Goal: Task Accomplishment & Management: Manage account settings

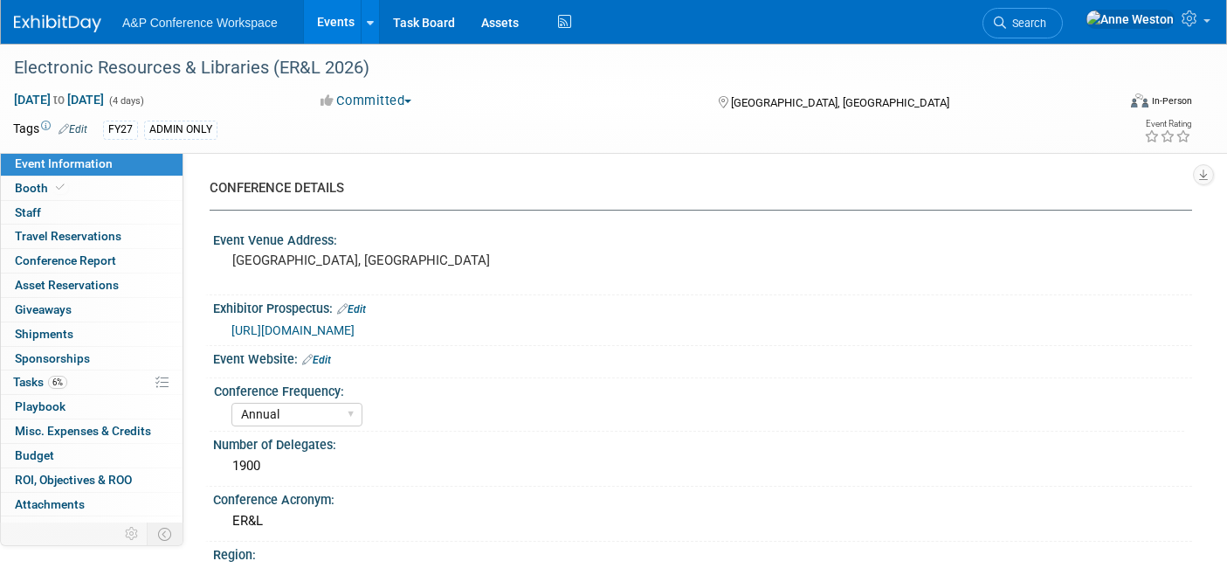
select select "Annual"
select select "Level 2"
select select "In-Person Booth"
select select "Libraries"
select select "Bloomsbury Digital Resources"
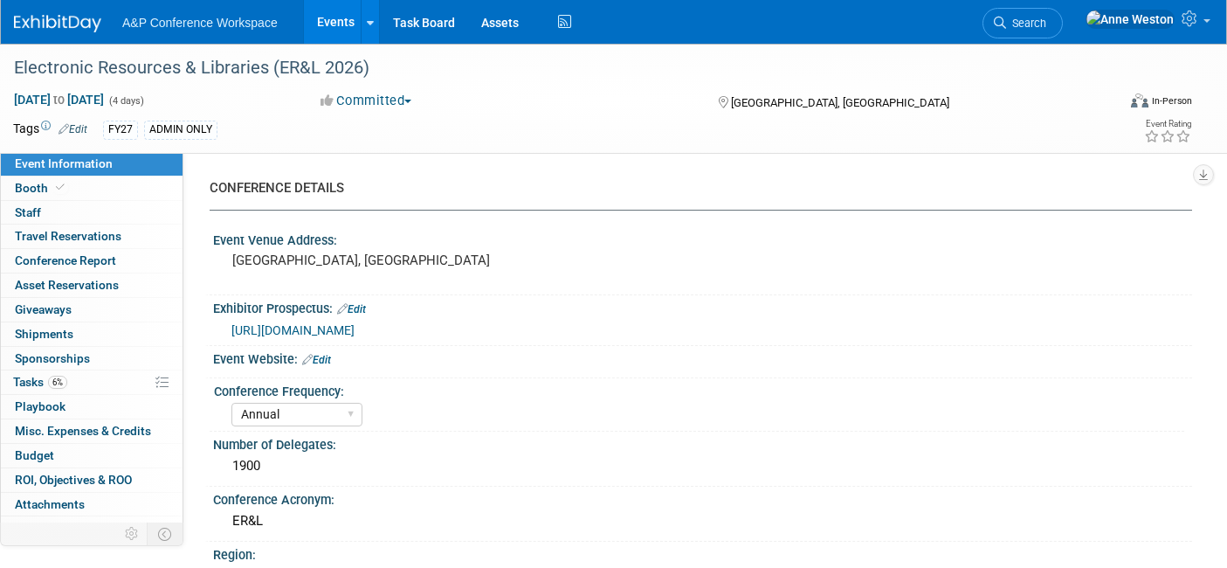
select select "[PERSON_NAME]"
select select "BDR Product Awareness and Trial Generation​"
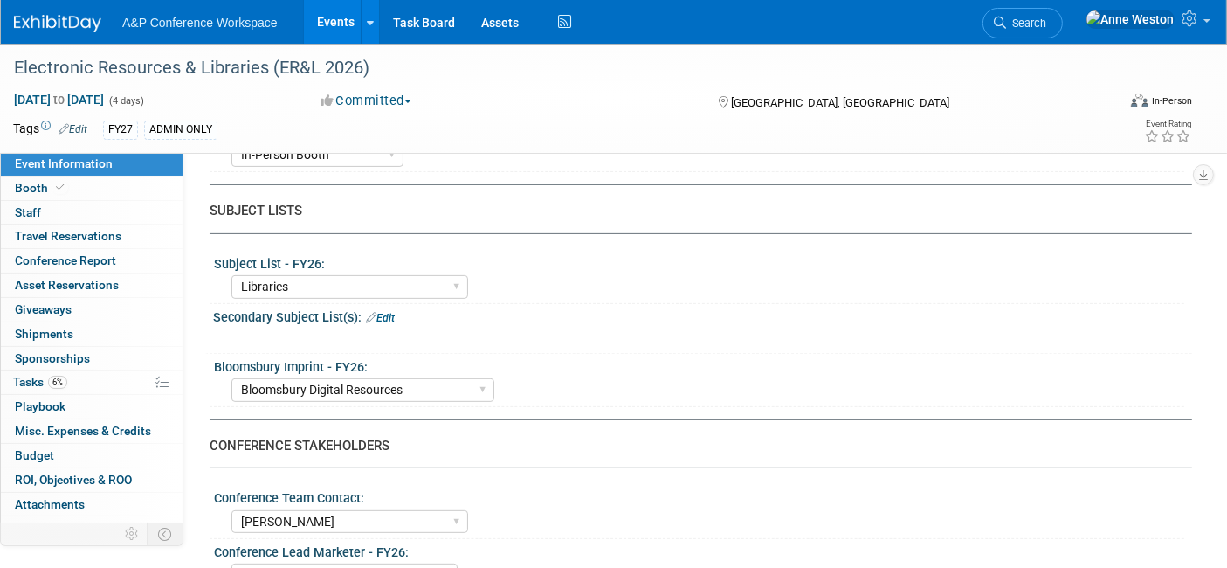
scroll to position [874, 0]
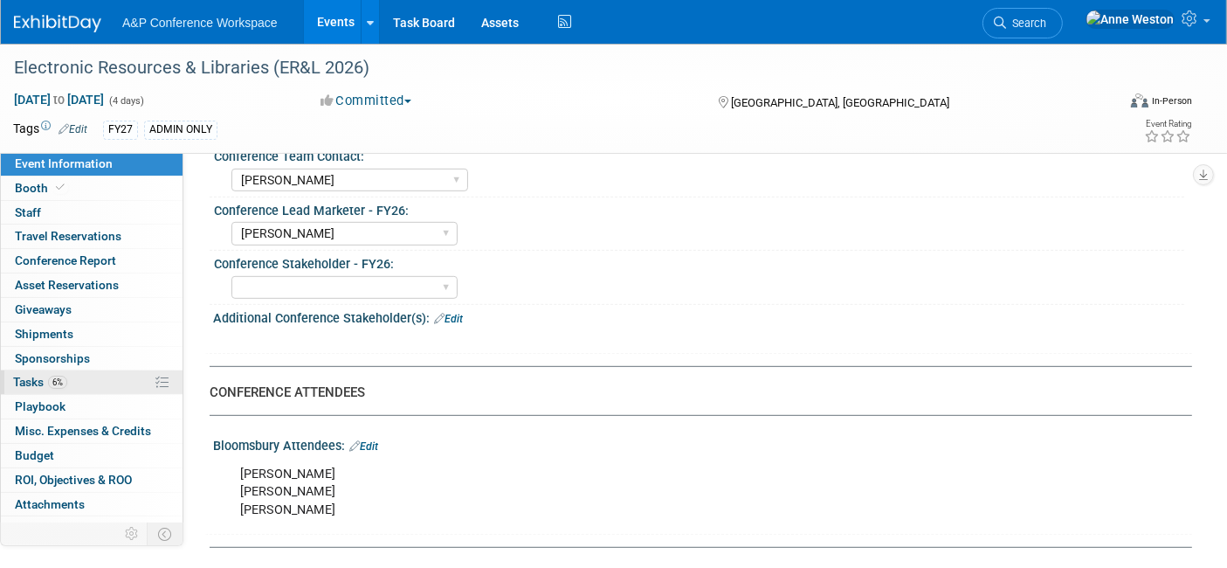
click at [62, 391] on link "6% Tasks 6%" at bounding box center [92, 382] width 182 height 24
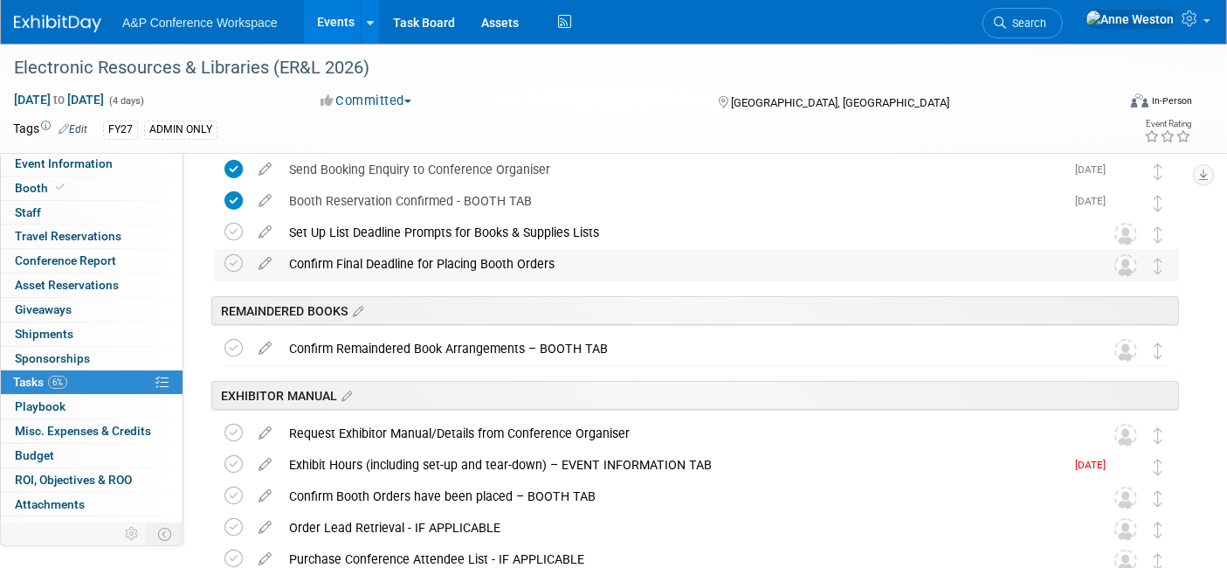
scroll to position [291, 0]
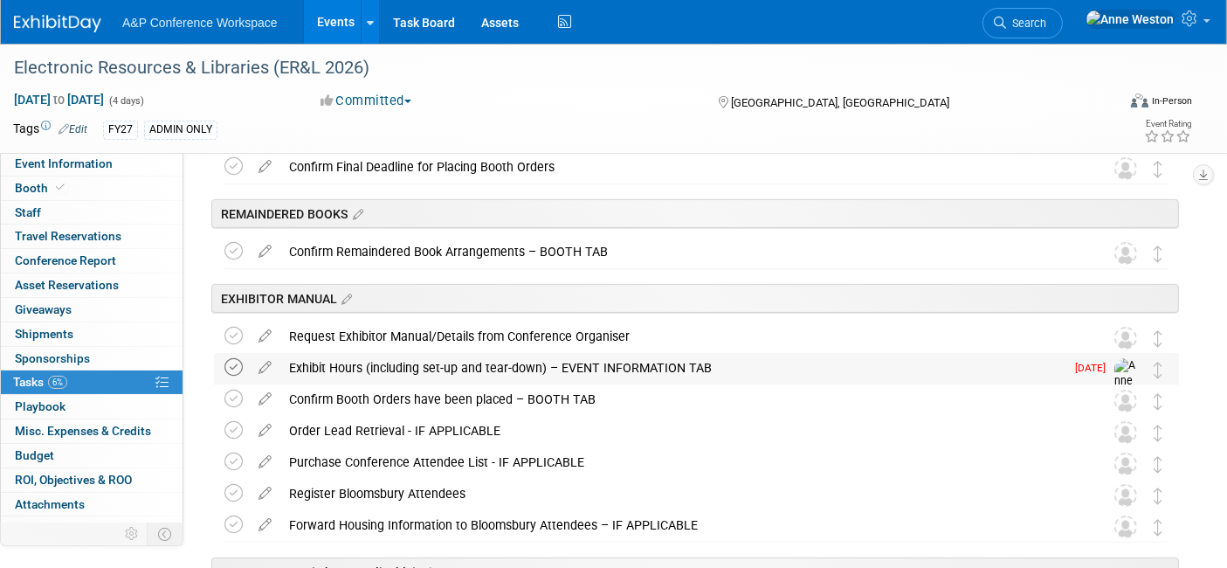
click at [226, 361] on icon at bounding box center [234, 367] width 18 height 18
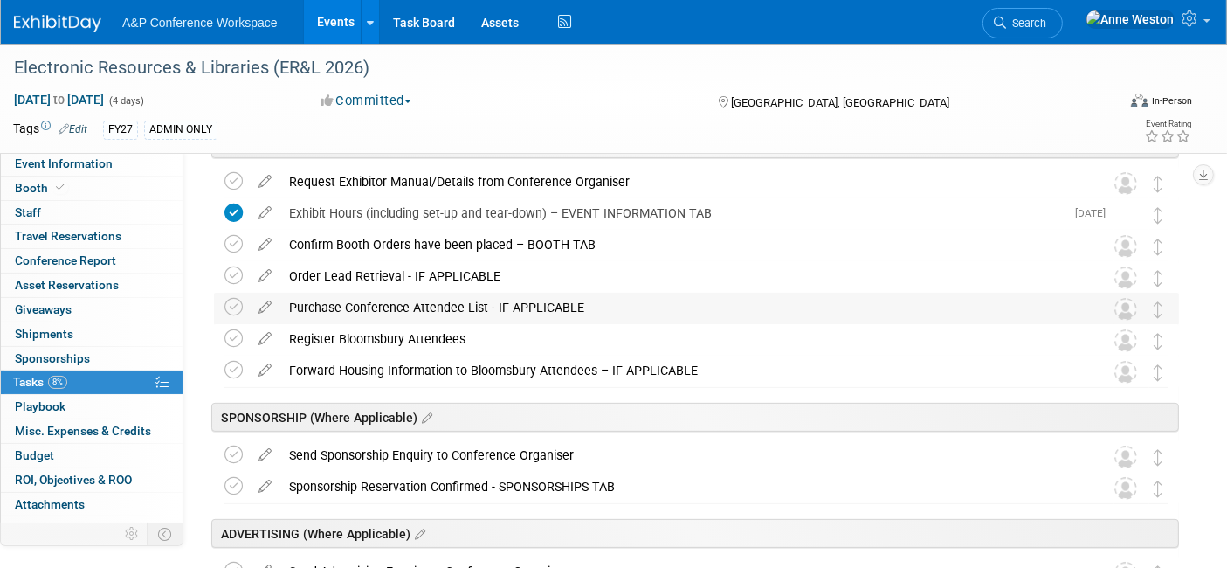
scroll to position [485, 0]
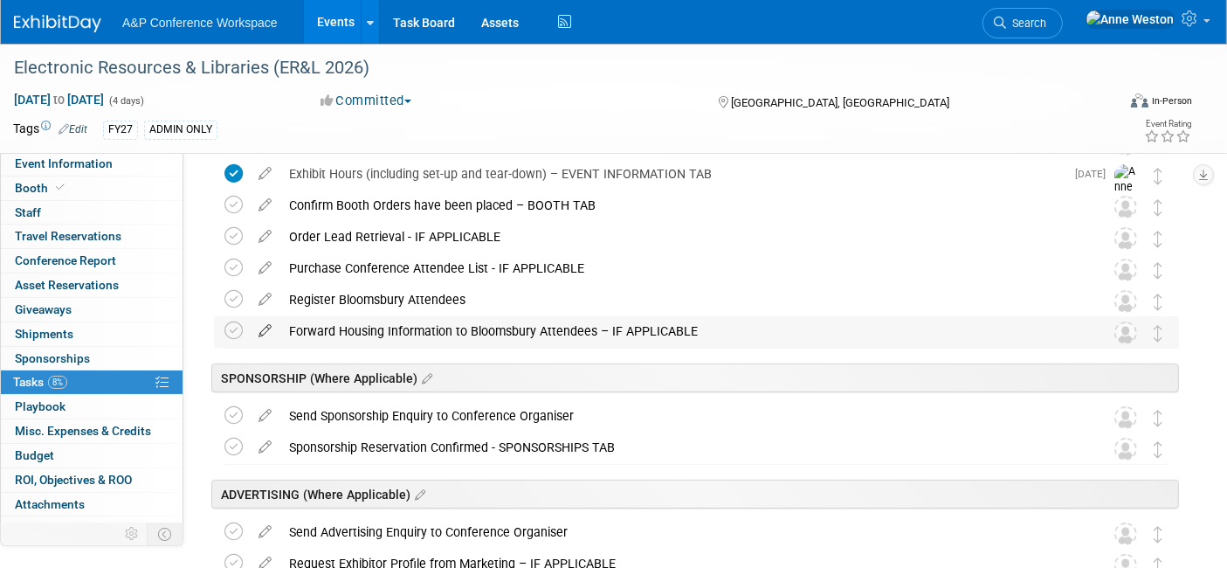
click at [265, 335] on icon at bounding box center [265, 327] width 31 height 22
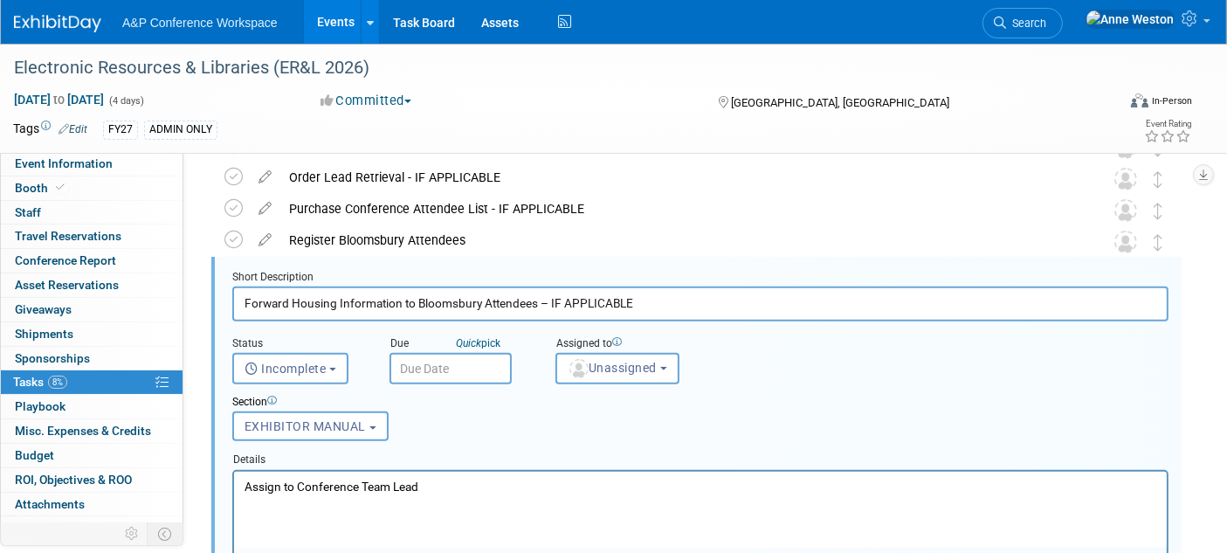
scroll to position [0, 0]
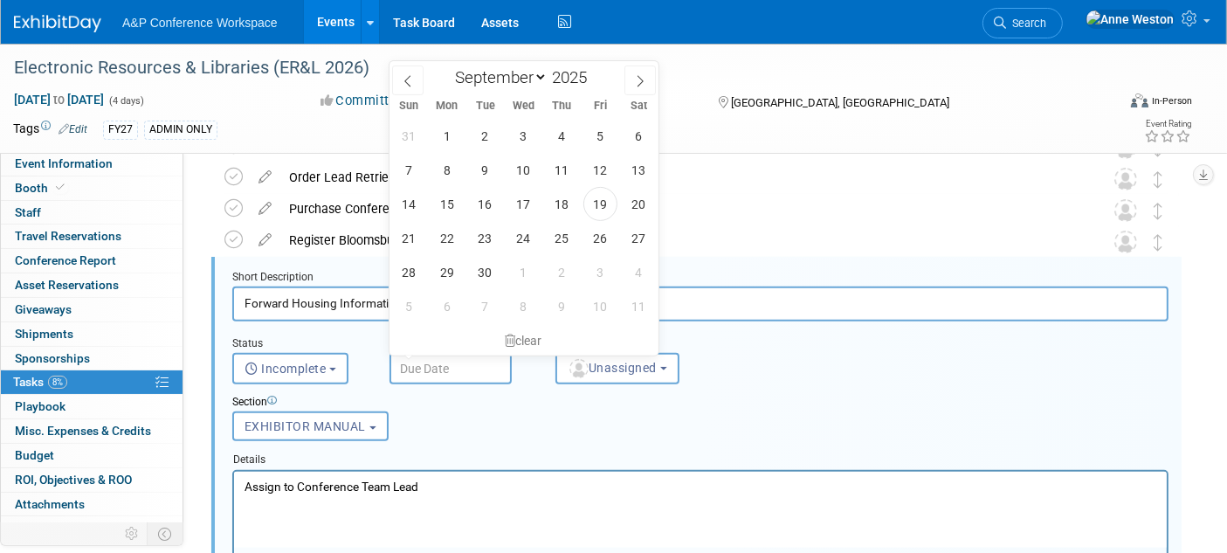
click at [434, 361] on input "text" at bounding box center [451, 368] width 122 height 31
click at [594, 199] on span "19" at bounding box center [601, 204] width 34 height 34
type input "Sep 19, 2025"
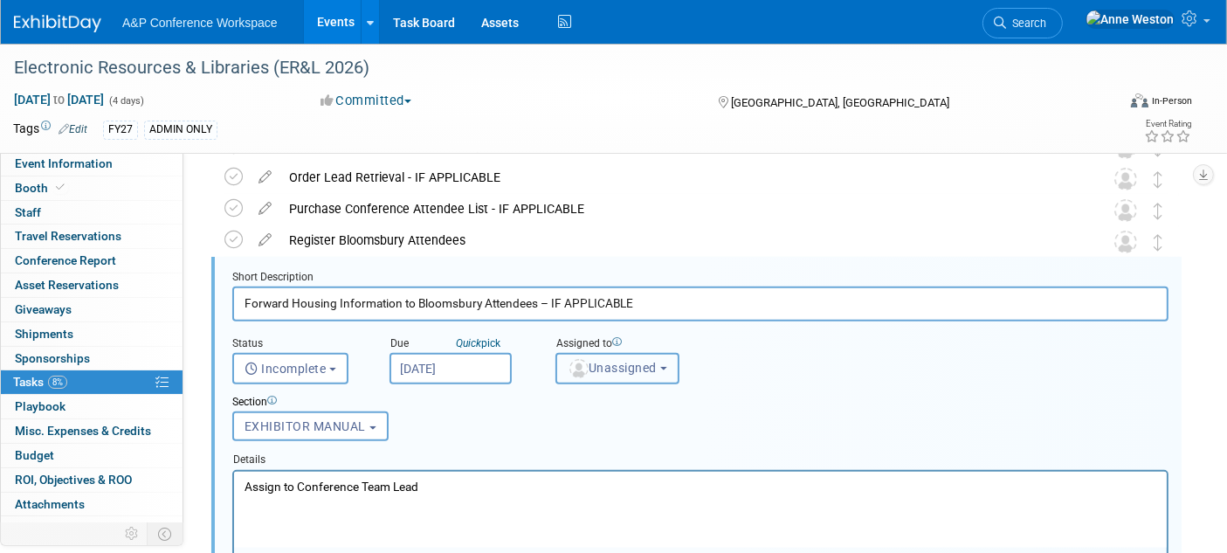
click at [598, 363] on span "Unassigned" at bounding box center [612, 368] width 89 height 14
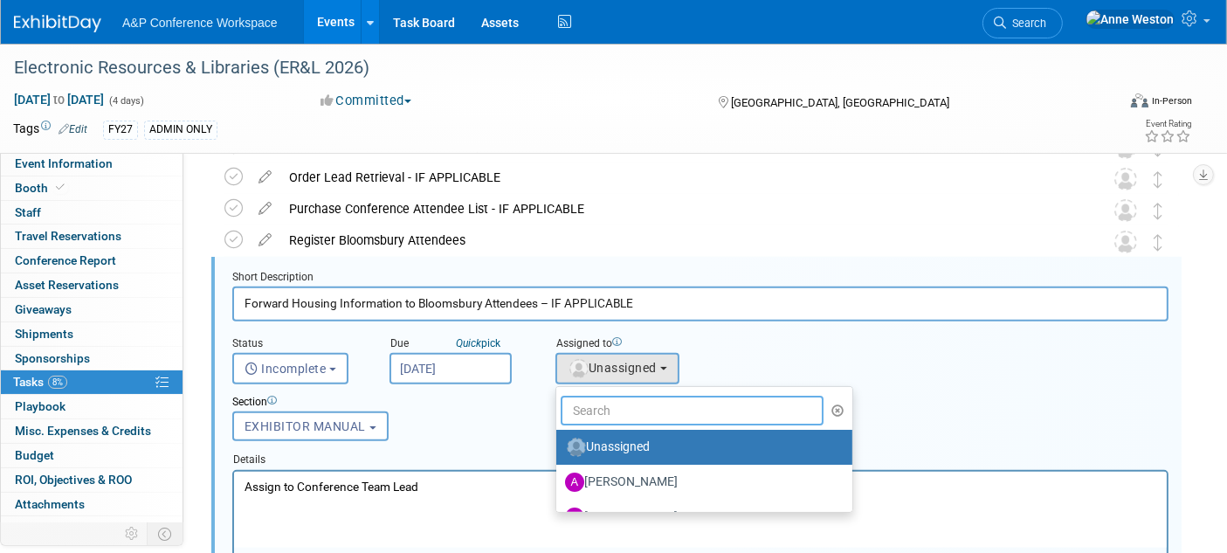
click at [604, 400] on input "text" at bounding box center [692, 411] width 263 height 30
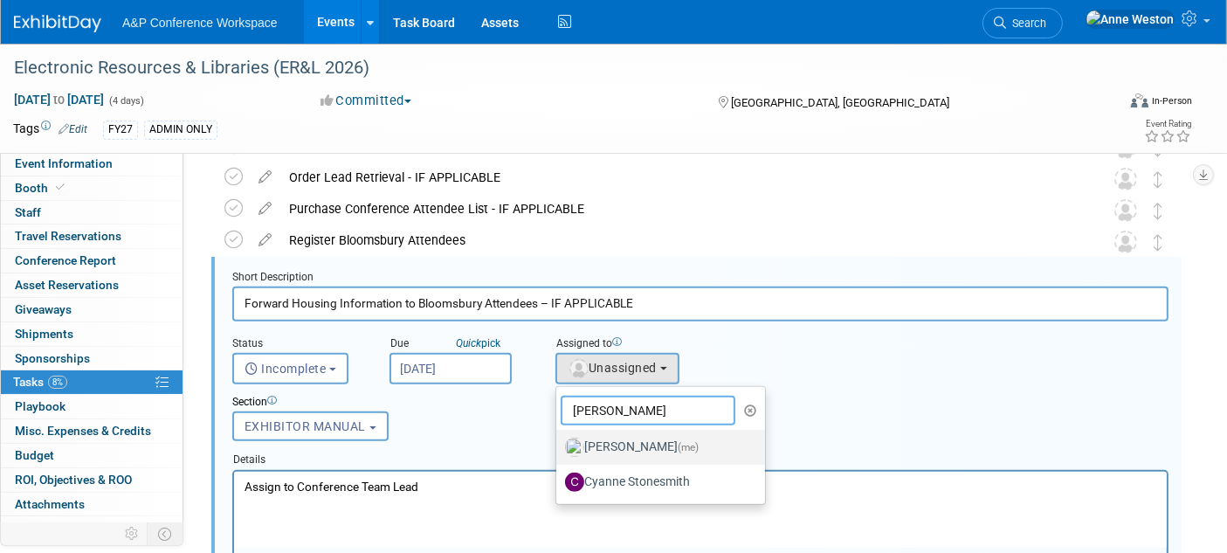
type input "Anne"
click at [626, 439] on label "Anne Weston (me)" at bounding box center [656, 447] width 183 height 28
click at [559, 439] on input "Anne Weston (me)" at bounding box center [553, 444] width 11 height 11
select select "c29719a7-47ff-44fe-b37a-21211f595519"
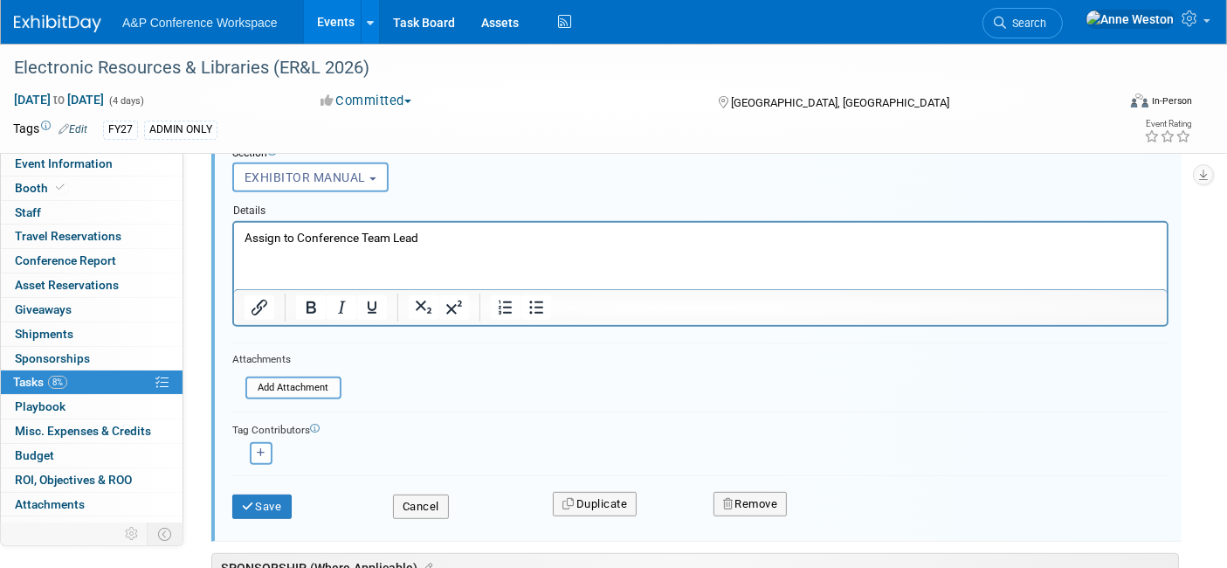
scroll to position [836, 0]
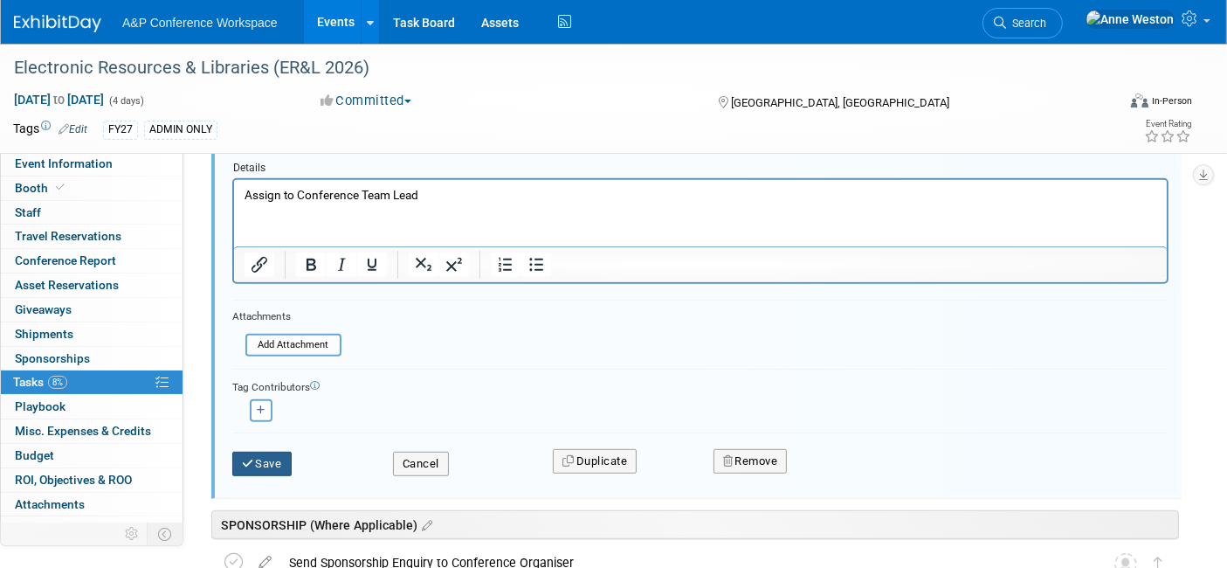
click at [252, 459] on icon "submit" at bounding box center [249, 463] width 14 height 11
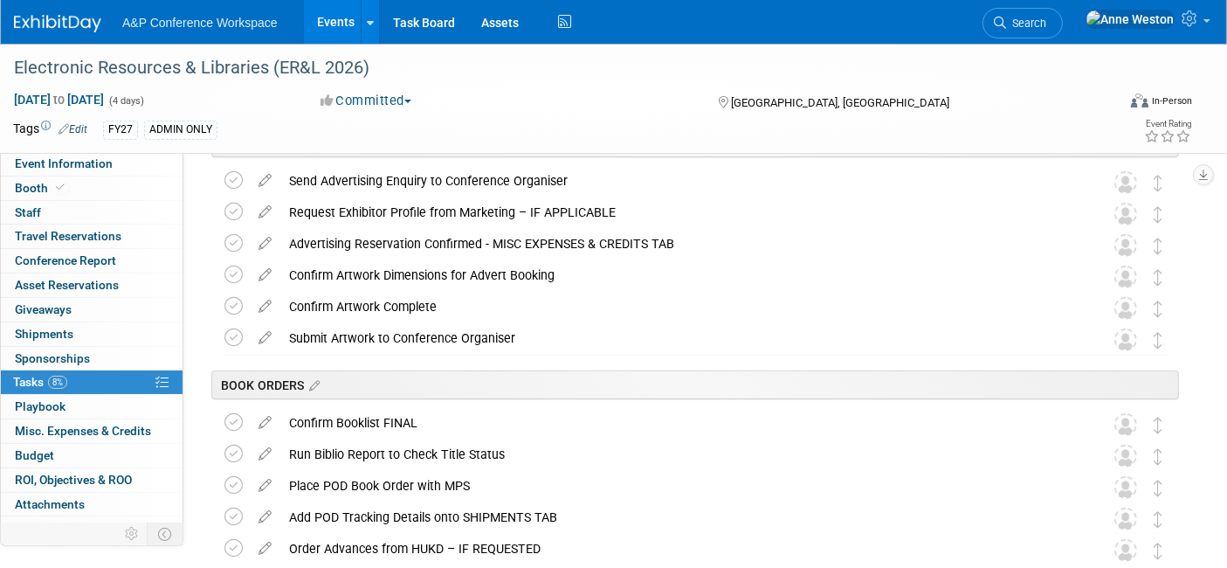
scroll to position [350, 0]
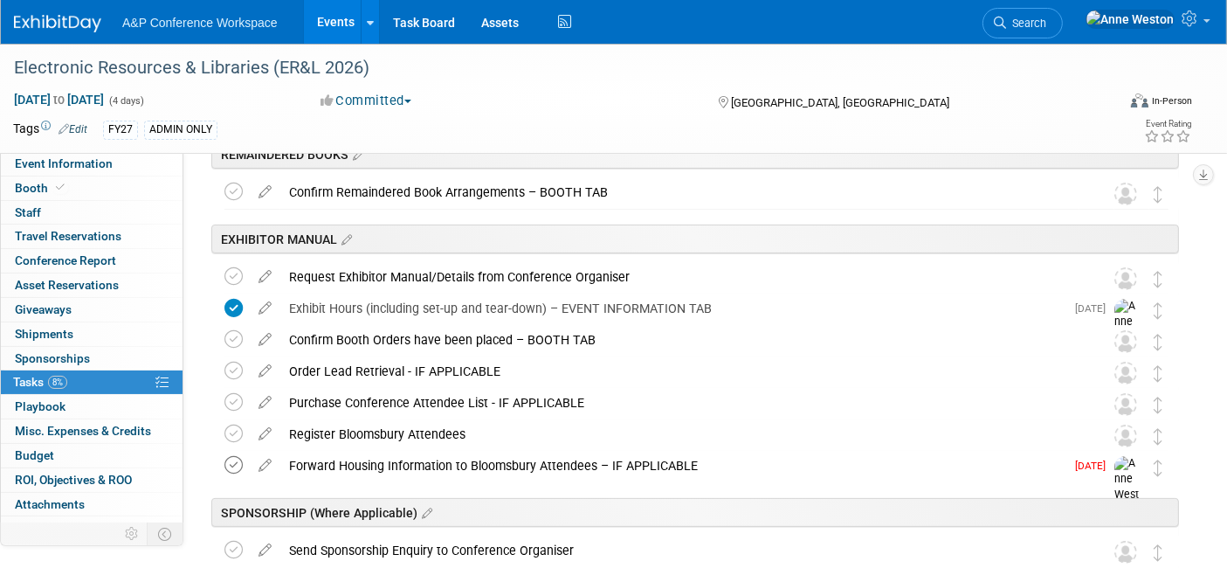
click at [229, 460] on icon at bounding box center [234, 465] width 18 height 18
click at [20, 181] on span "Booth" at bounding box center [41, 188] width 53 height 14
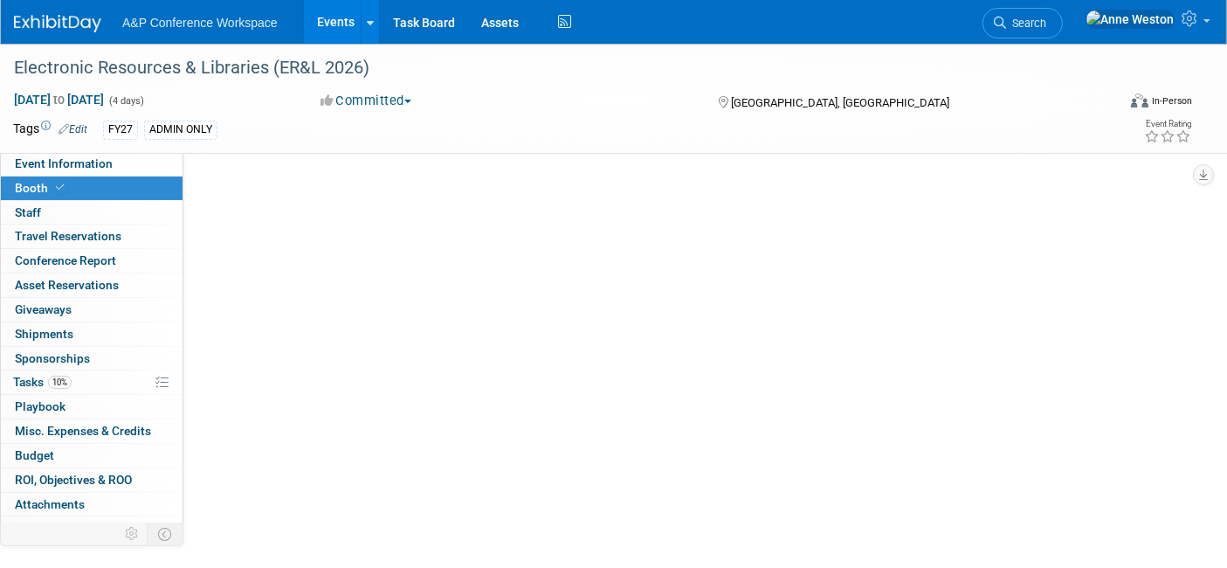
select select "DIGI"
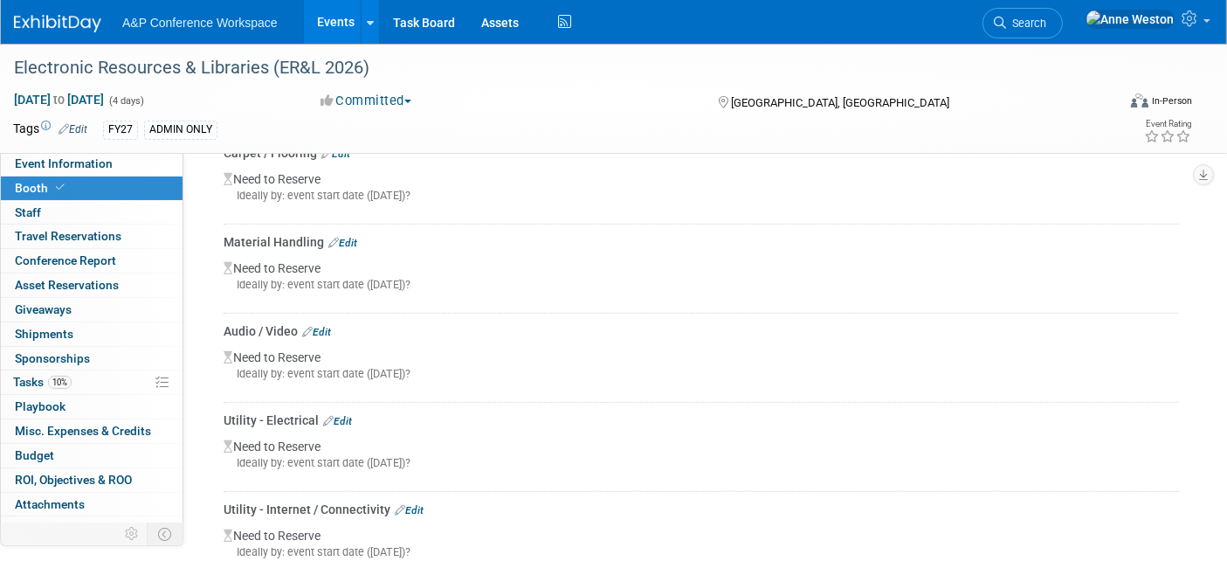
scroll to position [1068, 0]
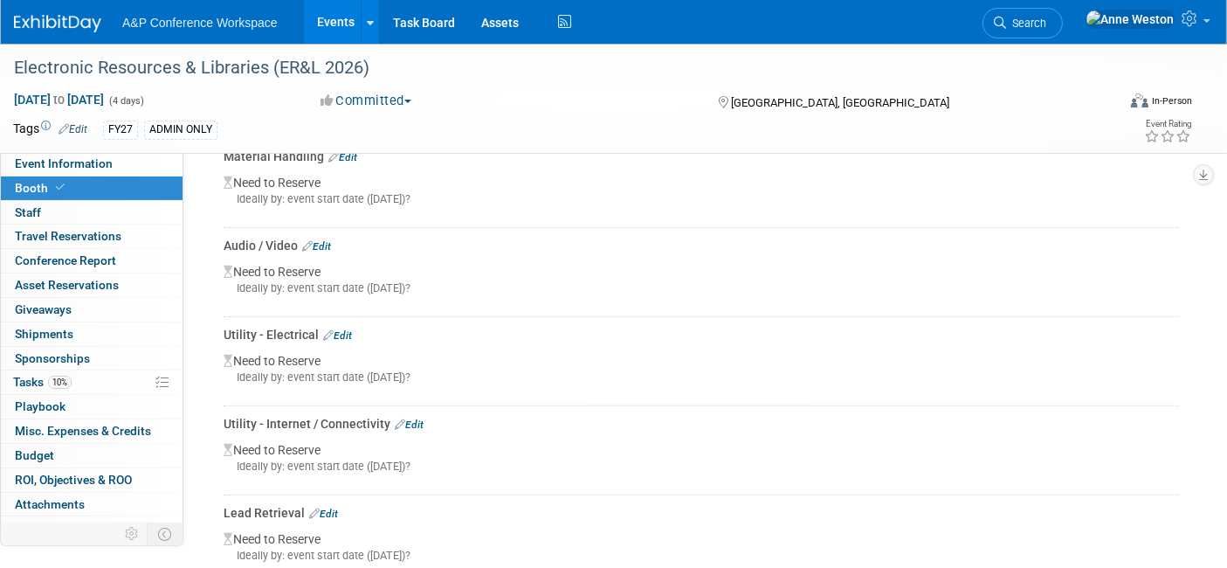
click at [339, 329] on link "Edit" at bounding box center [337, 335] width 29 height 12
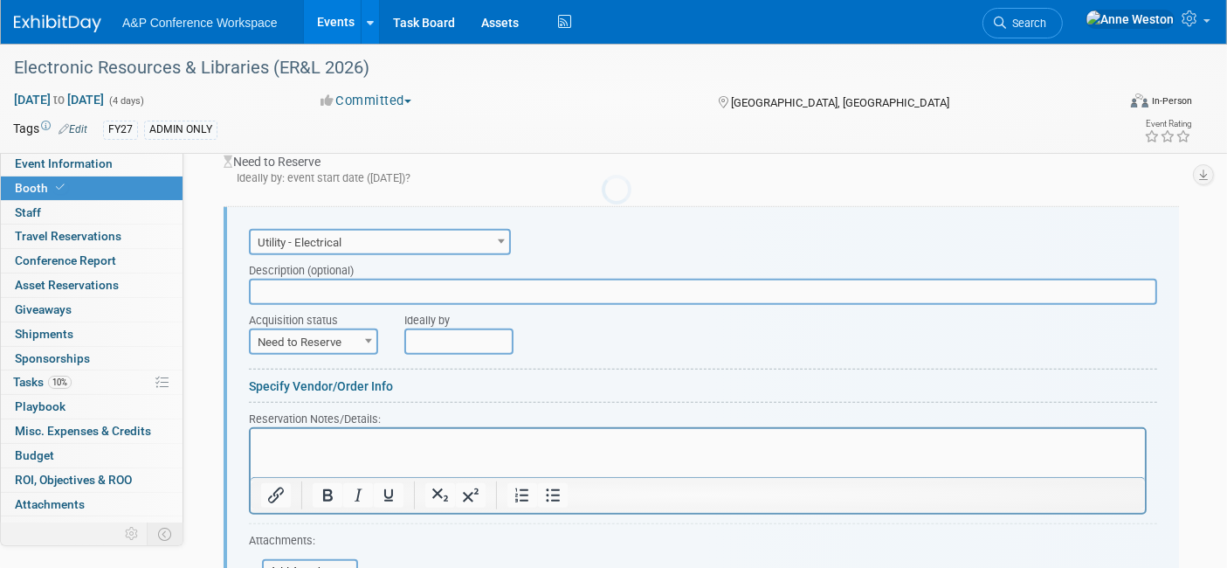
scroll to position [0, 0]
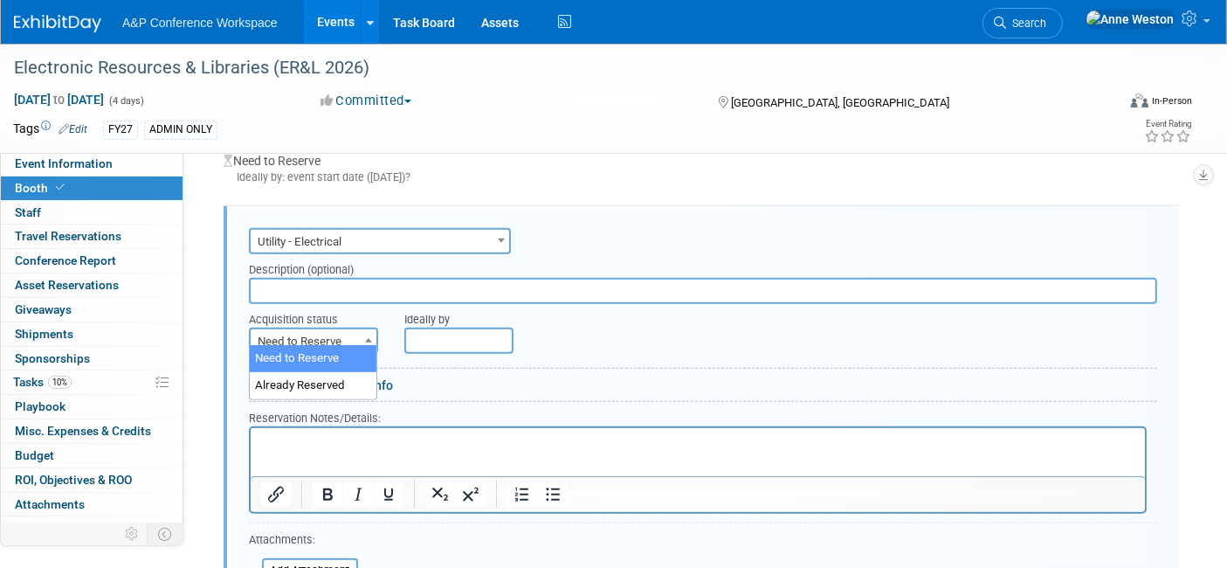
click at [327, 338] on span "Need to Reserve" at bounding box center [314, 341] width 126 height 24
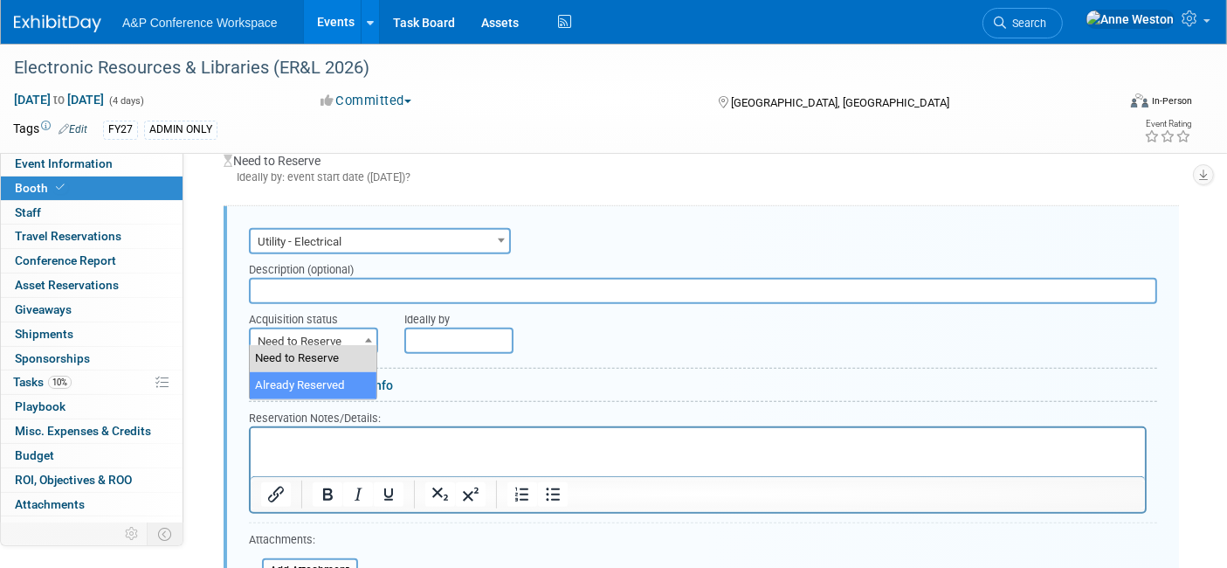
select select "2"
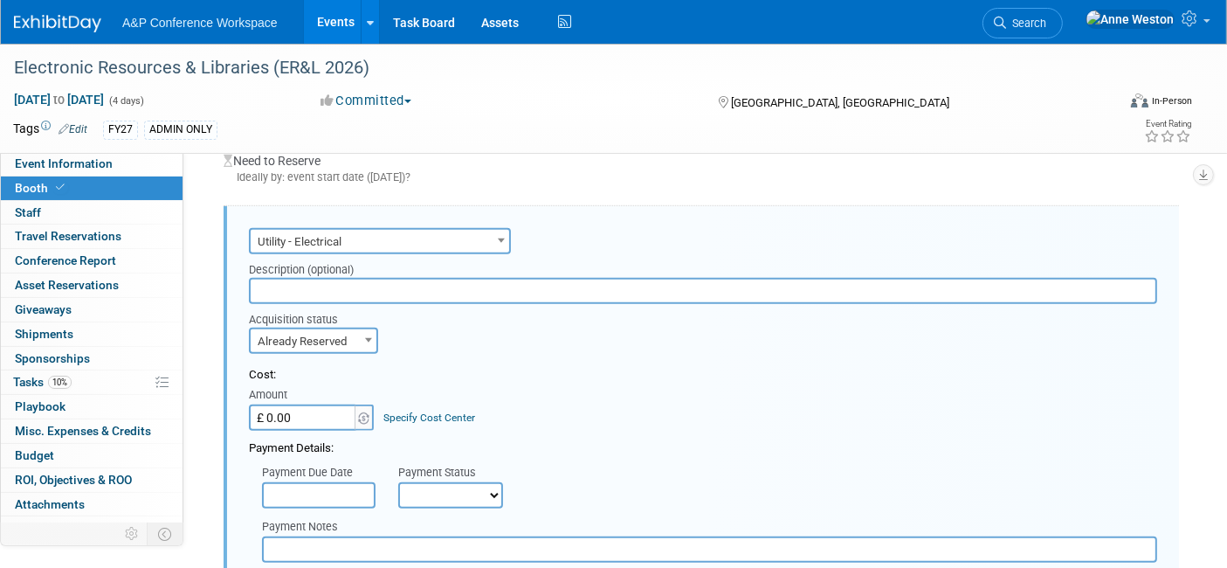
click at [287, 278] on input "text" at bounding box center [703, 291] width 909 height 26
drag, startPoint x: 415, startPoint y: 275, endPoint x: 179, endPoint y: 280, distance: 235.9
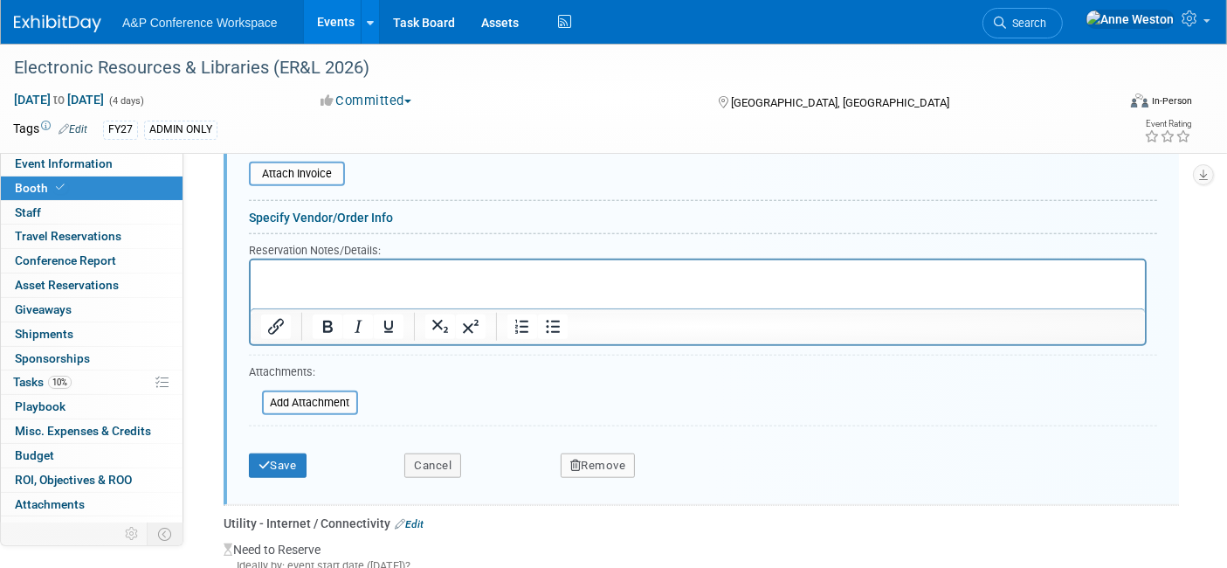
scroll to position [1664, 0]
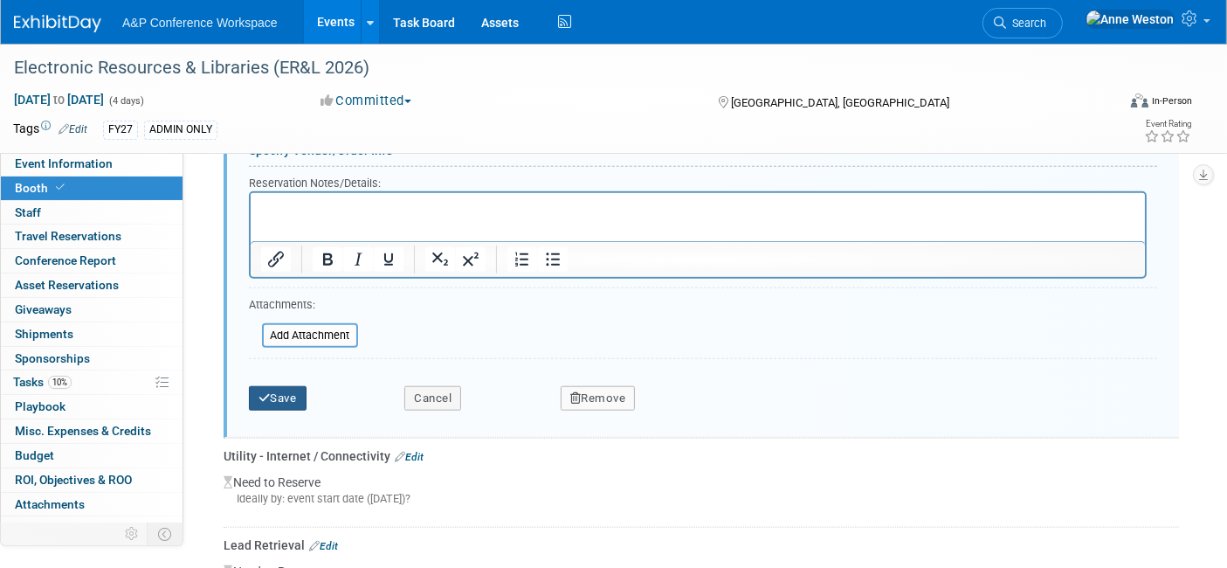
type input "Included with Booking Fee"
click at [283, 395] on button "Save" at bounding box center [278, 398] width 58 height 24
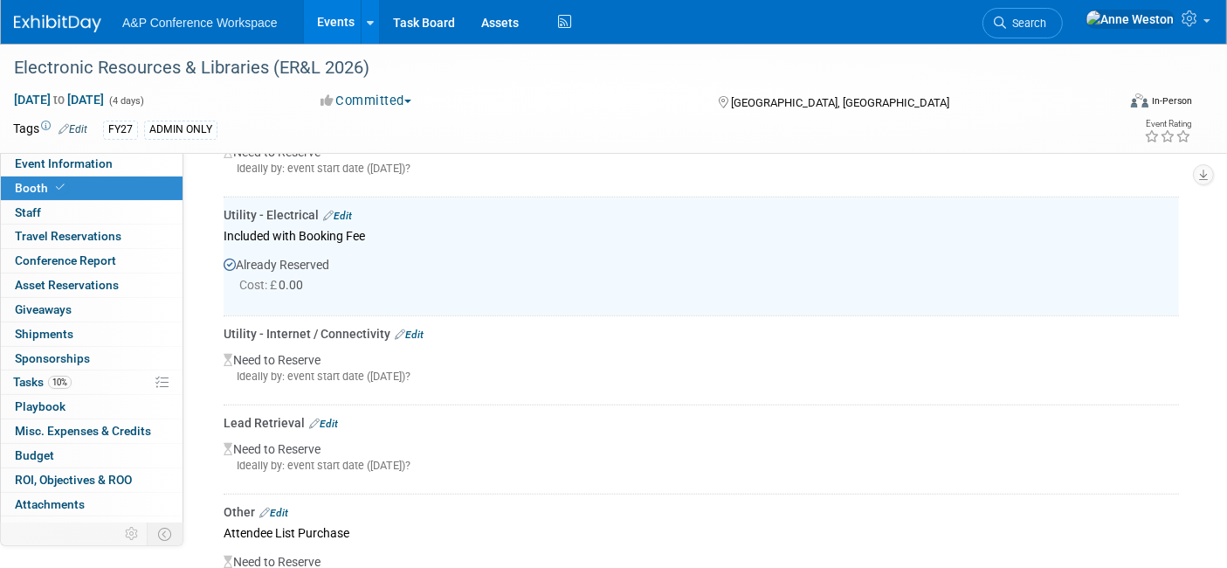
scroll to position [1179, 0]
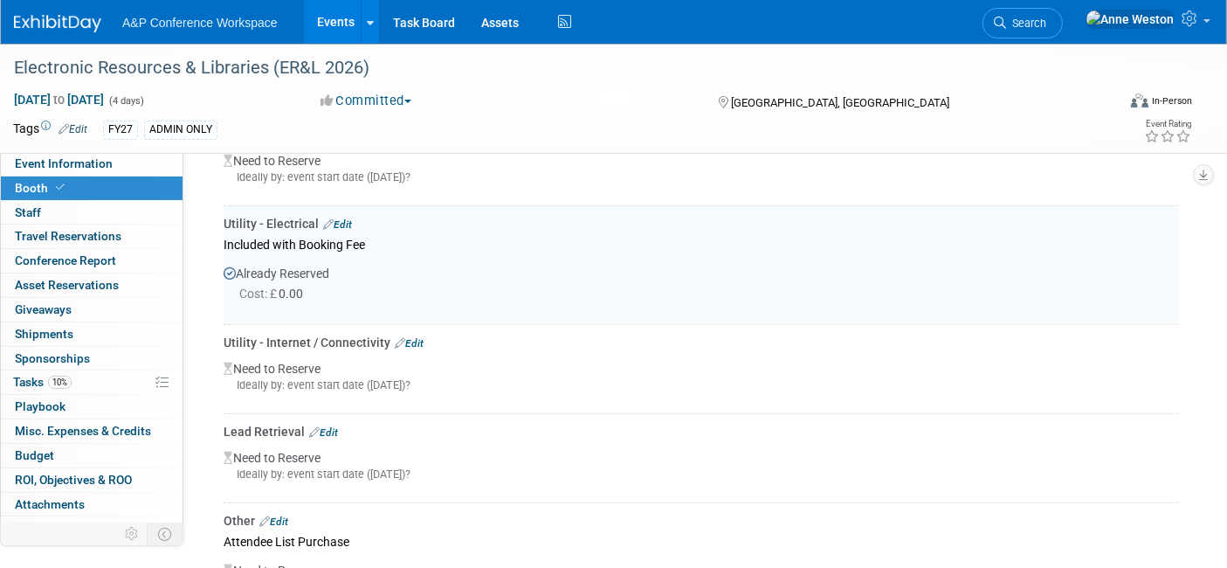
click at [409, 337] on link "Edit" at bounding box center [409, 343] width 29 height 12
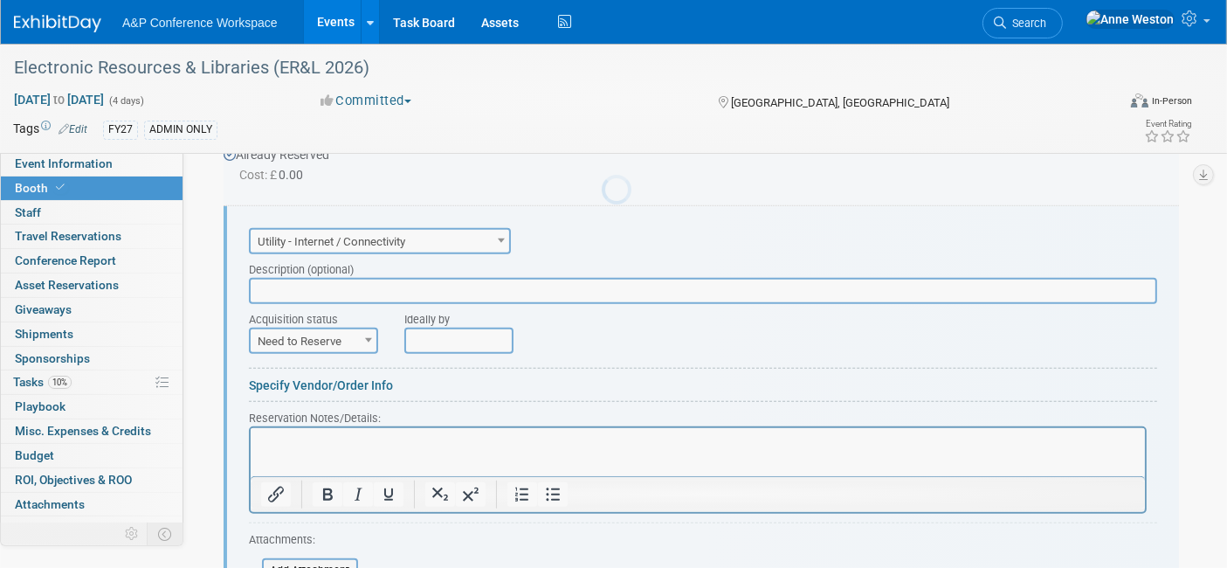
scroll to position [0, 0]
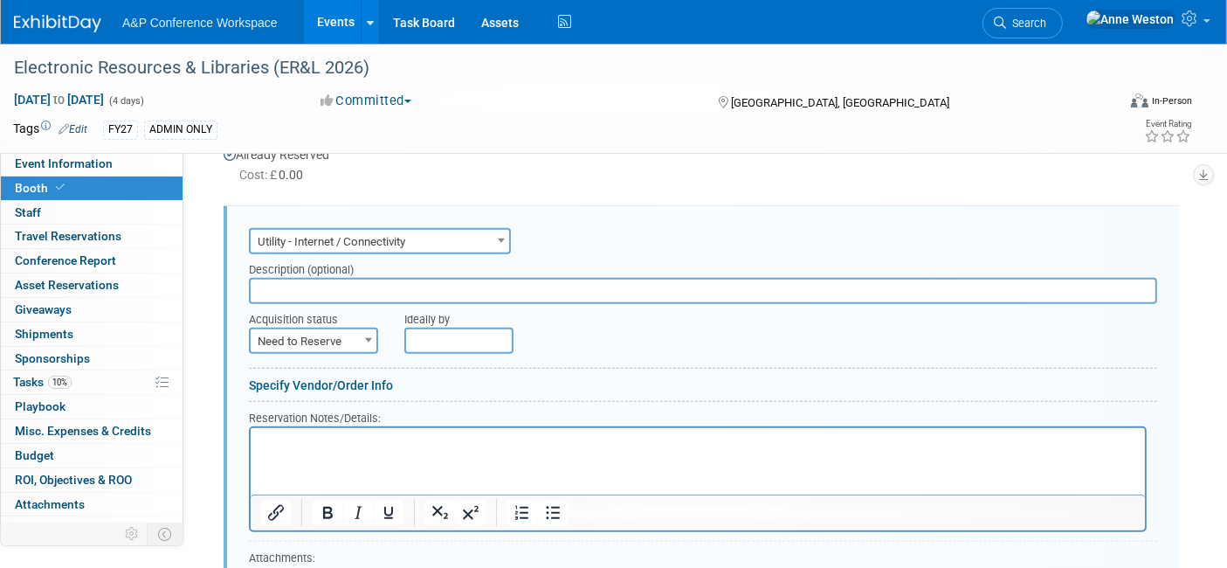
paste input "Included with Booking Fee"
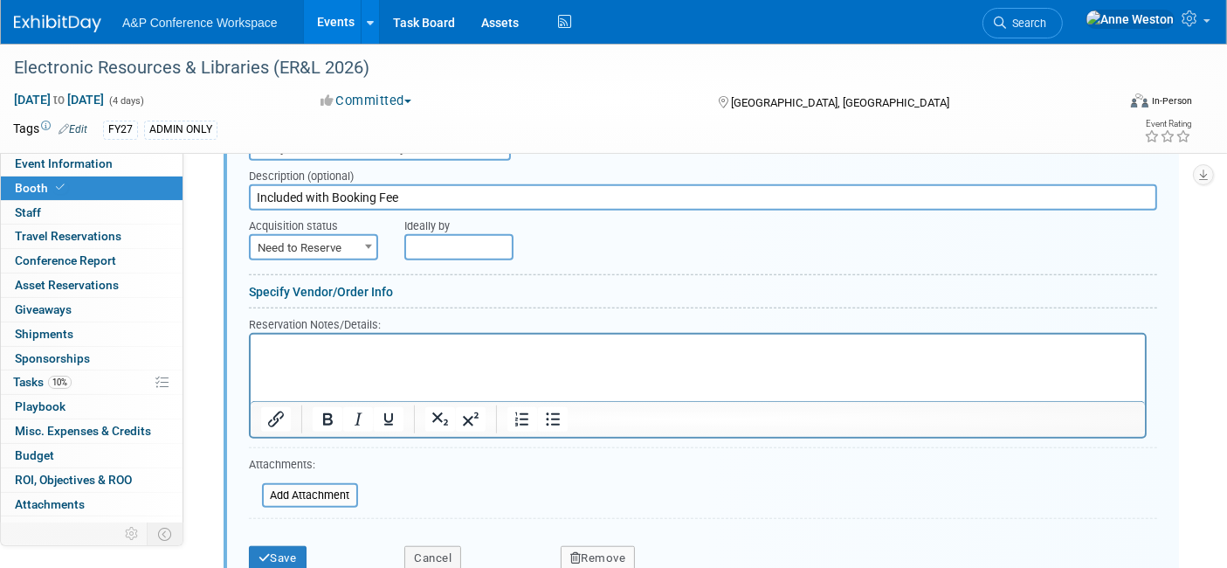
scroll to position [1297, 0]
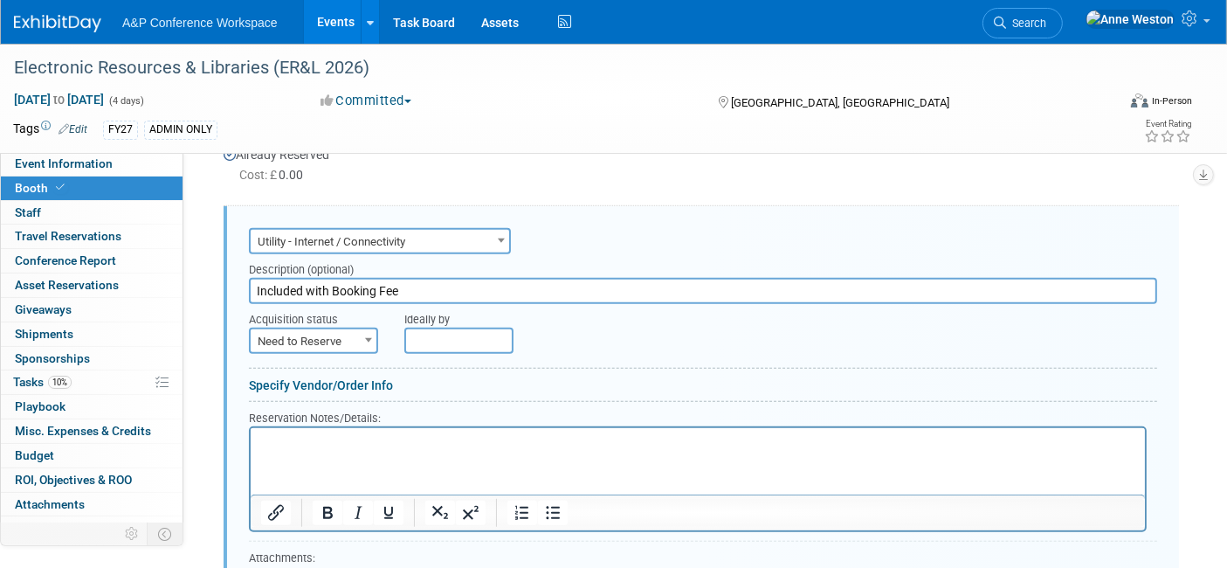
type input "Included with Booking Fee"
click at [317, 335] on span "Need to Reserve" at bounding box center [314, 341] width 126 height 24
select select "2"
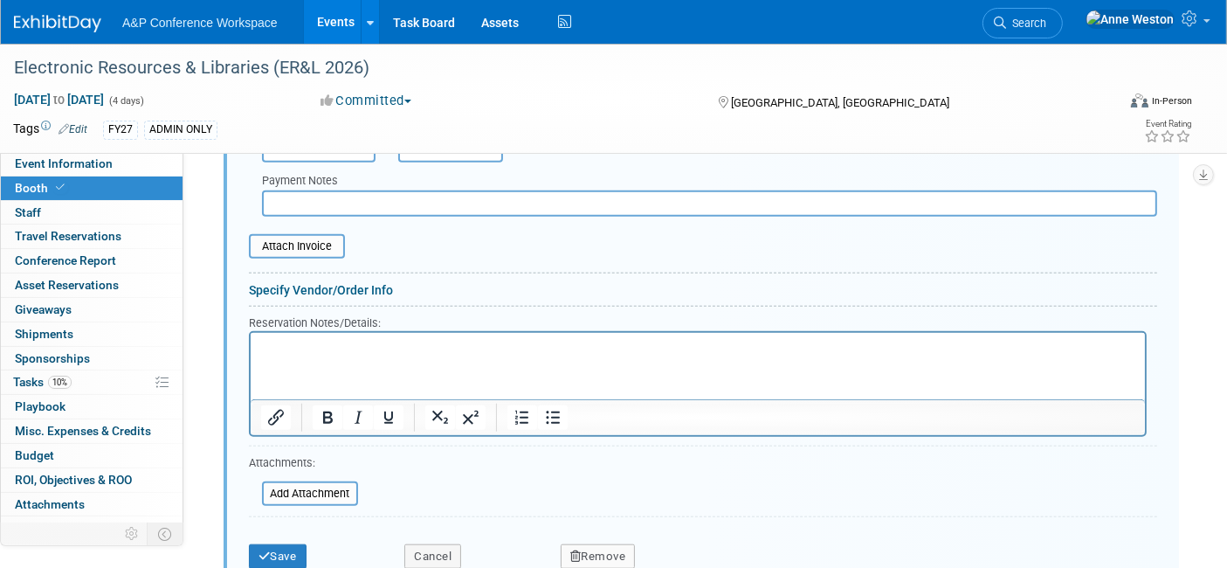
scroll to position [1685, 0]
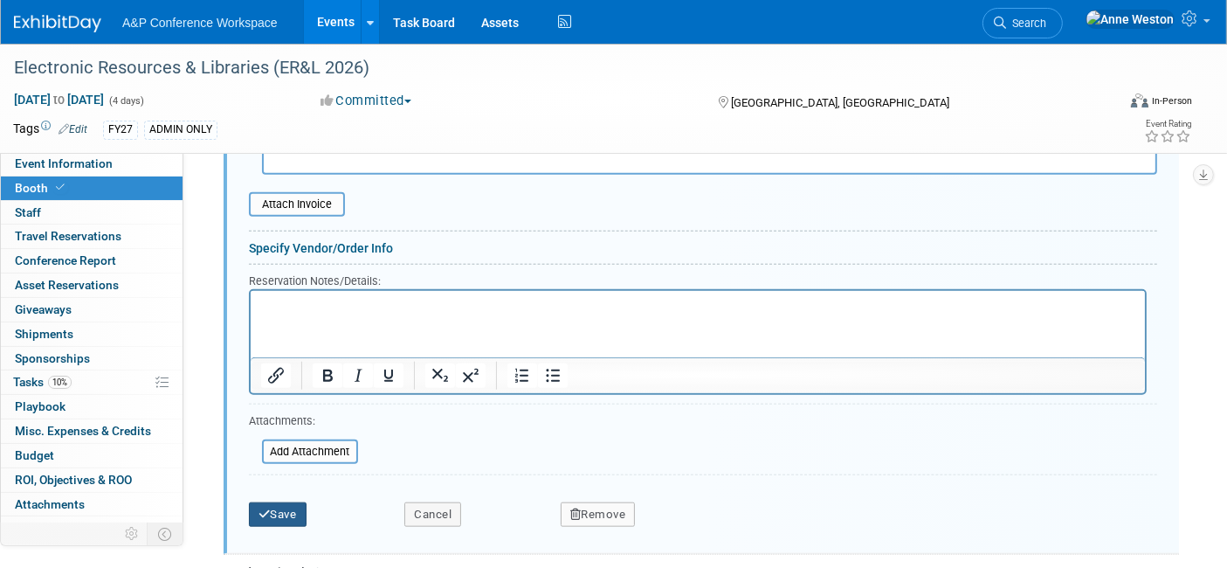
click at [254, 502] on button "Save" at bounding box center [278, 514] width 58 height 24
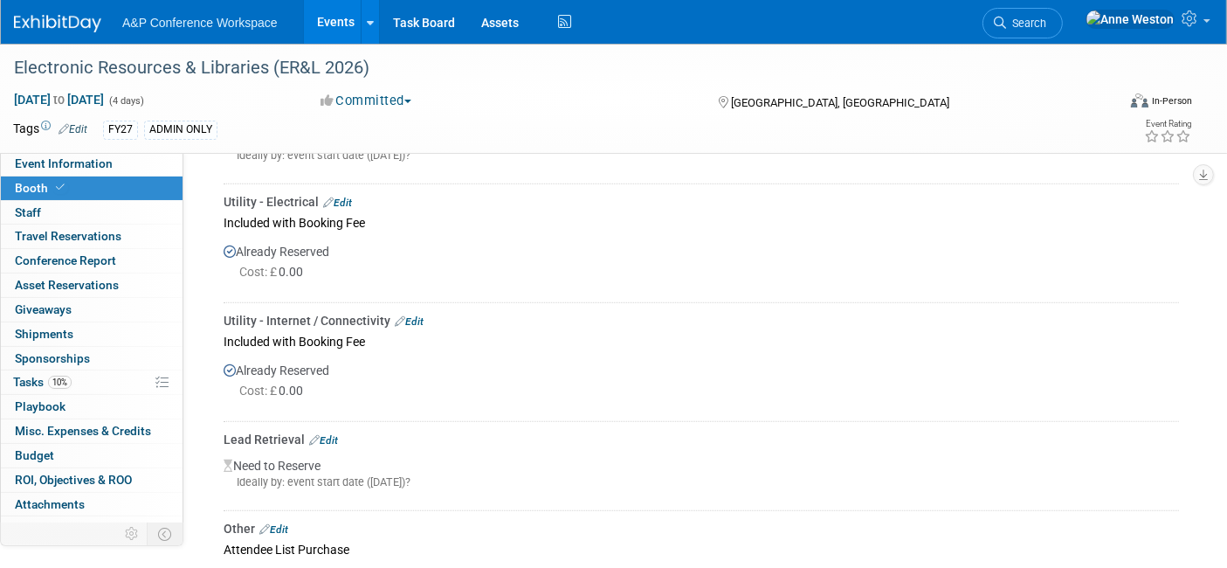
scroll to position [1297, 0]
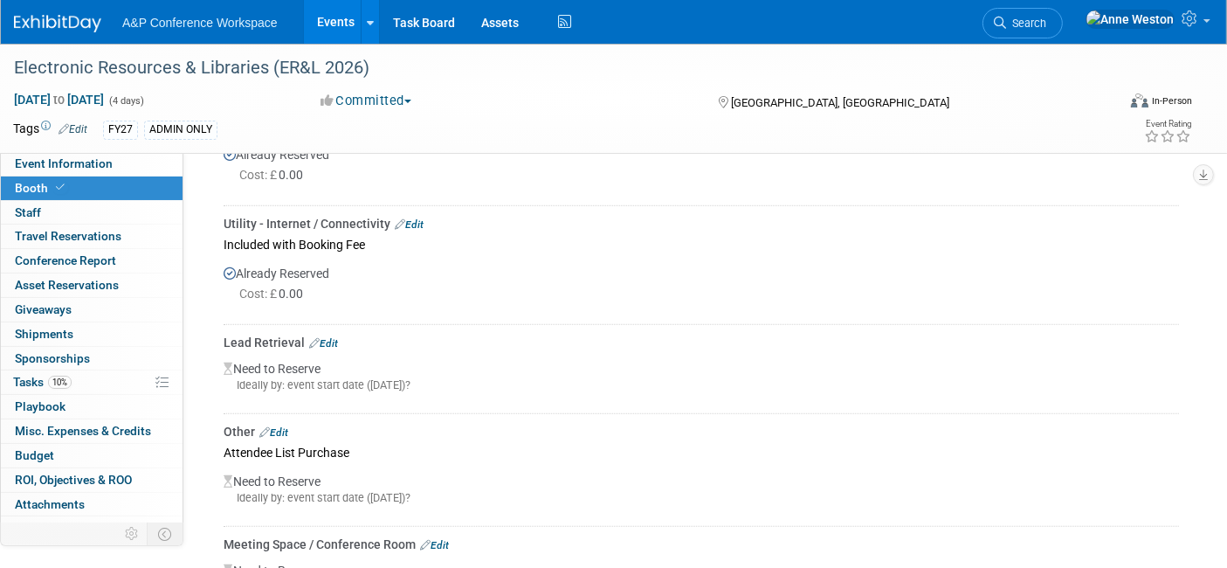
click at [336, 337] on link "Edit" at bounding box center [323, 343] width 29 height 12
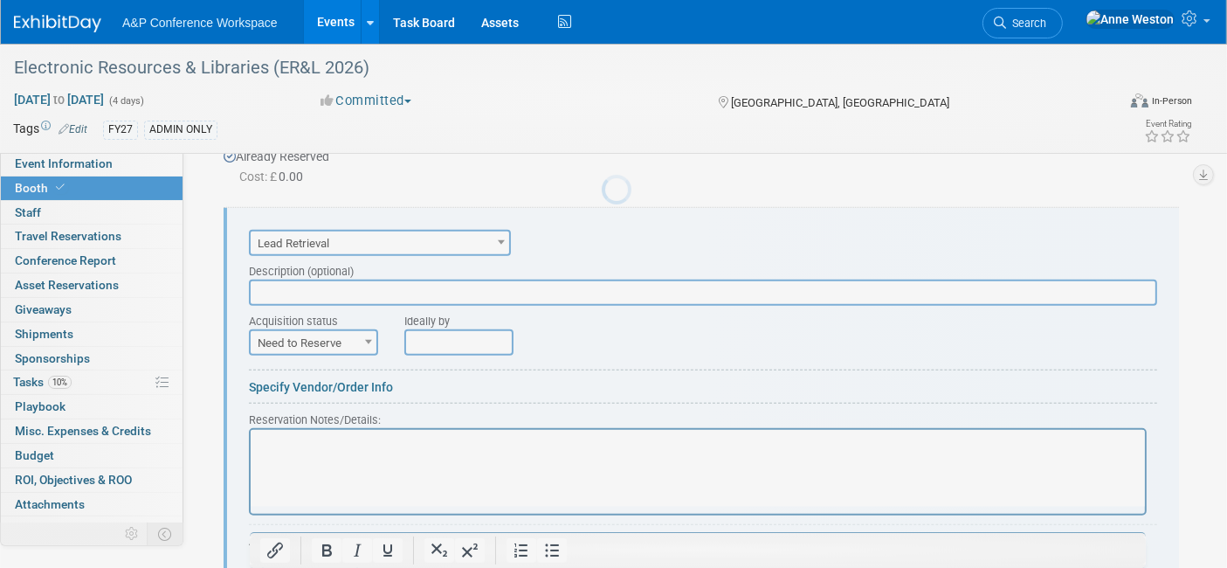
scroll to position [0, 0]
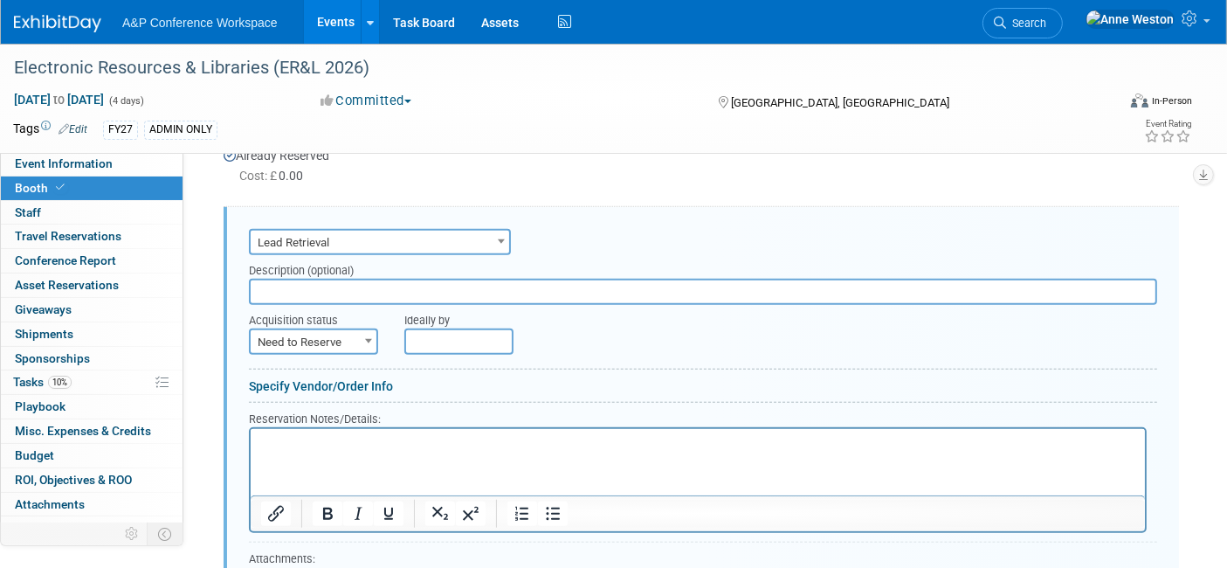
paste input "Included with Booking Fee"
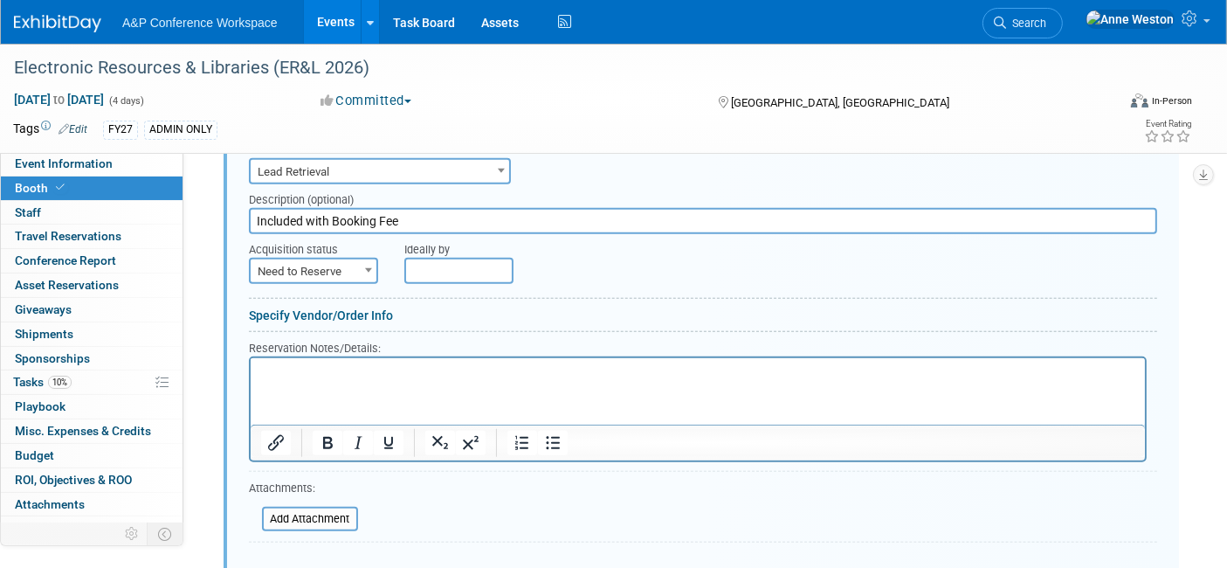
scroll to position [1415, 0]
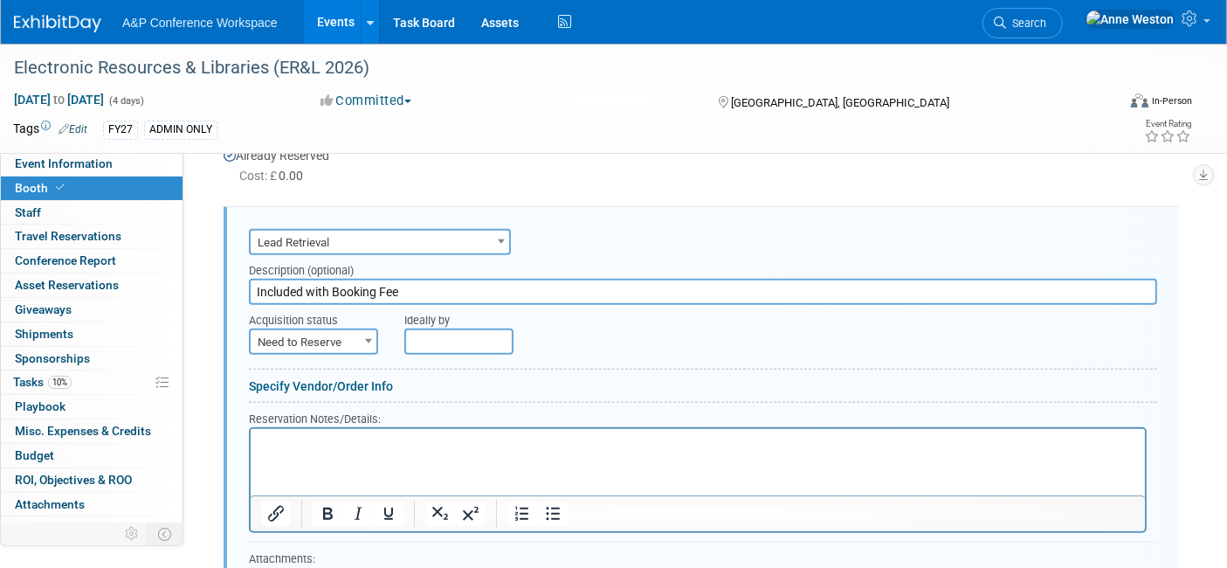
type input "Included with Booking Fee"
click at [301, 332] on span "Need to Reserve" at bounding box center [314, 342] width 126 height 24
select select "2"
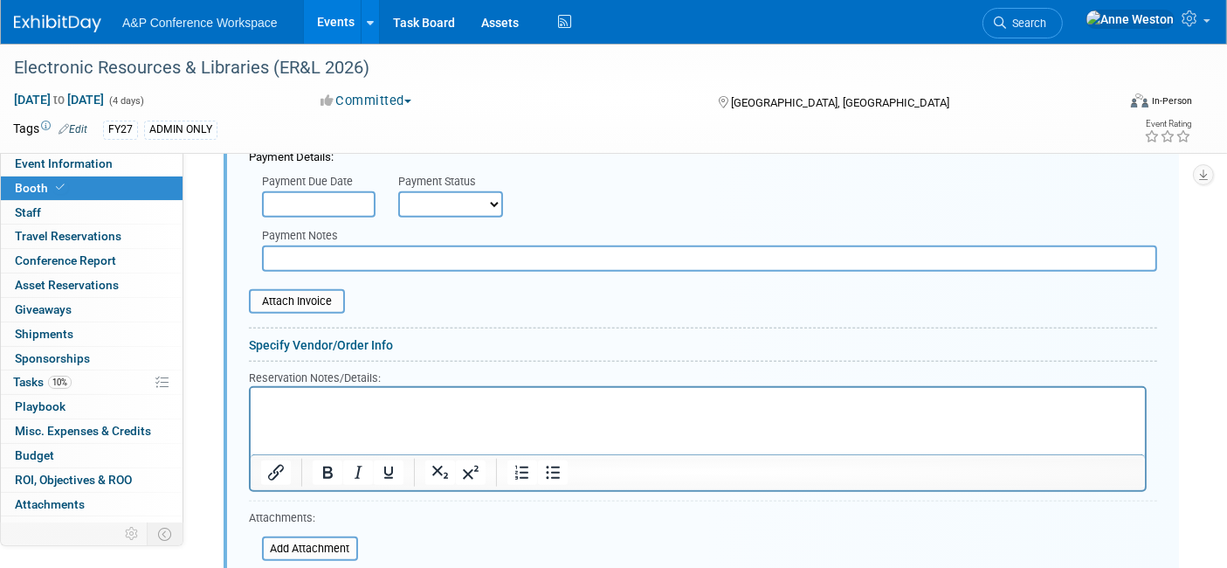
scroll to position [1804, 0]
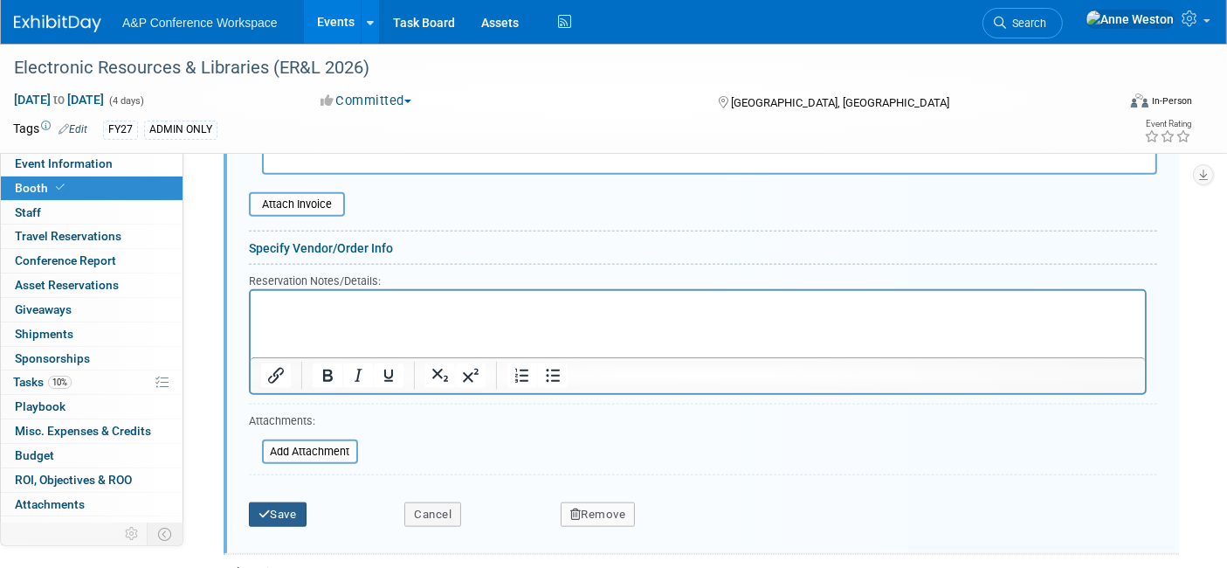
click at [271, 502] on button "Save" at bounding box center [278, 514] width 58 height 24
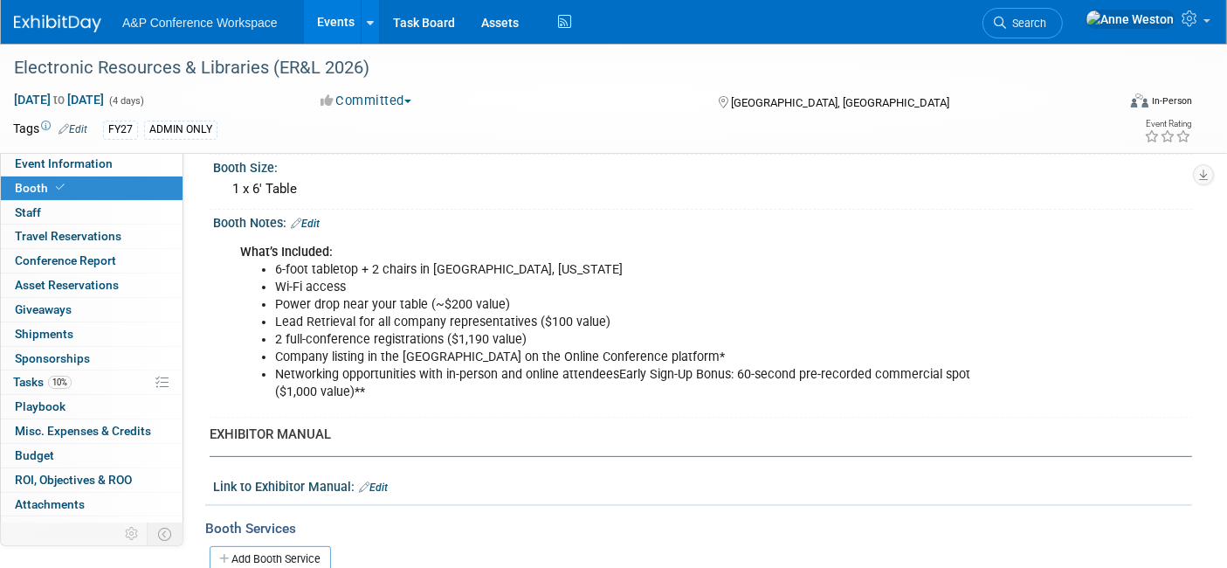
scroll to position [639, 0]
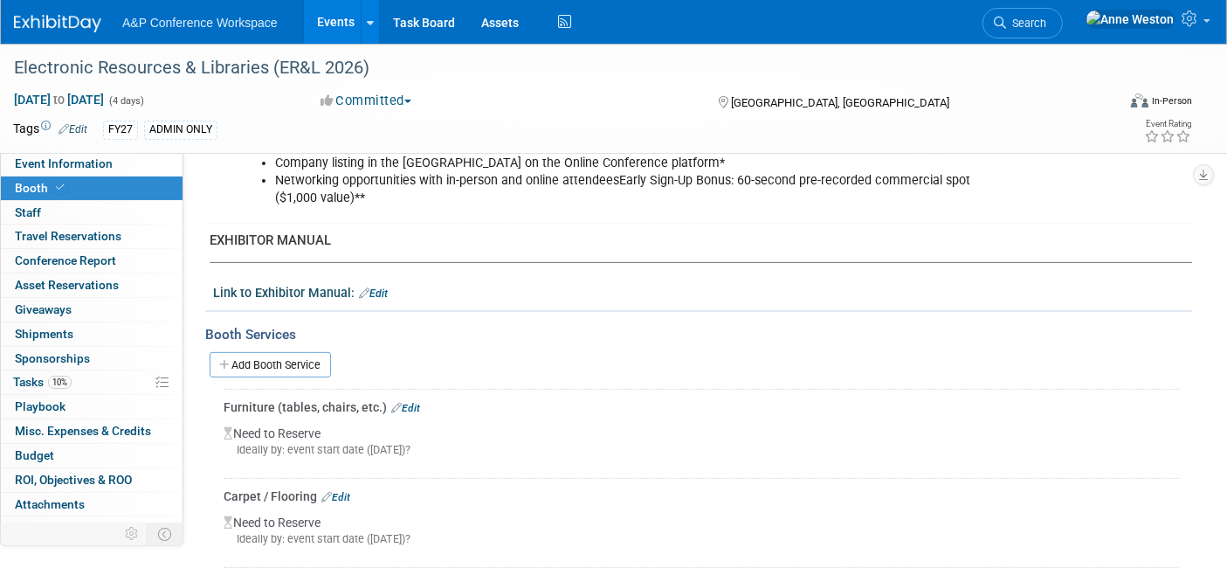
click at [402, 402] on link "Edit" at bounding box center [405, 408] width 29 height 12
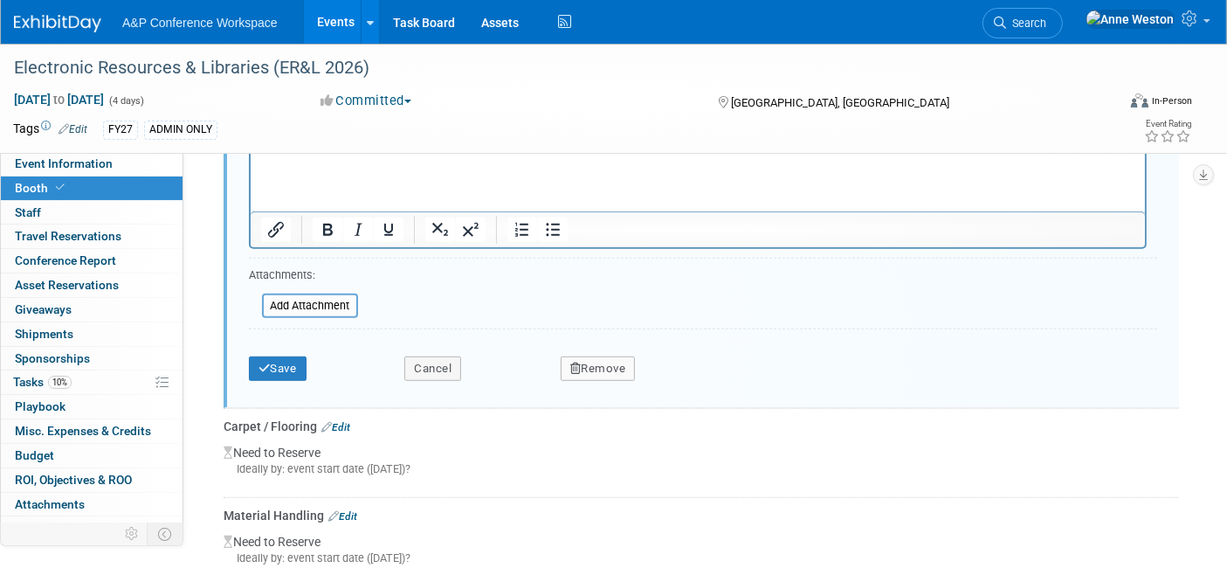
scroll to position [1114, 0]
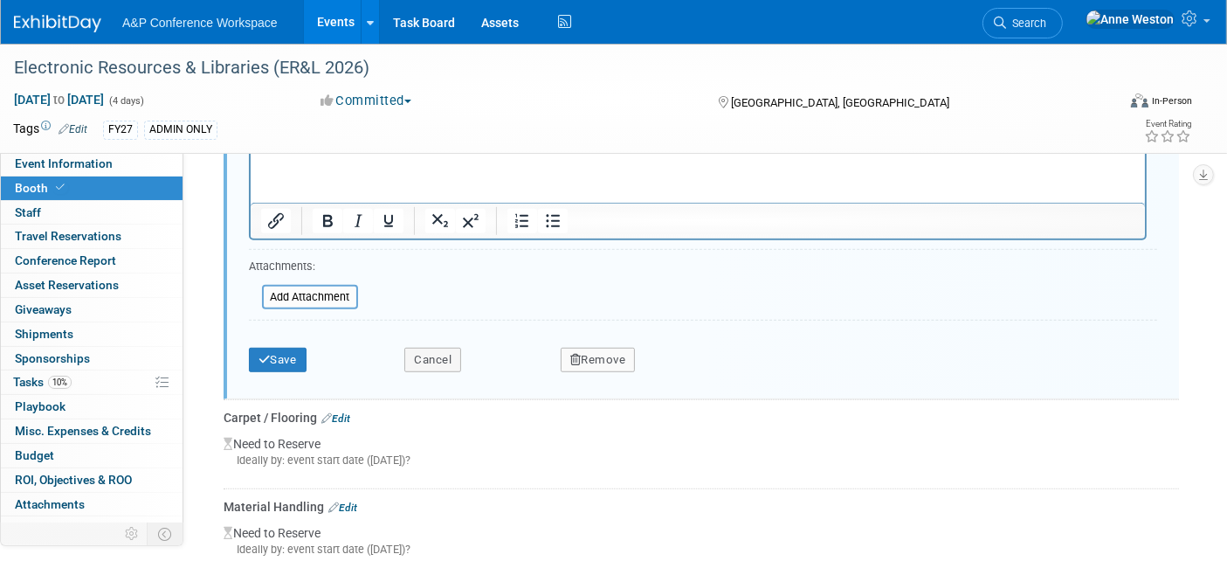
click at [583, 348] on button "Remove" at bounding box center [598, 360] width 75 height 24
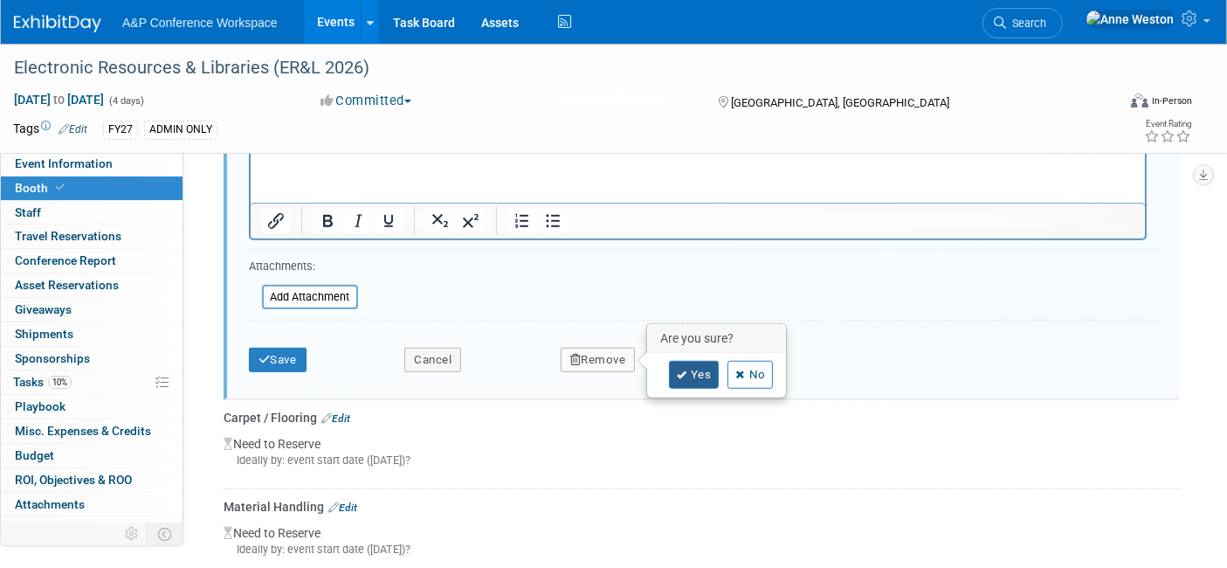
click at [685, 370] on icon at bounding box center [682, 375] width 10 height 10
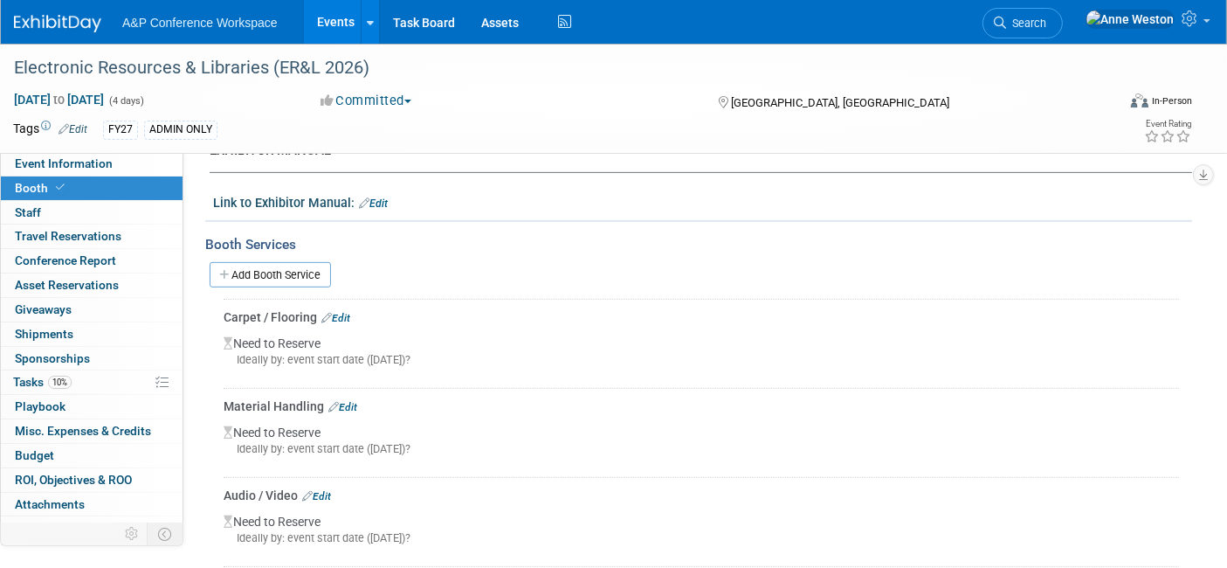
scroll to position [726, 0]
click at [339, 315] on link "Edit" at bounding box center [335, 321] width 29 height 12
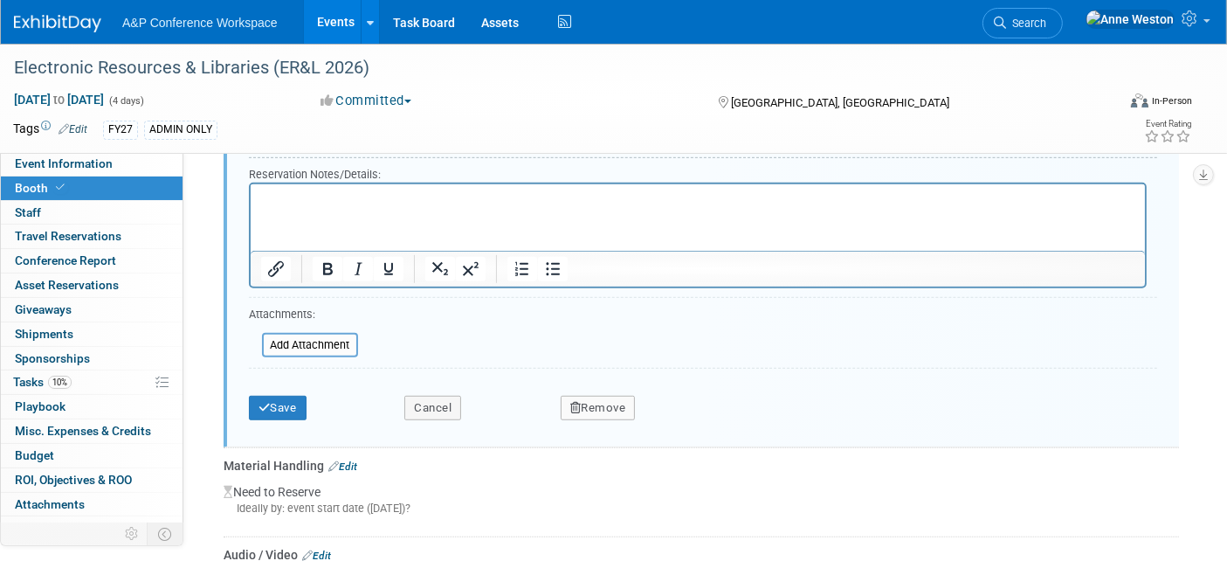
scroll to position [1114, 0]
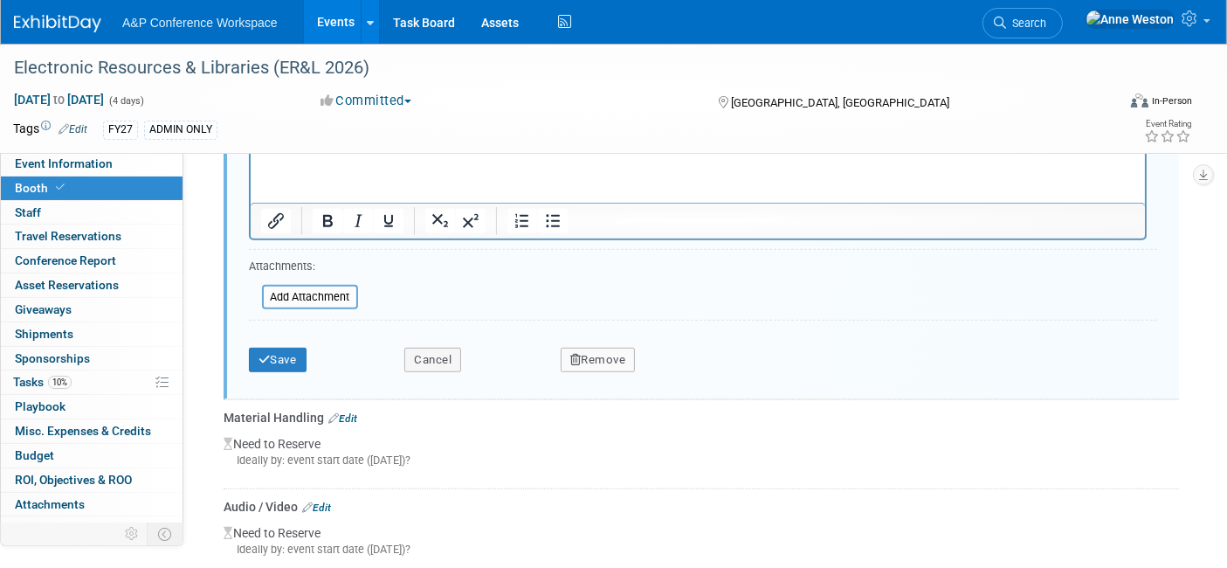
click at [581, 350] on button "Remove" at bounding box center [598, 360] width 75 height 24
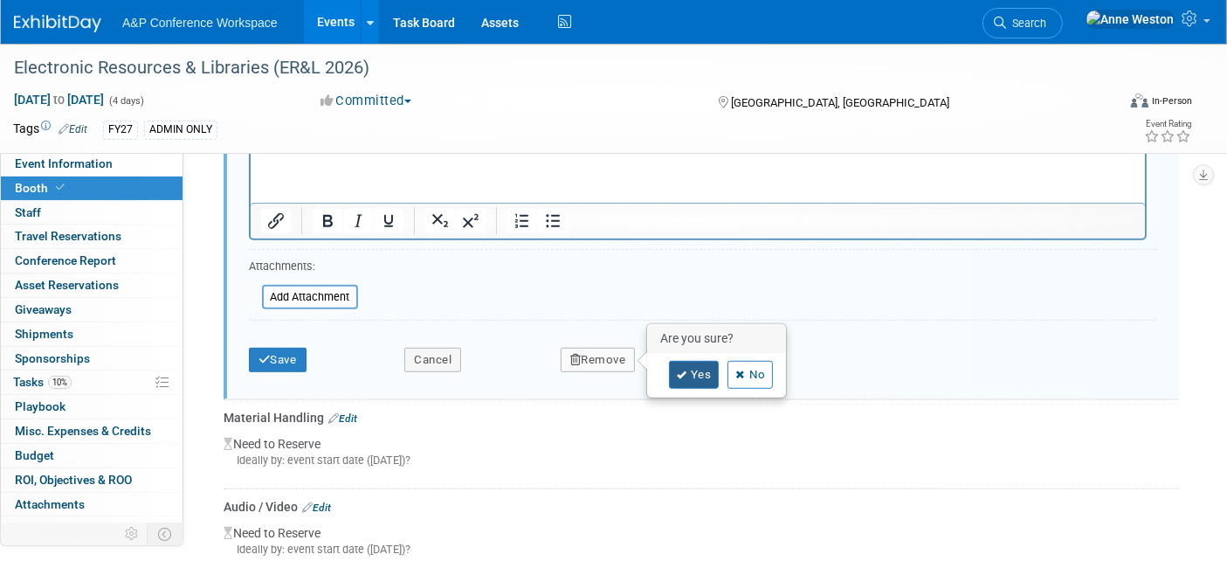
click at [672, 368] on link "Yes" at bounding box center [694, 375] width 51 height 28
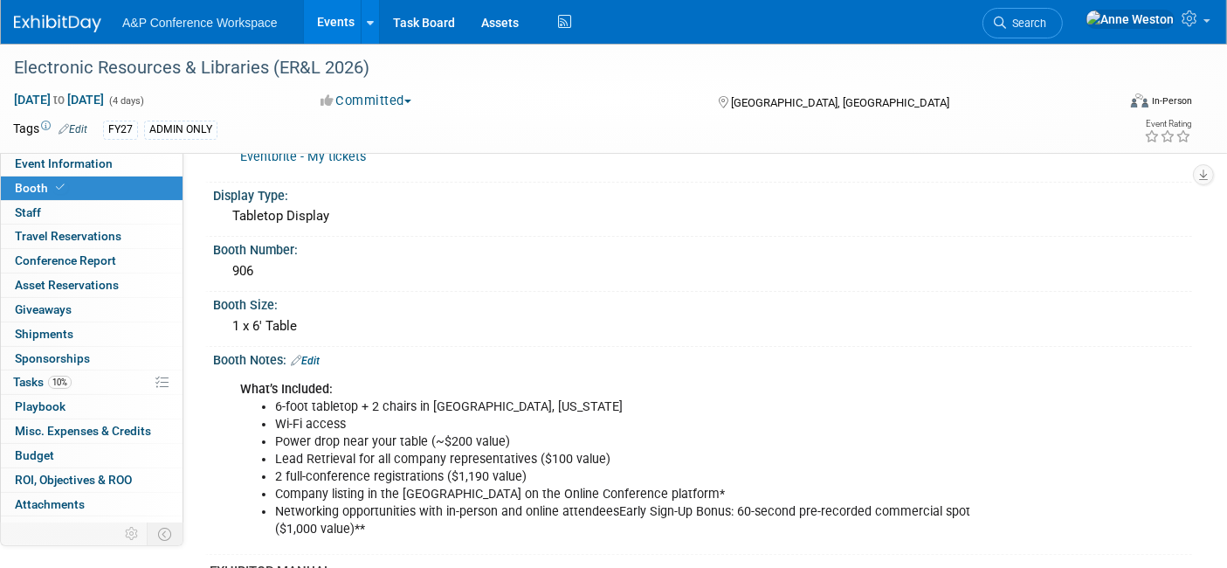
scroll to position [337, 0]
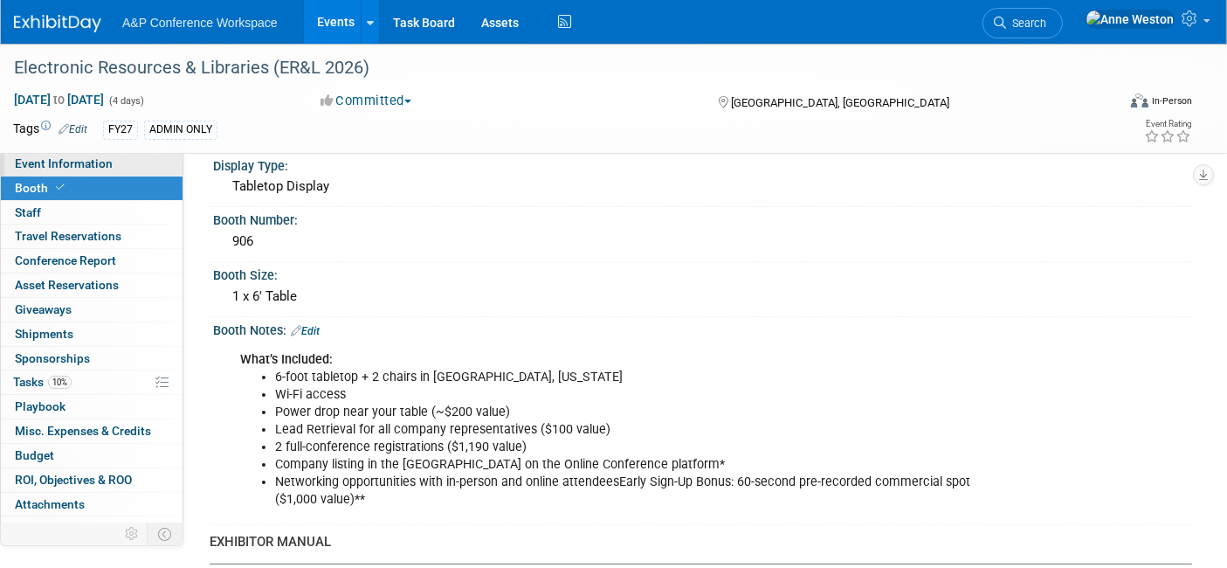
click at [75, 168] on span "Event Information" at bounding box center [64, 163] width 98 height 14
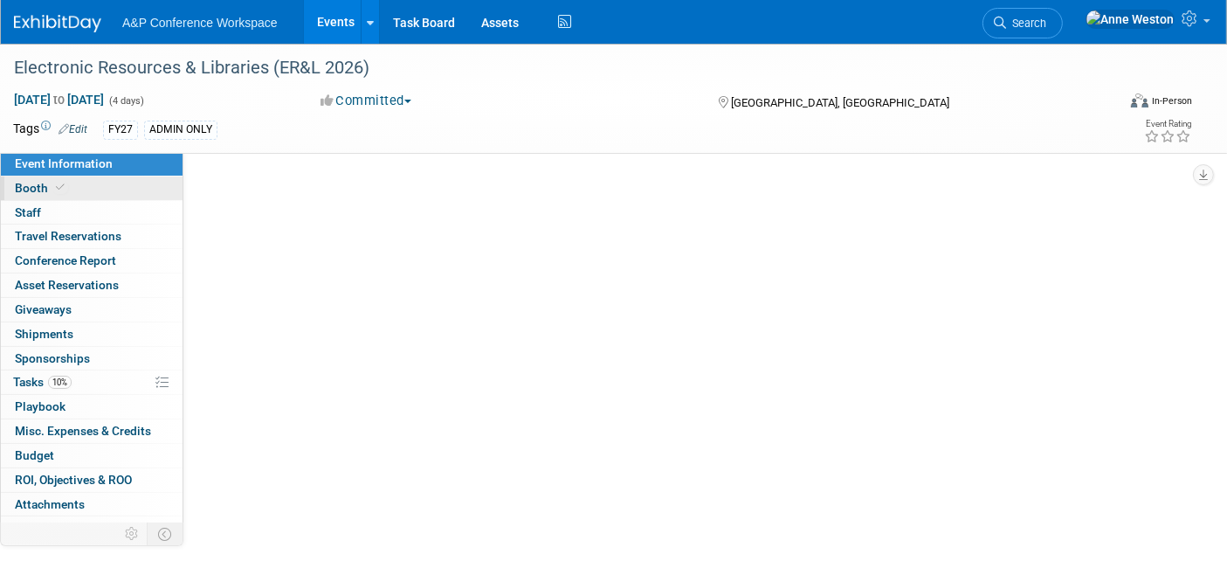
select select "Annual"
select select "Level 2"
select select "In-Person Booth"
select select "Libraries"
select select "Bloomsbury Digital Resources"
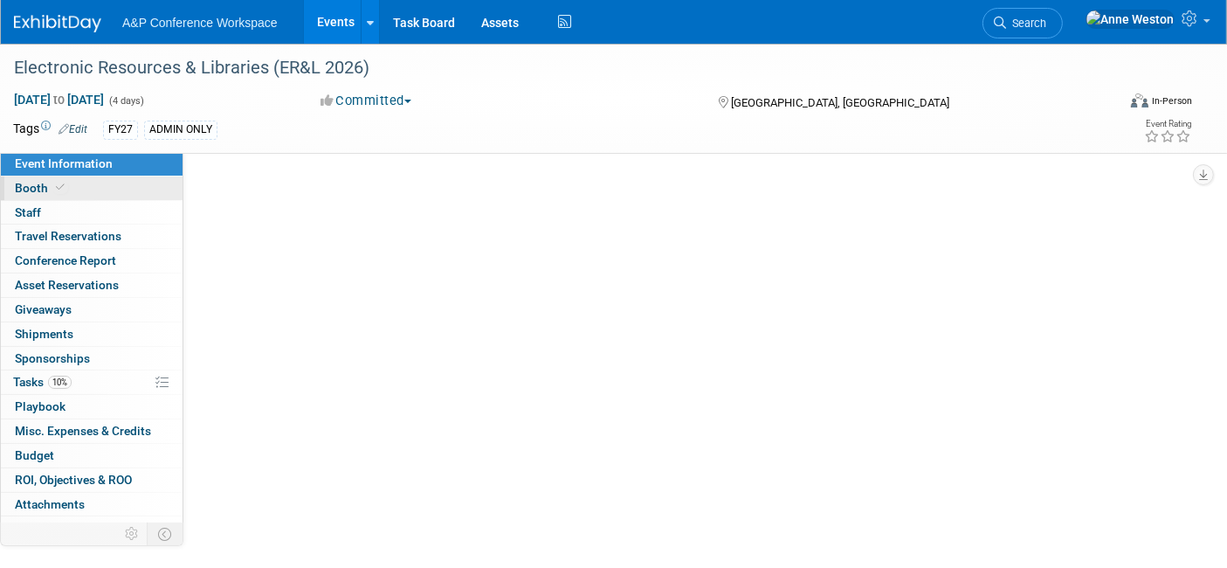
select select "[PERSON_NAME]"
select select "BDR Product Awareness and Trial Generation​"
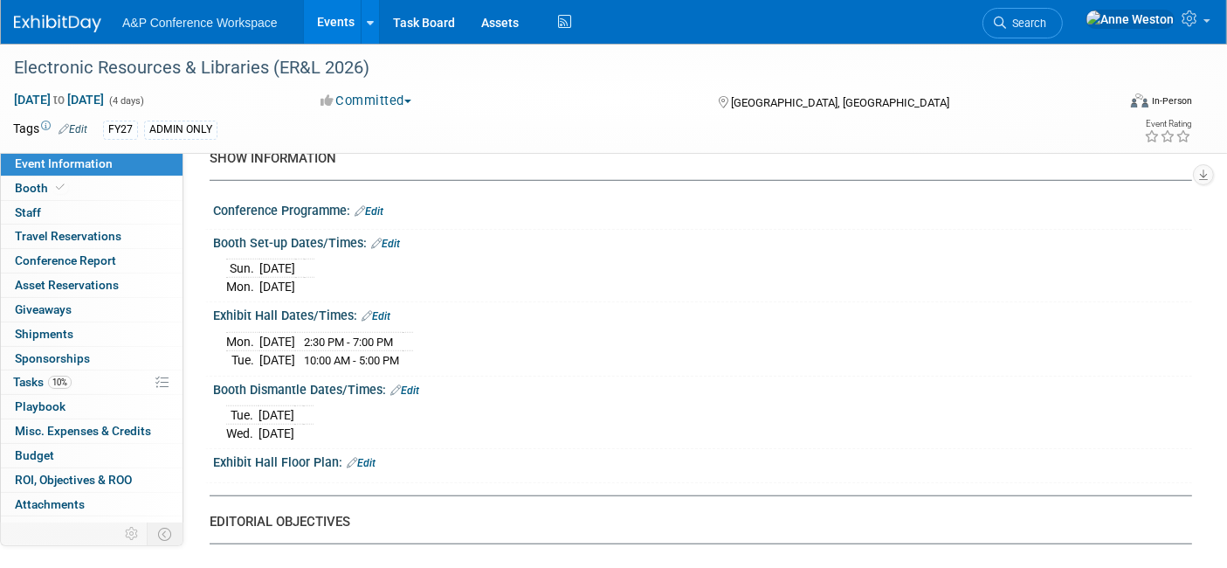
scroll to position [1261, 0]
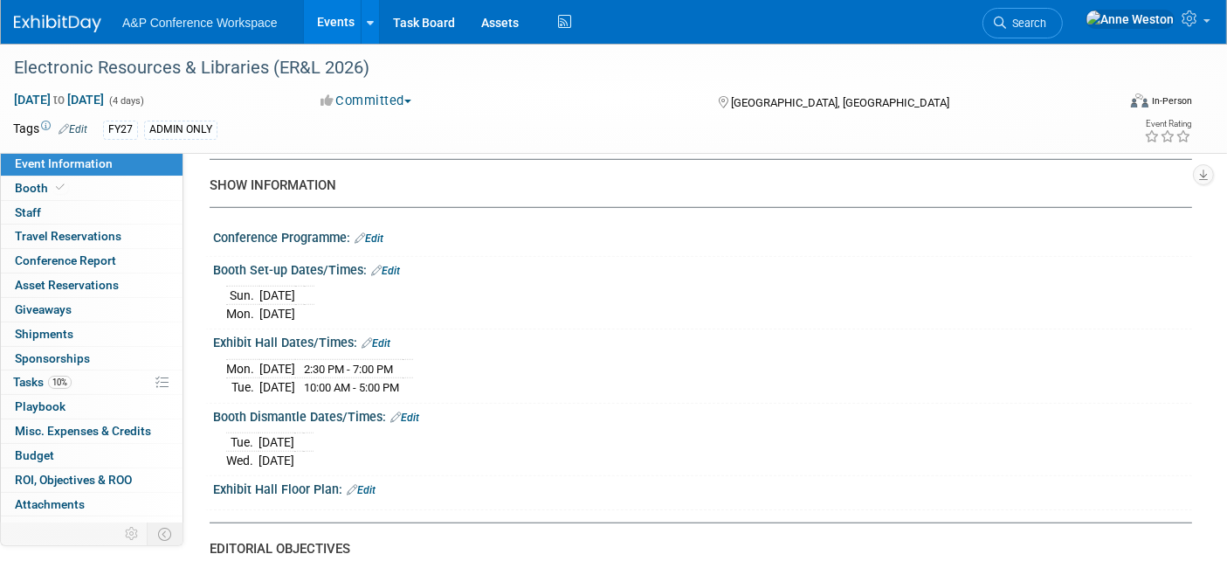
click at [391, 265] on link "Edit" at bounding box center [385, 271] width 29 height 12
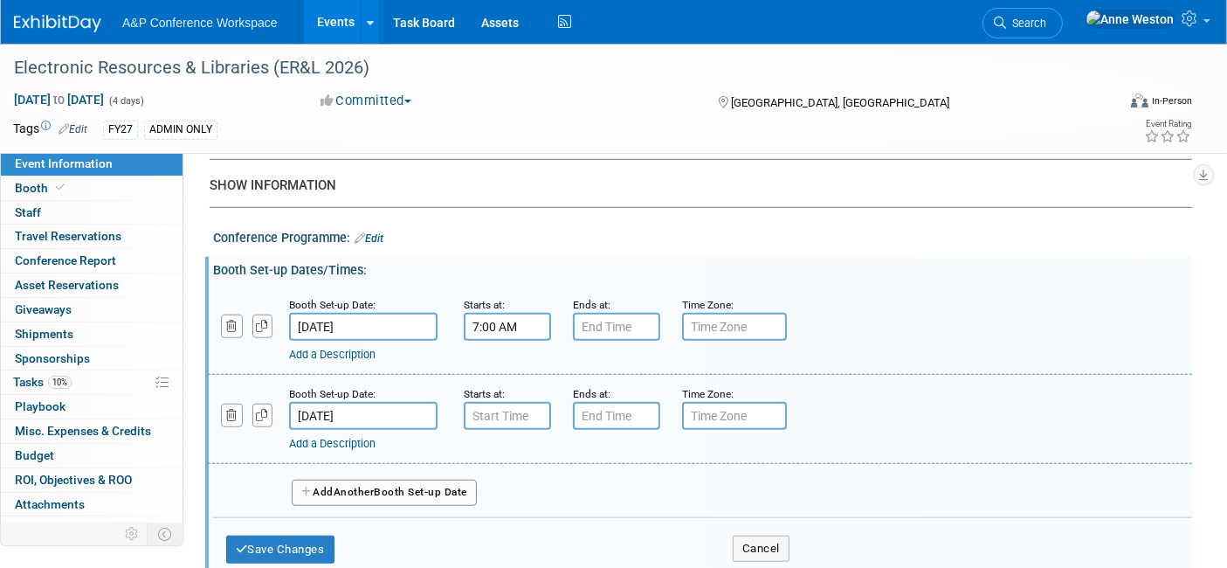
click at [477, 313] on input "7:00 AM" at bounding box center [507, 327] width 87 height 28
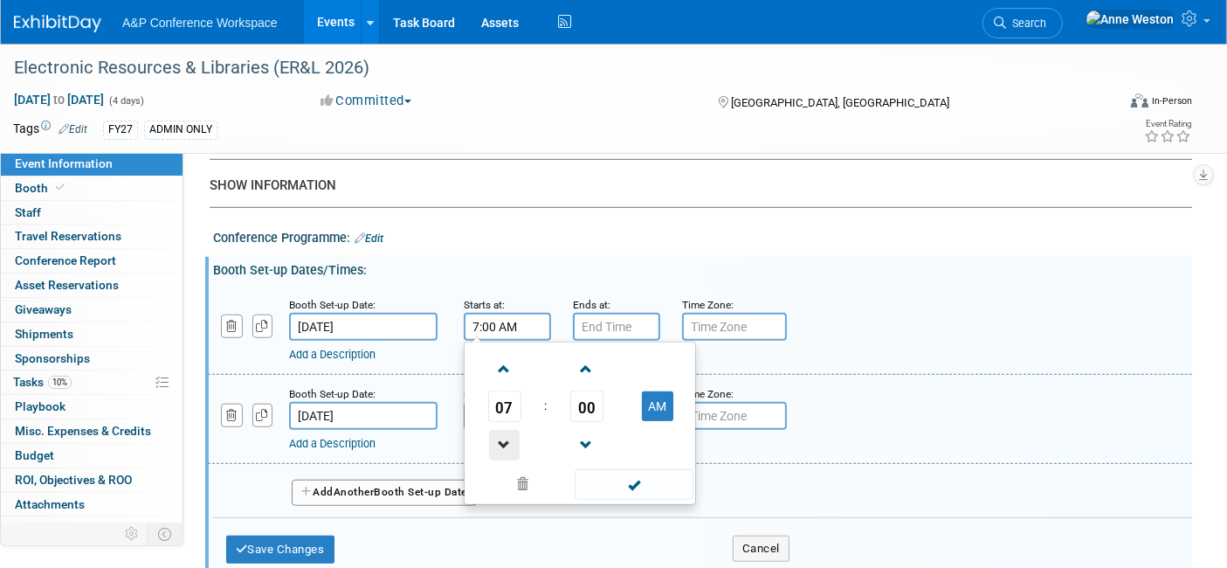
click at [507, 430] on span at bounding box center [504, 445] width 31 height 31
click at [658, 391] on button "AM" at bounding box center [657, 406] width 31 height 30
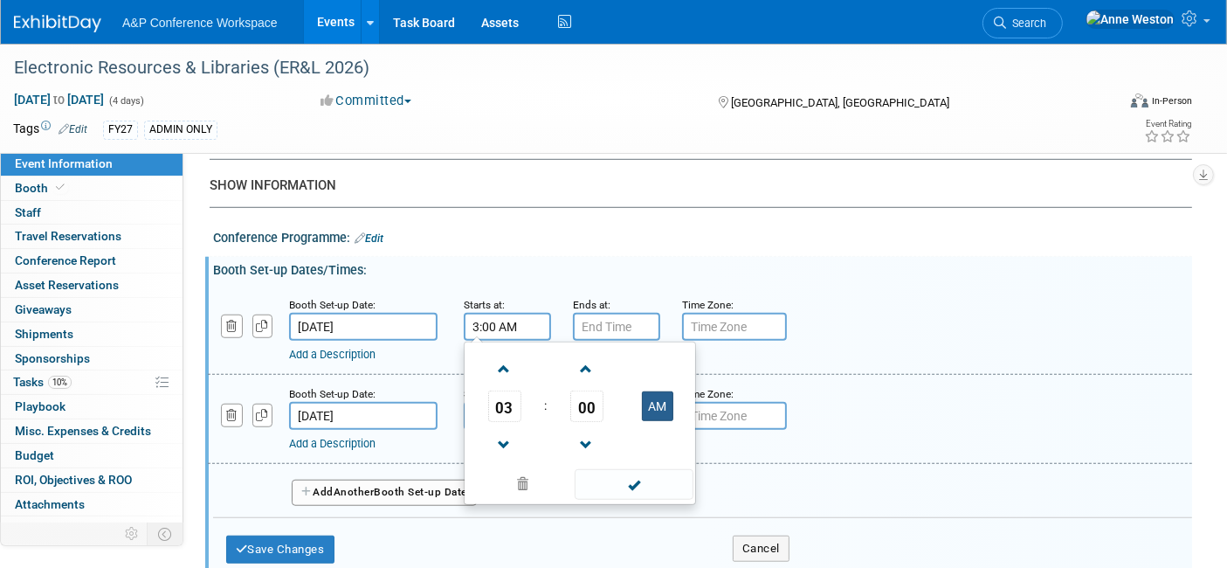
type input "3:00 PM"
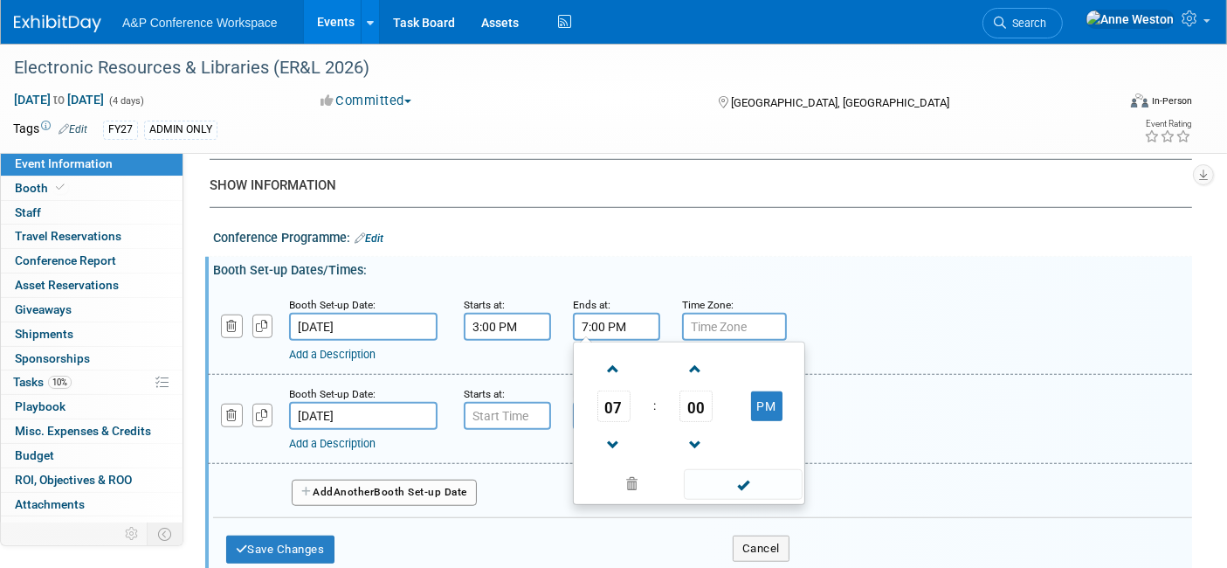
click at [591, 313] on input "7:00 PM" at bounding box center [616, 327] width 87 height 28
click at [611, 356] on span at bounding box center [613, 369] width 31 height 31
type input "8:00 PM"
click at [732, 485] on span at bounding box center [743, 484] width 118 height 31
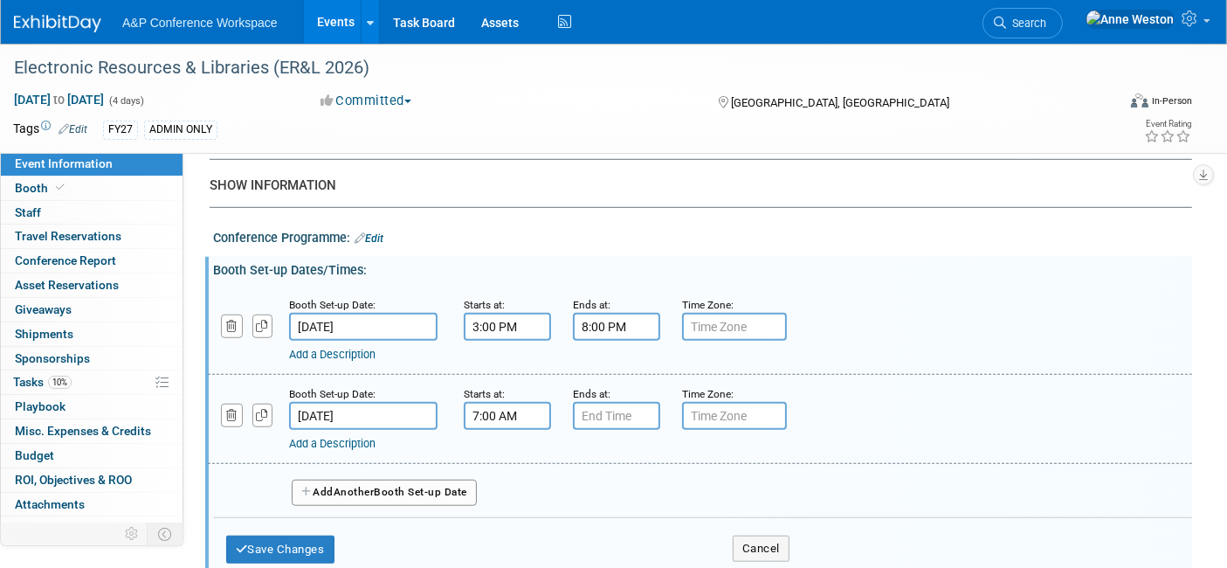
click at [504, 402] on input "7:00 AM" at bounding box center [507, 416] width 87 height 28
click at [503, 443] on span at bounding box center [504, 458] width 31 height 31
type input "8:00 AM"
click at [580, 403] on input "7:00 PM" at bounding box center [616, 416] width 87 height 28
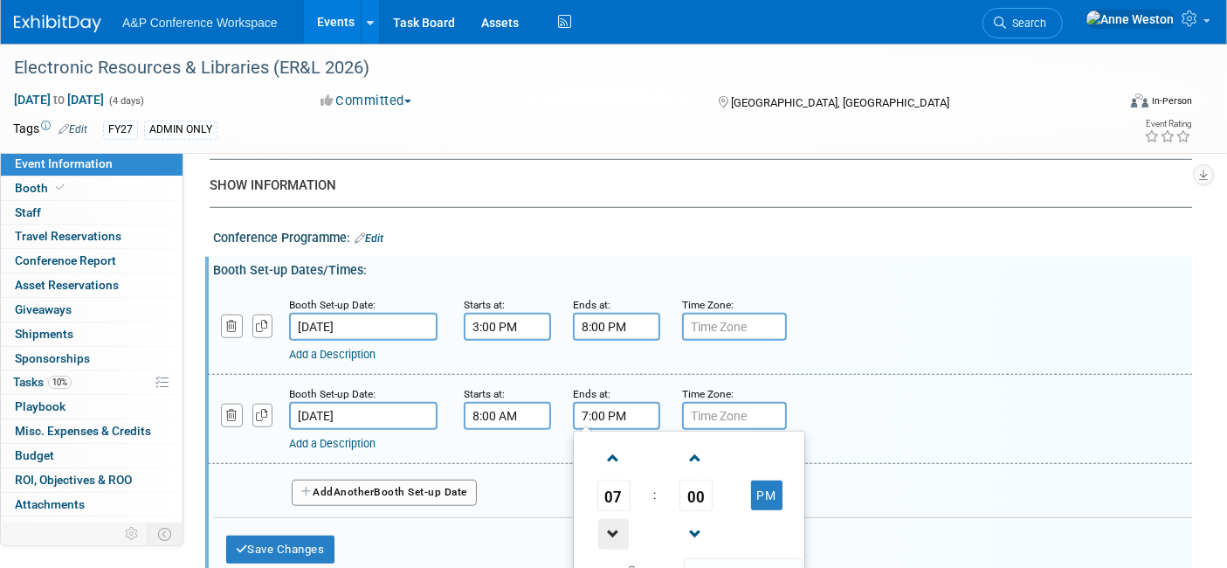
click at [606, 523] on span at bounding box center [613, 534] width 31 height 31
click at [607, 522] on span at bounding box center [613, 534] width 31 height 31
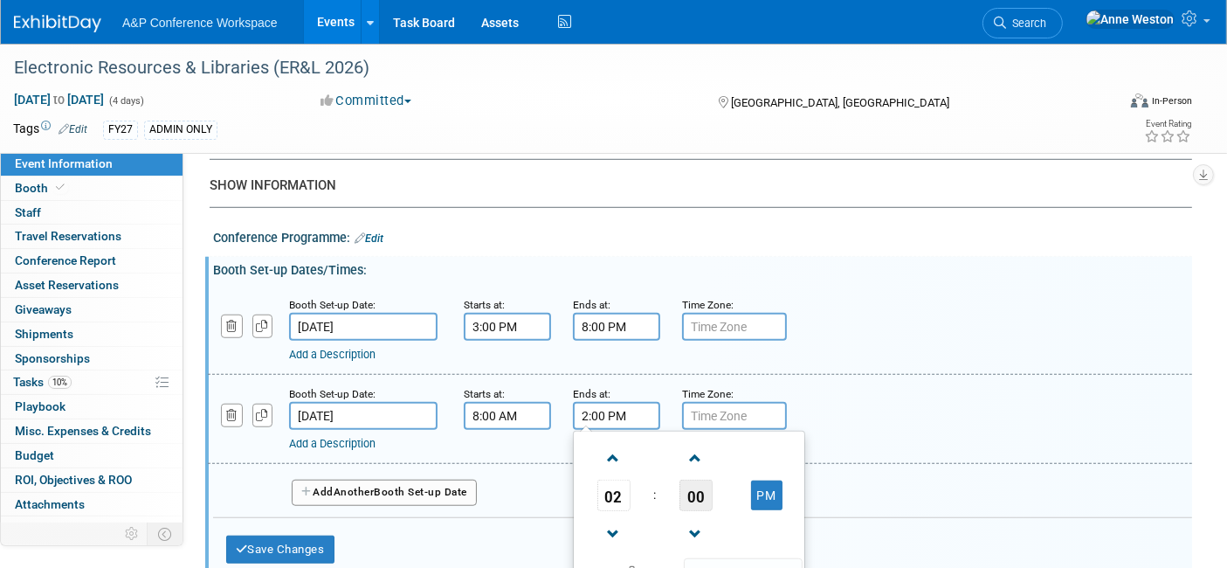
click at [688, 483] on span "00" at bounding box center [696, 495] width 33 height 31
click at [715, 482] on td "30" at bounding box center [717, 505] width 56 height 47
type input "2:30 PM"
click at [740, 558] on span at bounding box center [743, 573] width 118 height 31
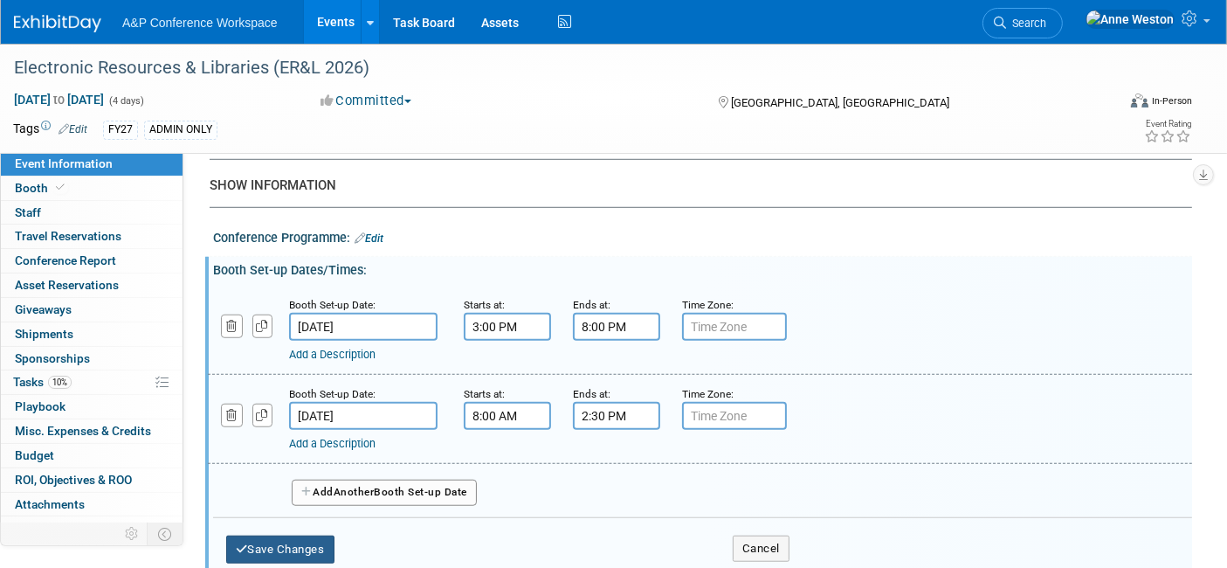
click at [295, 546] on button "Save Changes" at bounding box center [280, 550] width 108 height 28
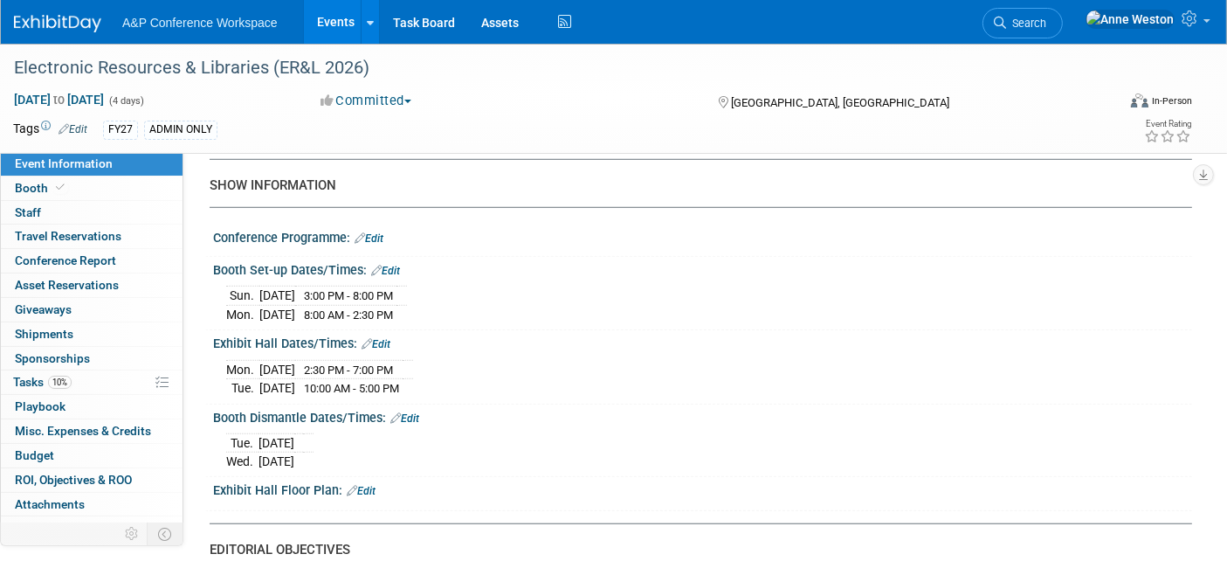
click at [414, 412] on link "Edit" at bounding box center [405, 418] width 29 height 12
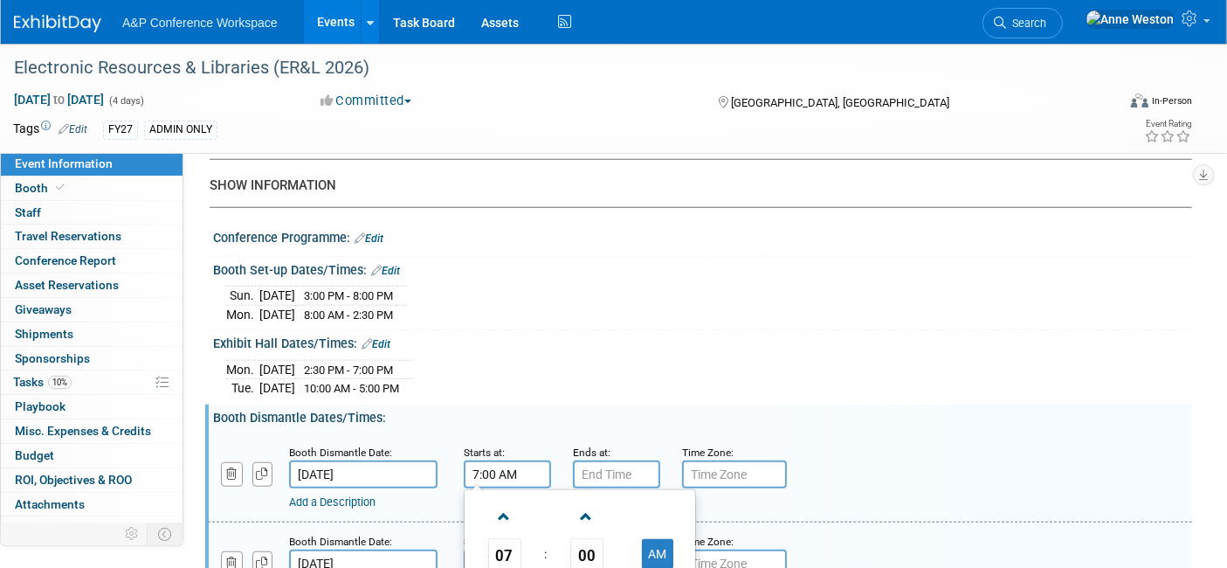
click at [476, 460] on input "7:00 AM" at bounding box center [507, 474] width 87 height 28
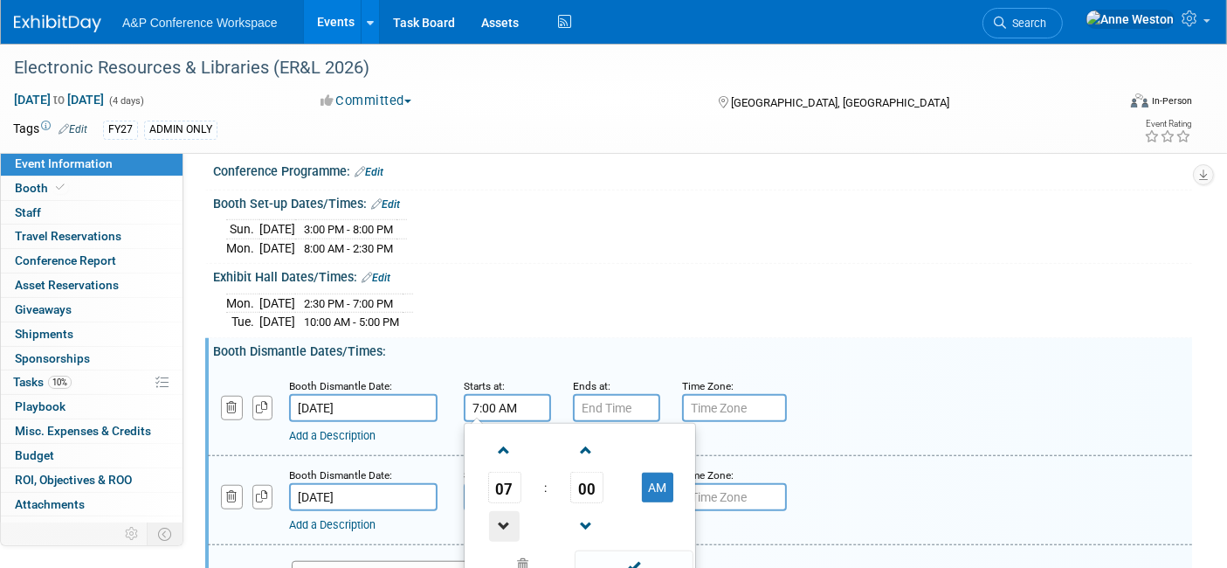
scroll to position [1358, 0]
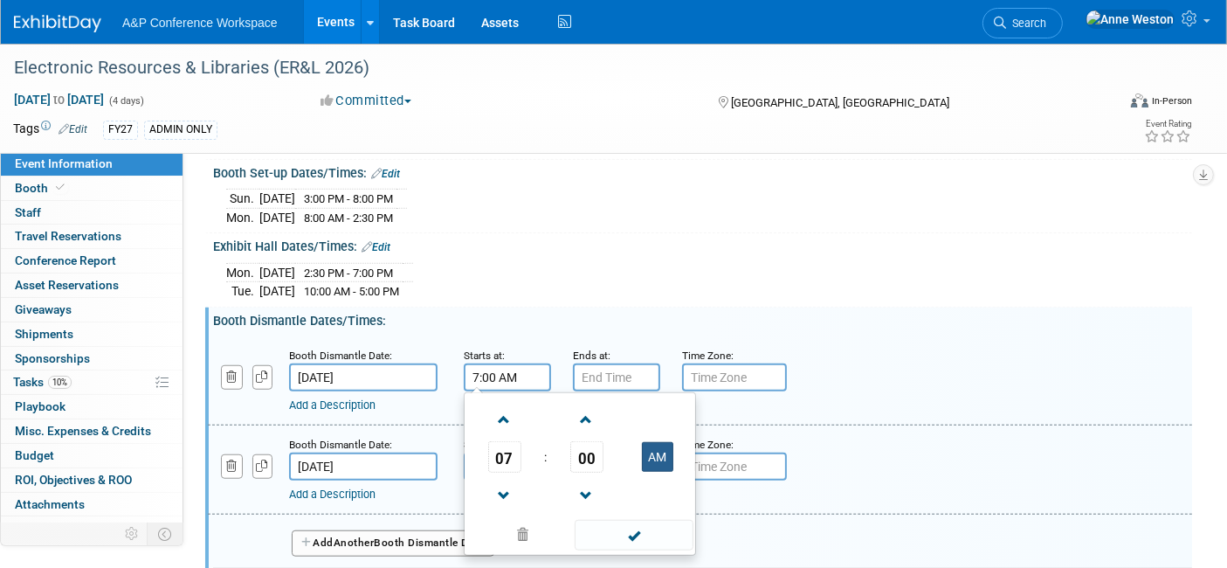
click at [658, 442] on button "AM" at bounding box center [657, 457] width 31 height 30
click at [502, 480] on span at bounding box center [504, 495] width 31 height 31
type input "5:00 PM"
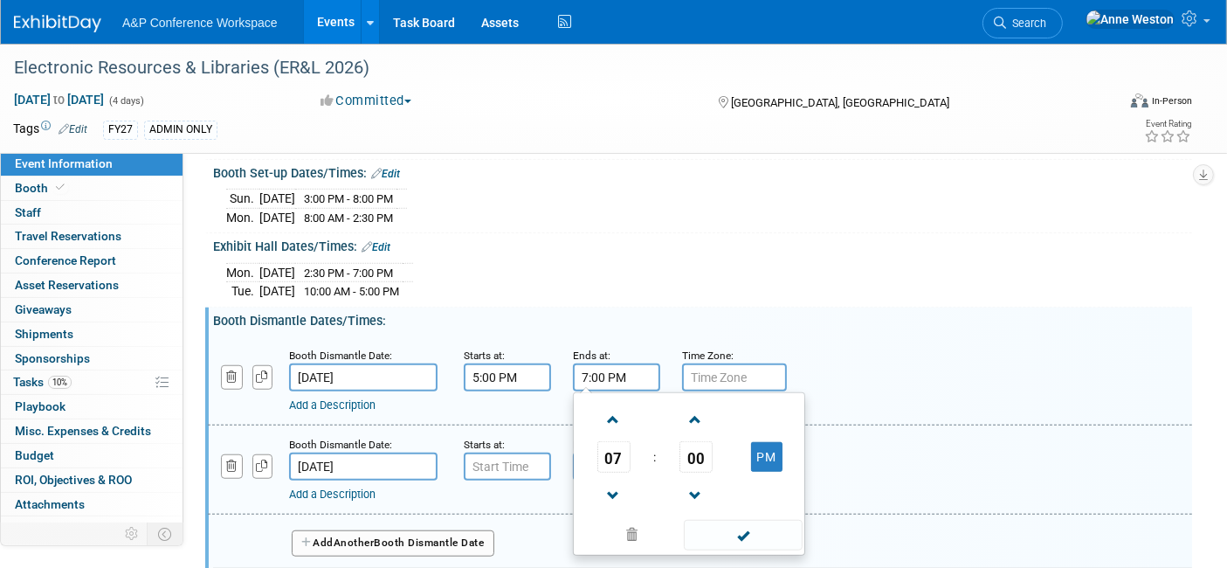
click at [586, 368] on input "7:00 PM" at bounding box center [616, 377] width 87 height 28
click at [609, 405] on span at bounding box center [613, 419] width 31 height 31
type input "8:00 PM"
click at [756, 525] on span at bounding box center [743, 535] width 118 height 31
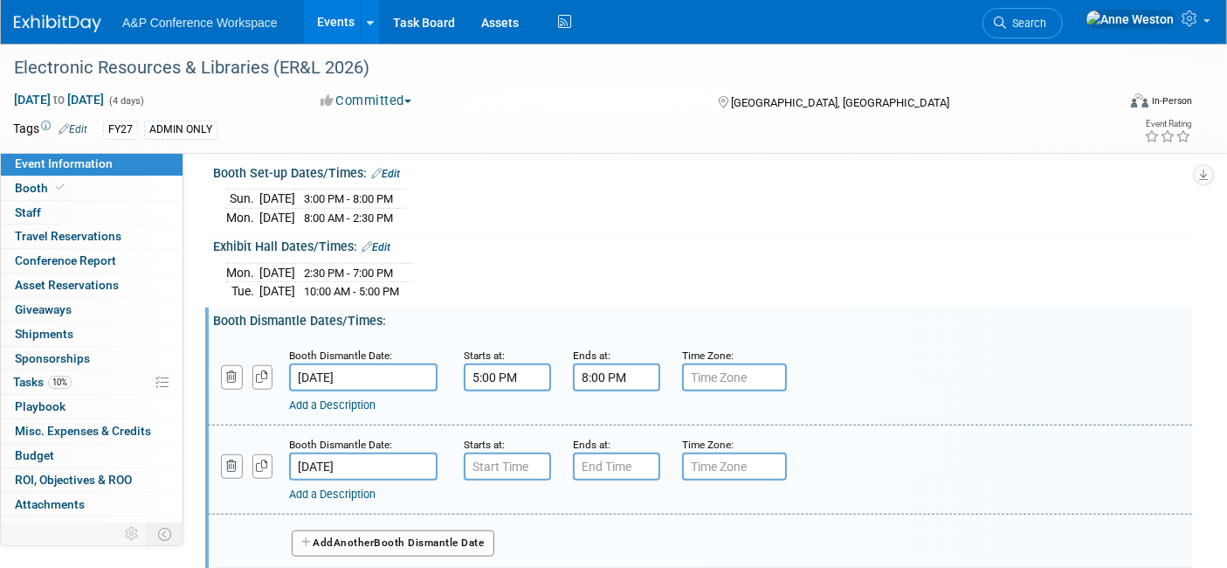
click at [226, 460] on icon "button" at bounding box center [231, 465] width 11 height 11
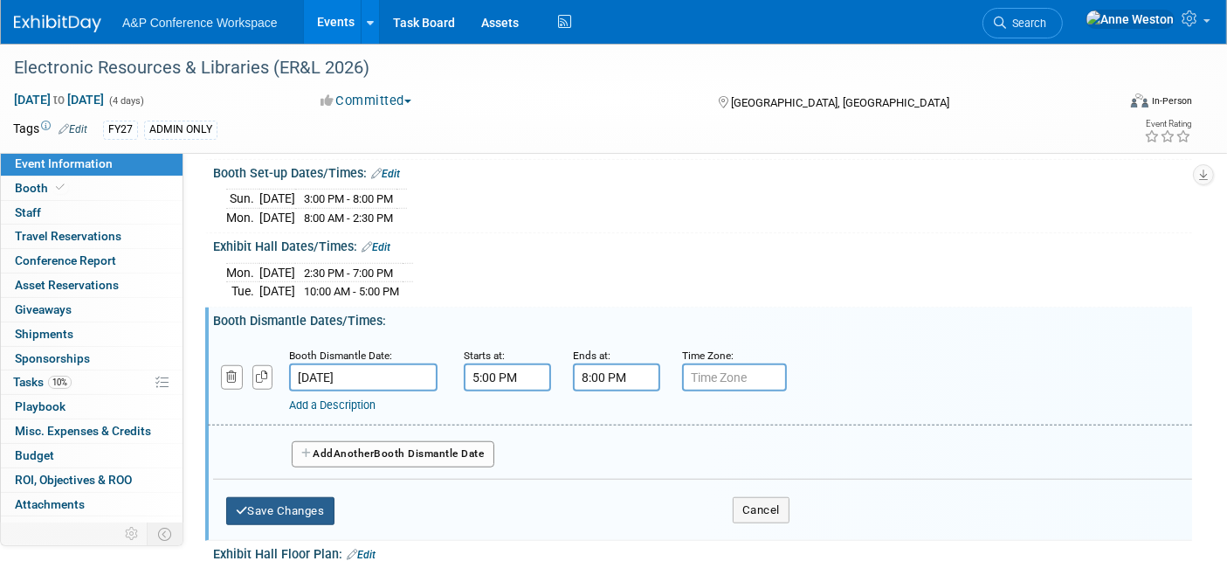
click at [301, 500] on button "Save Changes" at bounding box center [280, 511] width 108 height 28
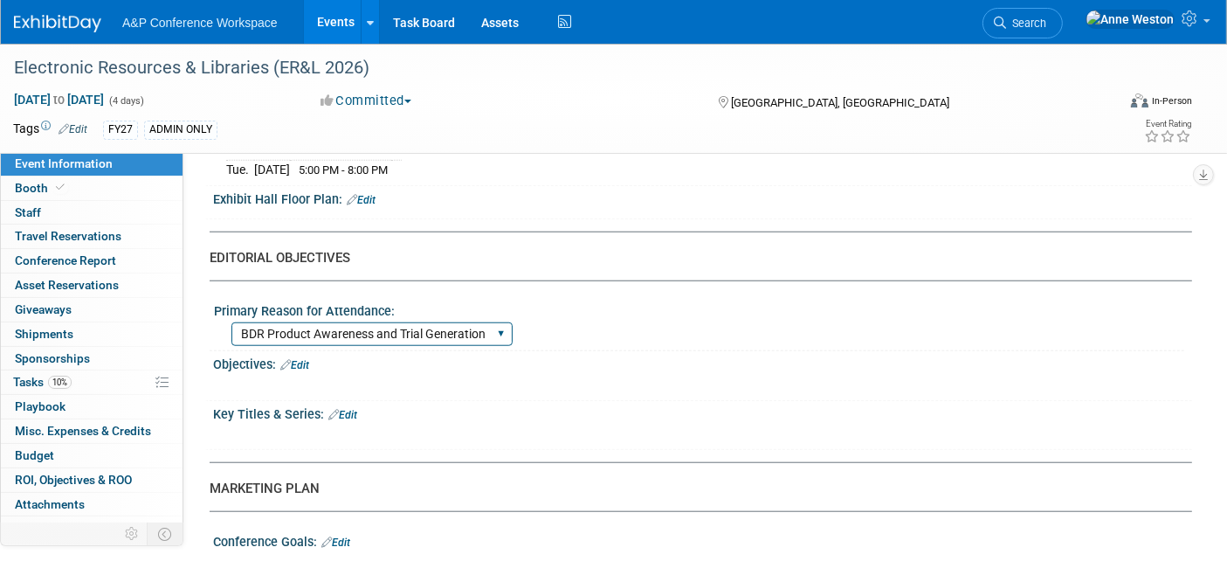
scroll to position [1649, 0]
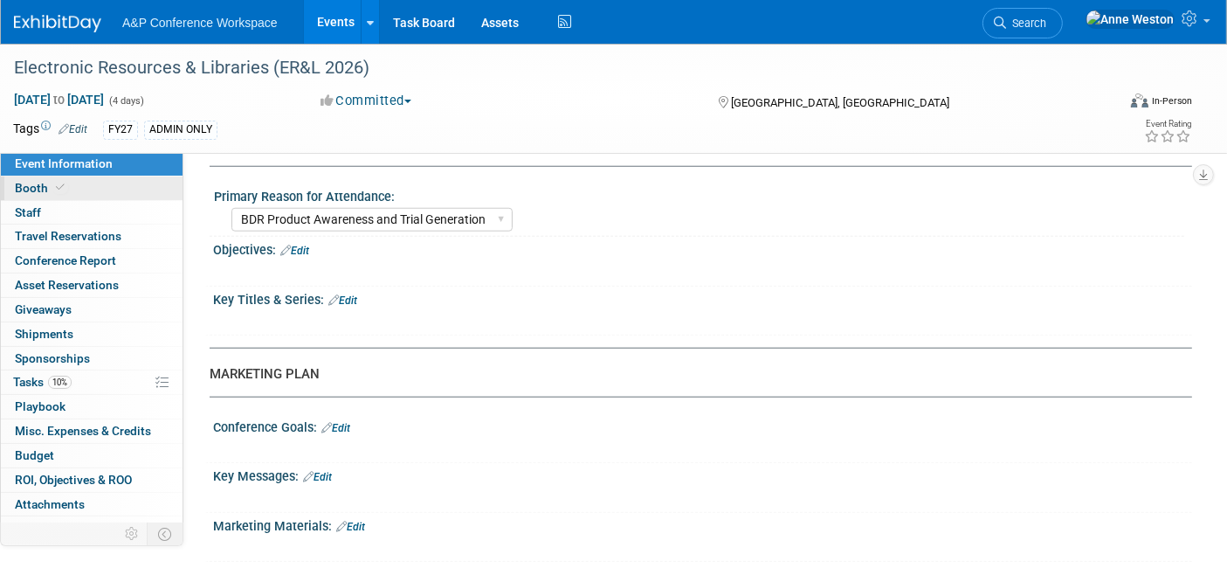
click at [82, 188] on link "Booth" at bounding box center [92, 188] width 182 height 24
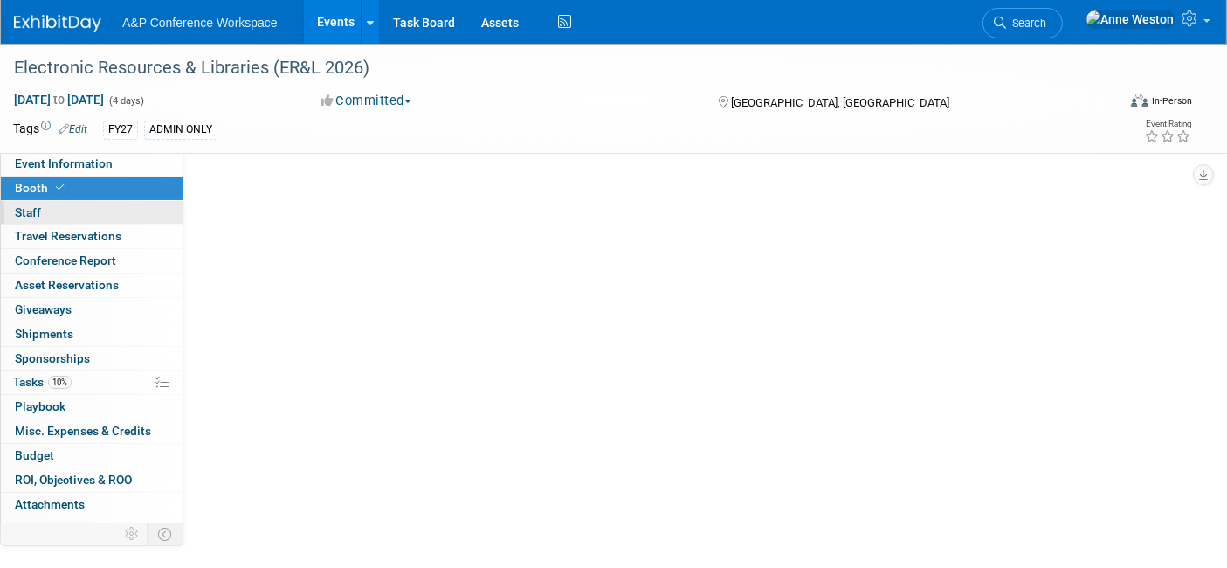
scroll to position [0, 0]
select select "DIGI"
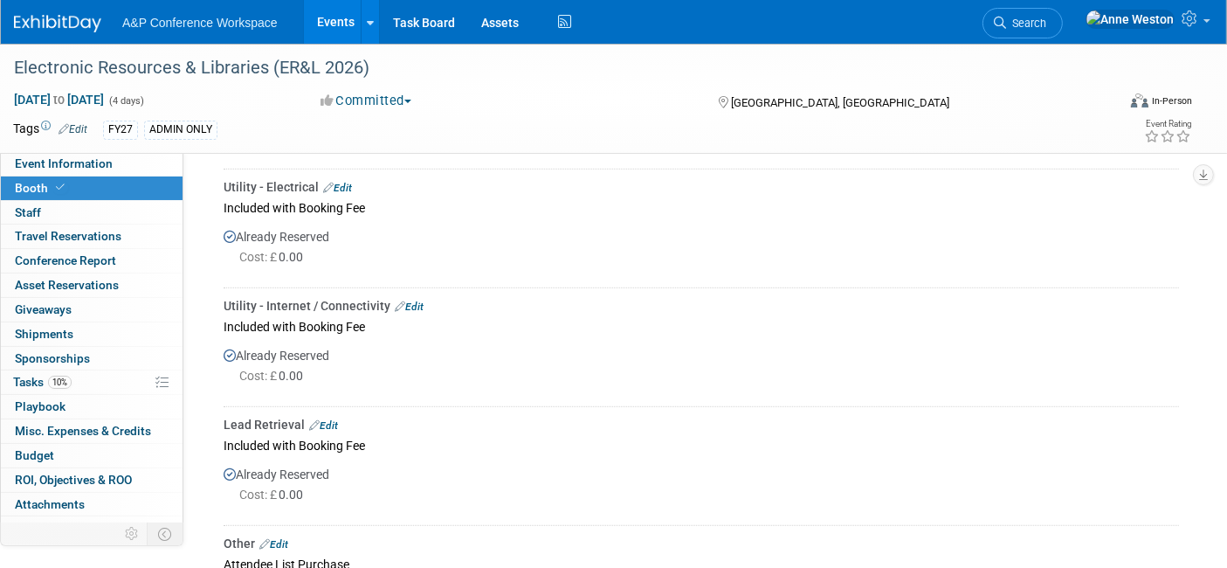
scroll to position [1068, 0]
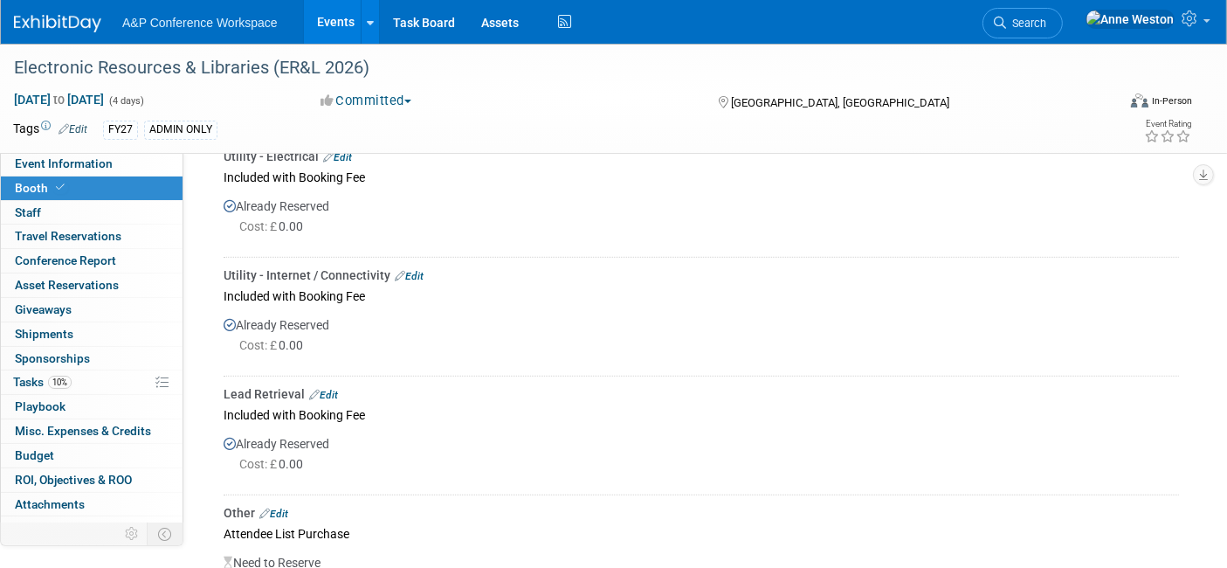
click at [331, 389] on link "Edit" at bounding box center [323, 395] width 29 height 12
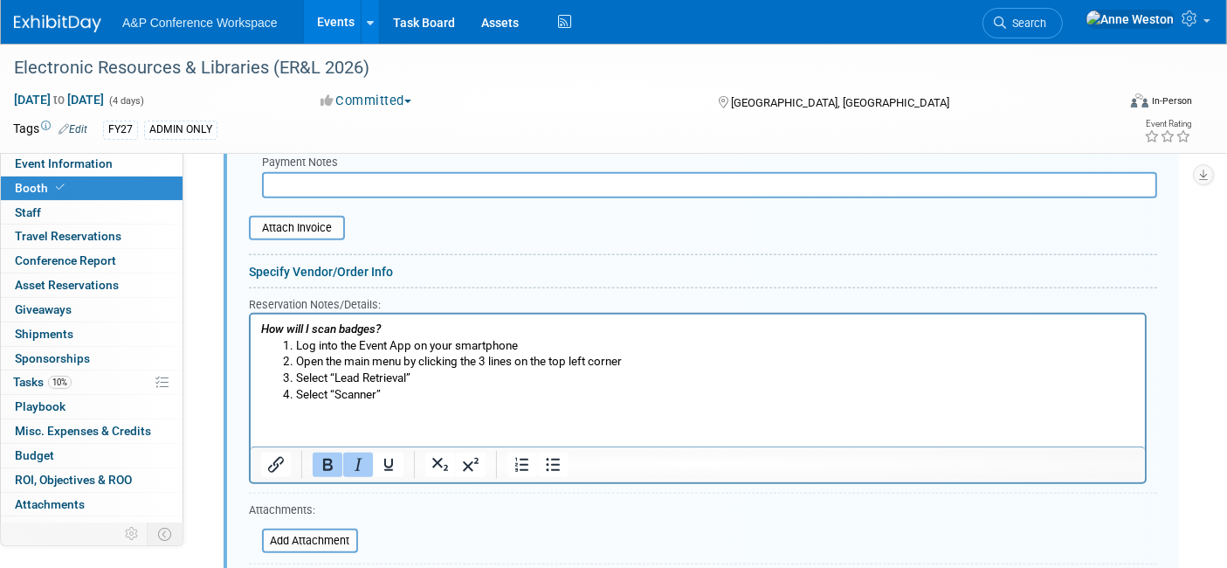
scroll to position [1723, 0]
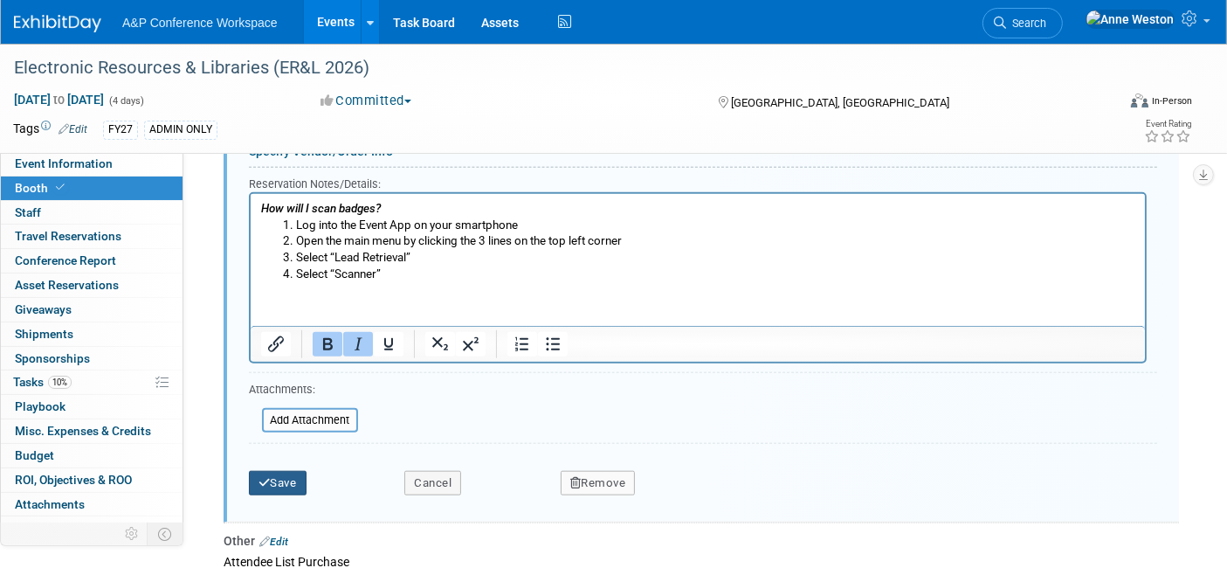
click at [295, 471] on button "Save" at bounding box center [278, 483] width 58 height 24
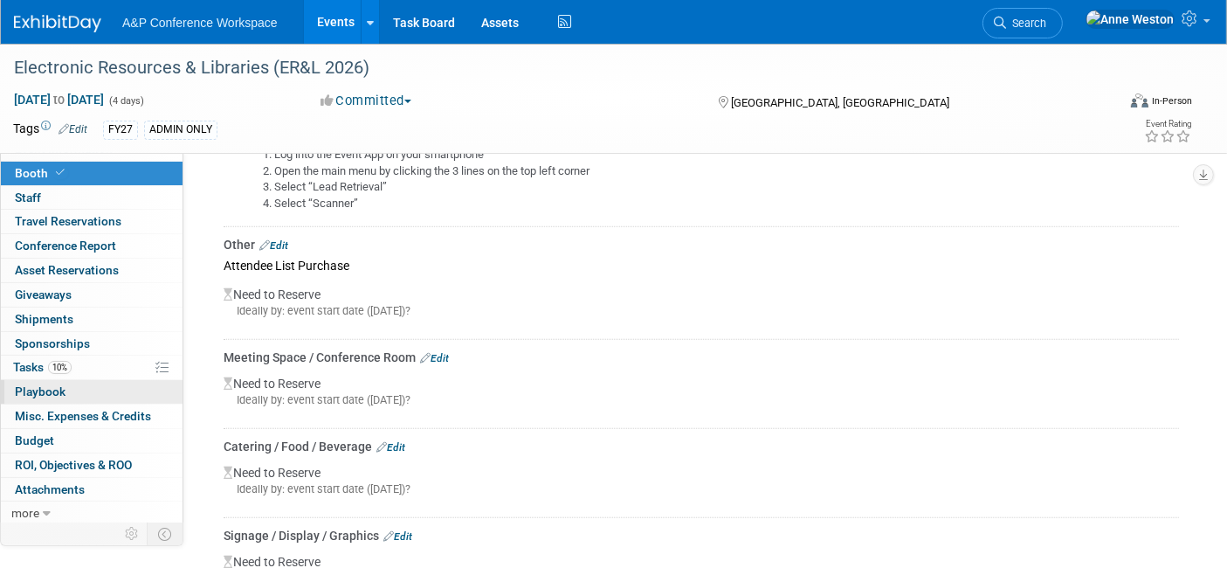
scroll to position [1432, 0]
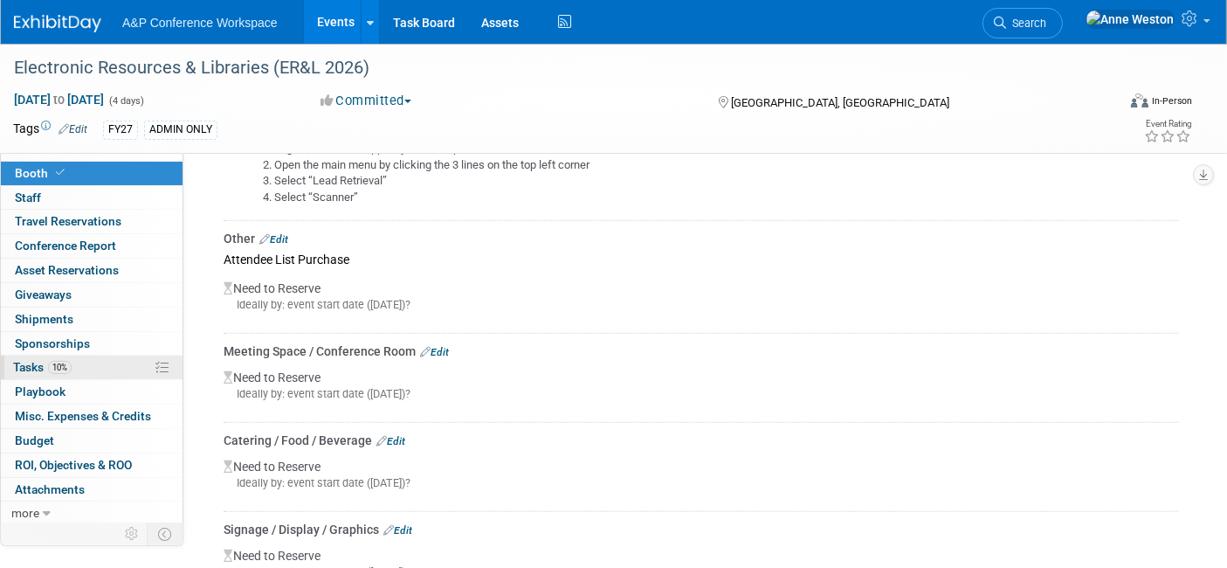
click at [62, 367] on span "10%" at bounding box center [60, 367] width 24 height 13
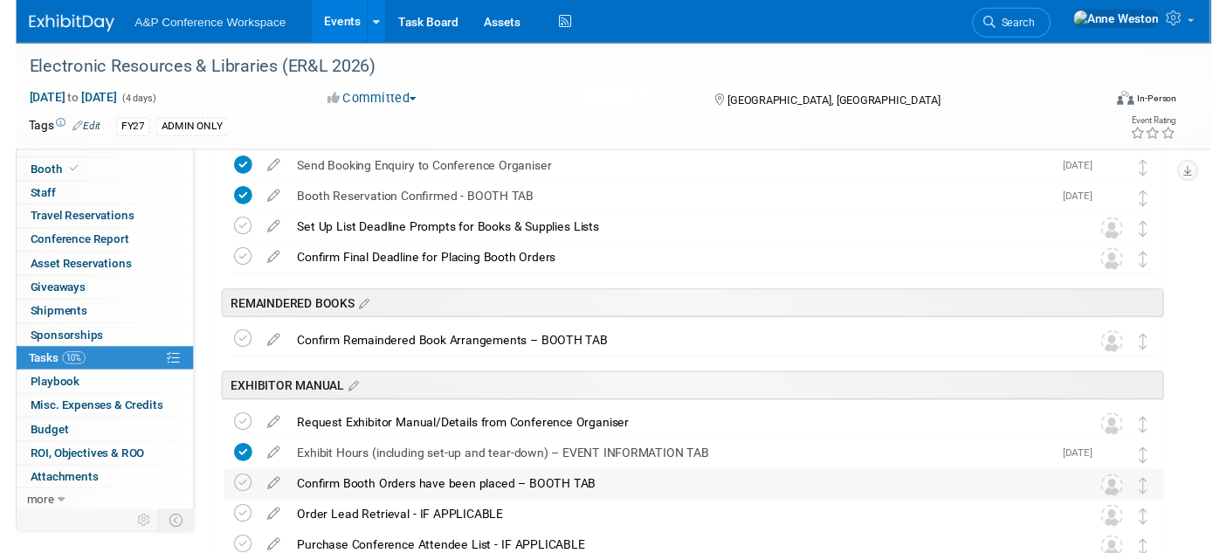
scroll to position [388, 0]
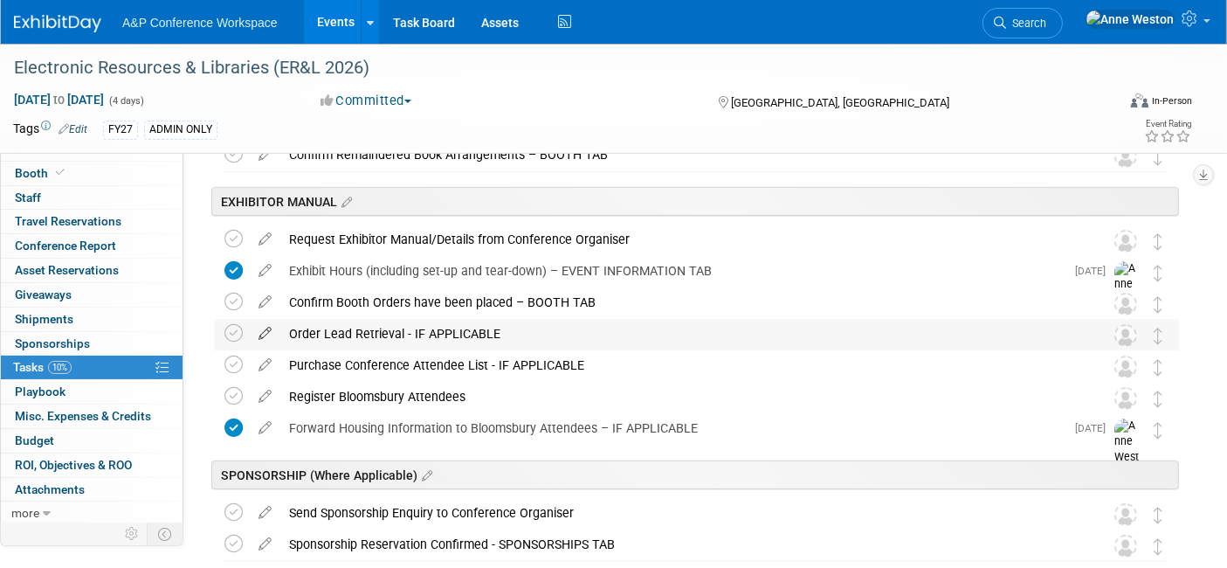
click at [264, 327] on icon at bounding box center [265, 330] width 31 height 22
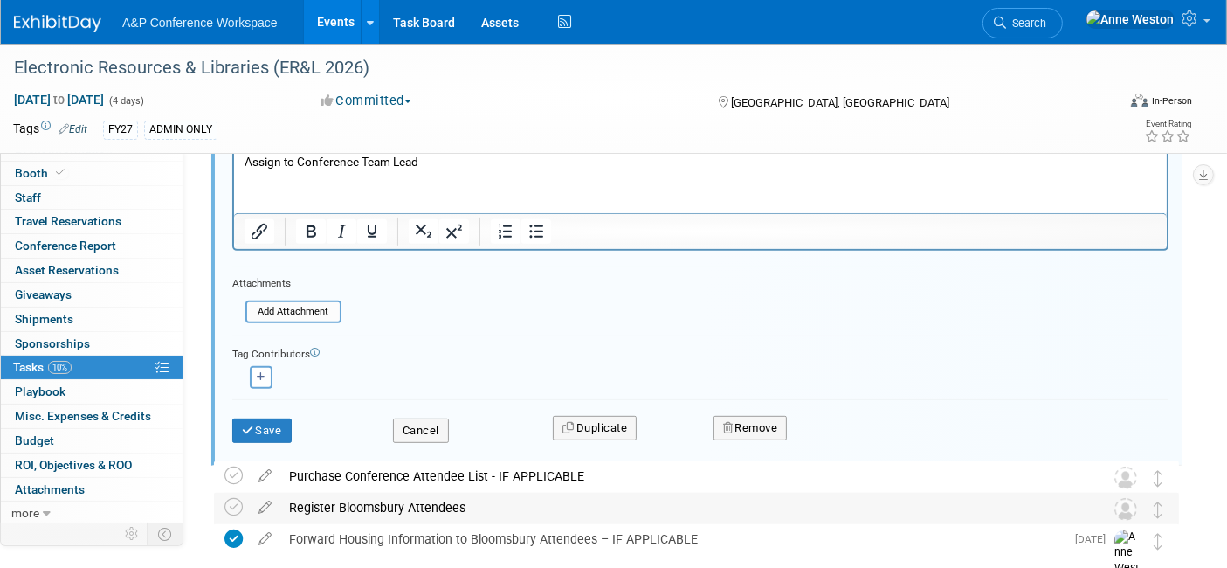
scroll to position [741, 0]
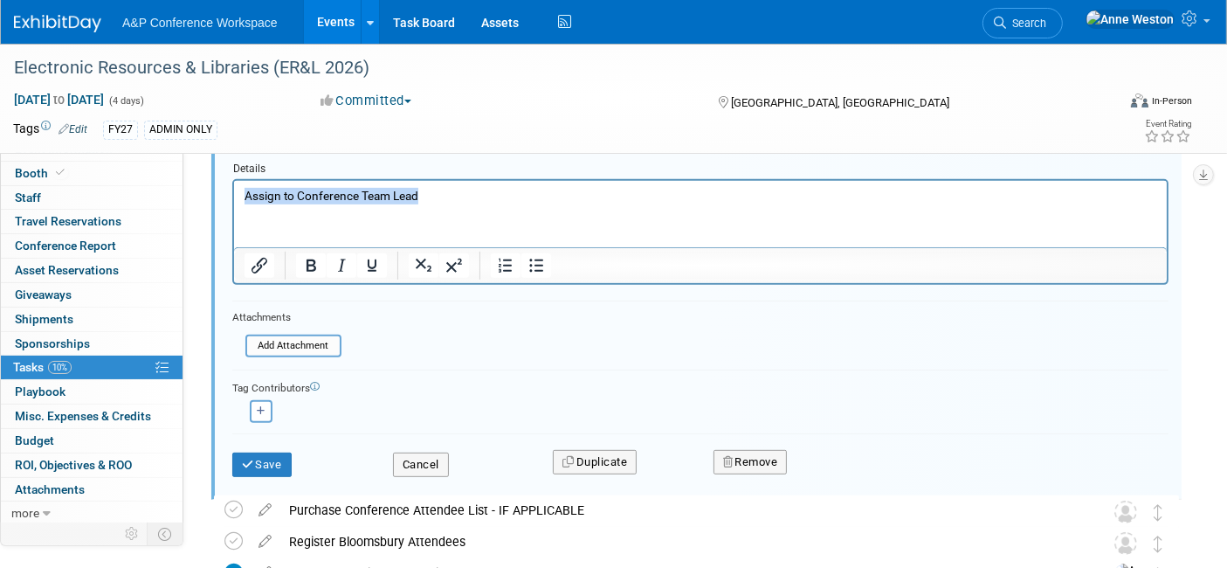
drag, startPoint x: 431, startPoint y: 190, endPoint x: 269, endPoint y: 365, distance: 238.7
click at [233, 190] on html "Assign to Conference Team Lead" at bounding box center [699, 192] width 933 height 24
drag, startPoint x: 271, startPoint y: 195, endPoint x: 252, endPoint y: 228, distance: 38.4
click at [252, 204] on html at bounding box center [699, 192] width 933 height 24
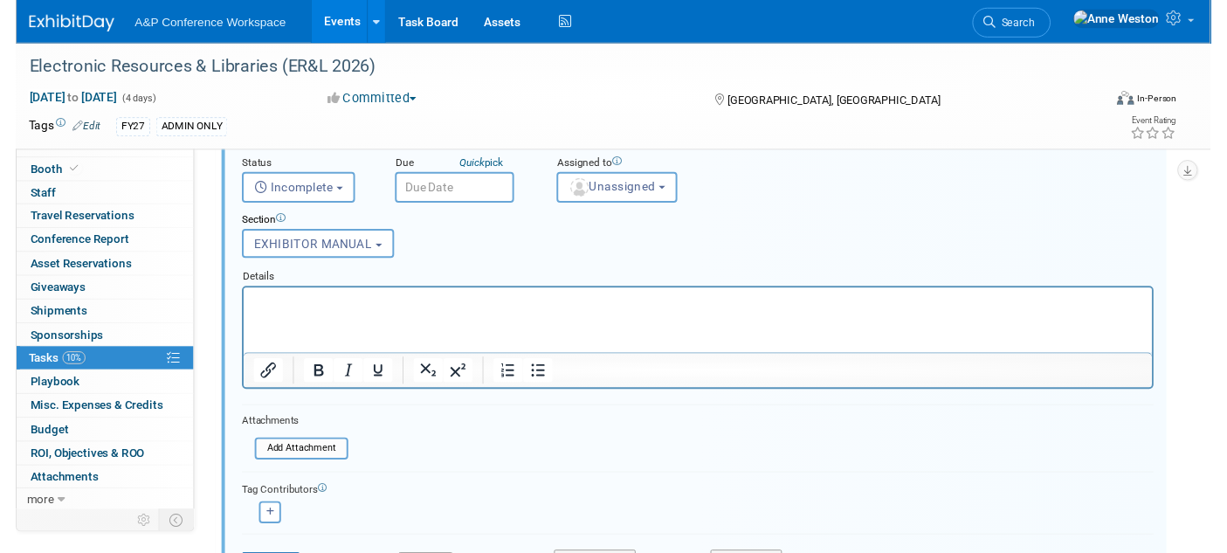
scroll to position [450, 0]
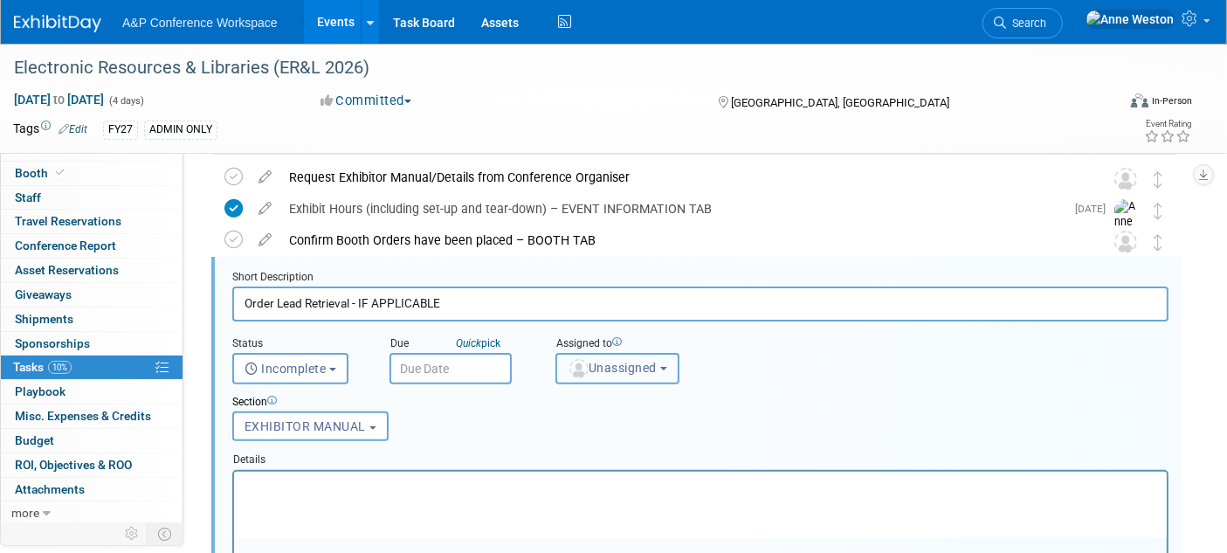
click at [613, 372] on span "Unassigned" at bounding box center [612, 368] width 89 height 14
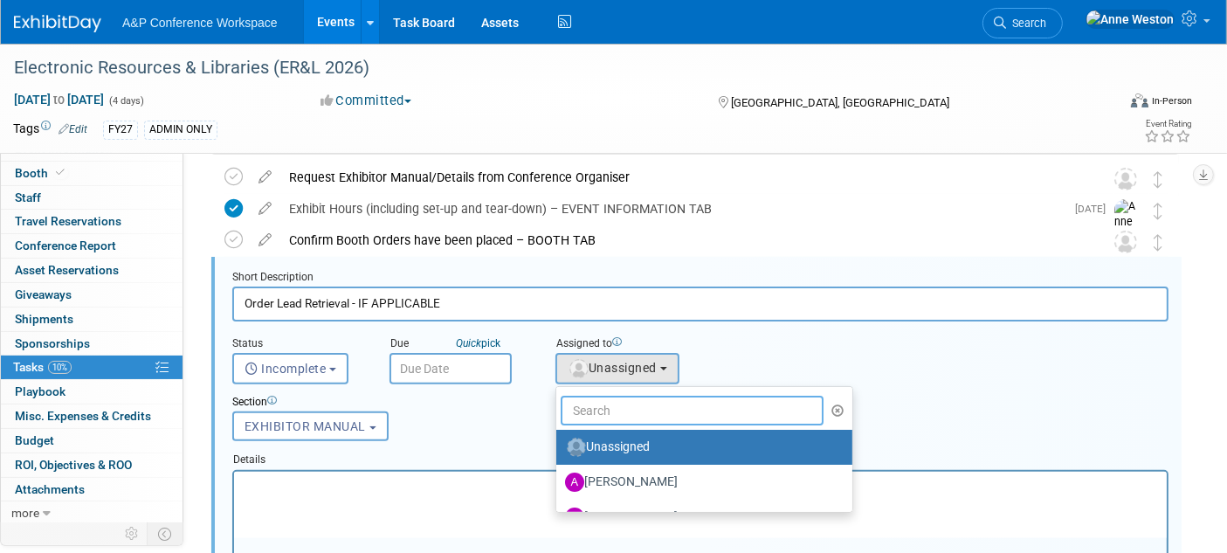
click at [626, 416] on input "text" at bounding box center [692, 411] width 263 height 30
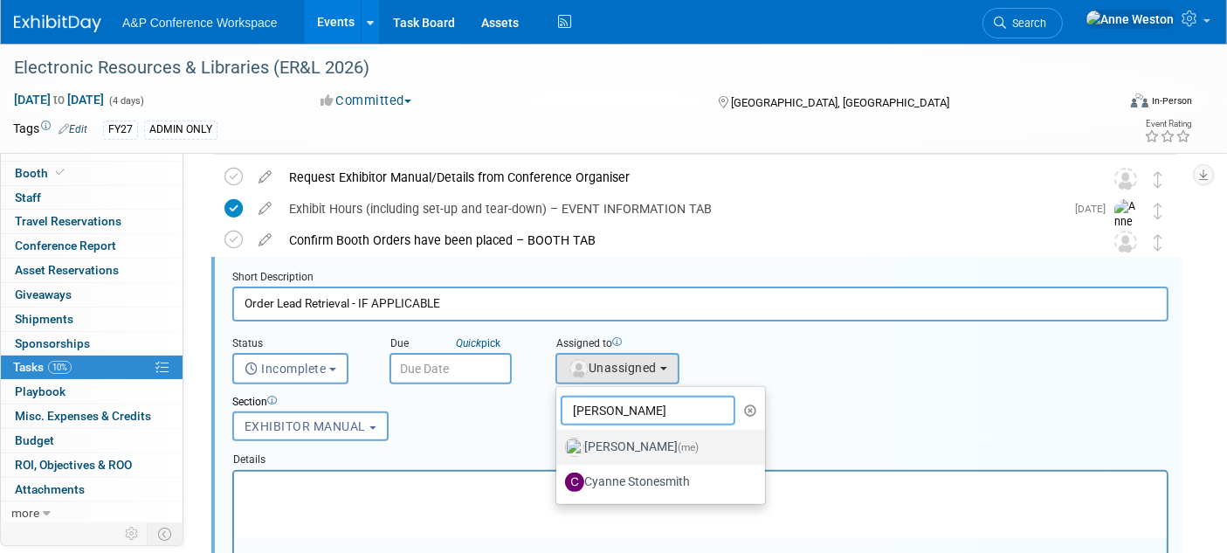
type input "Anne"
click at [612, 438] on label "Anne Weston (me)" at bounding box center [656, 447] width 183 height 28
click at [559, 439] on input "Anne Weston (me)" at bounding box center [553, 444] width 11 height 11
select select "c29719a7-47ff-44fe-b37a-21211f595519"
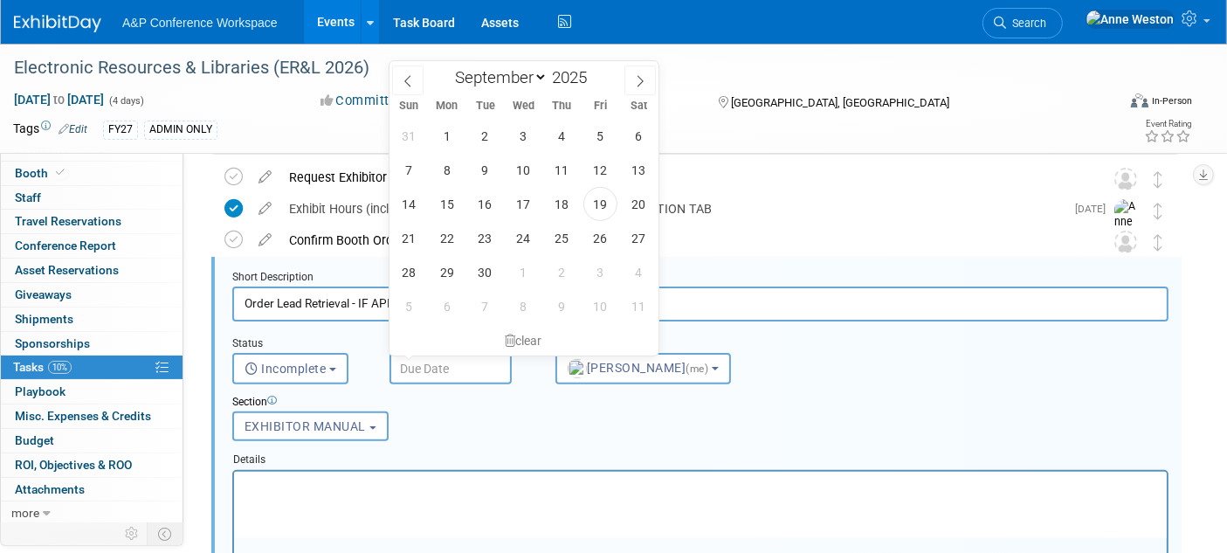
click at [430, 365] on input "text" at bounding box center [451, 368] width 122 height 31
click at [594, 195] on span "19" at bounding box center [601, 204] width 34 height 34
type input "Sep 19, 2025"
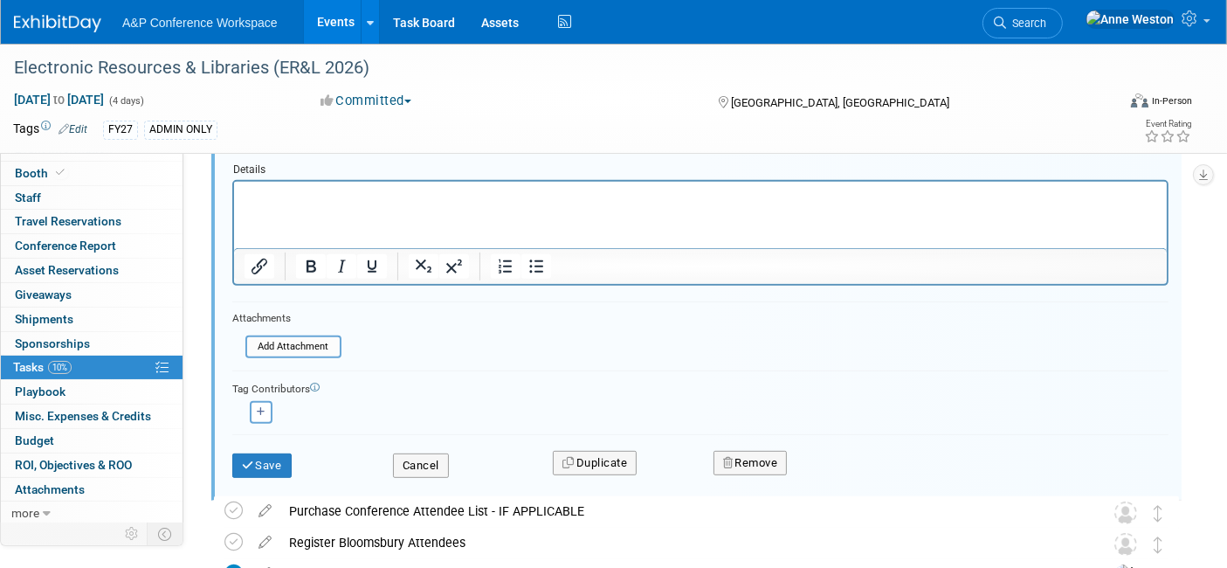
scroll to position [741, 0]
click at [277, 461] on button "Save" at bounding box center [261, 465] width 59 height 24
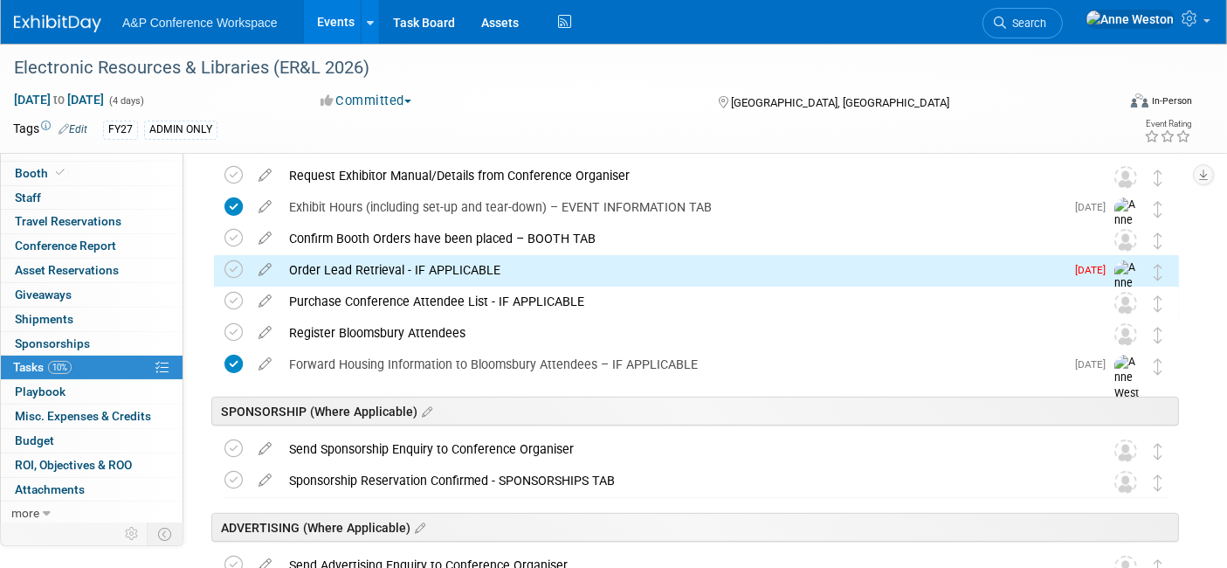
scroll to position [450, 0]
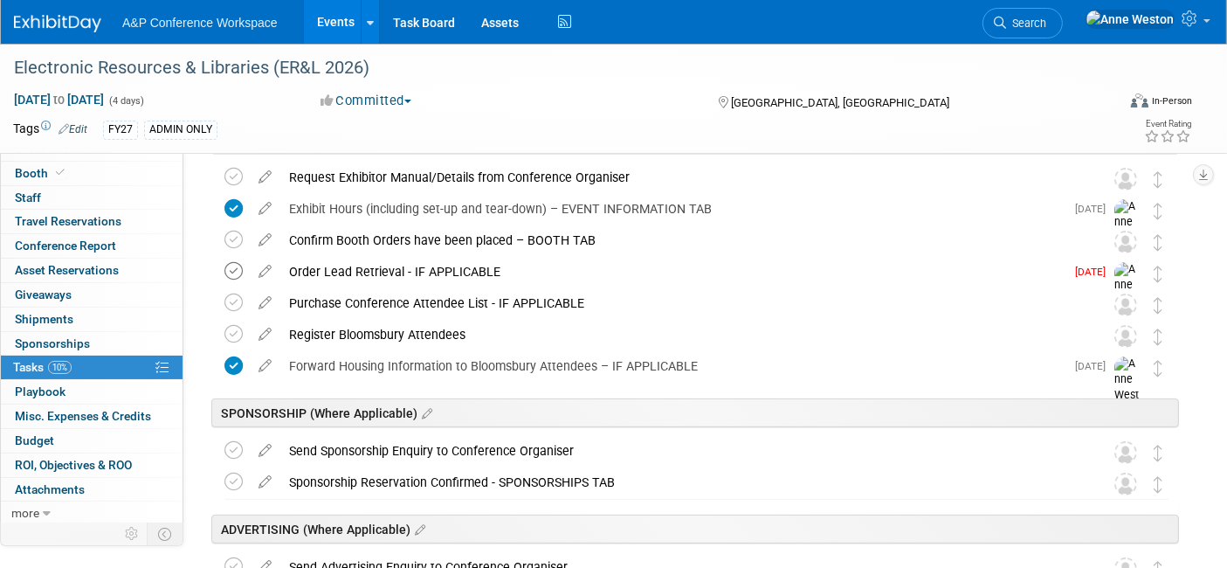
click at [232, 262] on icon at bounding box center [234, 271] width 18 height 18
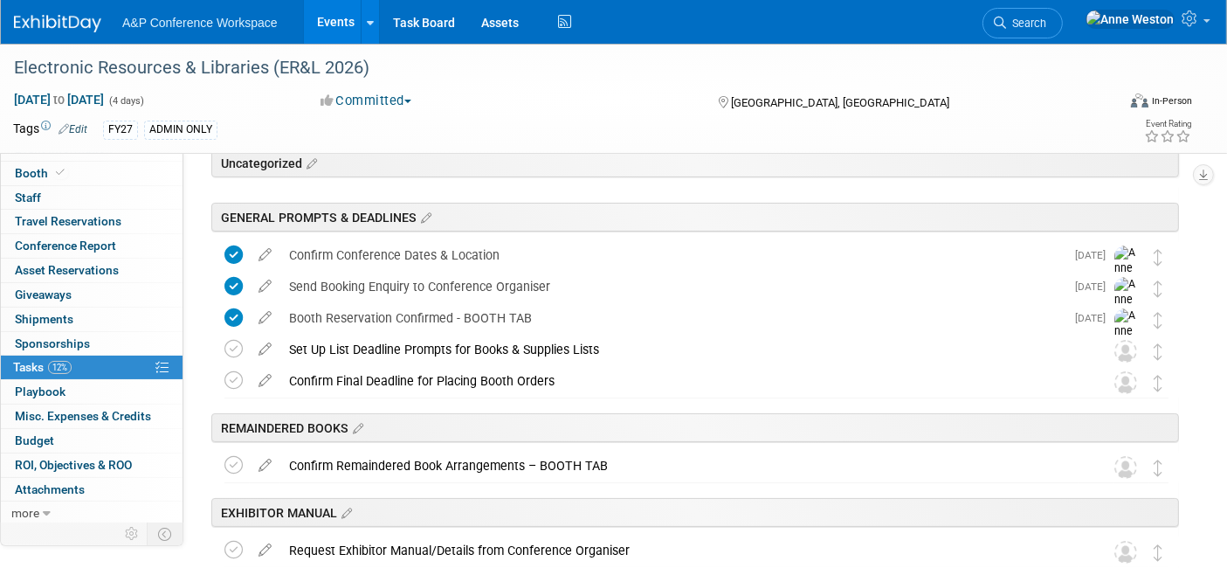
scroll to position [0, 0]
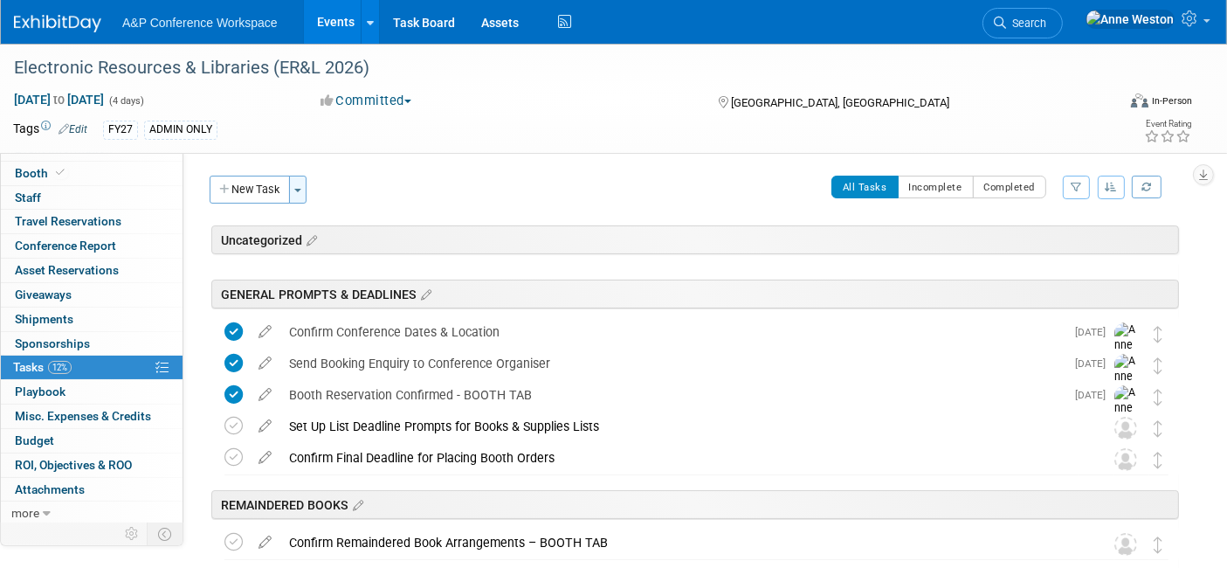
click at [296, 189] on span "button" at bounding box center [297, 190] width 7 height 3
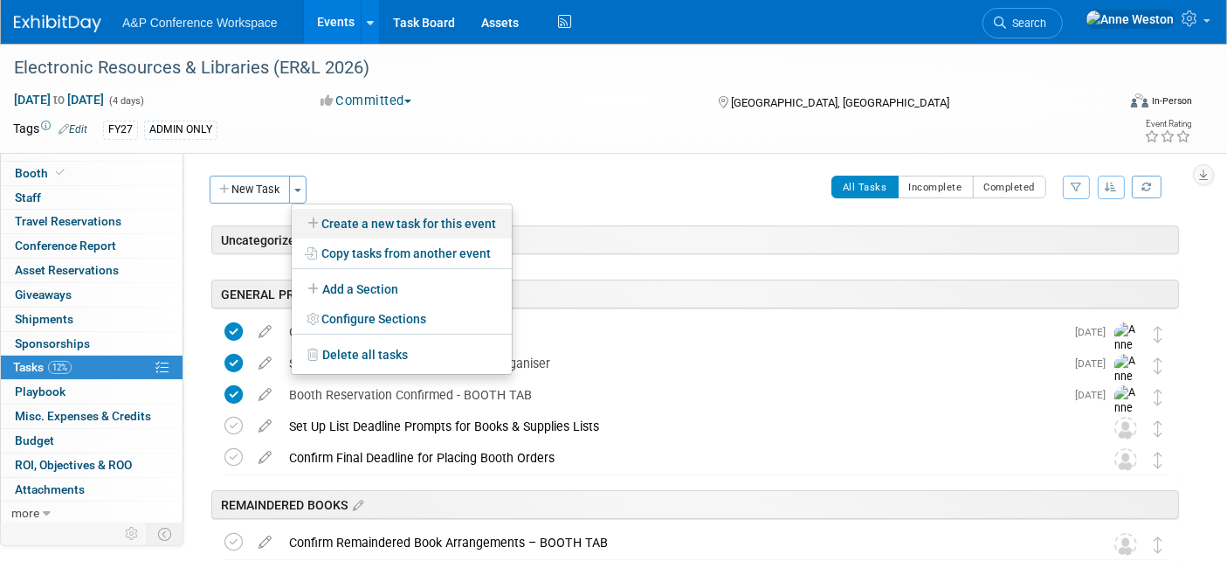
click at [353, 218] on link "Create a new task for this event" at bounding box center [402, 224] width 220 height 30
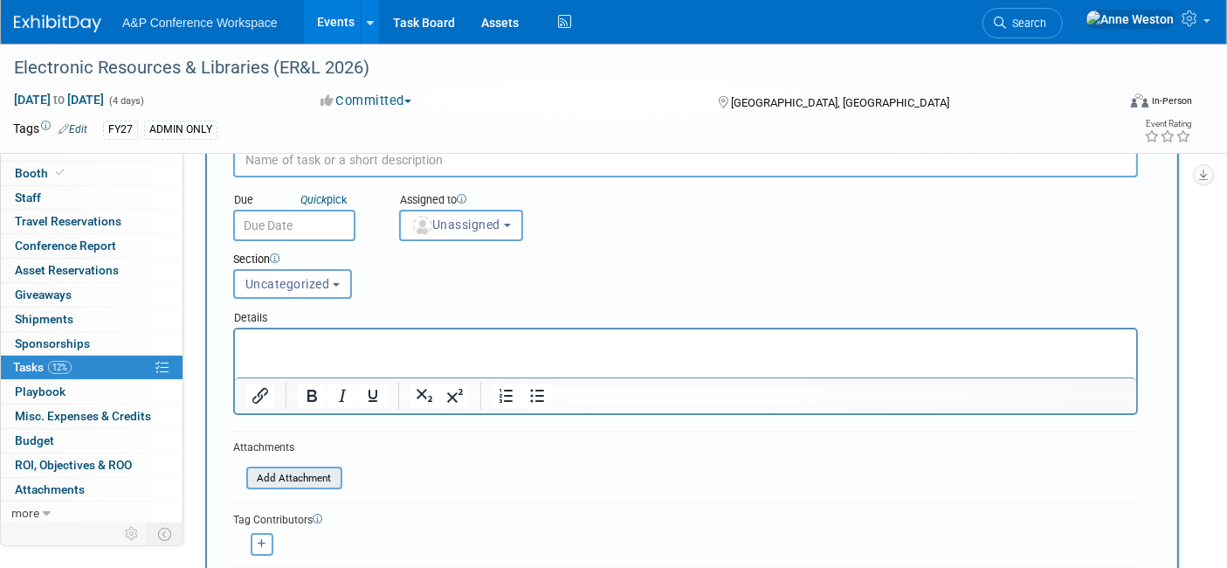
scroll to position [97, 0]
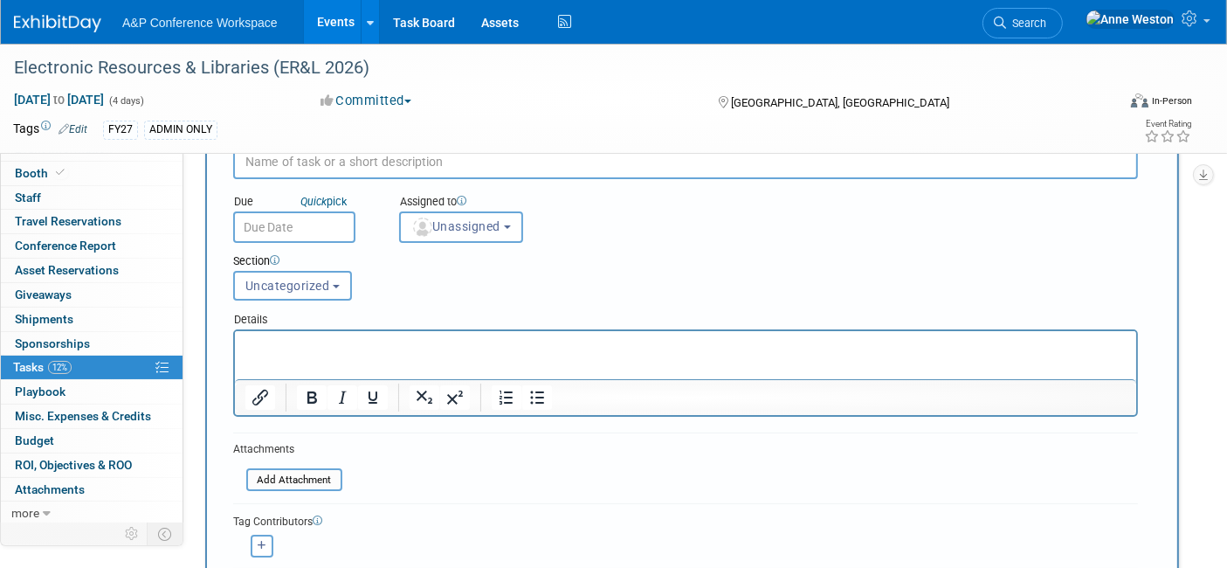
click at [266, 342] on p "Rich Text Area. Press ALT-0 for help." at bounding box center [685, 345] width 881 height 17
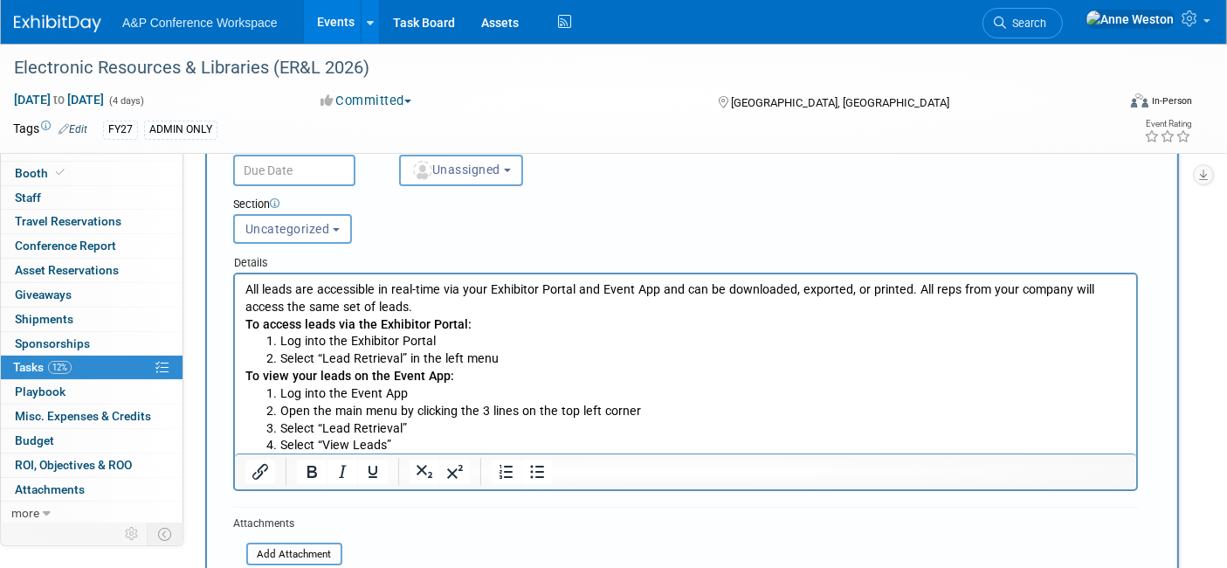
scroll to position [194, 0]
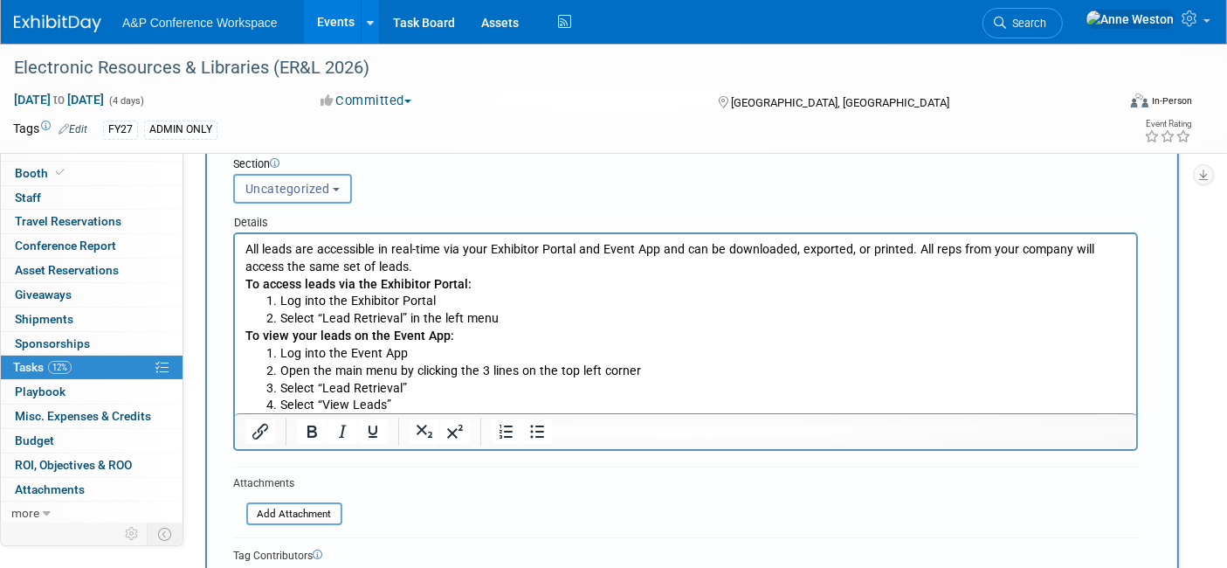
click at [305, 186] on span "Uncategorized" at bounding box center [287, 189] width 85 height 14
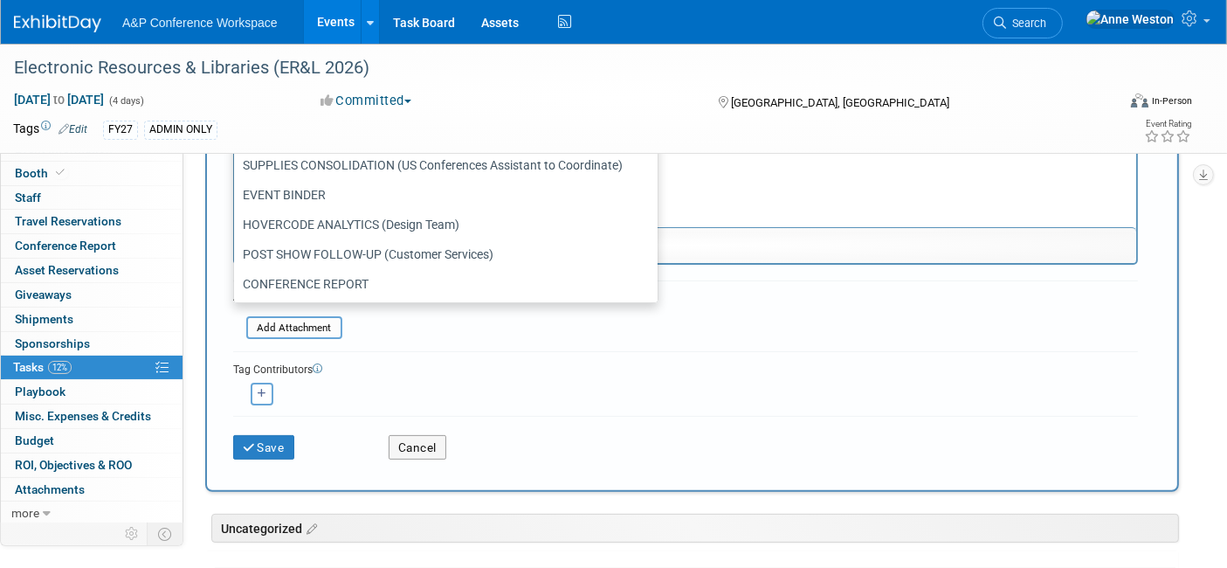
scroll to position [388, 0]
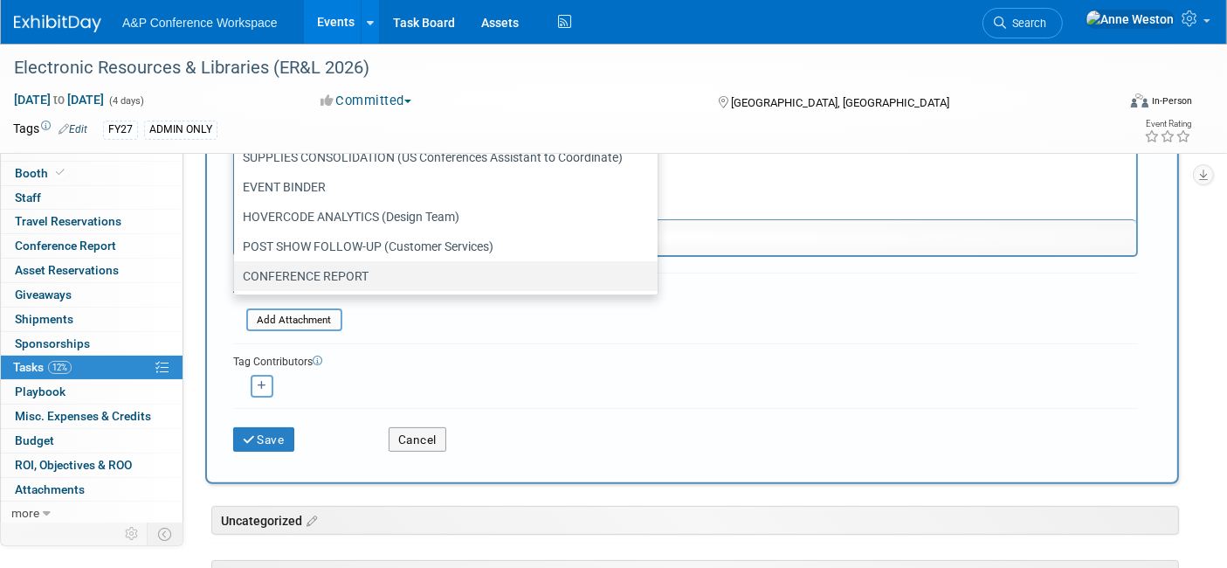
click at [331, 265] on label "CONFERENCE REPORT" at bounding box center [441, 276] width 397 height 23
click at [237, 271] on input "CONFERENCE REPORT" at bounding box center [230, 276] width 11 height 11
select select "11274899"
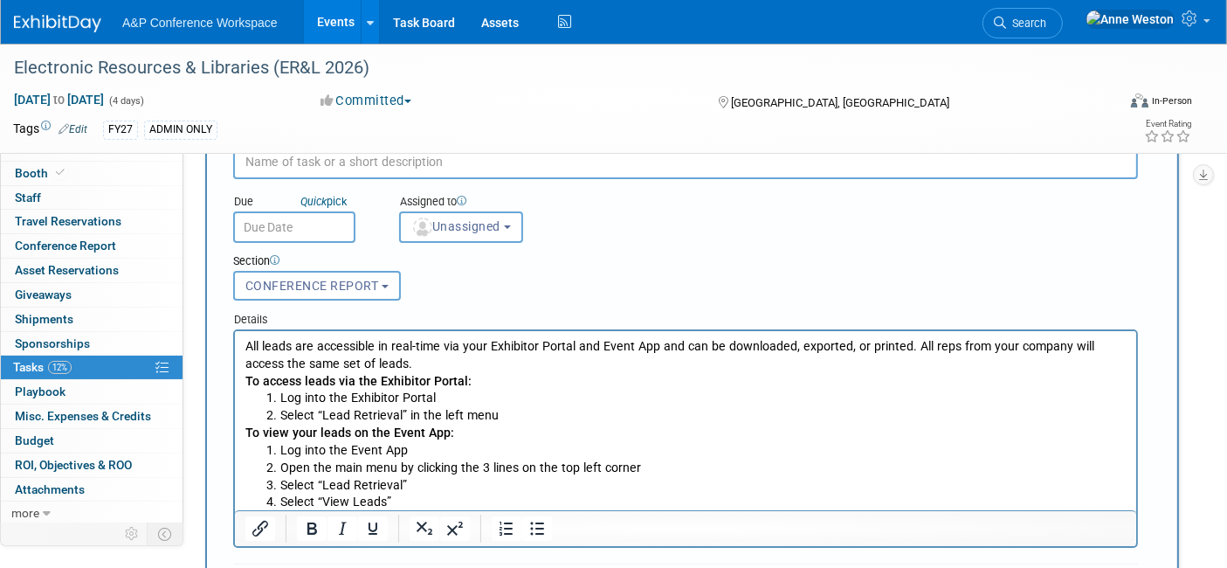
scroll to position [0, 0]
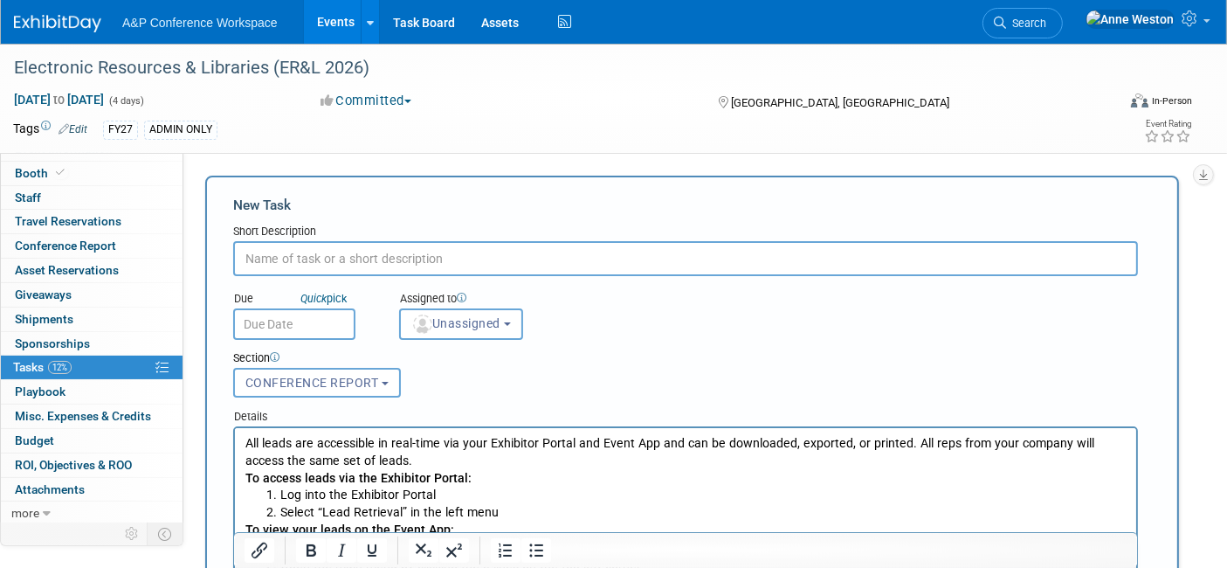
click at [304, 252] on input "text" at bounding box center [685, 258] width 905 height 35
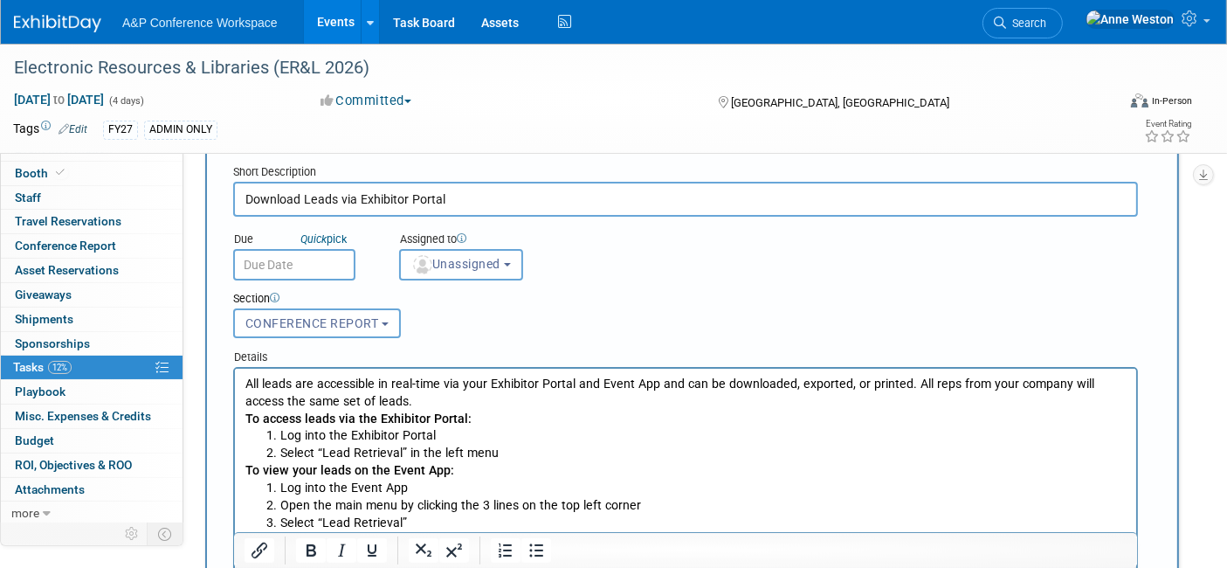
scroll to position [291, 0]
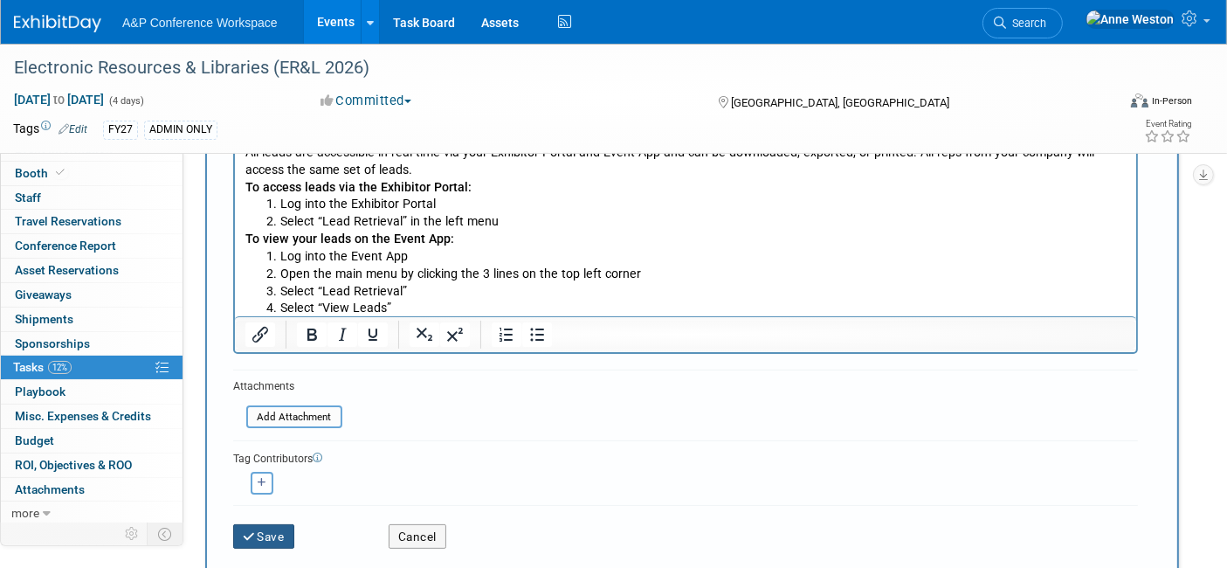
type input "Download Leads via Exhibitor Portal"
click at [262, 524] on button "Save" at bounding box center [263, 536] width 61 height 24
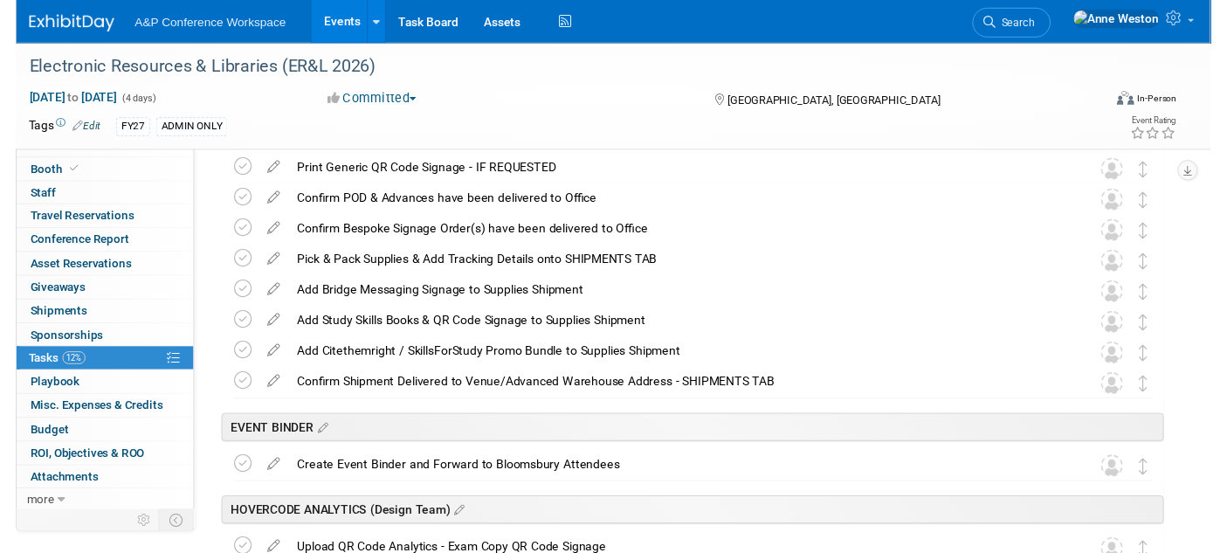
scroll to position [2042, 0]
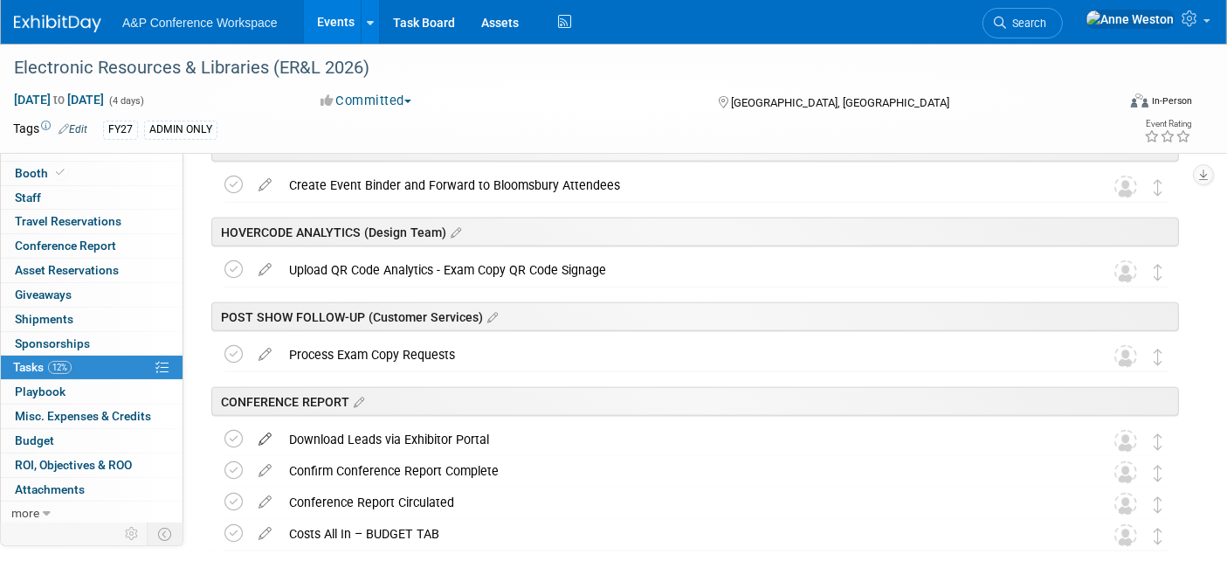
click at [262, 436] on icon at bounding box center [265, 436] width 31 height 22
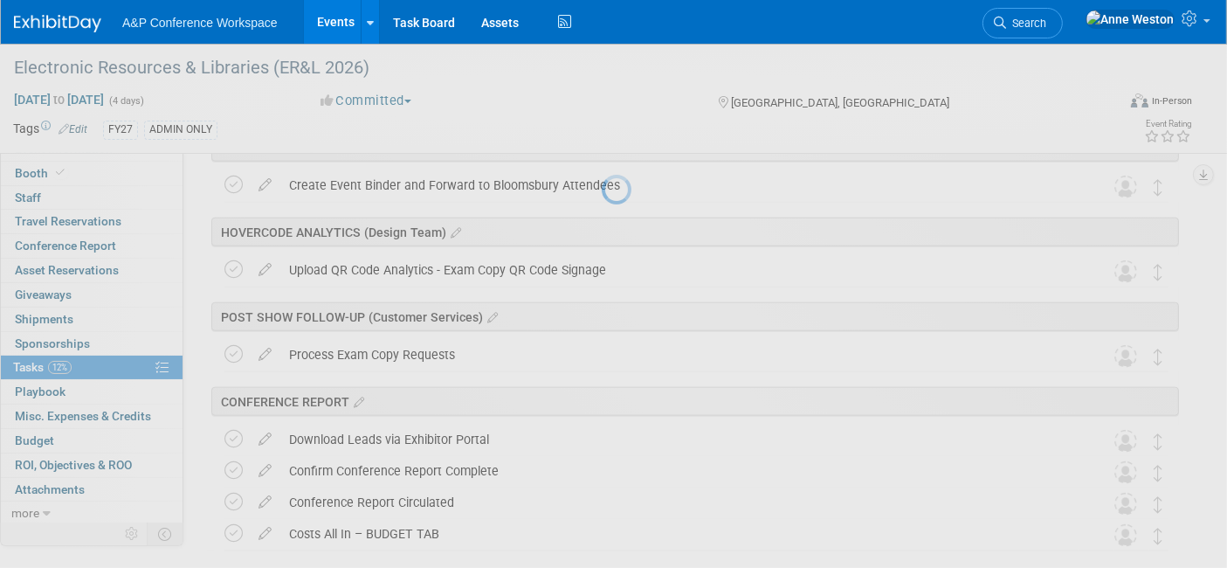
select select "8"
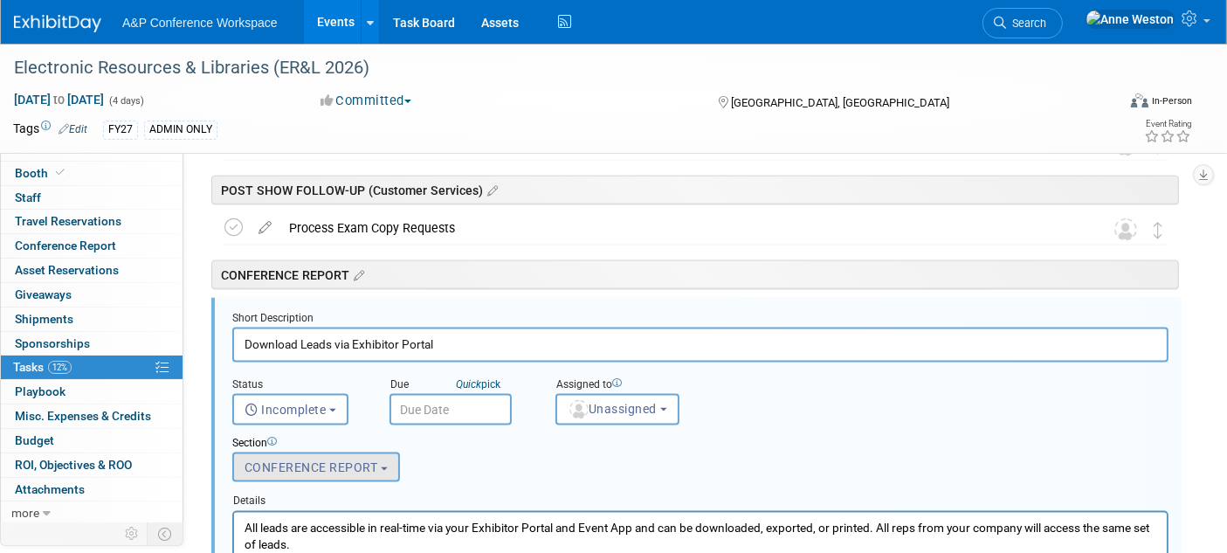
scroll to position [2209, 0]
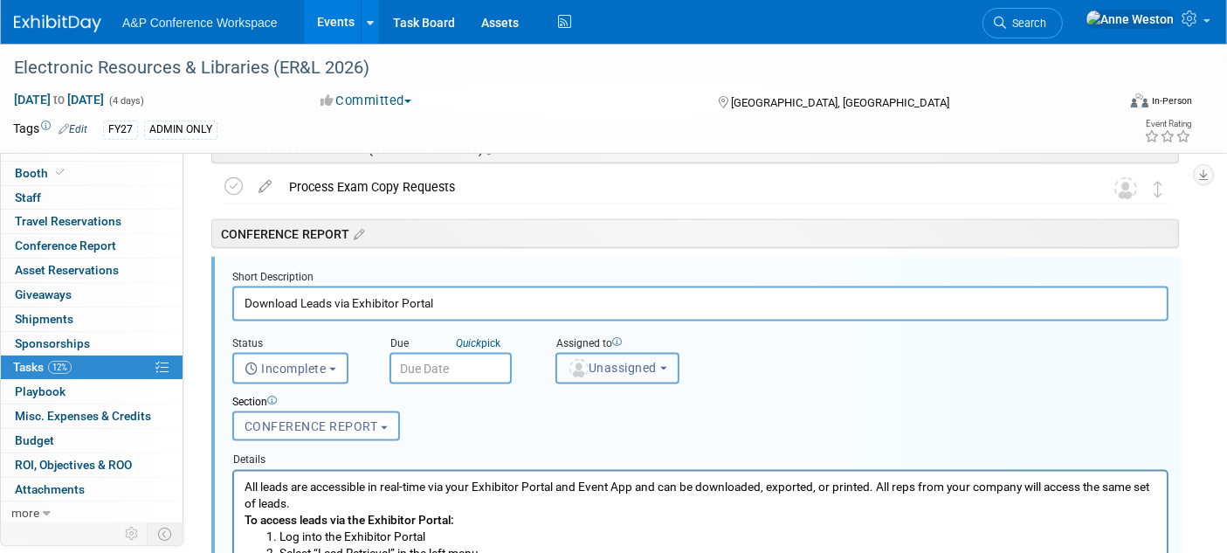
click at [613, 368] on span "Unassigned" at bounding box center [612, 368] width 89 height 14
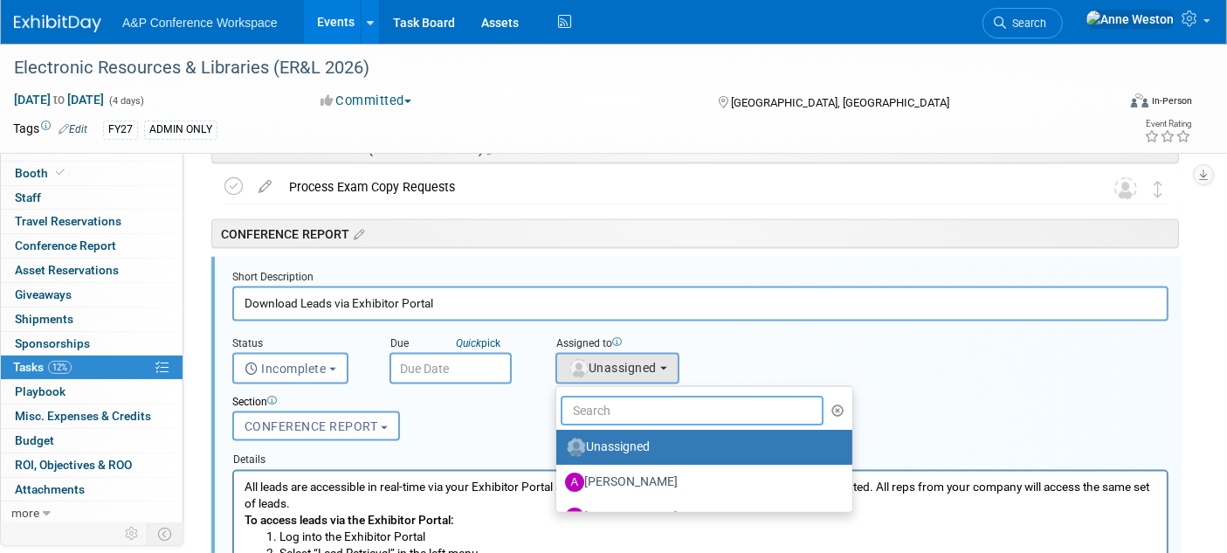
click at [597, 403] on input "text" at bounding box center [692, 411] width 263 height 30
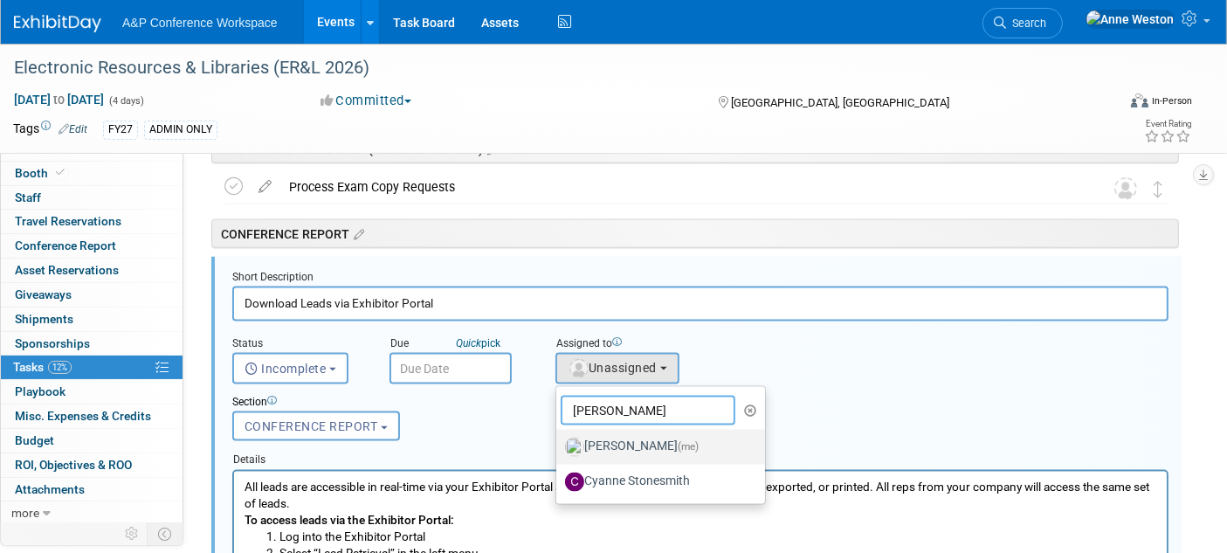
type input "Anne"
click at [678, 443] on span "(me)" at bounding box center [688, 447] width 21 height 12
click at [559, 443] on input "Anne Weston (me)" at bounding box center [553, 444] width 11 height 11
select select "c29719a7-47ff-44fe-b37a-21211f595519"
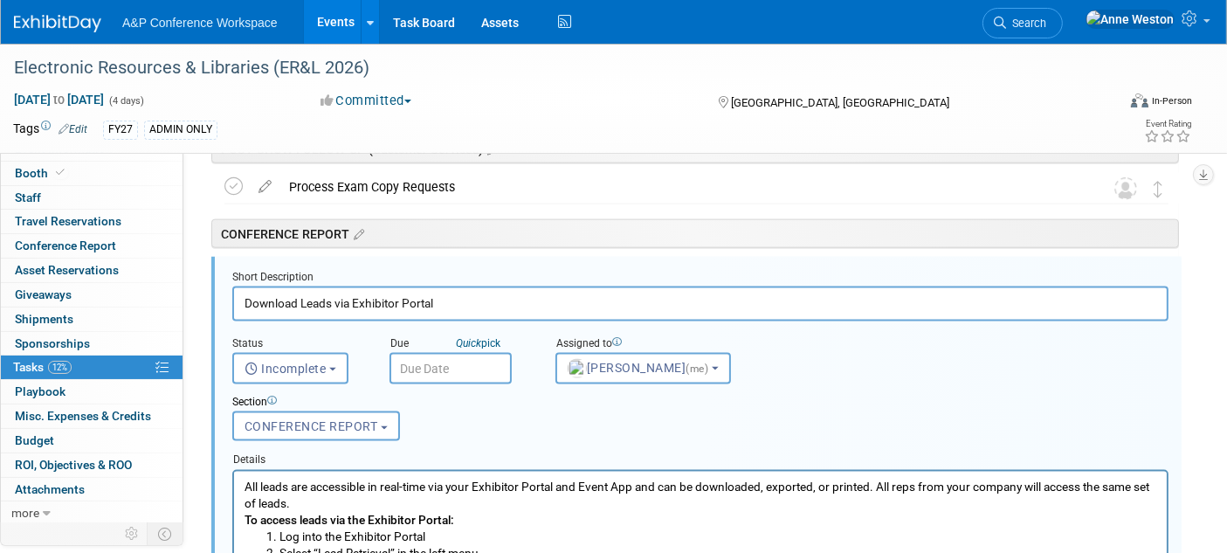
click at [435, 365] on input "text" at bounding box center [451, 368] width 122 height 31
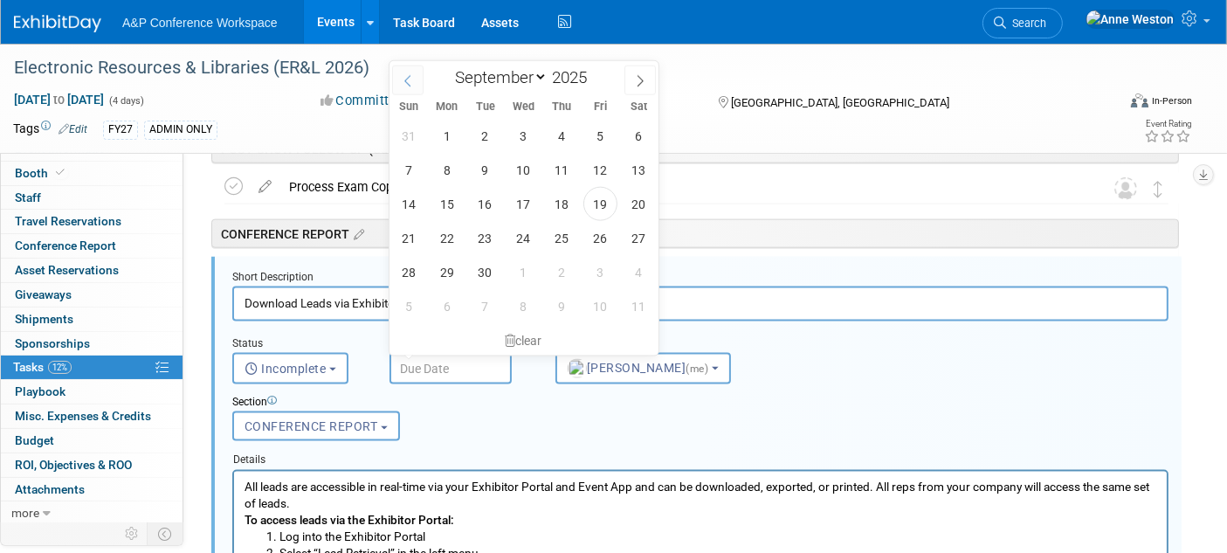
click at [412, 75] on icon at bounding box center [408, 81] width 12 height 12
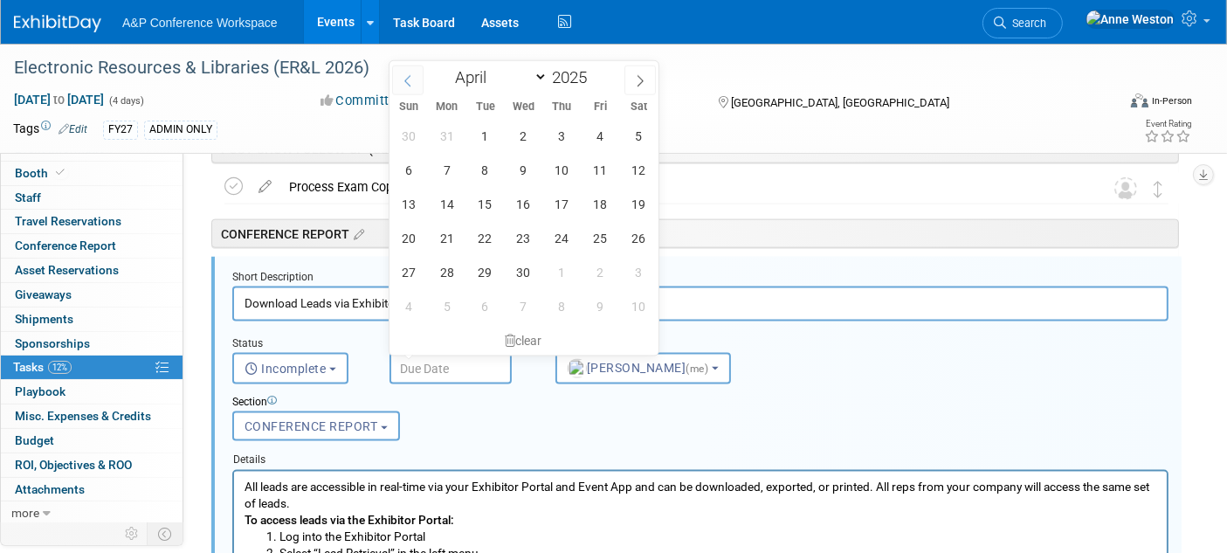
click at [412, 75] on icon at bounding box center [408, 81] width 12 height 12
select select "2"
click at [596, 75] on span at bounding box center [594, 72] width 12 height 10
type input "2026"
click at [566, 126] on span "5" at bounding box center [562, 136] width 34 height 34
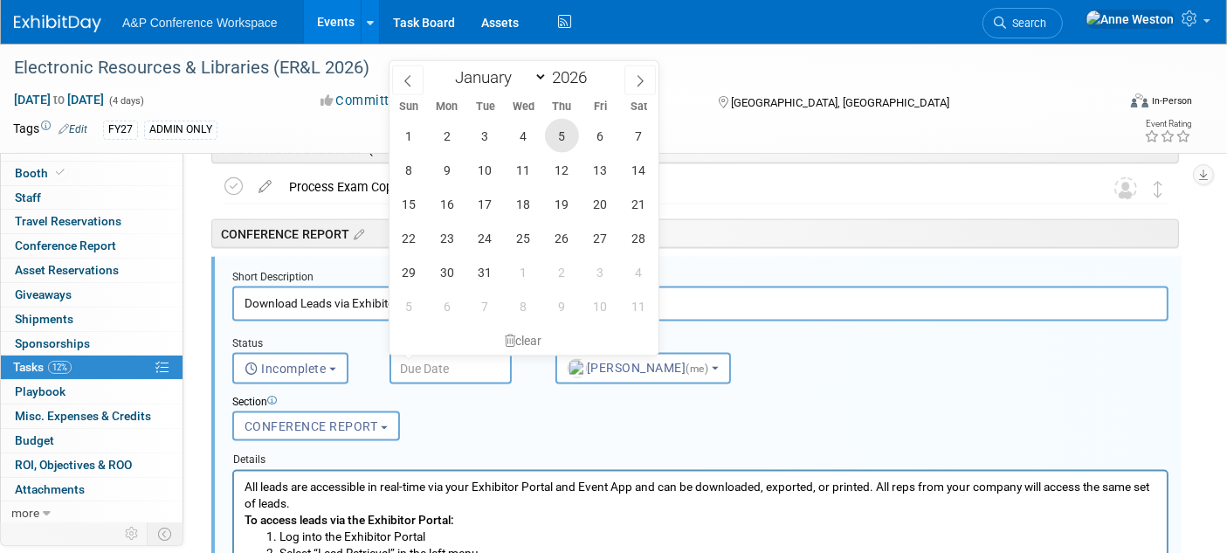
type input "Mar 5, 2026"
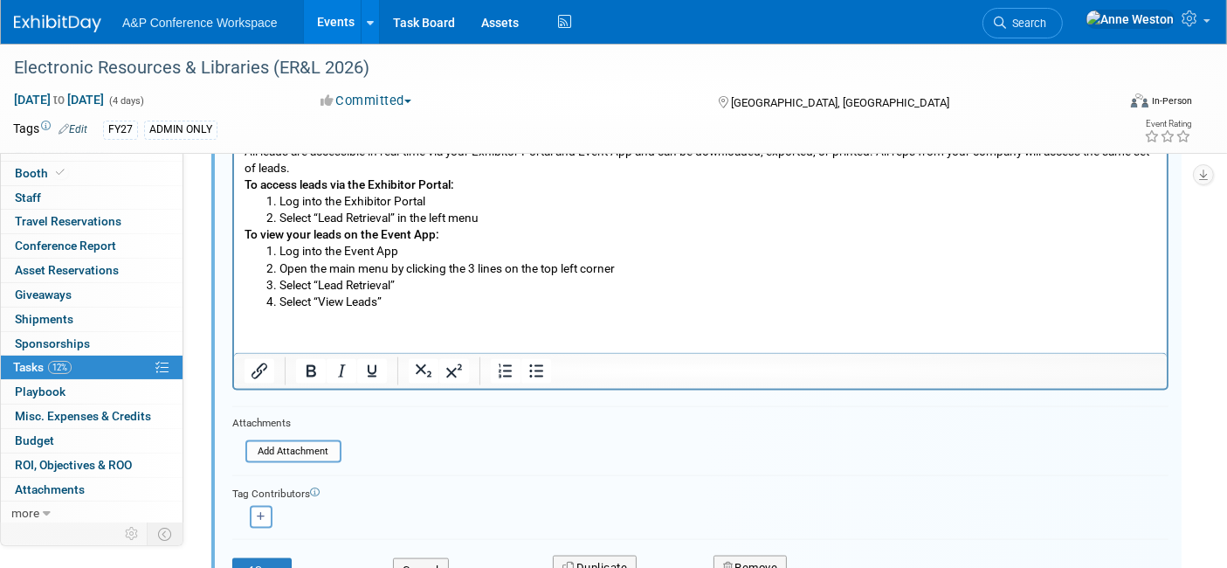
scroll to position [2598, 0]
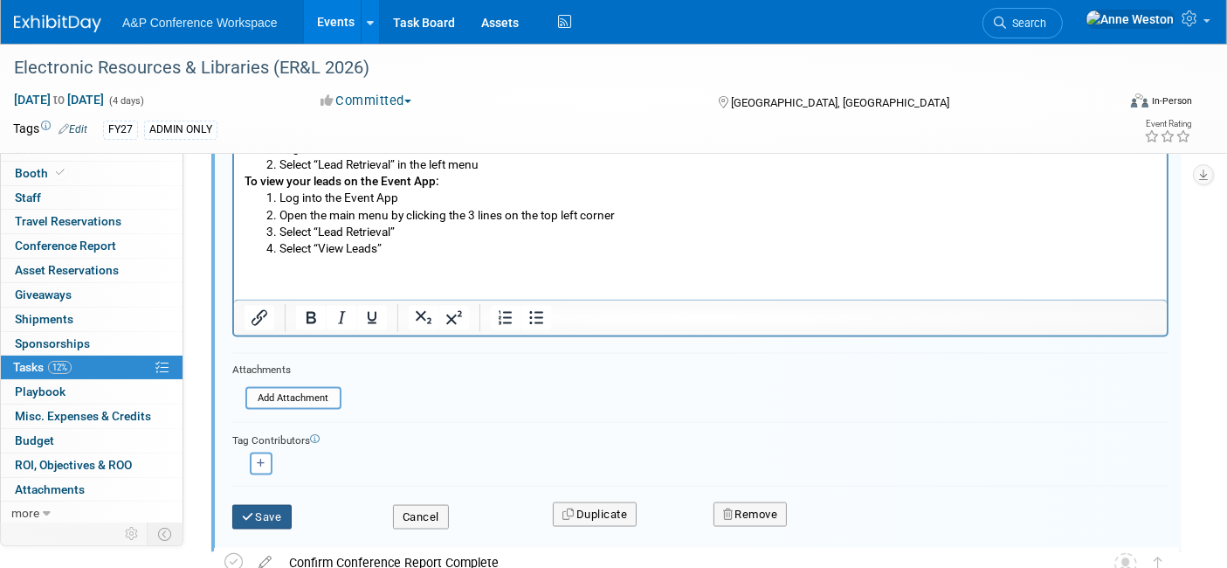
click at [254, 506] on button "Save" at bounding box center [261, 517] width 59 height 24
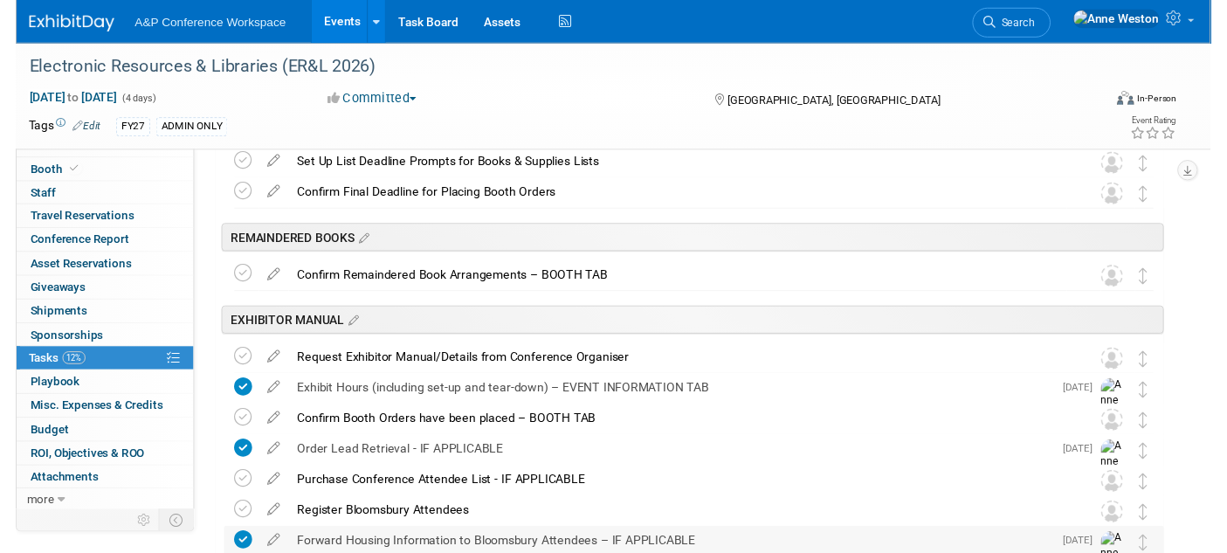
scroll to position [291, 0]
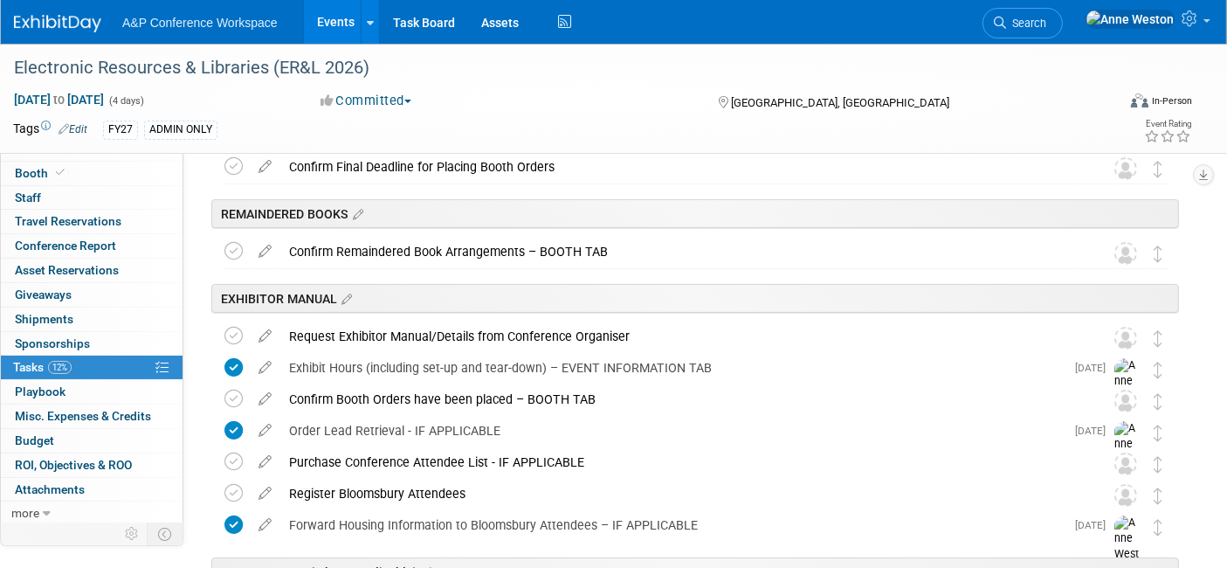
click at [266, 486] on icon at bounding box center [265, 490] width 31 height 22
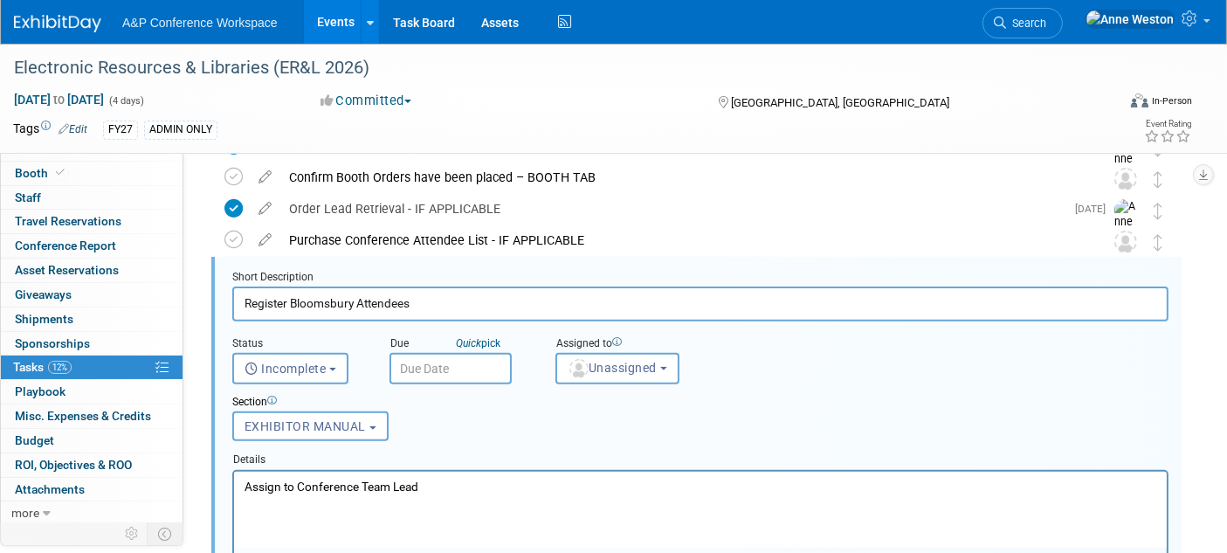
scroll to position [514, 0]
click at [591, 365] on span "Unassigned" at bounding box center [612, 367] width 89 height 14
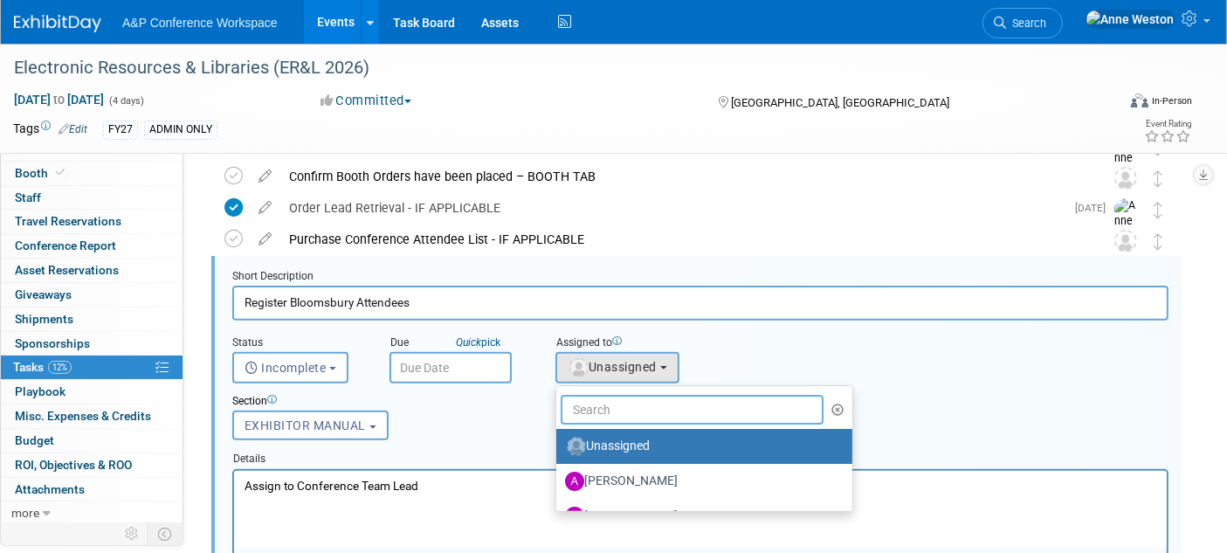
click at [602, 404] on input "text" at bounding box center [692, 410] width 263 height 30
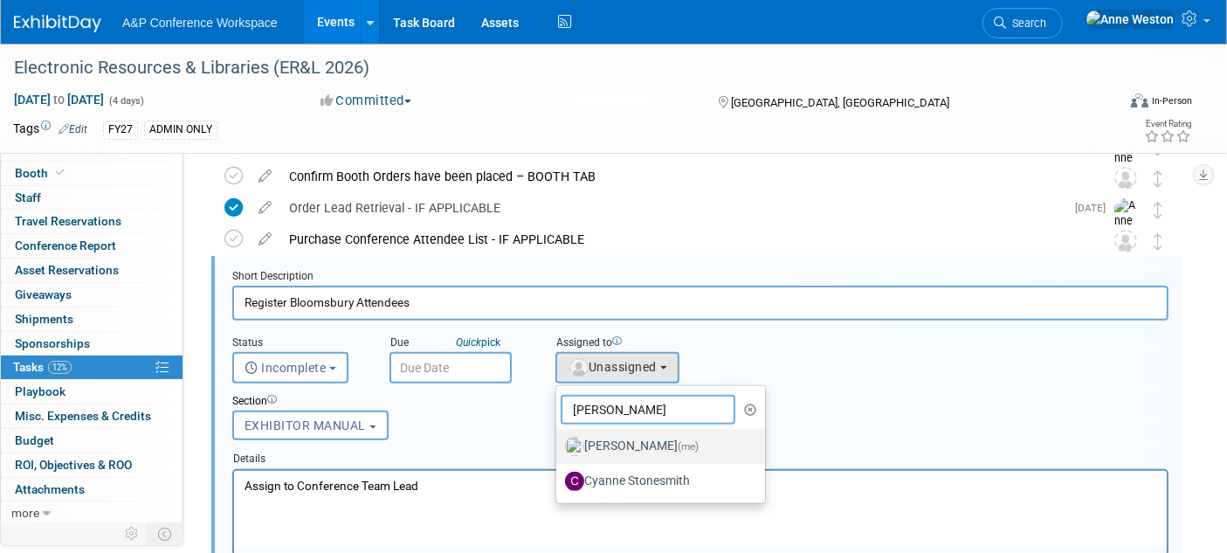
type input "Anne"
click at [612, 442] on label "Anne Weston (me)" at bounding box center [656, 446] width 183 height 28
click at [559, 442] on input "Anne Weston (me)" at bounding box center [553, 444] width 11 height 11
select select "c29719a7-47ff-44fe-b37a-21211f595519"
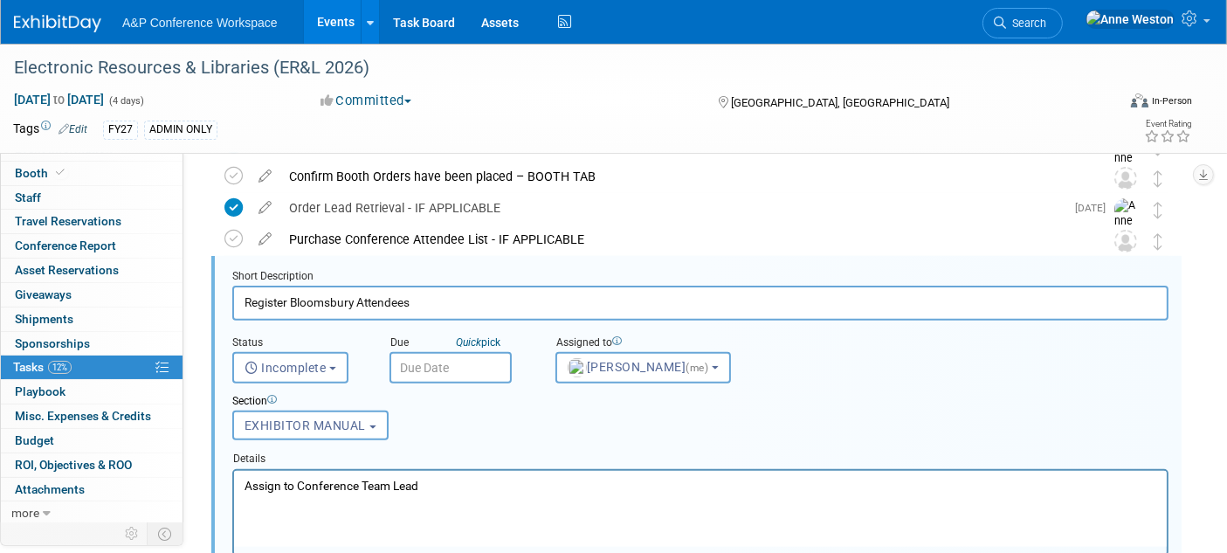
click at [417, 363] on input "text" at bounding box center [451, 367] width 122 height 31
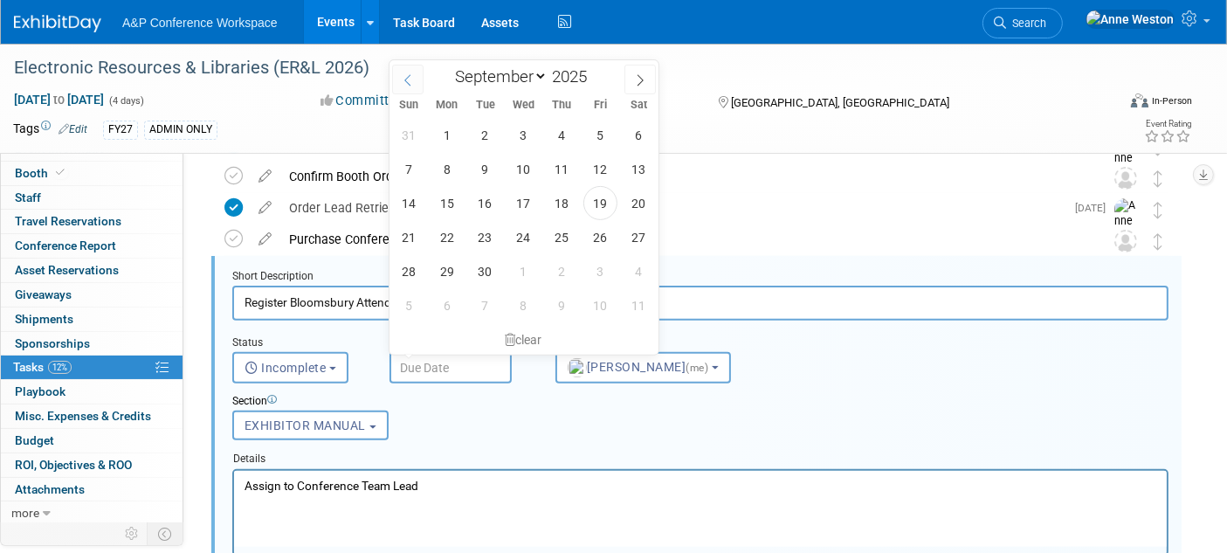
click at [400, 82] on span at bounding box center [407, 80] width 31 height 30
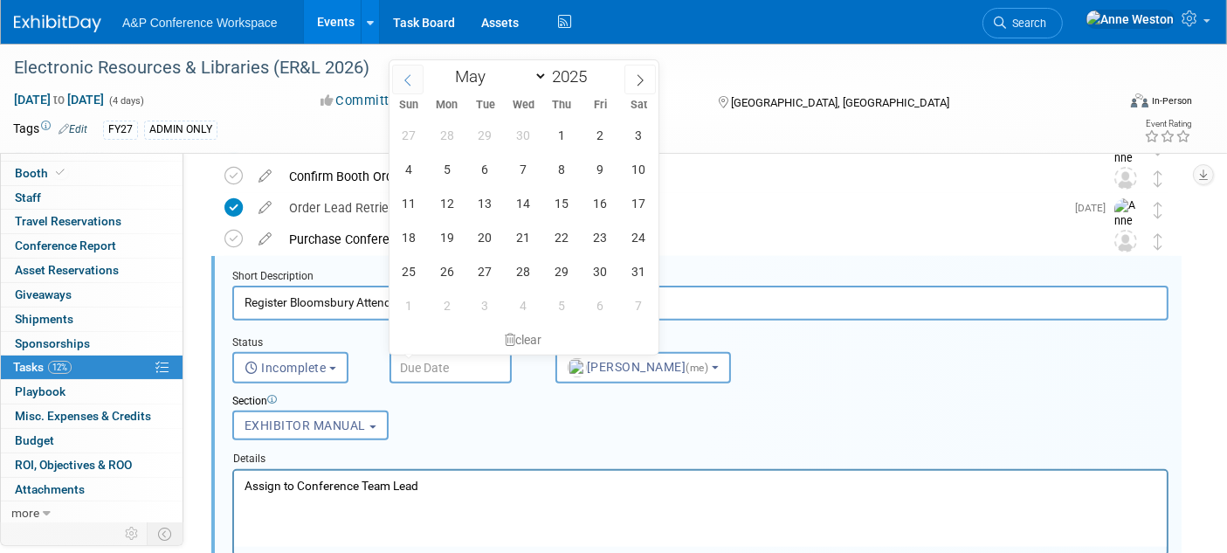
select select "3"
click at [593, 68] on span at bounding box center [594, 71] width 12 height 10
type input "2026"
click at [402, 78] on icon at bounding box center [408, 80] width 12 height 12
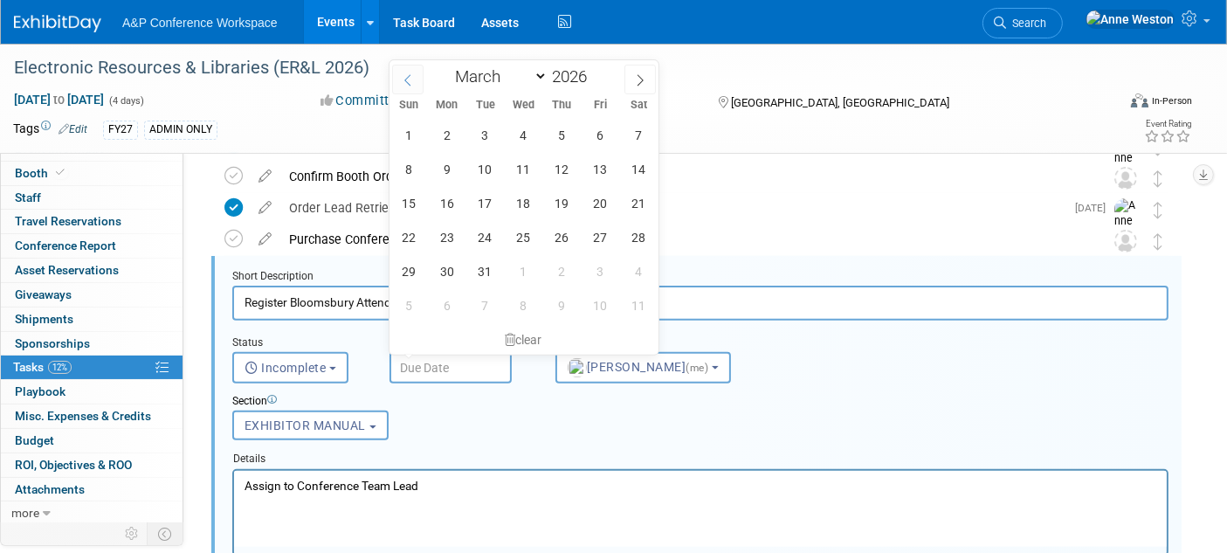
select select "1"
click at [520, 162] on span "11" at bounding box center [524, 169] width 34 height 34
type input "Feb 11, 2026"
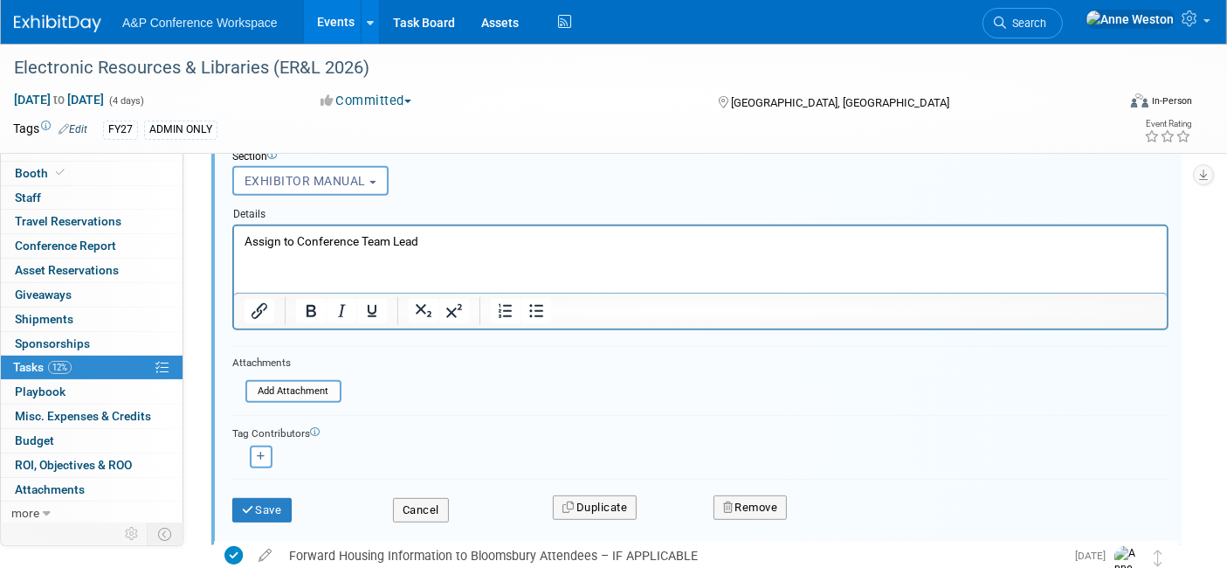
scroll to position [805, 0]
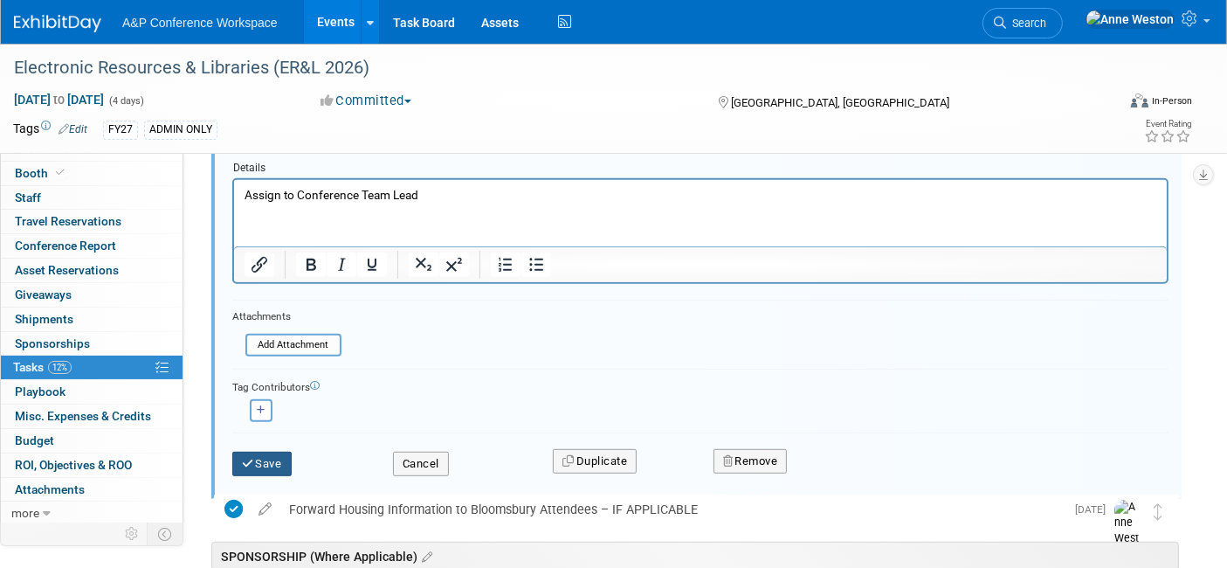
click at [246, 464] on button "Save" at bounding box center [261, 464] width 59 height 24
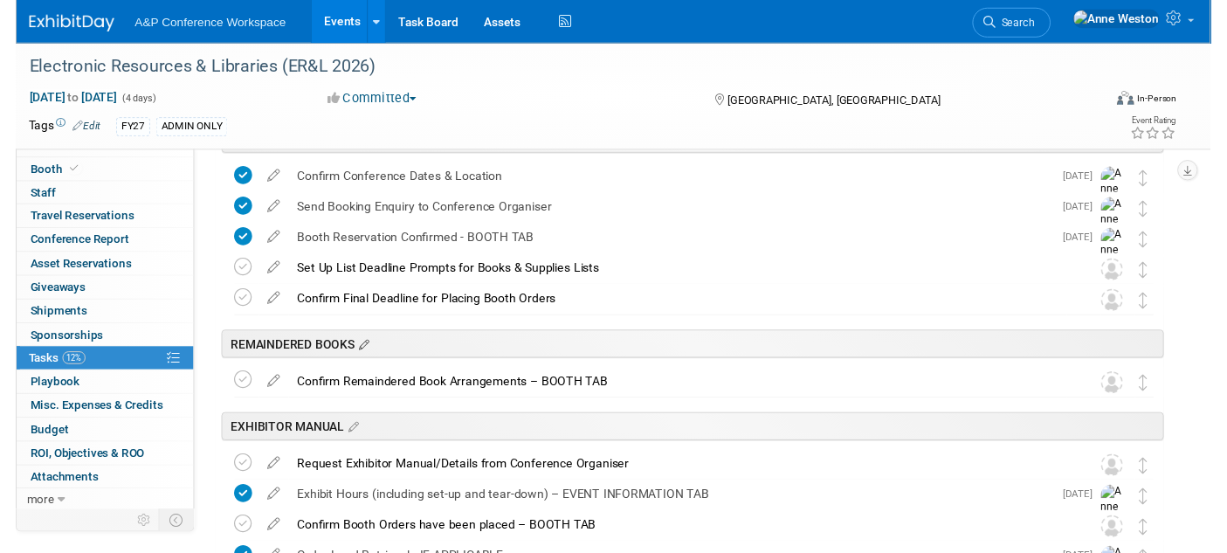
scroll to position [194, 0]
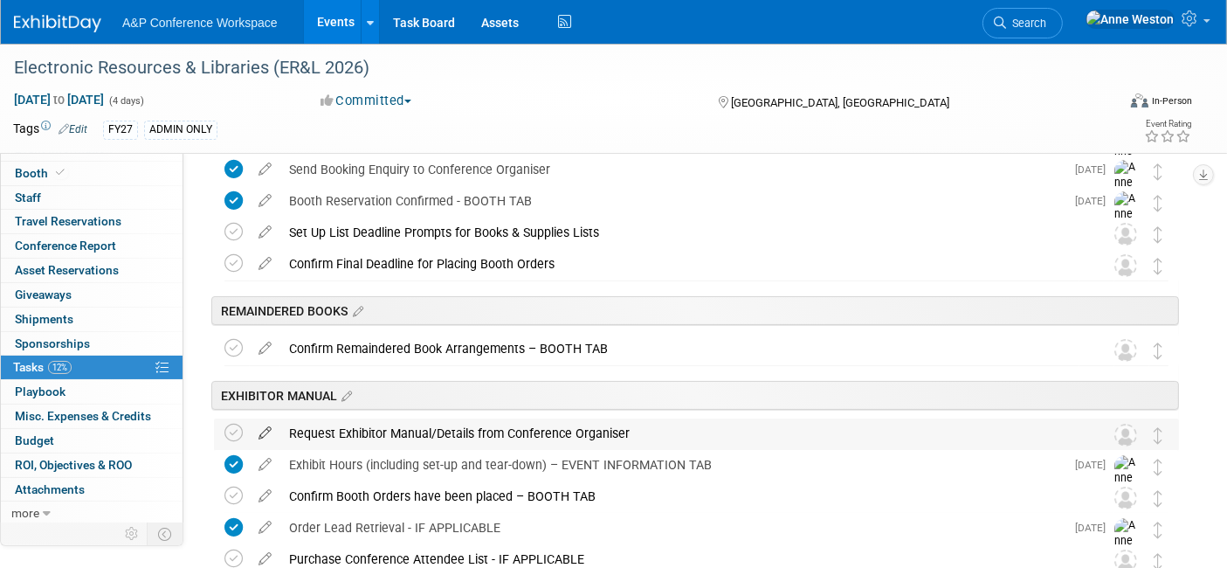
click at [261, 426] on icon at bounding box center [265, 429] width 31 height 22
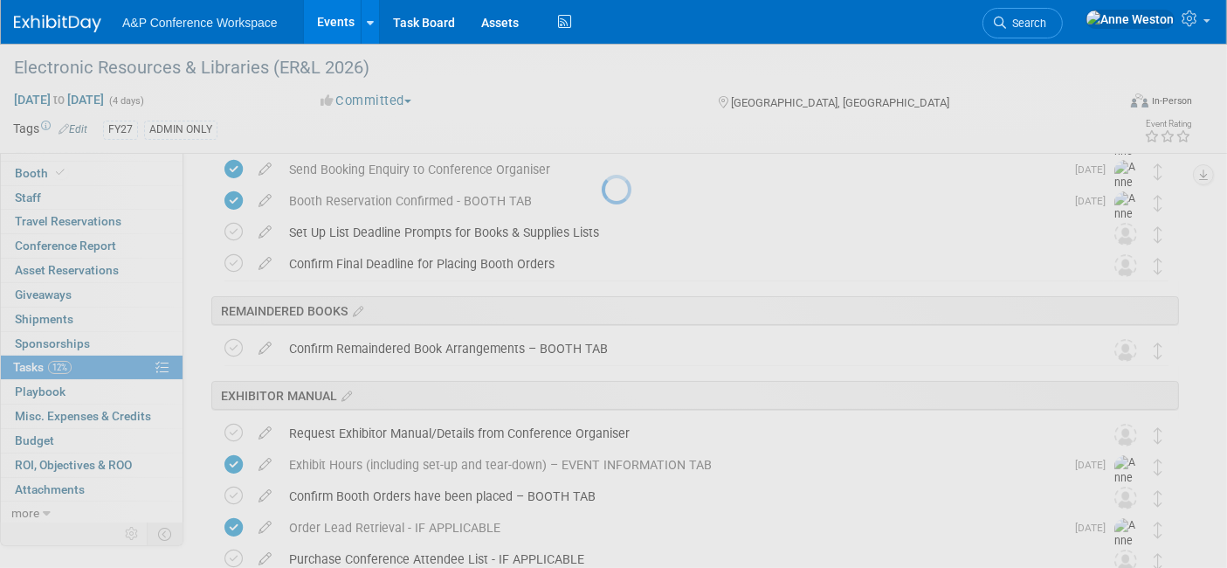
select select "8"
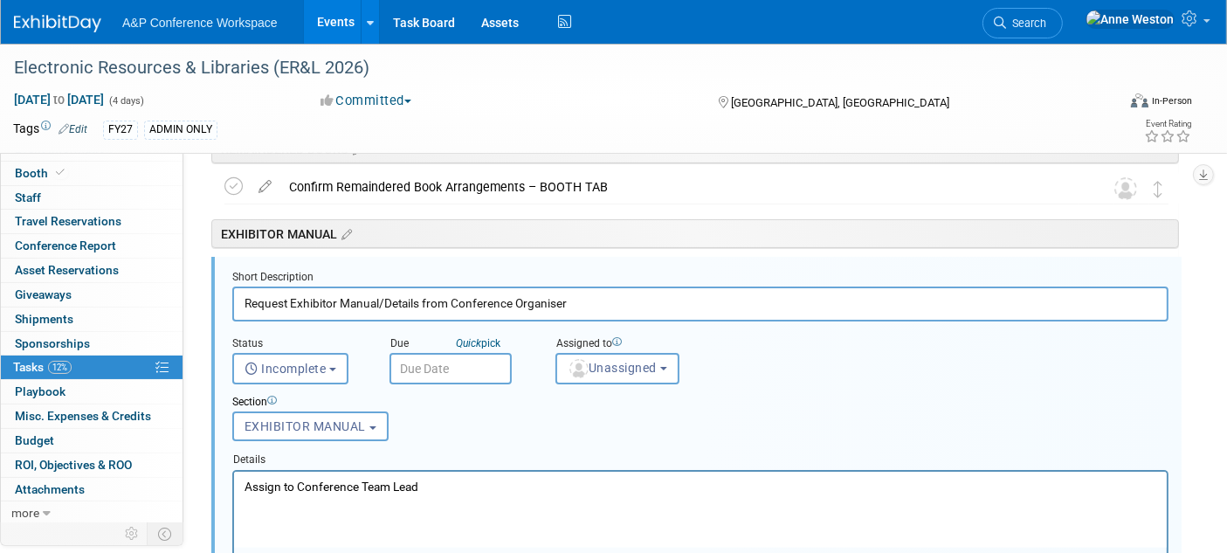
scroll to position [0, 0]
click at [621, 366] on span "Unassigned" at bounding box center [612, 367] width 89 height 14
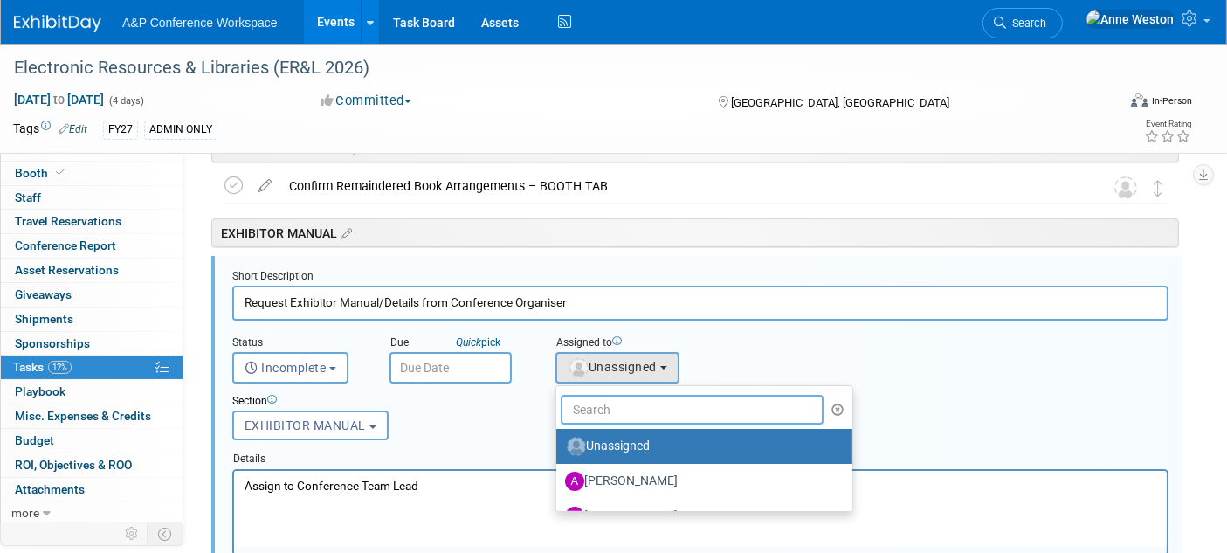
click at [626, 406] on input "text" at bounding box center [692, 410] width 263 height 30
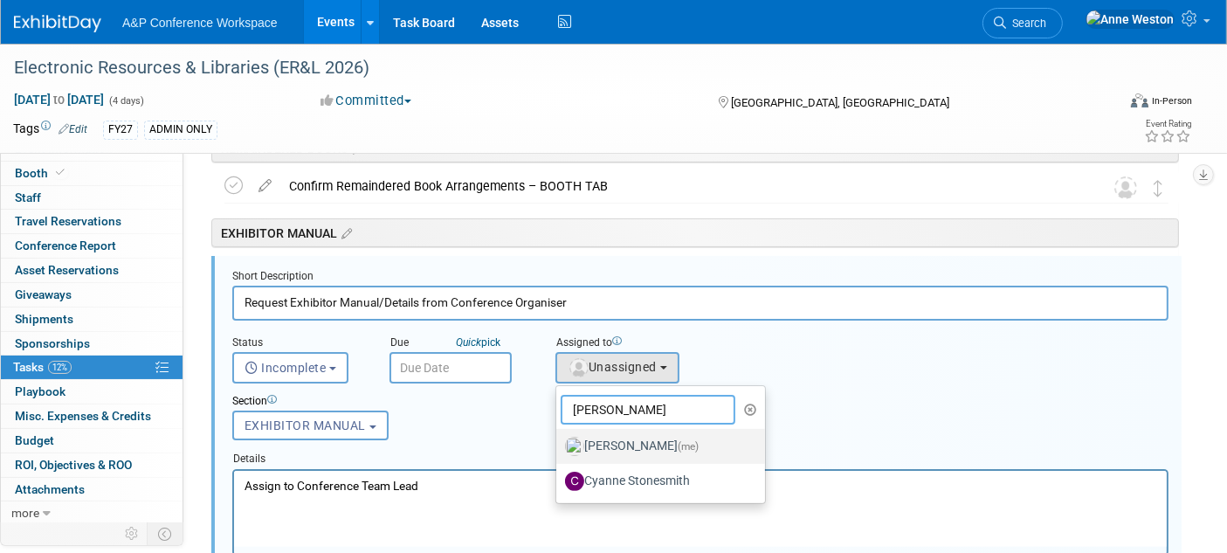
type input "Anne"
click at [612, 435] on label "Anne Weston (me)" at bounding box center [656, 446] width 183 height 28
click at [559, 439] on input "Anne Weston (me)" at bounding box center [553, 444] width 11 height 11
select select "c29719a7-47ff-44fe-b37a-21211f595519"
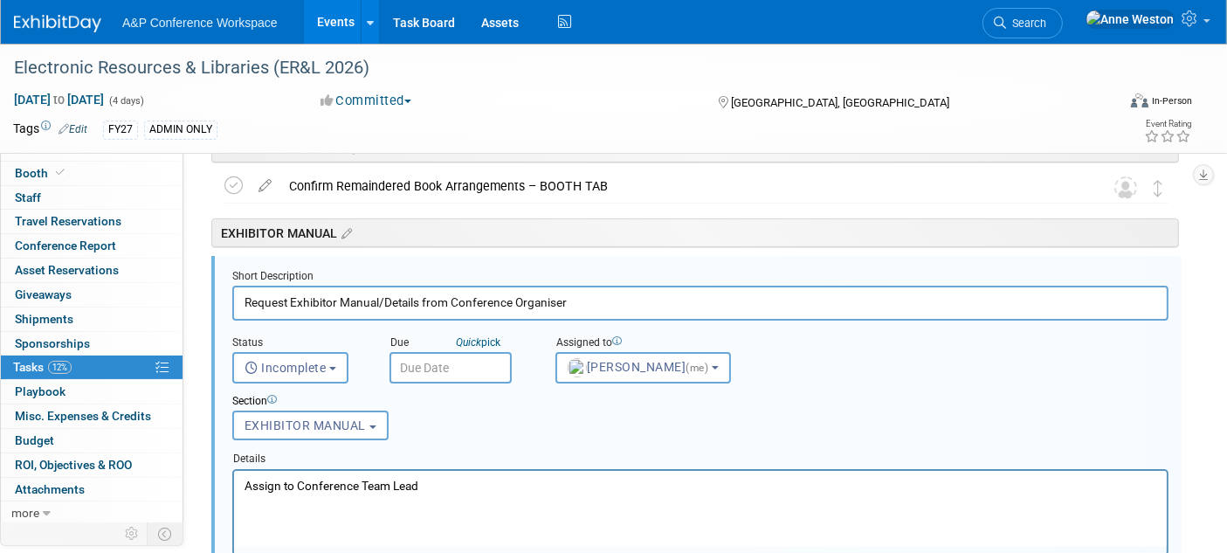
click at [424, 363] on input "text" at bounding box center [451, 367] width 122 height 31
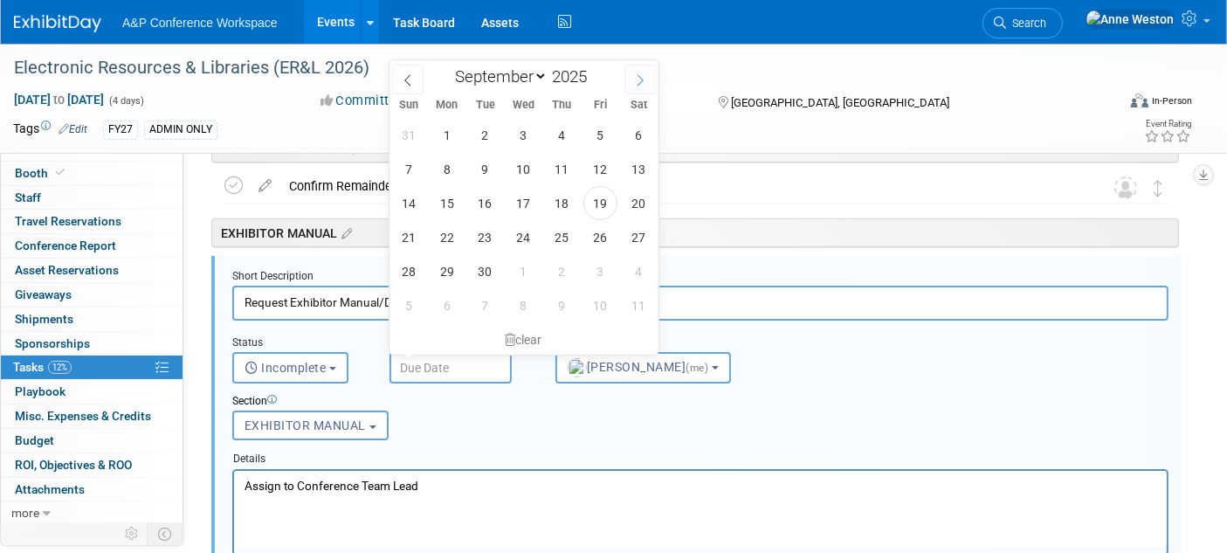
click at [637, 79] on icon at bounding box center [640, 80] width 12 height 12
select select "9"
click at [529, 123] on span "1" at bounding box center [524, 135] width 34 height 34
type input "Oct 1, 2025"
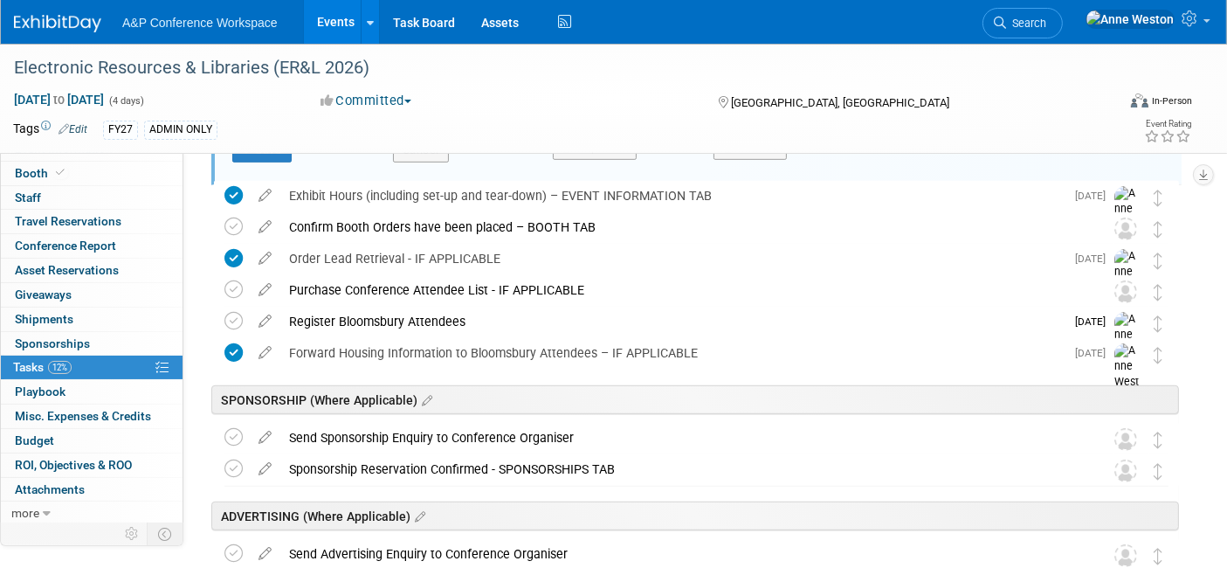
scroll to position [744, 0]
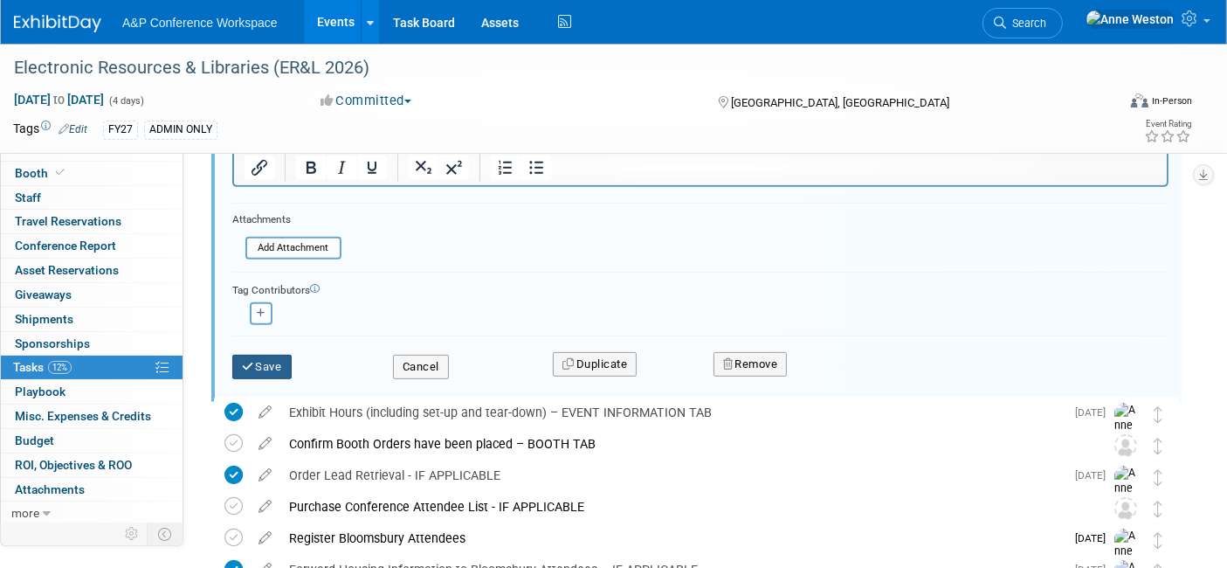
click at [251, 361] on icon "submit" at bounding box center [249, 366] width 14 height 11
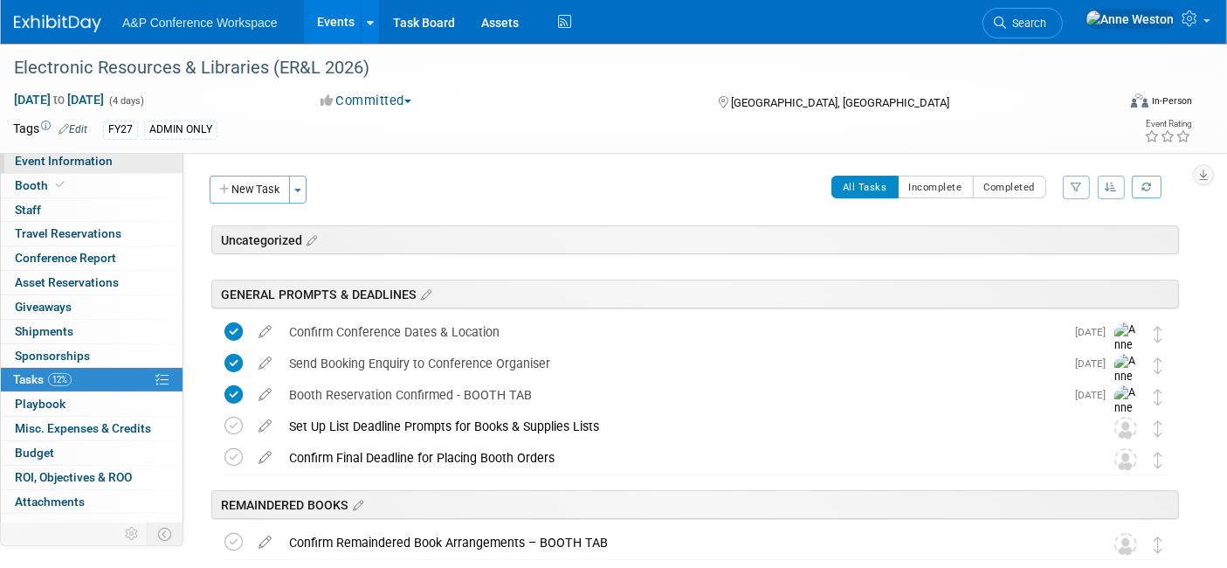
scroll to position [0, 0]
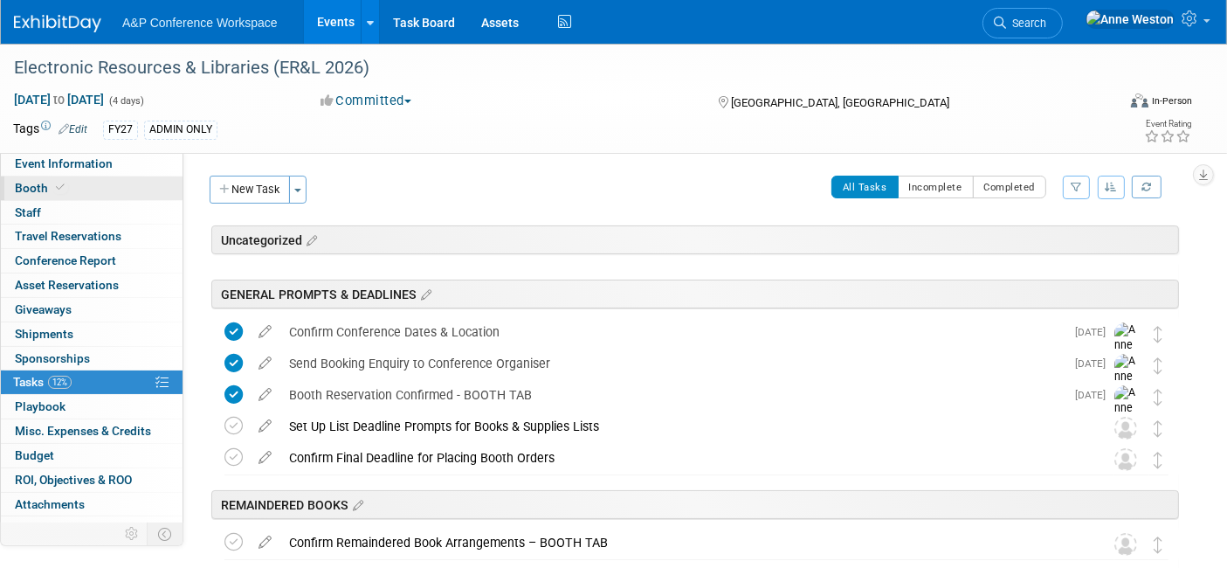
click at [58, 179] on link "Booth" at bounding box center [92, 188] width 182 height 24
select select "DIGI"
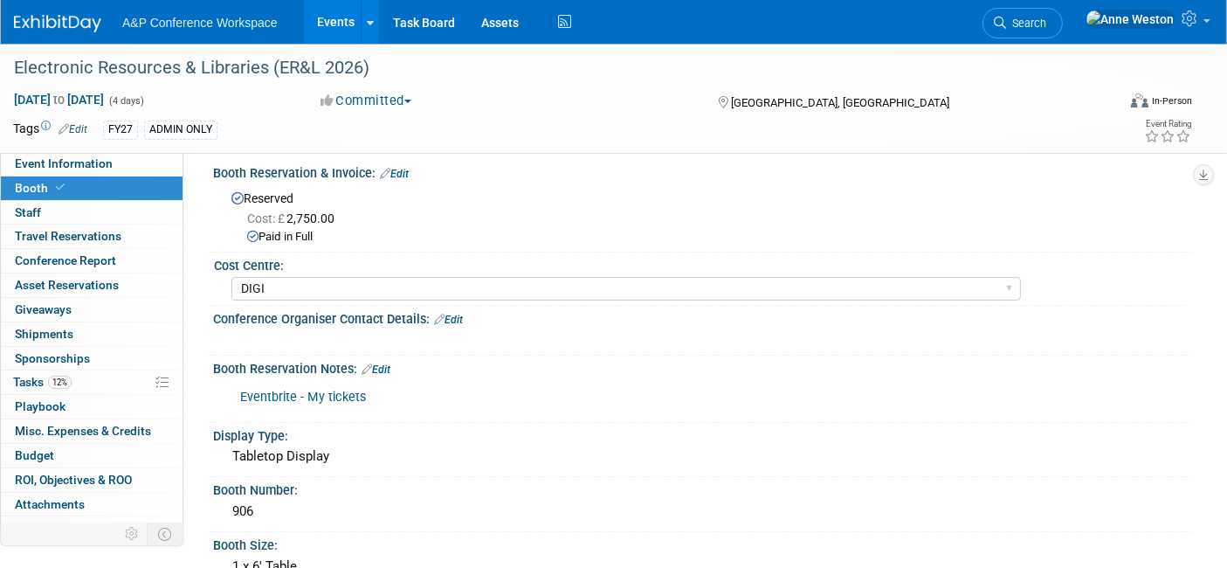
scroll to position [97, 0]
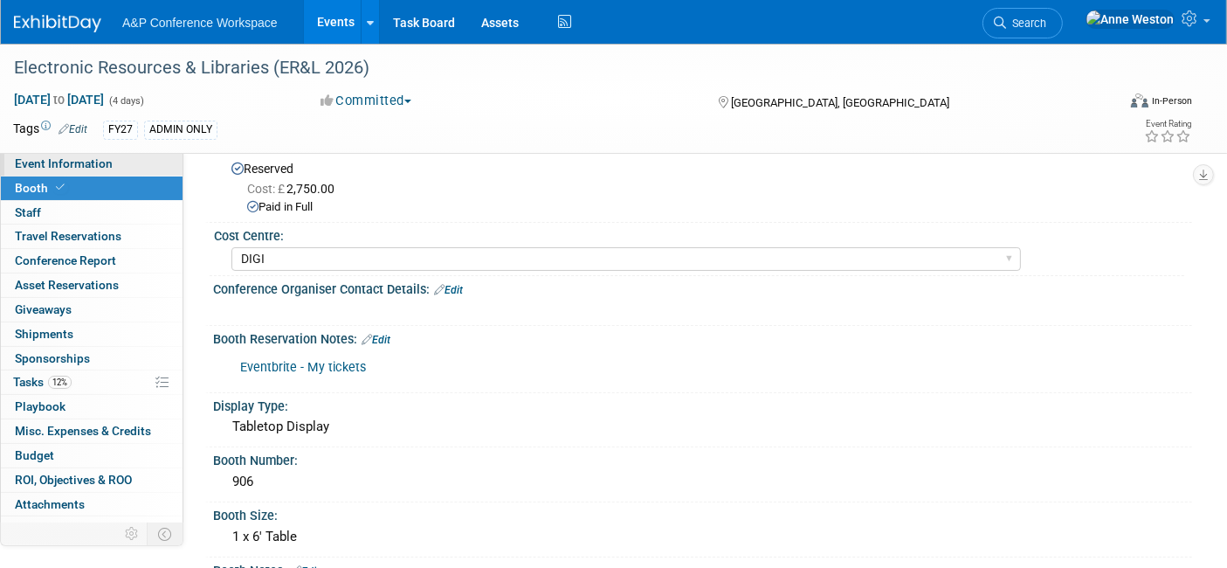
click at [40, 162] on span "Event Information" at bounding box center [64, 163] width 98 height 14
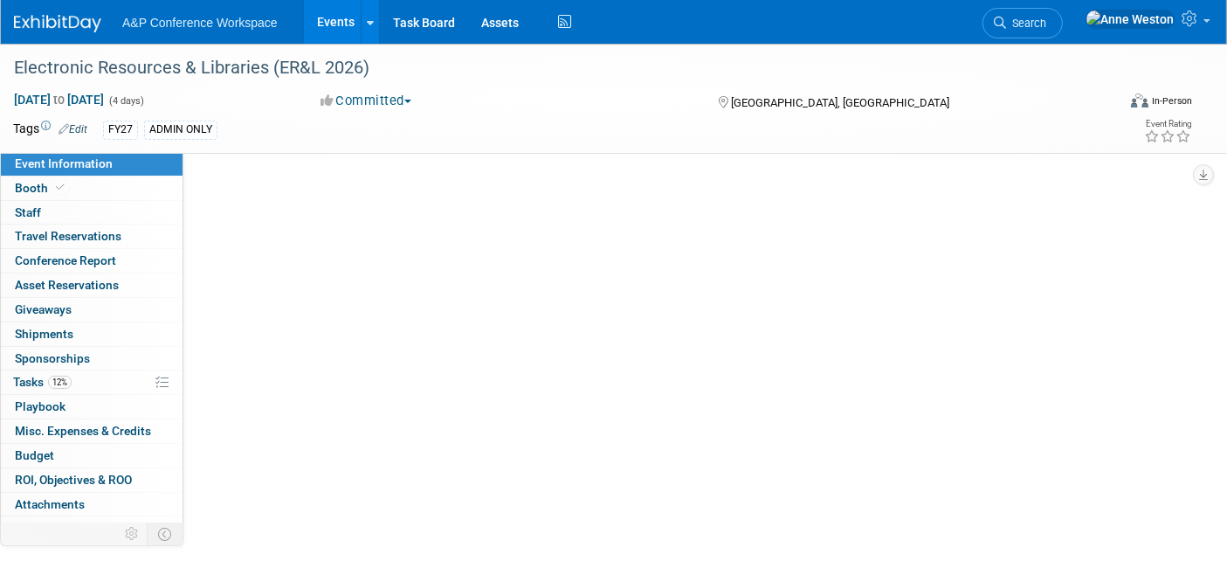
scroll to position [0, 0]
select select "Annual"
select select "Level 2"
select select "In-Person Booth"
select select "Libraries"
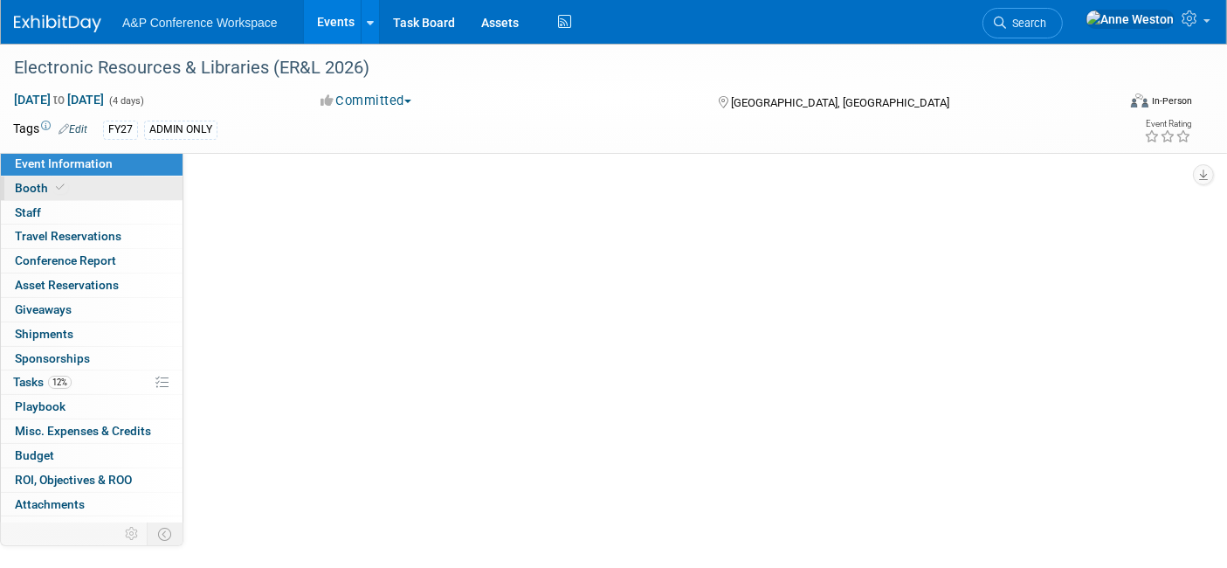
select select "Bloomsbury Digital Resources"
select select "[PERSON_NAME]"
select select "BDR Product Awareness and Trial Generation​"
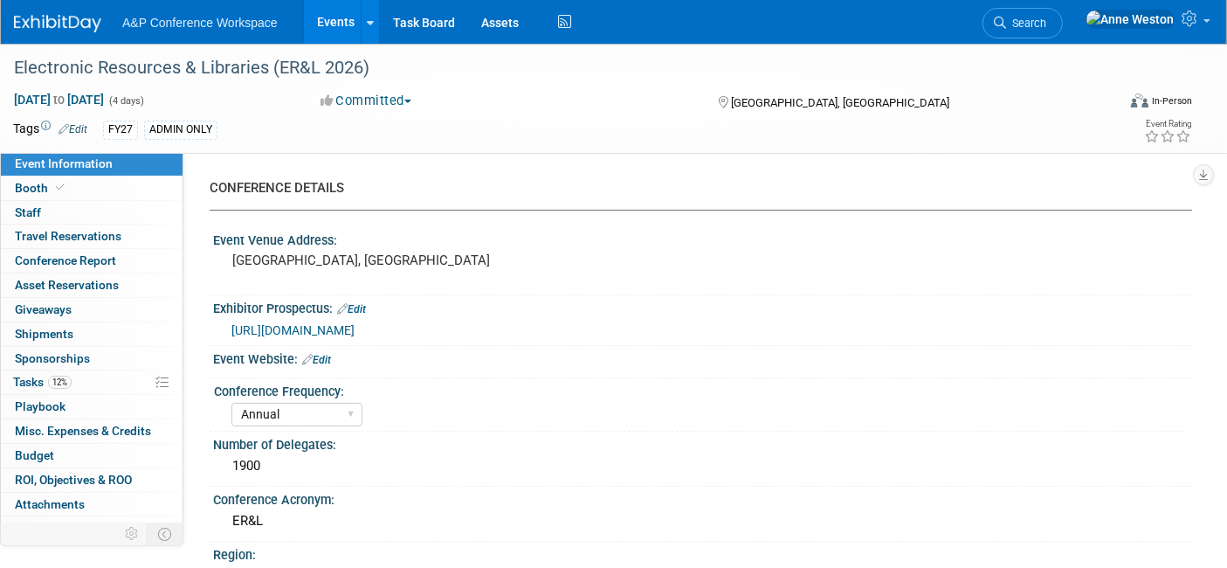
click at [319, 350] on div "Event Website: Edit" at bounding box center [702, 357] width 979 height 23
click at [326, 356] on link "Edit" at bounding box center [316, 360] width 29 height 12
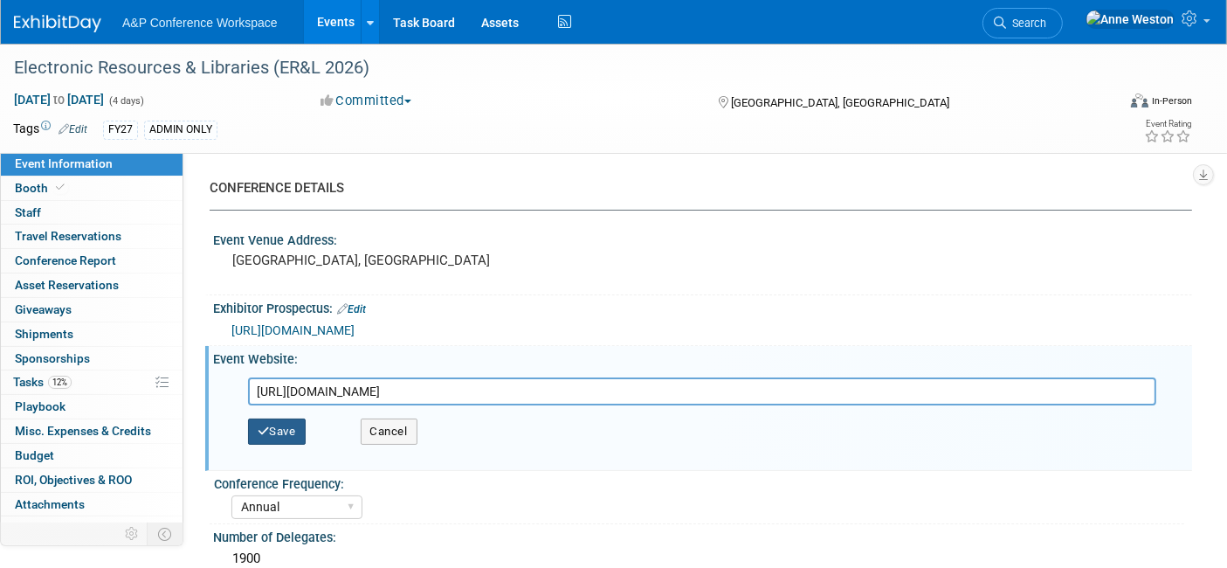
type input "https://electroniclibrarian.org/exhibitlogistics/"
click at [267, 426] on icon "button" at bounding box center [264, 430] width 12 height 11
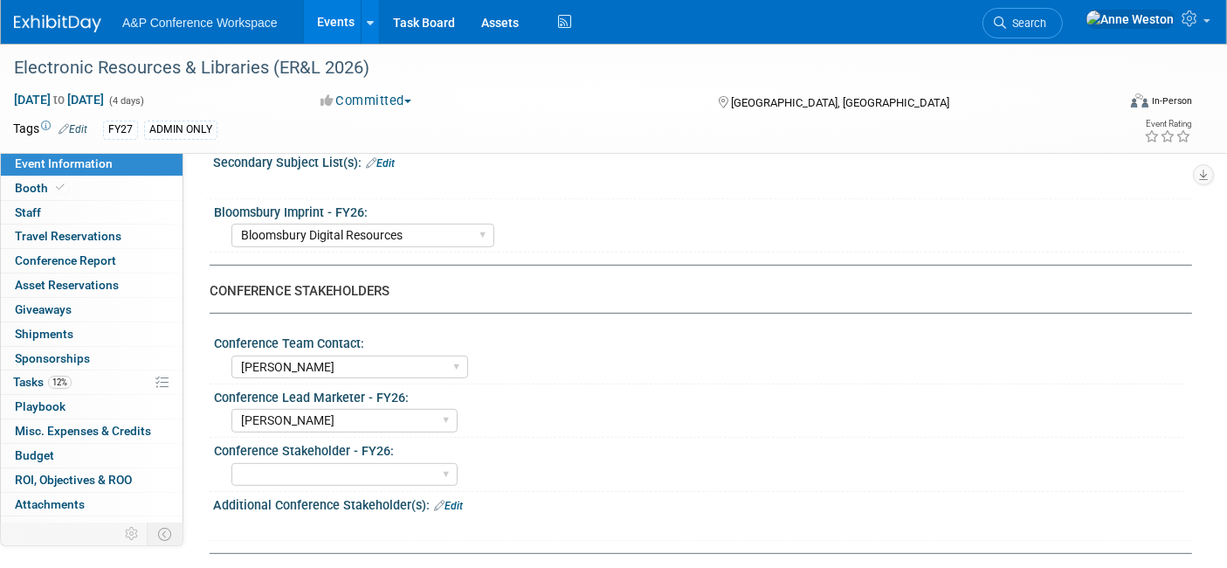
scroll to position [467, 0]
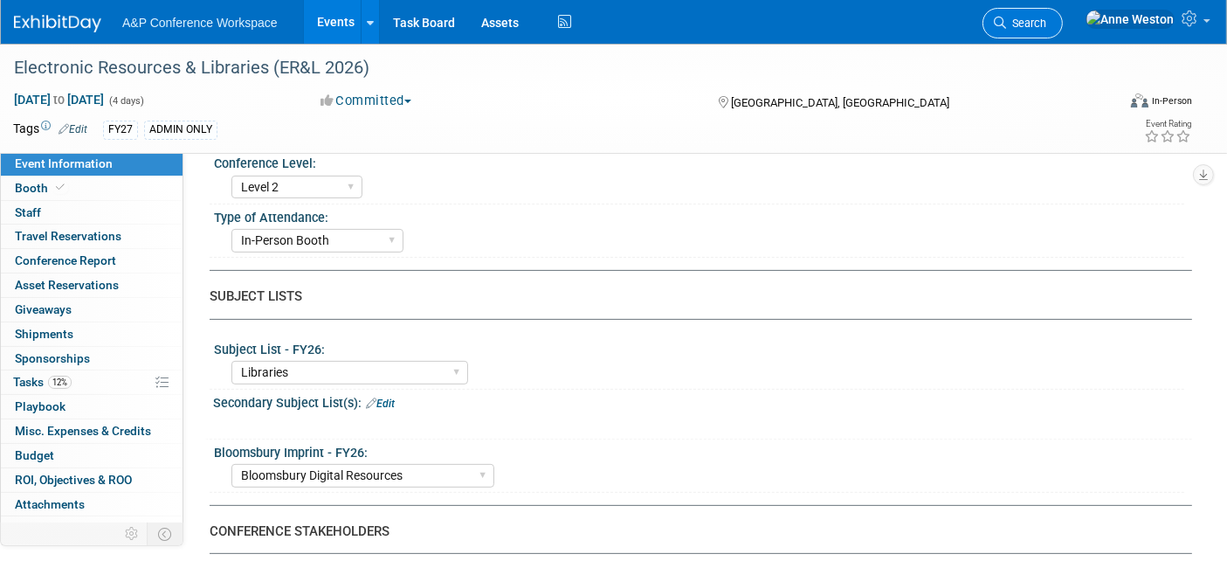
click at [1006, 17] on icon at bounding box center [1000, 23] width 12 height 12
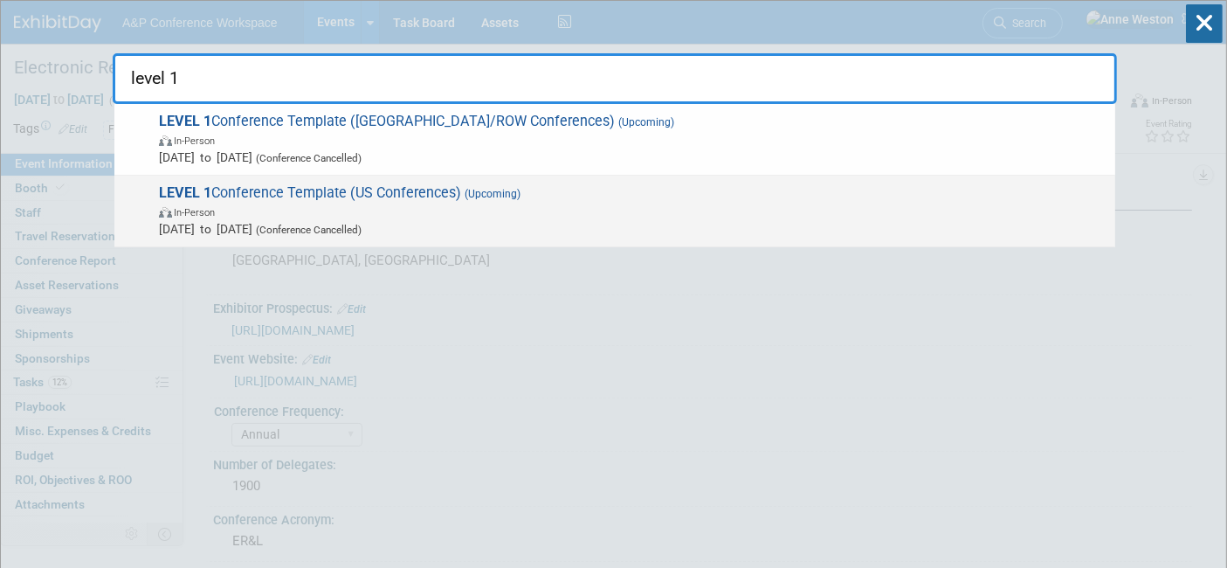
type input "level 1"
click at [288, 190] on span "LEVEL 1 Conference Template (US Conferences) (Upcoming) In-Person Oct 21, 2024 …" at bounding box center [630, 210] width 953 height 53
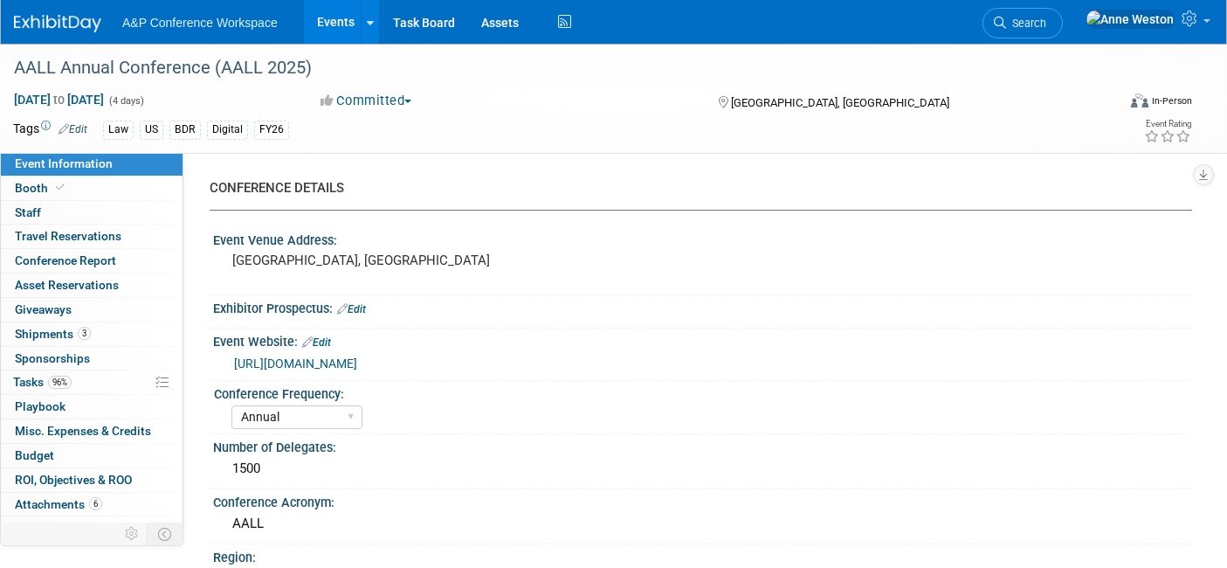
select select "Annual"
select select "Level 2"
select select "In-Person Booth"
select select "Libraries"
select select "Bloomsbury Digital Resources"
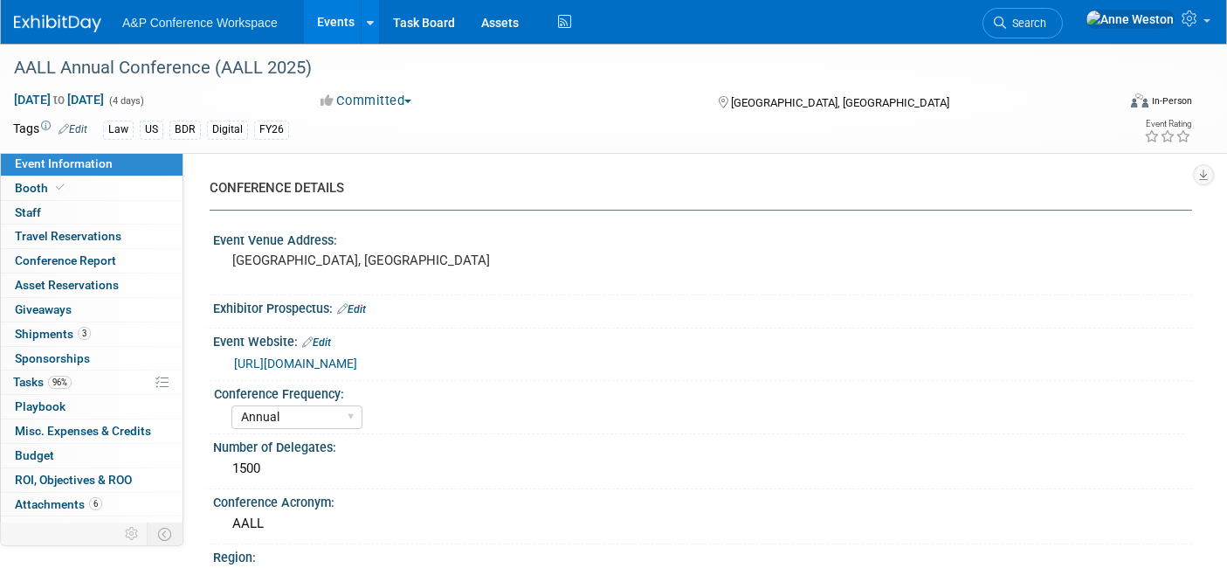
select select "[PERSON_NAME]"
select select "BDR Product Awareness and Trial Generation​"
click at [1047, 20] on span "Search" at bounding box center [1026, 23] width 40 height 13
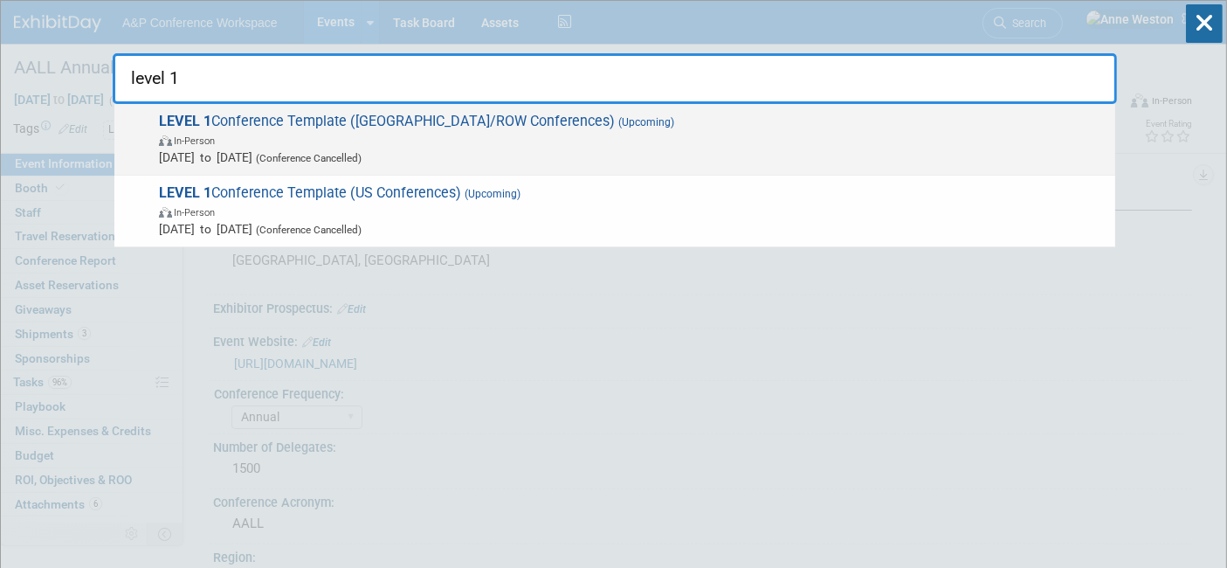
type input "level 1"
click at [325, 119] on span "LEVEL 1 Conference Template (UK/ROW Conferences) (Upcoming) In-Person Oct 21, 2…" at bounding box center [630, 139] width 953 height 53
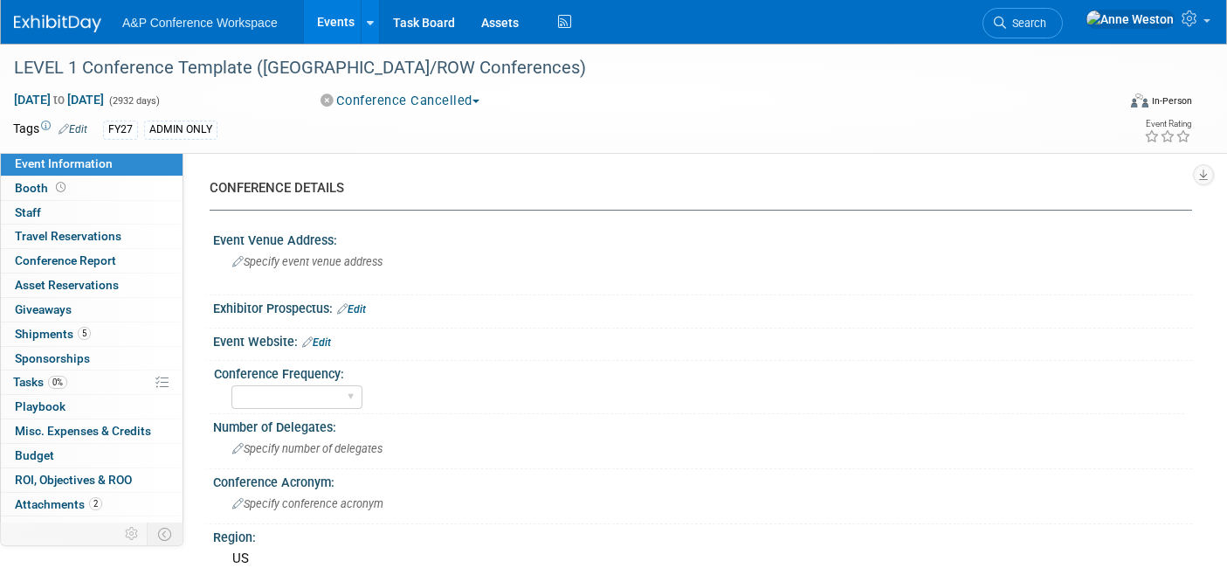
select select "Level 1"
select select "In-Person Booth"
click at [57, 383] on span "0%" at bounding box center [57, 382] width 19 height 13
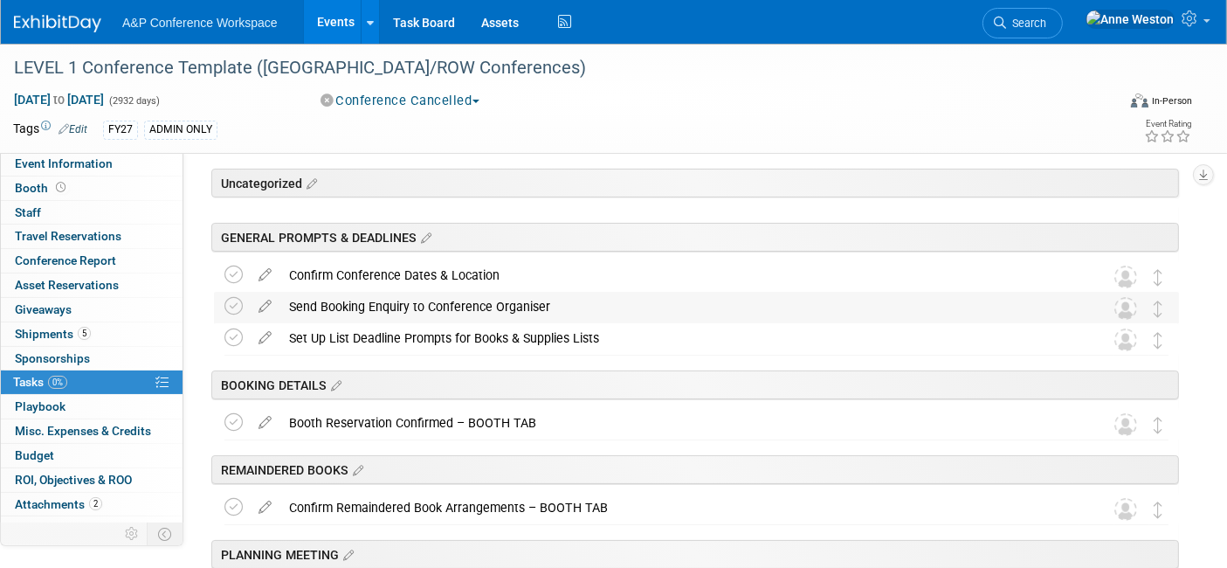
scroll to position [97, 0]
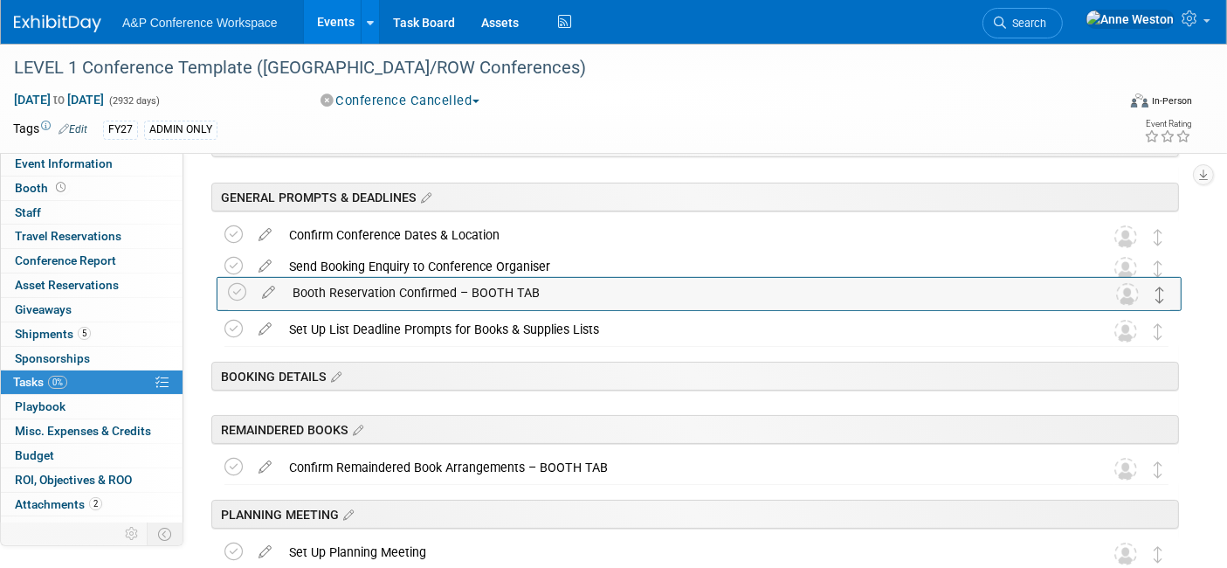
drag, startPoint x: 1158, startPoint y: 391, endPoint x: 1161, endPoint y: 302, distance: 89.1
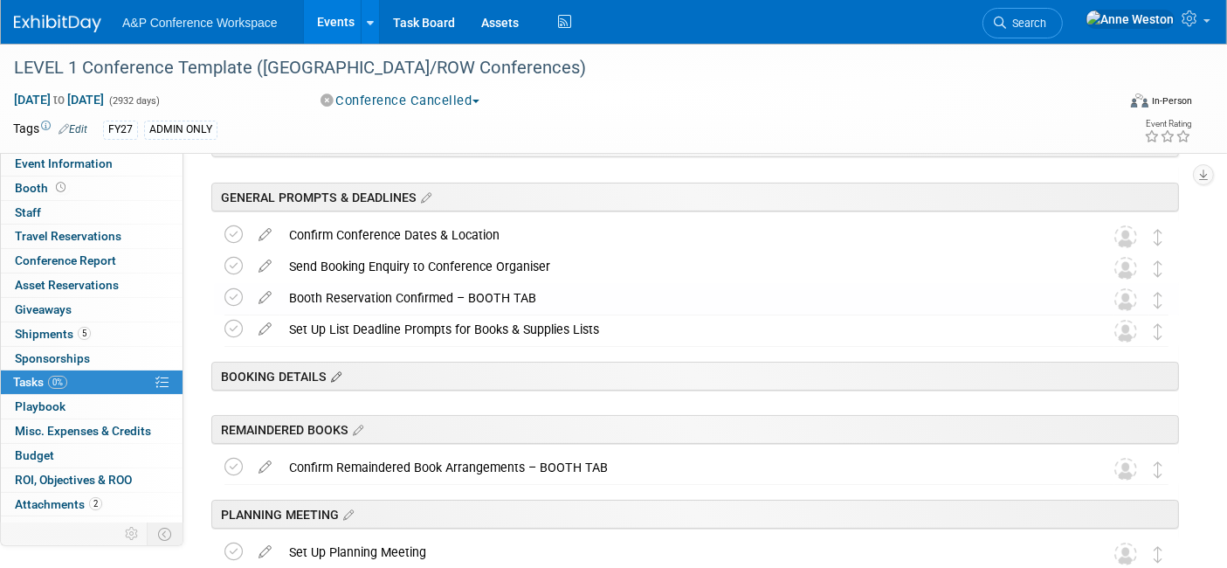
click at [332, 375] on icon at bounding box center [334, 378] width 15 height 16
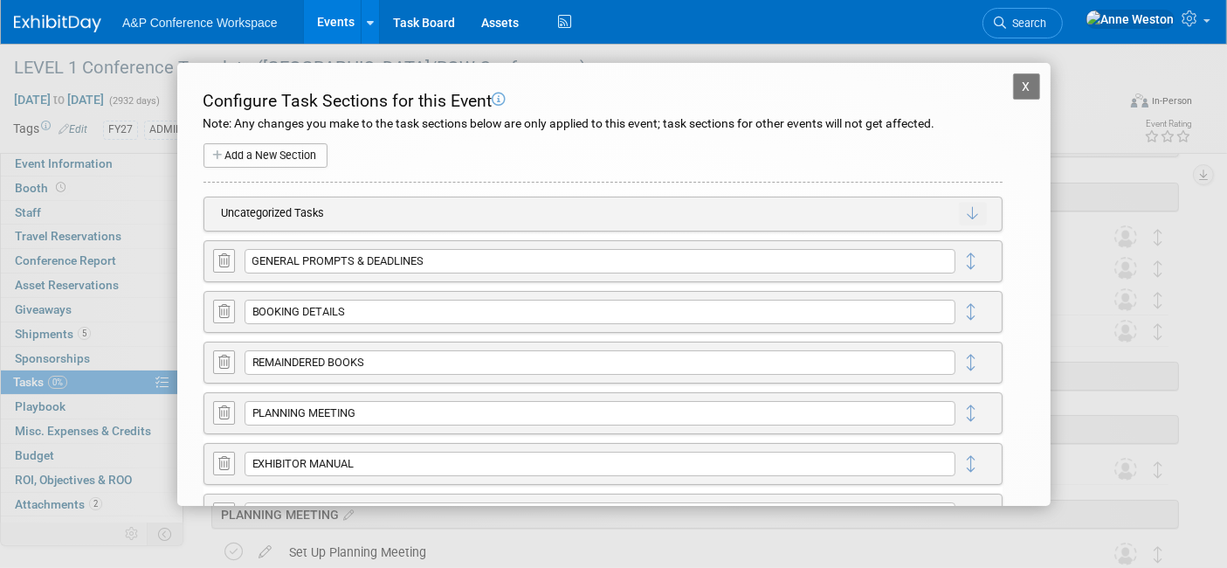
click at [219, 309] on icon at bounding box center [223, 311] width 11 height 13
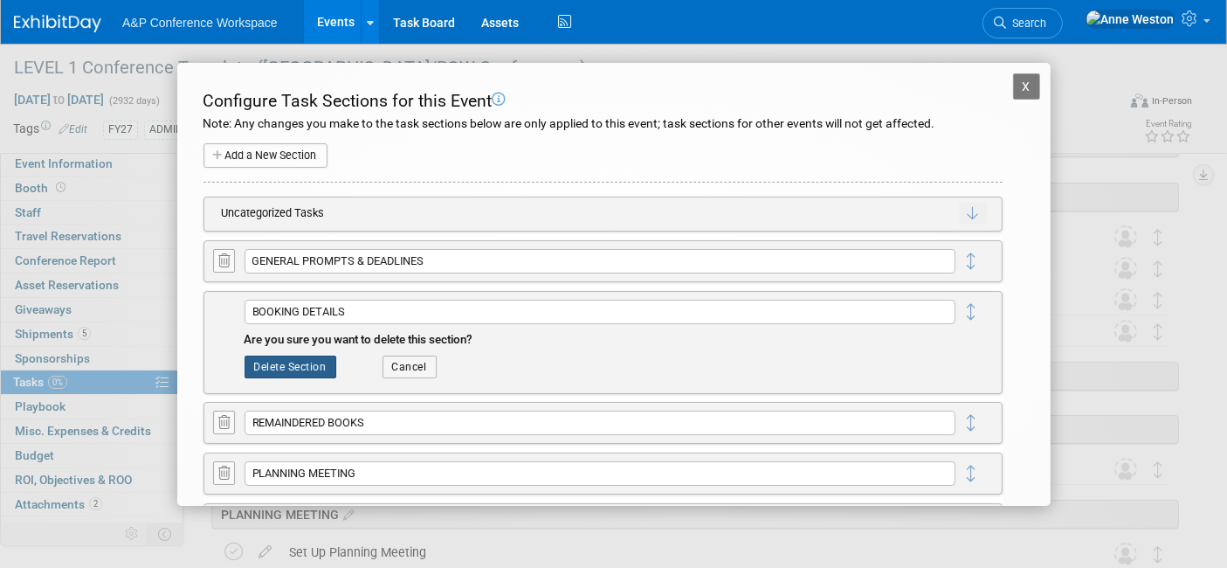
click at [269, 363] on button "Delete Section" at bounding box center [291, 367] width 92 height 23
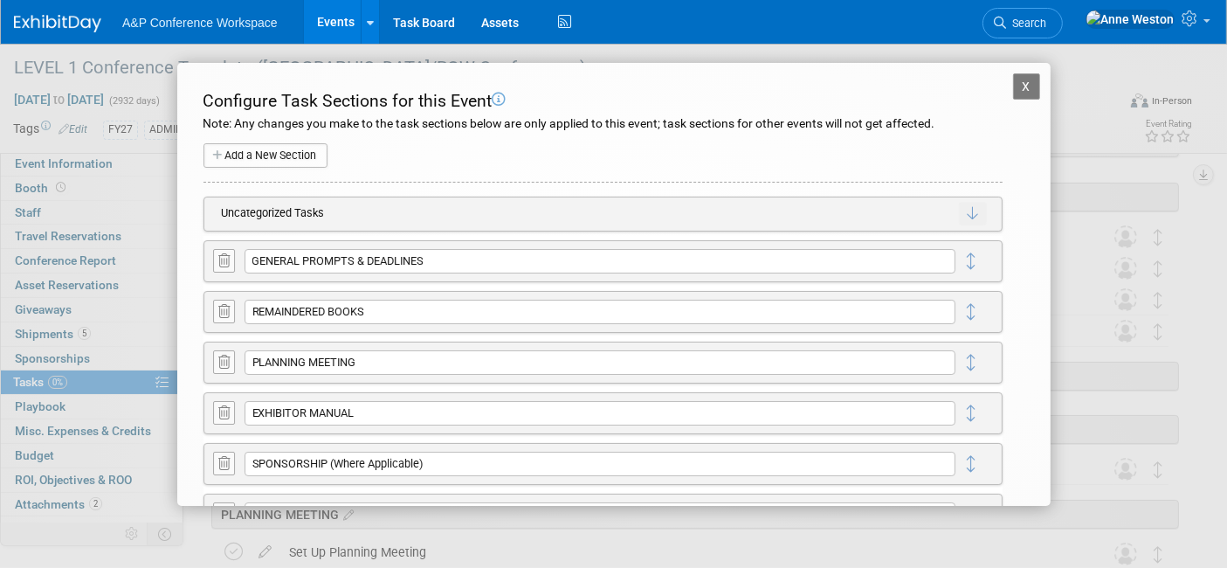
click at [1068, 276] on div "X LEVEL 1 Conference Template (UK/ROW Conferences) Configure Task Sections for …" at bounding box center [614, 284] width 961 height 443
click at [1013, 81] on button "X" at bounding box center [1027, 86] width 28 height 26
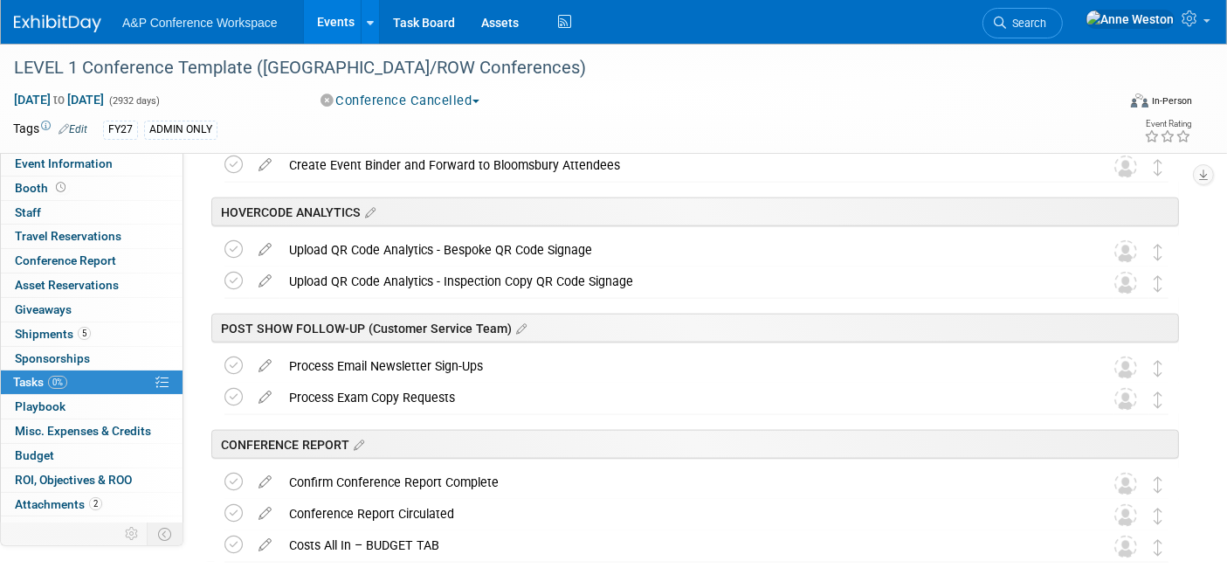
scroll to position [2232, 0]
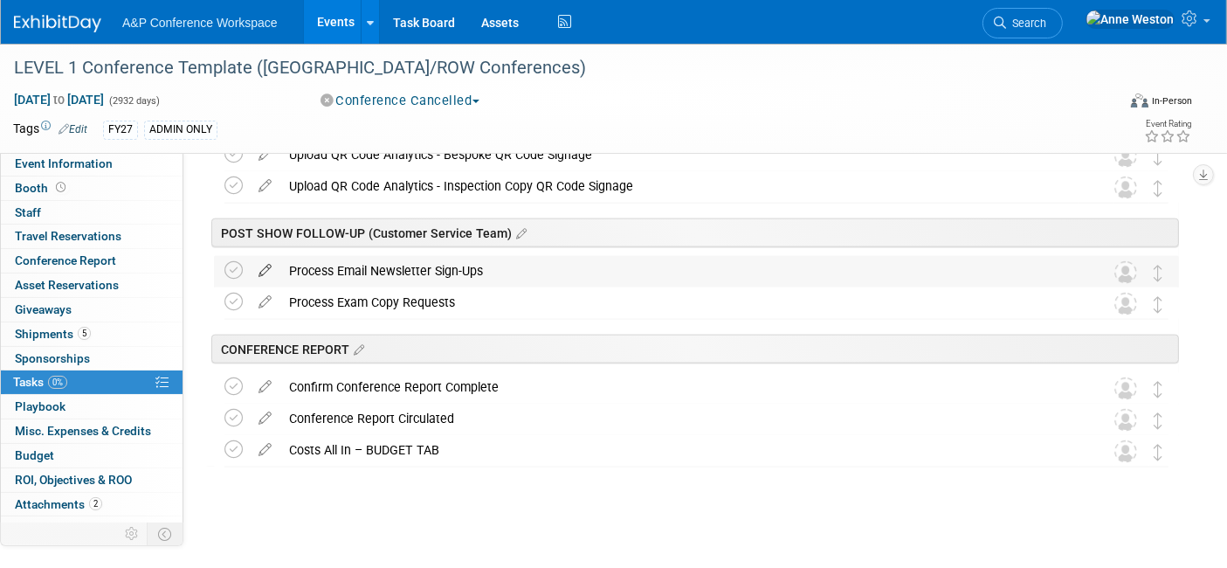
click at [263, 273] on icon at bounding box center [265, 267] width 31 height 22
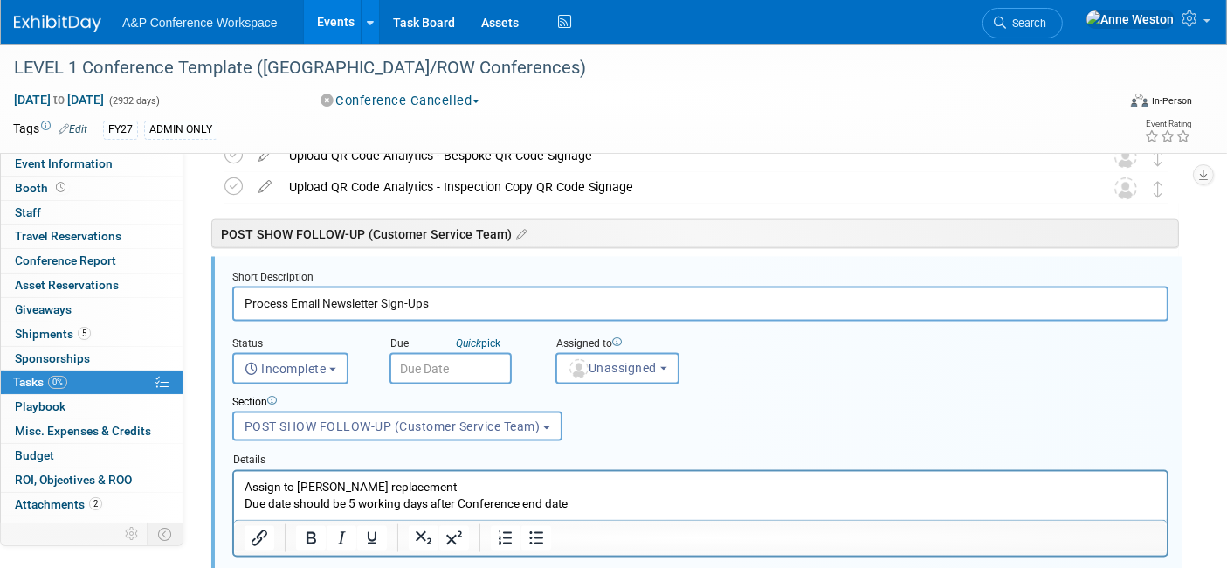
scroll to position [2523, 0]
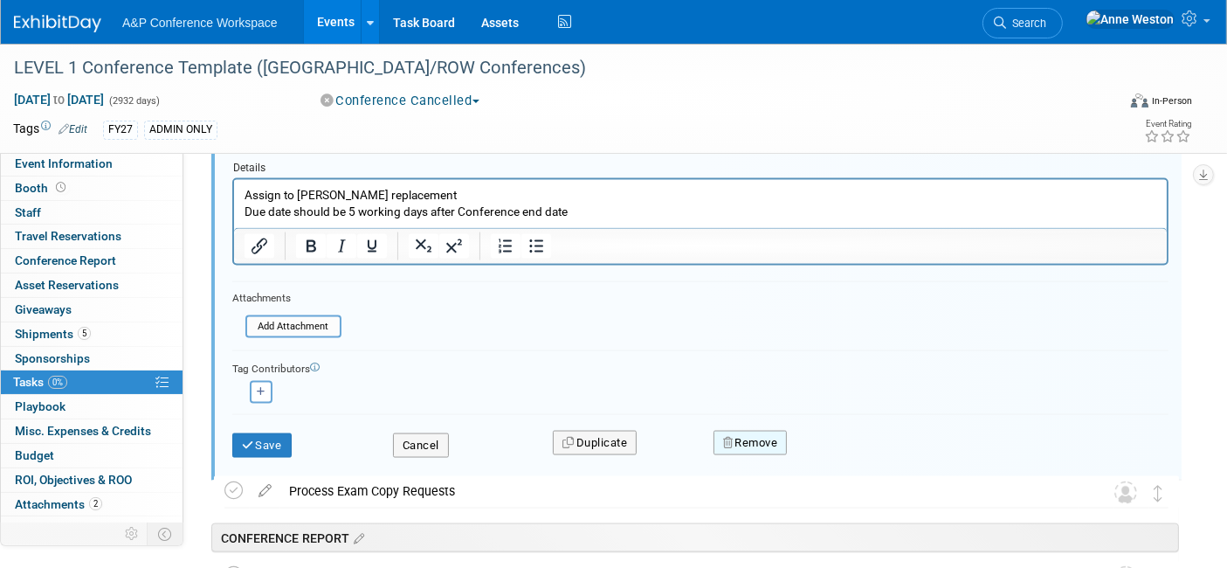
click at [750, 431] on button "Remove" at bounding box center [751, 443] width 74 height 24
click at [831, 453] on icon at bounding box center [836, 458] width 10 height 10
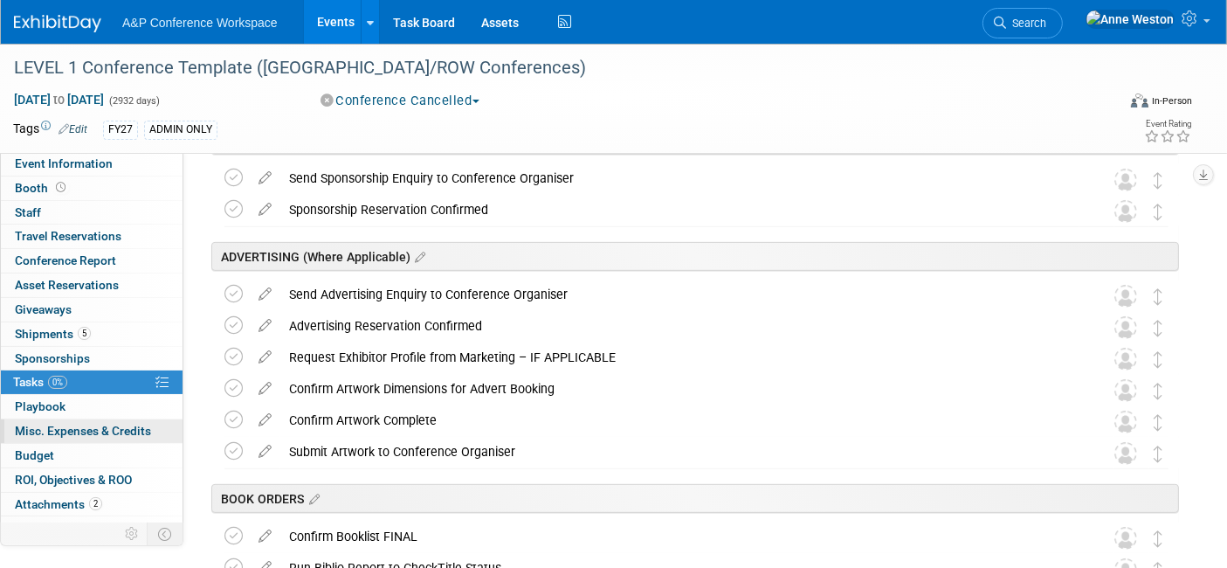
scroll to position [15, 0]
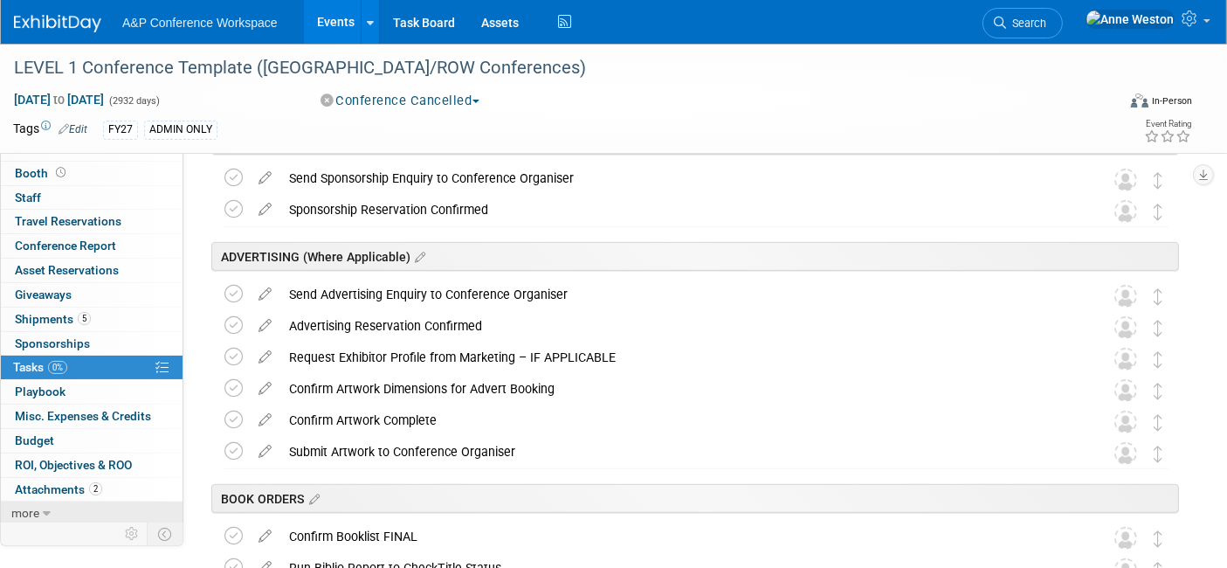
click at [41, 504] on link "more" at bounding box center [92, 513] width 182 height 24
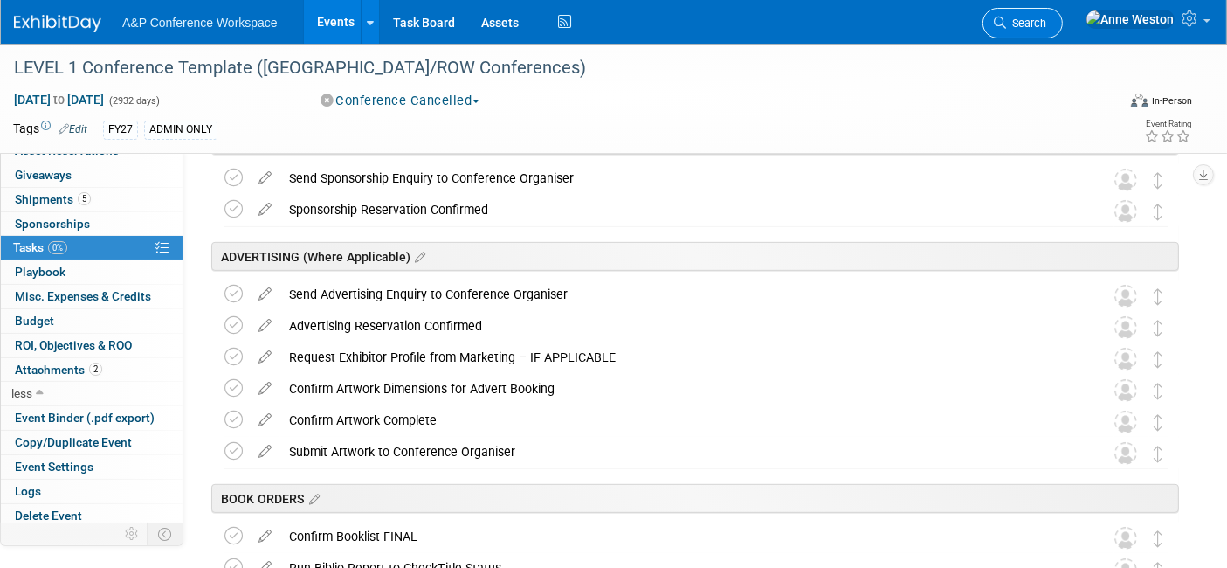
click at [1047, 17] on span "Search" at bounding box center [1026, 23] width 40 height 13
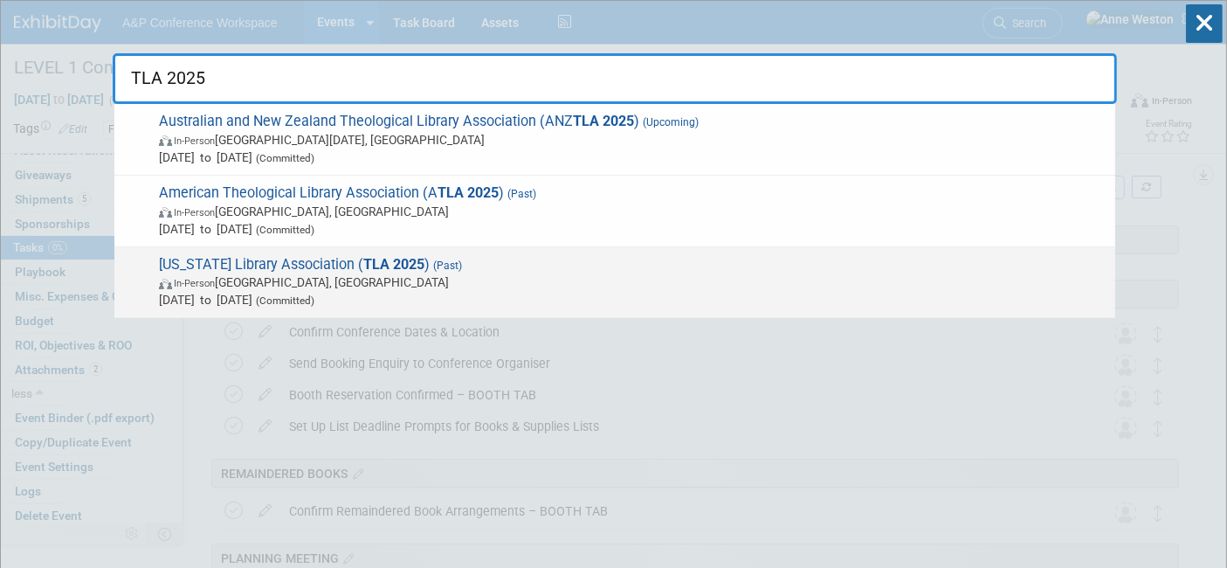
type input "TLA 2025"
click at [327, 259] on span "Texas Library Association ( TLA 2025 ) (Past) In-Person Dallas, TX Apr 1, 2025 …" at bounding box center [630, 282] width 953 height 53
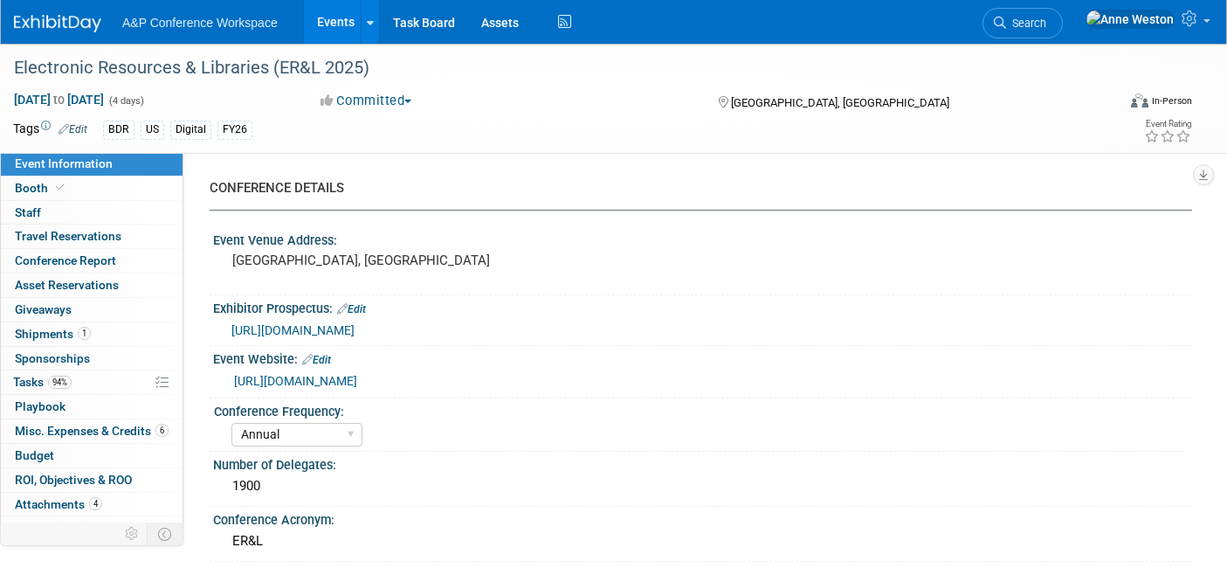
select select "Annual"
select select "Level 2"
select select "In-Person Booth"
select select "Libraries"
select select "Bloomsbury Digital Resources"
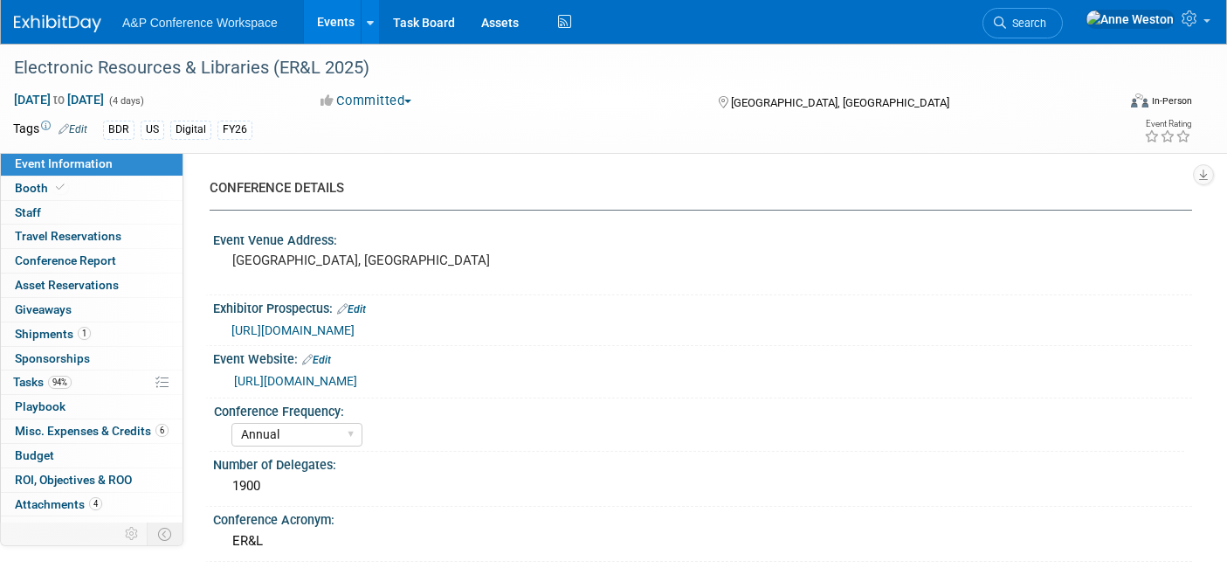
select select "[PERSON_NAME]"
select select "BDR Product Awareness and Trial Generation​"
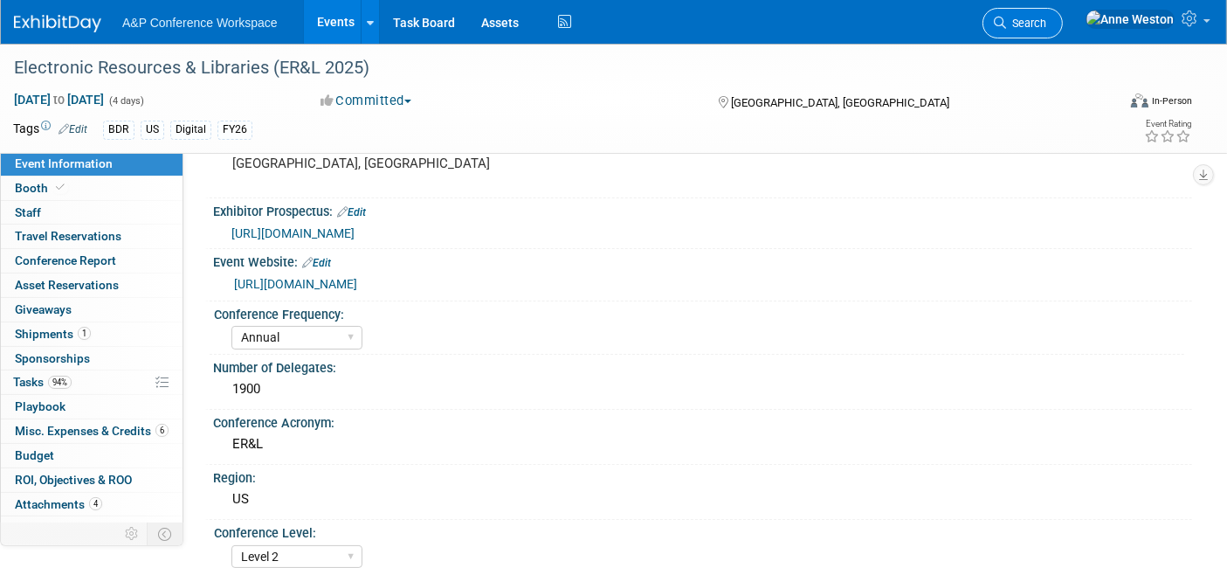
scroll to position [97, 0]
click at [1063, 15] on link "Search" at bounding box center [1023, 23] width 80 height 31
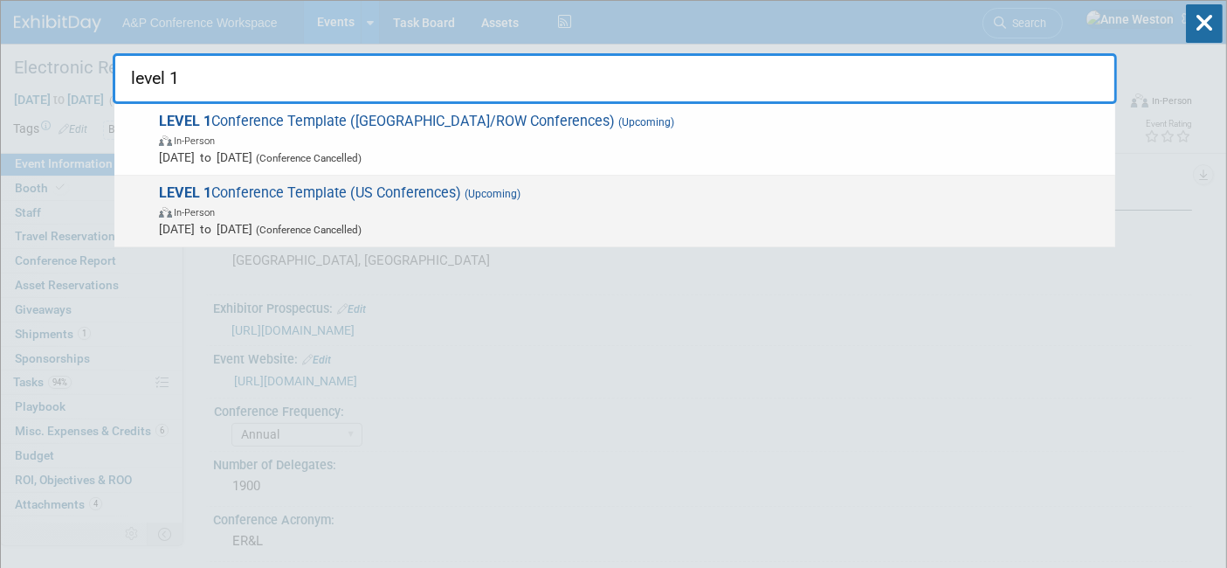
type input "level 1"
click at [356, 184] on span "LEVEL 1 Conference Template (US Conferences) (Upcoming) In-Person Oct 21, 2024 …" at bounding box center [630, 210] width 953 height 53
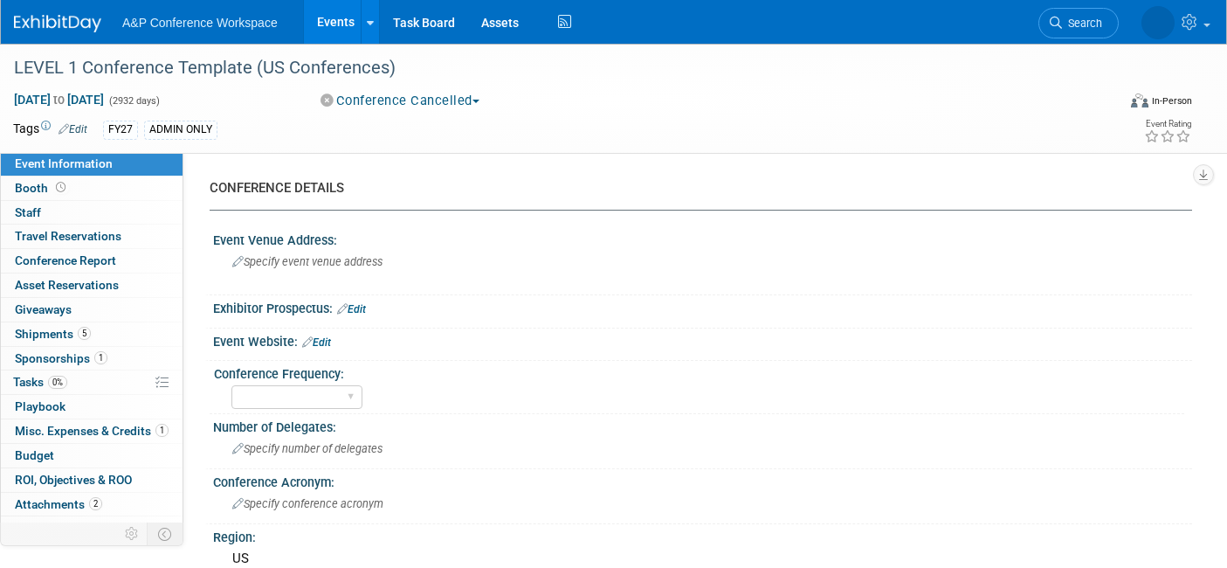
select select "Level 1"
select select "In-Person Booth"
click at [47, 385] on span "Tasks 0%" at bounding box center [40, 382] width 54 height 14
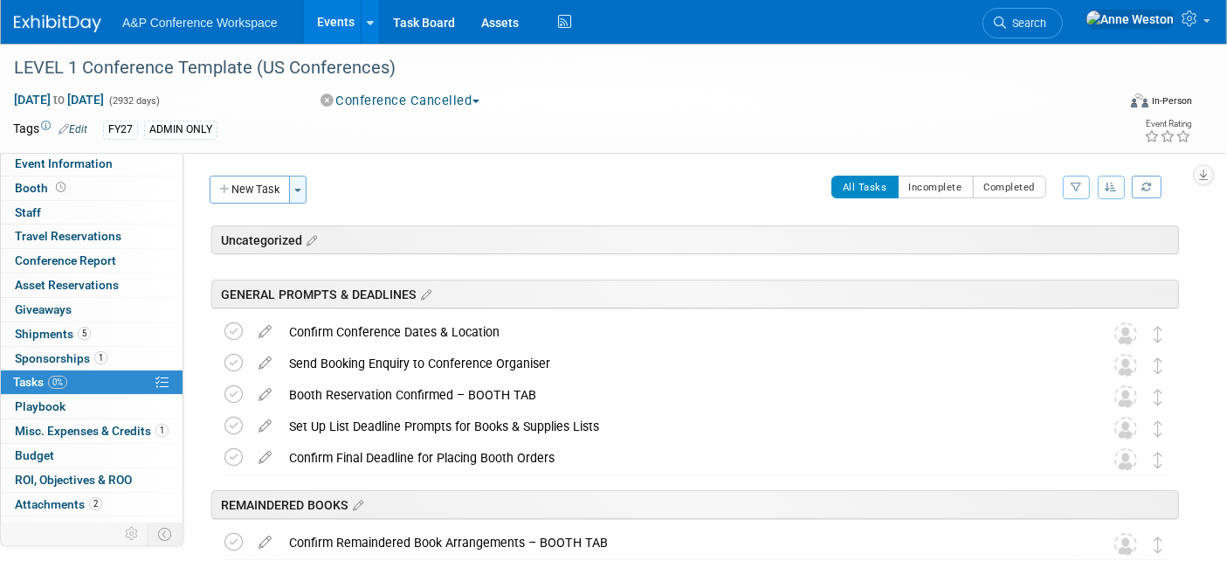
click at [301, 182] on button "Toggle Dropdown" at bounding box center [297, 190] width 17 height 28
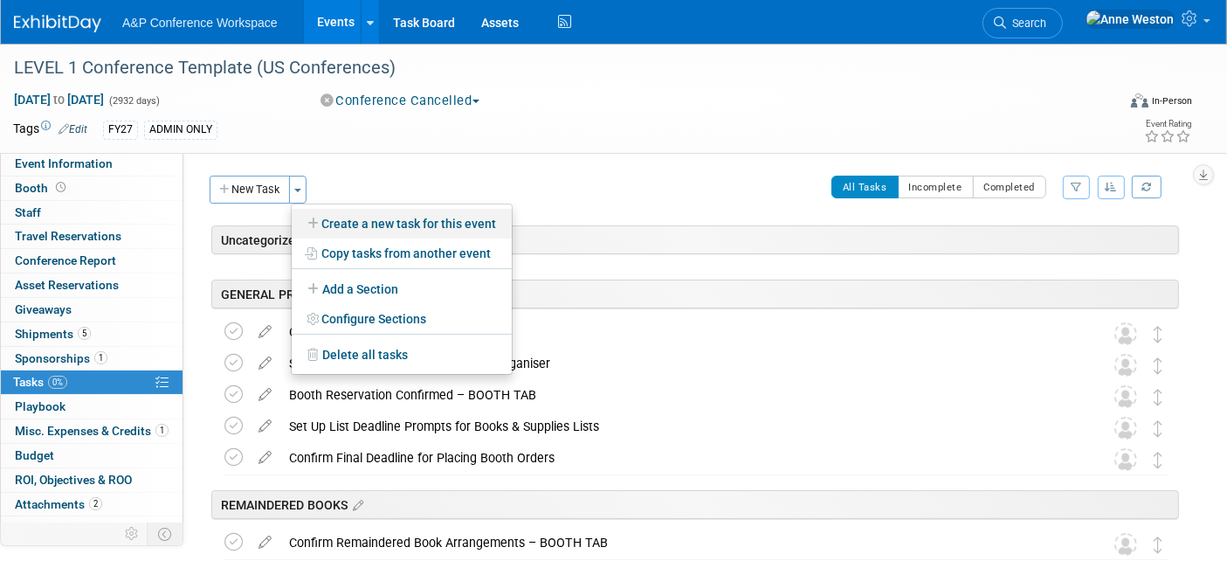
click at [349, 219] on link "Create a new task for this event" at bounding box center [402, 224] width 220 height 30
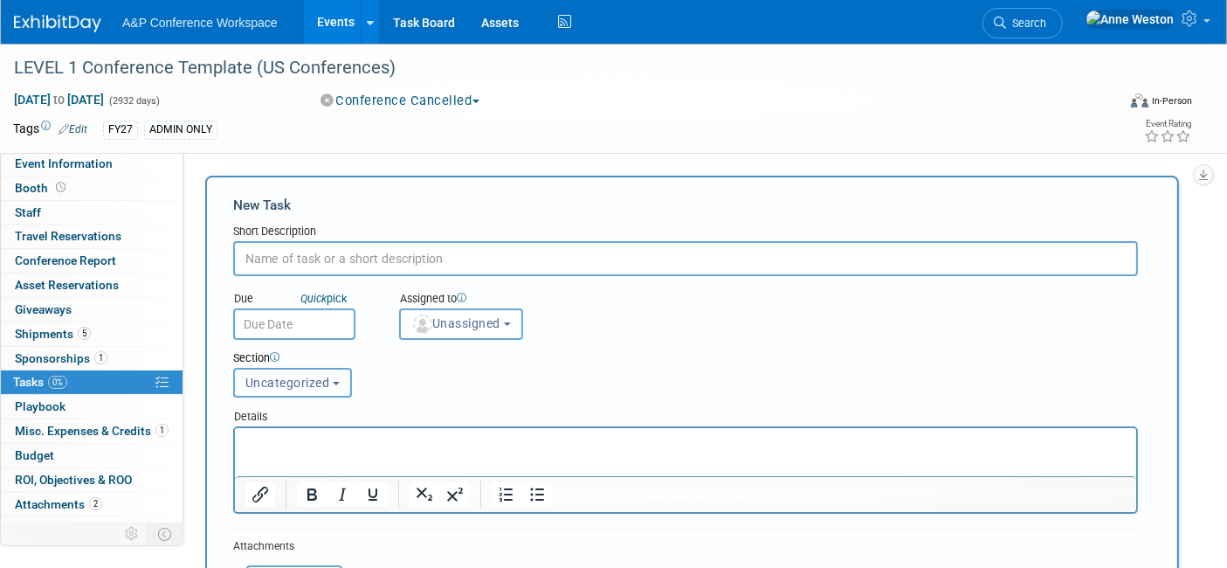
click at [280, 376] on span "Uncategorized" at bounding box center [287, 383] width 85 height 14
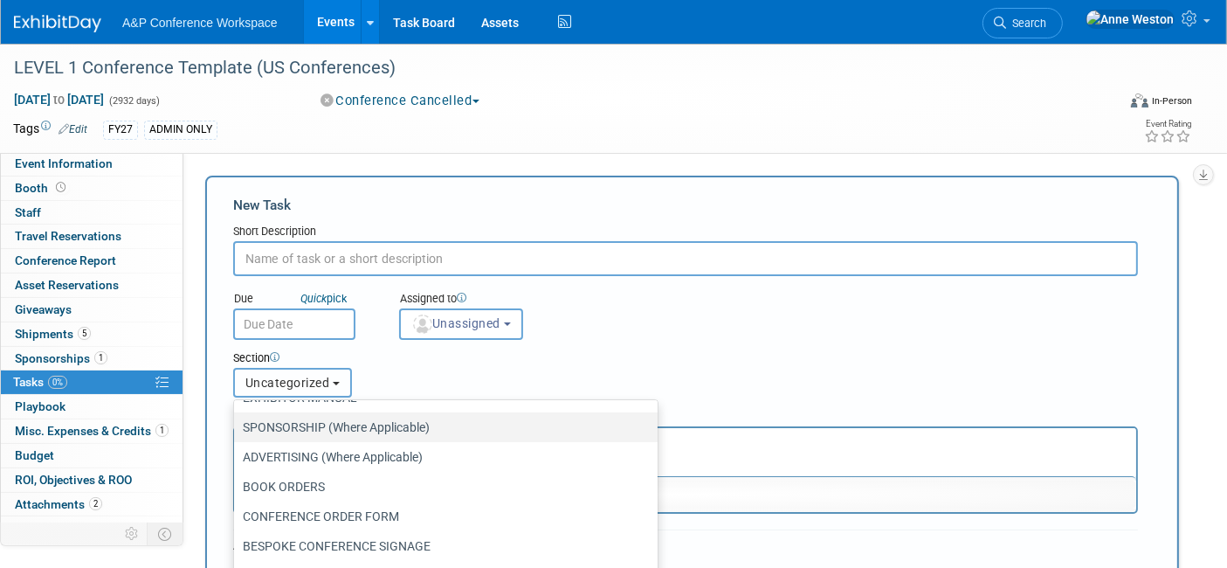
scroll to position [230, 0]
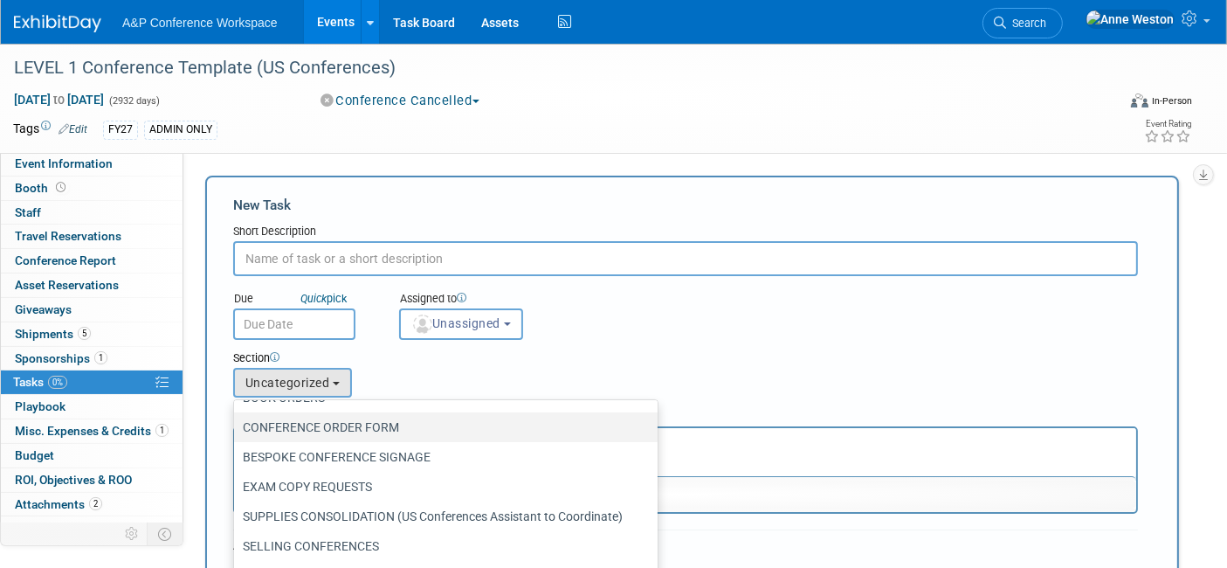
click at [342, 428] on label "CONFERENCE ORDER FORM" at bounding box center [441, 427] width 397 height 23
click at [237, 428] on input "CONFERENCE ORDER FORM" at bounding box center [230, 427] width 11 height 11
select select "11273869"
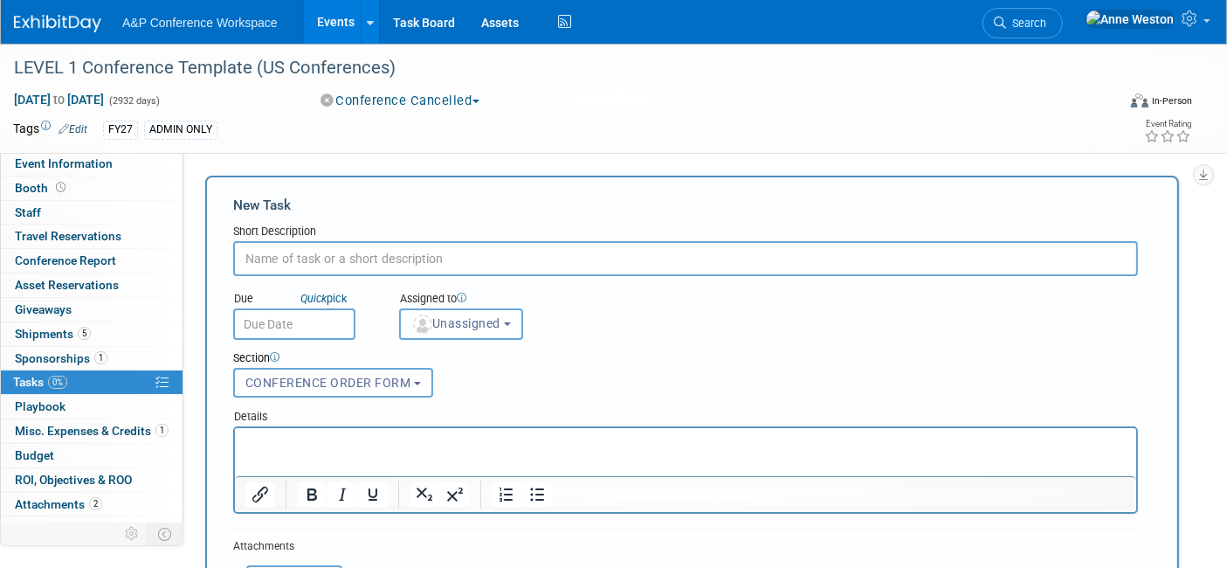
click at [289, 255] on input "text" at bounding box center [685, 258] width 905 height 35
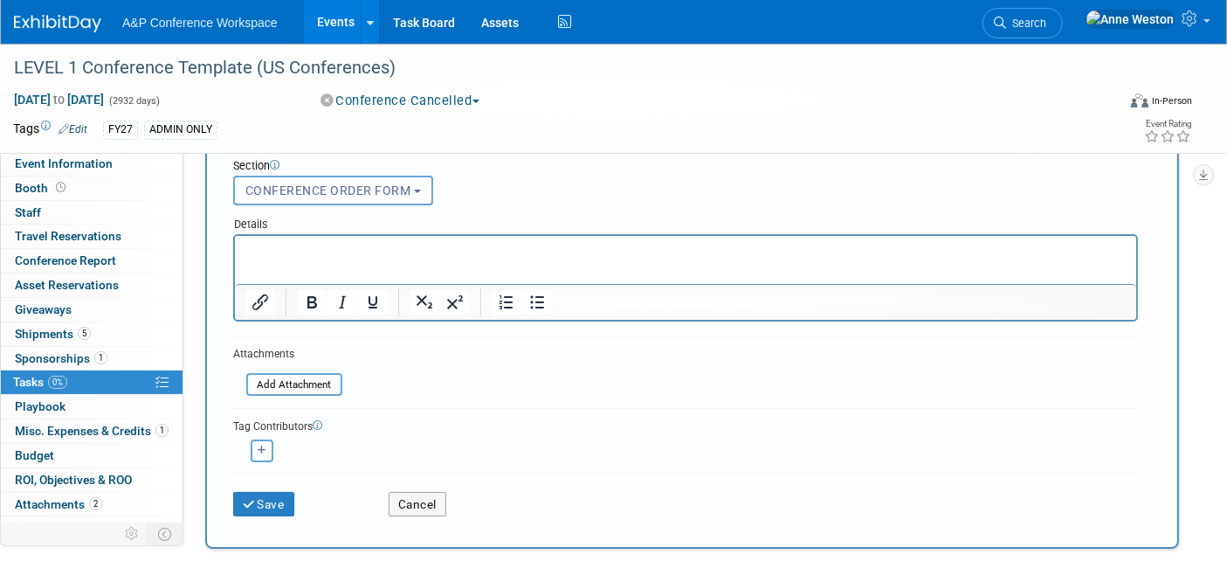
scroll to position [194, 0]
type input "Create Bespoke Conference Discount Code"
click at [269, 490] on button "Save" at bounding box center [263, 502] width 61 height 24
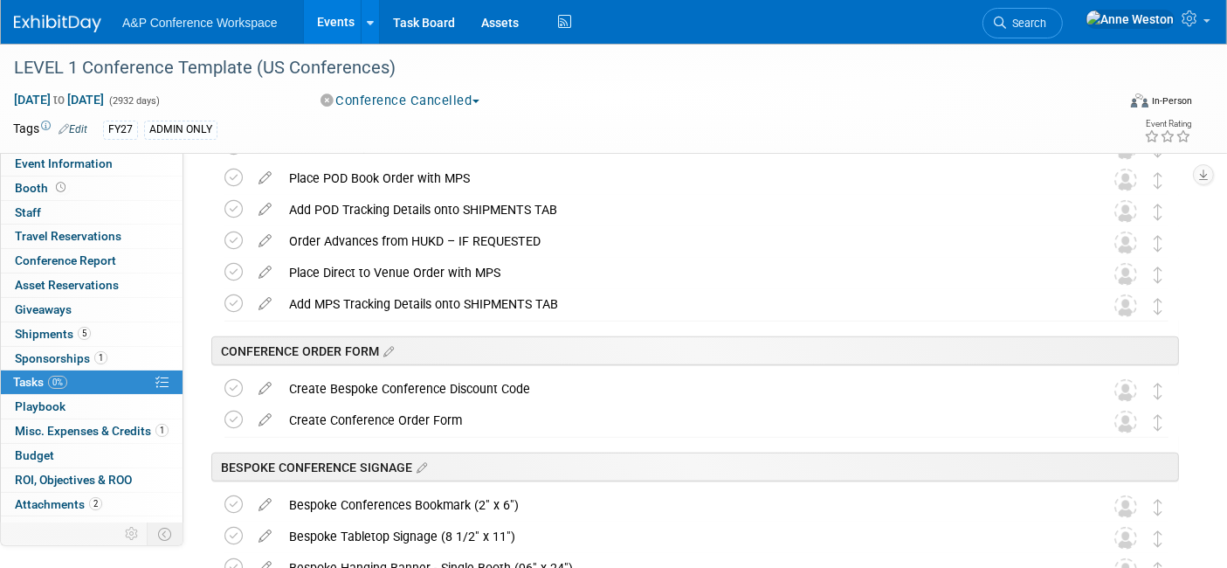
scroll to position [1358, 0]
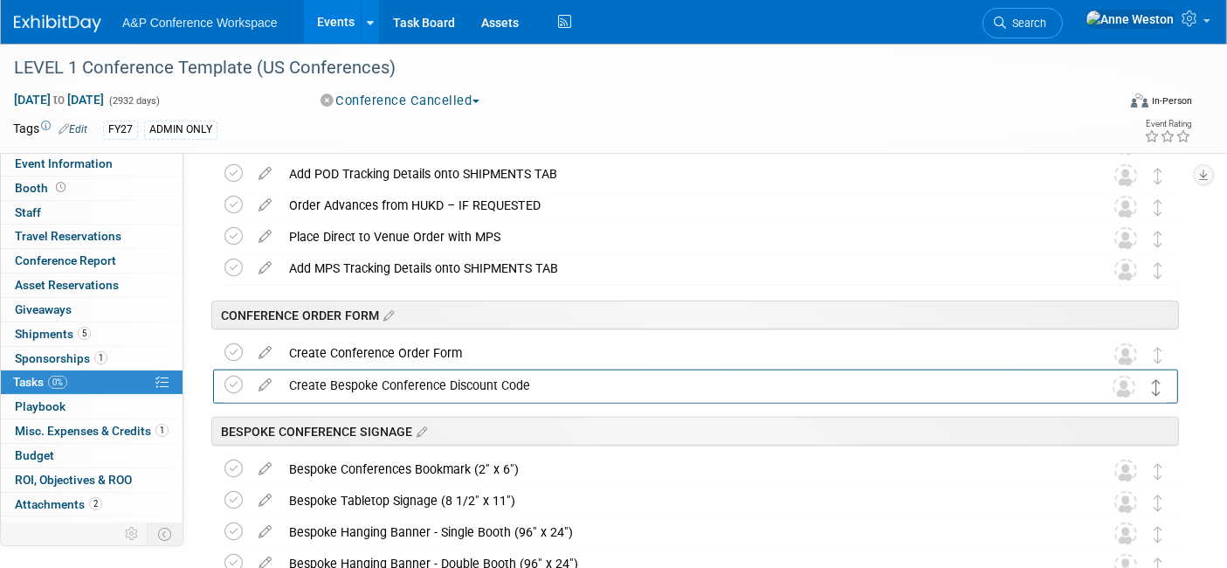
drag, startPoint x: 1161, startPoint y: 360, endPoint x: 1160, endPoint y: 392, distance: 32.3
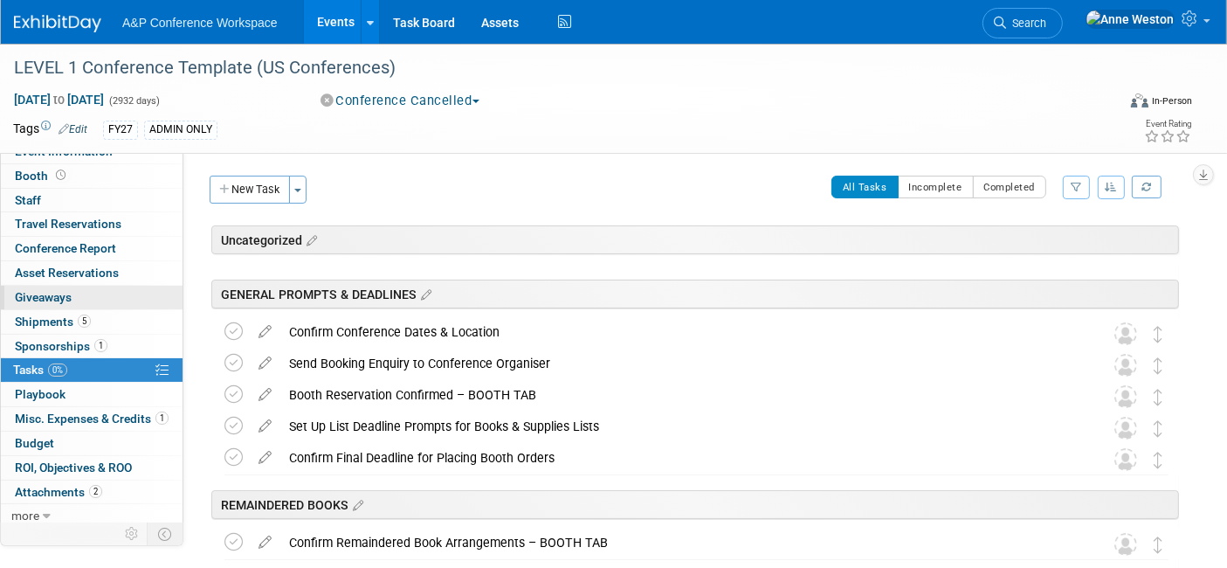
scroll to position [15, 0]
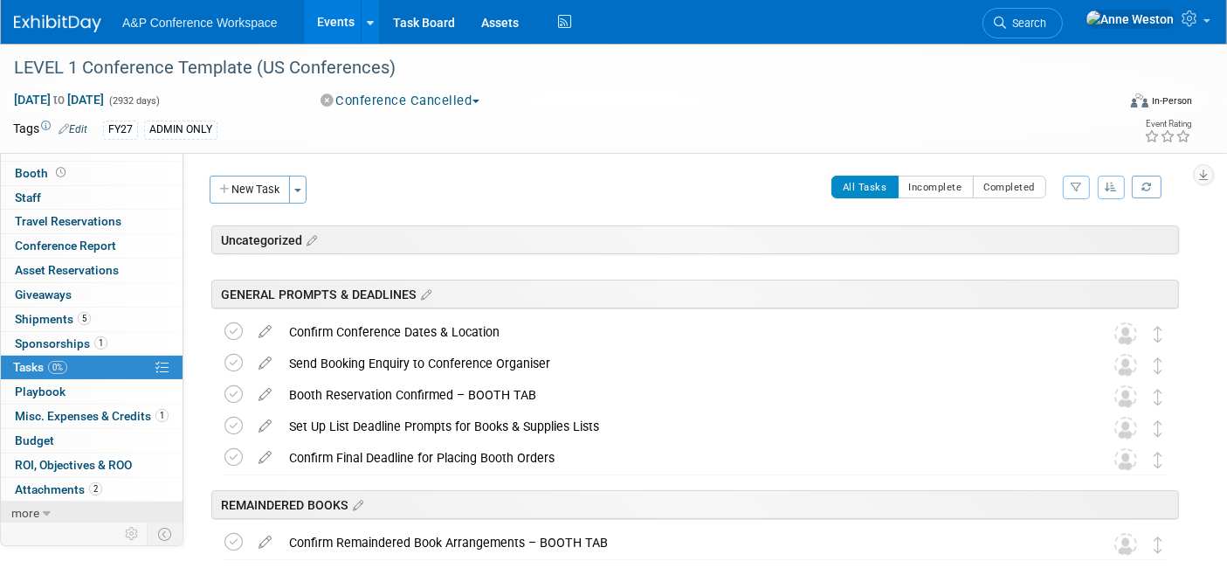
click at [47, 501] on link "more" at bounding box center [92, 513] width 182 height 24
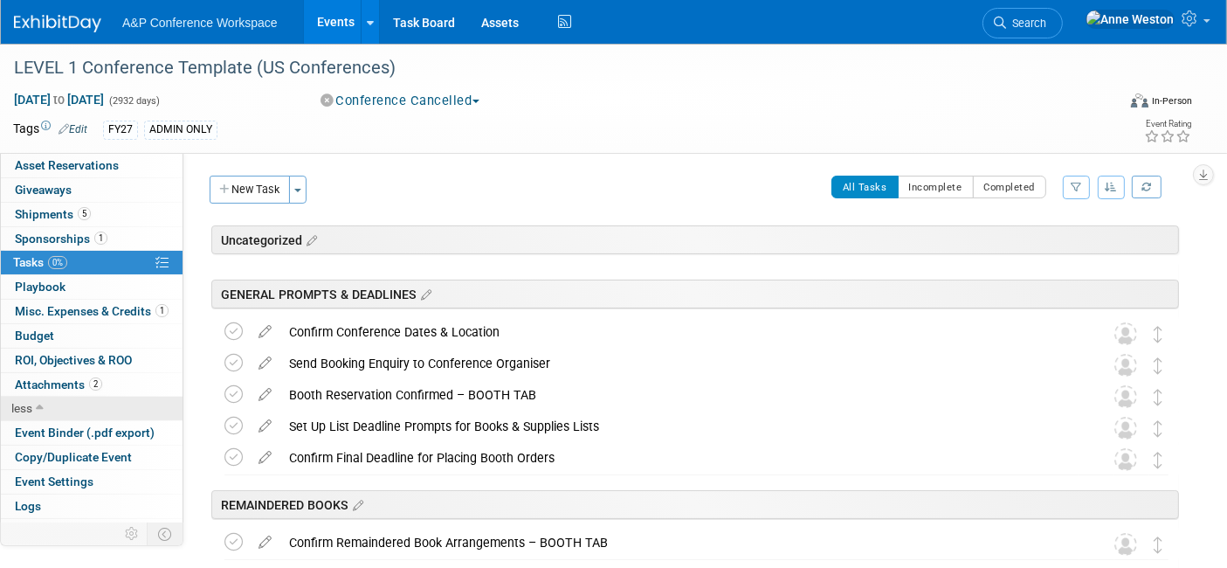
scroll to position [135, 0]
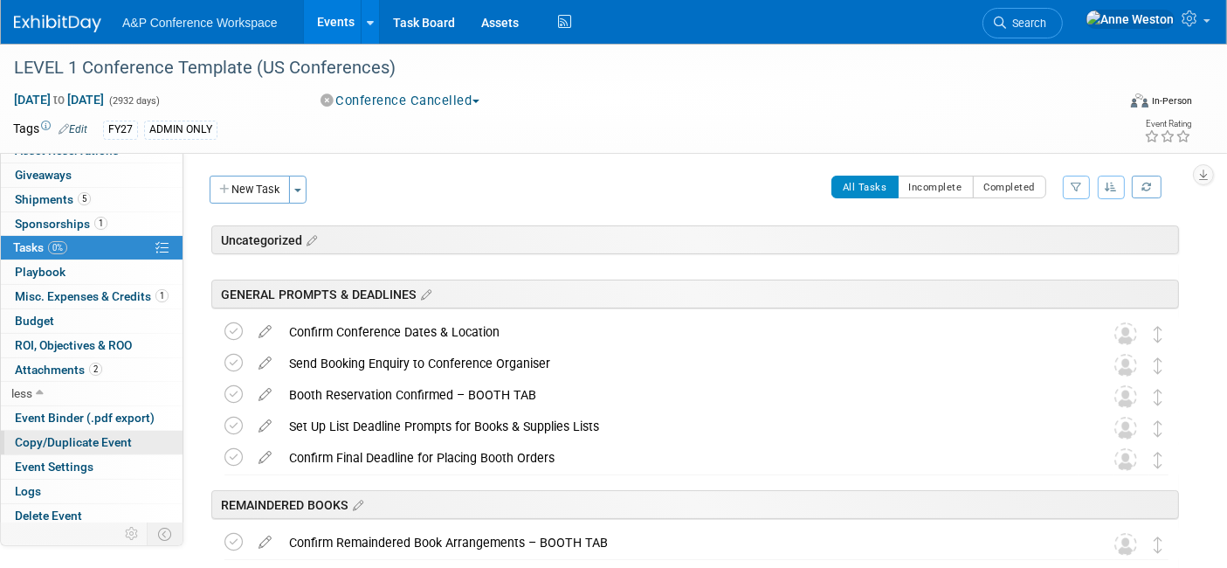
click at [105, 435] on span "Copy/Duplicate Event" at bounding box center [73, 442] width 117 height 14
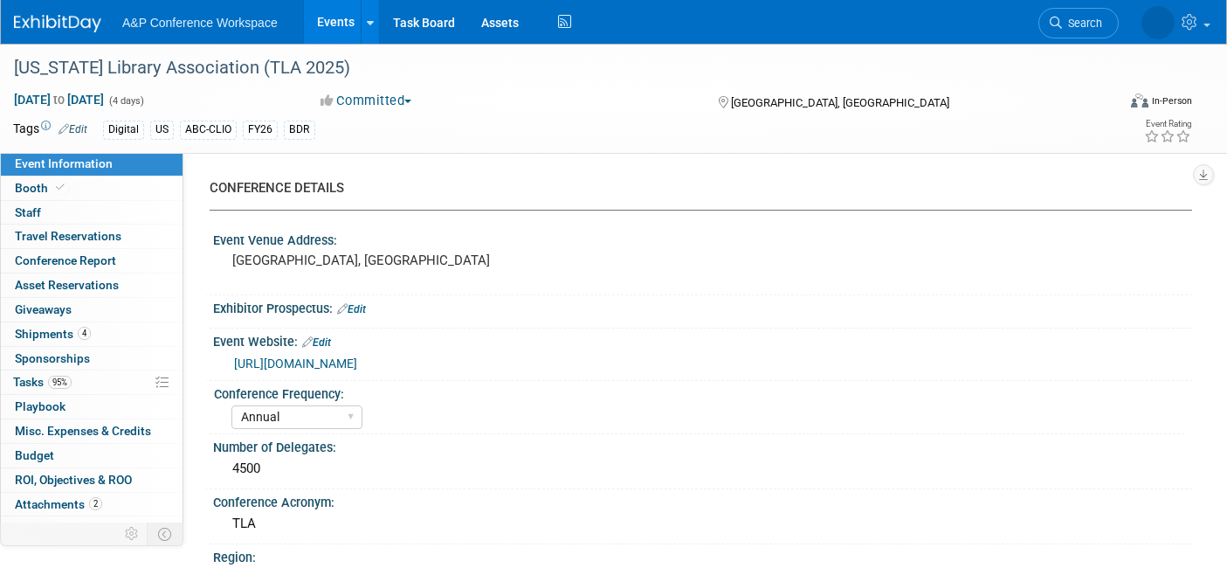
select select "Annual"
select select "Level 1"
select select "In-Person Booth"
select select "Schools"
select select "Bloomsbury Digital Resources"
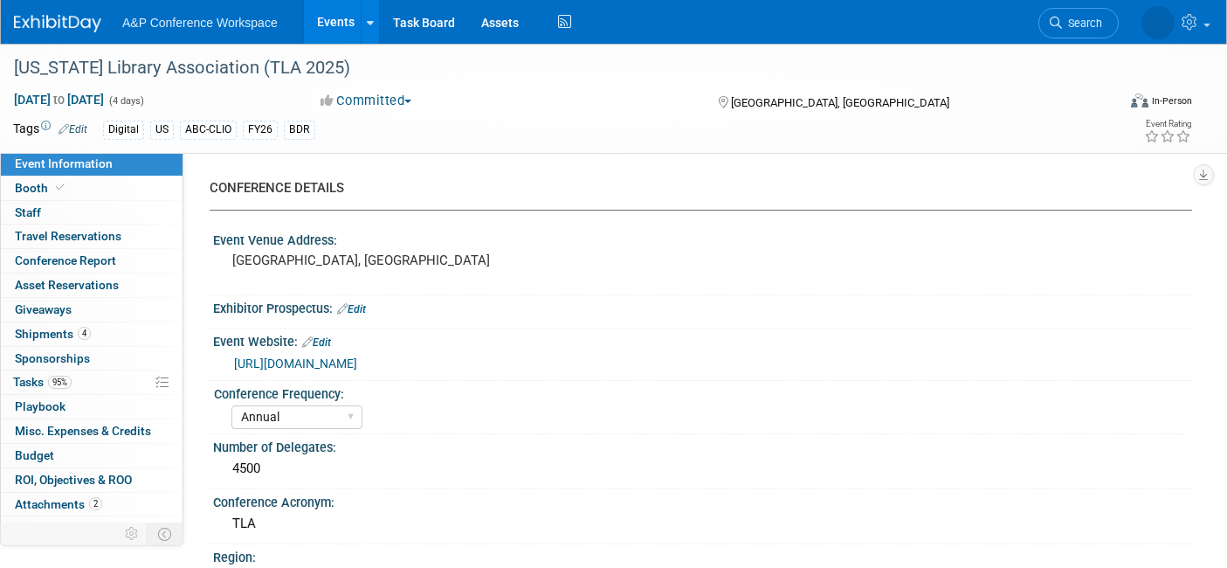
select select "[PERSON_NAME]"
select select "BDR Product Awareness and Trial Generation​"
click at [353, 76] on div "[US_STATE] Library Association (TLA 2025)" at bounding box center [550, 67] width 1084 height 31
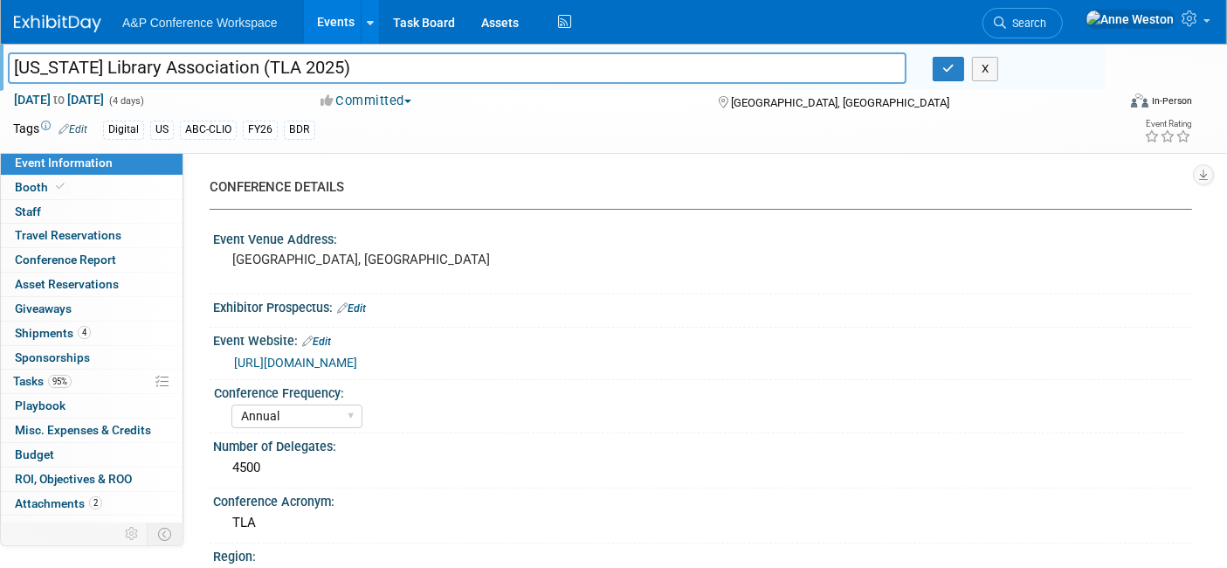
drag, startPoint x: 361, startPoint y: 73, endPoint x: 0, endPoint y: 70, distance: 360.8
click at [0, 70] on div "[US_STATE] Library Association (TLA 2025)" at bounding box center [457, 70] width 925 height 26
click at [945, 68] on icon "button" at bounding box center [949, 68] width 12 height 11
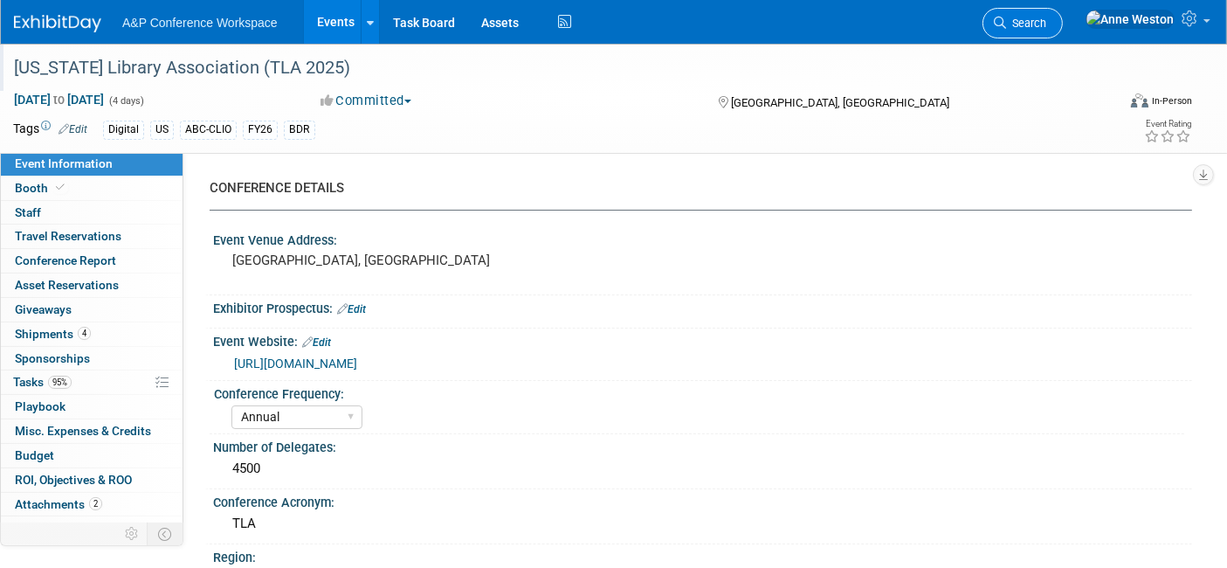
click at [1047, 26] on span "Search" at bounding box center [1026, 23] width 40 height 13
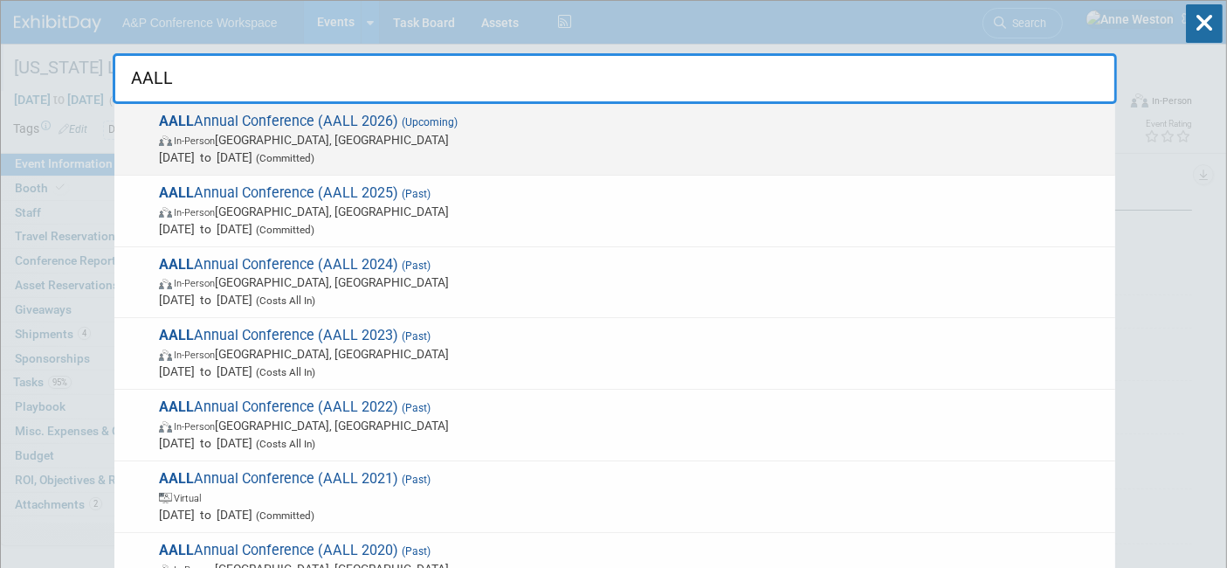
type input "AALL"
click at [229, 131] on span "In-Person [GEOGRAPHIC_DATA], [GEOGRAPHIC_DATA]" at bounding box center [633, 139] width 948 height 17
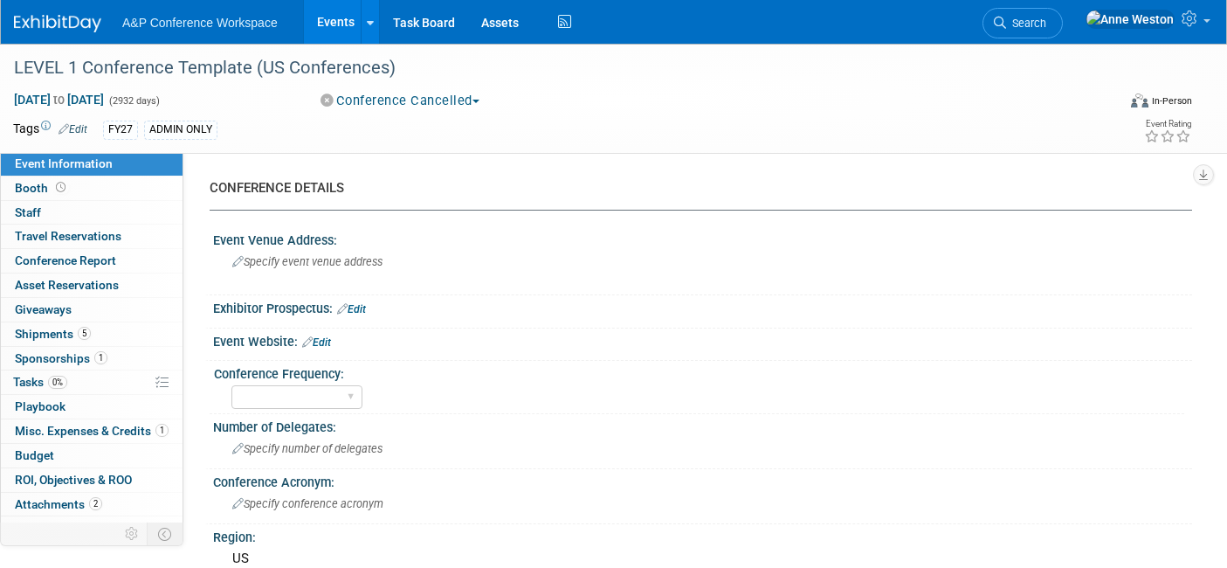
select select "Level 1"
select select "In-Person Booth"
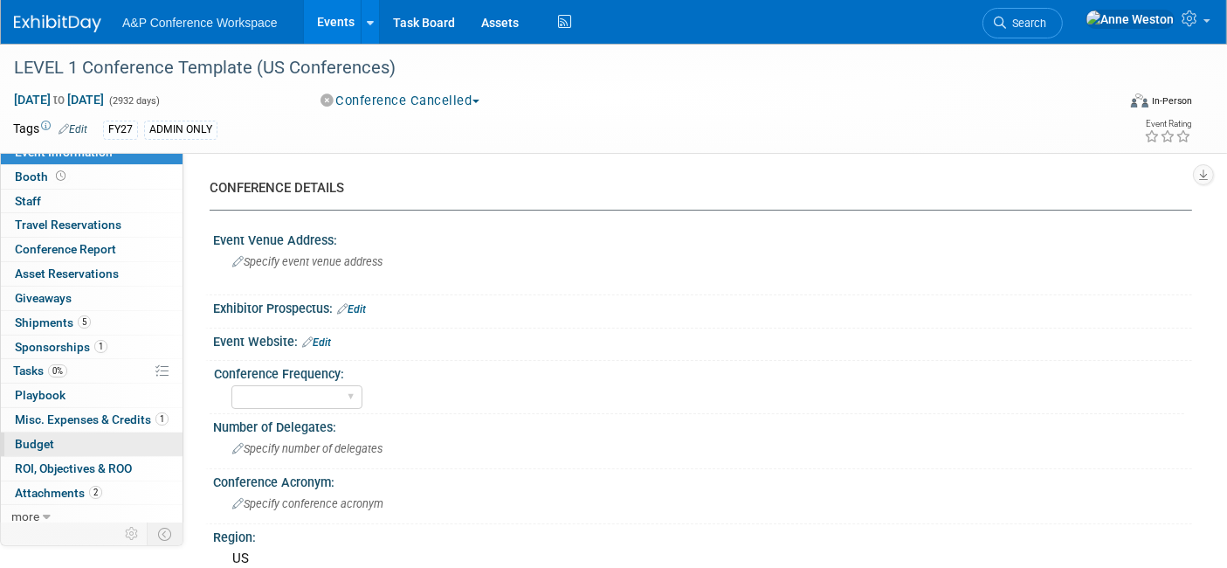
scroll to position [15, 0]
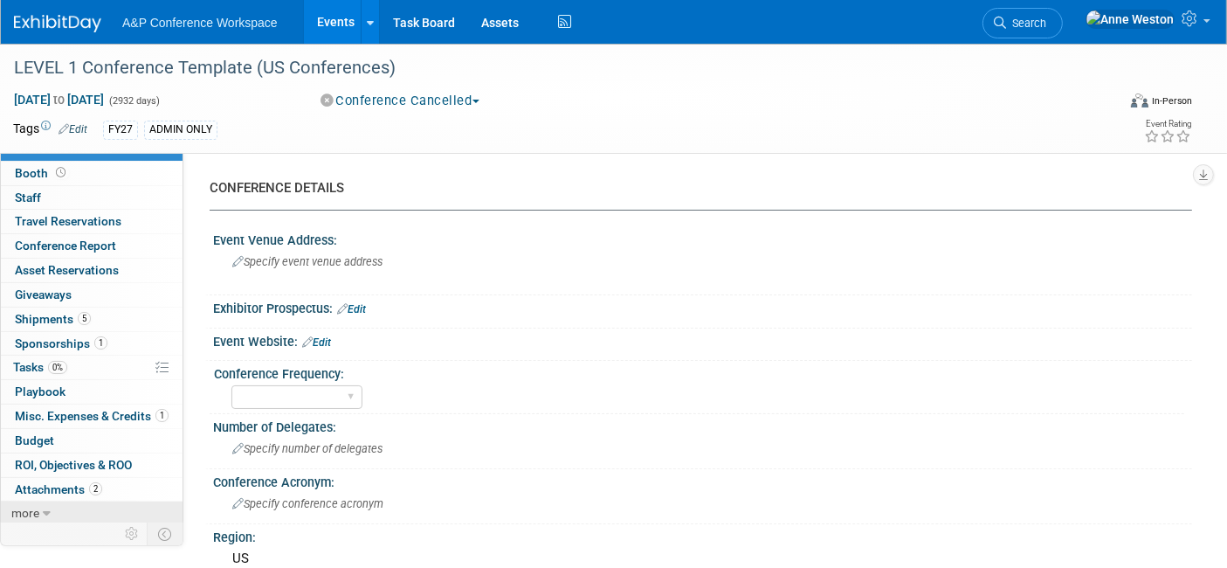
click at [37, 506] on span "more" at bounding box center [25, 513] width 28 height 14
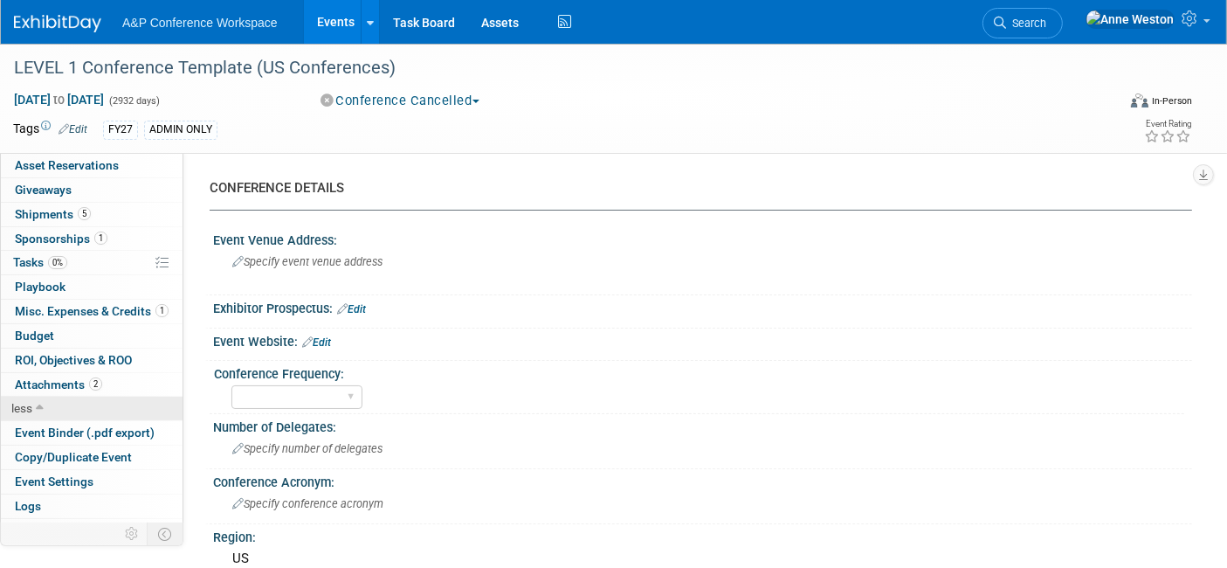
scroll to position [135, 0]
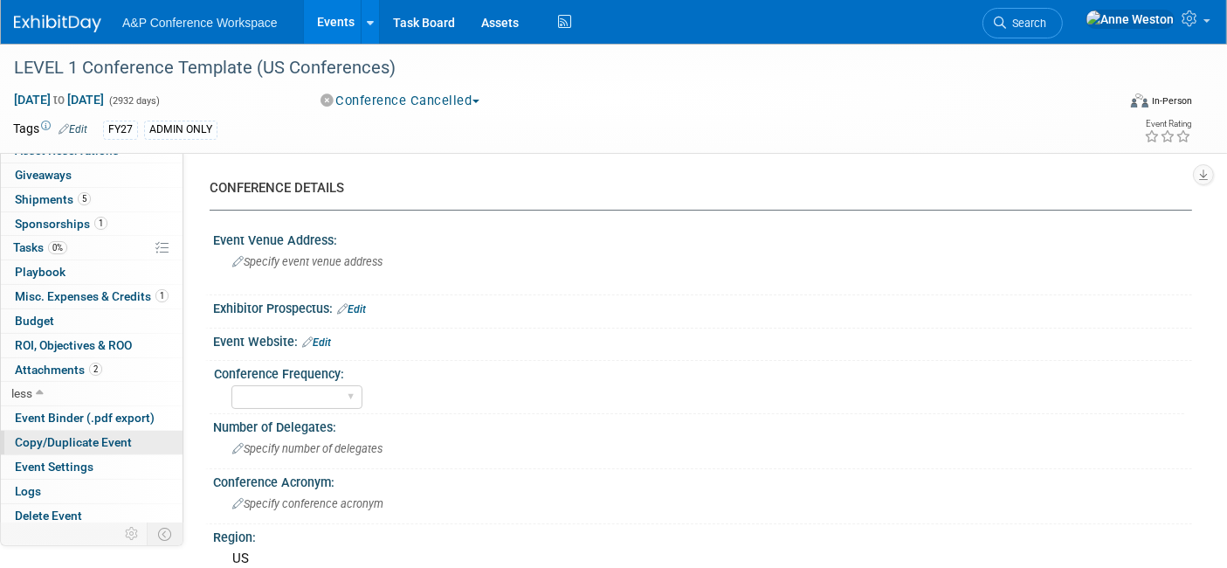
click at [68, 435] on span "Copy/Duplicate Event" at bounding box center [73, 442] width 117 height 14
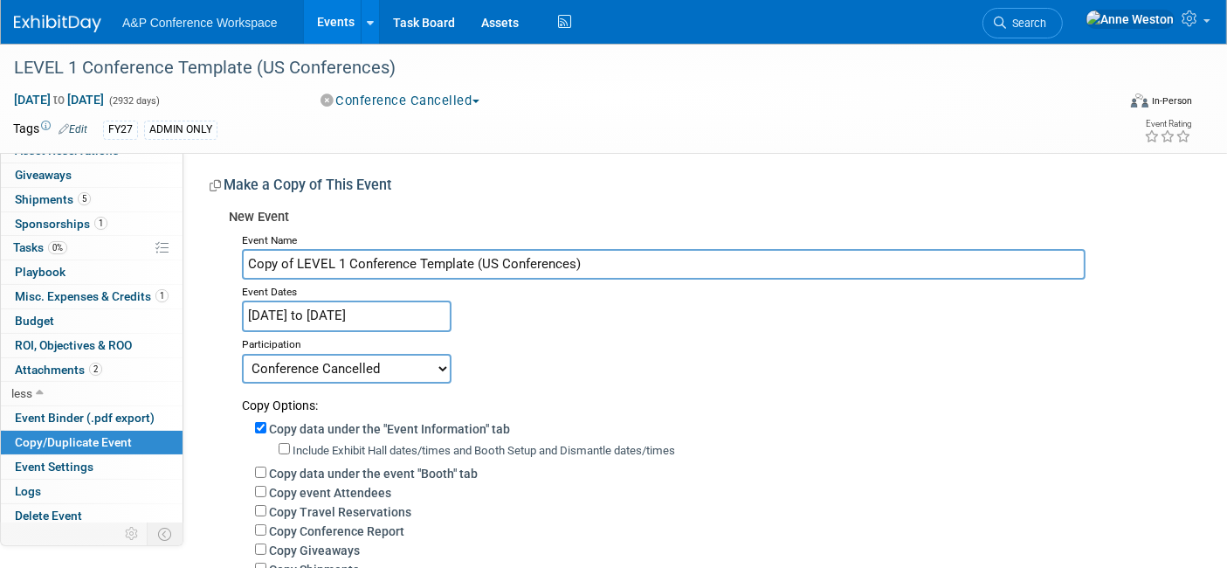
drag, startPoint x: 590, startPoint y: 263, endPoint x: 194, endPoint y: 267, distance: 395.8
click at [194, 267] on div "CONFERENCE DETAILS Event Venue Address: Specify event venue address Exhibitor P…" at bounding box center [687, 481] width 1009 height 659
paste input "[US_STATE] Library Association (TLA 2025)"
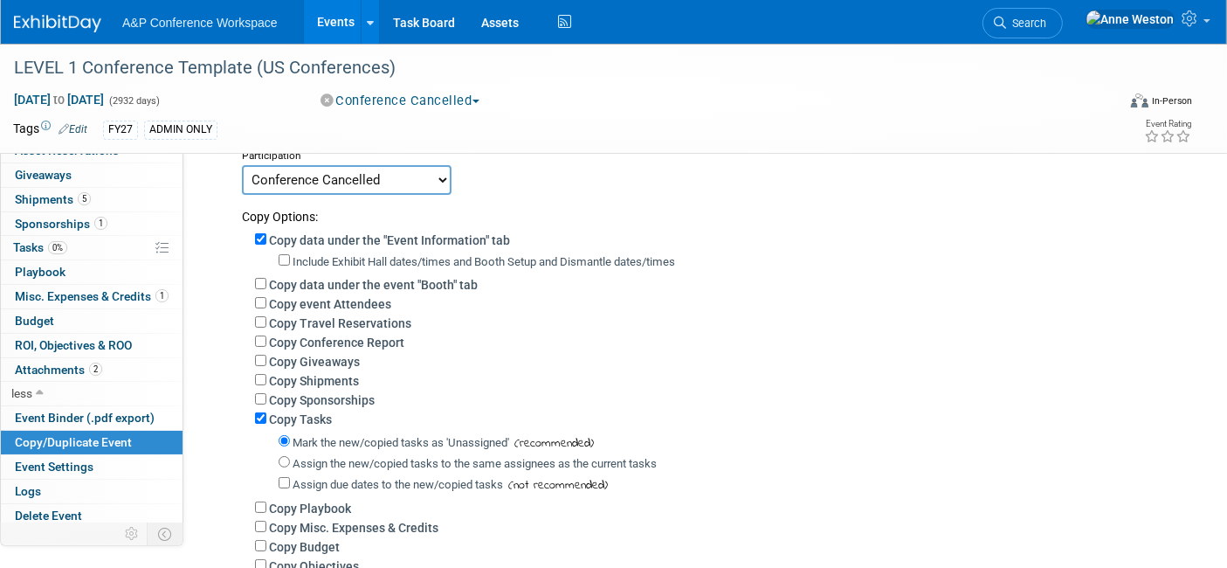
scroll to position [194, 0]
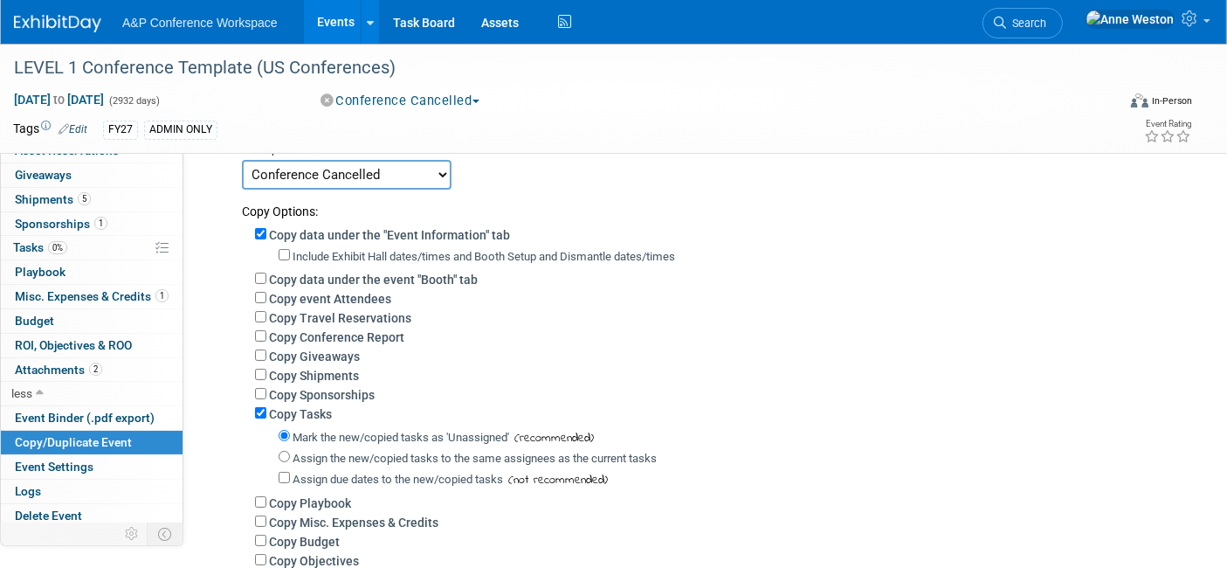
type input "[US_STATE] Library Association (TLA 2025)"
click at [259, 273] on input "Copy data under the event "Booth" tab" at bounding box center [260, 278] width 11 height 11
checkbox input "true"
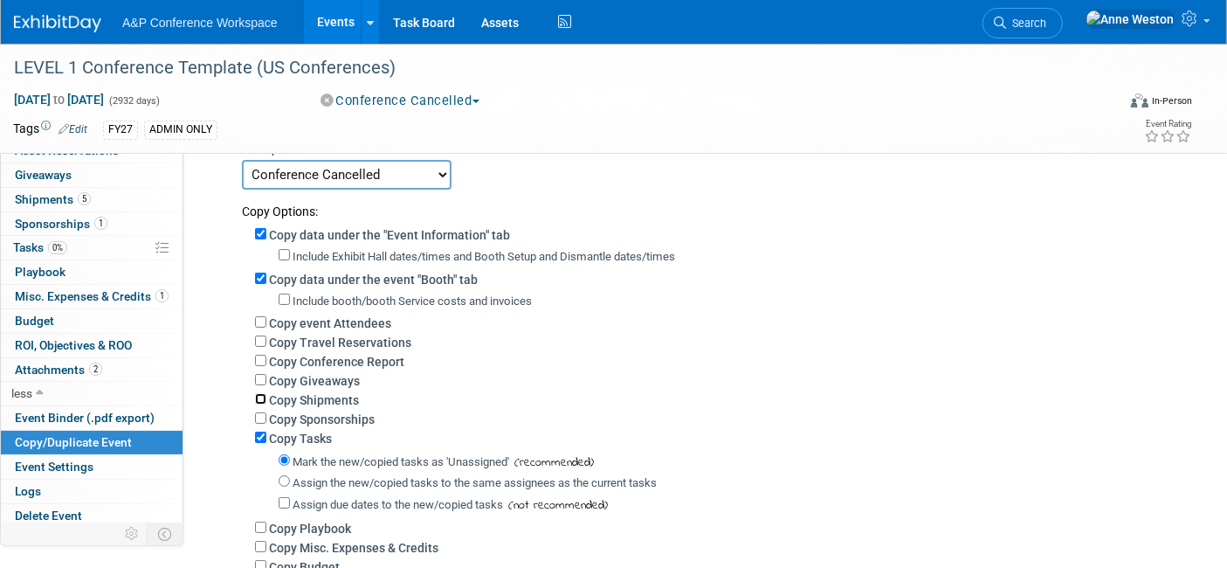
click at [259, 397] on input "Copy Shipments" at bounding box center [260, 398] width 11 height 11
checkbox input "true"
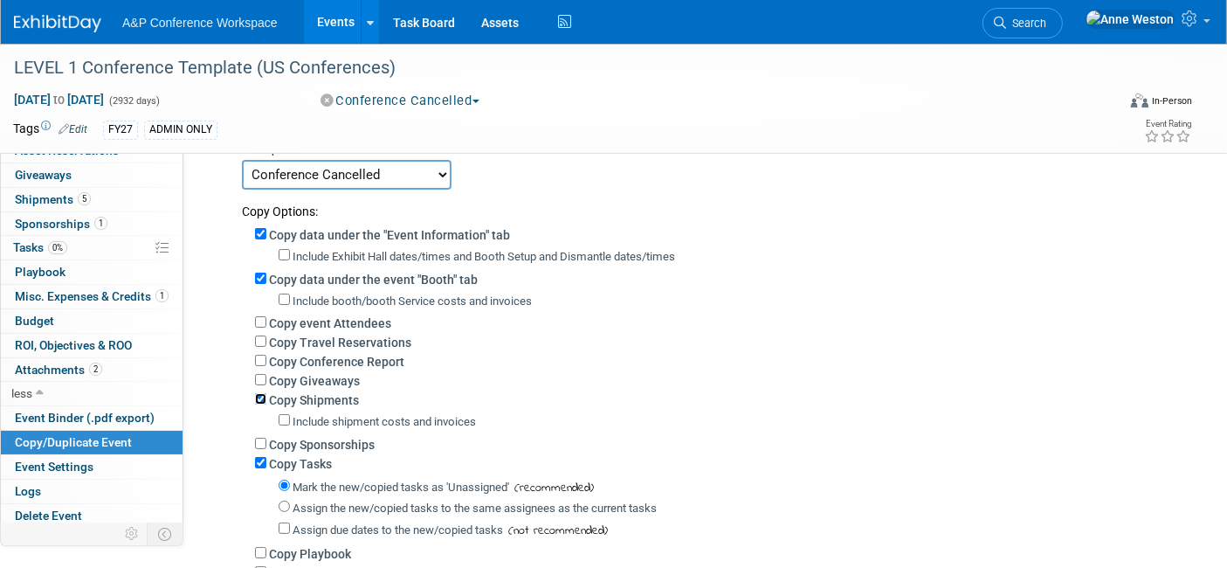
scroll to position [291, 0]
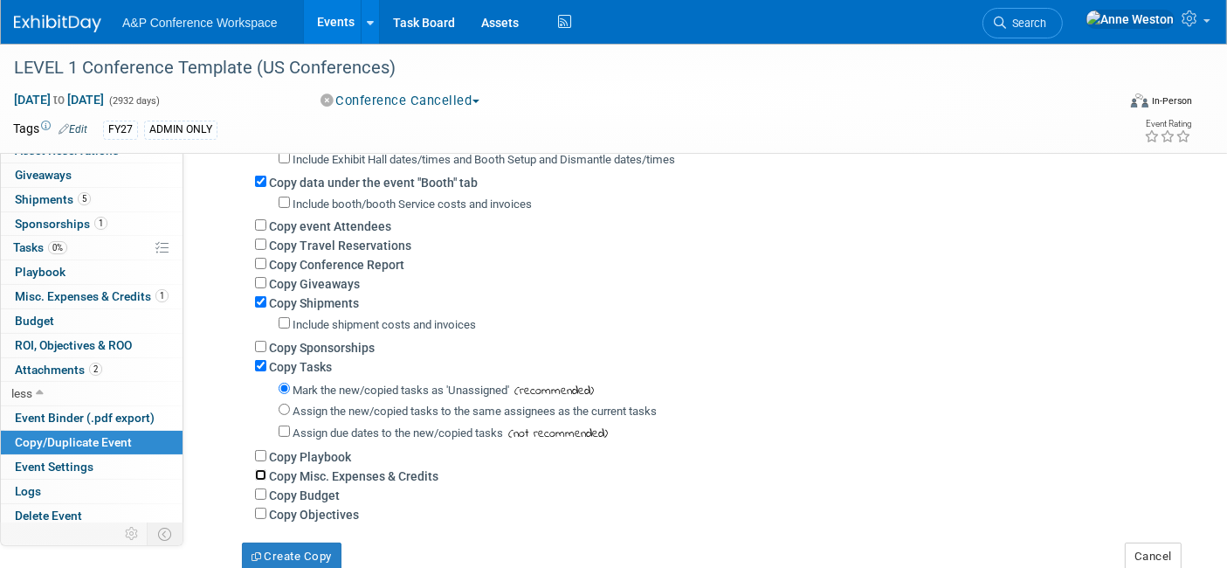
click at [259, 469] on input "Copy Misc. Expenses & Credits" at bounding box center [260, 474] width 11 height 11
checkbox input "true"
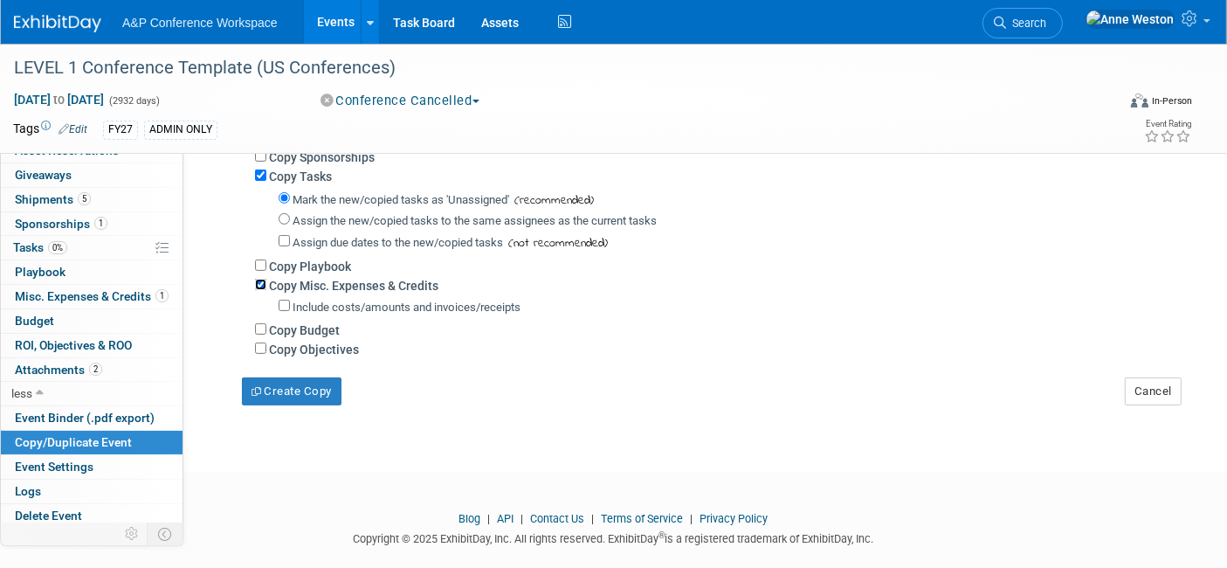
scroll to position [485, 0]
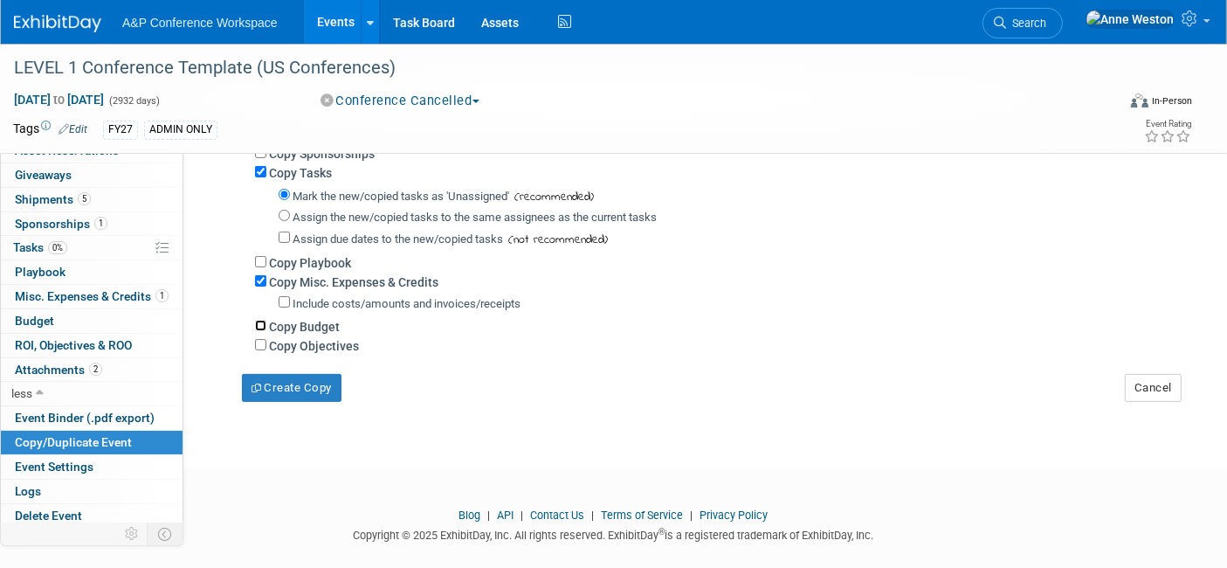
click at [272, 318] on div "Copy Budget" at bounding box center [717, 325] width 924 height 19
click at [259, 320] on input "Copy Budget" at bounding box center [260, 325] width 11 height 11
checkbox input "true"
click at [299, 376] on button "Create Copy" at bounding box center [292, 388] width 100 height 28
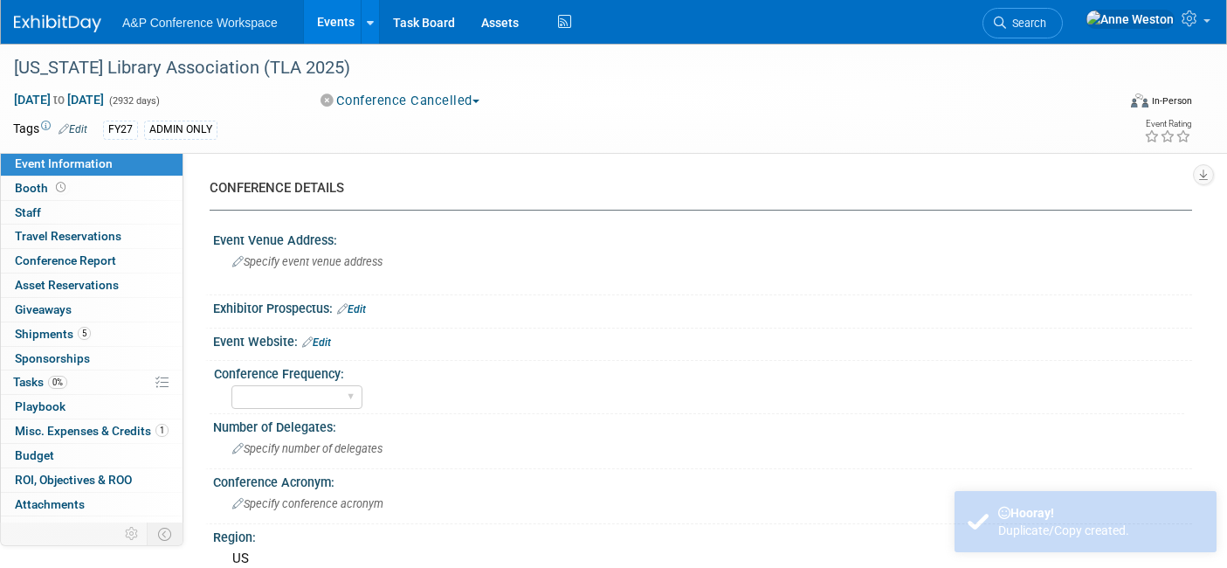
select select "Level 1"
select select "In-Person Booth"
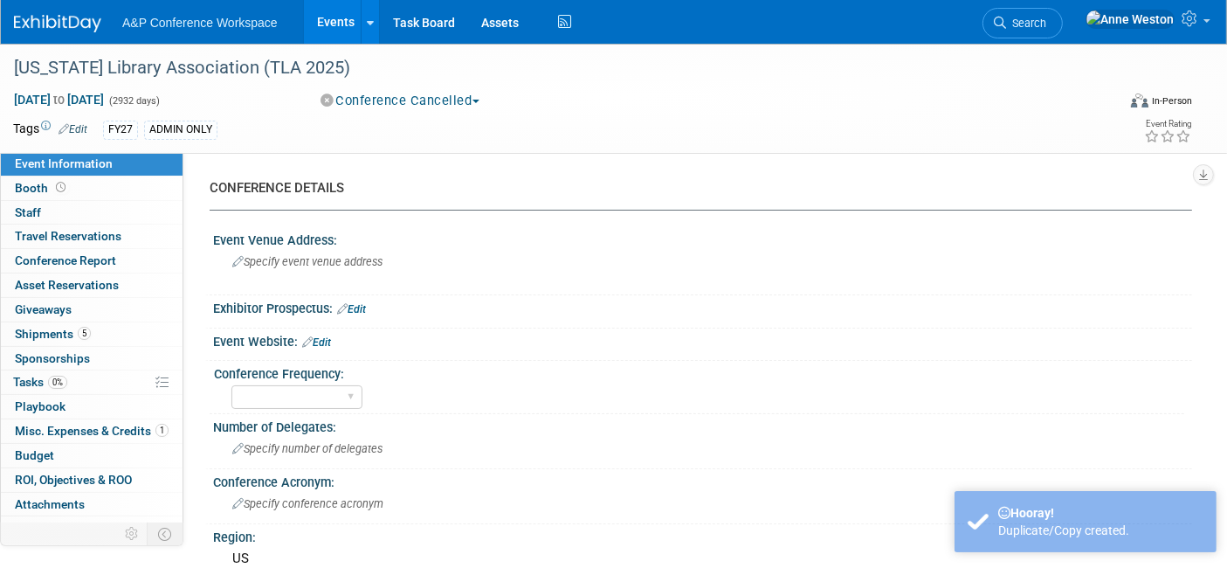
click at [364, 96] on button "Conference Cancelled" at bounding box center [401, 101] width 172 height 18
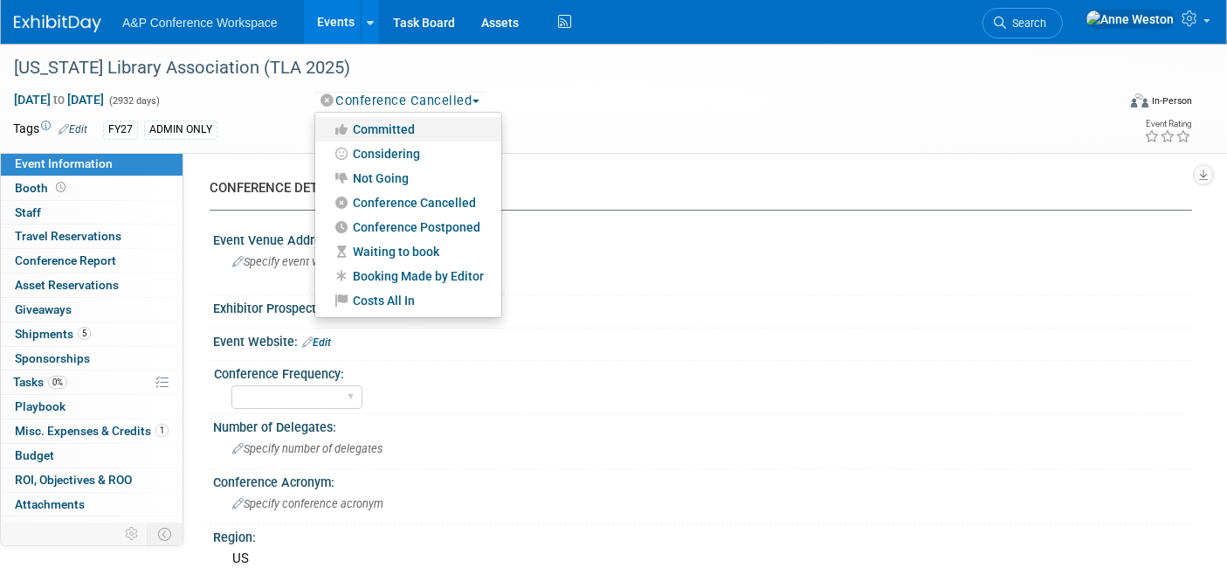
click at [399, 123] on link "Committed" at bounding box center [408, 129] width 186 height 24
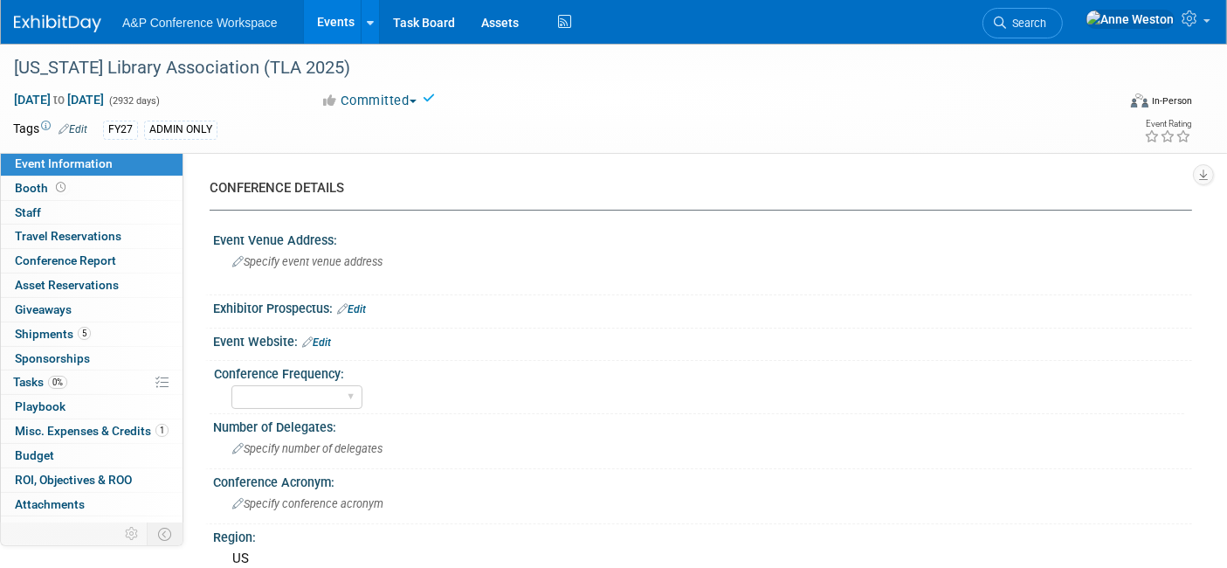
click at [71, 124] on link "Edit" at bounding box center [73, 129] width 29 height 12
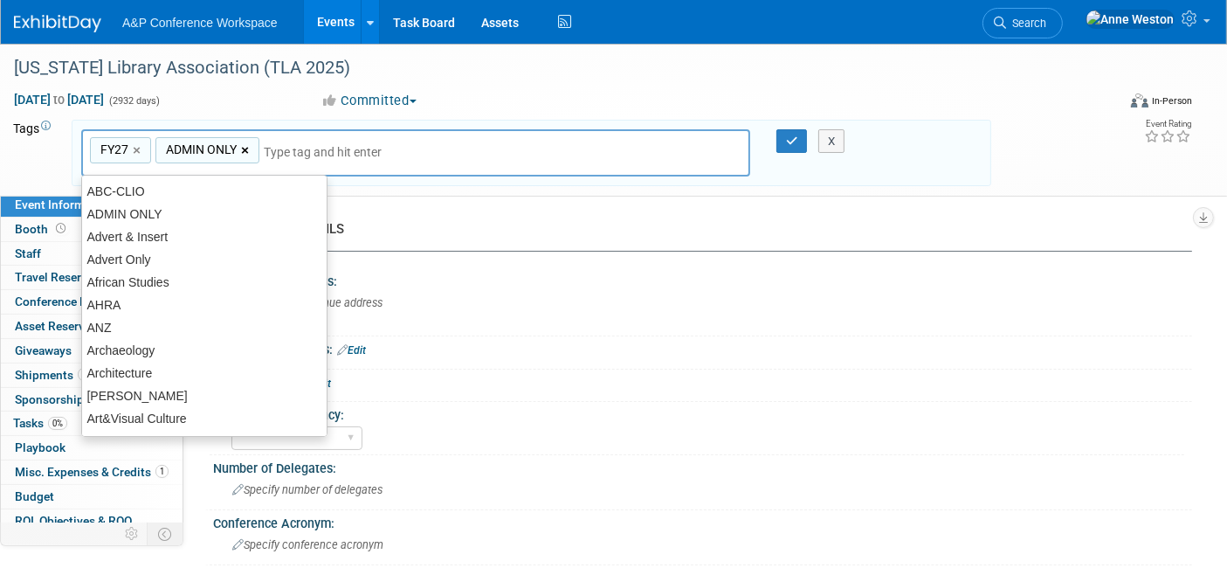
click at [243, 146] on link "×" at bounding box center [246, 151] width 11 height 20
type input "FY27"
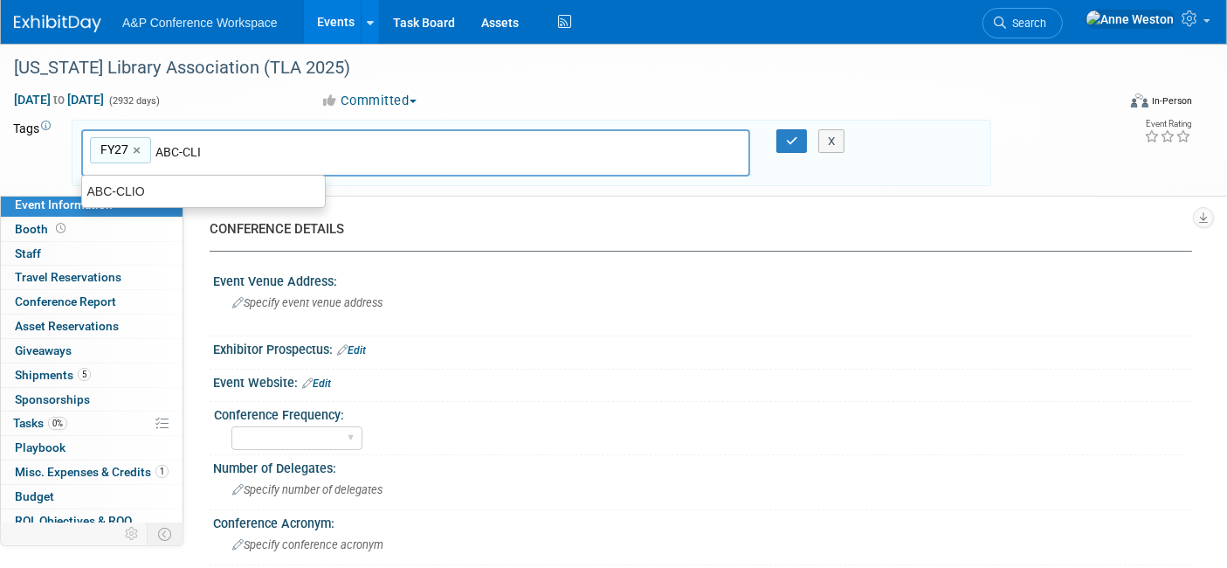
type input "ABC-CLIO"
type input "FY27, ABC-CLIO"
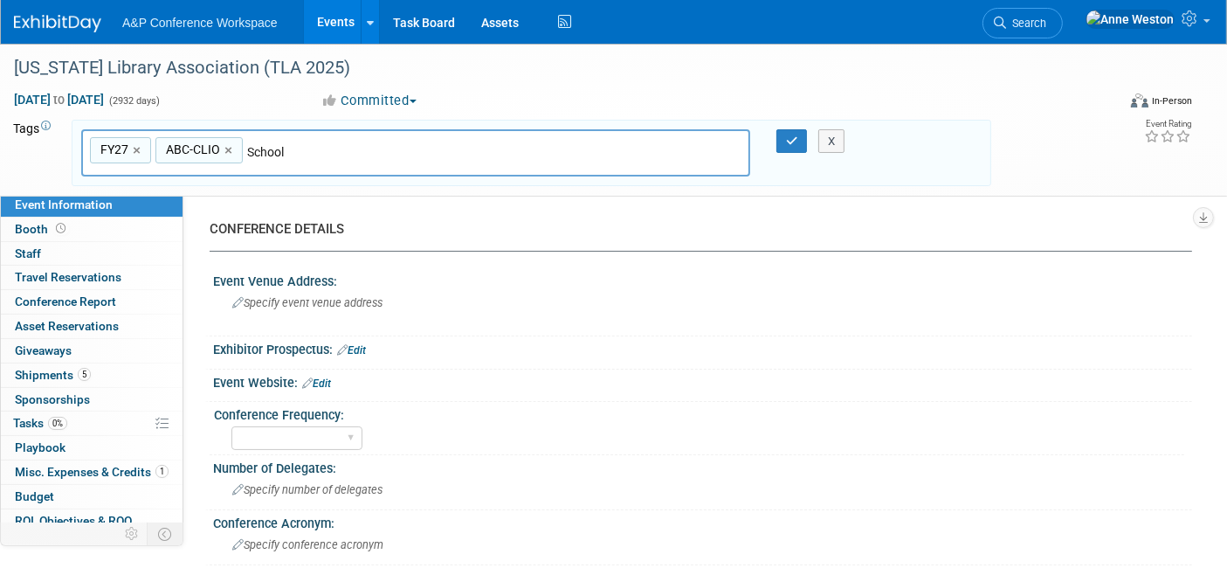
type input "Schools"
type input "FY27, ABC-CLIO, Schools"
click at [779, 133] on button "button" at bounding box center [792, 141] width 31 height 24
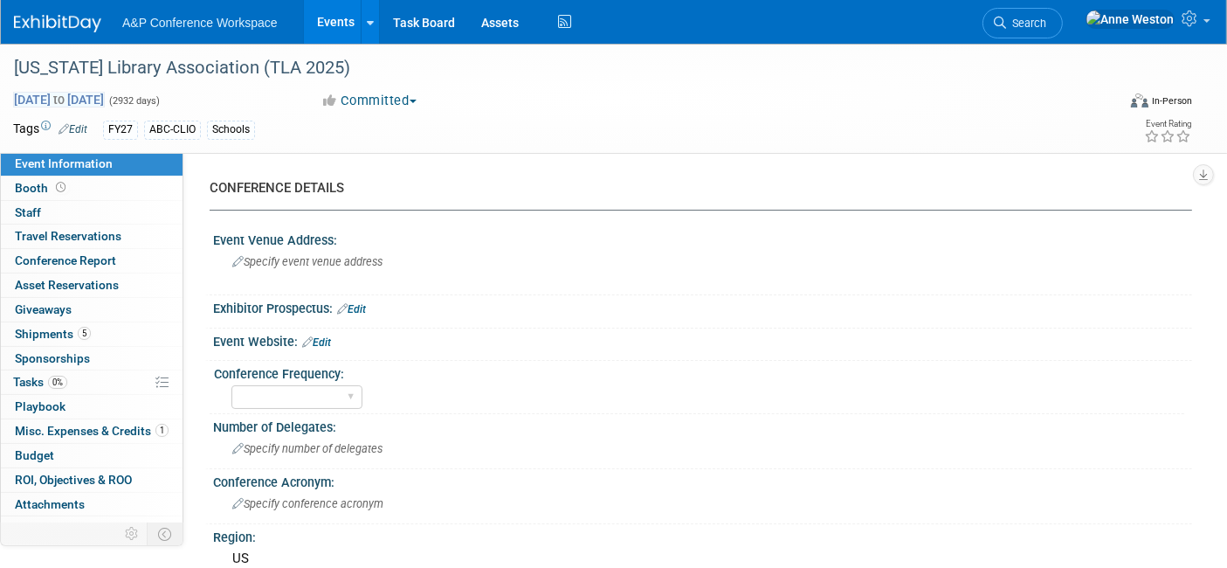
click at [52, 100] on span "Oct 21, 2024 to Oct 30, 2032" at bounding box center [59, 100] width 92 height 16
select select "9"
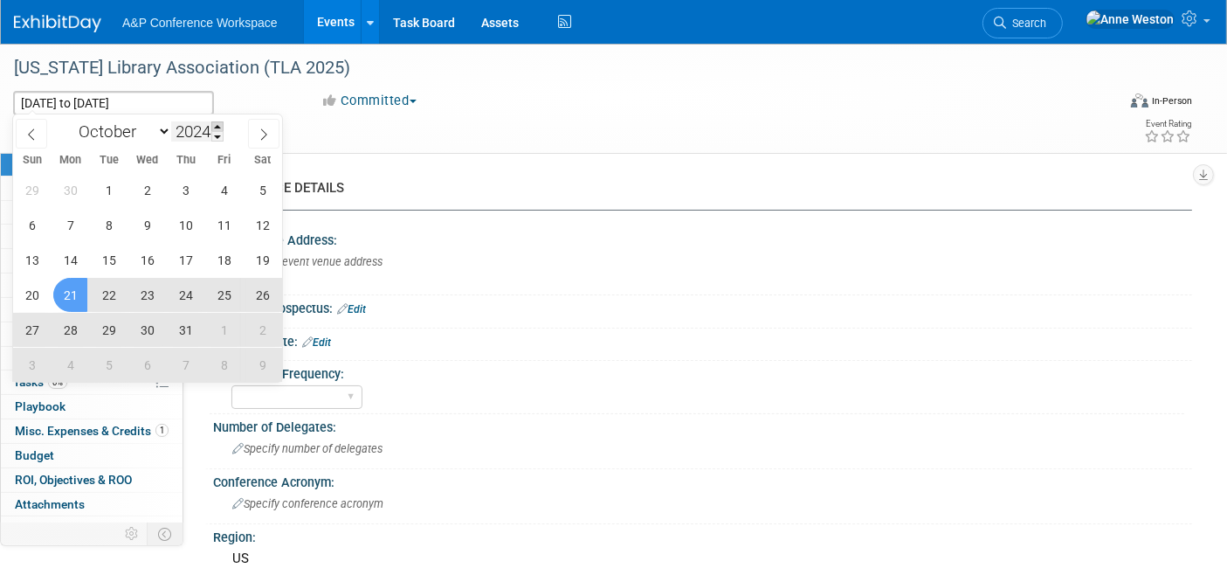
click at [219, 128] on span at bounding box center [217, 126] width 12 height 10
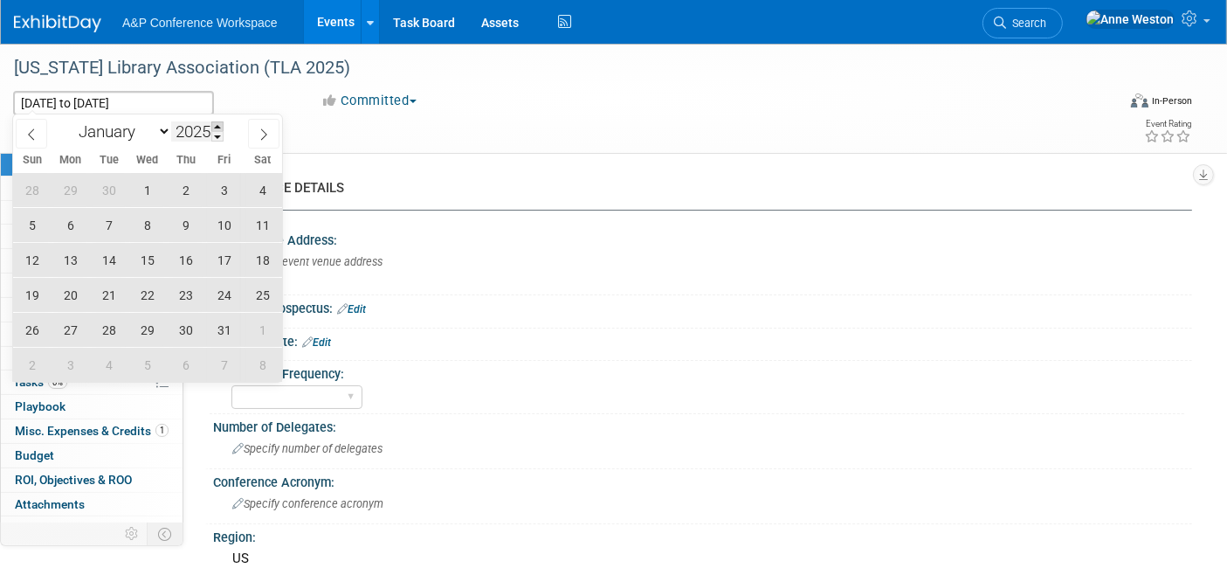
click at [219, 128] on span at bounding box center [217, 126] width 12 height 10
type input "2026"
click at [262, 131] on icon at bounding box center [264, 134] width 12 height 12
select select "11"
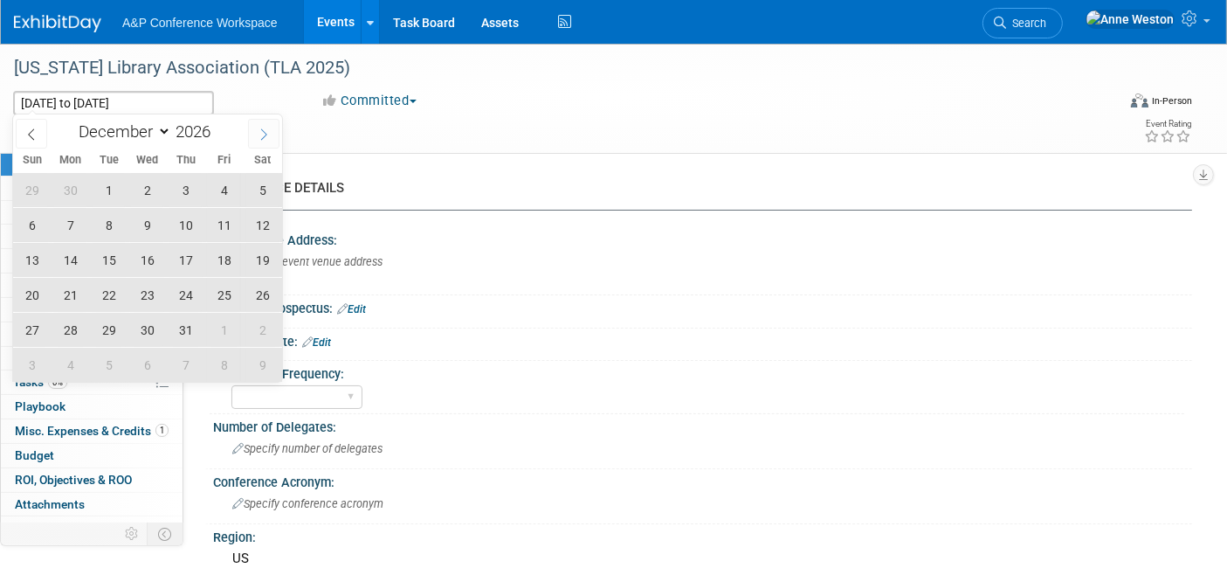
click at [262, 131] on icon at bounding box center [264, 134] width 12 height 12
type input "2027"
click at [262, 131] on icon at bounding box center [264, 134] width 12 height 12
select select "2"
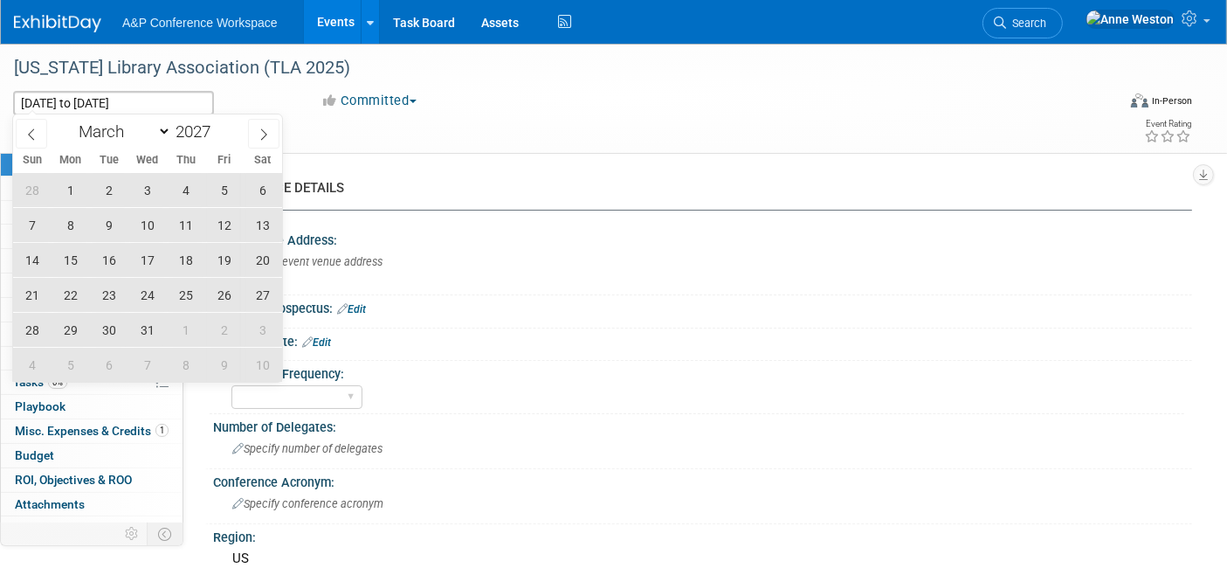
click at [67, 328] on span "29" at bounding box center [70, 330] width 34 height 34
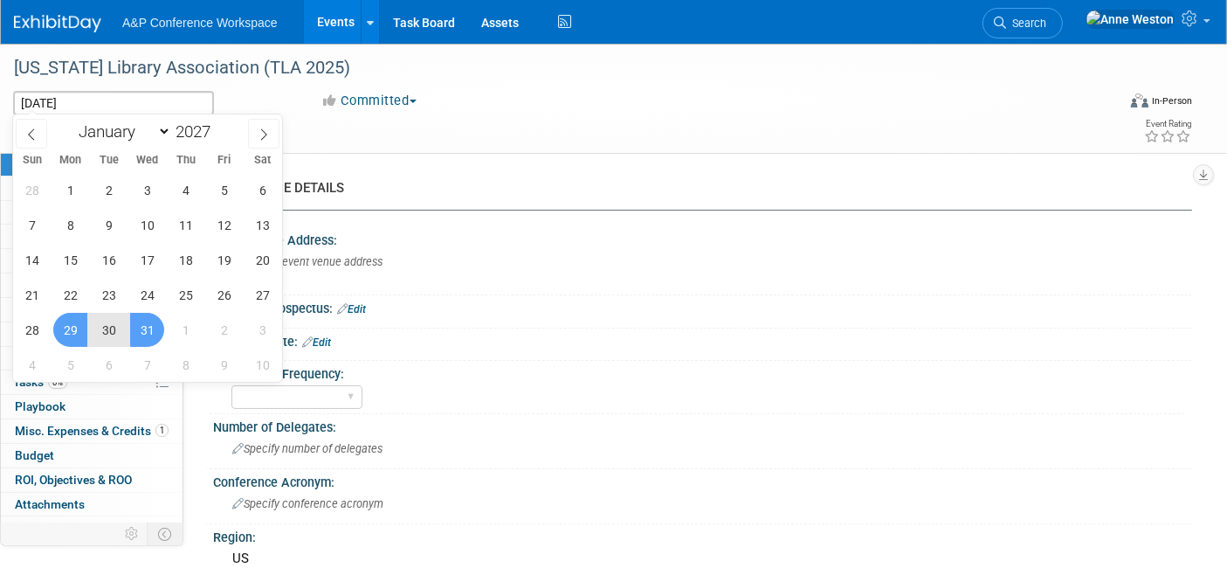
click at [148, 326] on span "31" at bounding box center [147, 330] width 34 height 34
type input "Mar 29, 2027 to Mar 31, 2027"
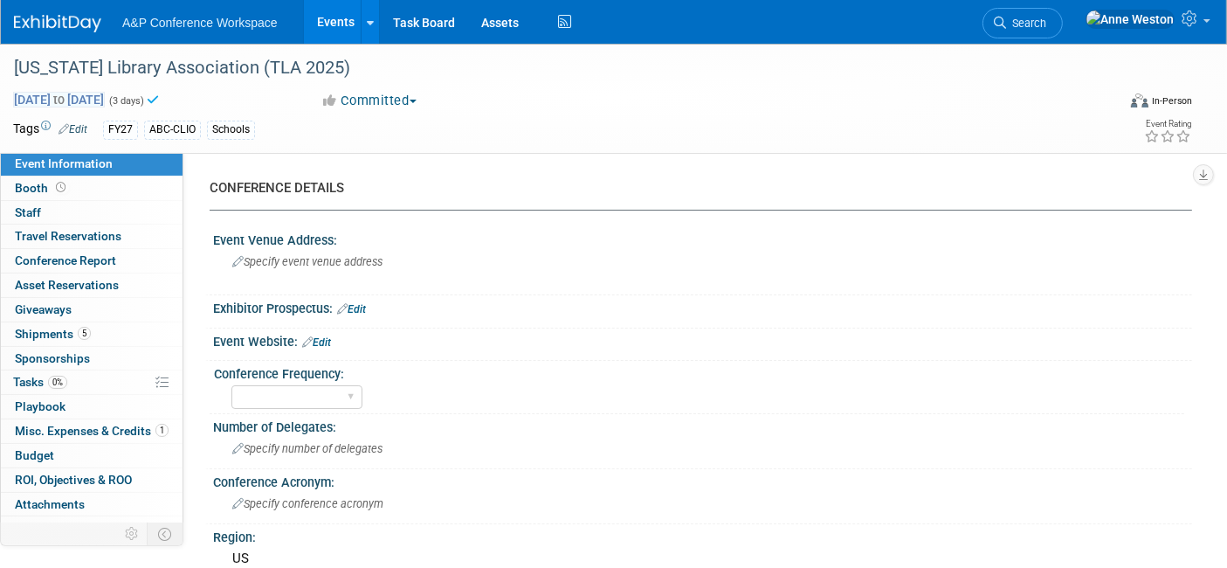
click at [105, 96] on span "Mar 29, 2027 to Mar 31, 2027" at bounding box center [59, 100] width 92 height 16
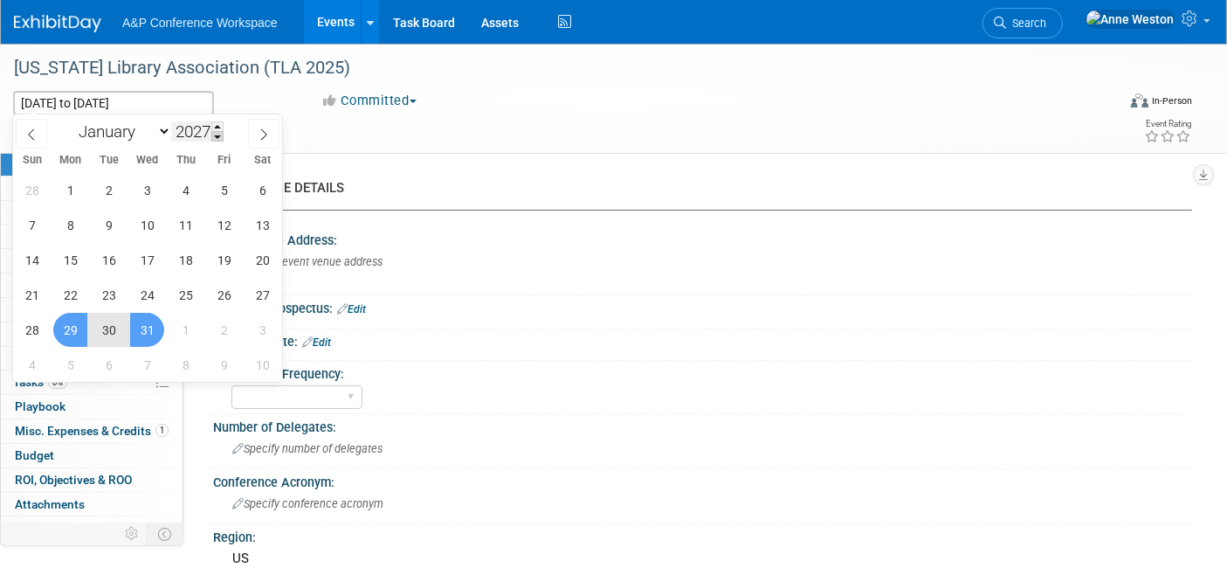
click at [220, 135] on span at bounding box center [217, 136] width 12 height 10
type input "2026"
click at [39, 325] on span "29" at bounding box center [32, 330] width 34 height 34
type input "[DATE]"
click at [111, 330] on span "31" at bounding box center [109, 330] width 34 height 34
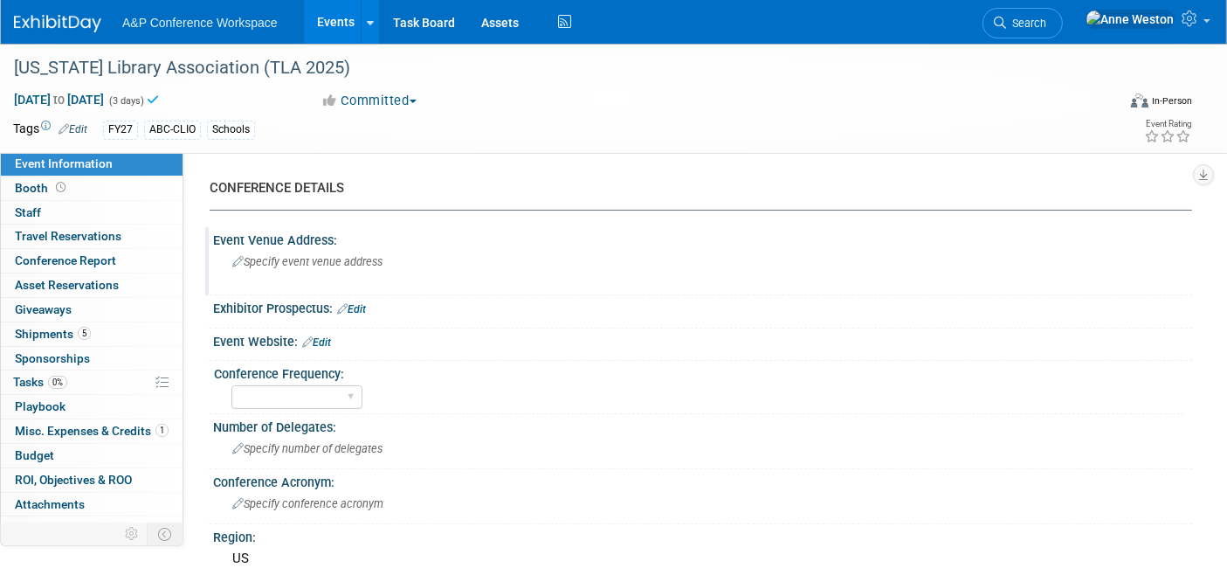
click at [264, 269] on div "Specify event venue address" at bounding box center [417, 268] width 382 height 40
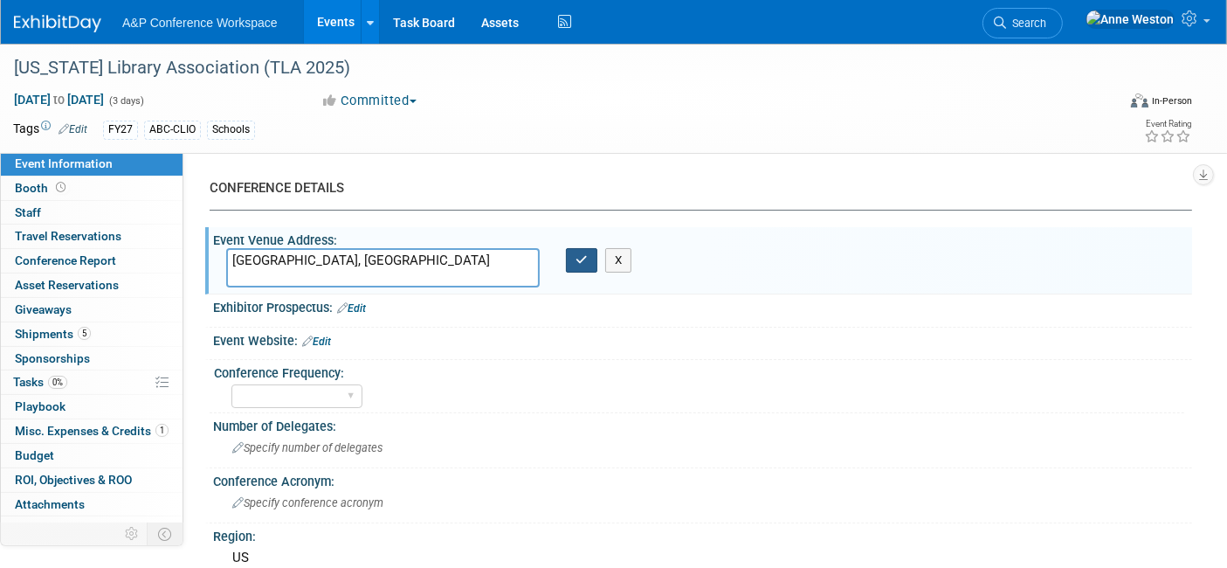
type textarea "[GEOGRAPHIC_DATA], [GEOGRAPHIC_DATA]"
click at [578, 258] on icon "button" at bounding box center [582, 259] width 12 height 11
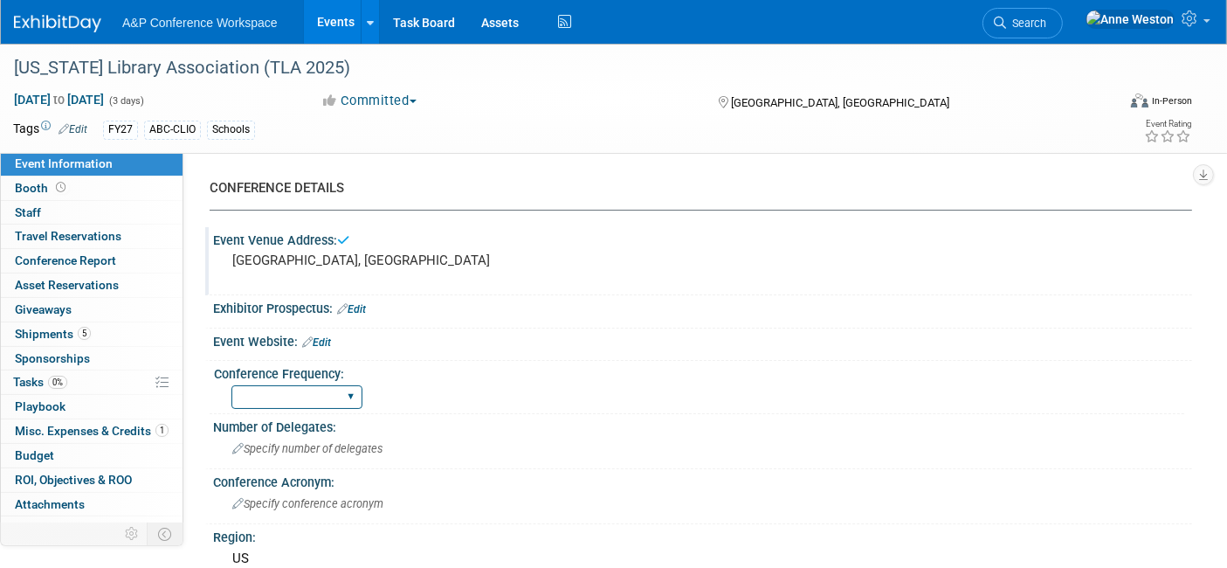
click at [334, 391] on select "Annual Biennial Bi-Annual Triennial Quadrennial" at bounding box center [297, 397] width 131 height 24
select select "Annual"
click at [232, 385] on select "Annual Biennial Bi-Annual Triennial Quadrennial" at bounding box center [297, 397] width 131 height 24
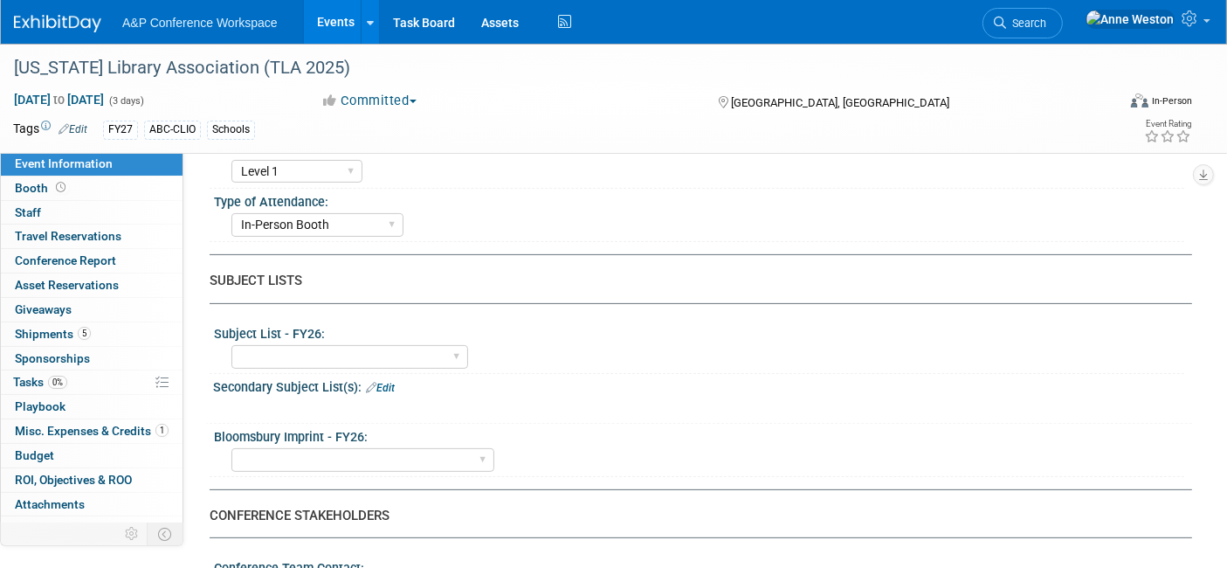
scroll to position [485, 0]
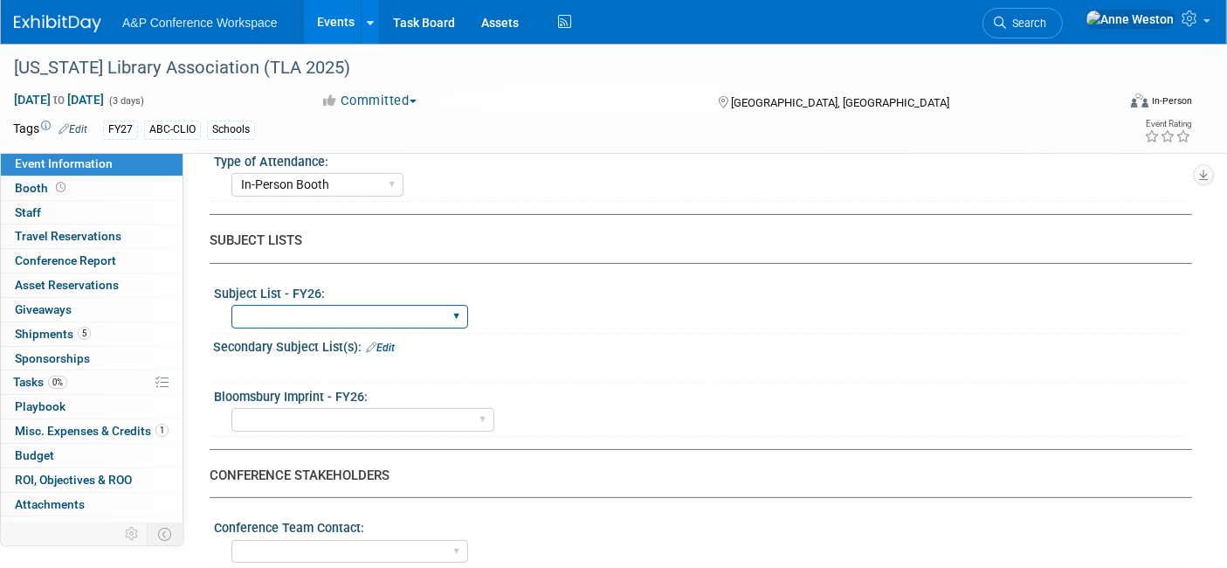
click at [309, 314] on select "ABC-CLIO Reference African Studies Anthropology Archaeology Architecture Archiv…" at bounding box center [350, 317] width 237 height 24
select select "Schools"
click at [232, 305] on select "ABC-CLIO Reference African Studies Anthropology Archaeology Architecture Archiv…" at bounding box center [350, 317] width 237 height 24
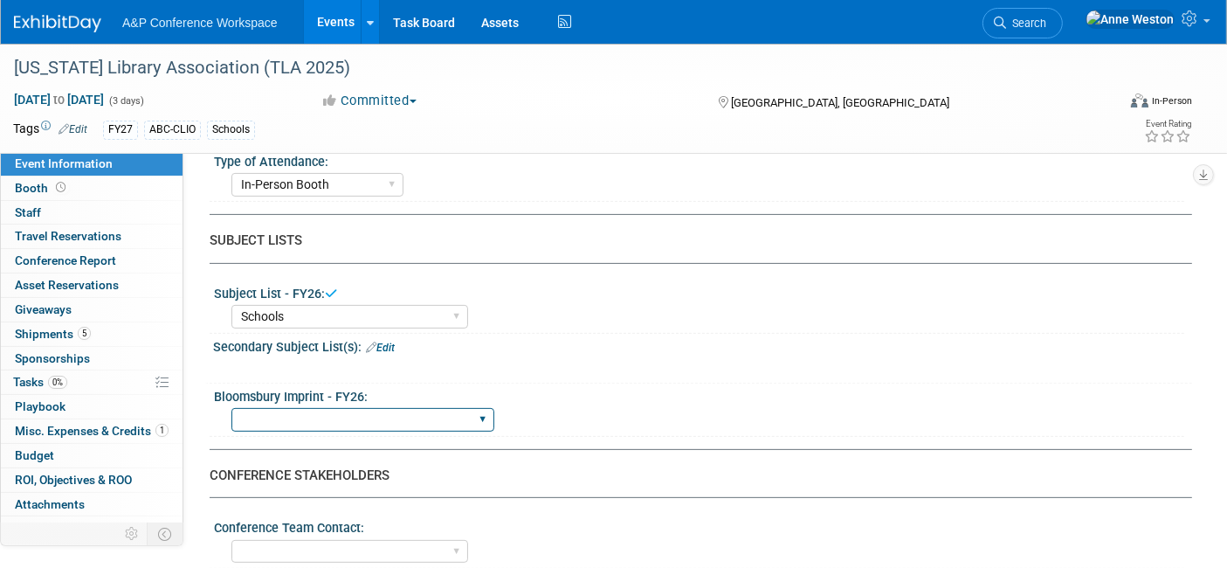
click at [298, 408] on select "Backbeat Bloomsbury Bloomsbury Academic Bloomsbury Digital Resources Bloomsbury…" at bounding box center [363, 420] width 263 height 24
select select "Bloomsbury Digital Resources"
click at [232, 408] on select "Backbeat Bloomsbury Bloomsbury Academic Bloomsbury Digital Resources Bloomsbury…" at bounding box center [363, 420] width 263 height 24
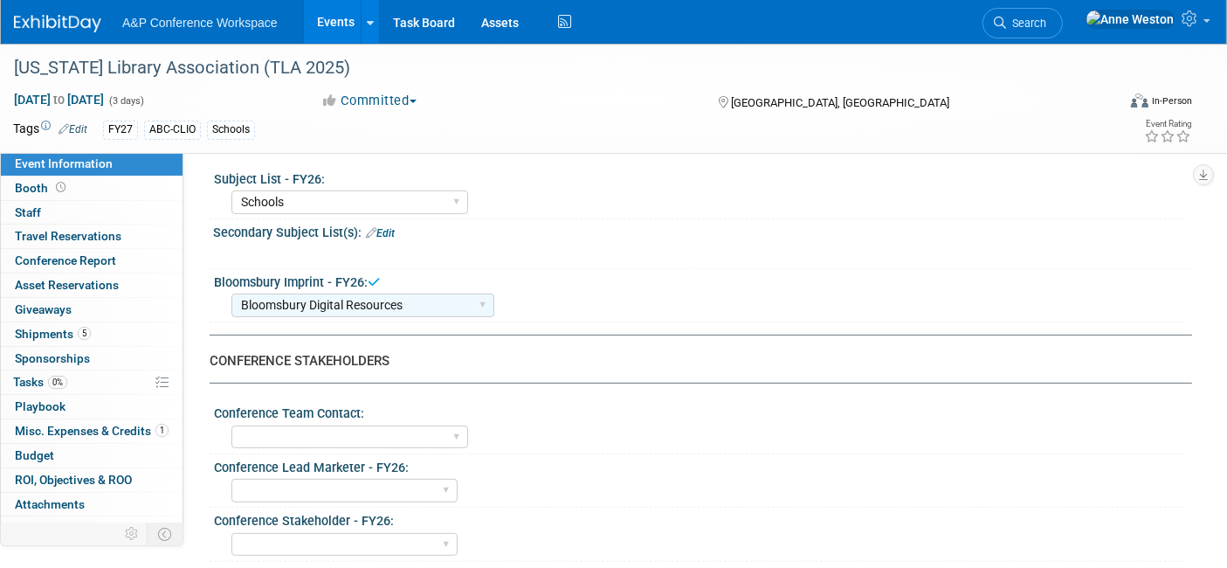
scroll to position [679, 0]
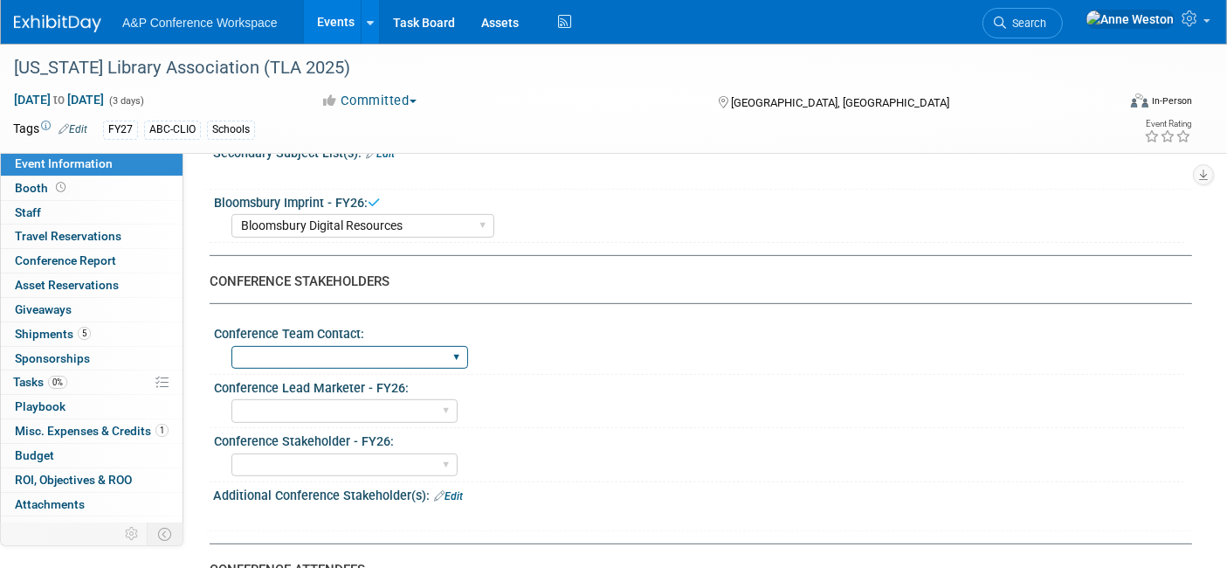
click at [339, 353] on select "Anne Weston Matt Hambridge Amanda Oney Anne Weston & Amanda Oney Anne Weston & …" at bounding box center [350, 358] width 237 height 24
select select "[PERSON_NAME]"
click at [232, 346] on select "Anne Weston Matt Hambridge Amanda Oney Anne Weston & Amanda Oney Anne Weston & …" at bounding box center [350, 358] width 237 height 24
click at [301, 400] on select "Abigail Larkin Alice Billington Ami Reitmeier Amy Suratia Andy Boyd Anna Robert…" at bounding box center [345, 411] width 226 height 24
select select "[PERSON_NAME]"
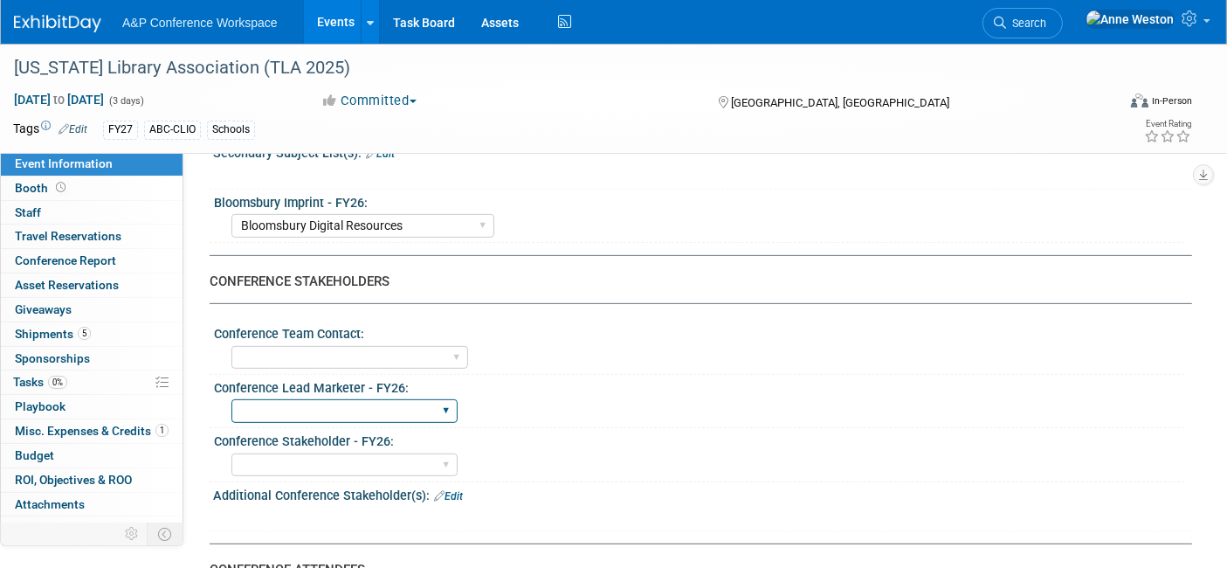
click at [232, 399] on select "Abigail Larkin Alice Billington Ami Reitmeier Amy Suratia Andy Boyd Anna Robert…" at bounding box center [345, 411] width 226 height 24
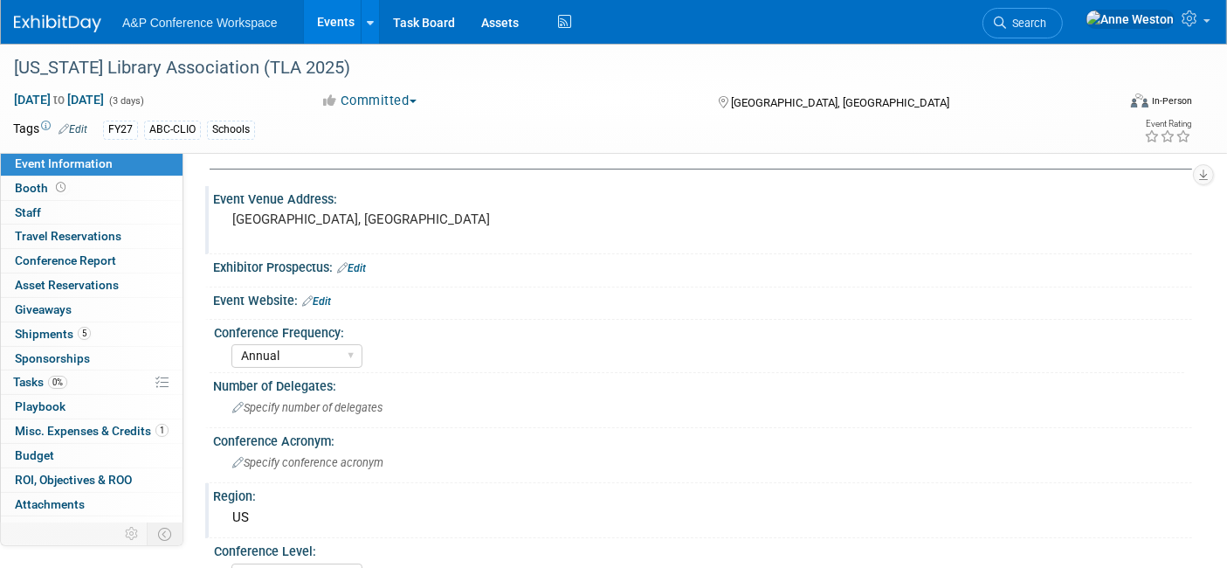
scroll to position [0, 0]
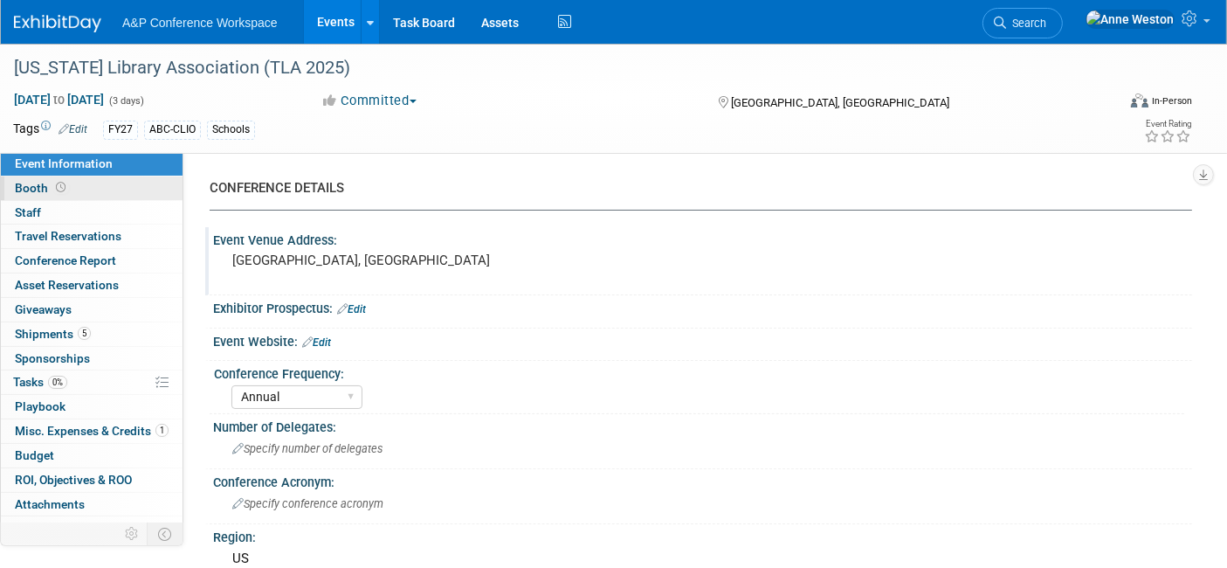
click at [71, 187] on link "Booth" at bounding box center [92, 188] width 182 height 24
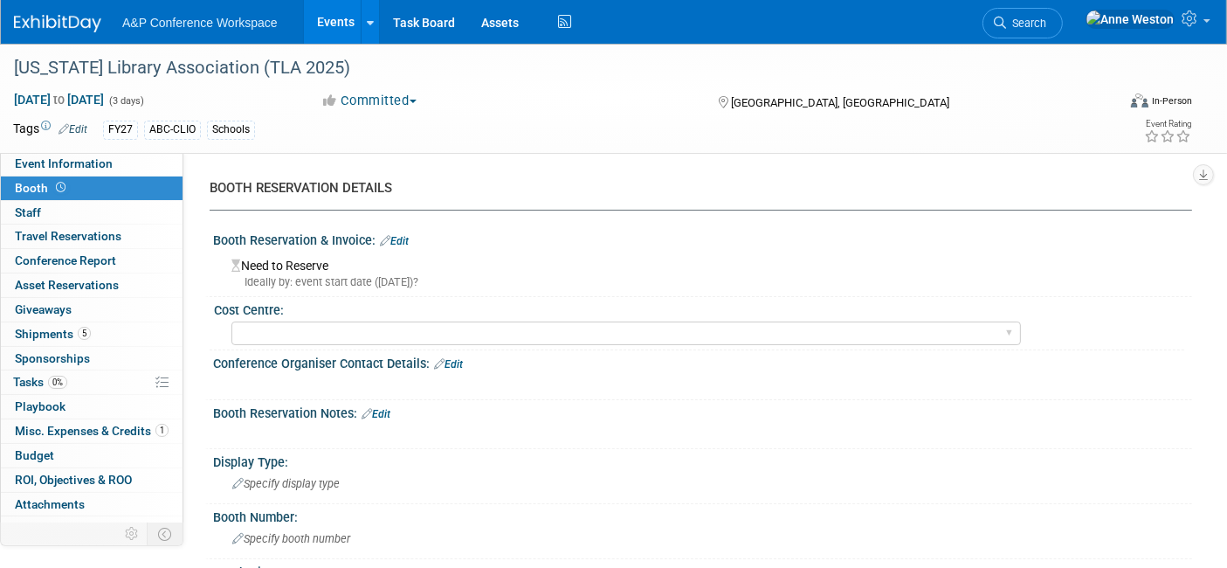
click at [400, 241] on link "Edit" at bounding box center [394, 241] width 29 height 12
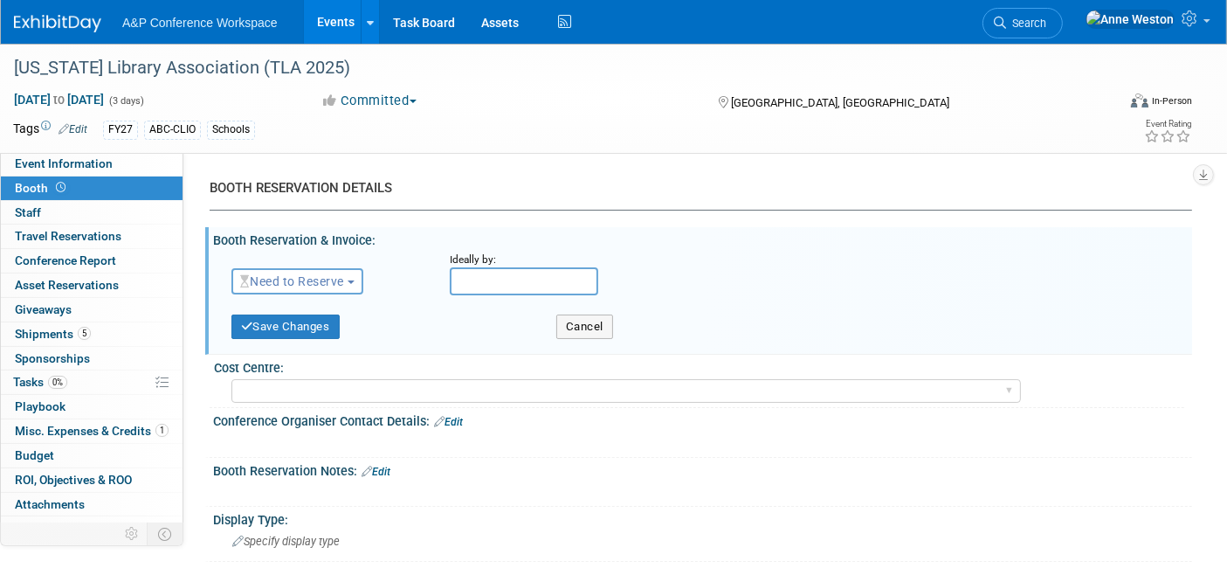
click at [317, 275] on span "Need to Reserve" at bounding box center [292, 281] width 104 height 14
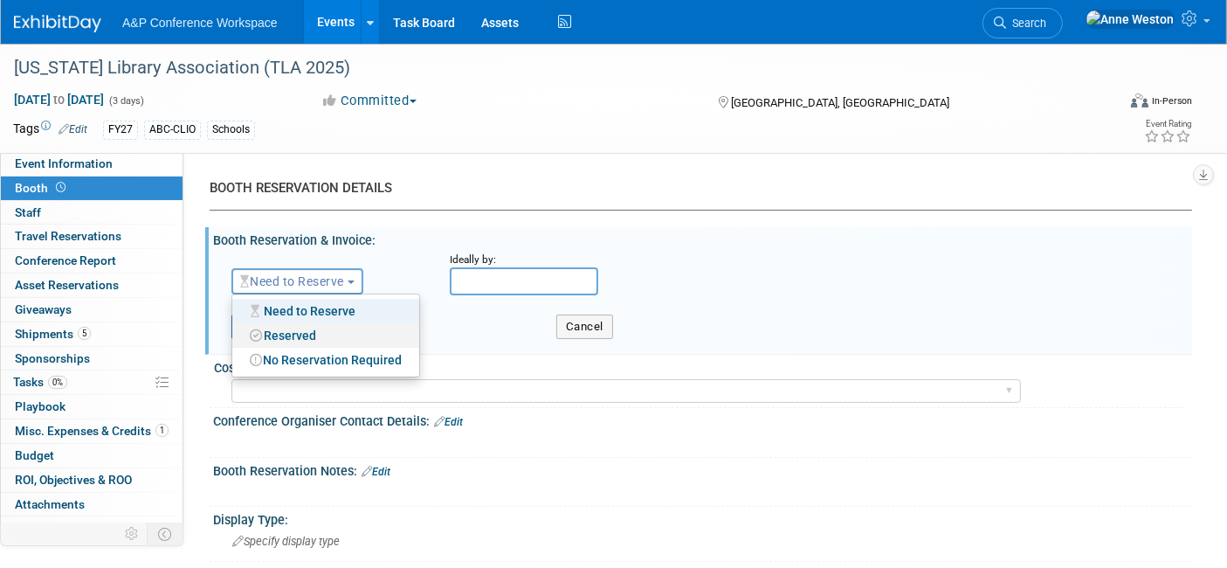
click at [311, 332] on link "Reserved" at bounding box center [325, 335] width 187 height 24
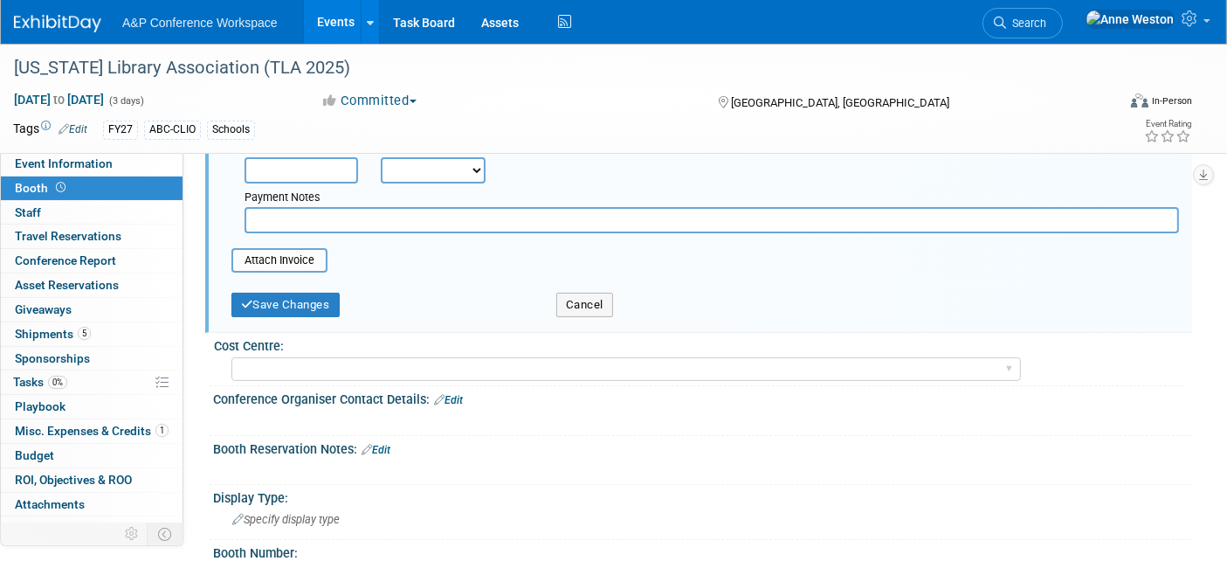
scroll to position [291, 0]
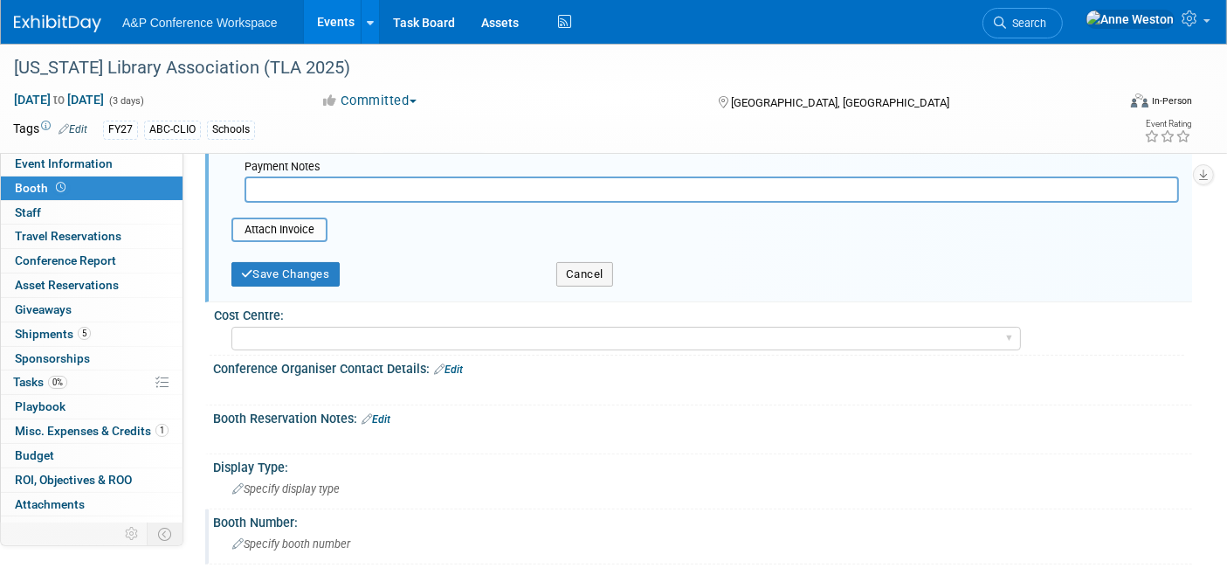
click at [285, 530] on div "Specify booth number" at bounding box center [702, 543] width 953 height 27
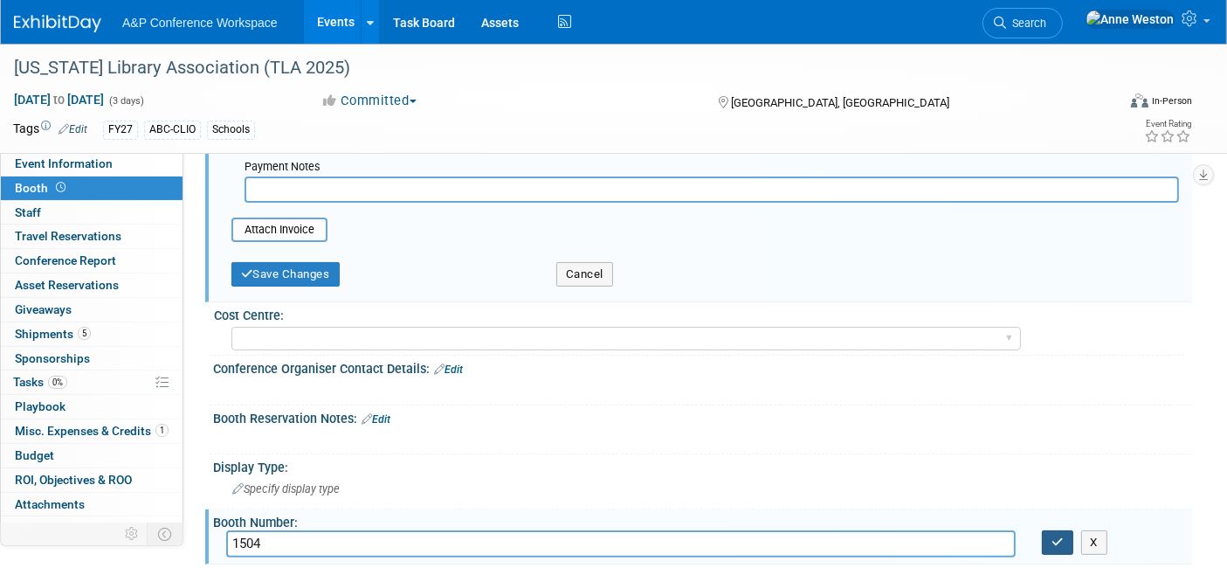
type input "1504"
click at [1052, 536] on icon "button" at bounding box center [1058, 541] width 12 height 11
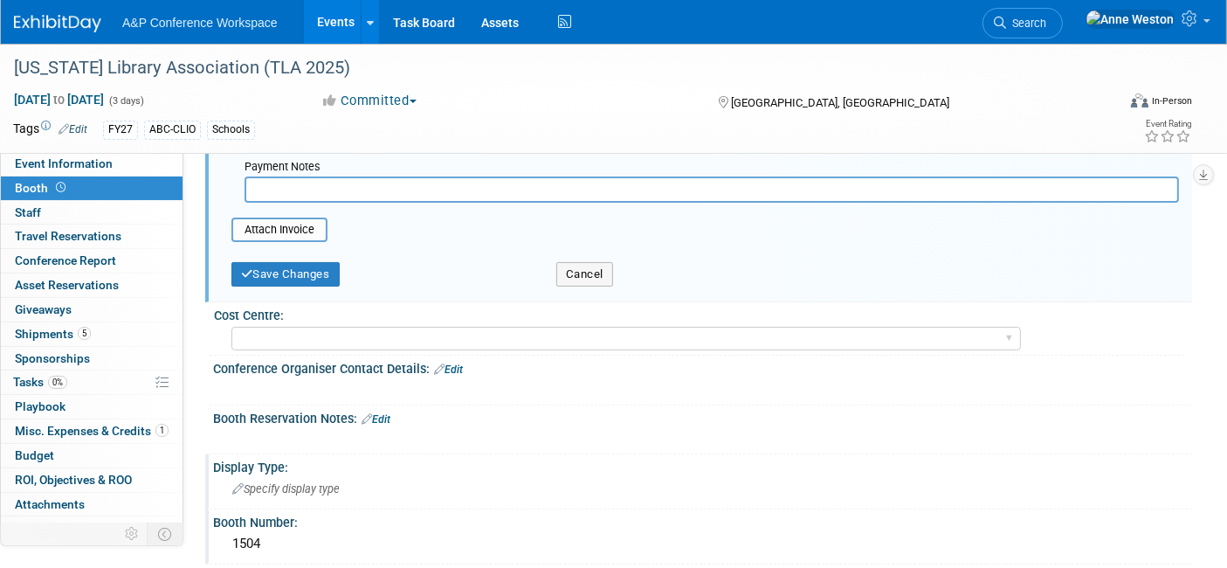
click at [311, 475] on div "Specify display type" at bounding box center [702, 488] width 953 height 27
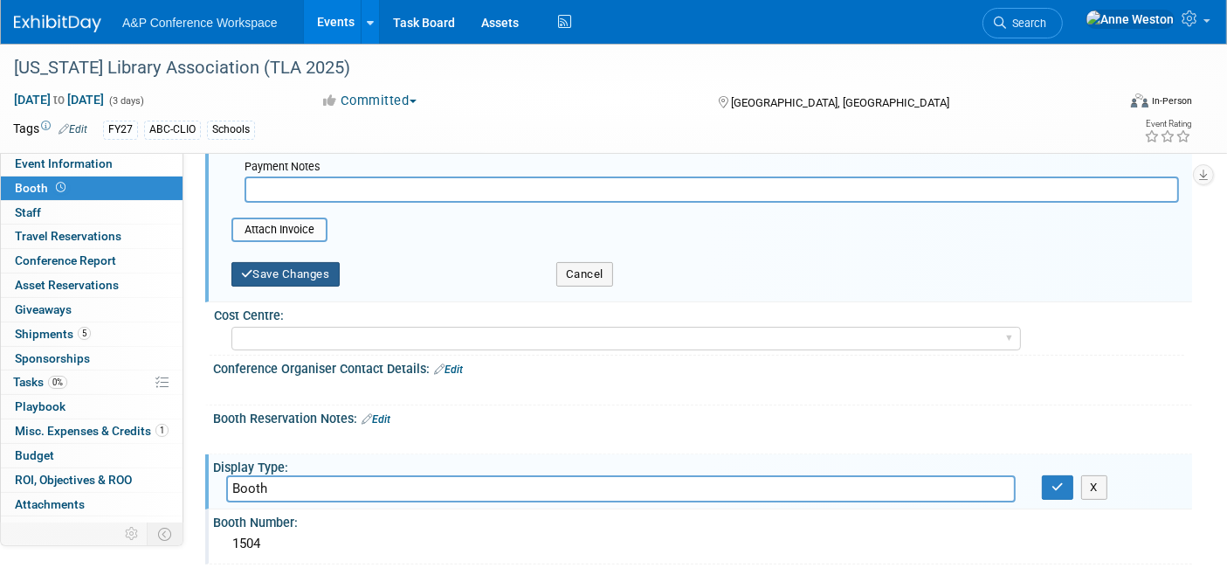
type input "Booth"
click at [304, 266] on button "Save Changes" at bounding box center [286, 274] width 108 height 24
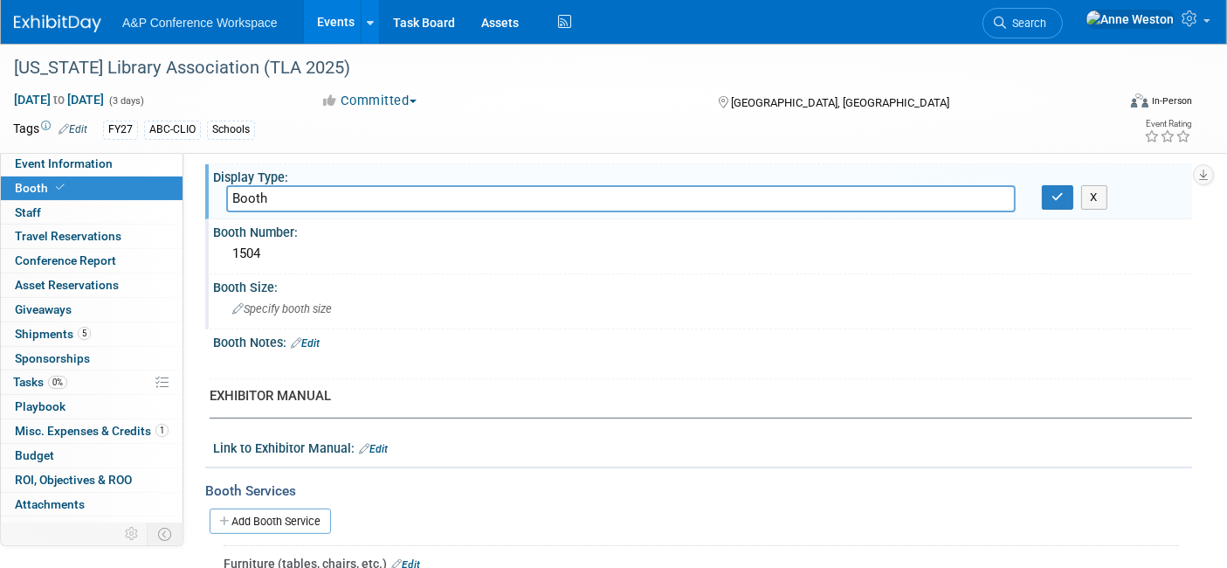
click at [266, 302] on span "Specify booth size" at bounding box center [282, 308] width 100 height 13
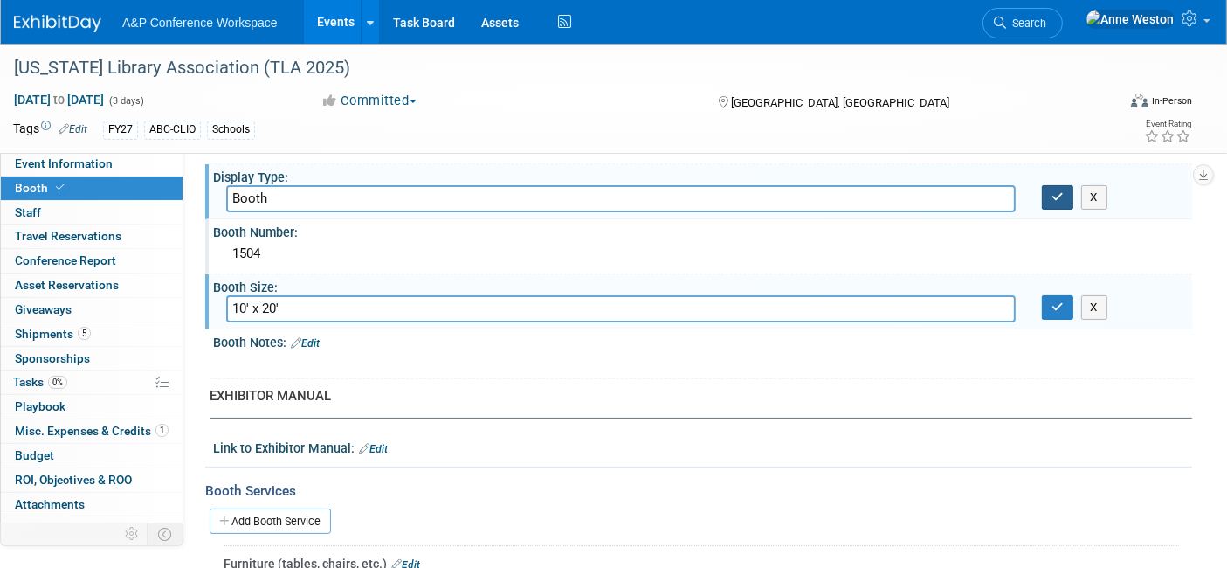
type input "10' x 20'"
click at [1050, 190] on button "button" at bounding box center [1057, 197] width 31 height 24
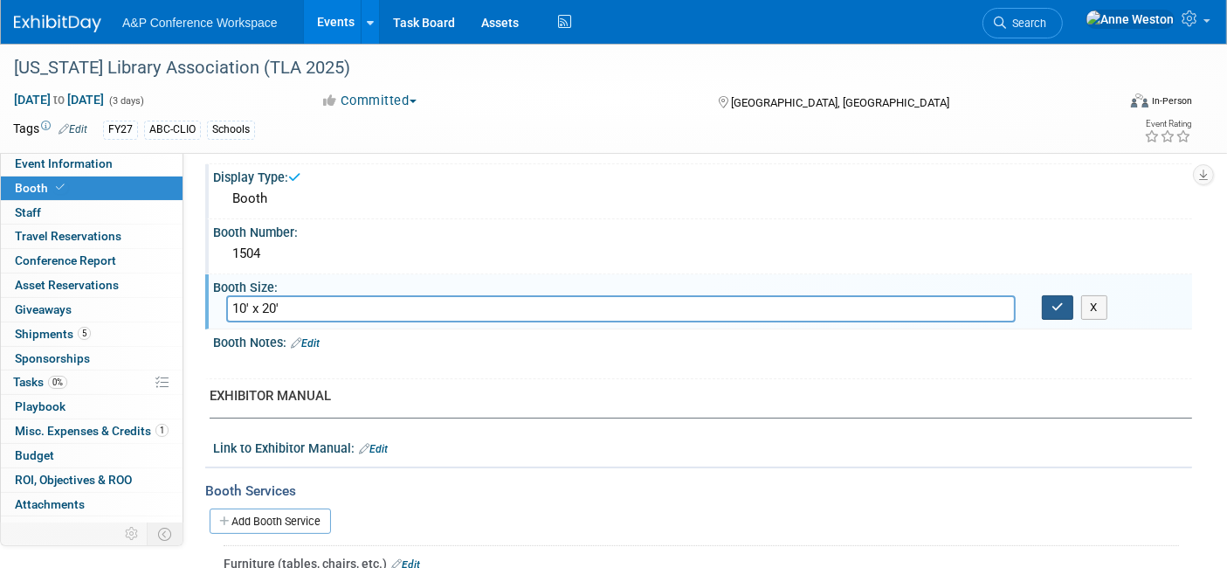
click at [1052, 301] on icon "button" at bounding box center [1058, 306] width 12 height 11
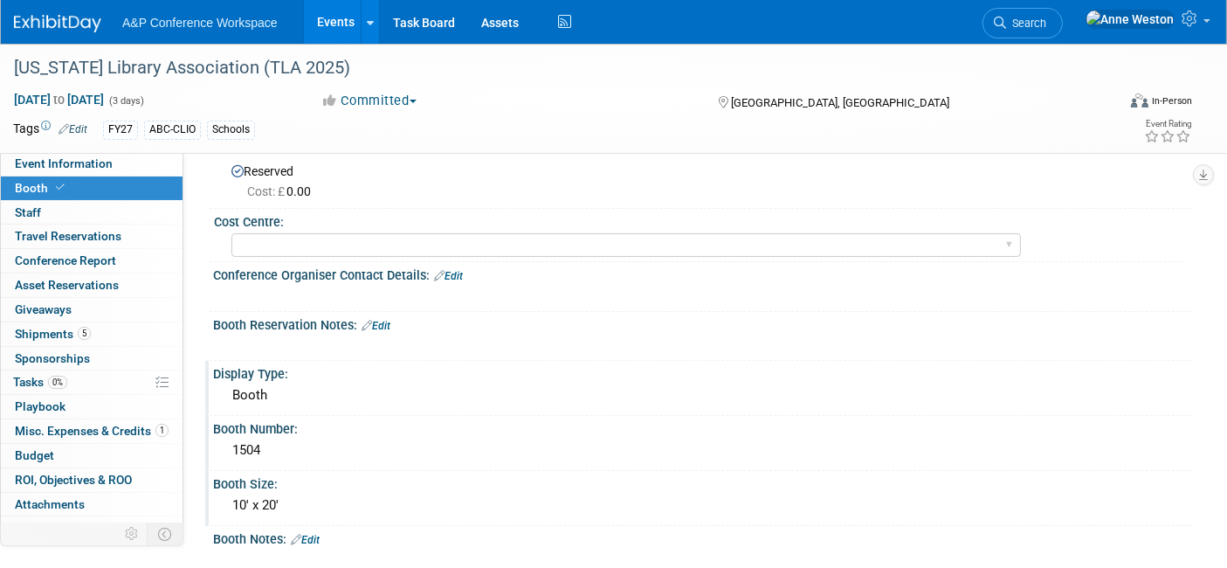
scroll to position [0, 0]
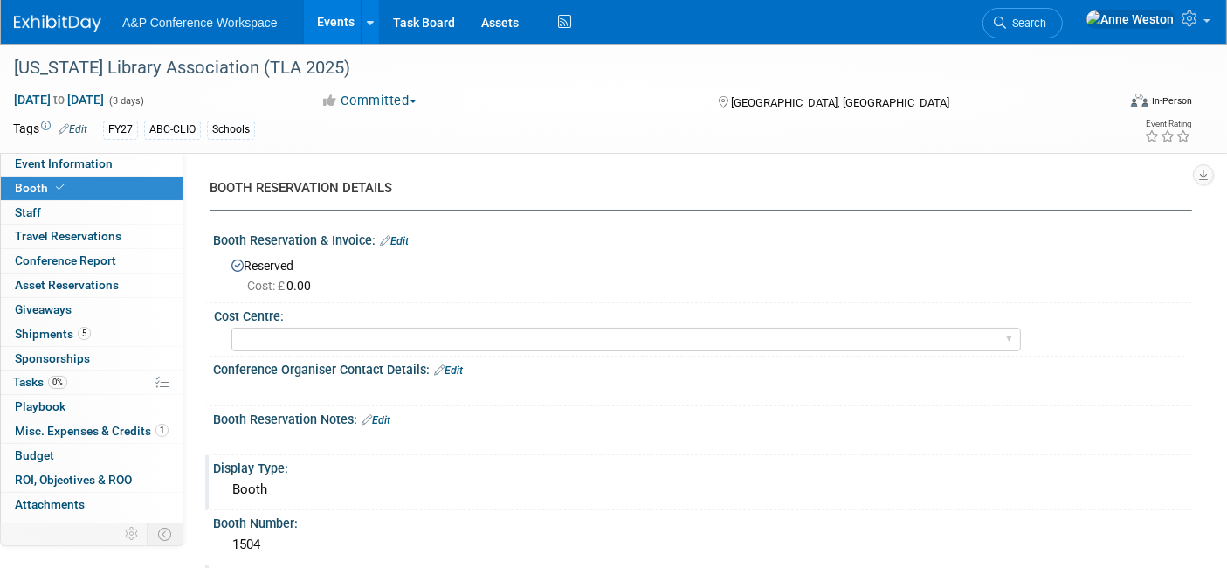
click at [399, 242] on link "Edit" at bounding box center [394, 241] width 29 height 12
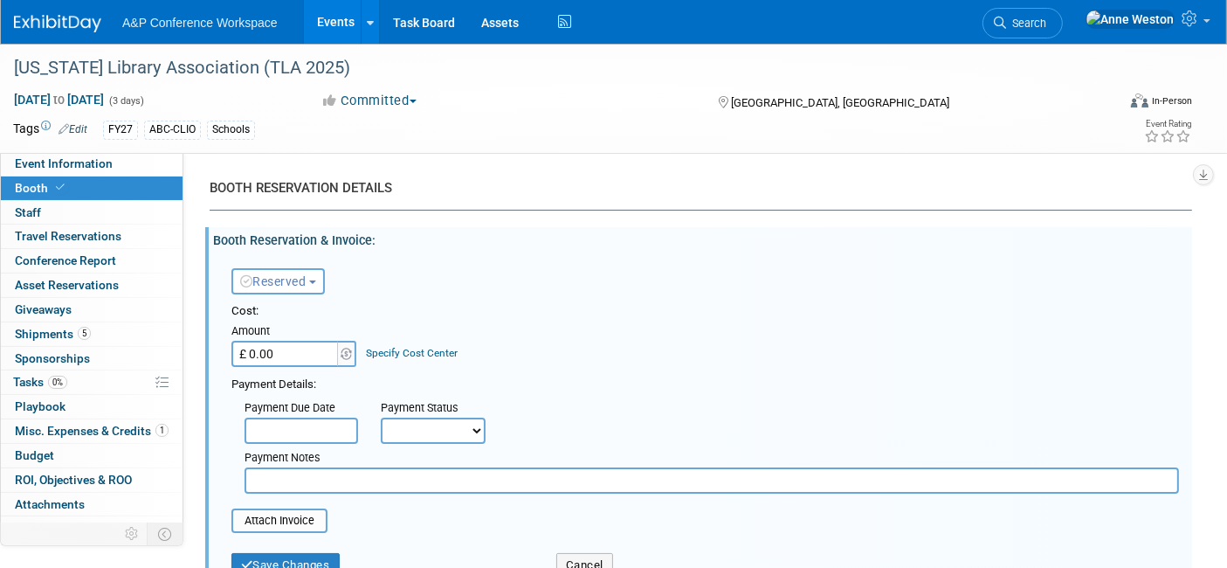
click at [312, 356] on input "£ 0.00" at bounding box center [286, 354] width 109 height 26
type input "£ 4,400.00"
click at [601, 425] on div "Payment Due Date Payment Status Not Paid Yet Partially Paid Paid in Full Next P…" at bounding box center [705, 443] width 974 height 100
click at [409, 425] on select "Not Paid Yet Partially Paid Paid in Full" at bounding box center [433, 431] width 105 height 26
select select "1"
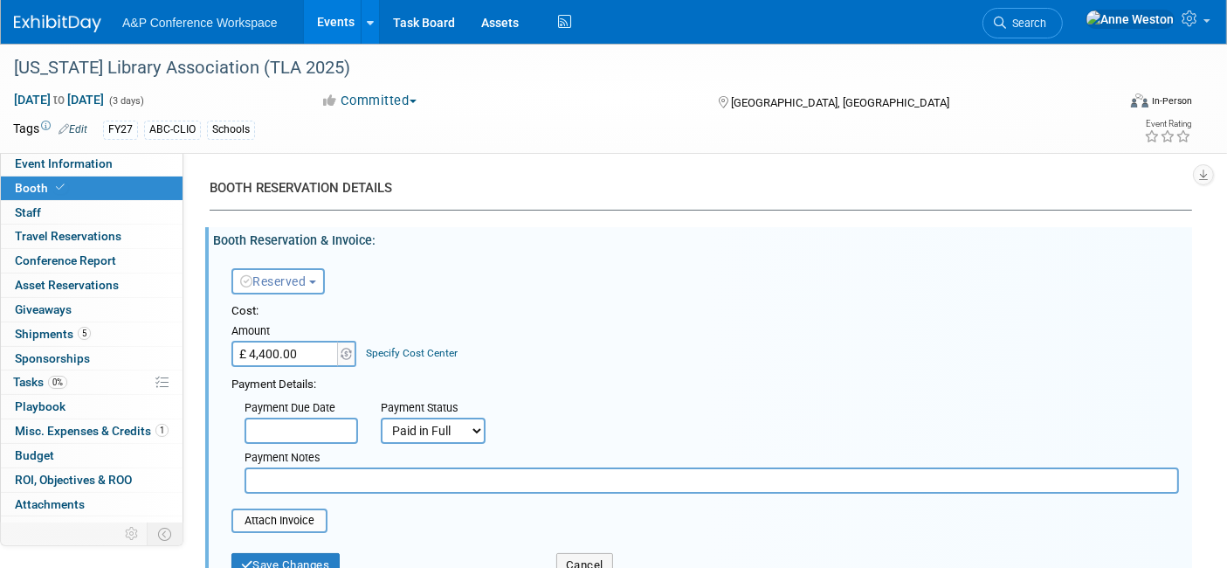
click at [381, 418] on select "Not Paid Yet Partially Paid Paid in Full" at bounding box center [433, 431] width 105 height 26
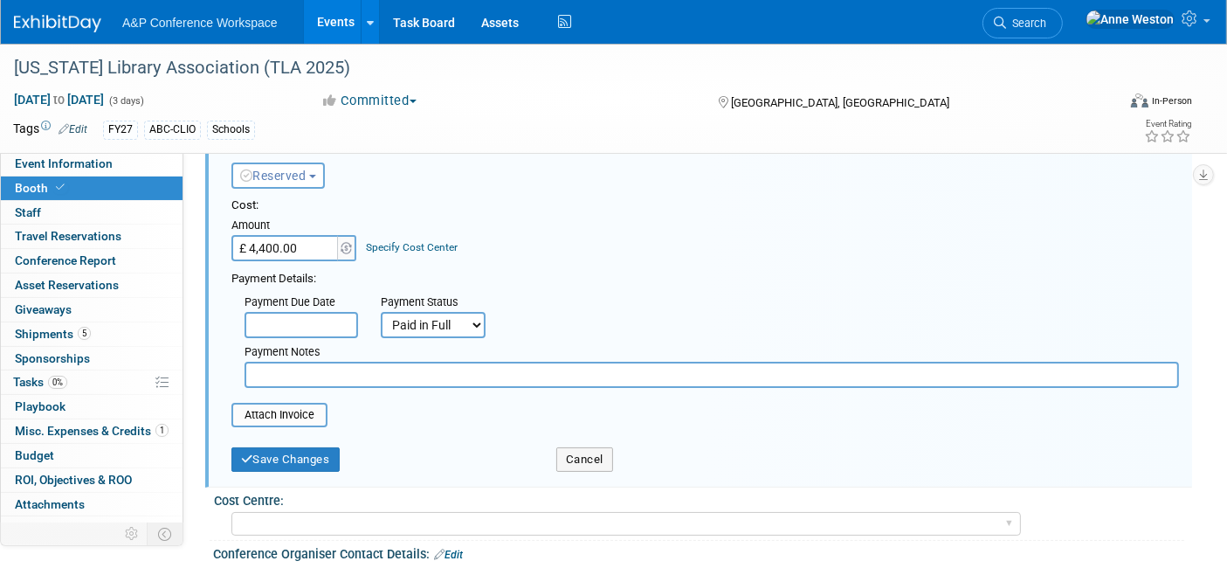
scroll to position [194, 0]
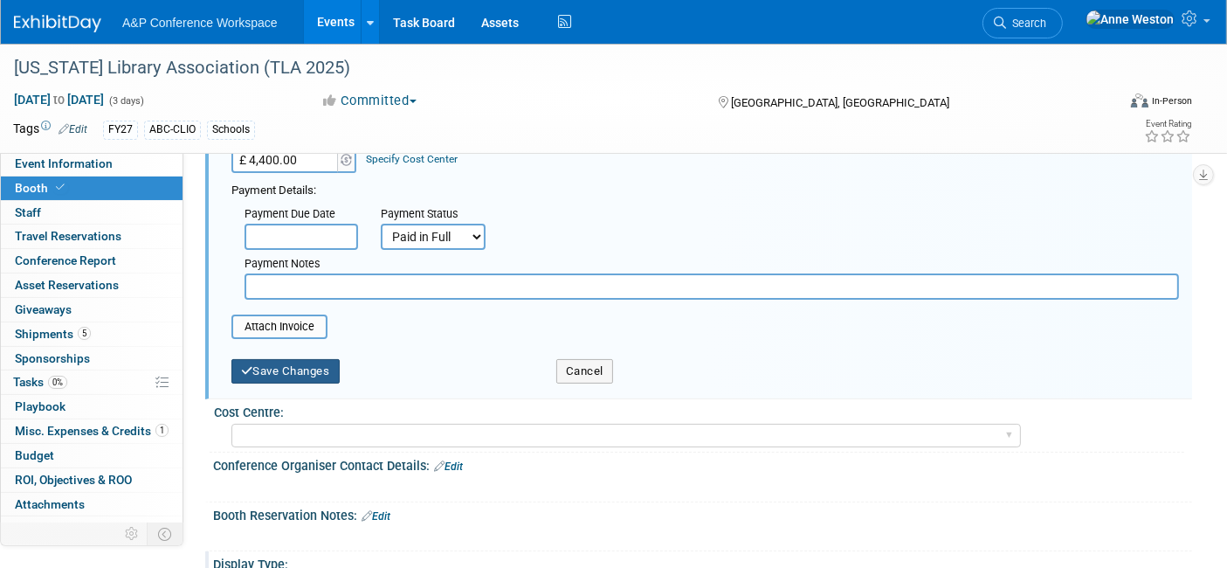
click at [313, 369] on button "Save Changes" at bounding box center [286, 371] width 108 height 24
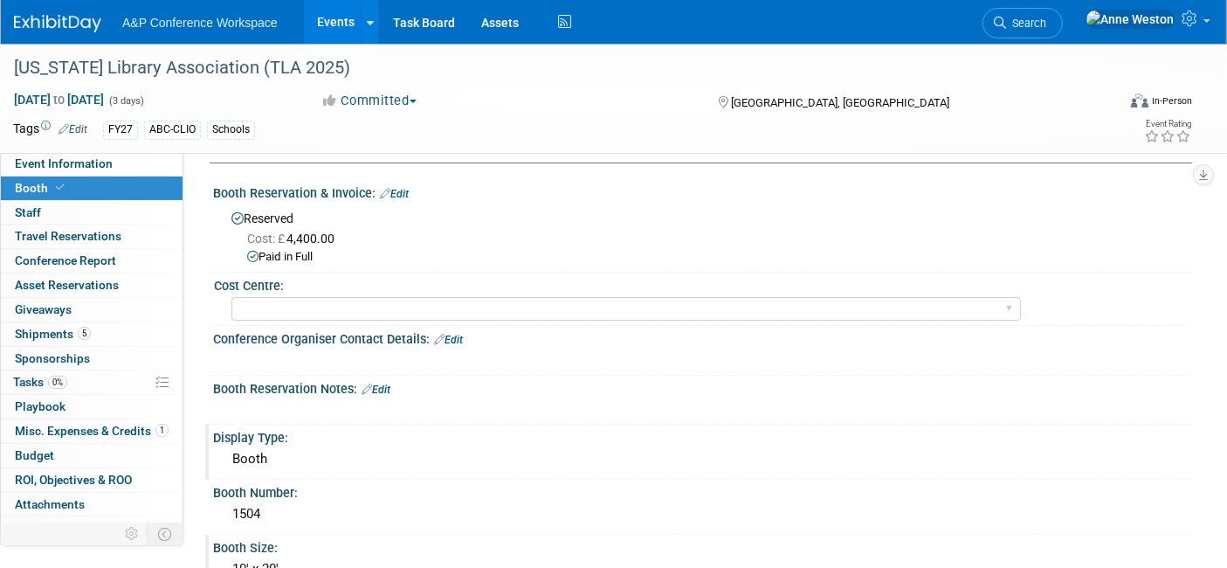
scroll to position [0, 0]
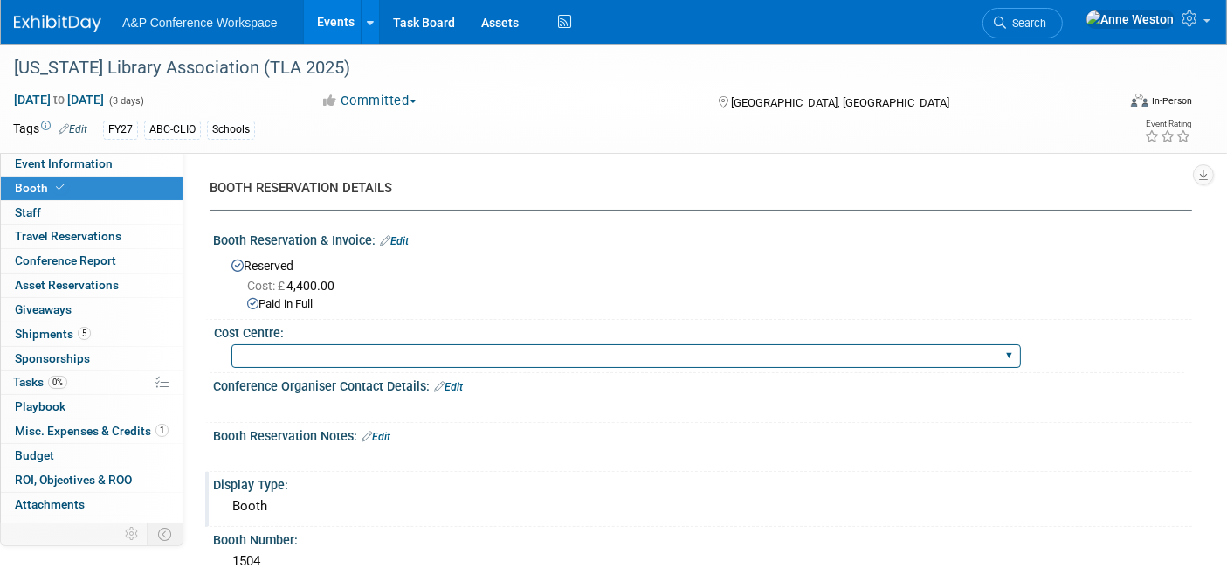
click at [359, 349] on select "BGBG BLRG BPDL BUAV BUIB BUMD COBA COMD CUAP FBAP HART IBIB RGP DIGI BUHA ABC-C…" at bounding box center [627, 356] width 790 height 24
select select "CLDC - Digital/BDR"
click at [232, 344] on select "BGBG BLRG BPDL BUAV BUIB BUMD COBA COMD CUAP FBAP HART IBIB RGP DIGI BUHA ABC-C…" at bounding box center [627, 356] width 790 height 24
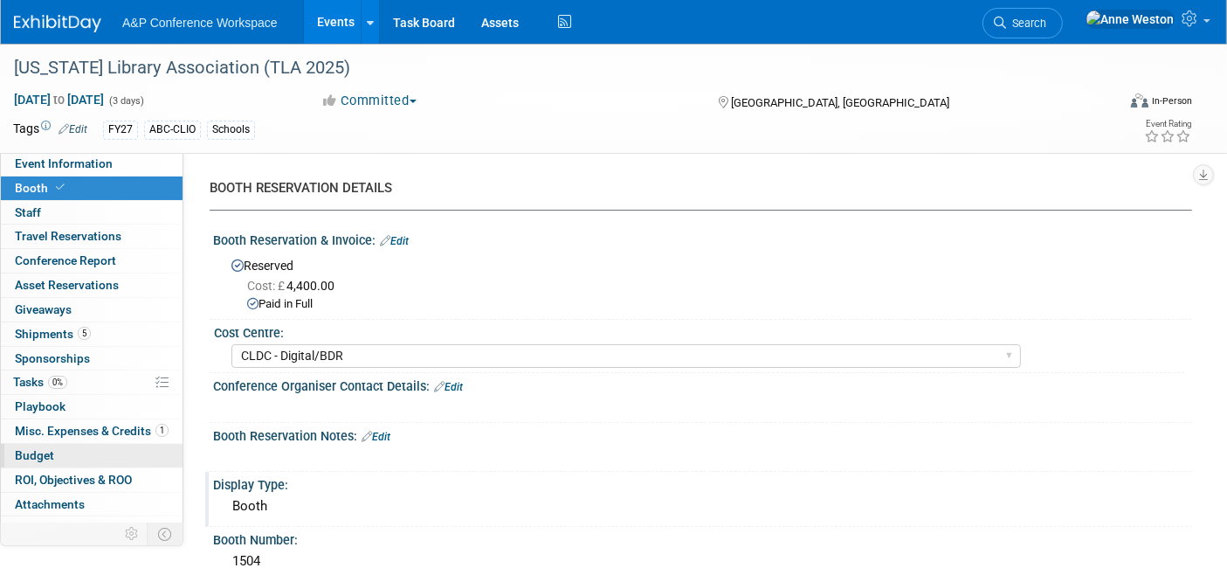
click at [45, 449] on span "Budget" at bounding box center [34, 455] width 39 height 14
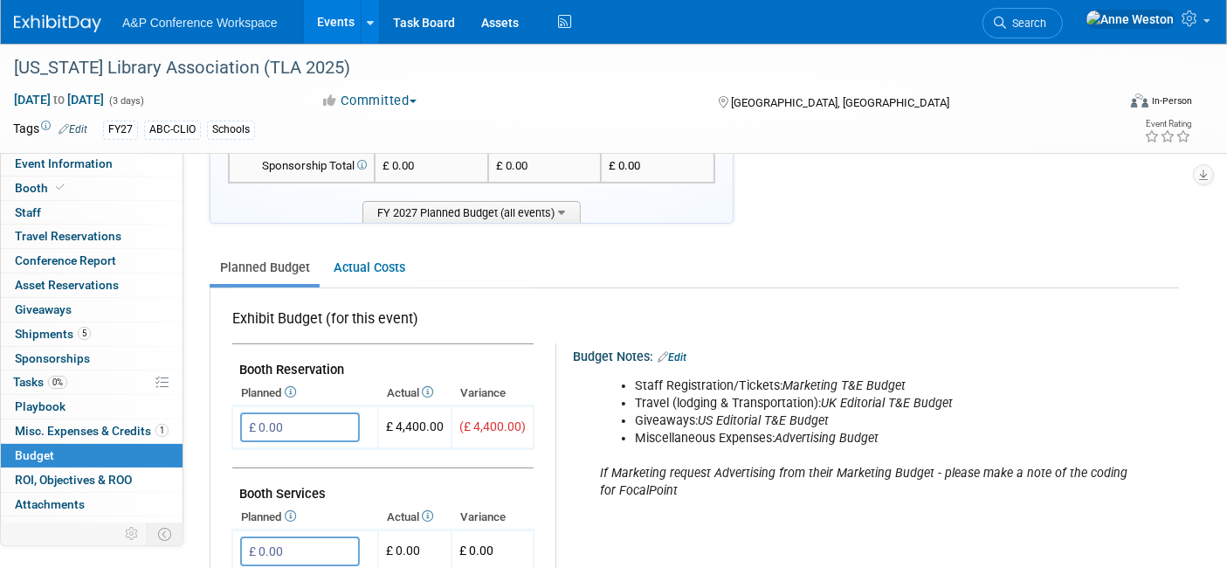
scroll to position [291, 0]
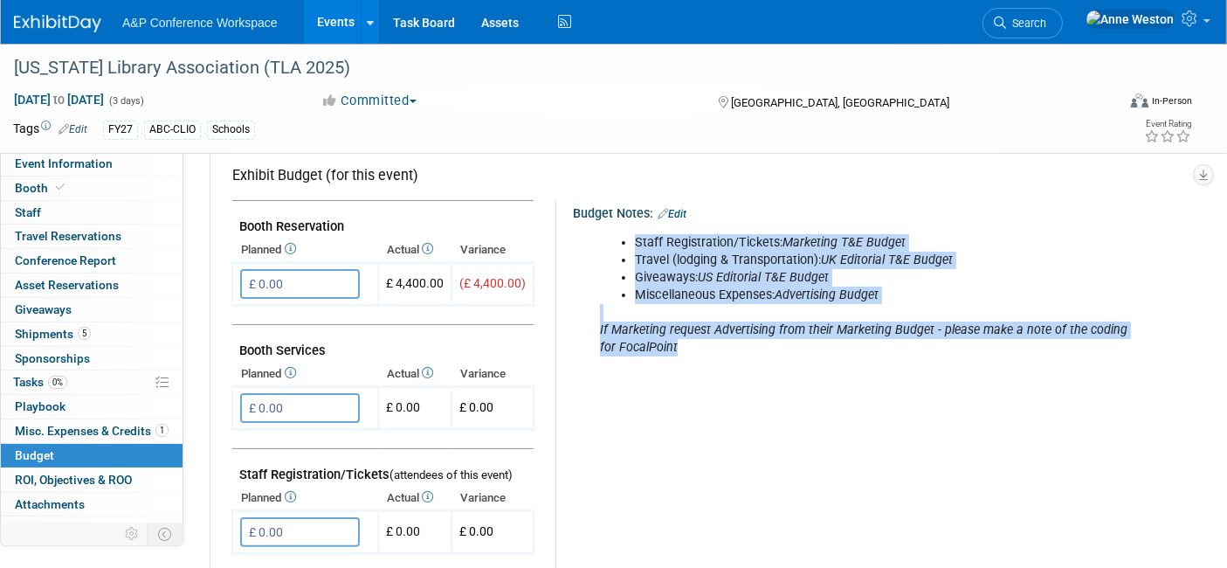
drag, startPoint x: 632, startPoint y: 233, endPoint x: 712, endPoint y: 341, distance: 133.7
click at [712, 341] on div "Staff Registration/Tickets: Marketing T&E Budget Travel (lodging & Transportati…" at bounding box center [866, 295] width 557 height 141
copy div "Staff Registration/Tickets: Marketing T&E Budget Travel (lodging & Transportati…"
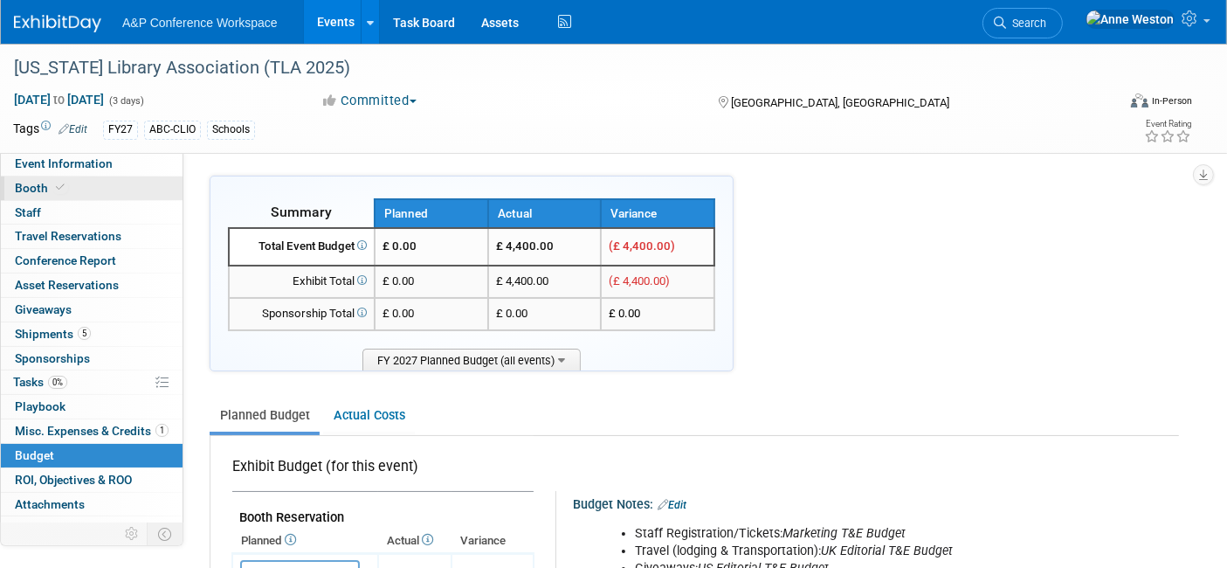
click at [35, 189] on span "Booth" at bounding box center [41, 188] width 53 height 14
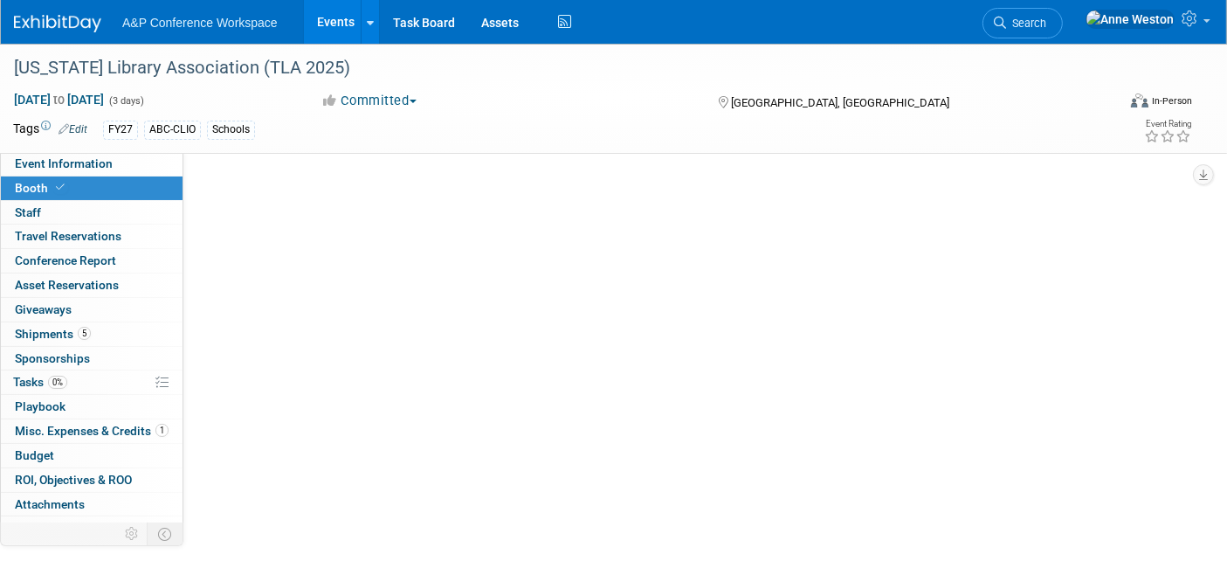
select select "CLDC - Digital/BDR"
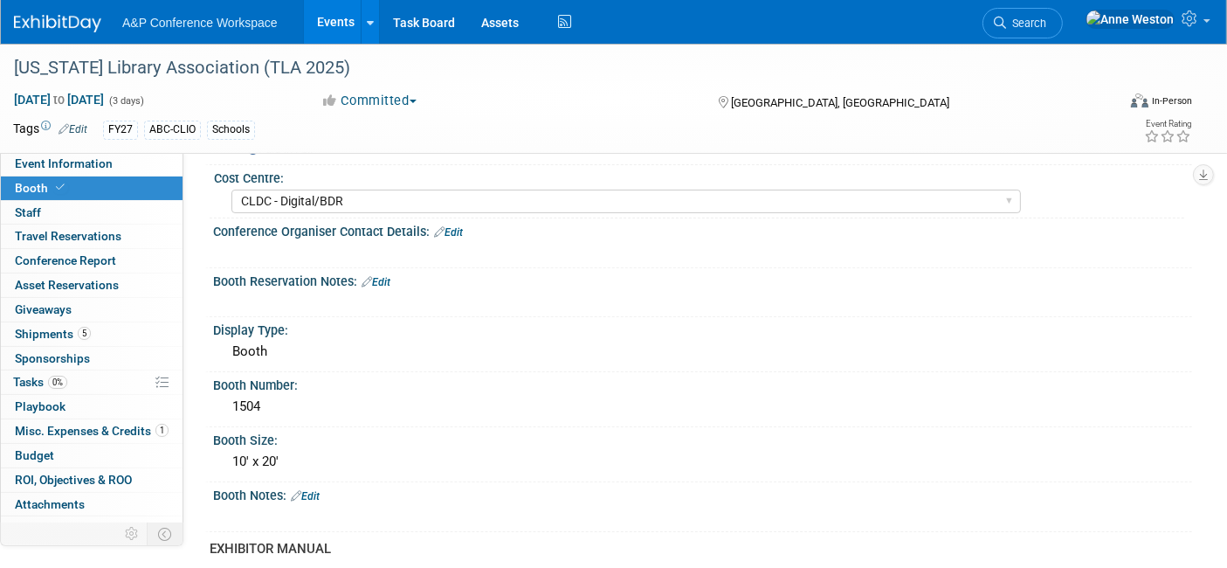
scroll to position [194, 0]
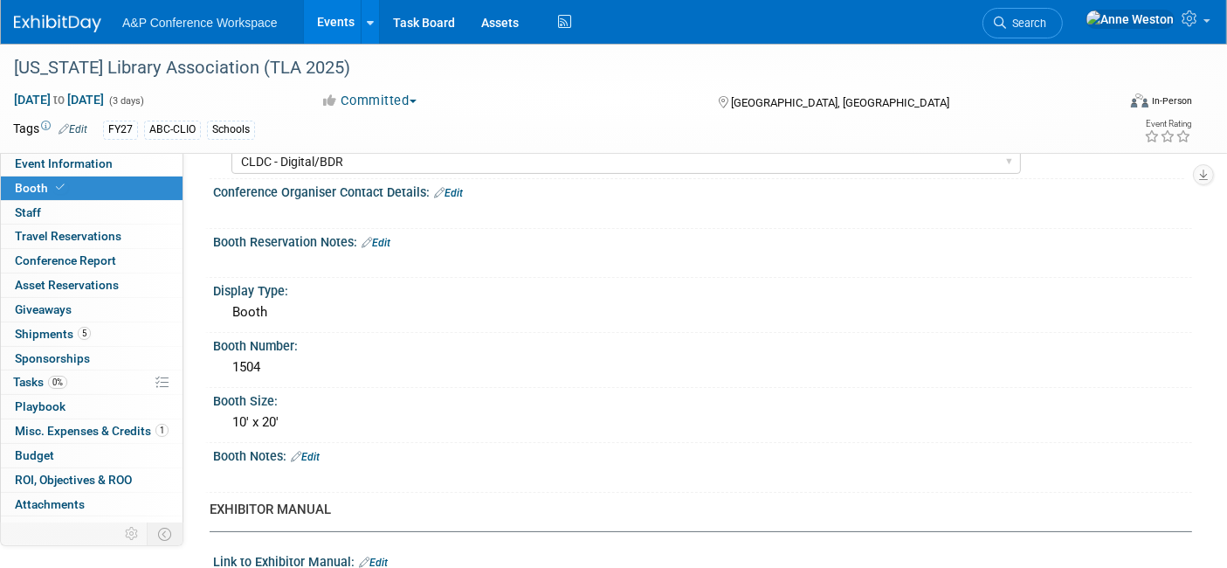
click at [387, 238] on link "Edit" at bounding box center [376, 243] width 29 height 12
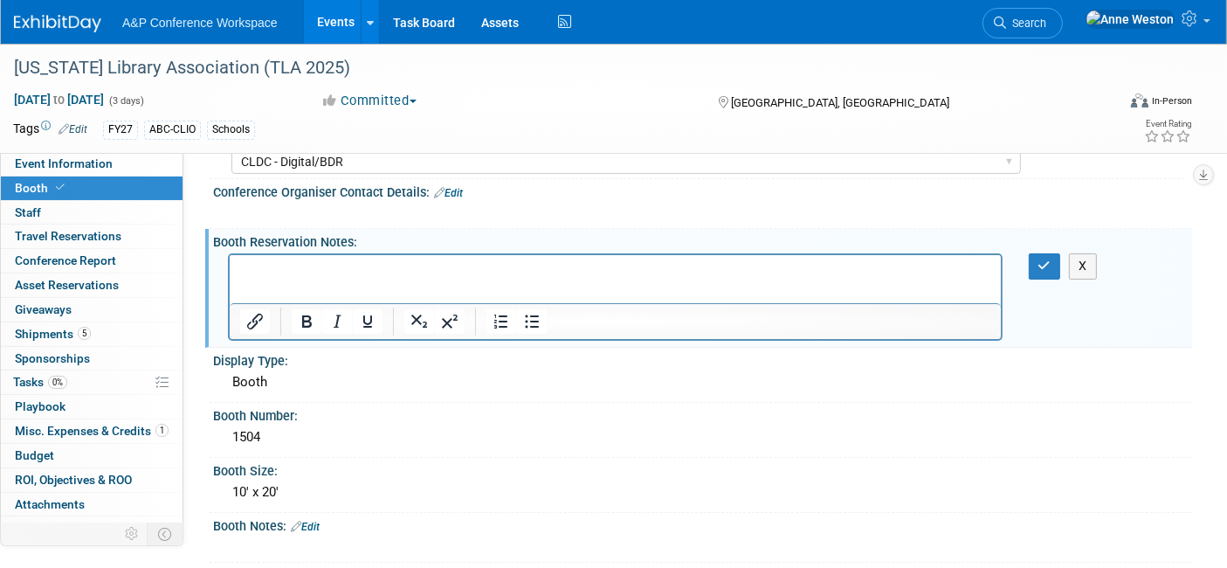
scroll to position [0, 0]
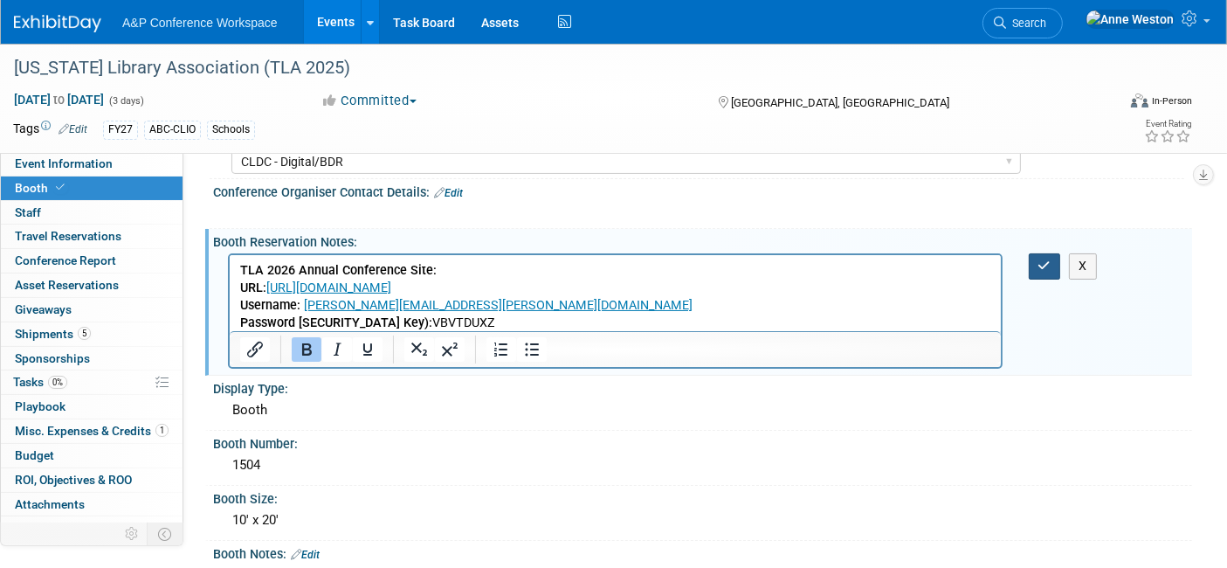
click at [1040, 259] on icon "button" at bounding box center [1045, 265] width 13 height 12
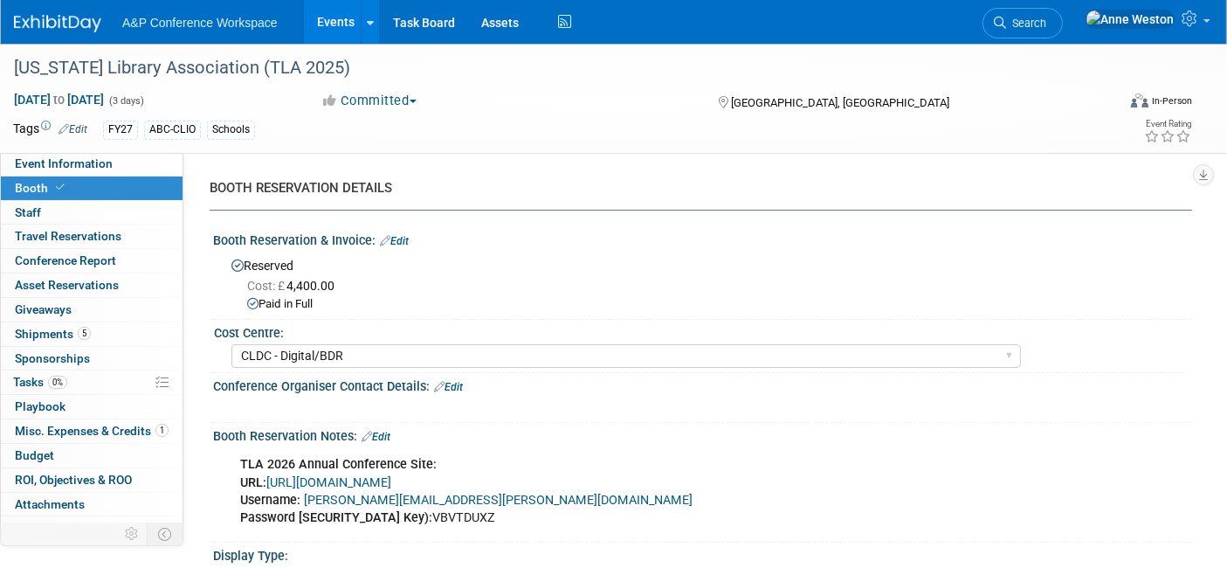
click at [406, 238] on link "Edit" at bounding box center [394, 241] width 29 height 12
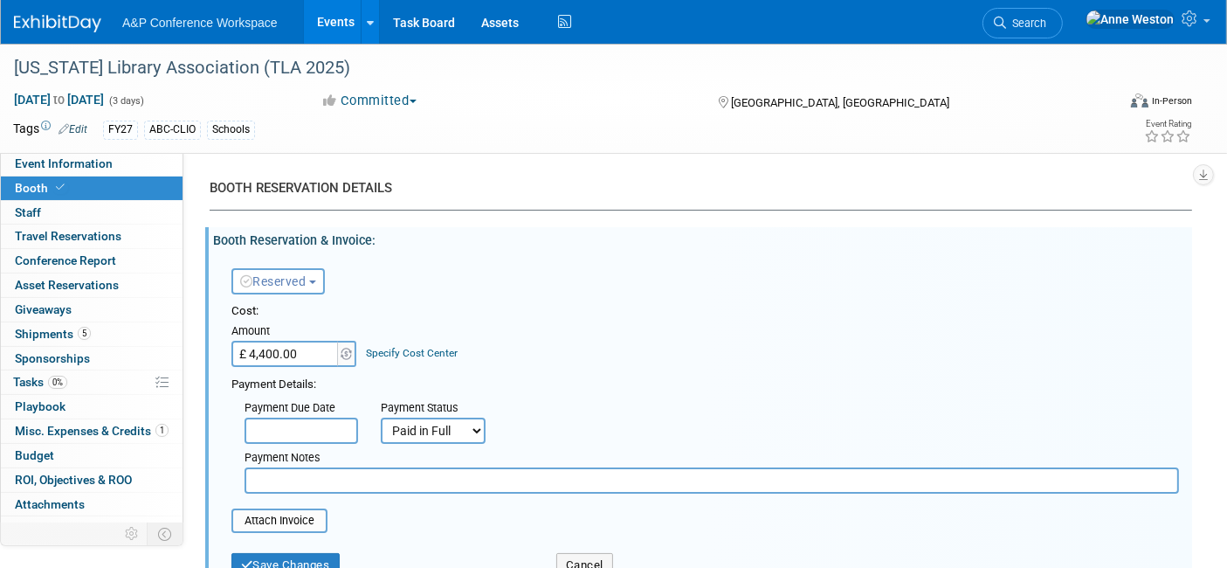
paste input "https://linkprotect.cudasvc.com/url?a=https%3a%2f%2fwww.conferenceharvester.com…"
type input "h"
click at [420, 349] on link "Specify Cost Center" at bounding box center [413, 353] width 92 height 12
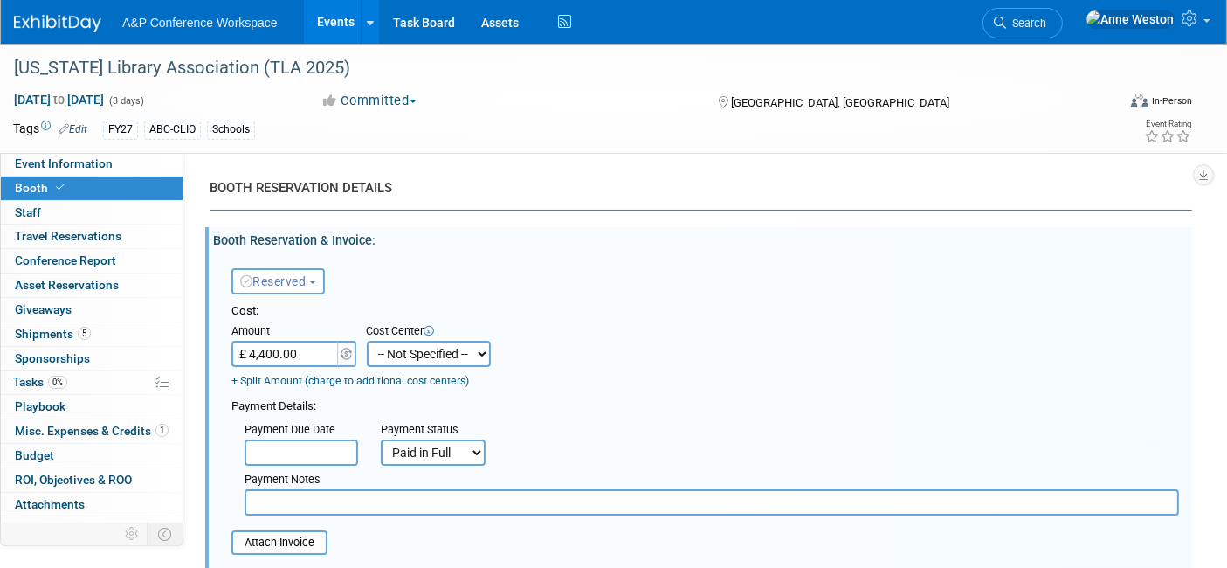
click at [420, 349] on select "-- Not Specified -- ACE-ENTOTH ACE-HOTEL ACE-TRAVEL ACM-ADVERT ACM-ENTOTH ACM-F…" at bounding box center [429, 354] width 124 height 26
select select "18966355"
click at [367, 341] on select "-- Not Specified -- ACE-ENTOTH ACE-HOTEL ACE-TRAVEL ACM-ADVERT ACM-ENTOTH ACM-F…" at bounding box center [429, 354] width 124 height 26
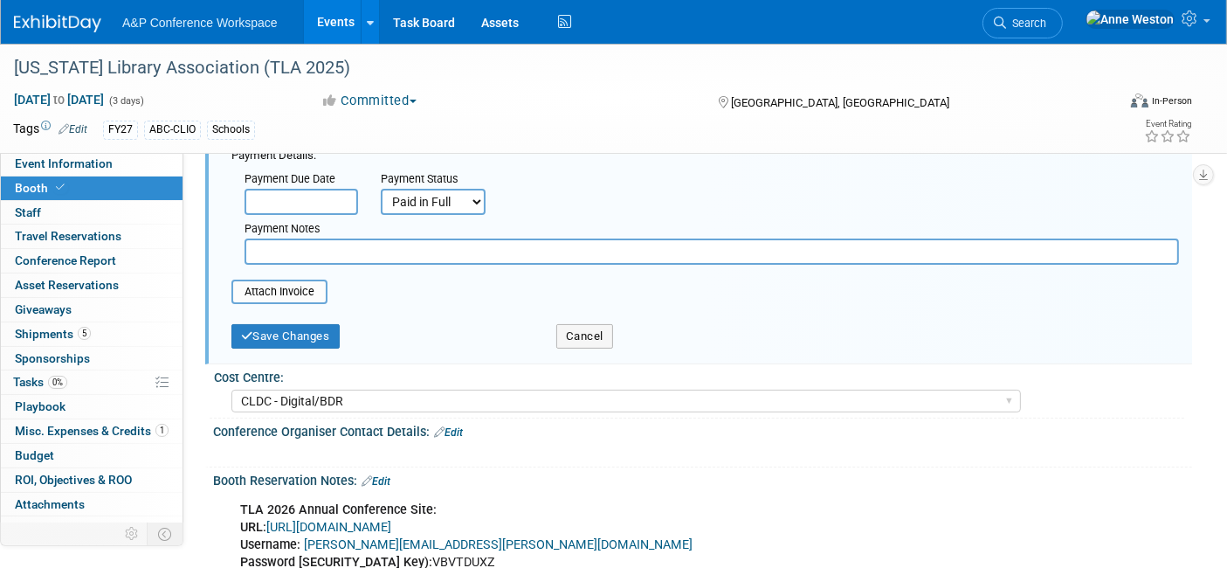
scroll to position [291, 0]
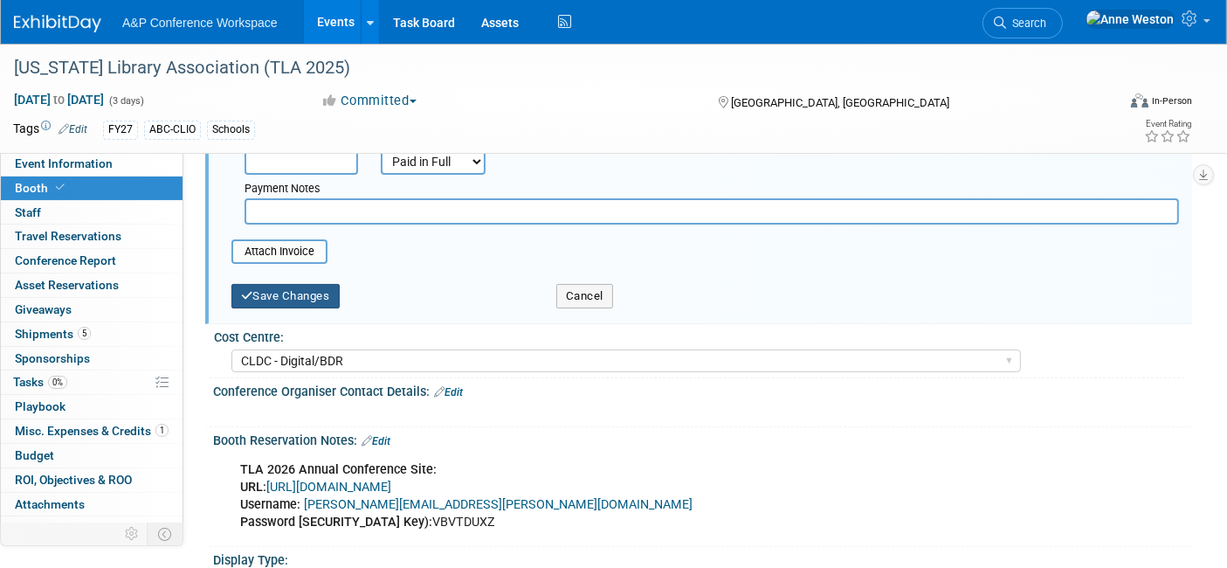
click at [276, 295] on button "Save Changes" at bounding box center [286, 296] width 108 height 24
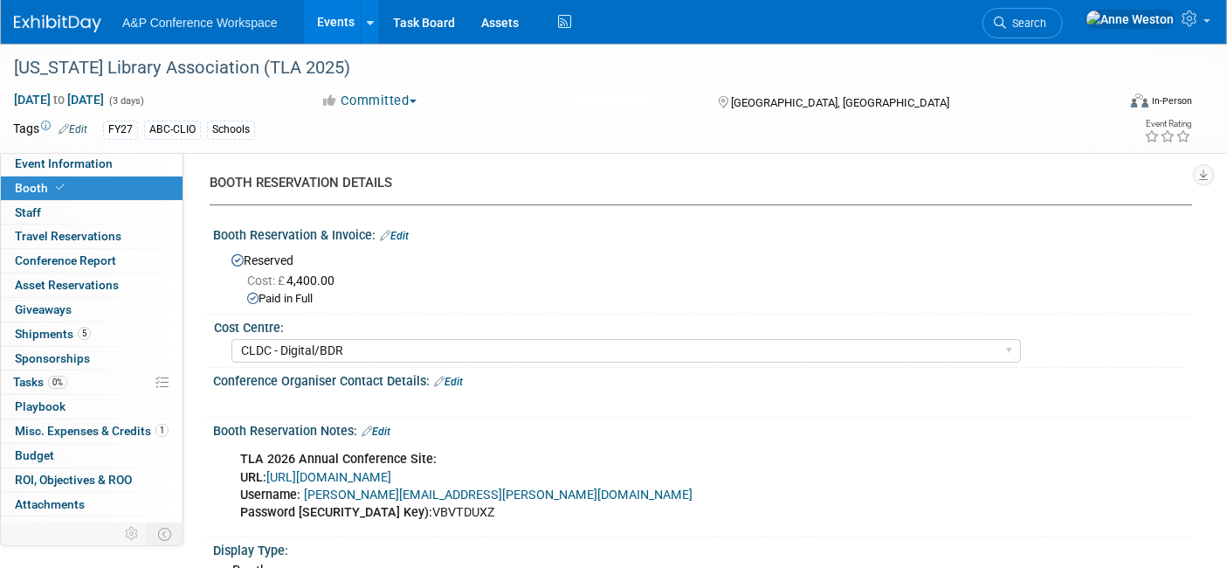
scroll to position [0, 0]
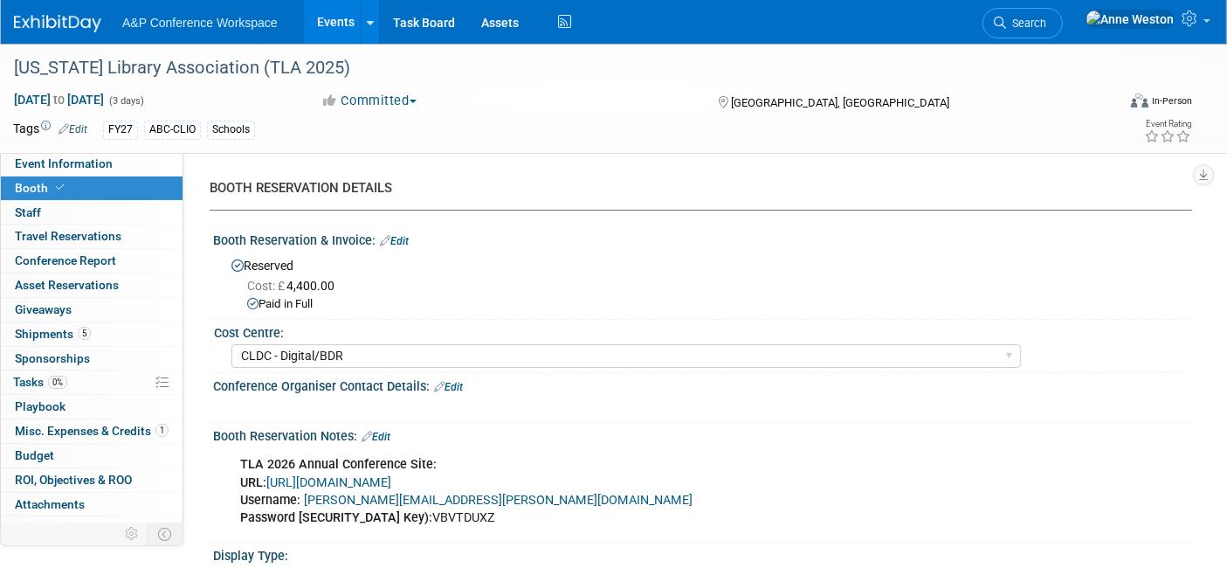
click at [381, 432] on link "Edit" at bounding box center [376, 437] width 29 height 12
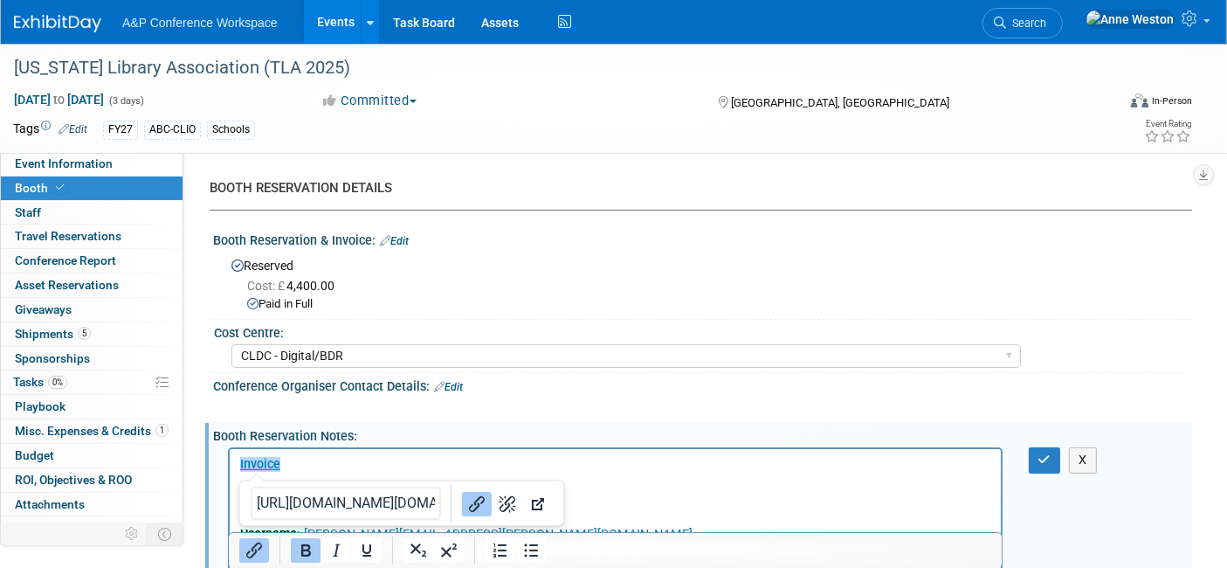
click at [240, 491] on div "https://linkprotect.cudasvc.com/url?a=https%3a%2f%2fwww.conferenceharvester.com…" at bounding box center [345, 504] width 211 height 38
click at [1018, 456] on div "X" at bounding box center [1055, 459] width 79 height 25
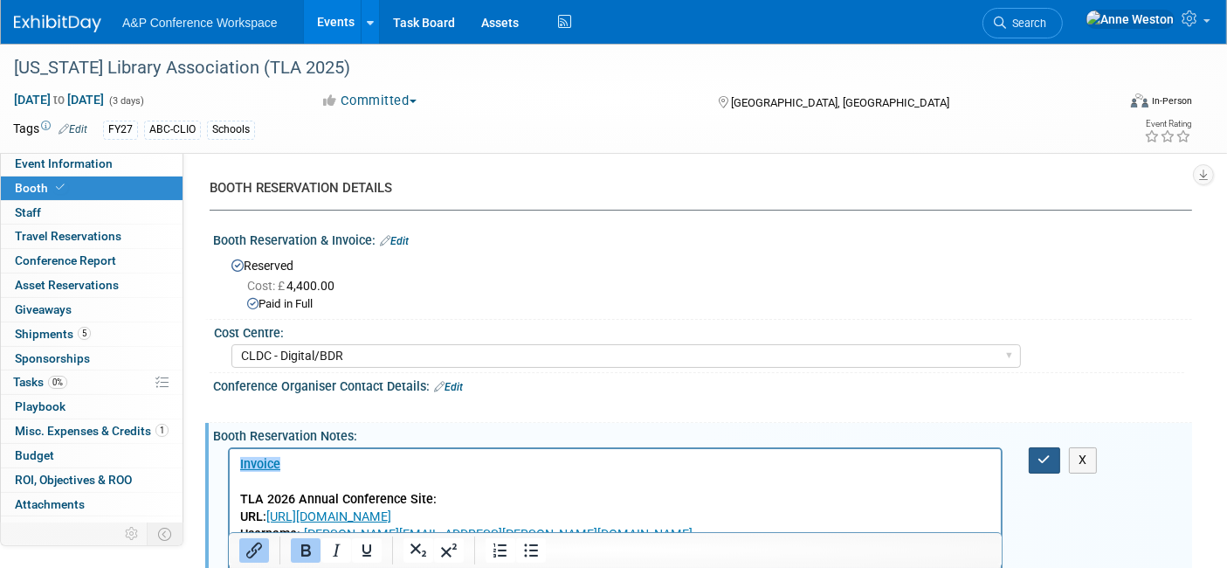
click at [1048, 453] on icon "button" at bounding box center [1045, 459] width 13 height 12
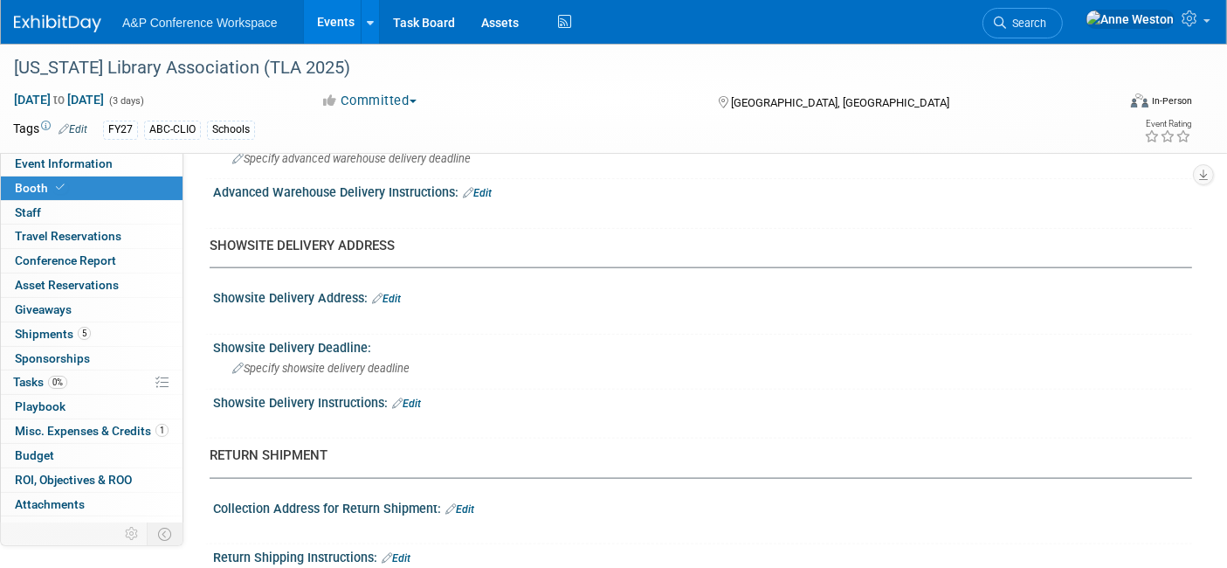
scroll to position [2038, 0]
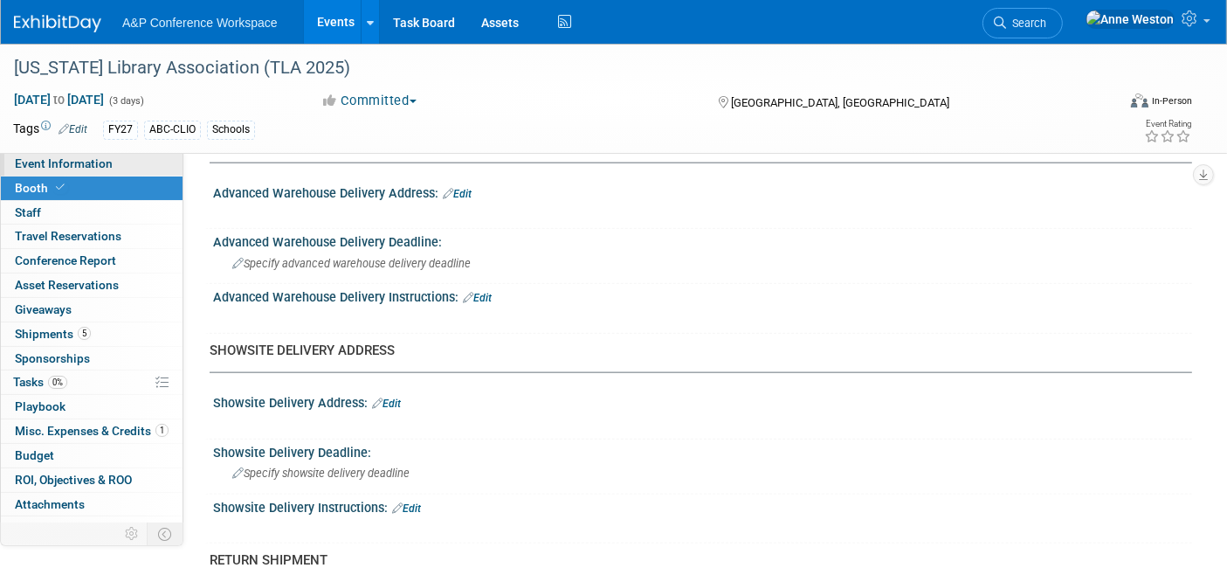
click at [78, 156] on span "Event Information" at bounding box center [64, 163] width 98 height 14
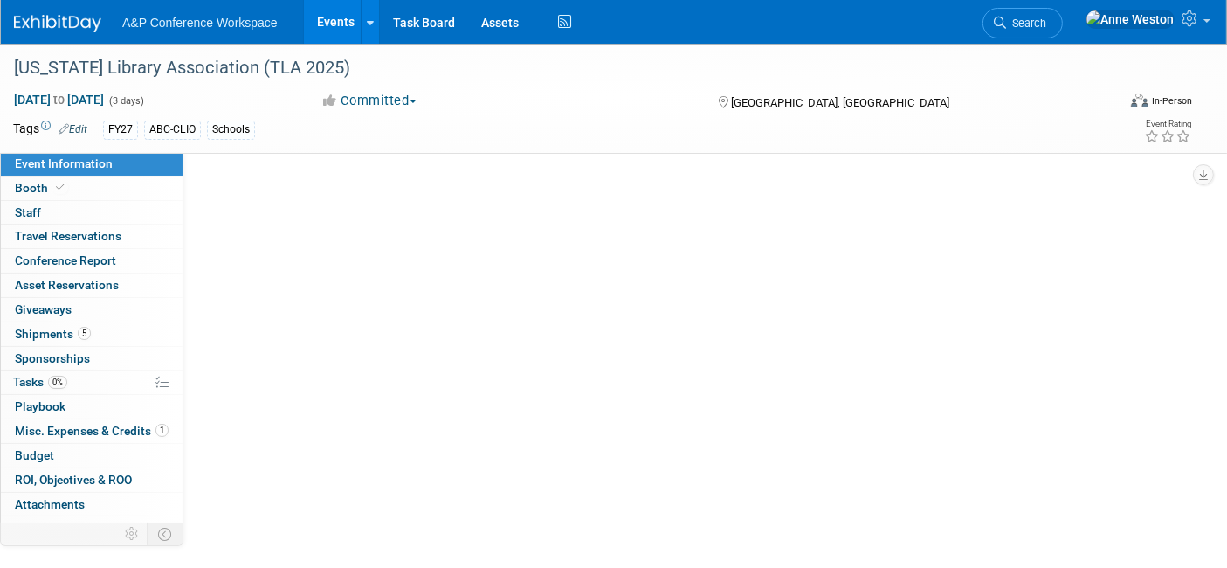
scroll to position [0, 0]
select select "Annual"
select select "Level 1"
select select "In-Person Booth"
select select "Schools"
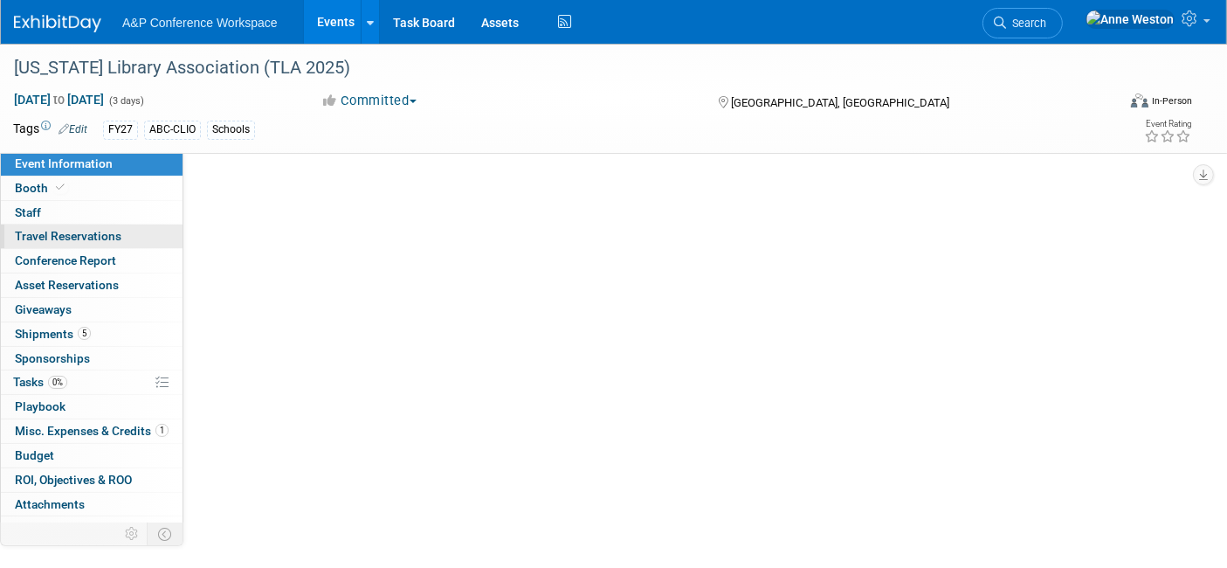
select select "Bloomsbury Digital Resources"
select select "[PERSON_NAME]"
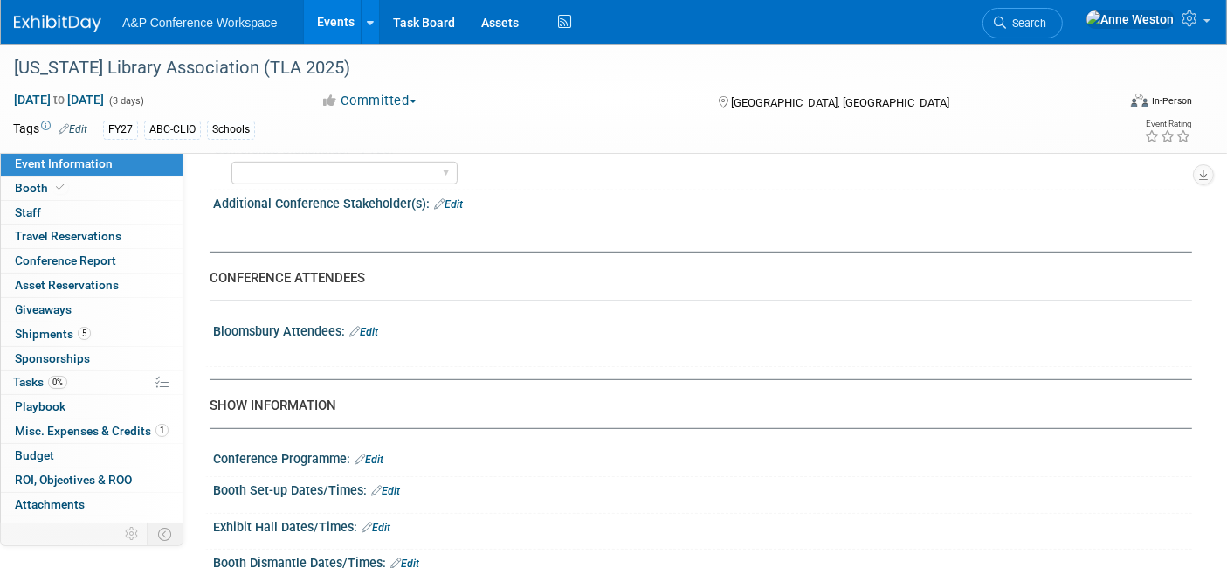
scroll to position [1068, 0]
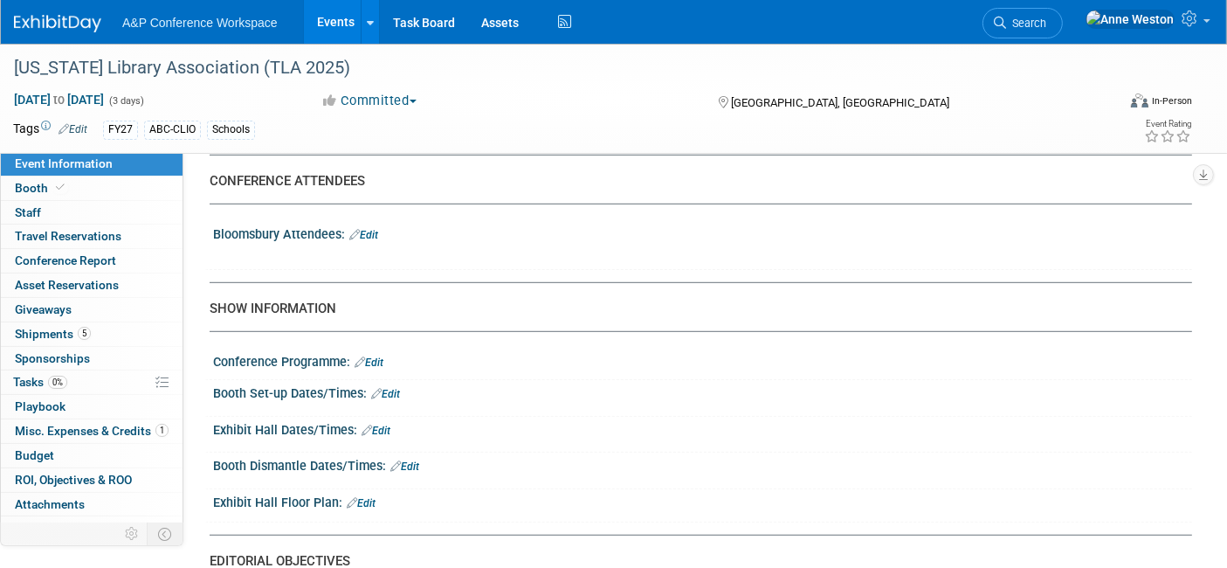
click at [373, 497] on link "Edit" at bounding box center [361, 503] width 29 height 12
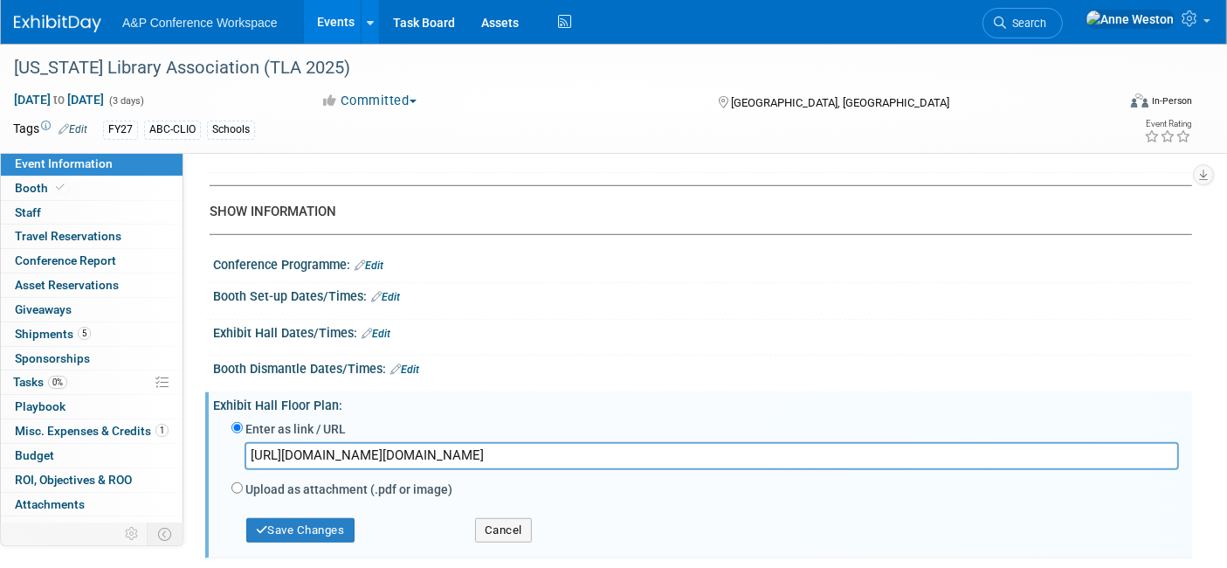
scroll to position [0, 954]
type input "https://linkprotect.cudasvc.com/url?a=https%3a%2f%2fwww.conferenceharvester.com…"
click at [303, 518] on button "Save Changes" at bounding box center [300, 530] width 108 height 24
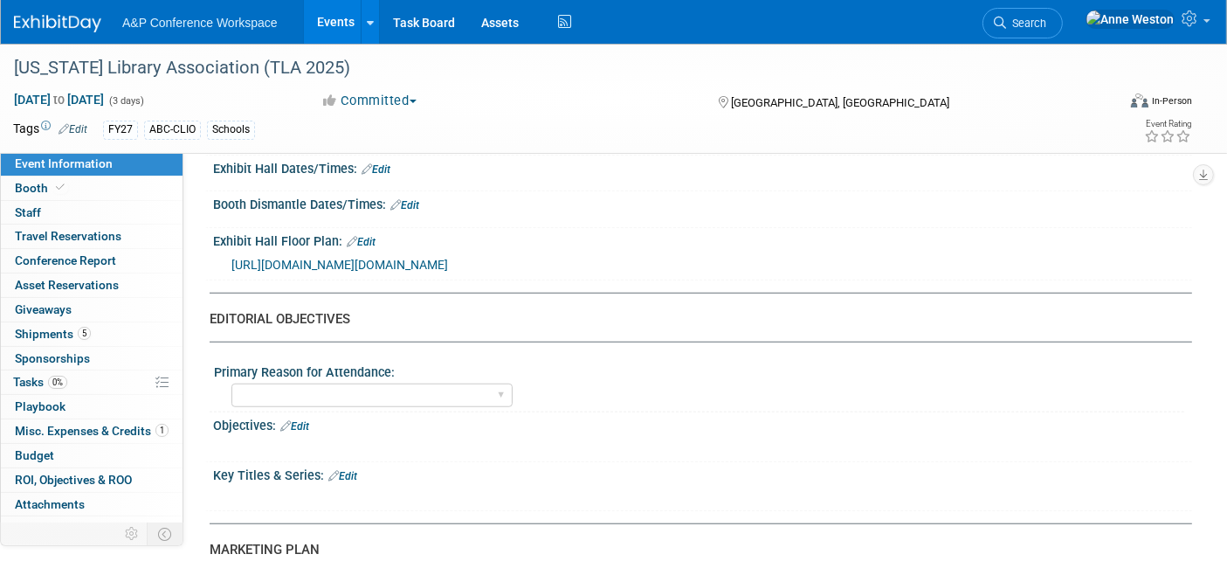
scroll to position [1358, 0]
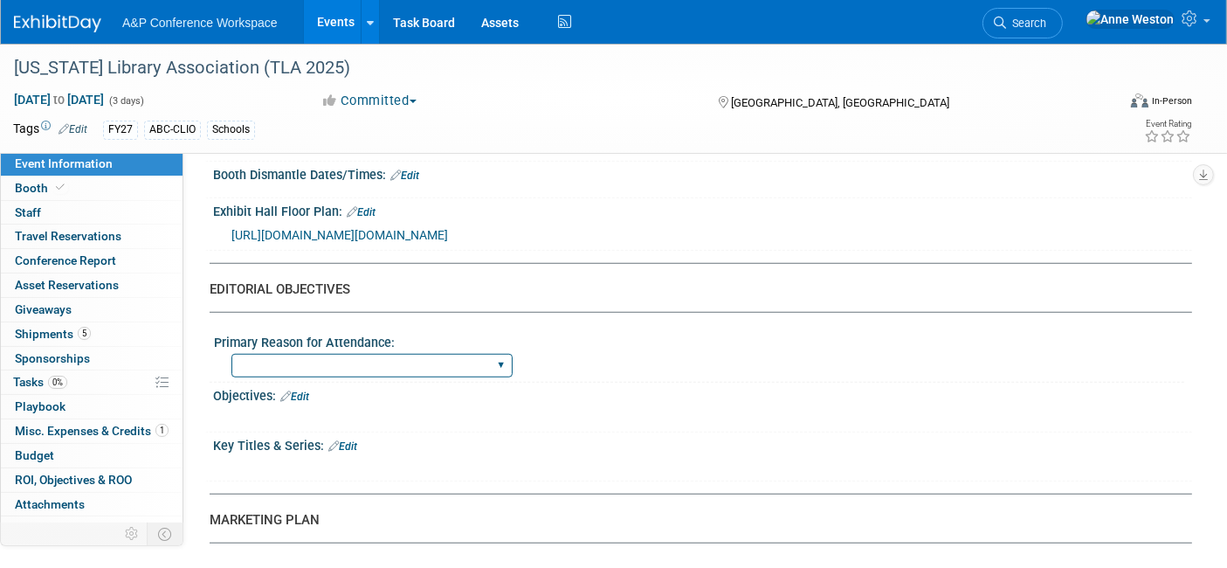
click at [292, 370] on select "BDR Product Awareness and Trial Generation​ Brand/Subject Presence​ Competitor …" at bounding box center [372, 366] width 281 height 24
select select "BDR Product Awareness and Trial Generation​"
click at [232, 360] on select "BDR Product Awareness and Trial Generation​ Brand/Subject Presence​ Competitor …" at bounding box center [372, 366] width 281 height 24
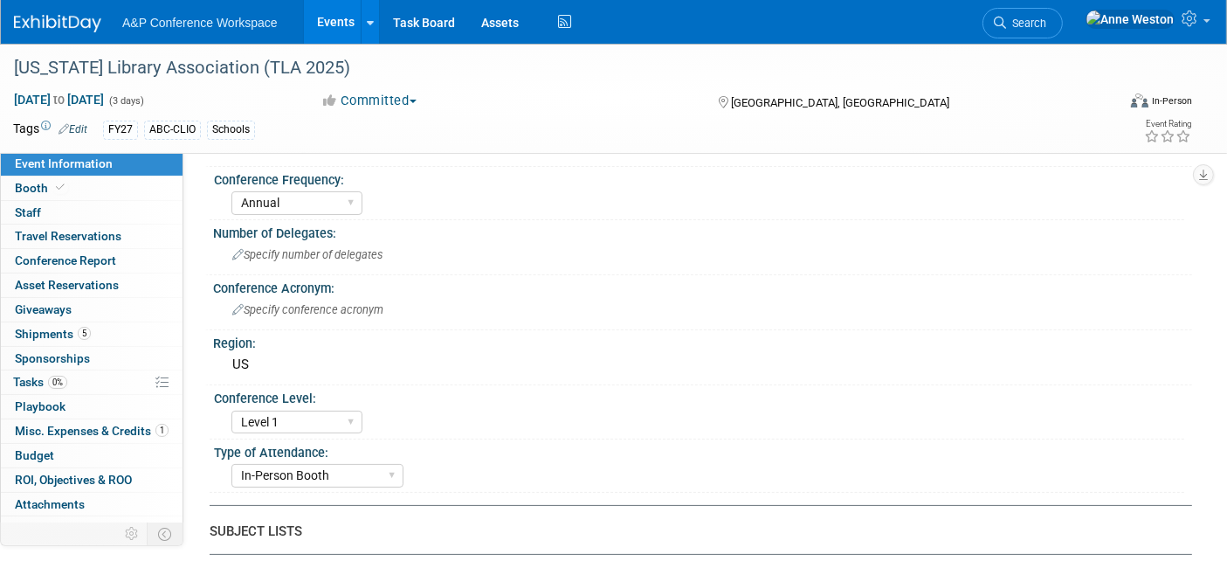
scroll to position [0, 0]
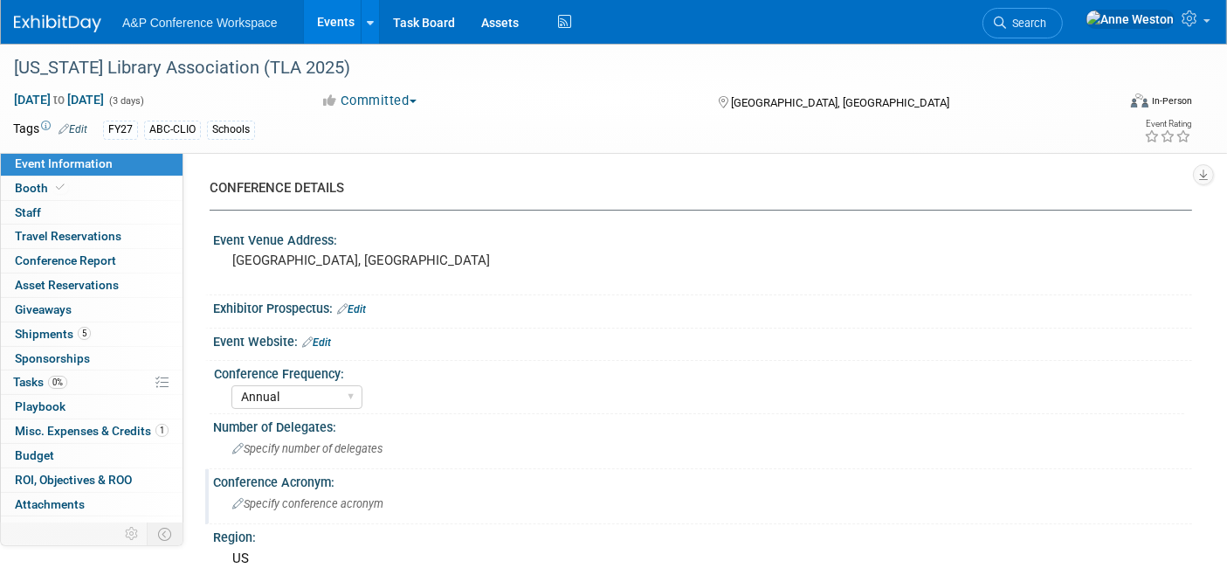
click at [314, 500] on span "Specify conference acronym" at bounding box center [307, 503] width 151 height 13
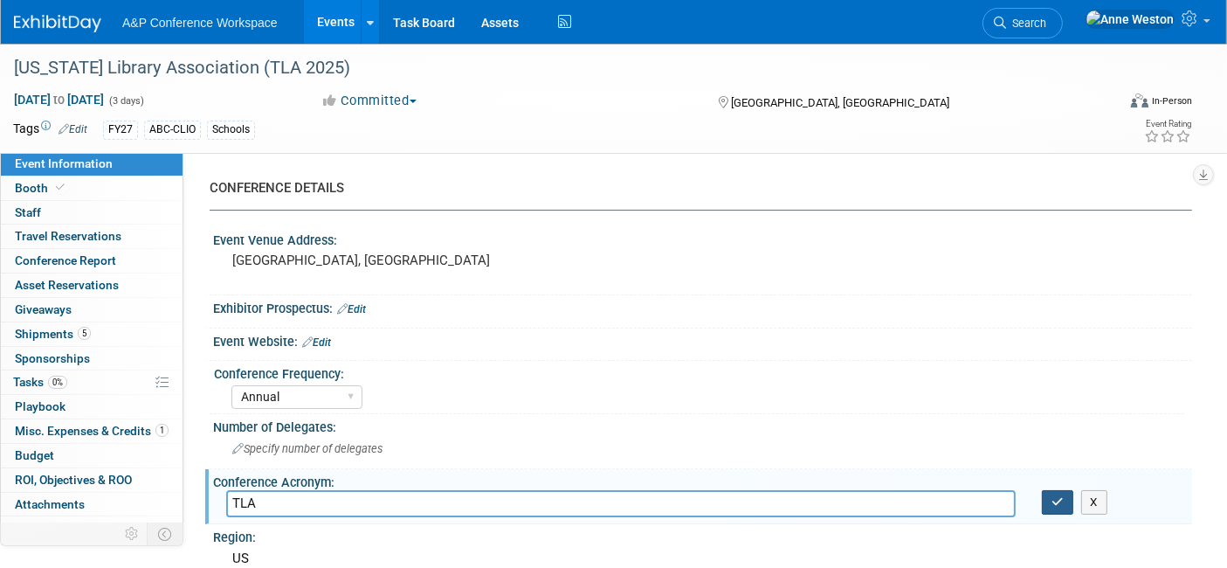
type input "TLA"
click at [1050, 496] on button "button" at bounding box center [1057, 502] width 31 height 24
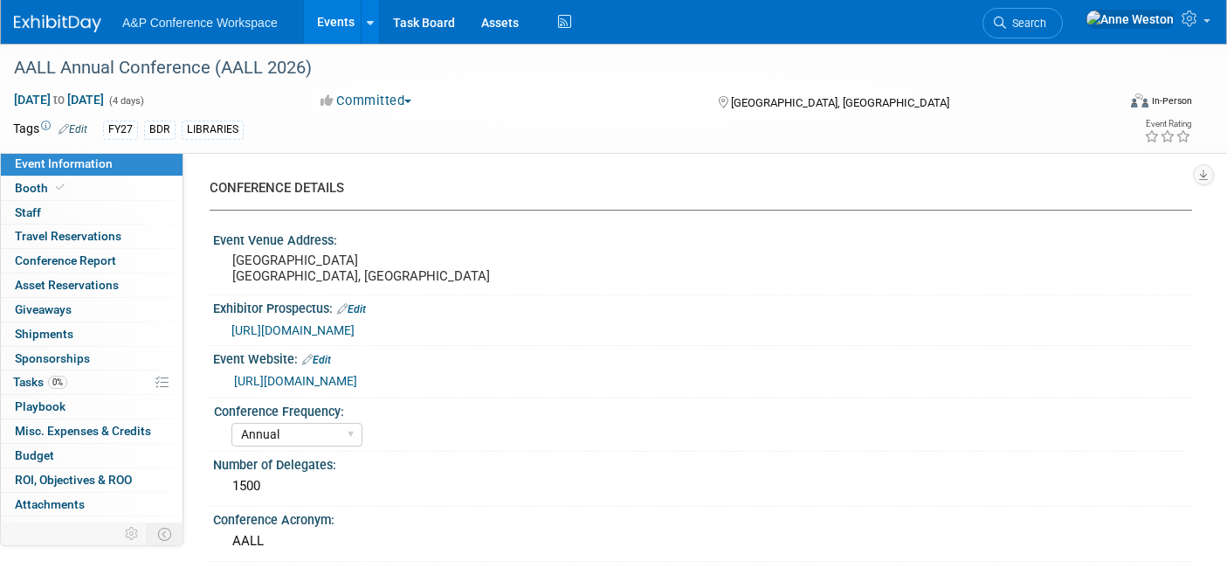
select select "Annual"
select select "Level 2"
select select "In-Person Booth"
select select "Libraries"
select select "Bloomsbury Digital Resources"
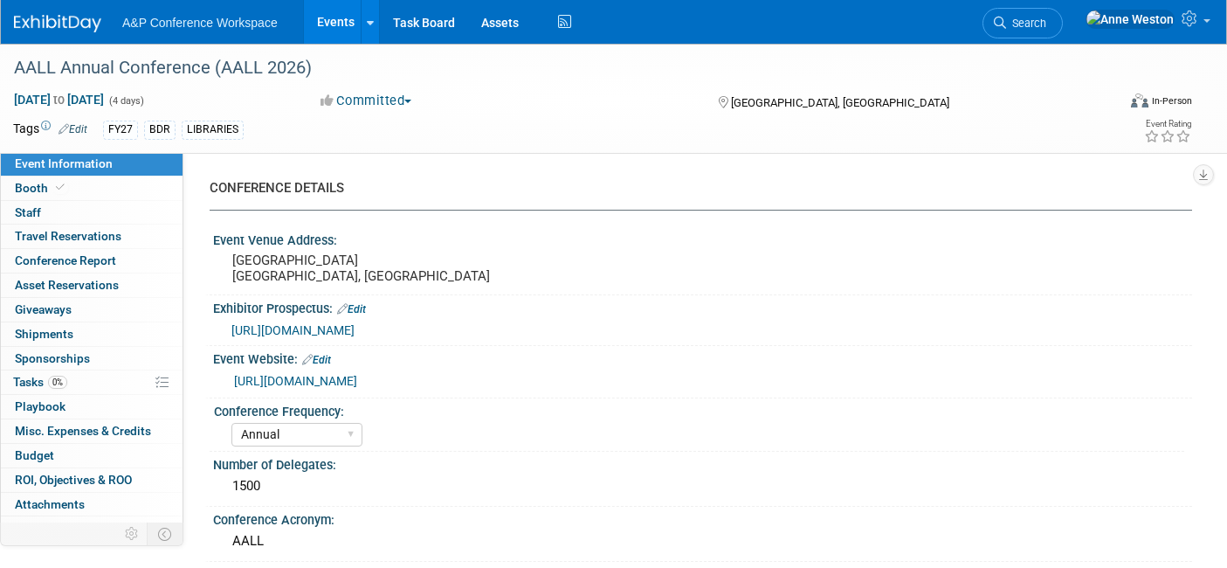
select select "[PERSON_NAME]"
select select "BDR Product Awareness and Trial Generation​"
click at [42, 458] on span "Budget" at bounding box center [34, 455] width 39 height 14
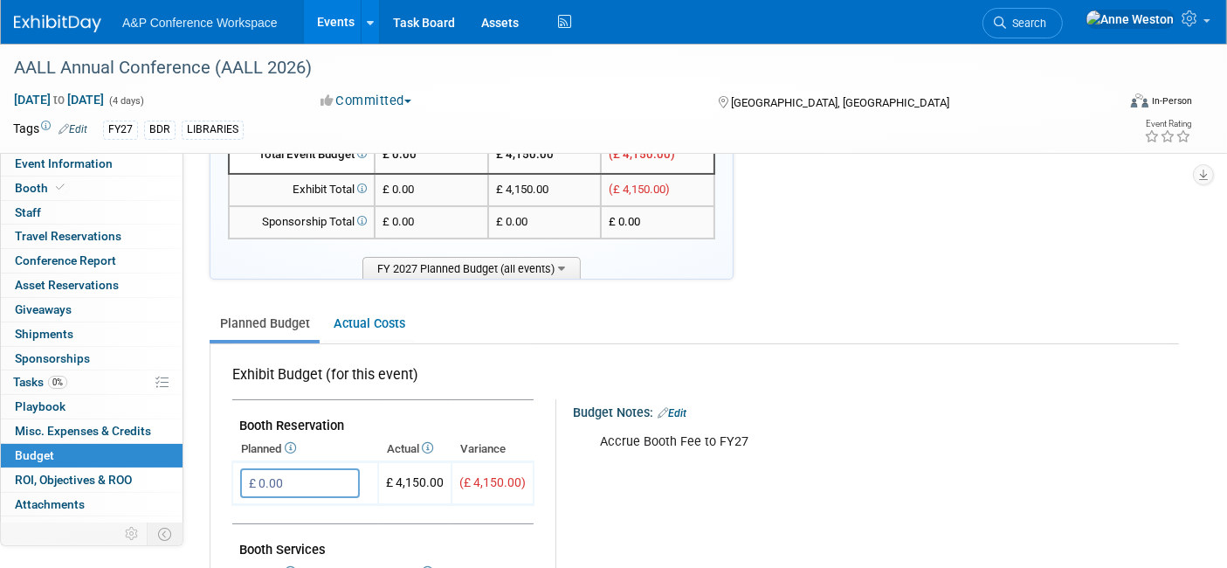
scroll to position [194, 0]
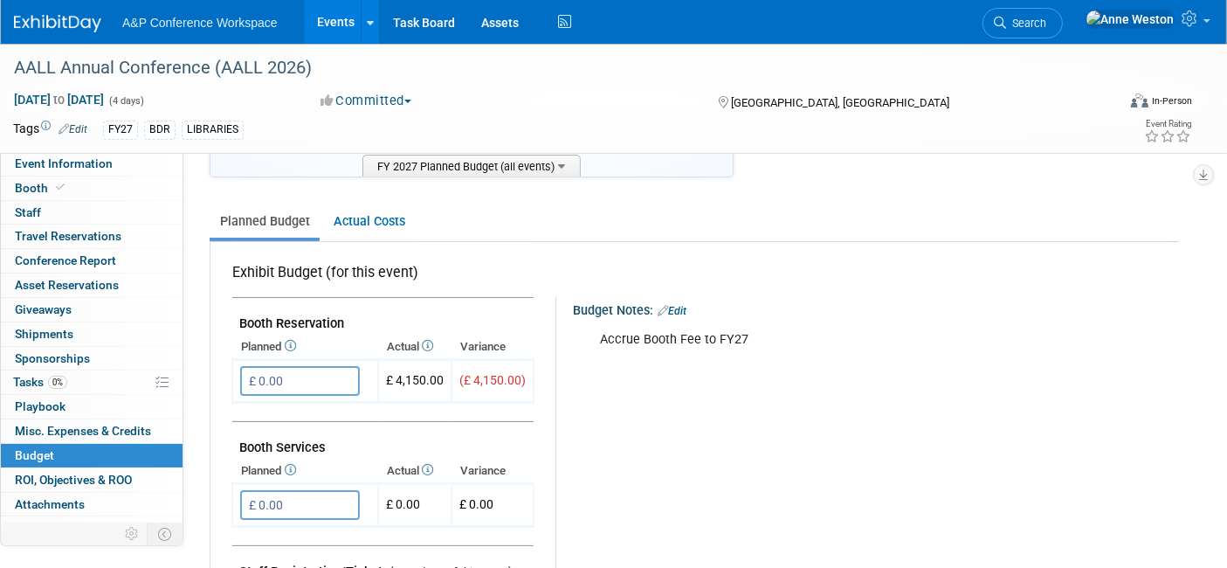
click at [674, 308] on link "Edit" at bounding box center [672, 311] width 29 height 12
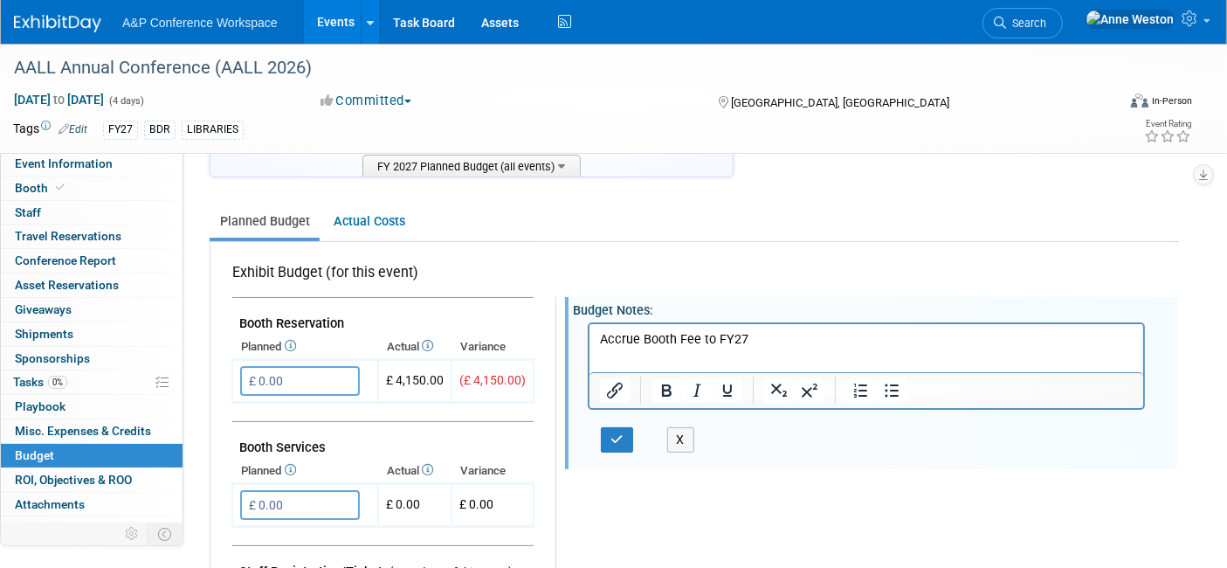
scroll to position [0, 0]
click at [770, 344] on p "Accrue Booth Fee to FY27" at bounding box center [866, 338] width 534 height 17
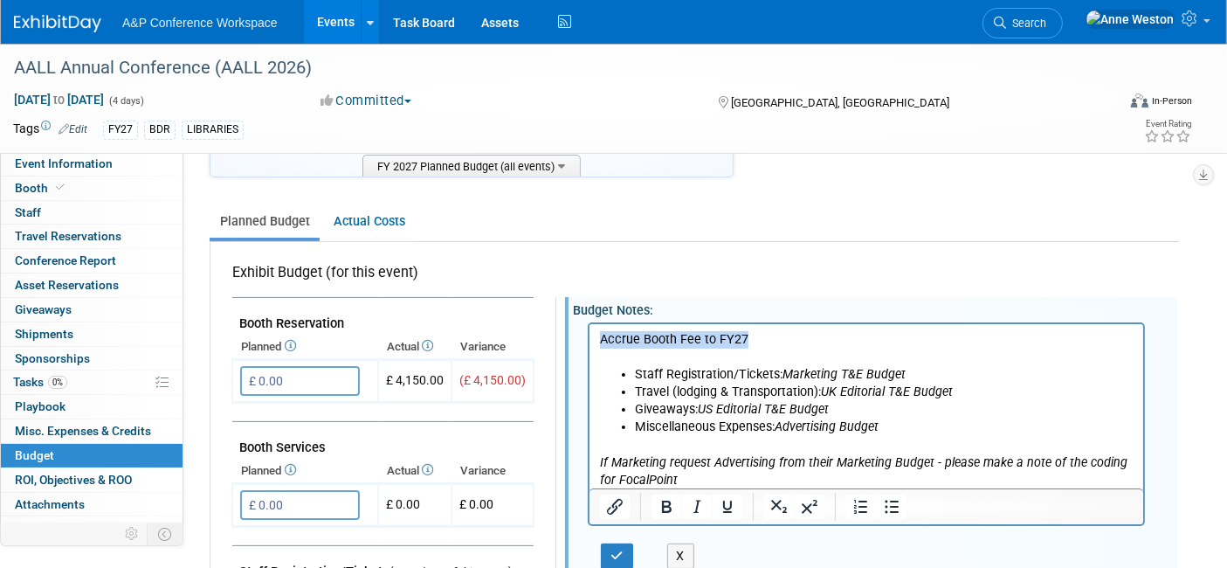
drag, startPoint x: 749, startPoint y: 336, endPoint x: 595, endPoint y: 332, distance: 153.8
click at [595, 332] on html "Accrue Booth Fee to FY27 Staff Registration/Tickets: Marketing T&E Budget Trave…" at bounding box center [866, 405] width 554 height 165
click at [664, 502] on icon "Bold" at bounding box center [667, 507] width 10 height 12
click at [825, 459] on icon "If Marketing request Advertising from their Marketing Budget - please make a no…" at bounding box center [863, 470] width 528 height 32
click at [611, 550] on icon "button" at bounding box center [617, 556] width 13 height 12
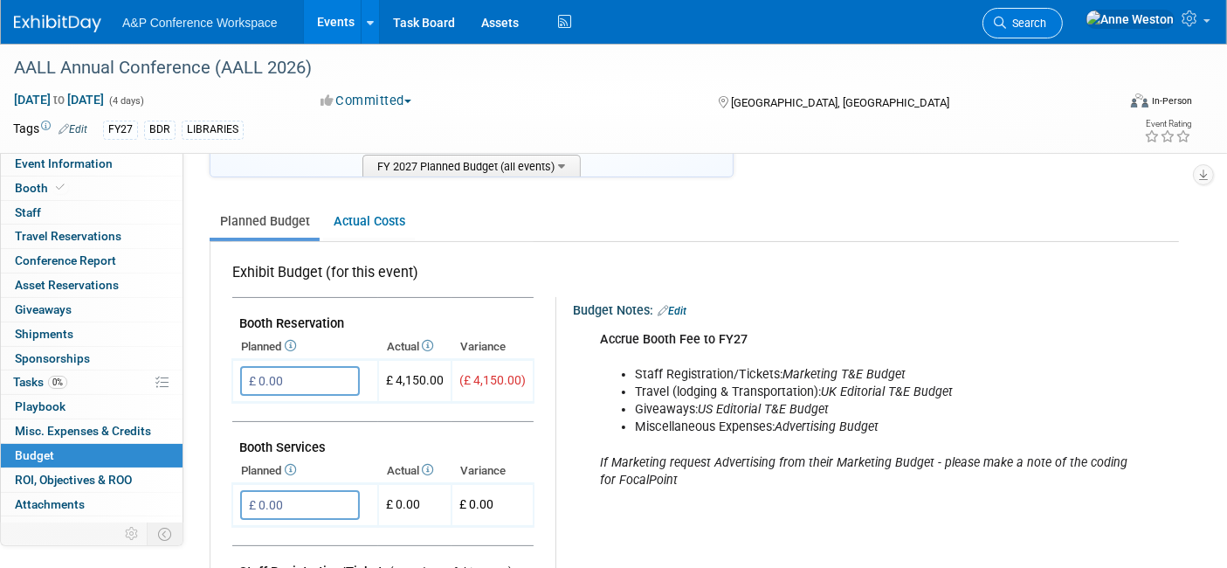
click at [1047, 22] on span "Search" at bounding box center [1026, 23] width 40 height 13
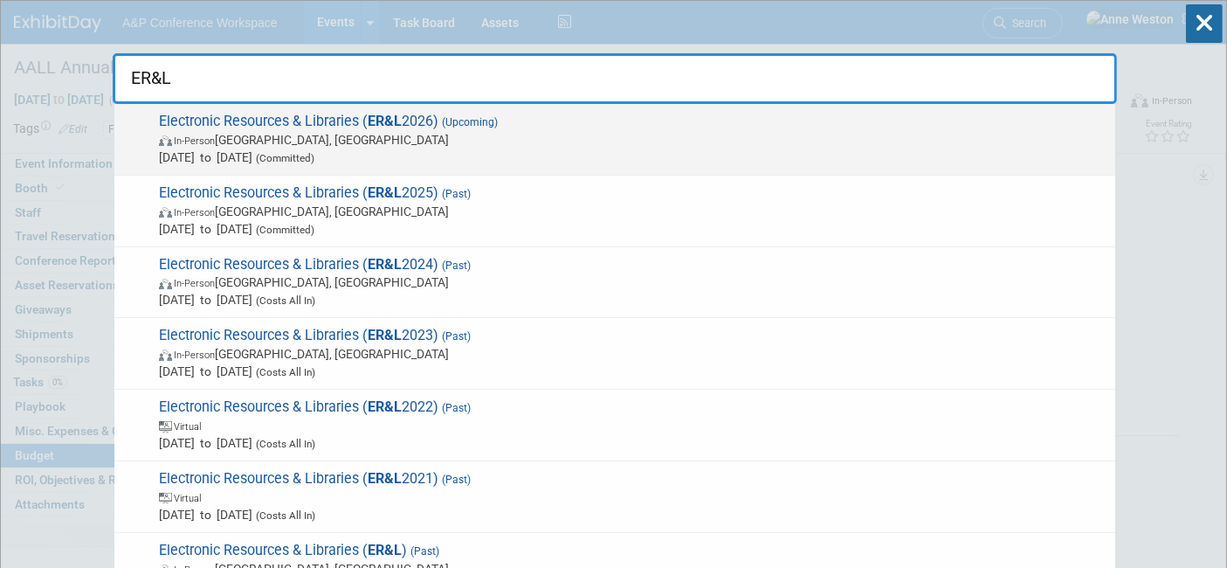
type input "ER&L"
click at [199, 120] on span "Electronic Resources & Libraries ( ER&L 2026) (Upcoming) In-Person [GEOGRAPHIC_…" at bounding box center [630, 139] width 953 height 53
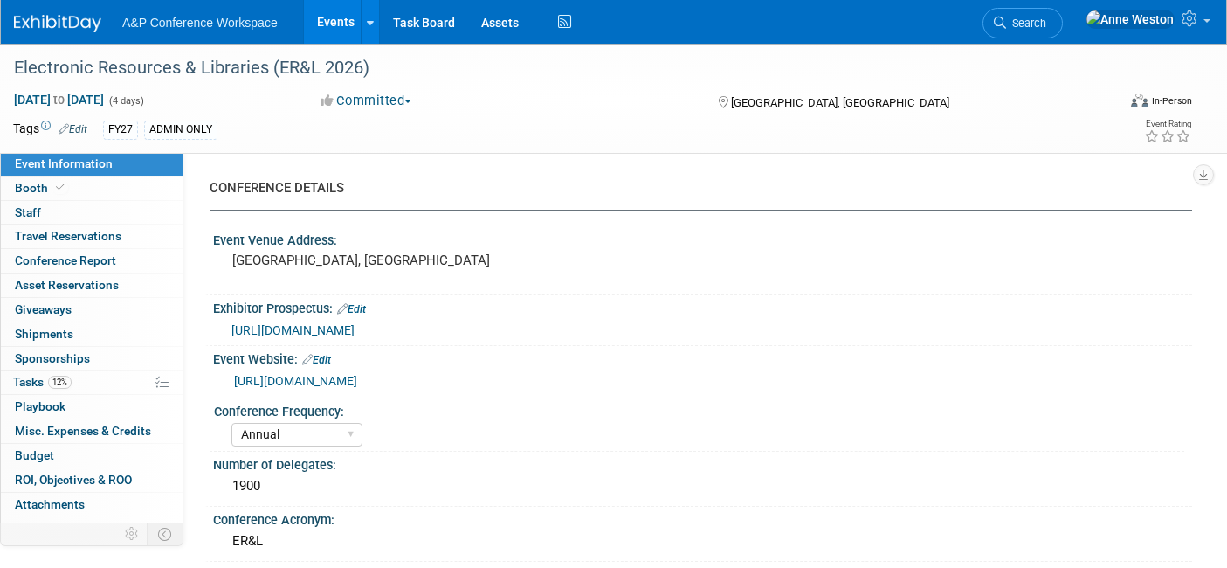
select select "Annual"
select select "Level 2"
select select "In-Person Booth"
select select "Libraries"
select select "Bloomsbury Digital Resources"
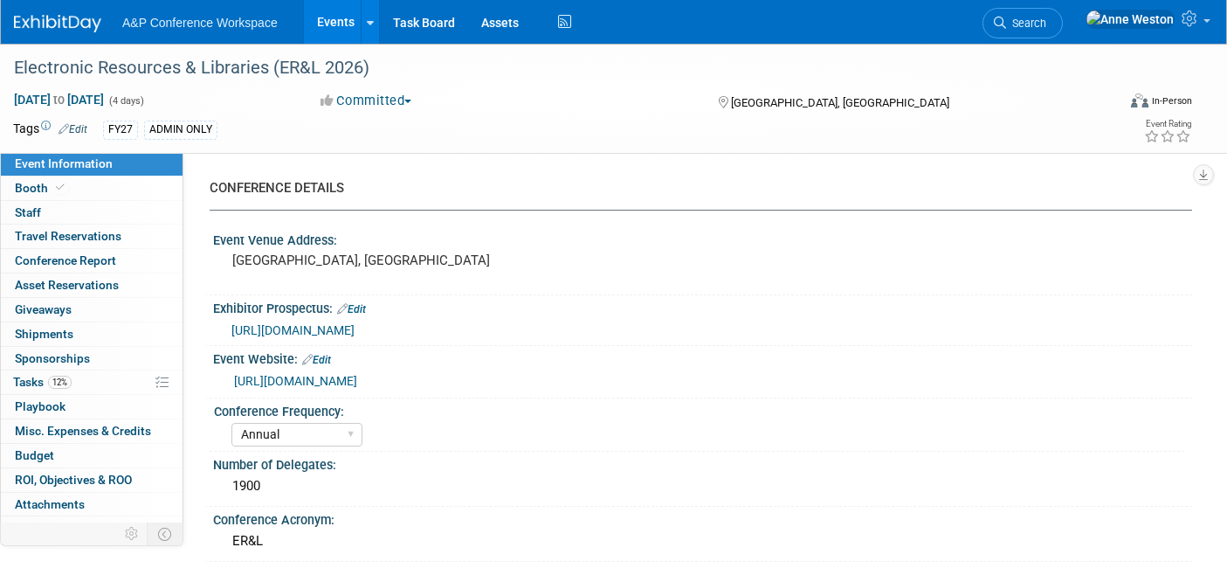
select select "[PERSON_NAME]"
select select "BDR Product Awareness and Trial Generation​"
click at [100, 184] on link "Booth" at bounding box center [92, 188] width 182 height 24
select select "DIGI"
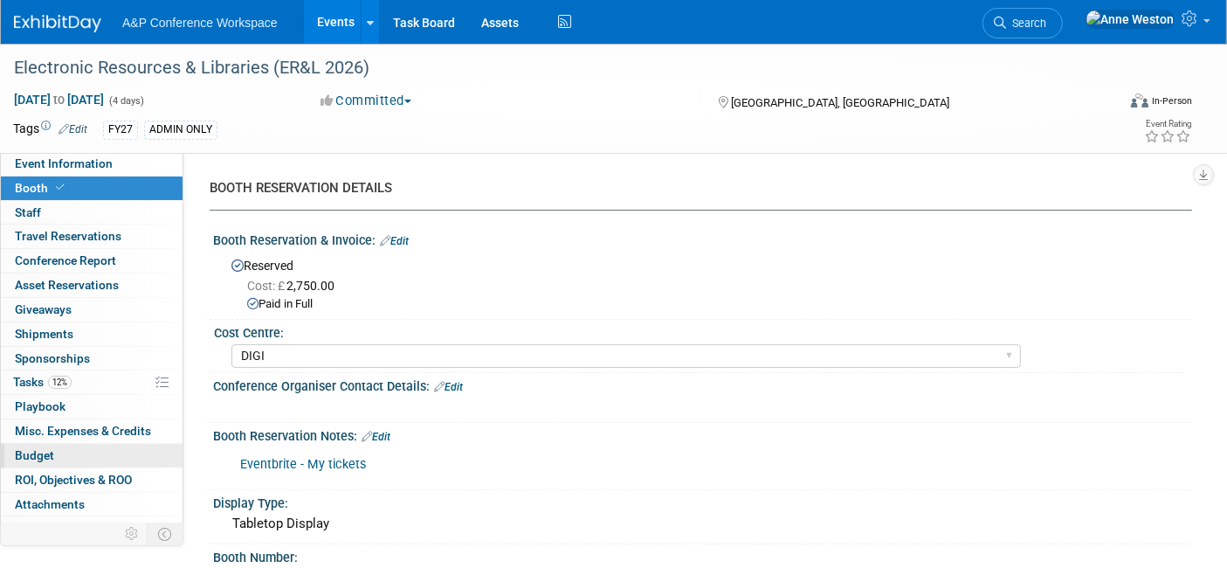
click at [43, 444] on link "Budget" at bounding box center [92, 456] width 182 height 24
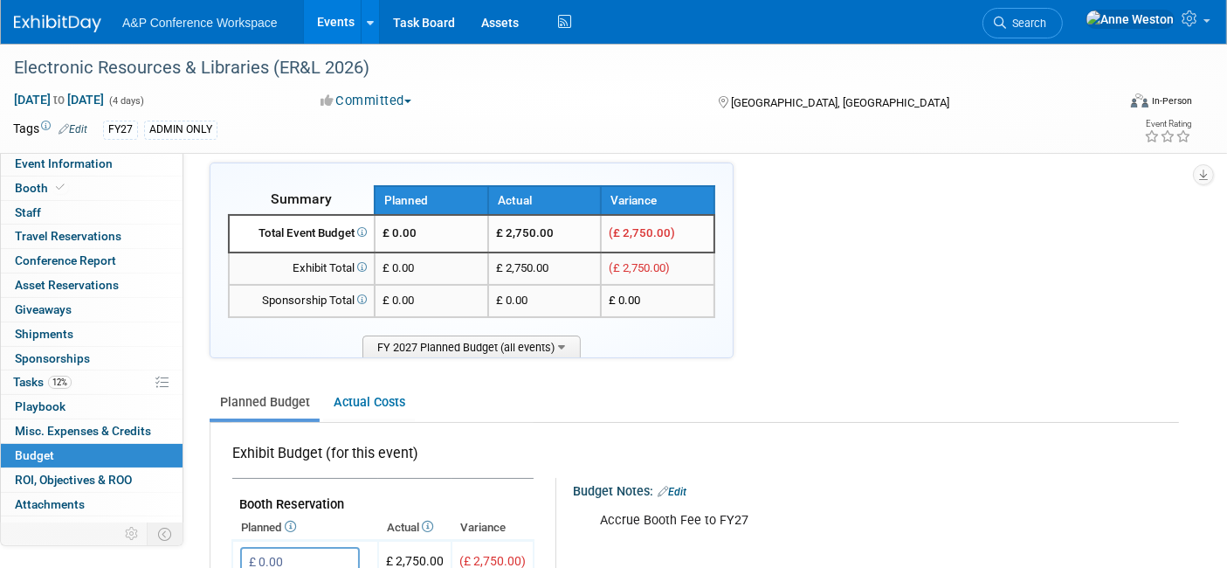
scroll to position [291, 0]
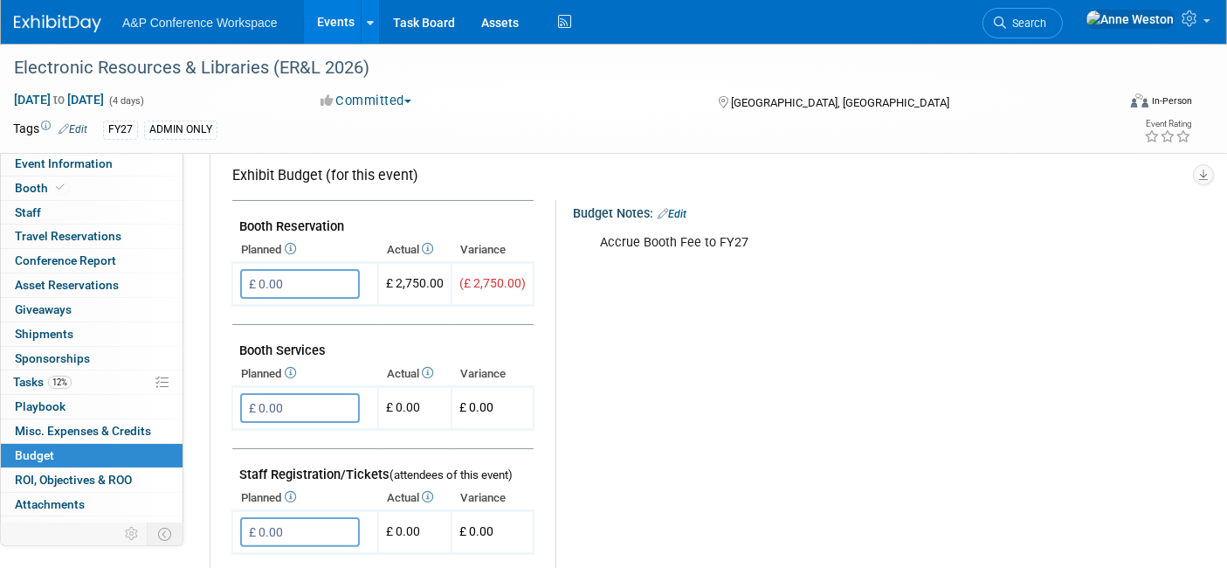
click at [682, 210] on link "Edit" at bounding box center [672, 214] width 29 height 12
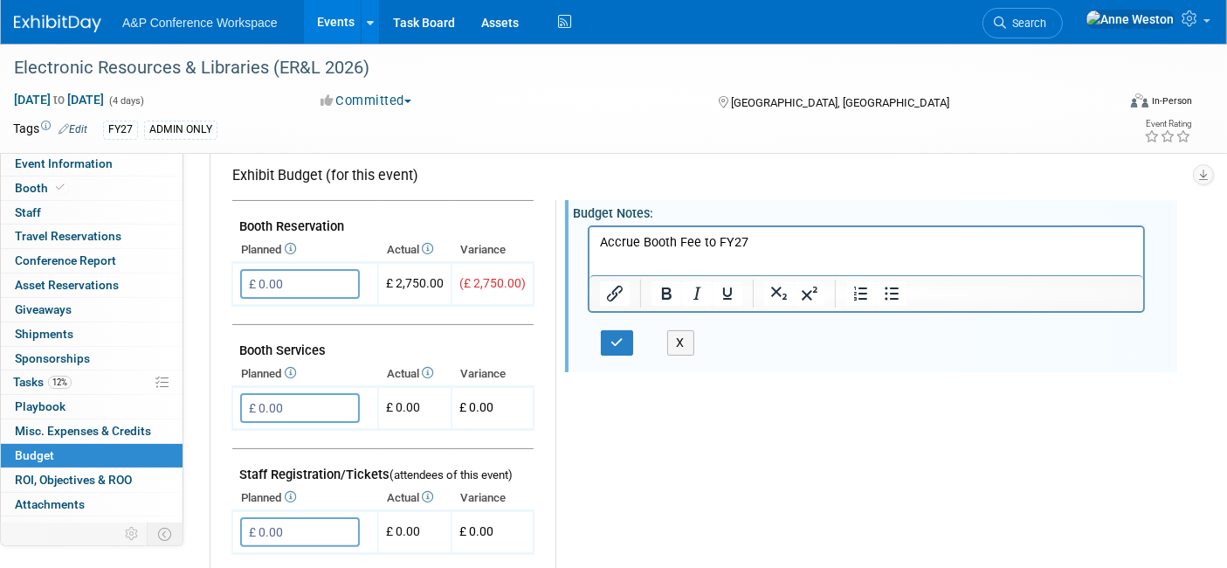
scroll to position [0, 0]
click at [751, 242] on p "Accrue Booth Fee to FY27" at bounding box center [866, 241] width 534 height 17
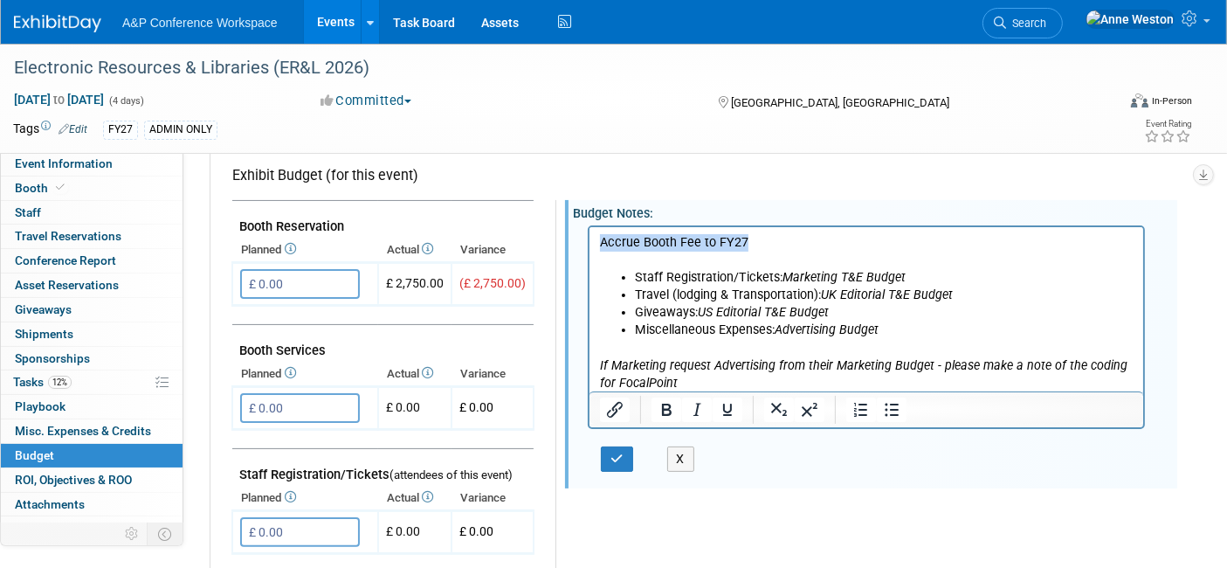
drag, startPoint x: 673, startPoint y: 245, endPoint x: 521, endPoint y: 245, distance: 152.0
click at [589, 245] on html "Accrue Booth Fee to FY27 Staff Registration/Tickets: Marketing T&E Budget Trave…" at bounding box center [866, 308] width 554 height 165
click at [656, 399] on icon "Bold" at bounding box center [666, 409] width 21 height 21
click at [601, 446] on button "button" at bounding box center [617, 458] width 32 height 25
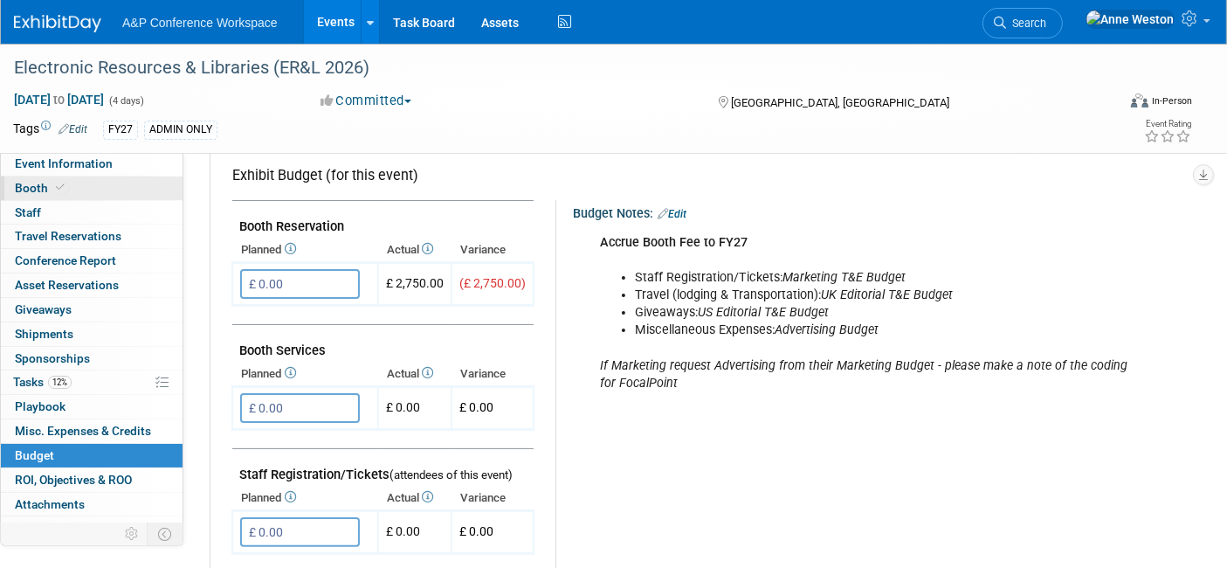
click at [76, 188] on link "Booth" at bounding box center [92, 188] width 182 height 24
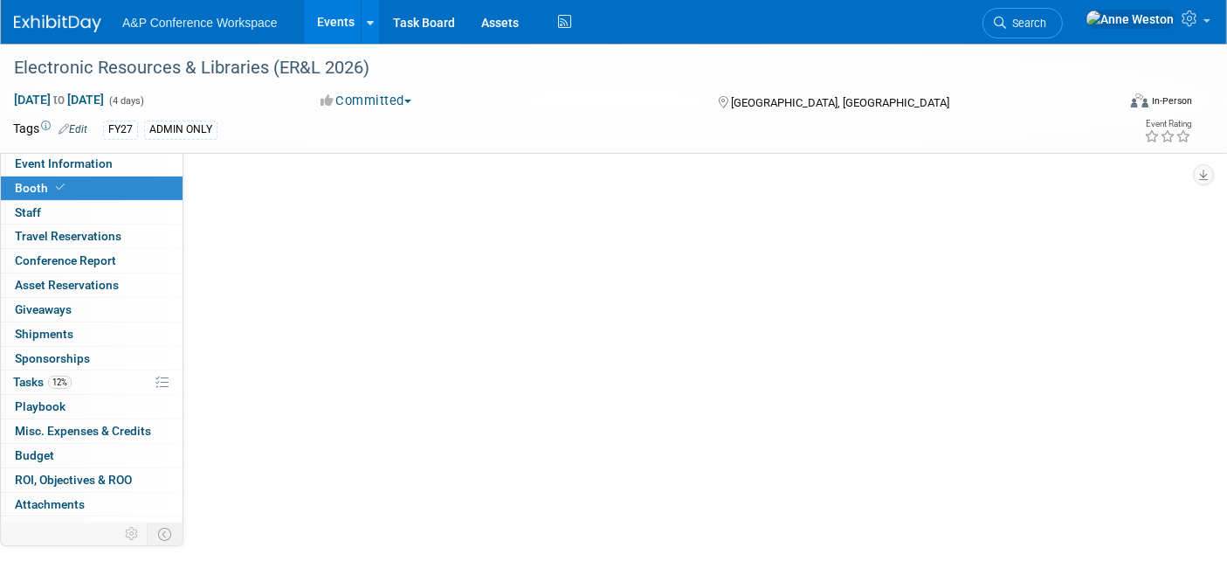
select select "DIGI"
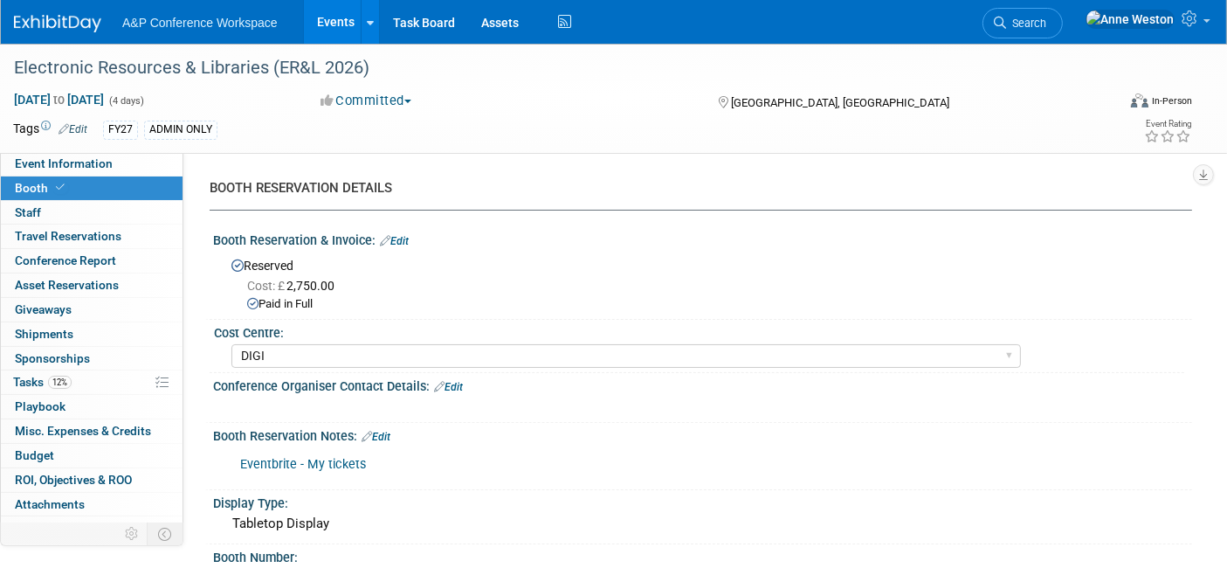
scroll to position [97, 0]
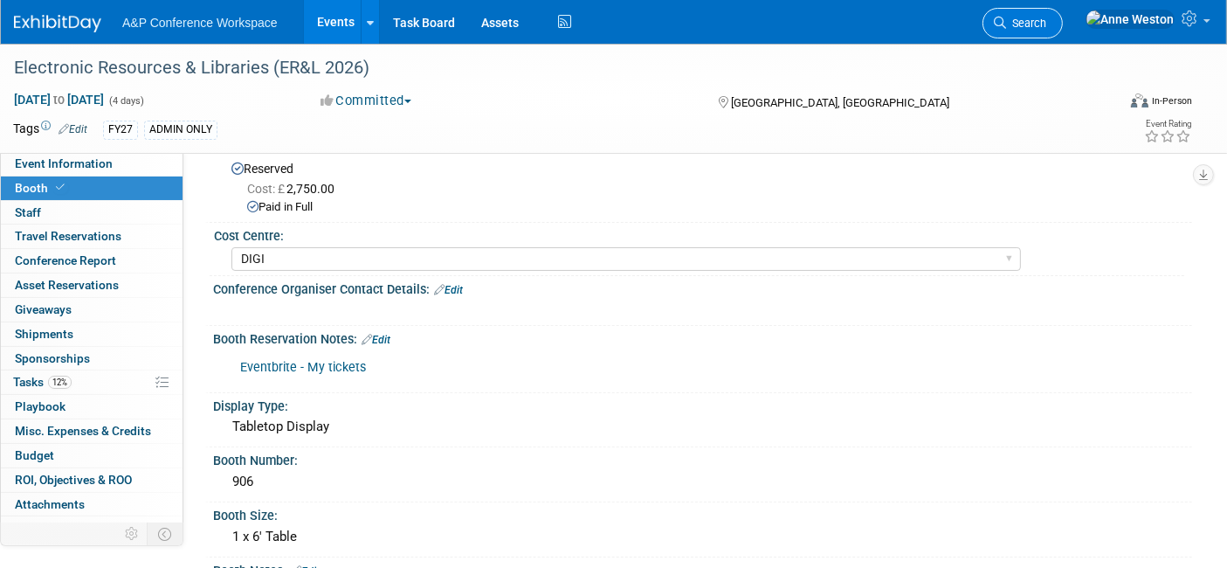
click at [1047, 18] on span "Search" at bounding box center [1026, 23] width 40 height 13
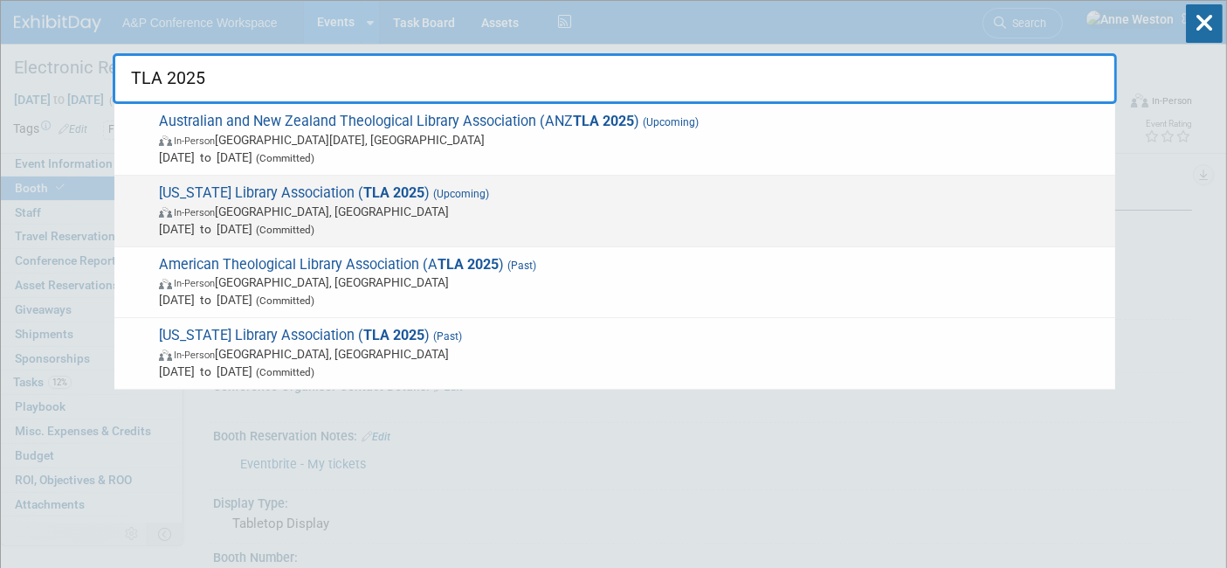
type input "TLA 2025"
click at [219, 189] on span "[US_STATE] Library Association ( TLA 2025 ) (Upcoming) In-Person [GEOGRAPHIC_DA…" at bounding box center [630, 210] width 953 height 53
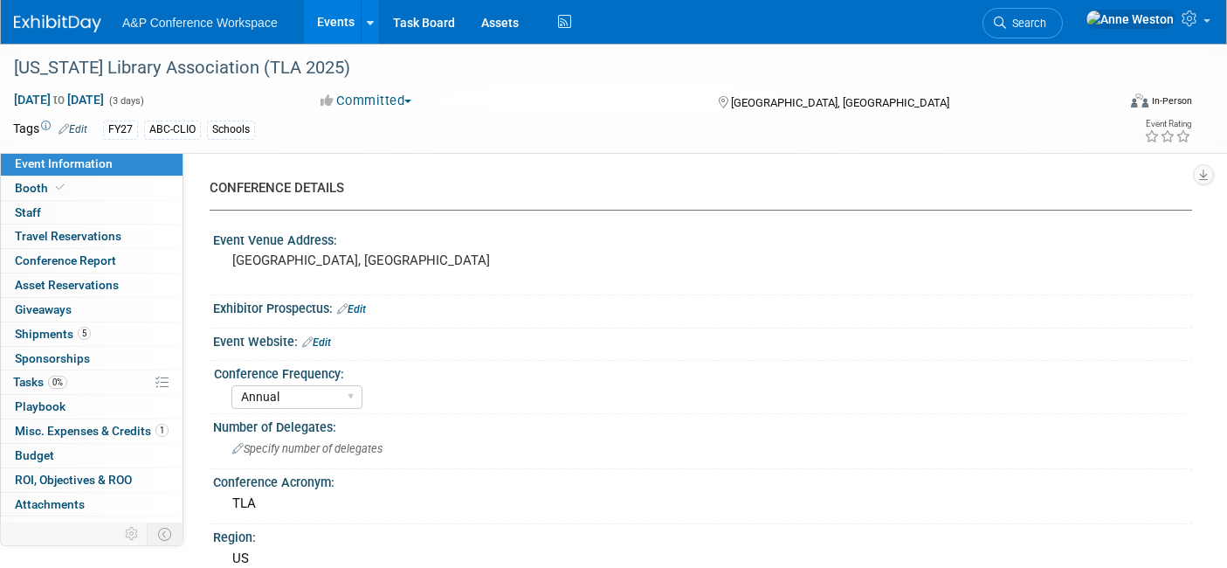
select select "Annual"
select select "Level 1"
select select "In-Person Booth"
select select "Schools"
select select "Bloomsbury Digital Resources"
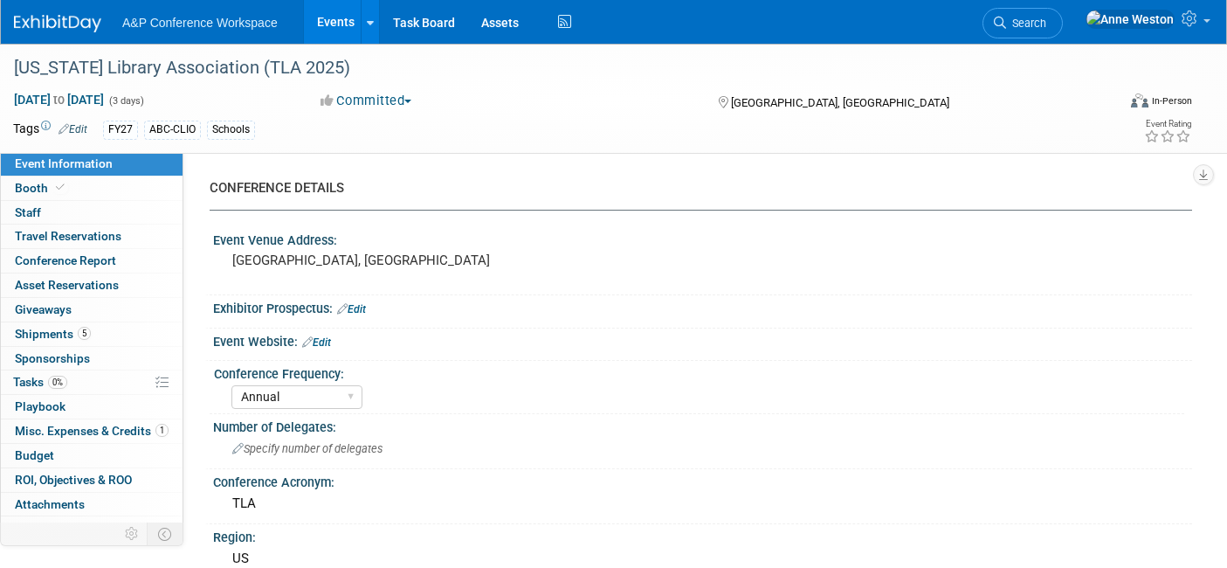
select select "[PERSON_NAME]"
select select "BDR Product Awareness and Trial Generation​"
click at [297, 61] on div "[US_STATE] Library Association (TLA 2025)" at bounding box center [550, 67] width 1084 height 31
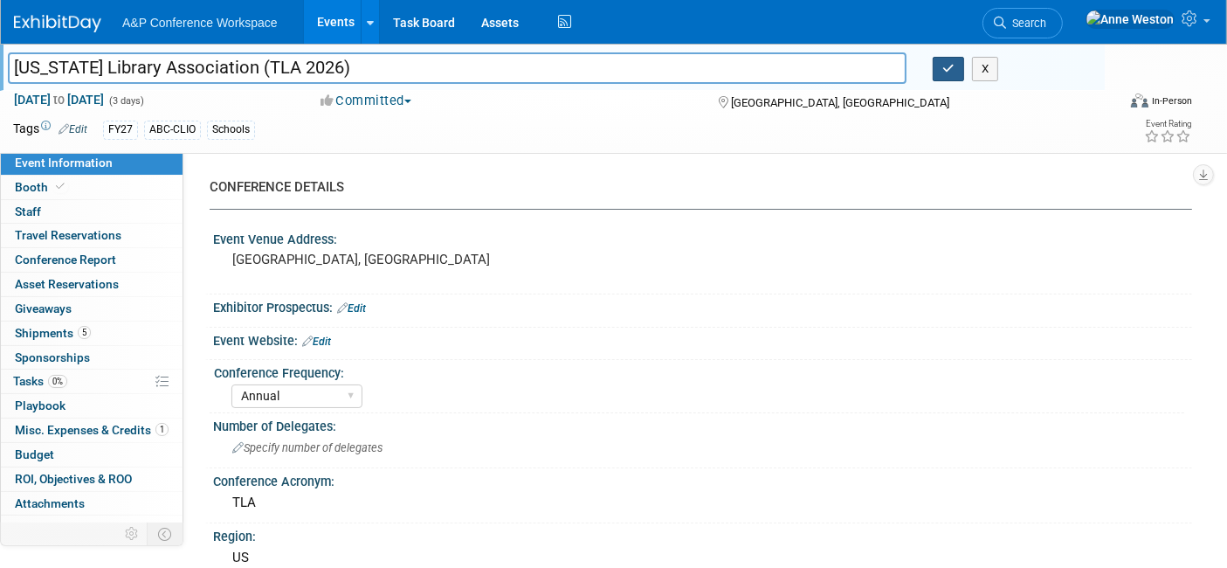
type input "[US_STATE] Library Association (TLA 2026)"
click at [941, 69] on button "button" at bounding box center [948, 69] width 31 height 24
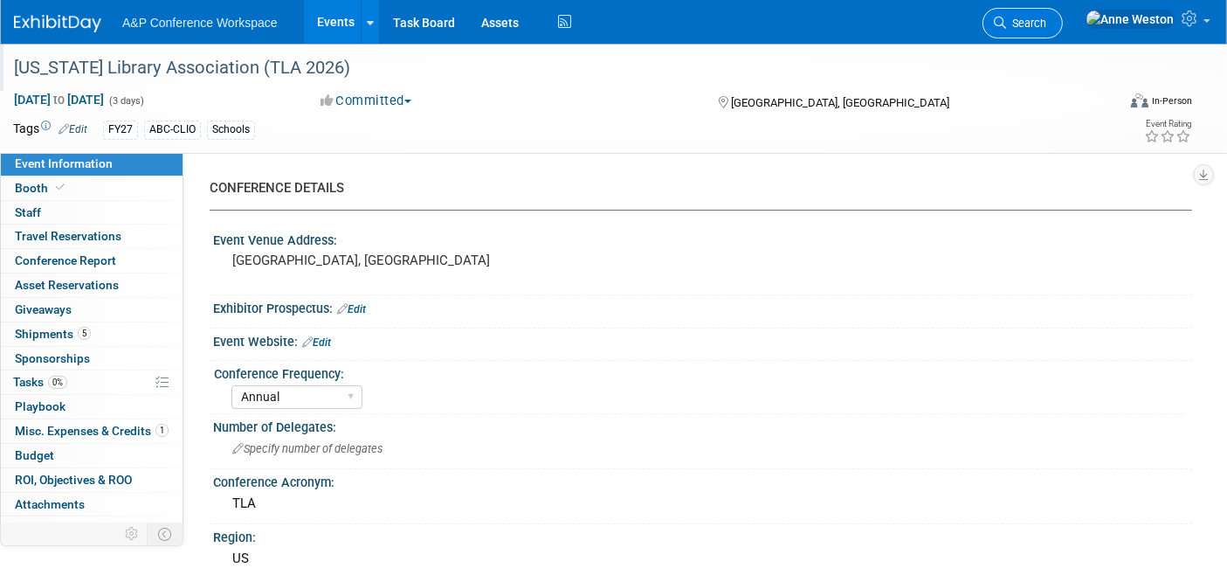
click at [1006, 18] on icon at bounding box center [1000, 23] width 12 height 12
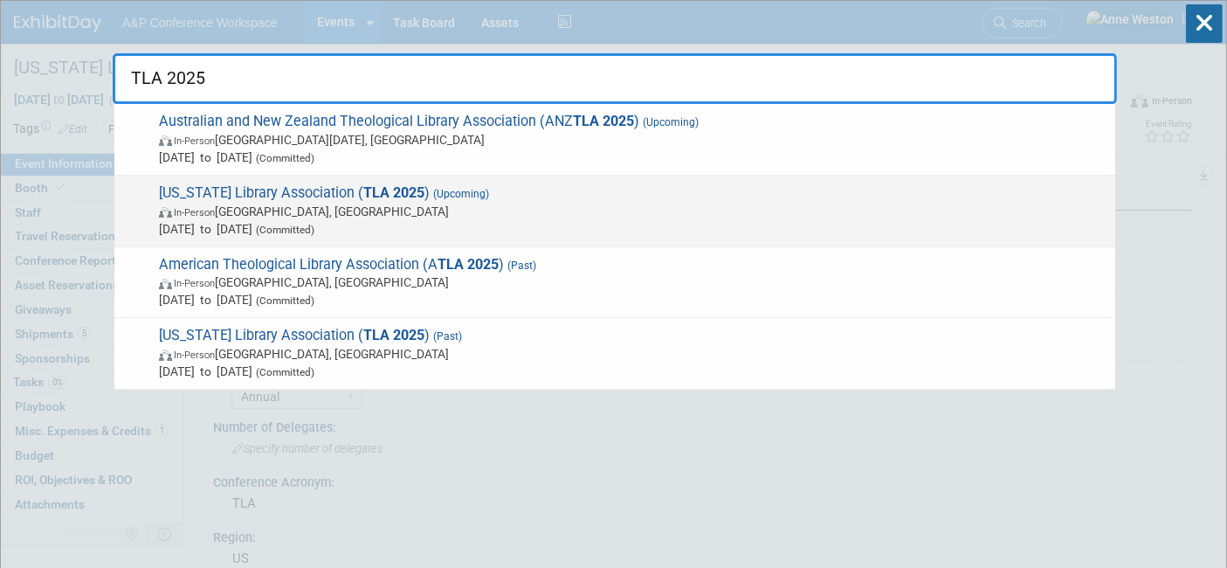
type input "TLA 2025"
click at [265, 192] on span "[US_STATE] Library Association ( TLA 2025 ) (Upcoming) In-Person [GEOGRAPHIC_DA…" at bounding box center [630, 210] width 953 height 53
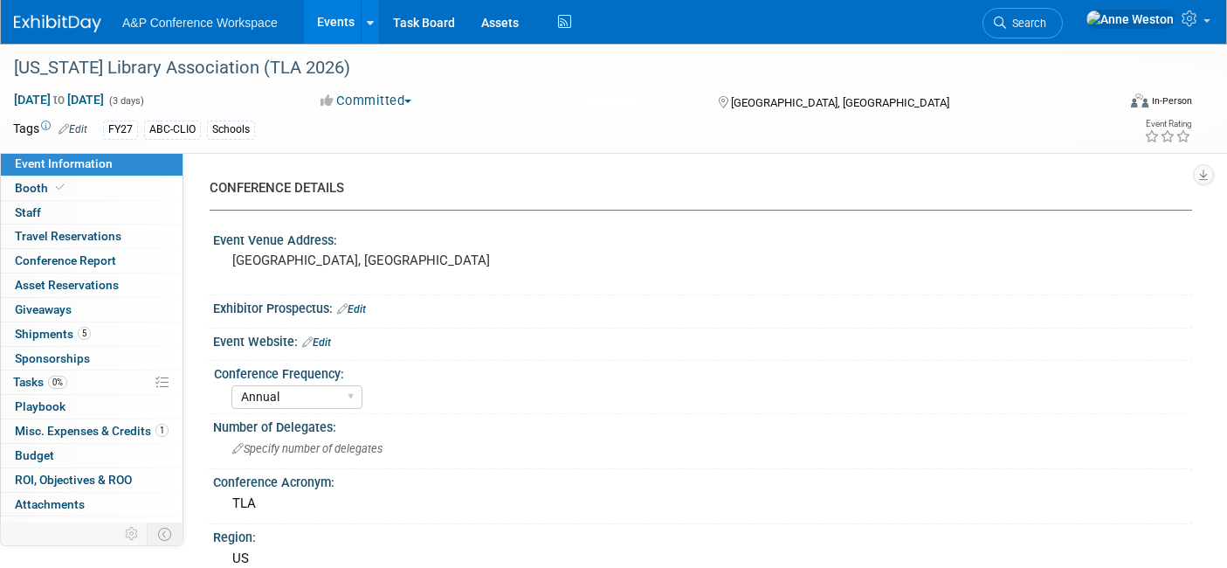
select select "Annual"
select select "Level 1"
select select "In-Person Booth"
select select "Schools"
select select "Bloomsbury Digital Resources"
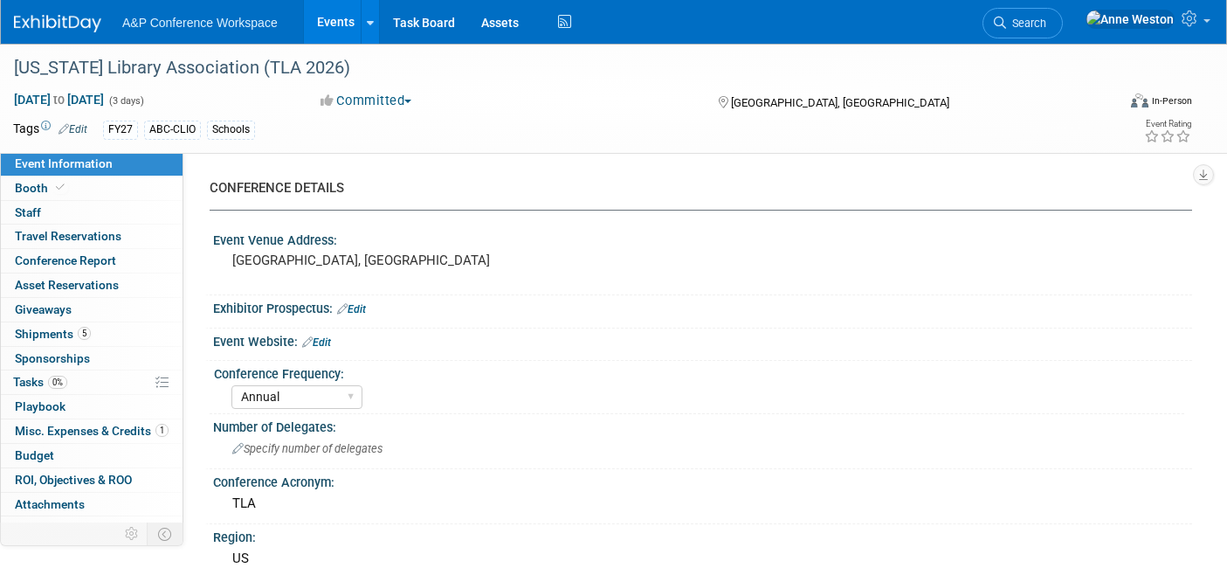
select select "[PERSON_NAME]"
select select "BDR Product Awareness and Trial Generation​"
click at [58, 188] on icon at bounding box center [60, 188] width 9 height 10
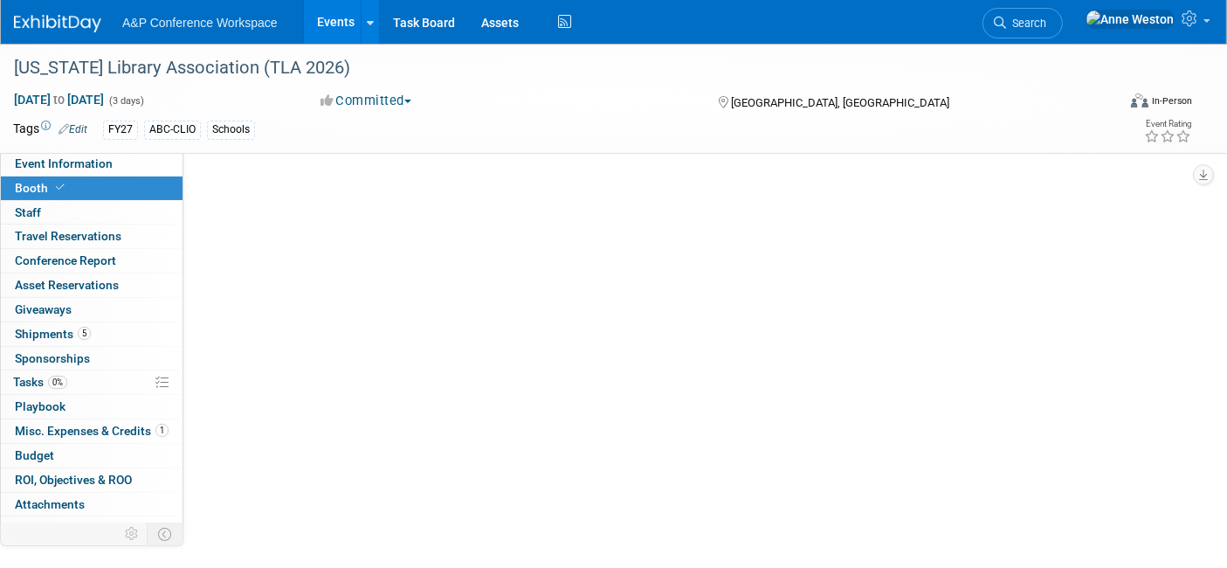
select select "CLDC - Digital/BDR"
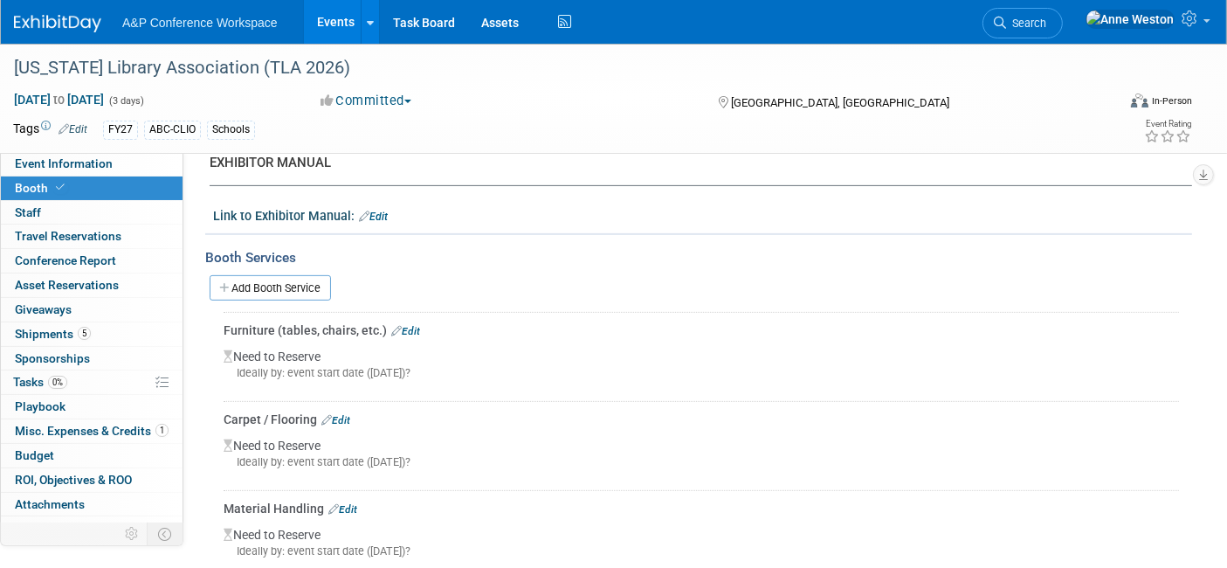
scroll to position [582, 0]
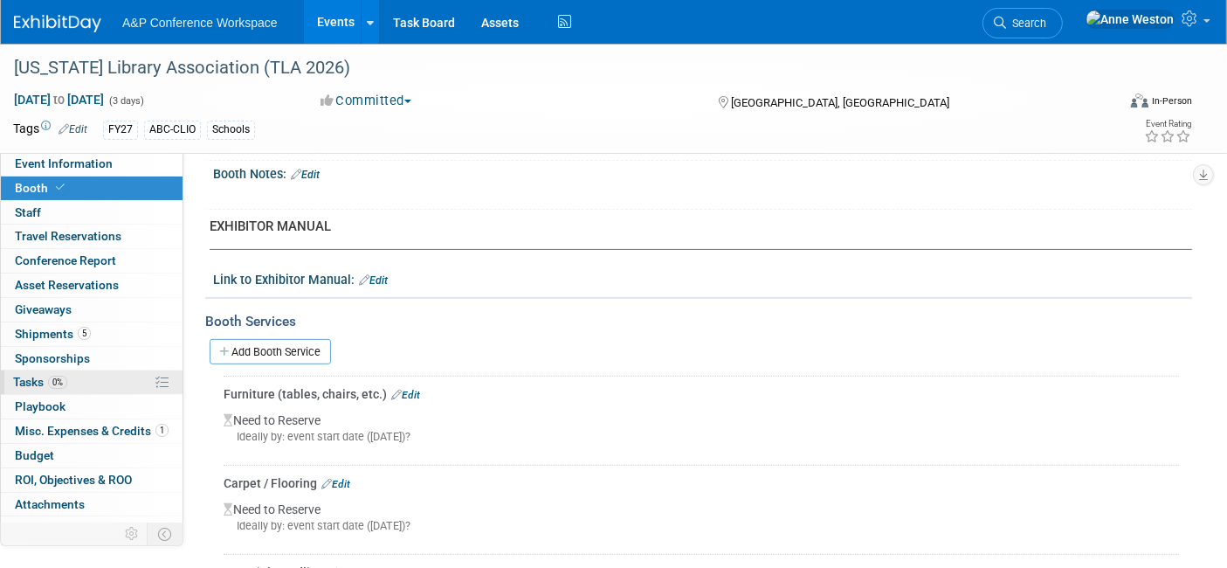
click at [66, 388] on link "0% Tasks 0%" at bounding box center [92, 382] width 182 height 24
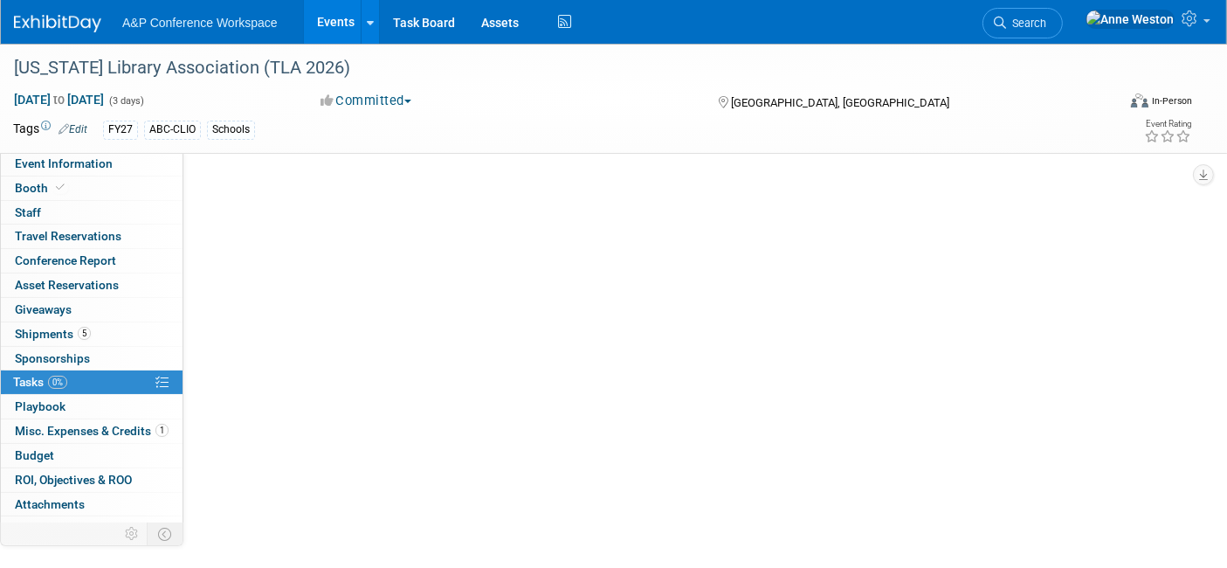
scroll to position [0, 0]
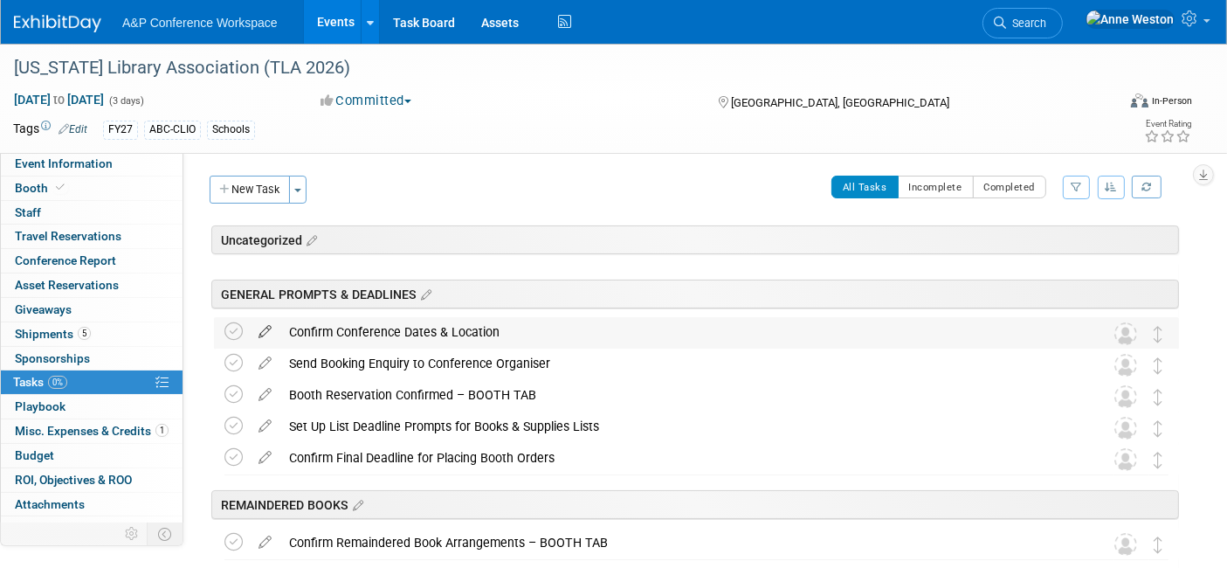
click at [263, 324] on icon at bounding box center [265, 328] width 31 height 22
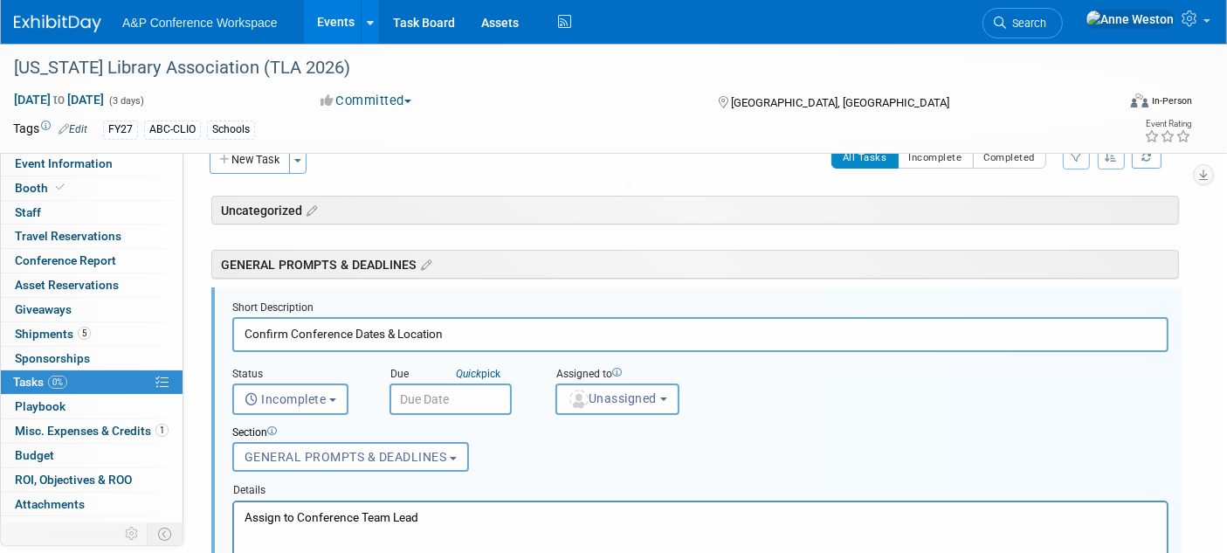
scroll to position [60, 0]
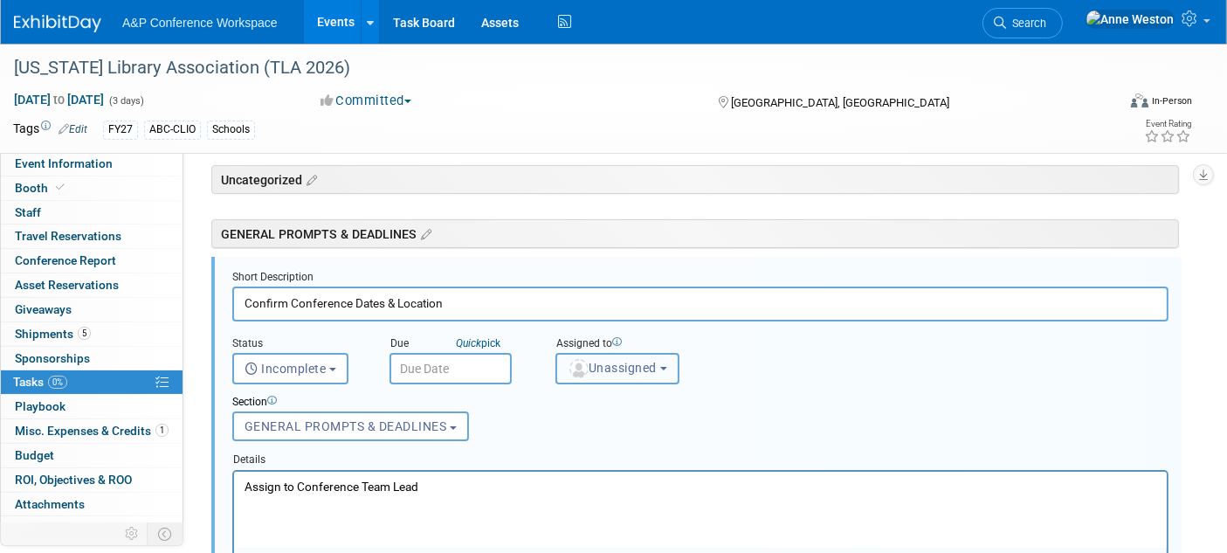
click at [604, 356] on button "Unassigned" at bounding box center [618, 368] width 124 height 31
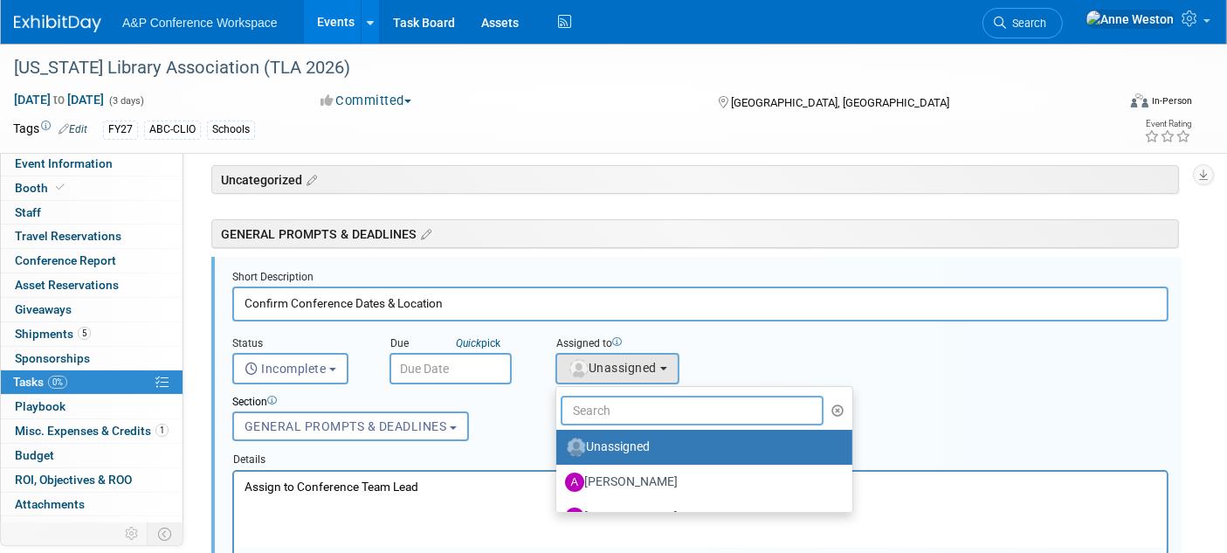
click at [633, 412] on input "text" at bounding box center [692, 411] width 263 height 30
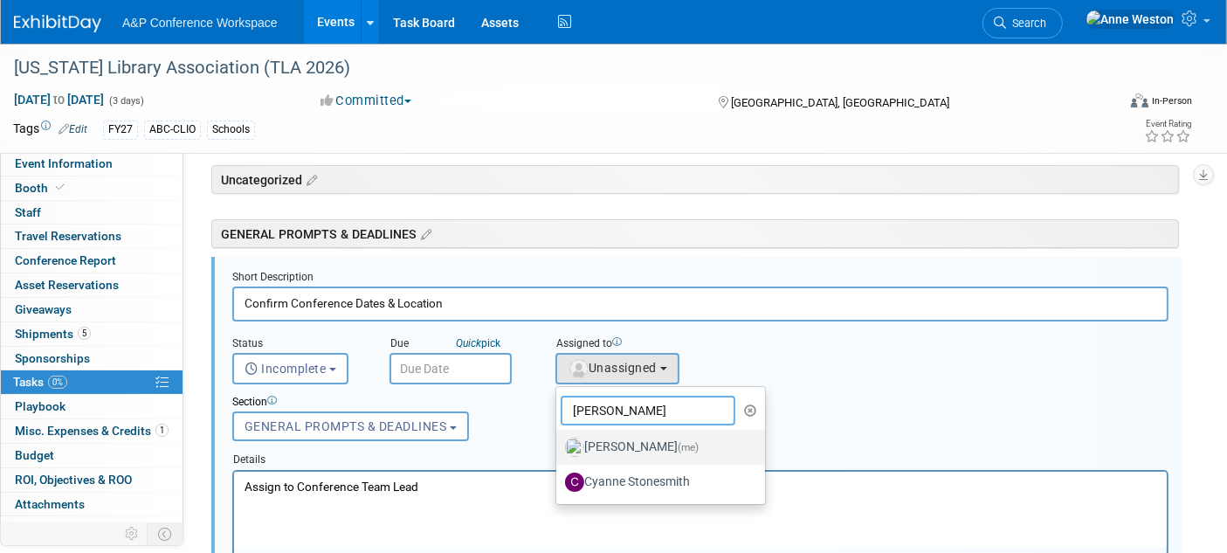
type input "Anne"
click at [628, 436] on label "Anne Weston (me)" at bounding box center [656, 447] width 183 height 28
click at [559, 439] on input "Anne Weston (me)" at bounding box center [553, 444] width 11 height 11
select select "c29719a7-47ff-44fe-b37a-21211f595519"
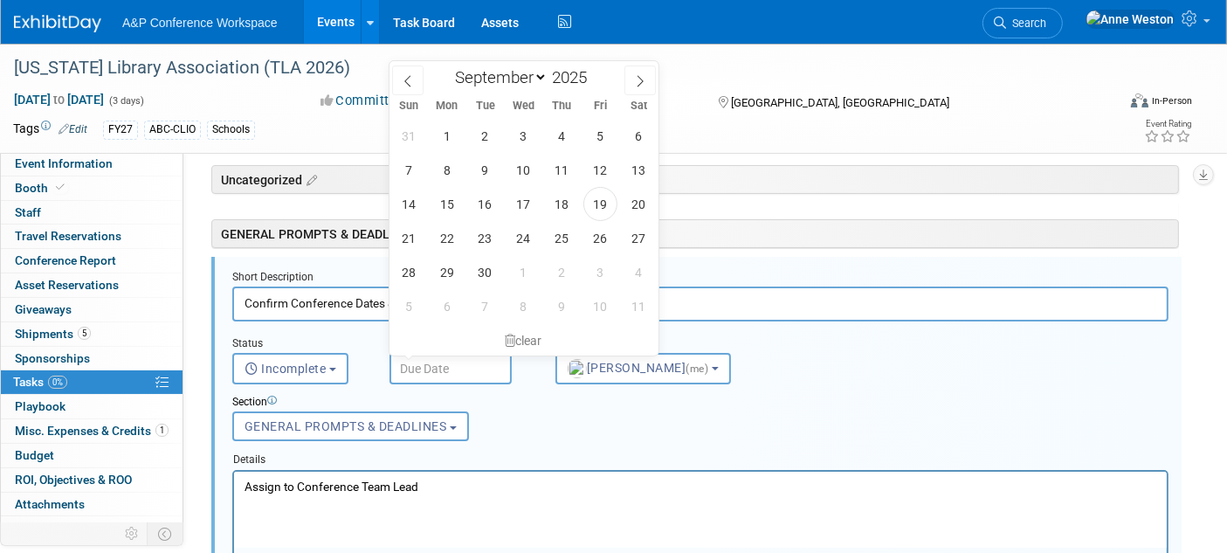
click at [400, 359] on input "text" at bounding box center [451, 368] width 122 height 31
click at [481, 266] on span "30" at bounding box center [485, 272] width 34 height 34
type input "Sep 30, 2025"
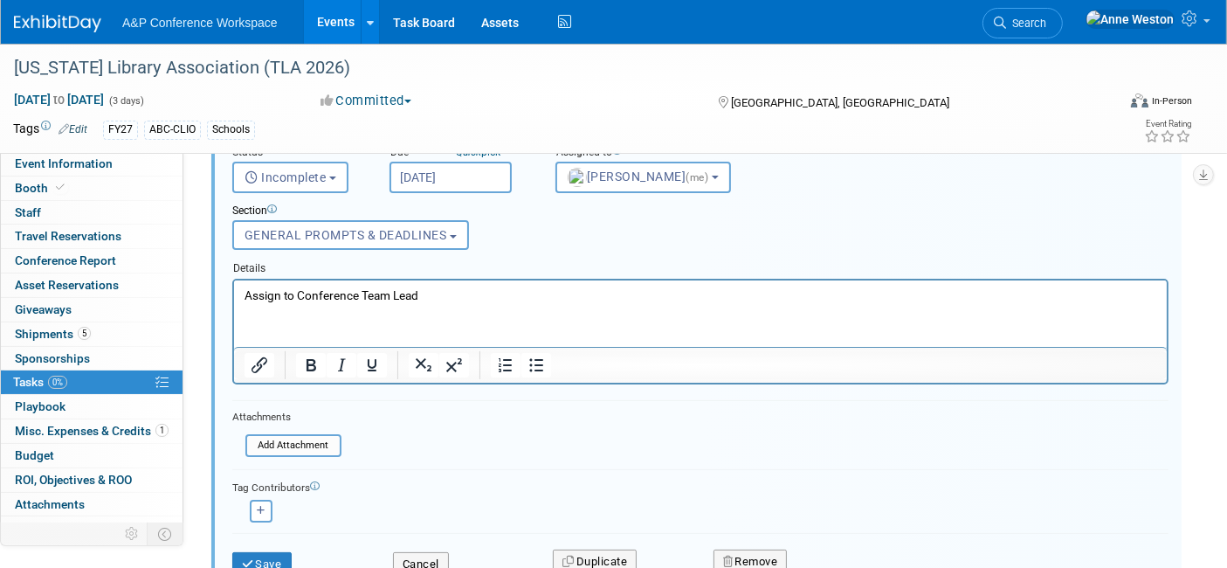
scroll to position [254, 0]
click at [267, 555] on button "Save" at bounding box center [261, 562] width 59 height 24
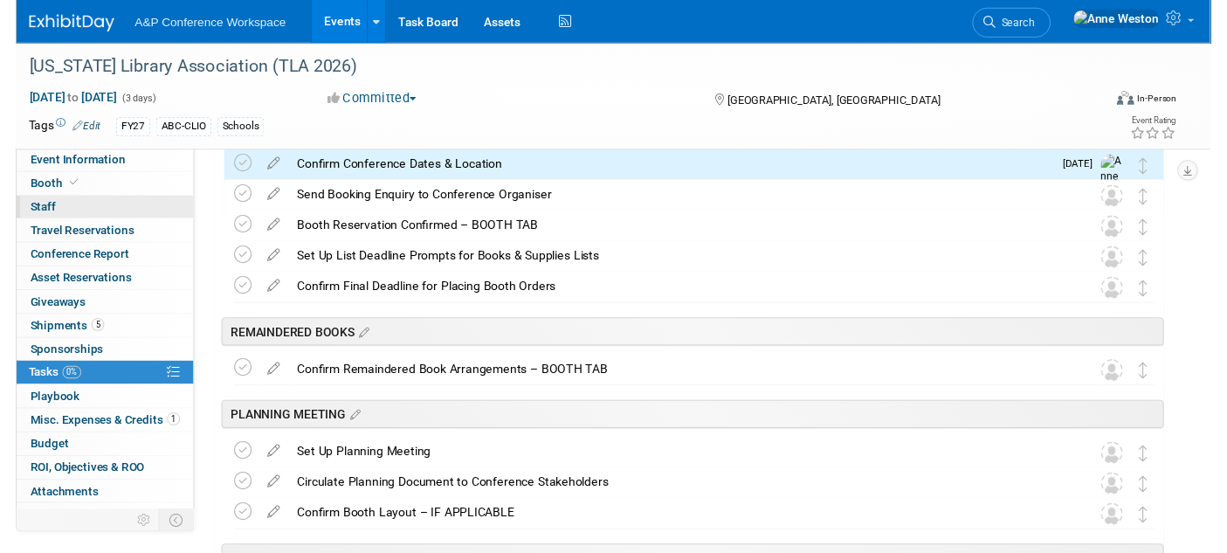
scroll to position [60, 0]
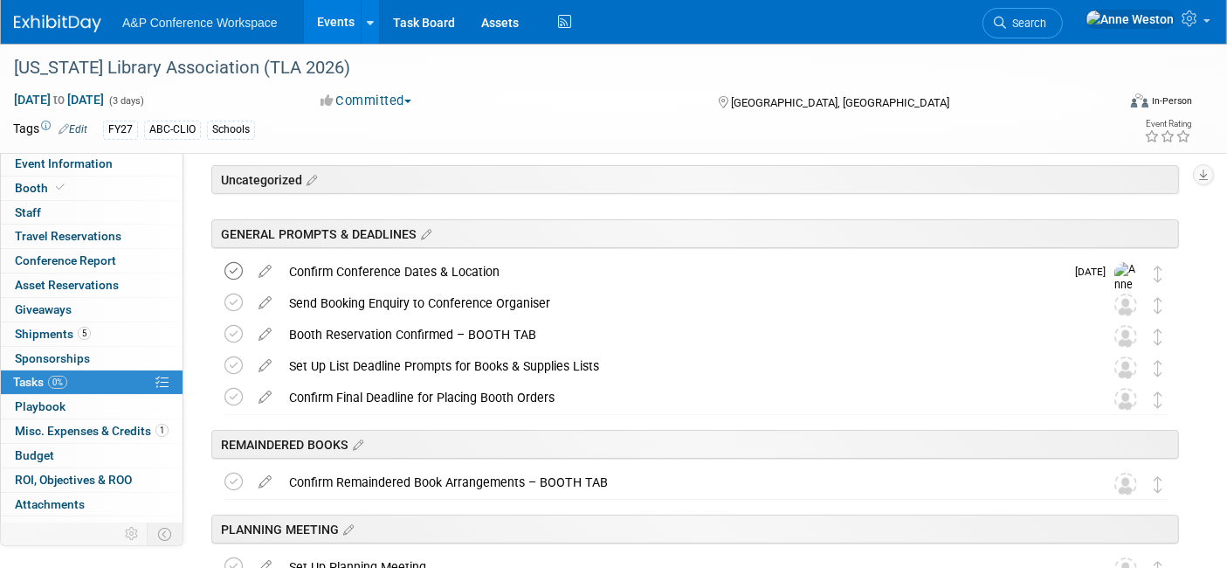
click at [228, 265] on icon at bounding box center [234, 271] width 18 height 18
click at [264, 298] on icon at bounding box center [265, 299] width 31 height 22
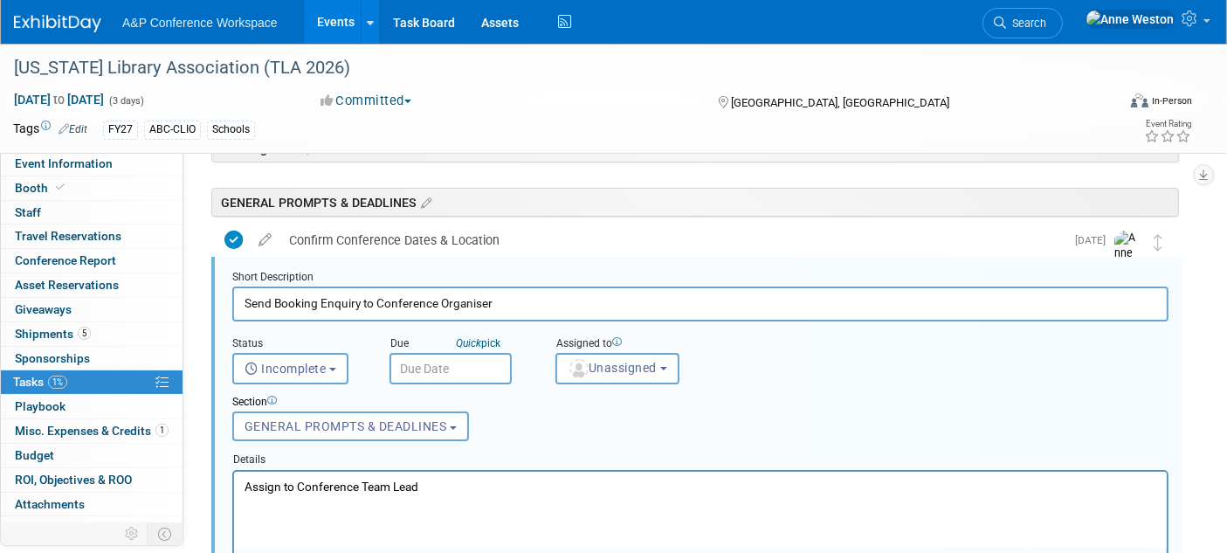
scroll to position [0, 0]
click at [601, 372] on button "Unassigned" at bounding box center [618, 368] width 124 height 31
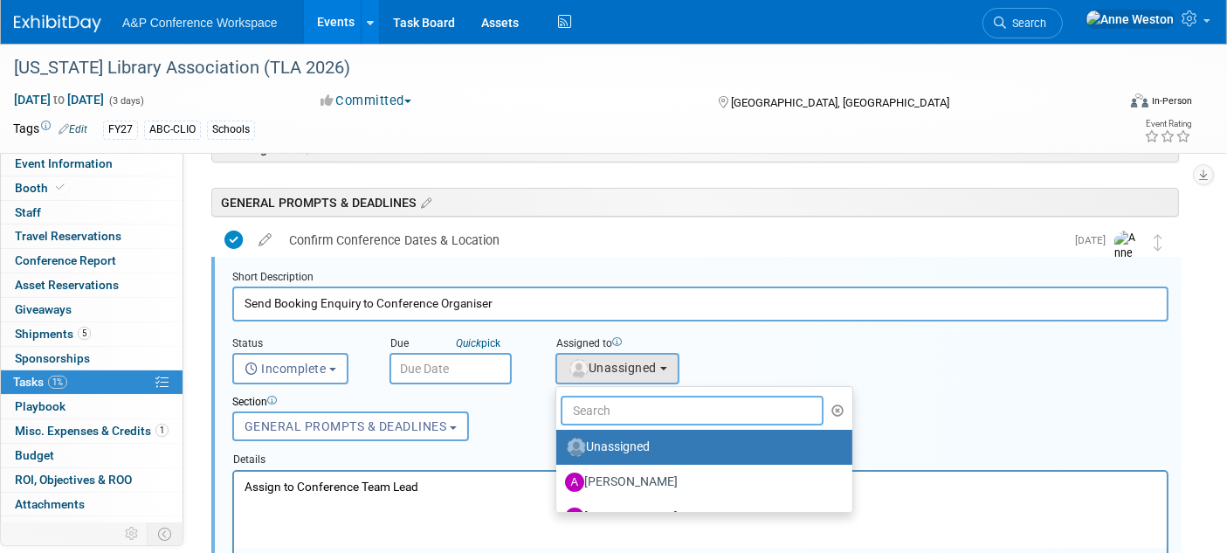
click at [599, 404] on input "text" at bounding box center [692, 411] width 263 height 30
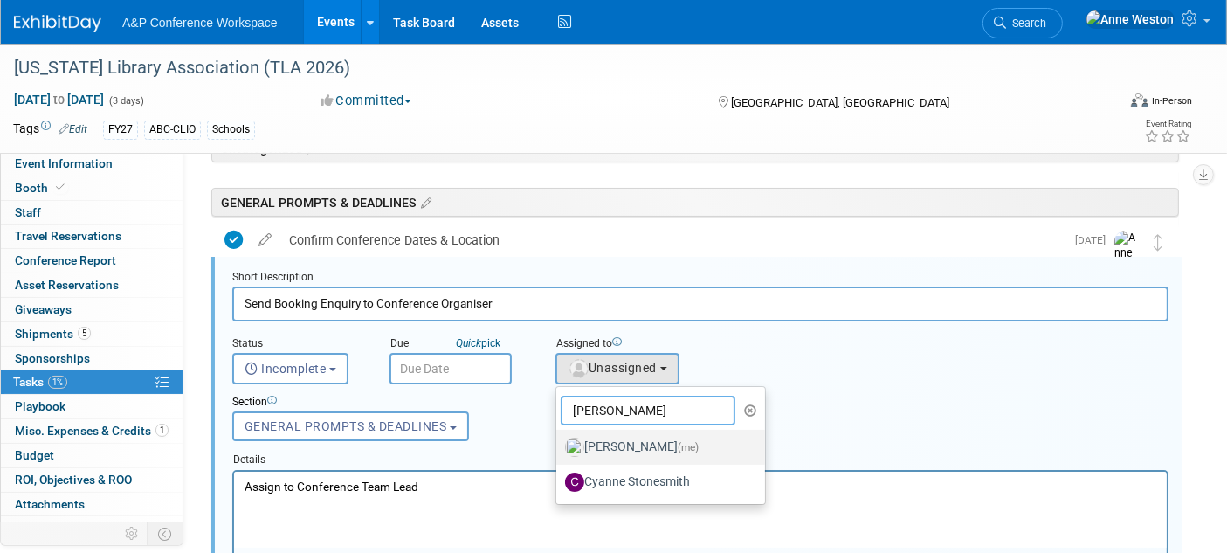
type input "Anne"
click at [611, 433] on label "Anne Weston (me)" at bounding box center [656, 447] width 183 height 28
click at [559, 439] on input "Anne Weston (me)" at bounding box center [553, 444] width 11 height 11
select select "c29719a7-47ff-44fe-b37a-21211f595519"
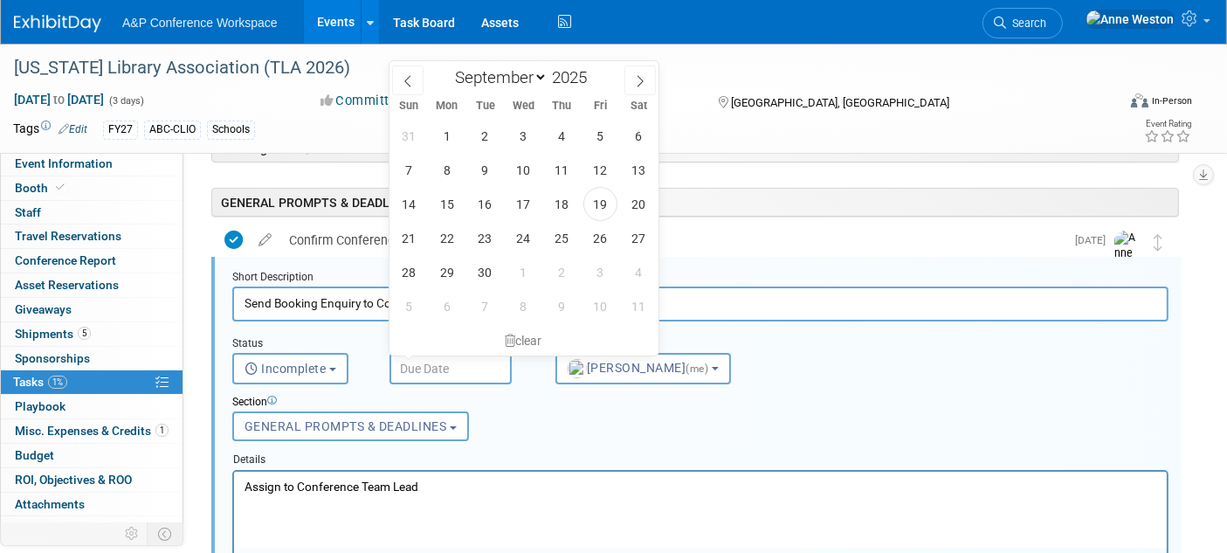
click at [413, 357] on input "text" at bounding box center [451, 368] width 122 height 31
click at [606, 201] on span "19" at bounding box center [601, 204] width 34 height 34
type input "Sep 19, 2025"
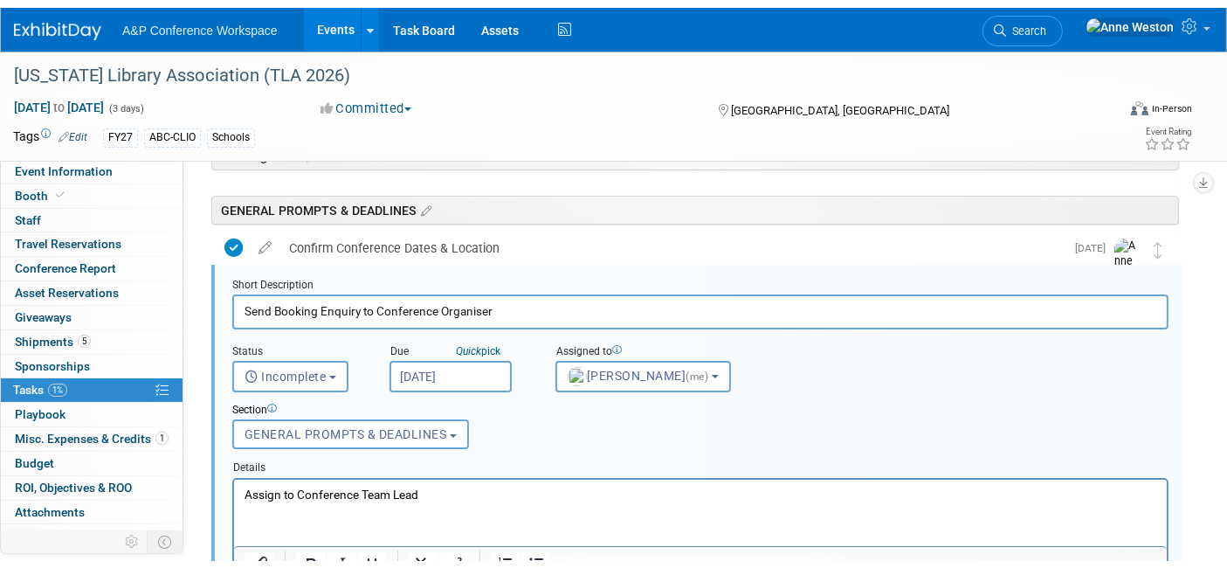
scroll to position [287, 0]
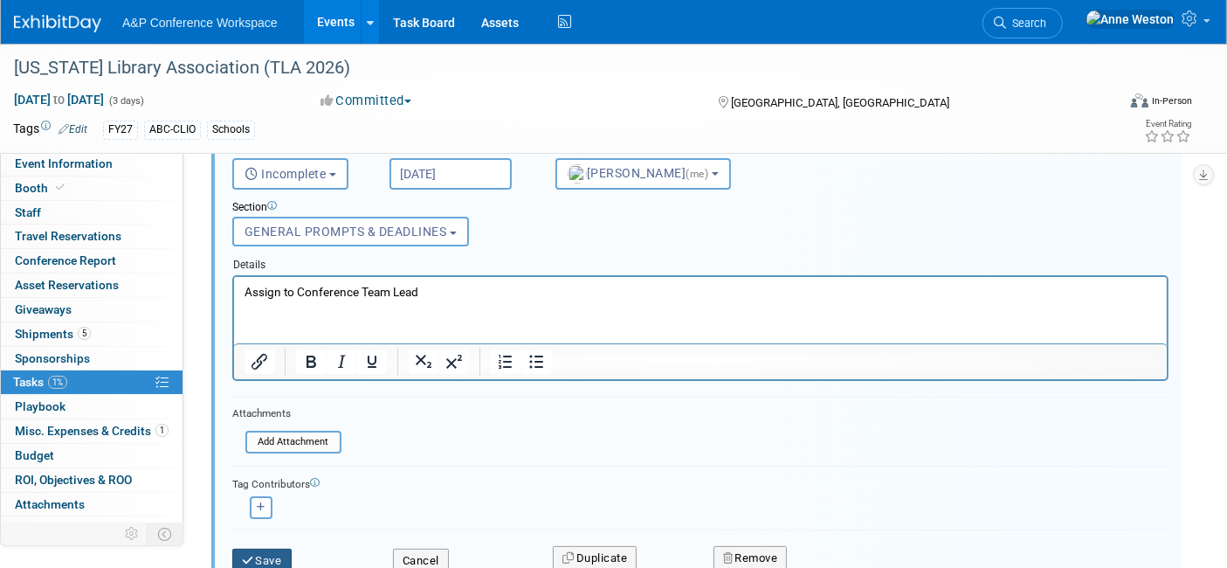
click at [258, 549] on button "Save" at bounding box center [261, 561] width 59 height 24
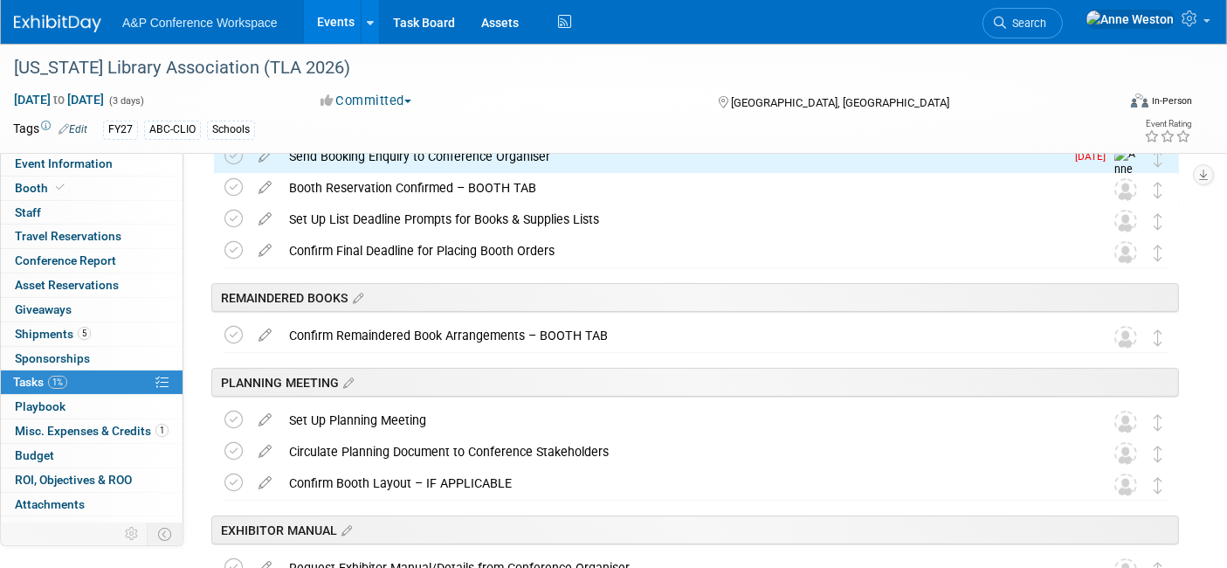
scroll to position [190, 0]
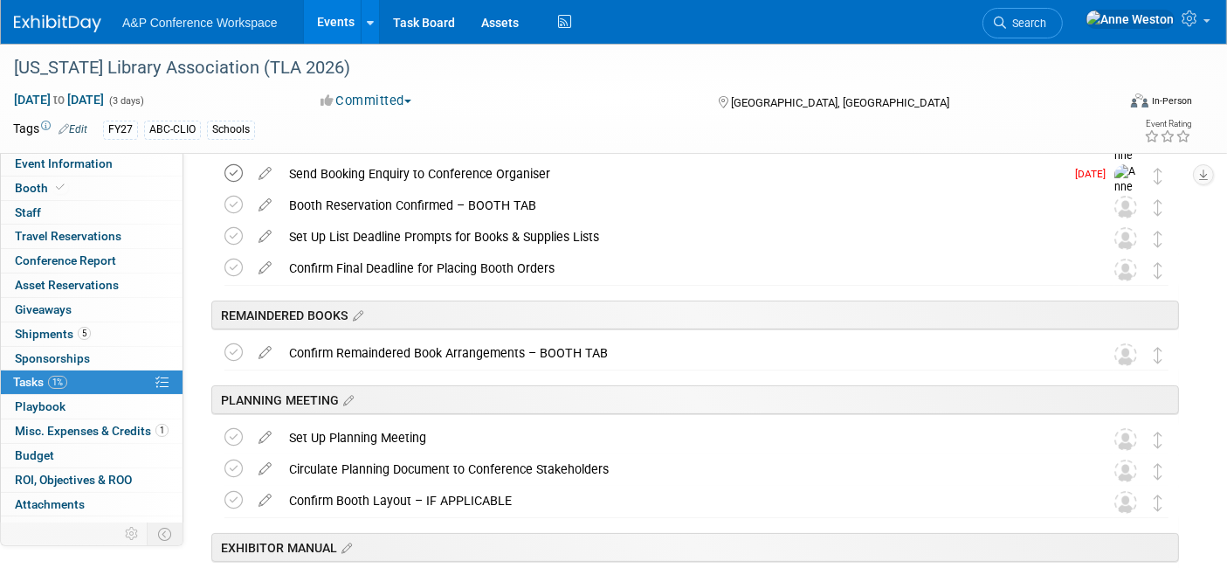
click at [228, 167] on icon at bounding box center [234, 173] width 18 height 18
click at [265, 198] on icon at bounding box center [265, 201] width 31 height 22
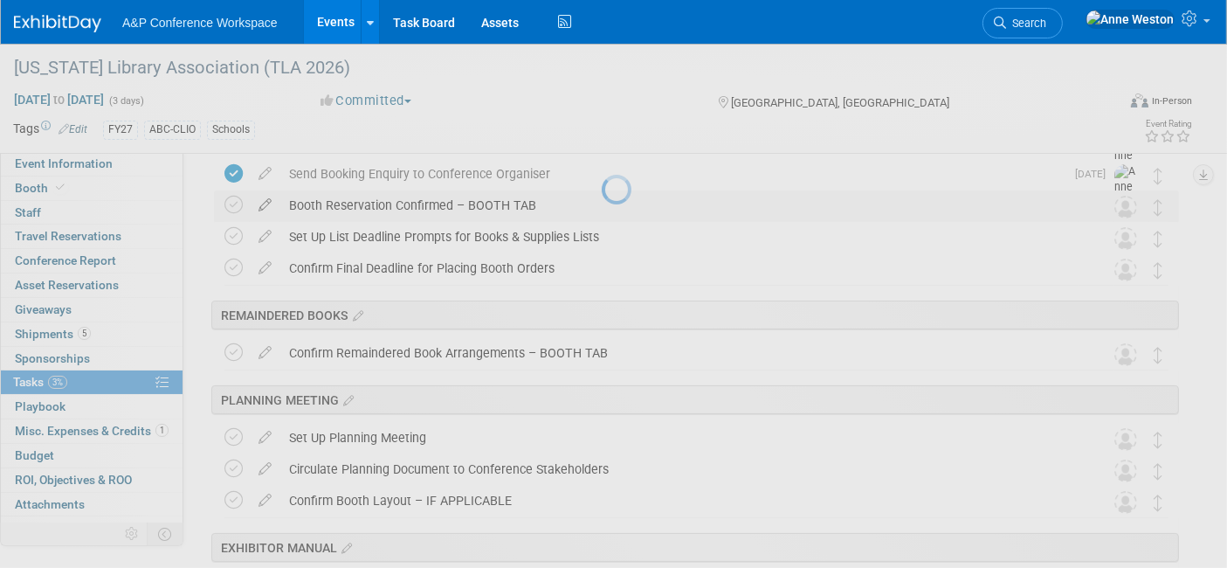
select select "8"
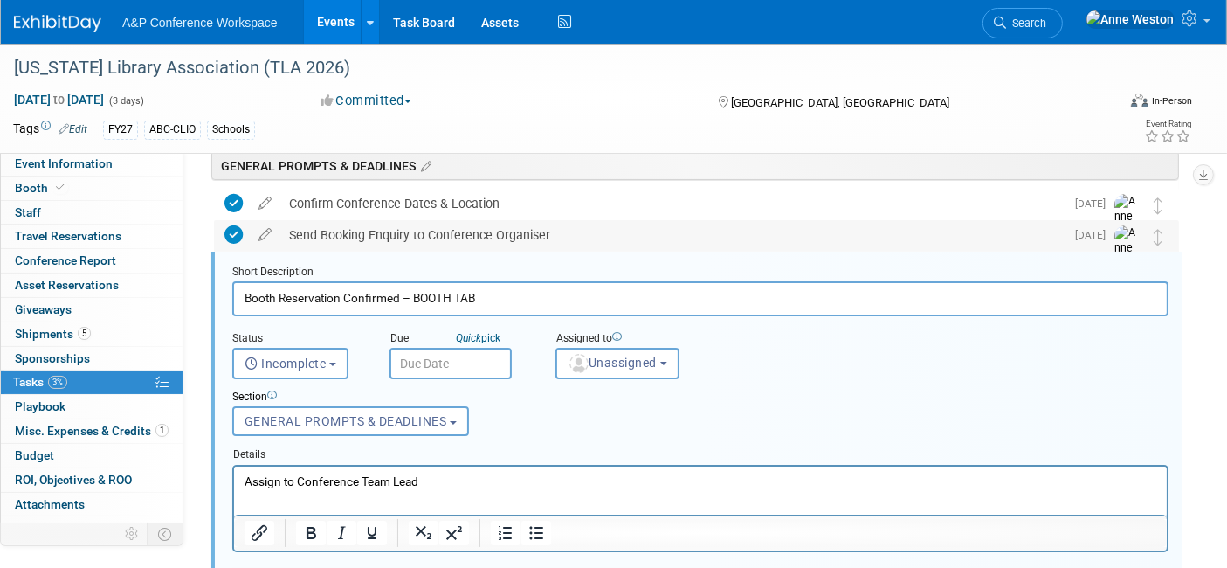
scroll to position [124, 0]
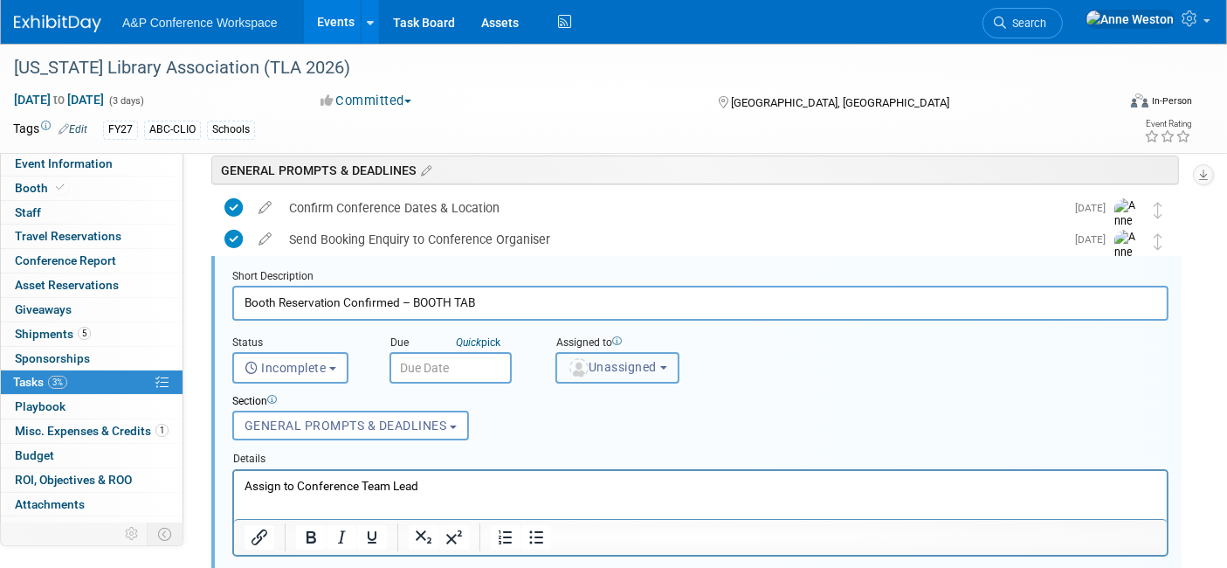
click at [601, 364] on span "Unassigned" at bounding box center [612, 367] width 89 height 14
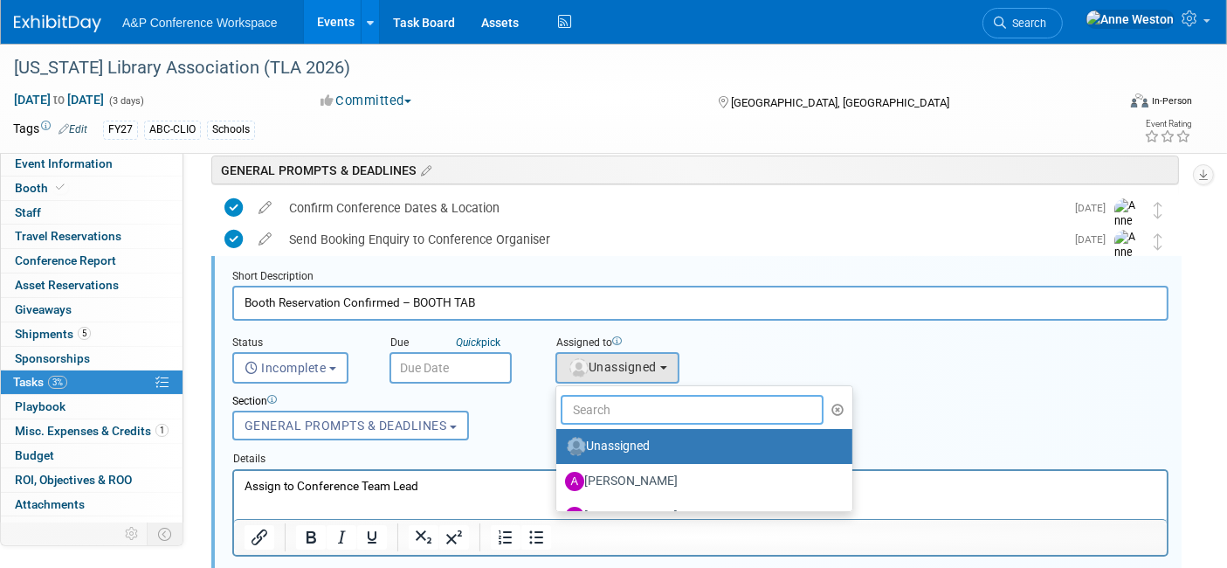
click at [596, 401] on input "text" at bounding box center [692, 410] width 263 height 30
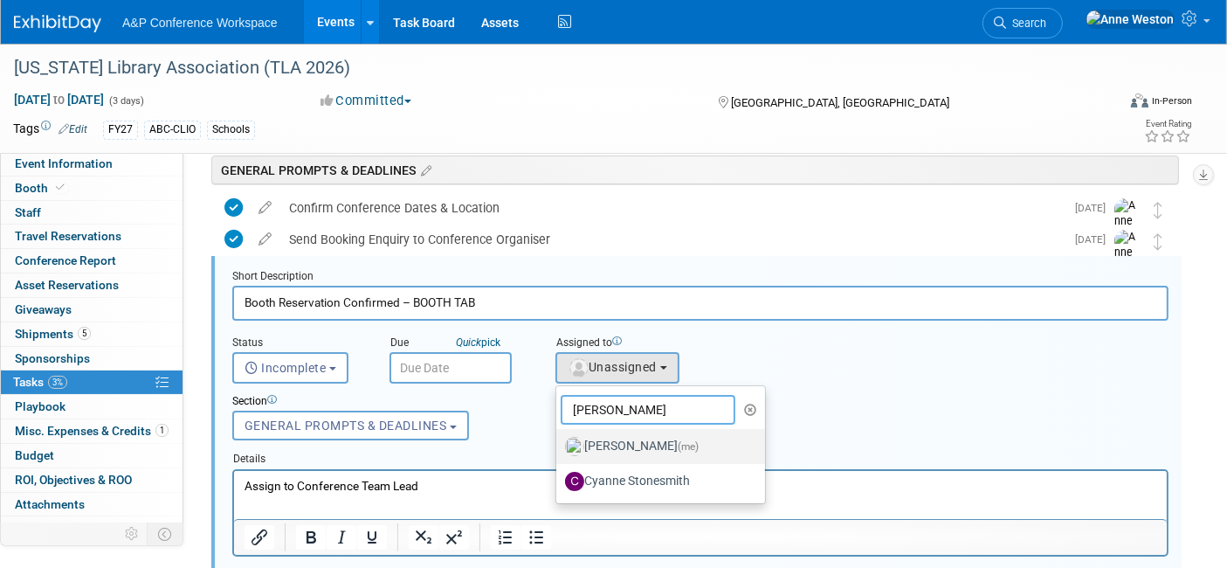
type input "Anne"
click at [631, 441] on label "Anne Weston (me)" at bounding box center [656, 446] width 183 height 28
click at [559, 441] on input "Anne Weston (me)" at bounding box center [553, 444] width 11 height 11
select select "c29719a7-47ff-44fe-b37a-21211f595519"
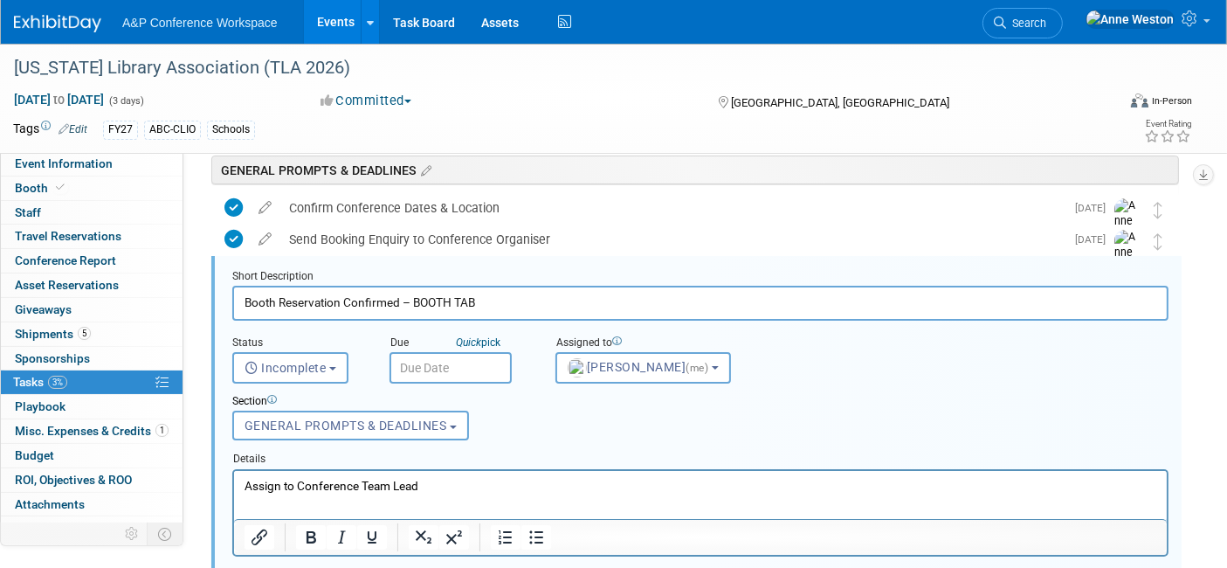
click at [419, 363] on input "text" at bounding box center [451, 367] width 122 height 31
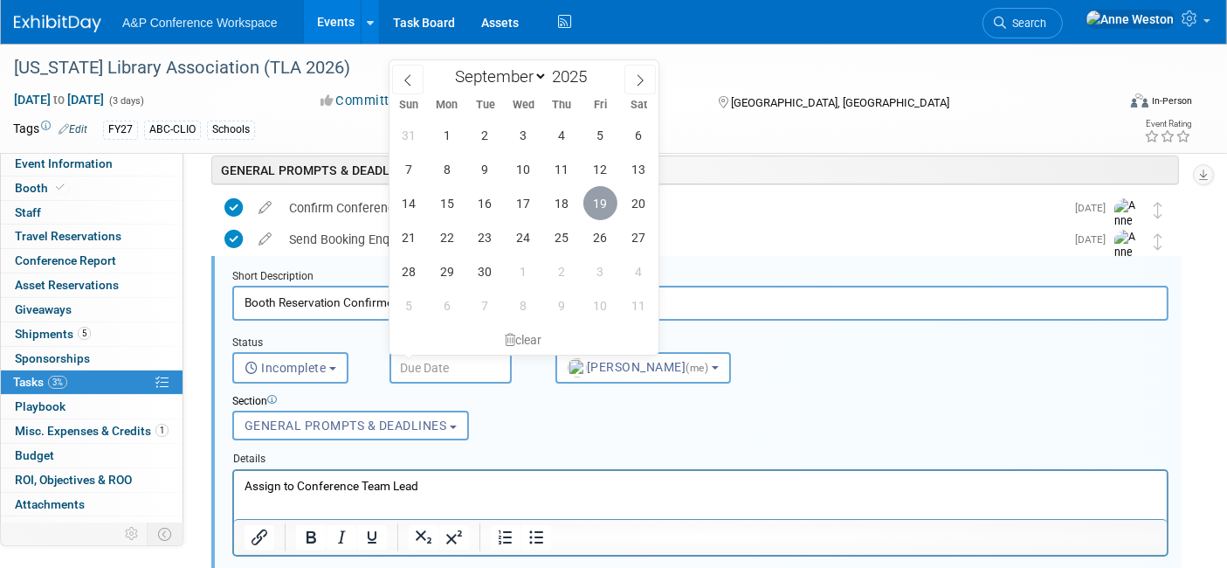
click at [604, 204] on span "19" at bounding box center [601, 203] width 34 height 34
type input "Sep 19, 2025"
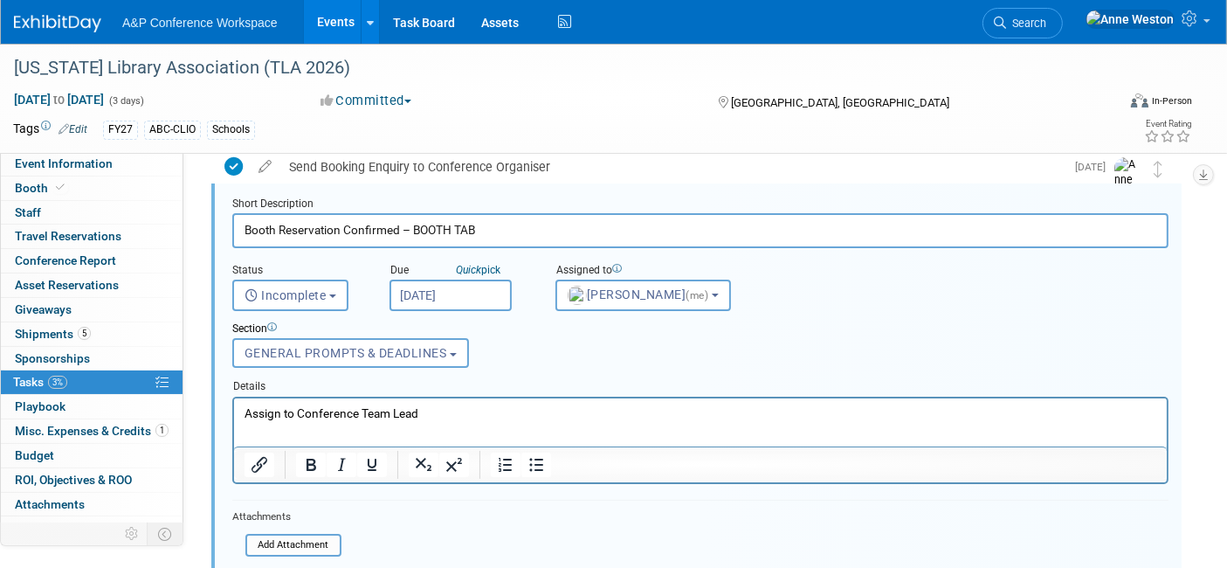
scroll to position [318, 0]
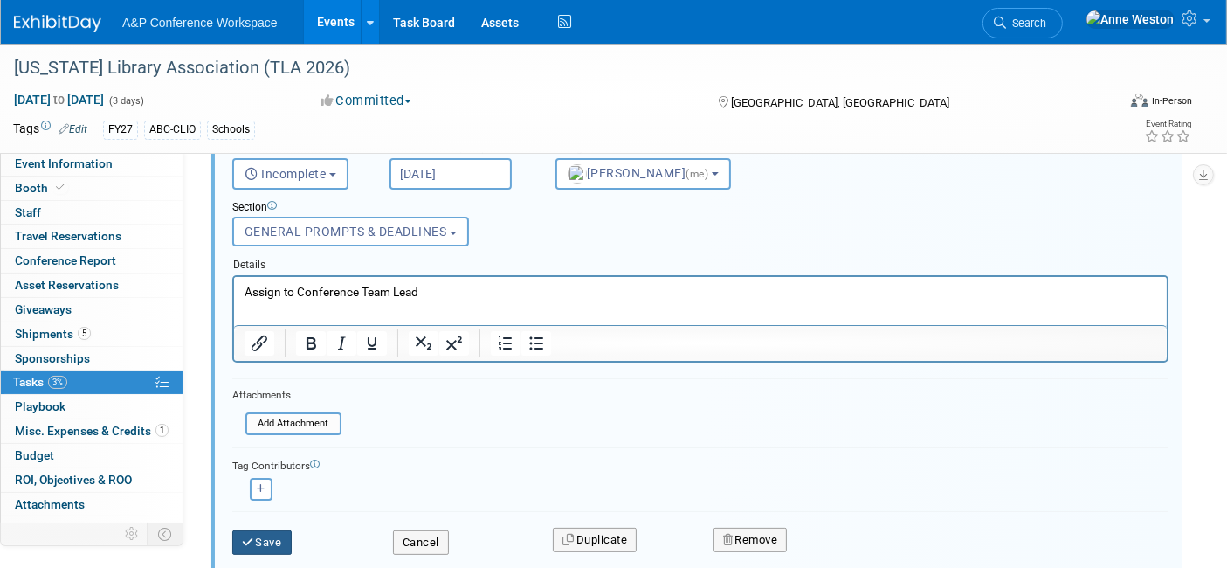
click at [277, 534] on button "Save" at bounding box center [261, 542] width 59 height 24
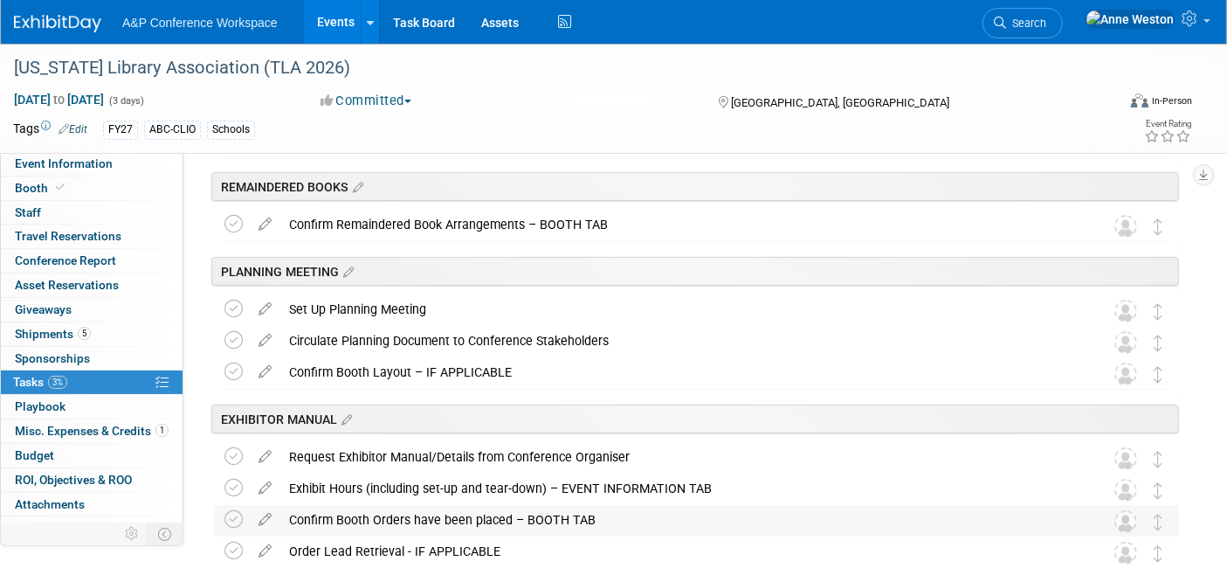
scroll to position [0, 0]
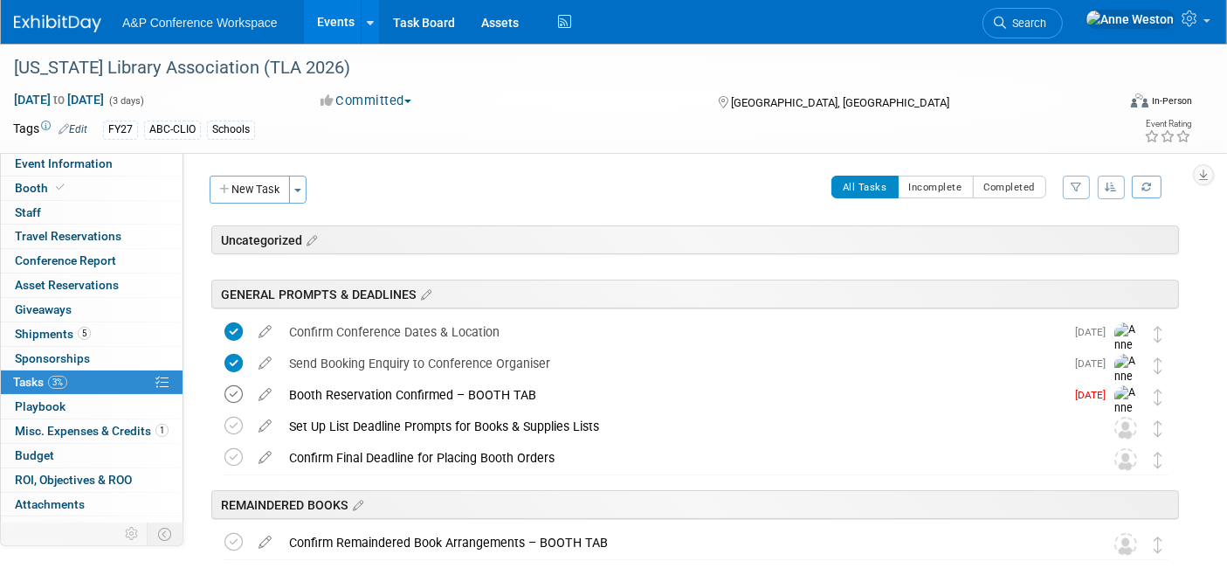
click at [232, 388] on icon at bounding box center [234, 394] width 18 height 18
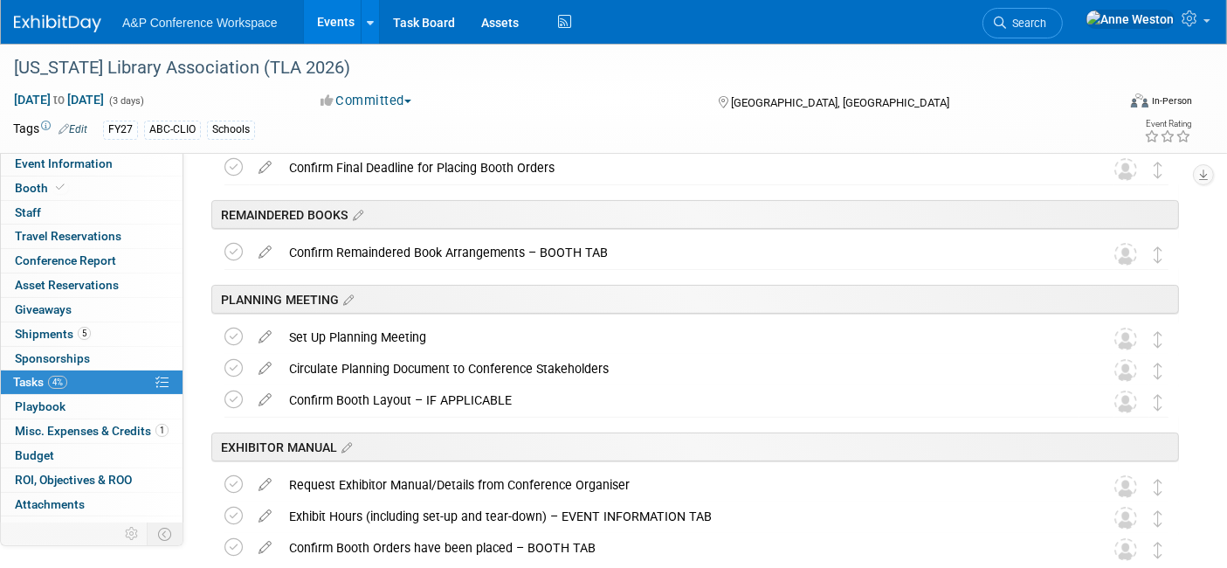
scroll to position [291, 0]
click at [122, 420] on link "1 Misc. Expenses & Credits 1" at bounding box center [92, 431] width 182 height 24
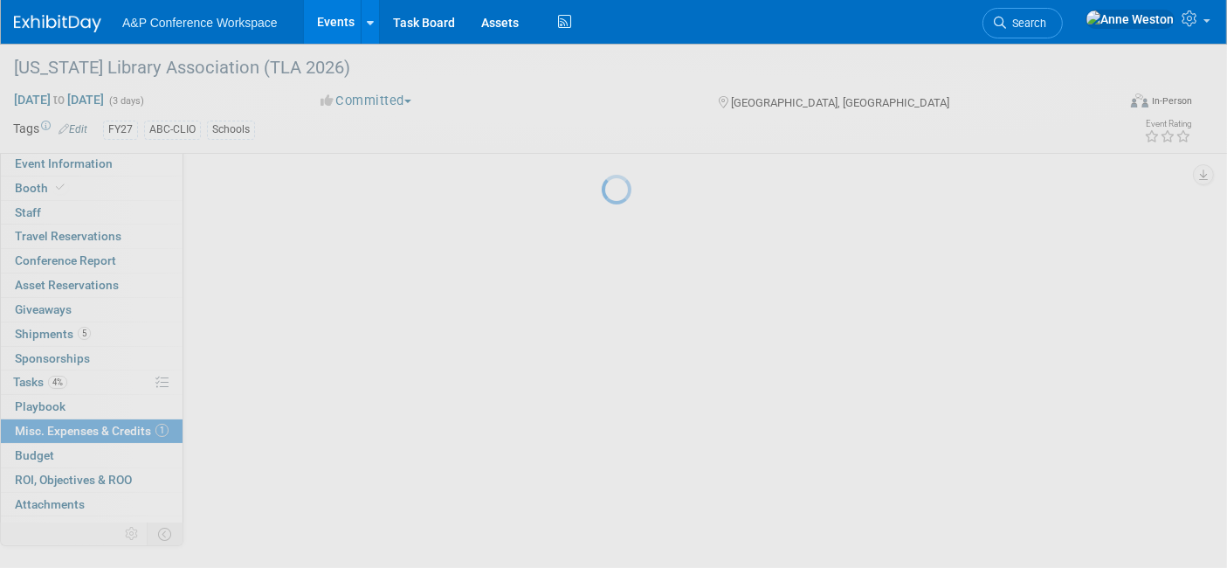
scroll to position [0, 0]
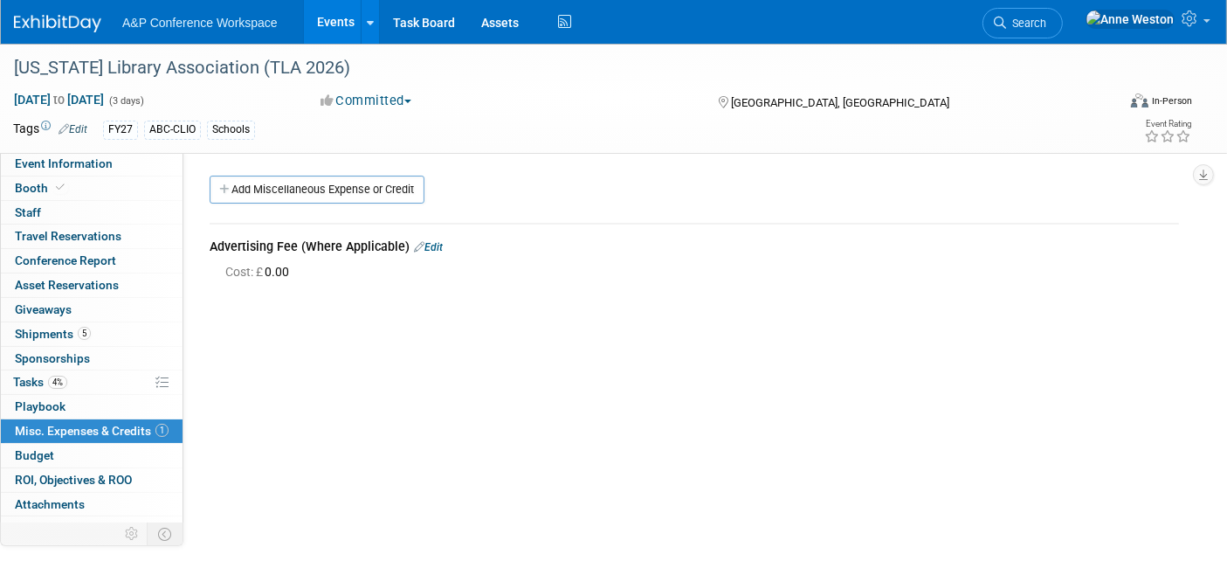
click at [122, 420] on link "1 Misc. Expenses & Credits 1" at bounding box center [92, 431] width 182 height 24
click at [66, 377] on span "4%" at bounding box center [57, 382] width 19 height 13
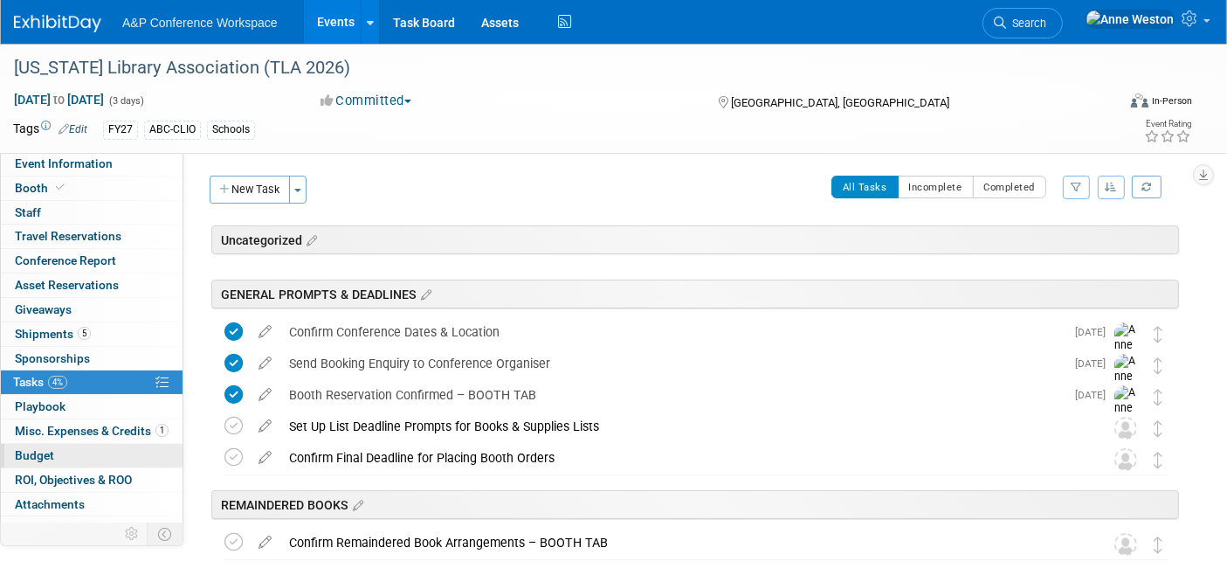
click at [38, 448] on span "Budget" at bounding box center [34, 455] width 39 height 14
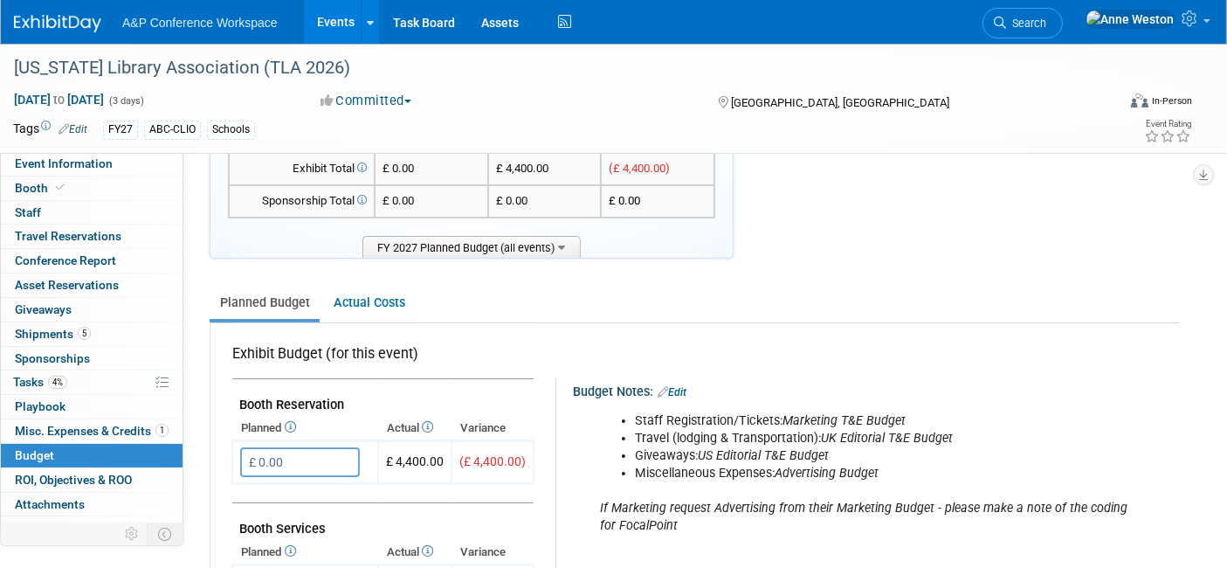
scroll to position [194, 0]
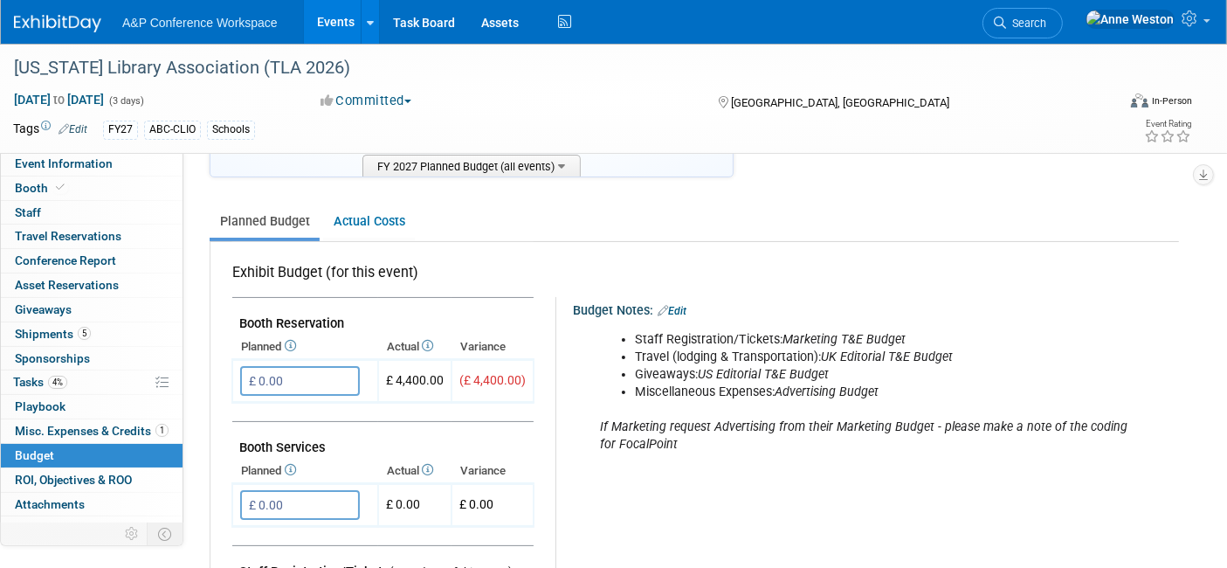
click at [676, 305] on link "Edit" at bounding box center [672, 311] width 29 height 12
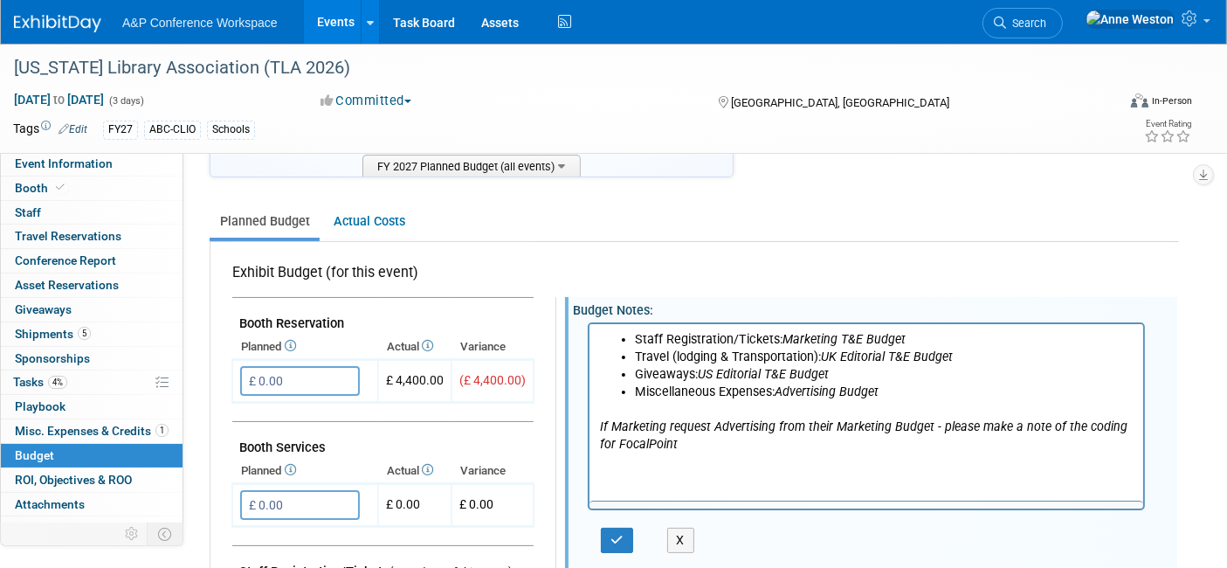
scroll to position [0, 0]
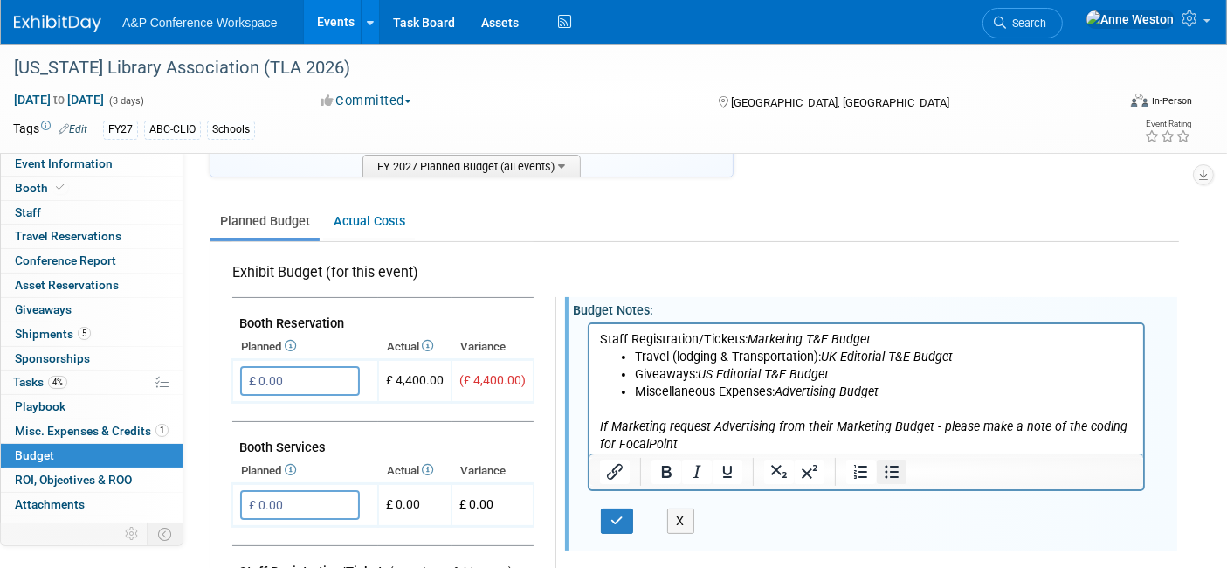
click at [881, 463] on icon "Bullet list" at bounding box center [891, 471] width 21 height 21
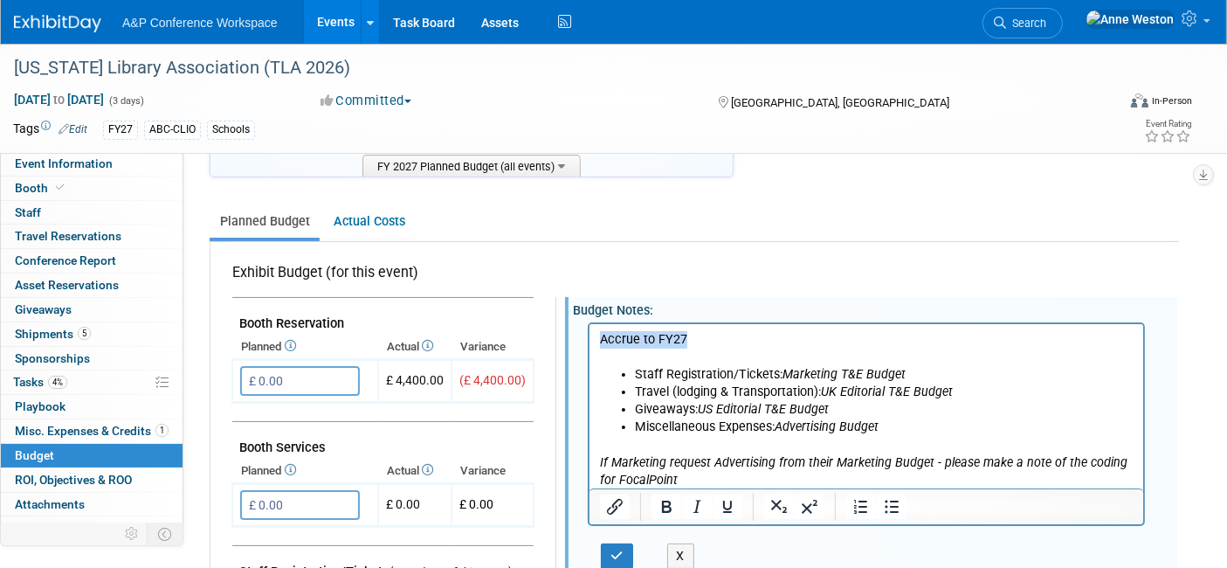
drag, startPoint x: 695, startPoint y: 342, endPoint x: 592, endPoint y: 345, distance: 102.3
click at [600, 345] on p "Accrue to FY27" at bounding box center [866, 338] width 534 height 17
click at [592, 345] on html "Accrue to FY27 Staff Registration/Tickets: Marketing T&E Budget Travel (lodging…" at bounding box center [866, 405] width 554 height 165
click at [591, 346] on html "Accrue to FY27 Staff Registration/Tickets: Marketing T&E Budget Travel (lodging…" at bounding box center [866, 405] width 554 height 165
click at [693, 342] on p "Accrue to FY27" at bounding box center [866, 338] width 534 height 17
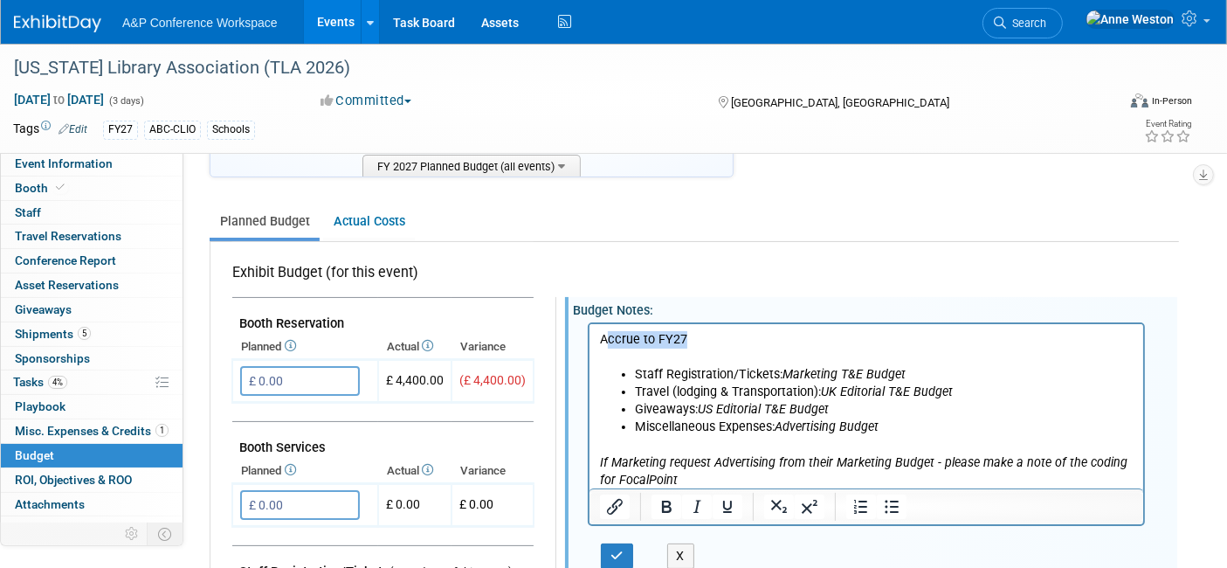
drag, startPoint x: 706, startPoint y: 339, endPoint x: 605, endPoint y: 336, distance: 101.4
click at [609, 336] on p "Accrue to FY27" at bounding box center [866, 338] width 534 height 17
click at [701, 345] on p "ccrue to FY27 A" at bounding box center [866, 338] width 534 height 17
click at [601, 337] on span "ccrue to FY27" at bounding box center [638, 338] width 79 height 15
drag, startPoint x: 693, startPoint y: 343, endPoint x: 1172, endPoint y: 676, distance: 583.8
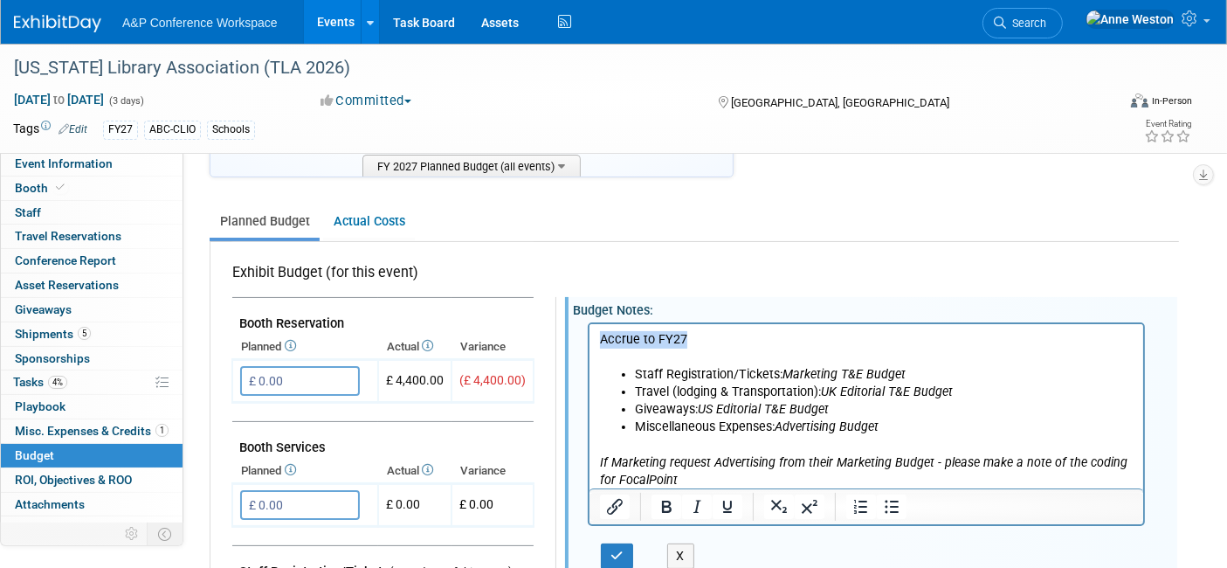
click at [589, 340] on html "Accrue to FY27 Staff Registration/Tickets: Marketing T&E Budget Travel (lodging…" at bounding box center [866, 405] width 554 height 165
click at [662, 501] on icon "Bold" at bounding box center [667, 507] width 10 height 12
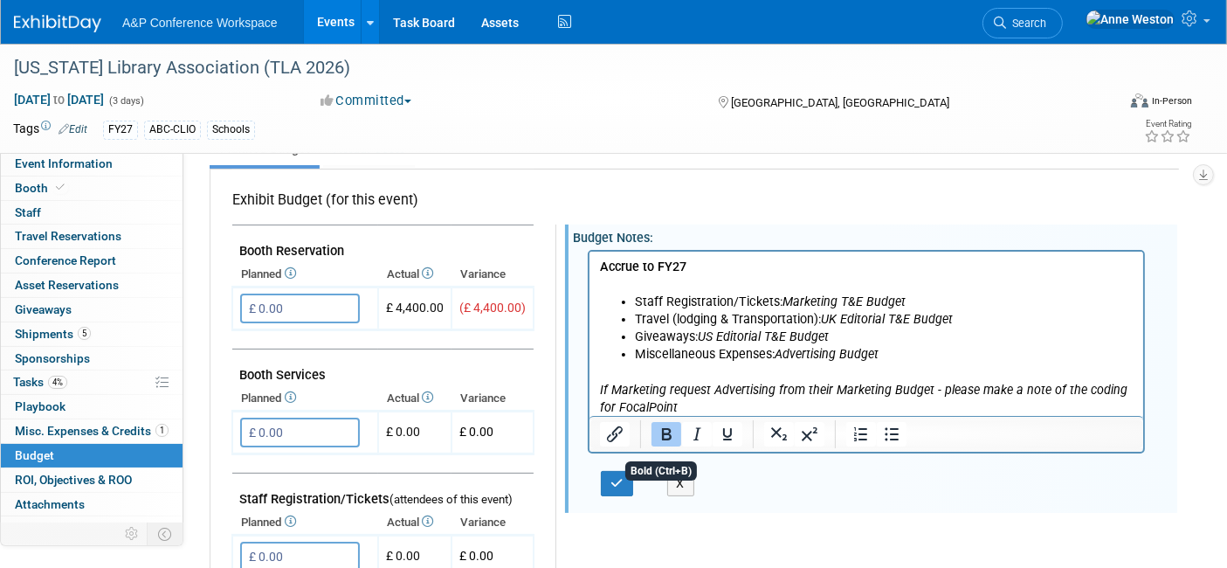
scroll to position [388, 0]
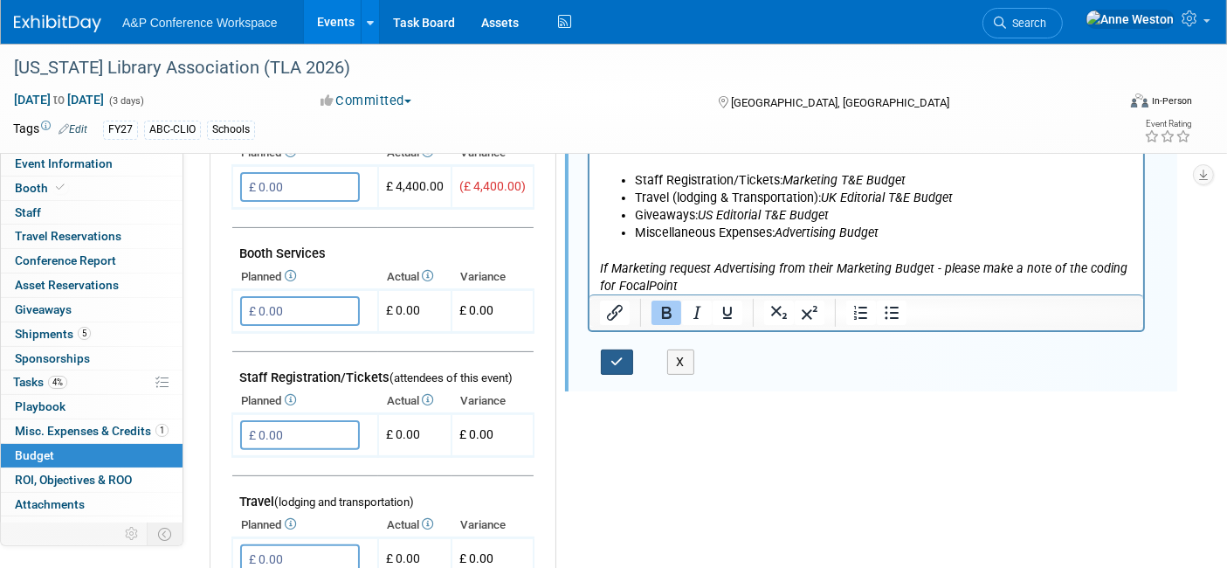
click at [619, 350] on button "button" at bounding box center [617, 361] width 32 height 25
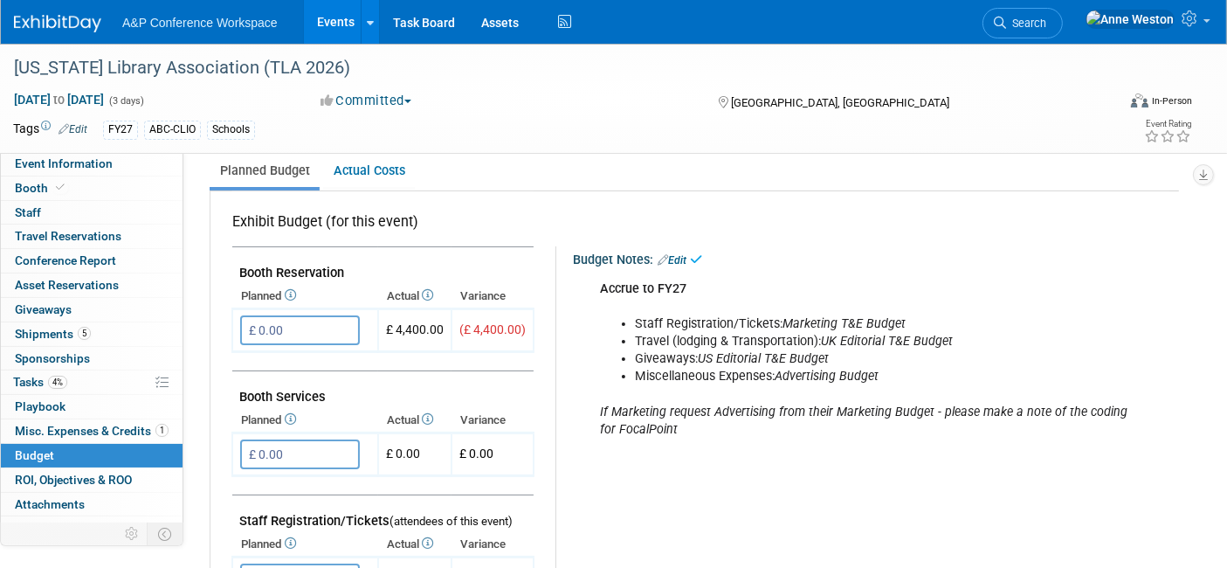
scroll to position [97, 0]
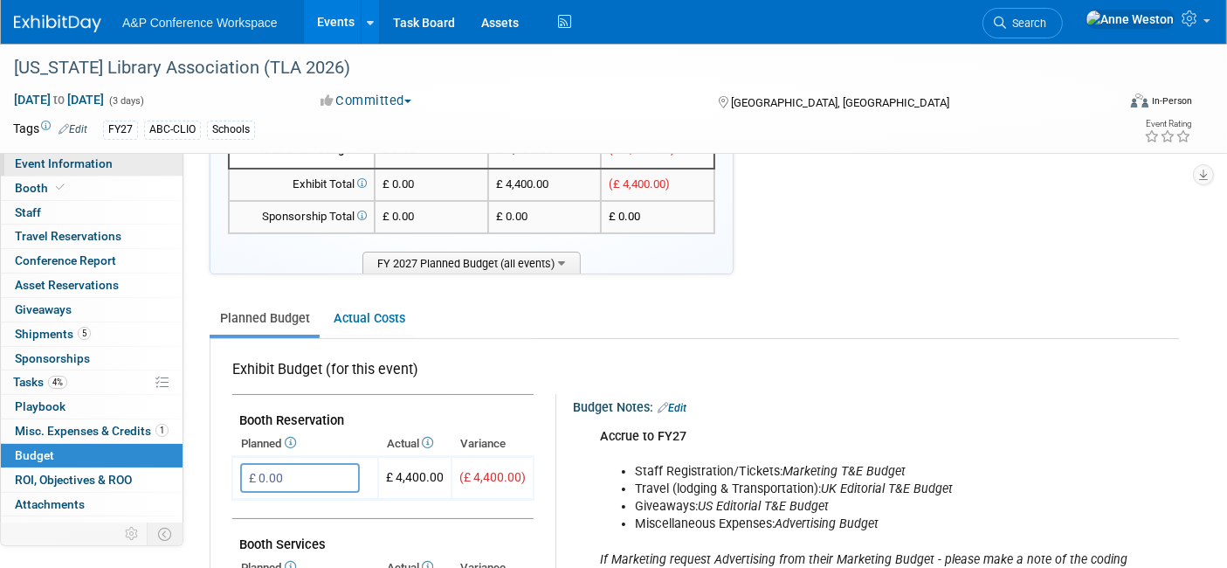
click at [52, 161] on span "Event Information" at bounding box center [64, 163] width 98 height 14
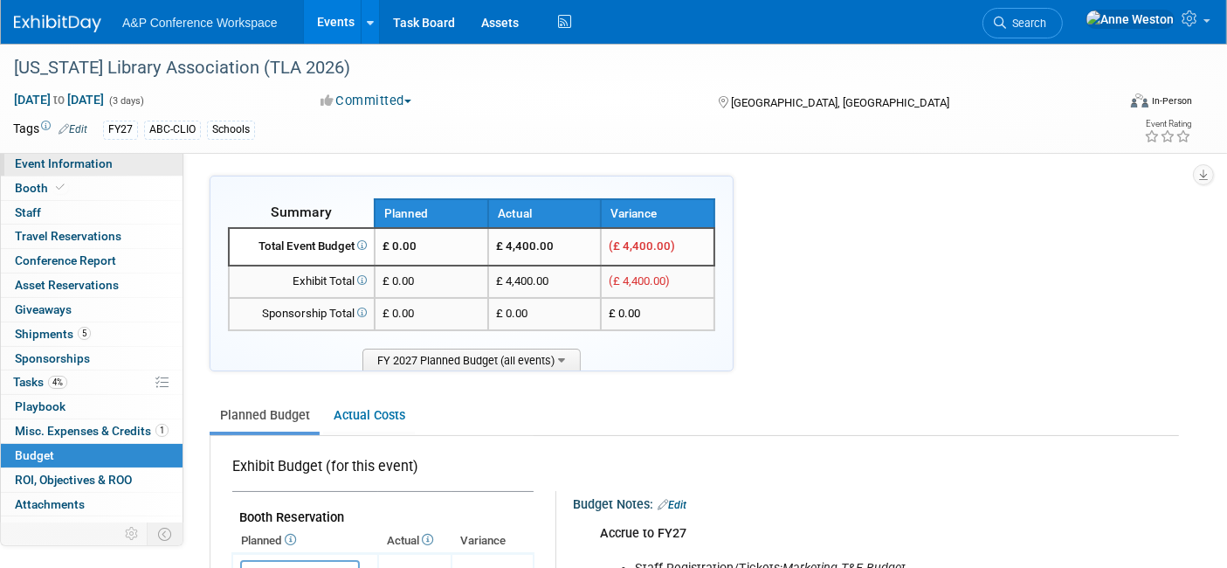
select select "Annual"
select select "Level 1"
select select "In-Person Booth"
select select "Schools"
select select "Bloomsbury Digital Resources"
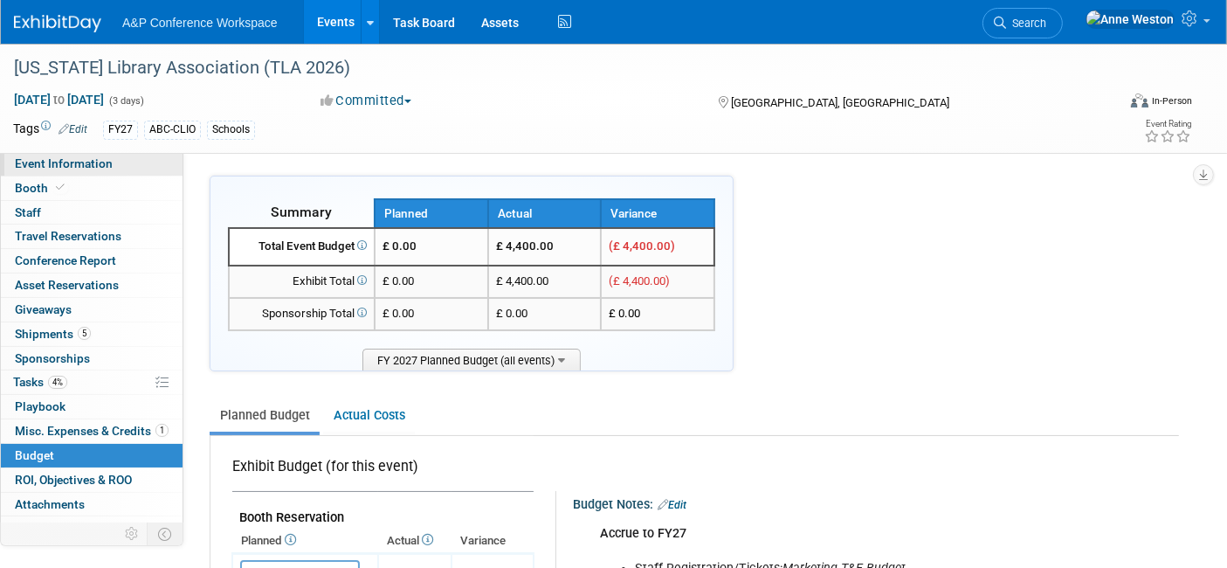
select select "[PERSON_NAME]"
select select "BDR Product Awareness and Trial Generation​"
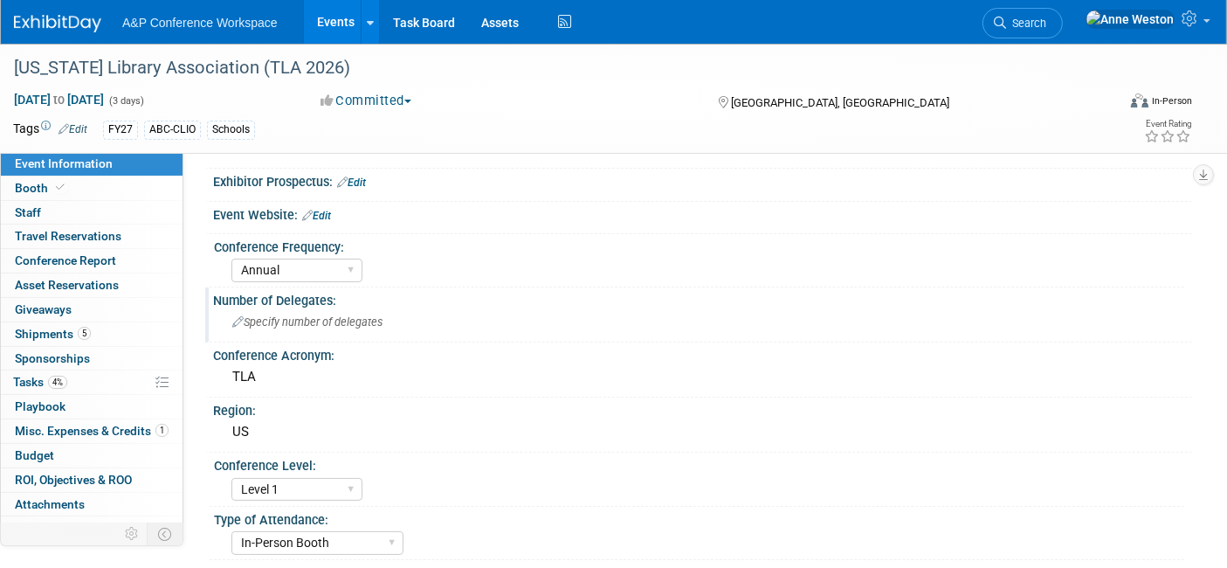
scroll to position [97, 0]
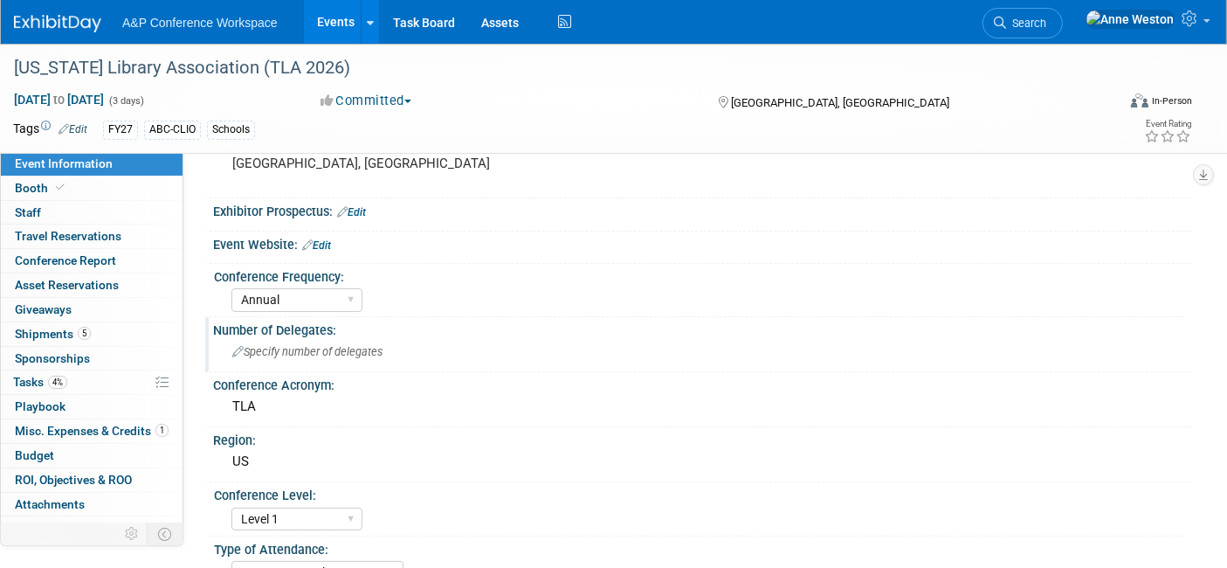
click at [273, 345] on span "Specify number of delegates" at bounding box center [307, 351] width 150 height 13
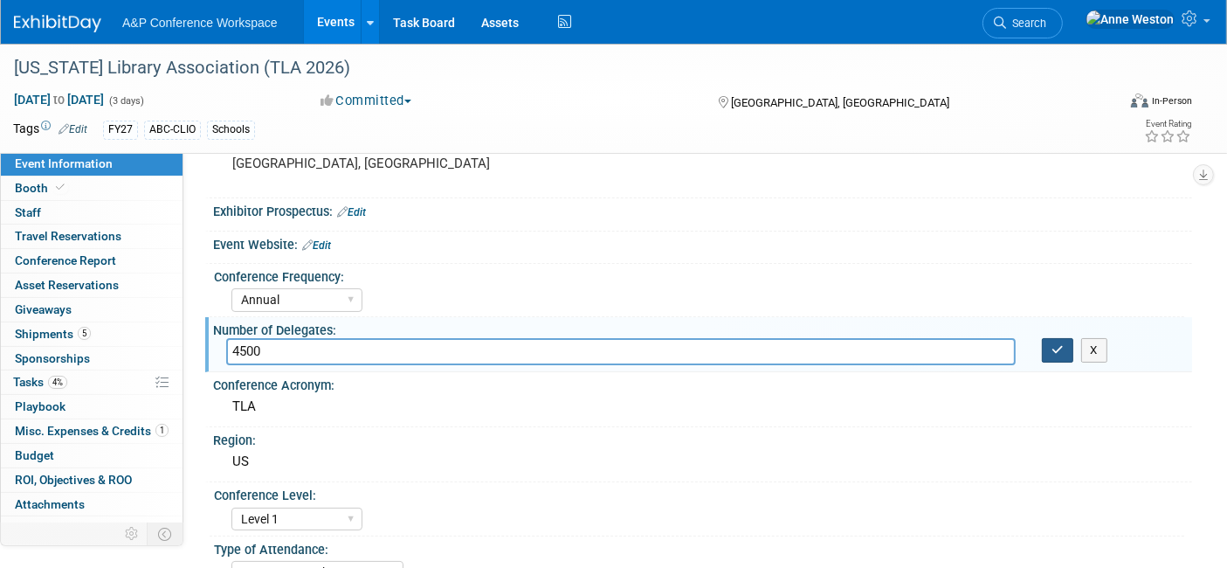
type input "4500"
click at [1053, 345] on icon "button" at bounding box center [1058, 349] width 12 height 11
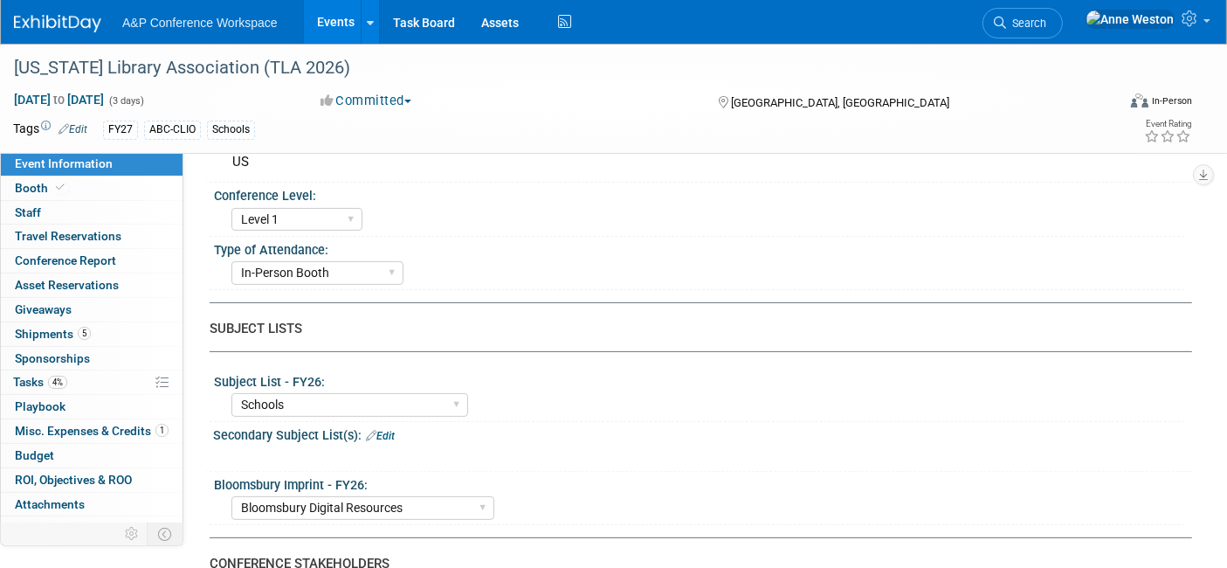
scroll to position [388, 0]
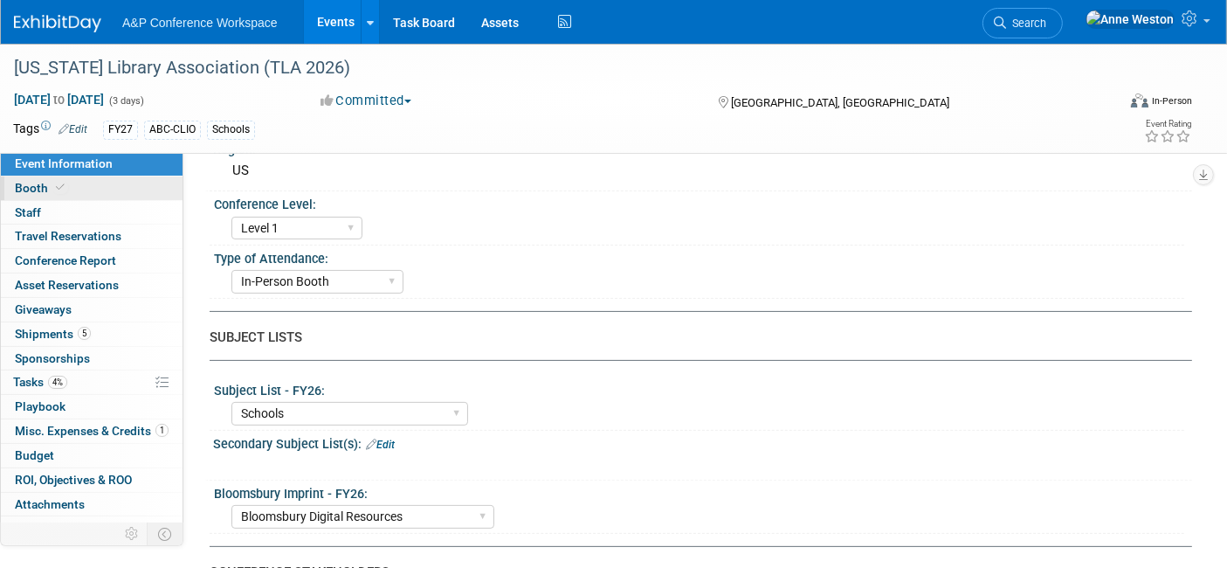
click at [43, 188] on span "Booth" at bounding box center [41, 188] width 53 height 14
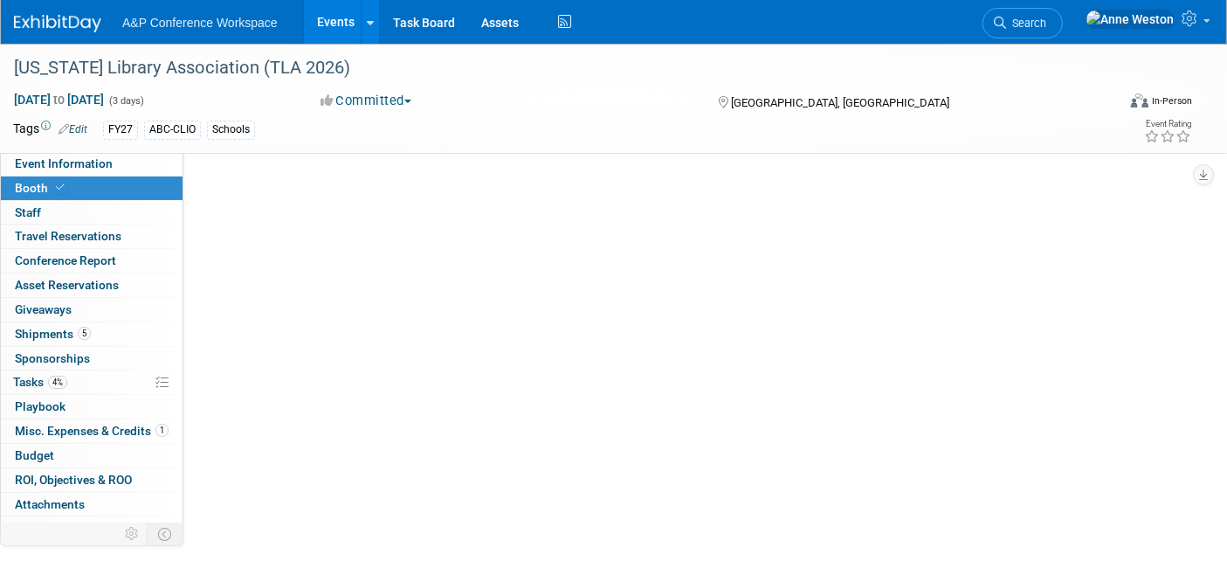
scroll to position [0, 0]
select select "CLDC - Digital/BDR"
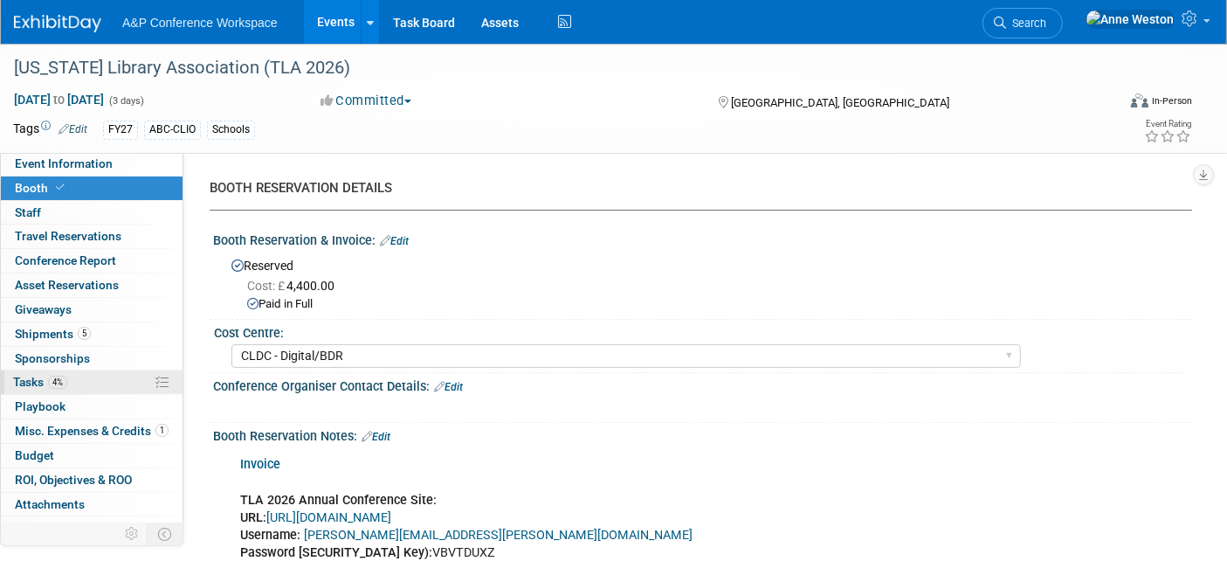
click at [54, 381] on span "4%" at bounding box center [57, 382] width 19 height 13
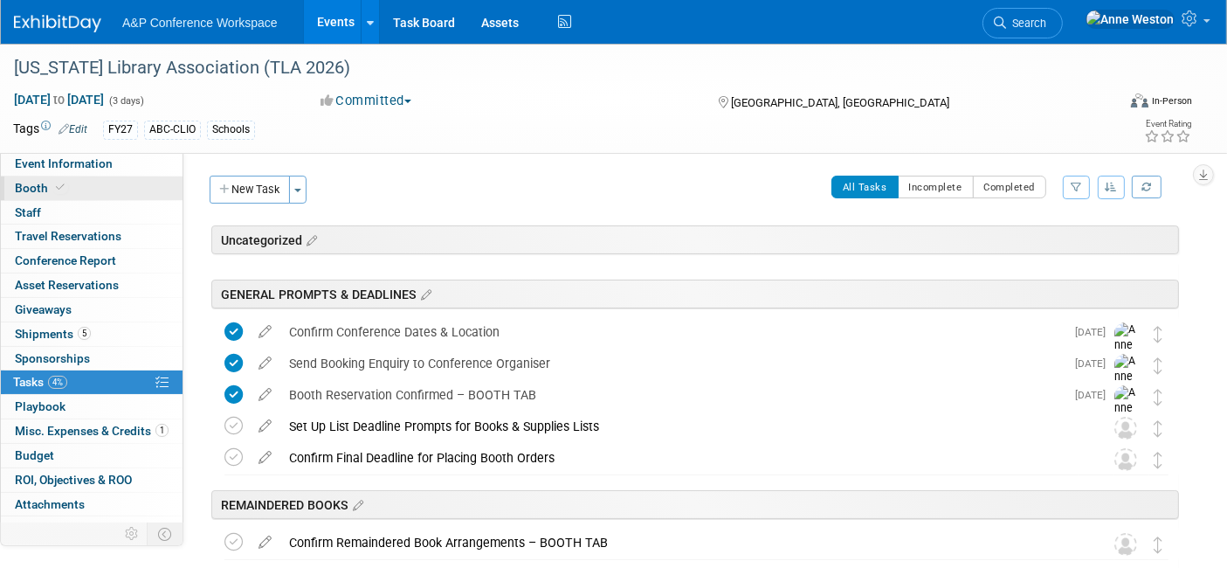
click at [45, 188] on span "Booth" at bounding box center [41, 188] width 53 height 14
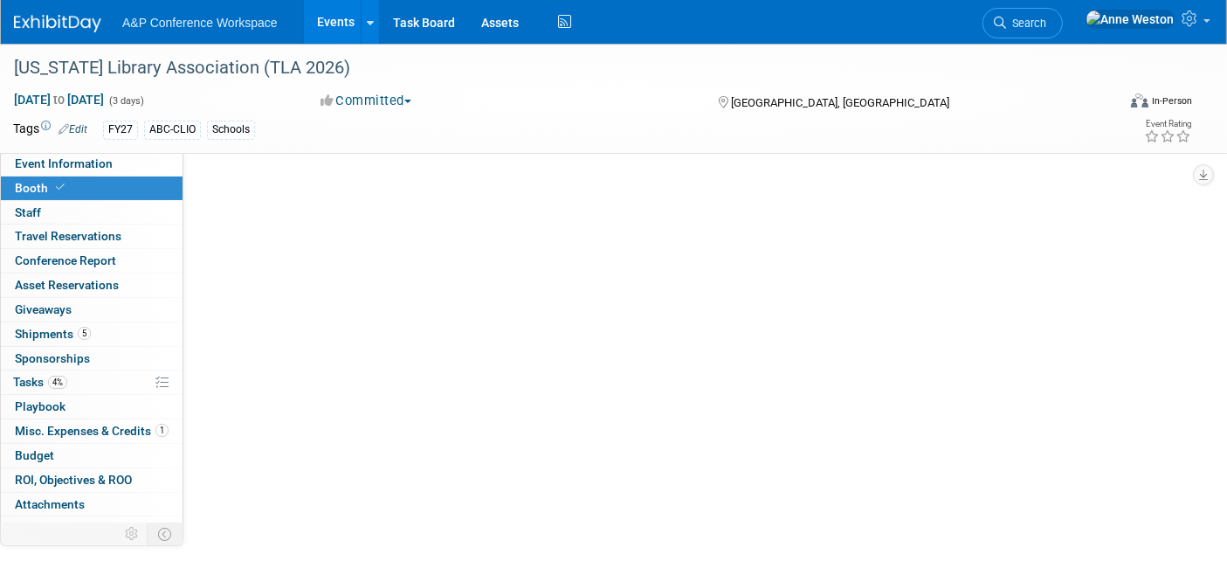
select select "CLDC - Digital/BDR"
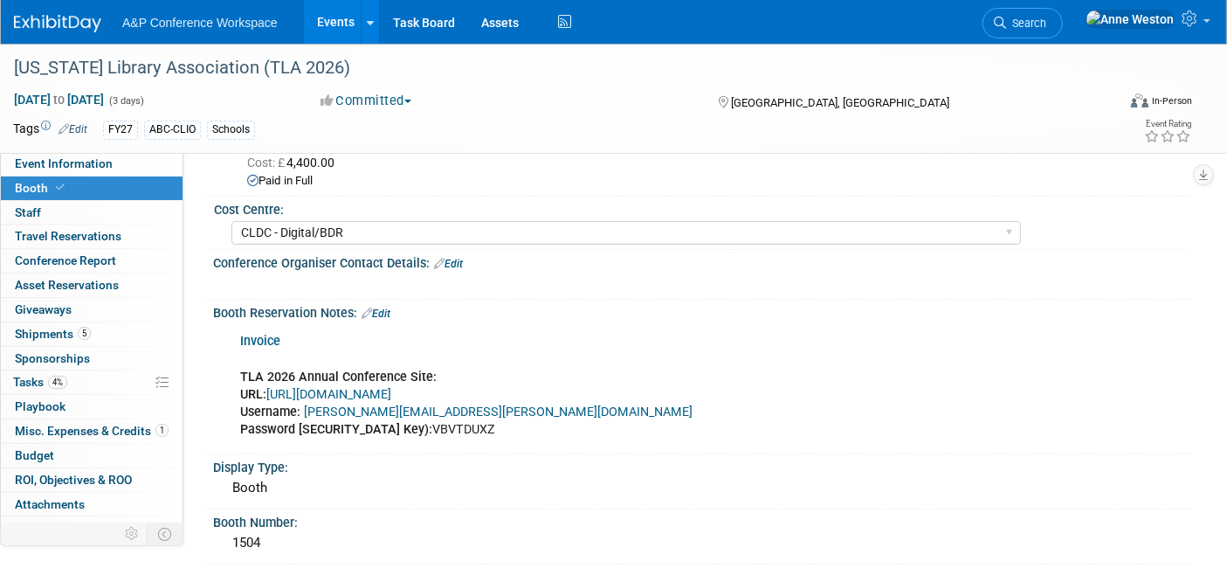
scroll to position [194, 0]
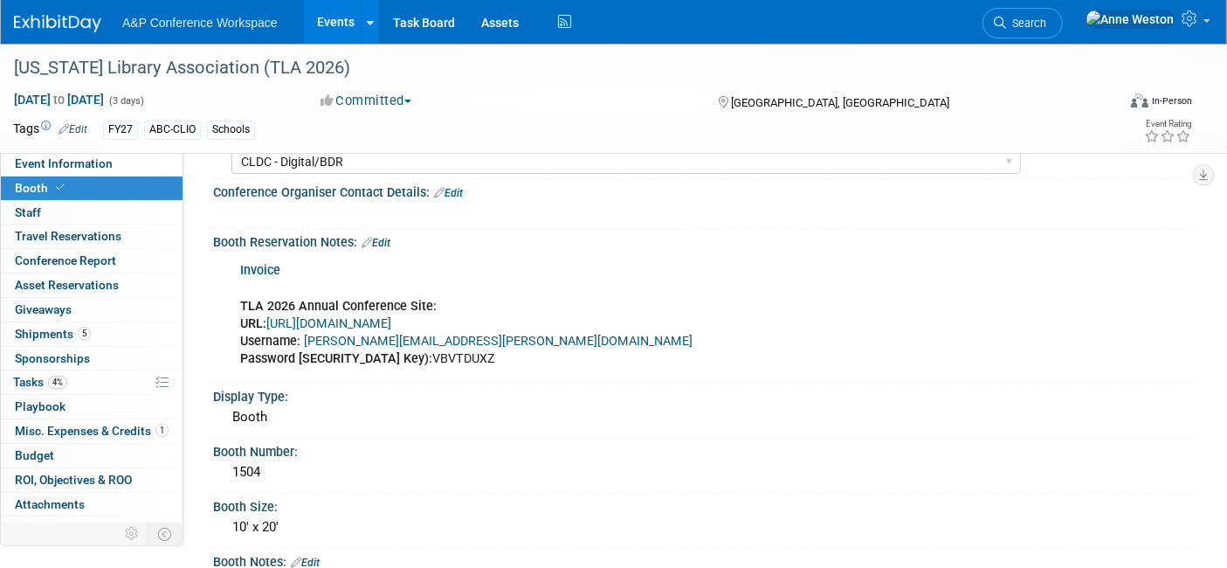
click at [382, 316] on link "https://www.conferenceharvester.com/harvester2expw/login.asp?EventKey=PZXMJTRX" at bounding box center [328, 323] width 125 height 15
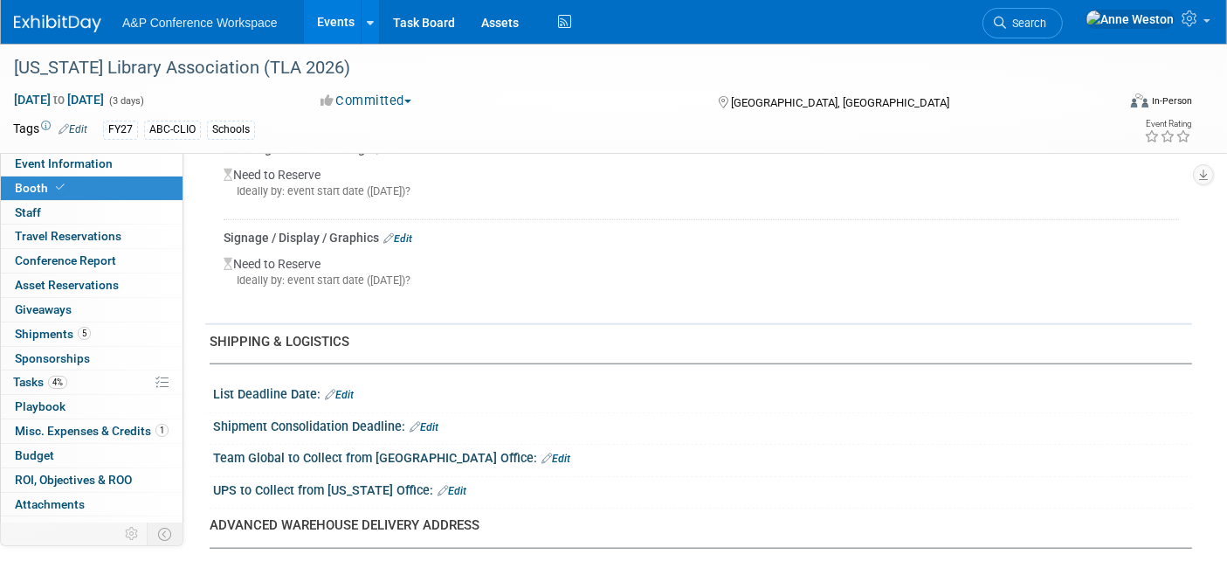
scroll to position [1844, 0]
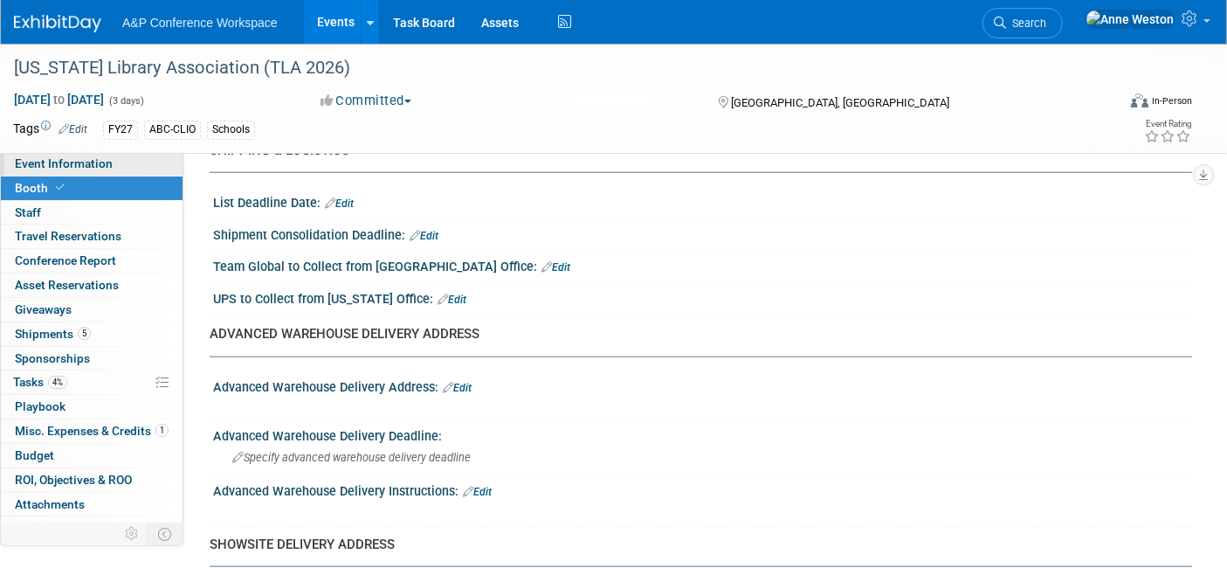
click at [86, 158] on span "Event Information" at bounding box center [64, 163] width 98 height 14
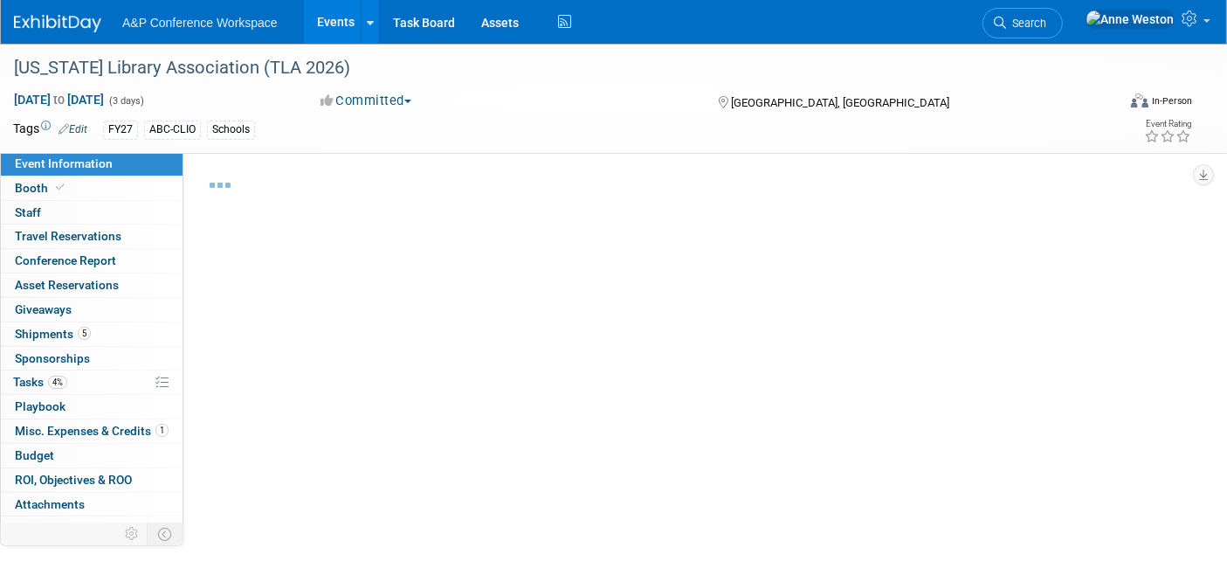
select select "Annual"
select select "Level 1"
select select "In-Person Booth"
select select "Schools"
select select "Bloomsbury Digital Resources"
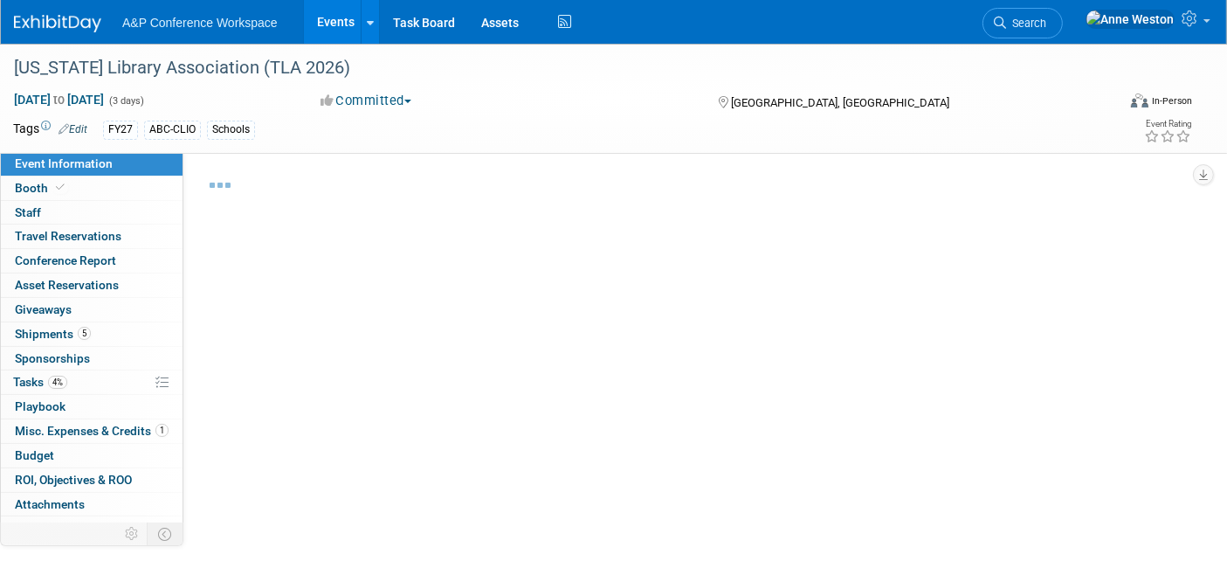
select select "[PERSON_NAME]"
select select "BDR Product Awareness and Trial Generation​"
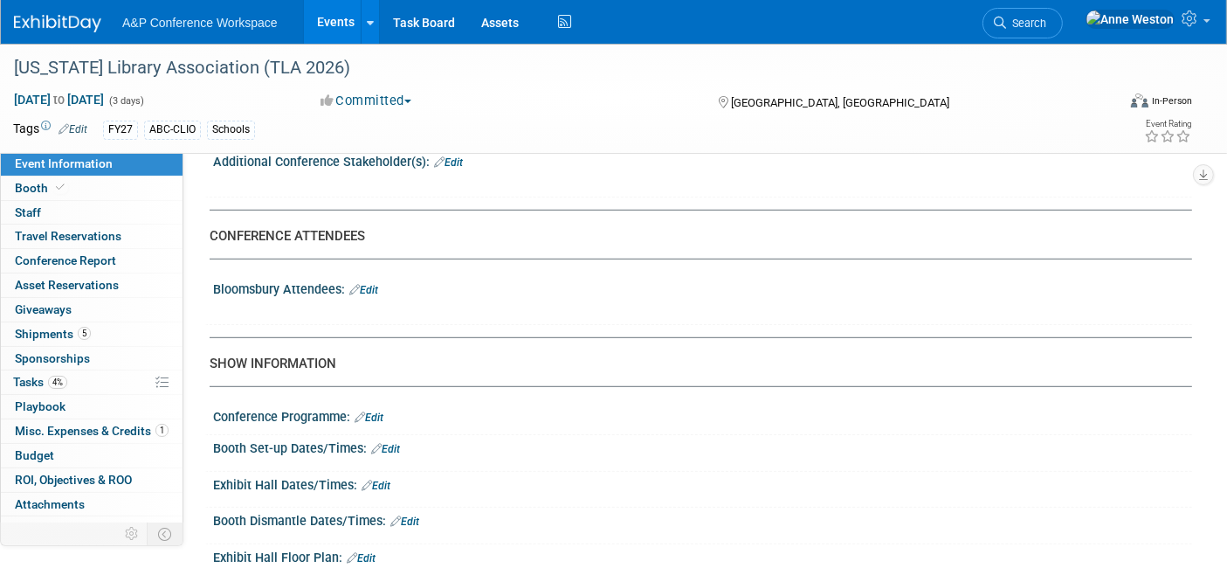
scroll to position [1194, 0]
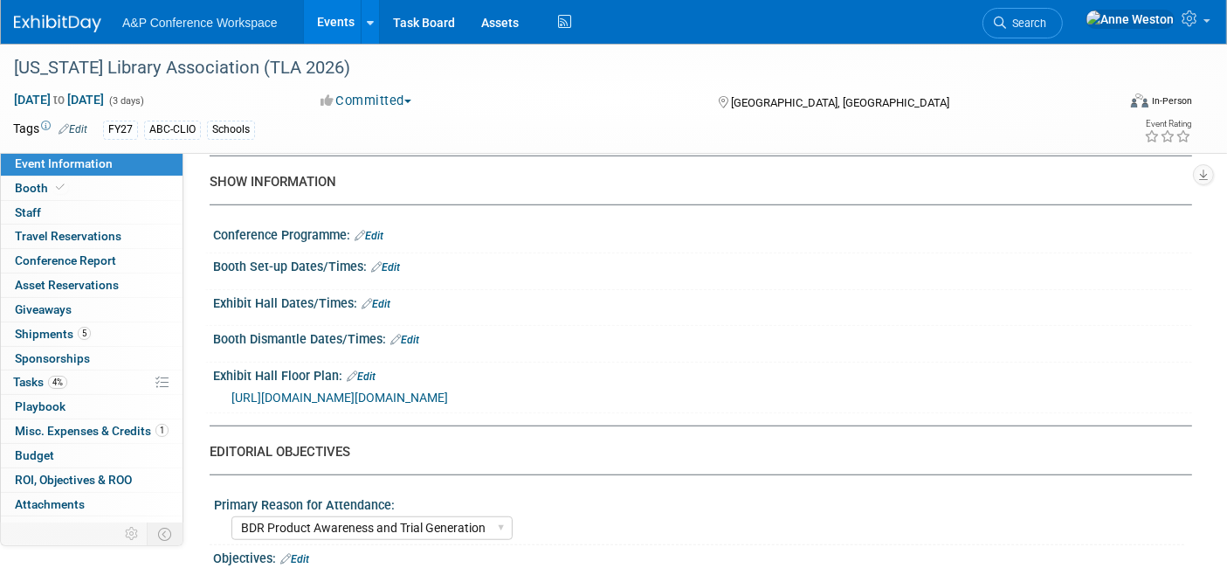
click at [397, 261] on link "Edit" at bounding box center [385, 267] width 29 height 12
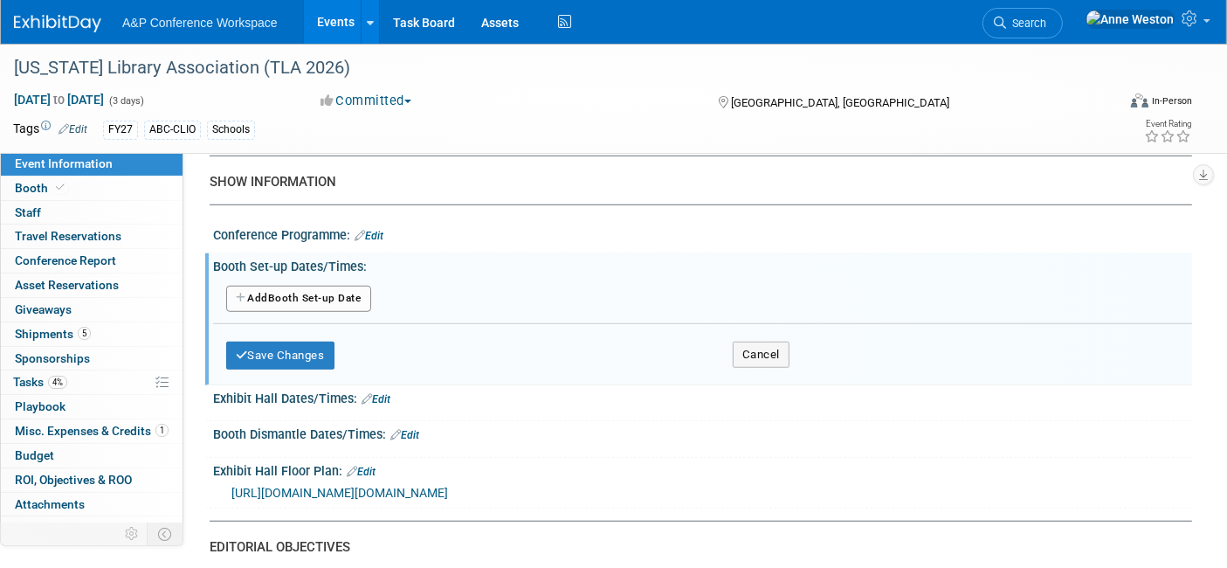
click at [321, 290] on button "Add Another Booth Set-up Date" at bounding box center [298, 299] width 145 height 26
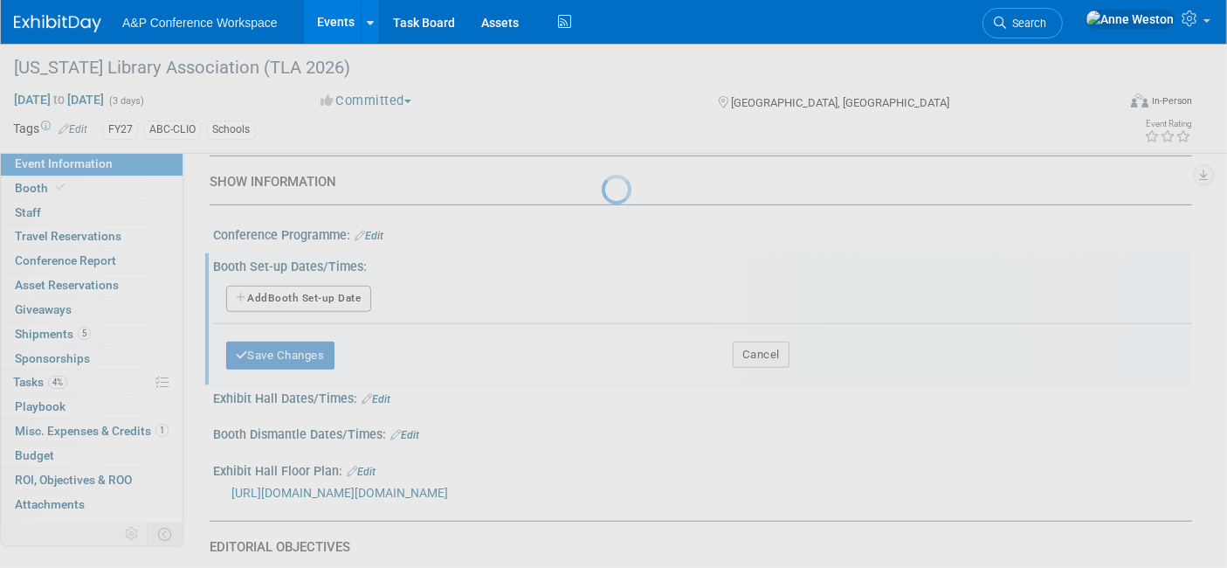
select select "2"
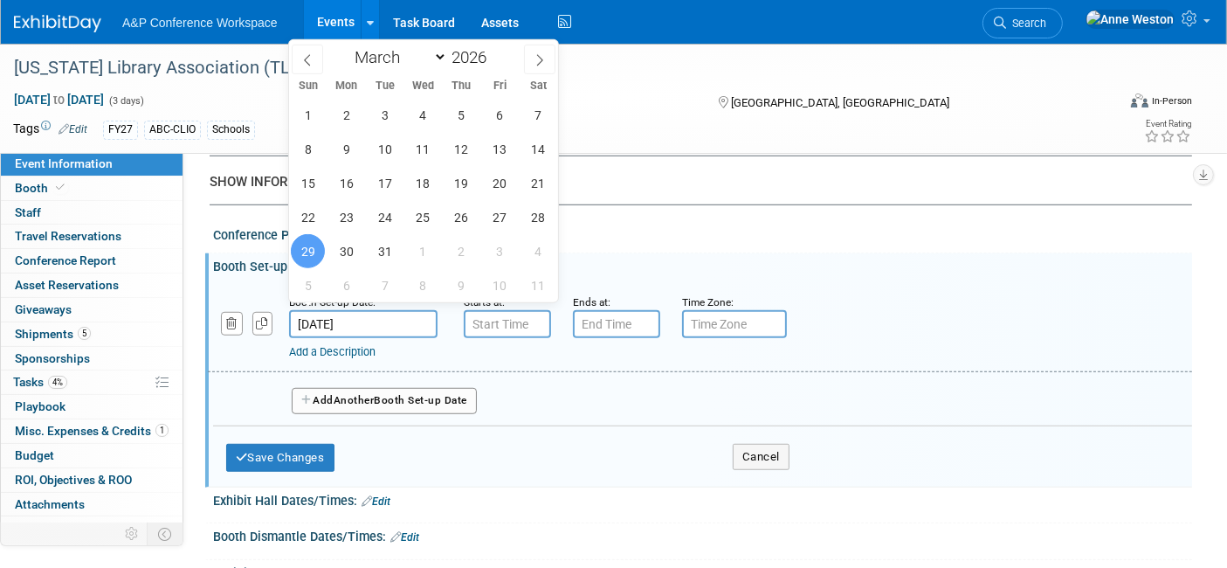
click at [377, 310] on input "Mar 29, 2026" at bounding box center [363, 324] width 149 height 28
click at [534, 204] on span "28" at bounding box center [539, 217] width 34 height 34
type input "Mar 28, 2026"
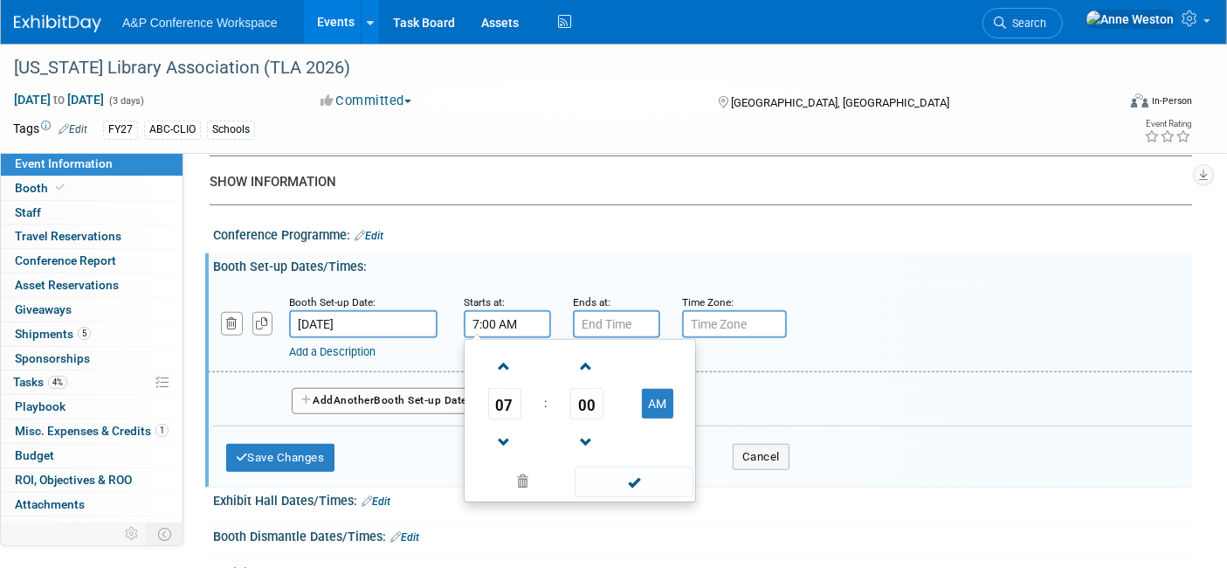
click at [493, 310] on input "7:00 AM" at bounding box center [507, 324] width 87 height 28
click at [501, 368] on span at bounding box center [504, 366] width 31 height 31
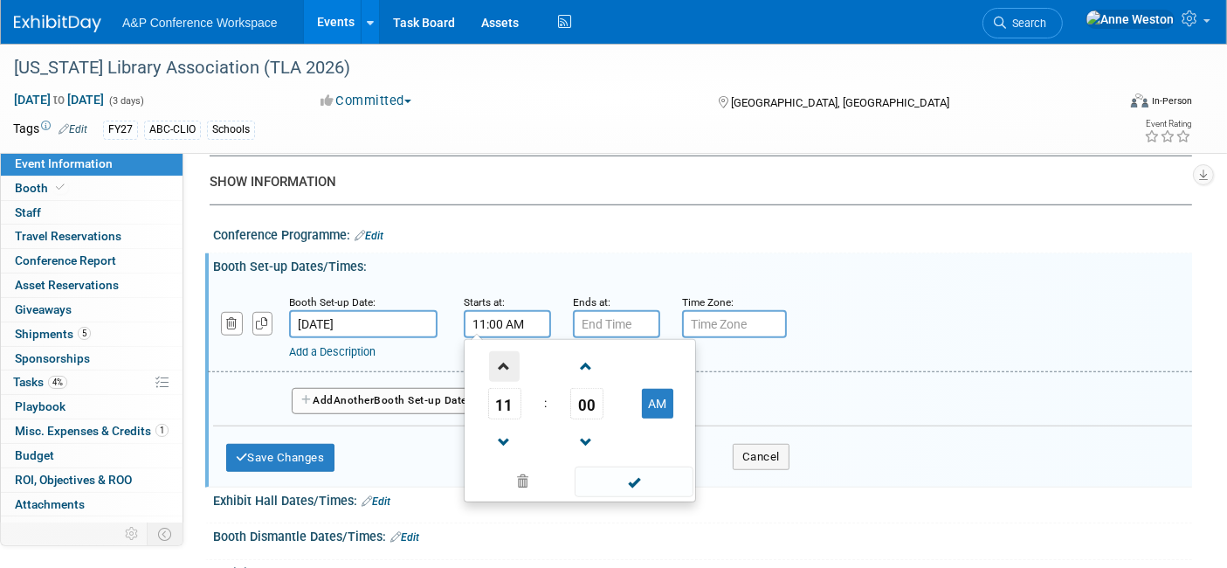
click at [501, 363] on span at bounding box center [504, 366] width 31 height 31
click at [646, 391] on button "PM" at bounding box center [657, 404] width 31 height 30
type input "12:00 AM"
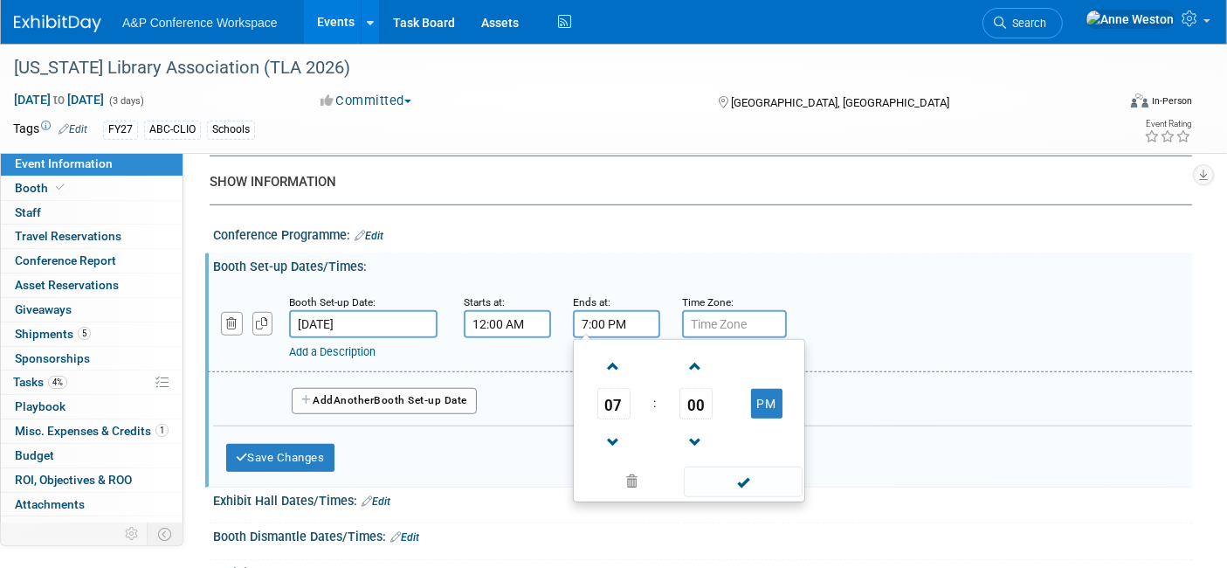
click at [586, 318] on input "7:00 PM" at bounding box center [616, 324] width 87 height 28
click at [616, 359] on span at bounding box center [613, 366] width 31 height 31
type input "8:00 PM"
click at [742, 467] on span at bounding box center [743, 482] width 118 height 31
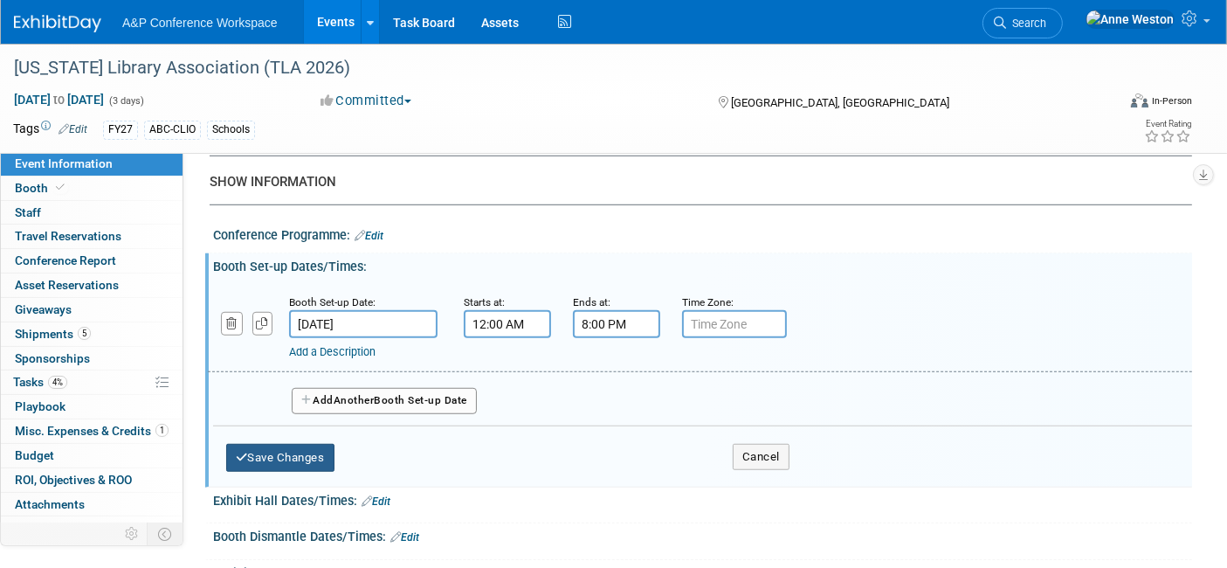
click at [306, 444] on button "Save Changes" at bounding box center [280, 458] width 108 height 28
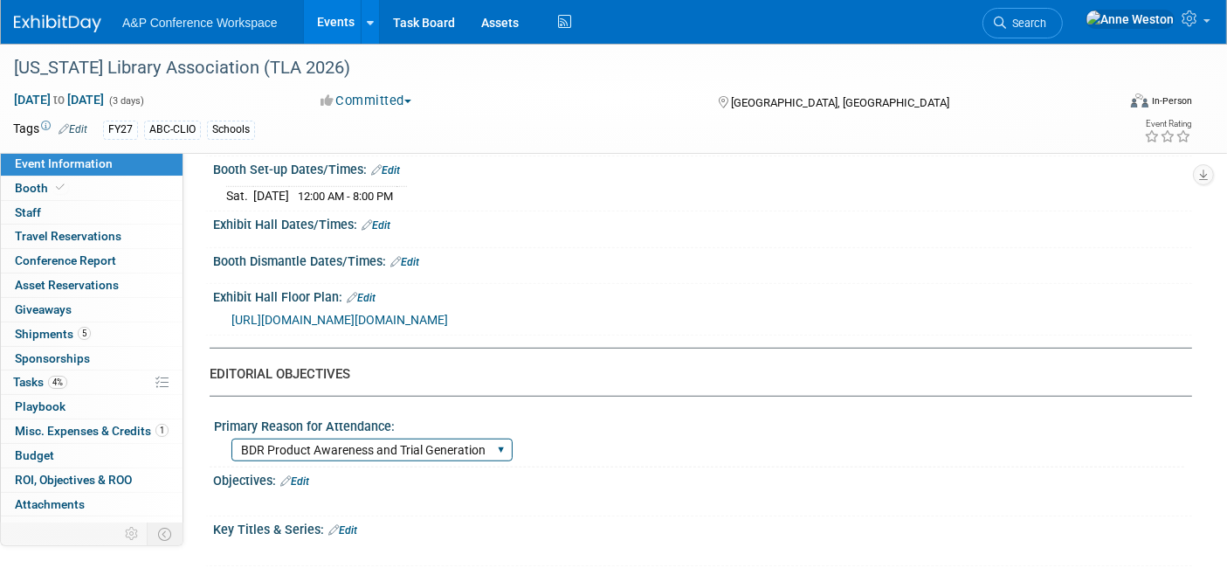
scroll to position [1097, 0]
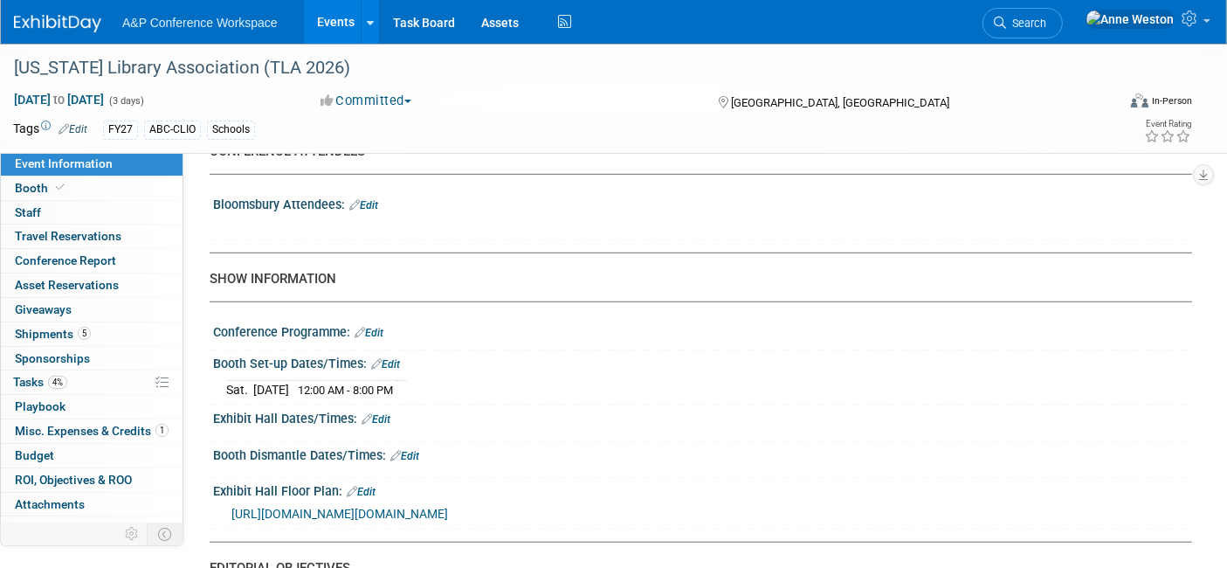
click at [391, 358] on link "Edit" at bounding box center [385, 364] width 29 height 12
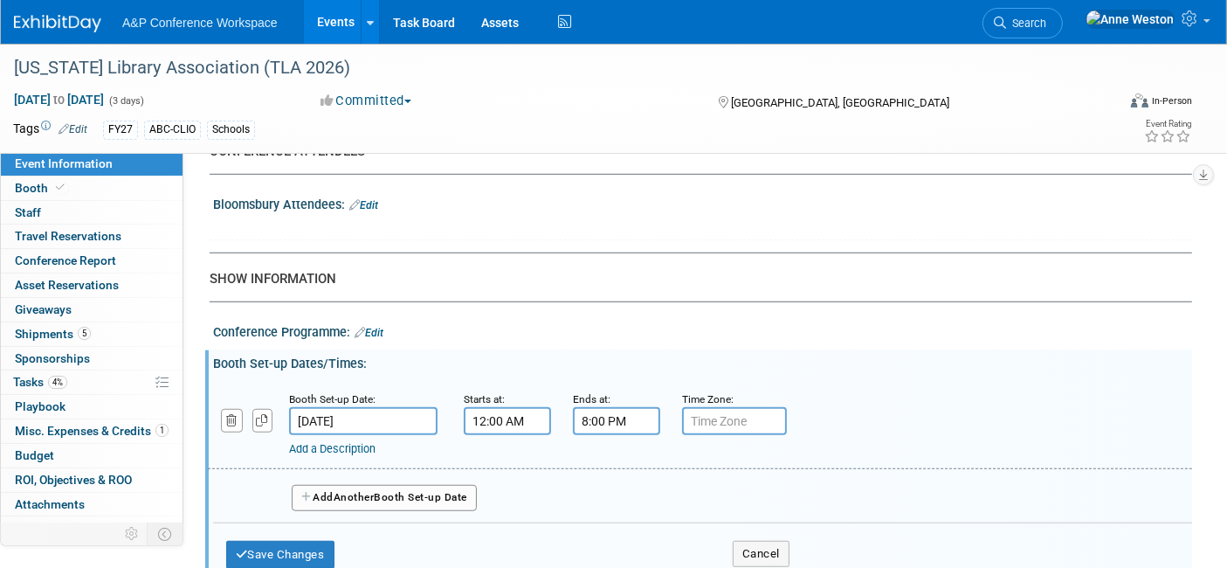
click at [339, 485] on button "Add Another Booth Set-up Date" at bounding box center [384, 498] width 185 height 26
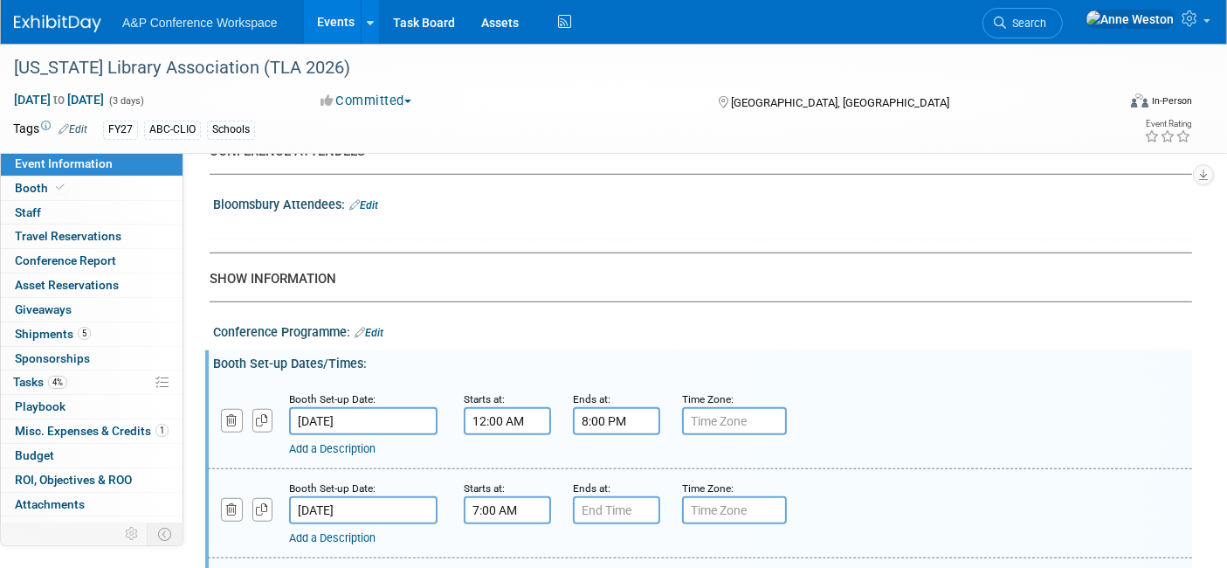
click at [501, 496] on input "7:00 AM" at bounding box center [507, 510] width 87 height 28
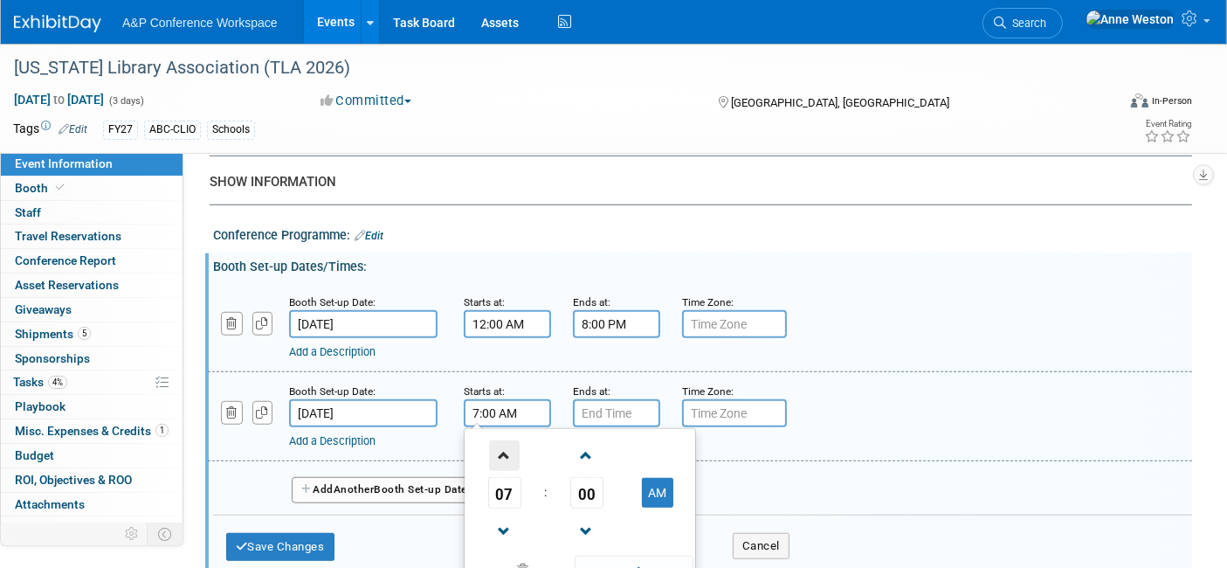
click at [501, 447] on span at bounding box center [504, 455] width 31 height 31
type input "8:00 AM"
click at [599, 386] on div "Ends at:" at bounding box center [614, 390] width 83 height 17
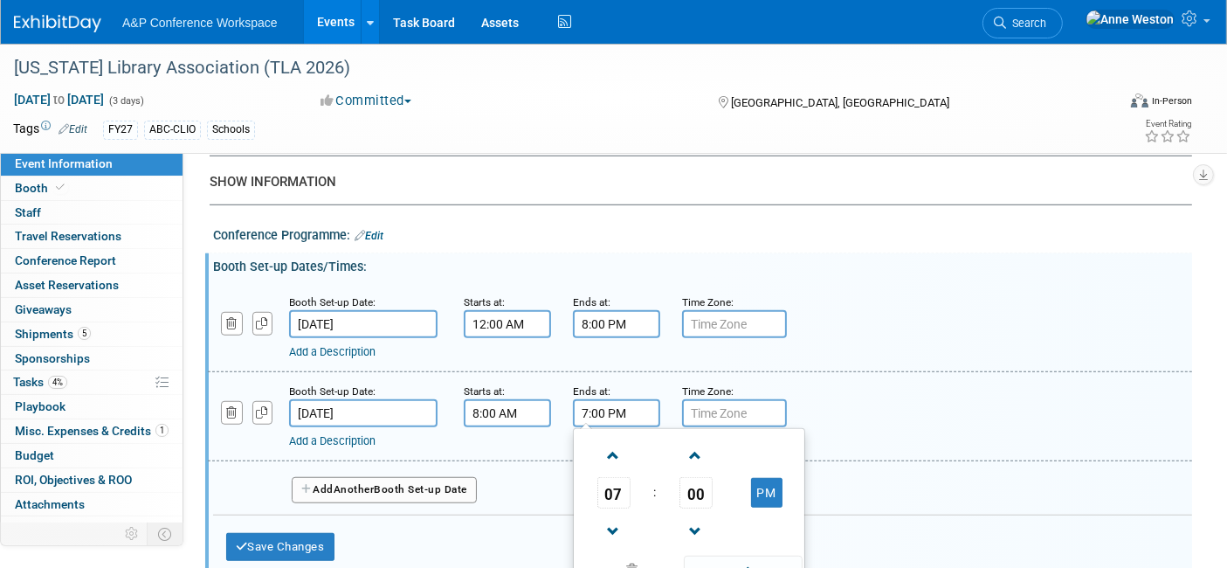
click at [593, 399] on input "7:00 PM" at bounding box center [616, 413] width 87 height 28
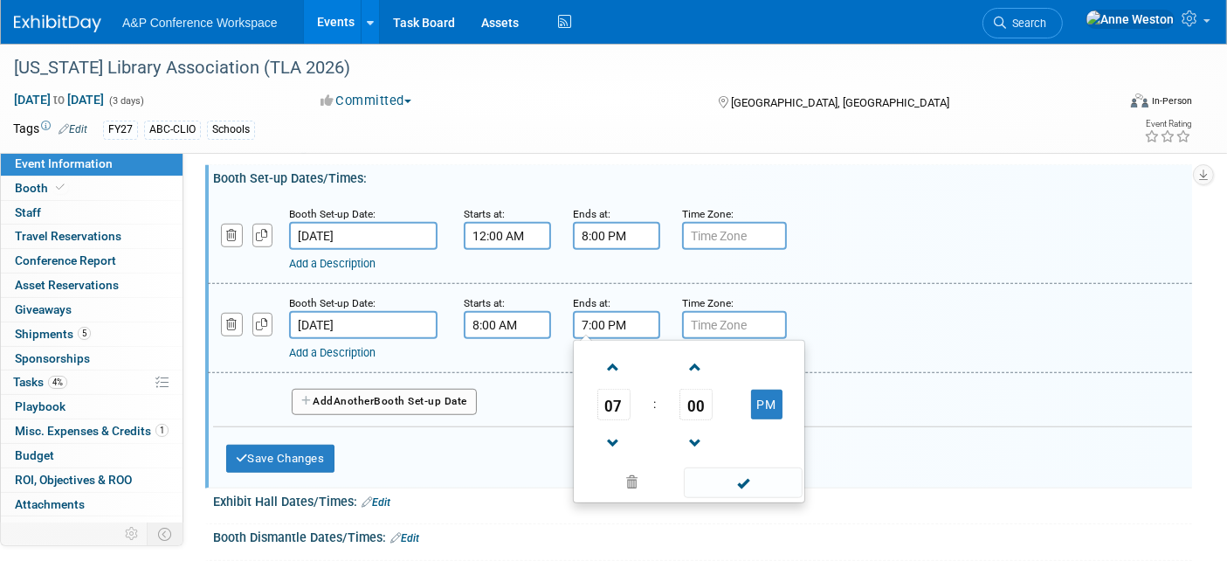
scroll to position [1291, 0]
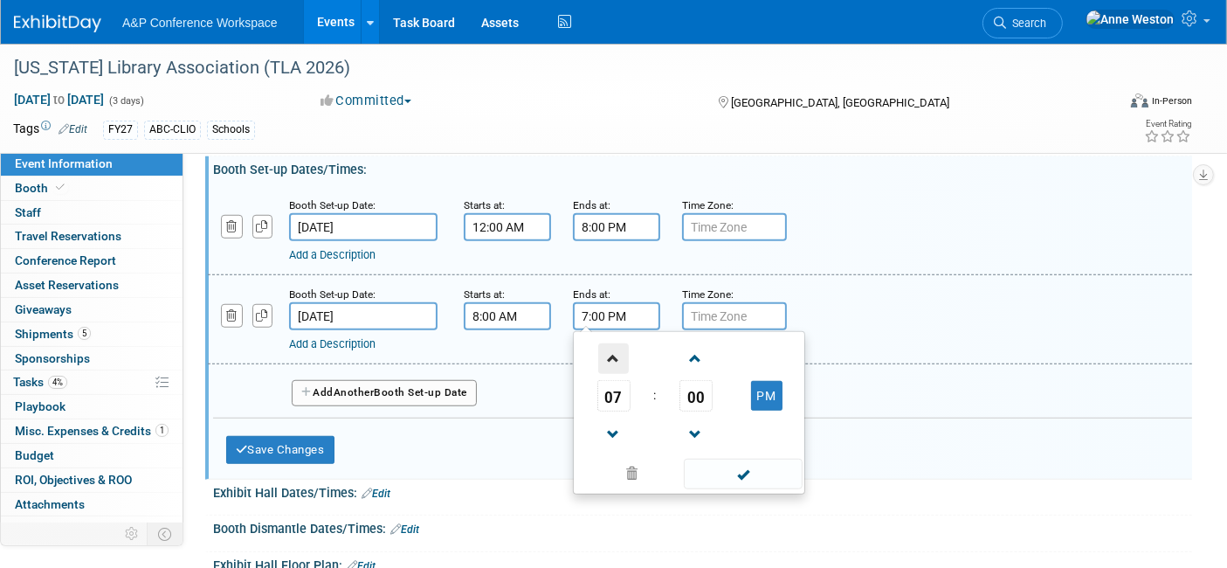
click at [607, 349] on span at bounding box center [613, 358] width 31 height 31
click at [608, 349] on span at bounding box center [613, 358] width 31 height 31
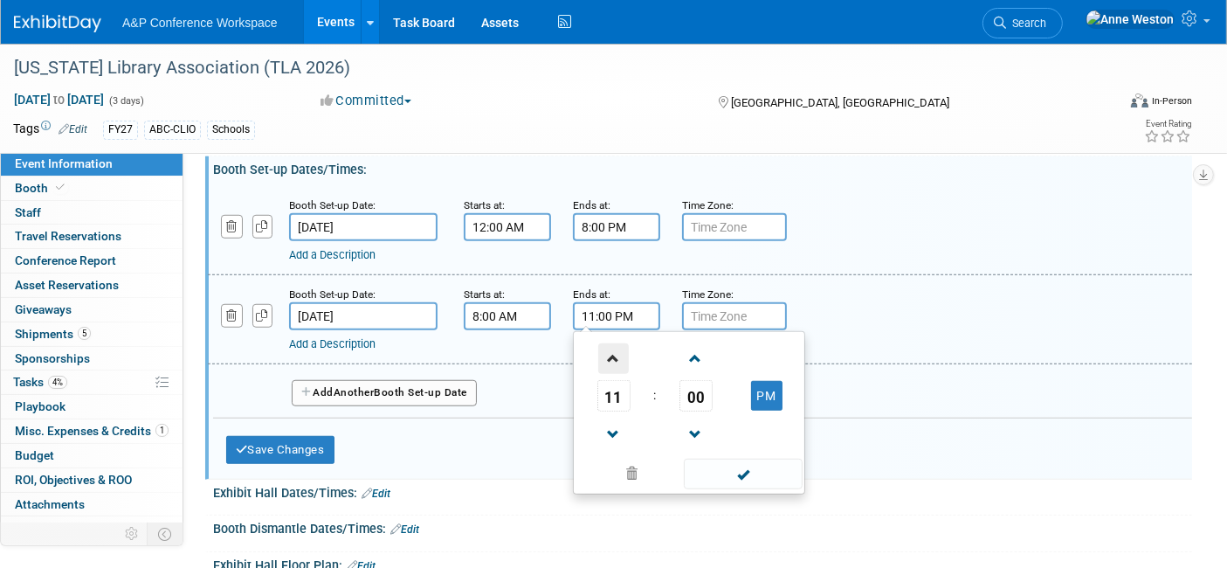
type input "12:00 AM"
click at [741, 465] on span at bounding box center [743, 474] width 118 height 31
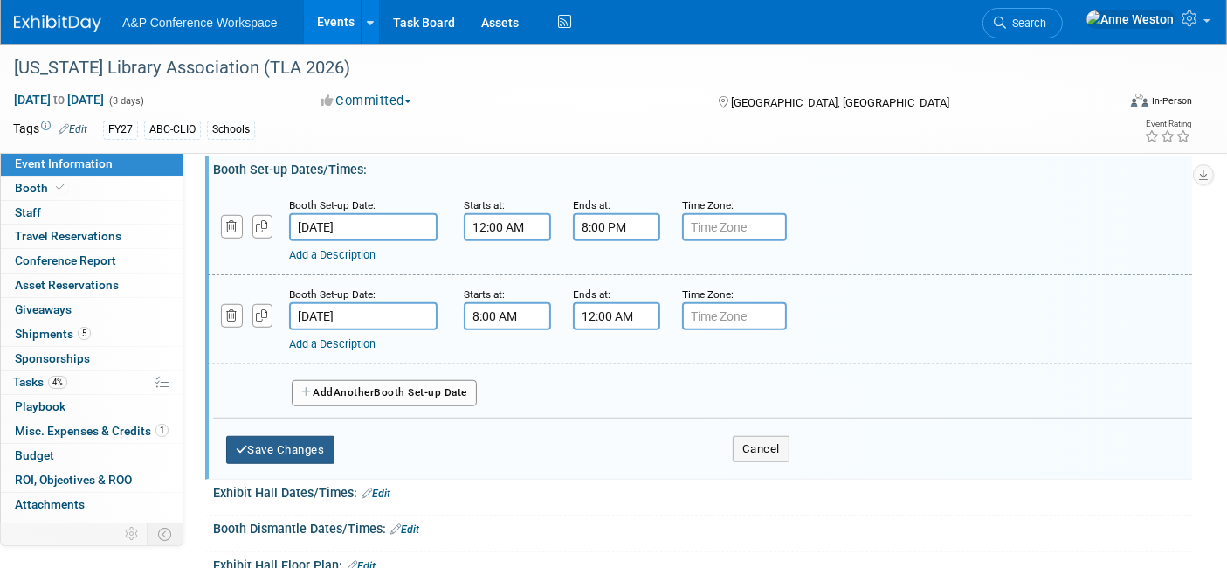
click at [301, 436] on button "Save Changes" at bounding box center [280, 450] width 108 height 28
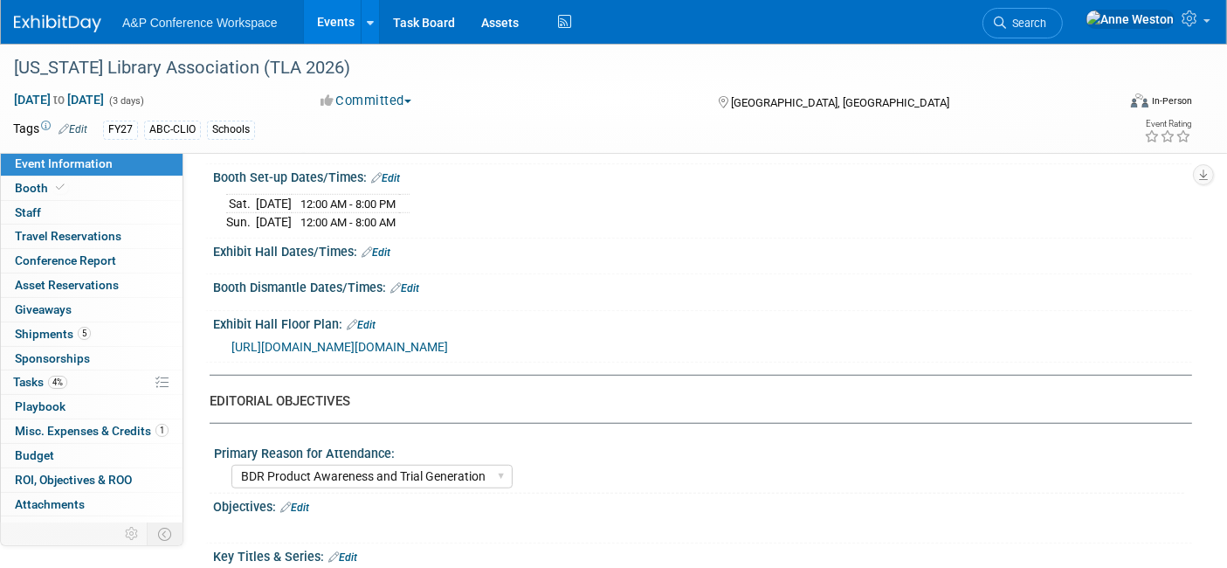
scroll to position [1230, 0]
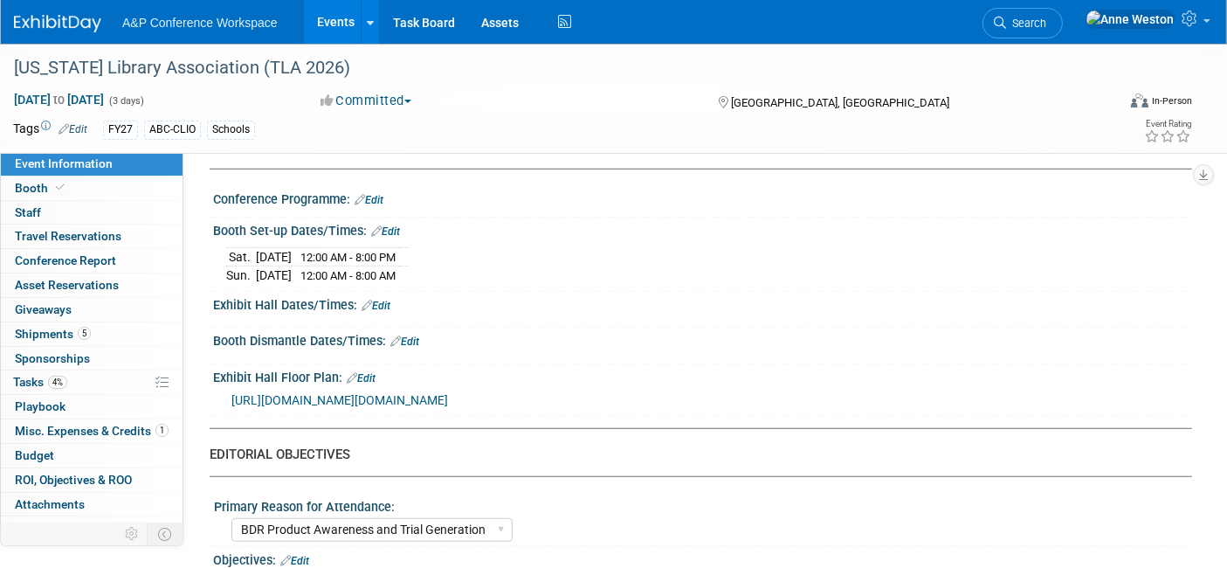
click at [384, 300] on link "Edit" at bounding box center [376, 306] width 29 height 12
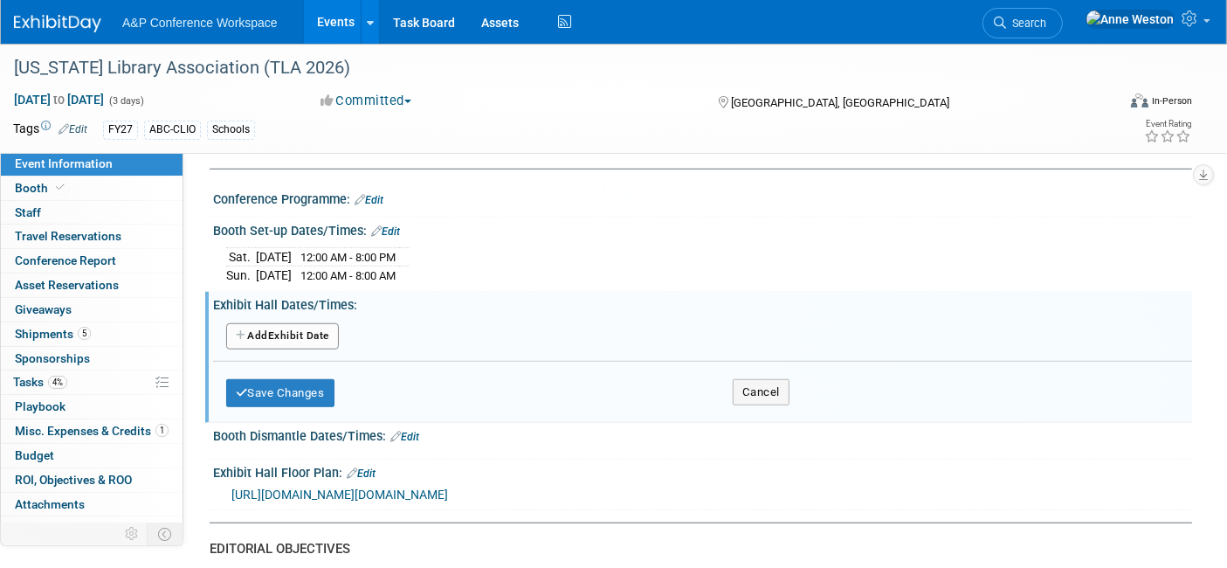
click at [384, 292] on div "Exhibit Hall Dates/Times: Edit" at bounding box center [702, 303] width 979 height 22
click at [279, 323] on button "Add Another Exhibit Date" at bounding box center [282, 336] width 113 height 26
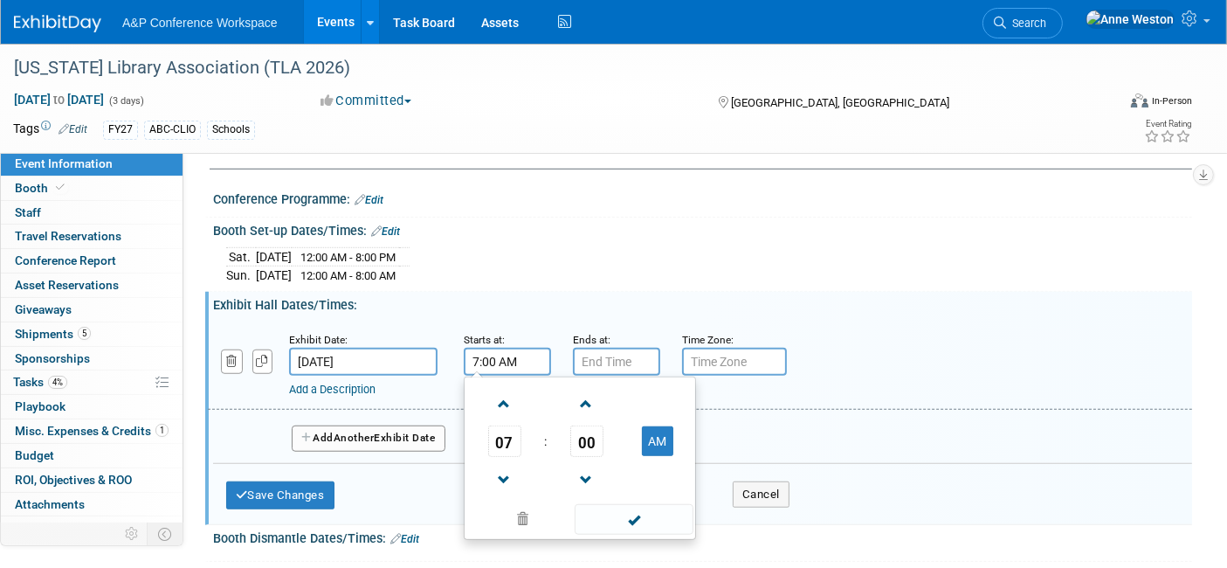
click at [487, 348] on input "7:00 AM" at bounding box center [507, 362] width 87 height 28
click at [508, 395] on span at bounding box center [504, 404] width 31 height 31
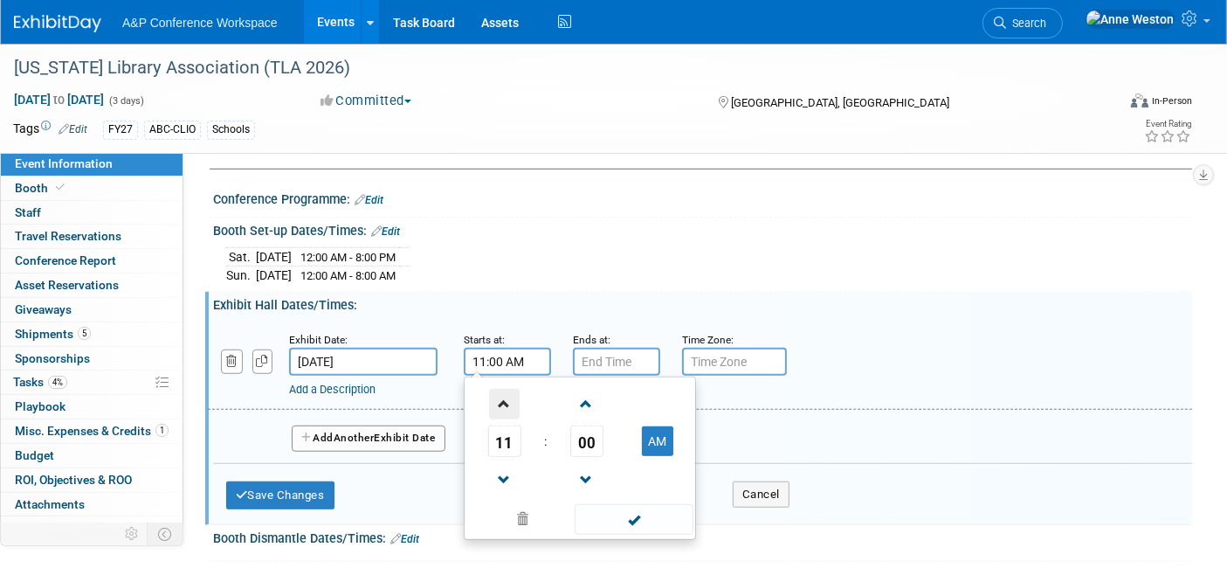
click at [508, 395] on span at bounding box center [504, 404] width 31 height 31
type input "2:00 PM"
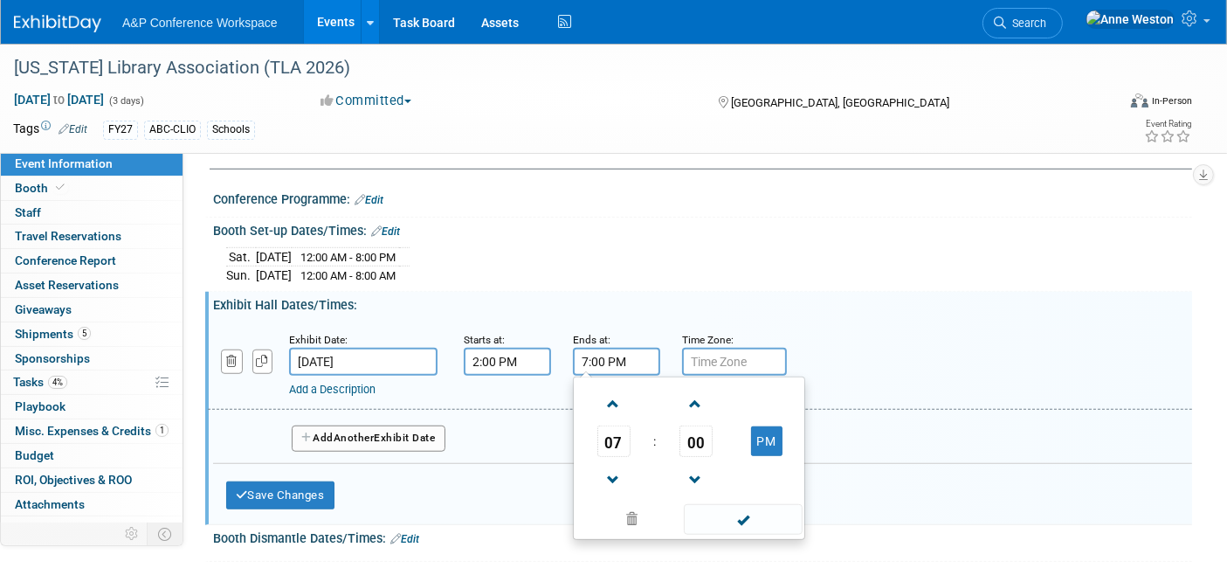
click at [598, 348] on input "7:00 PM" at bounding box center [616, 362] width 87 height 28
click at [616, 467] on span at bounding box center [613, 480] width 31 height 31
click at [616, 465] on span at bounding box center [613, 480] width 31 height 31
type input "5:00 PM"
click at [737, 504] on span at bounding box center [743, 519] width 118 height 31
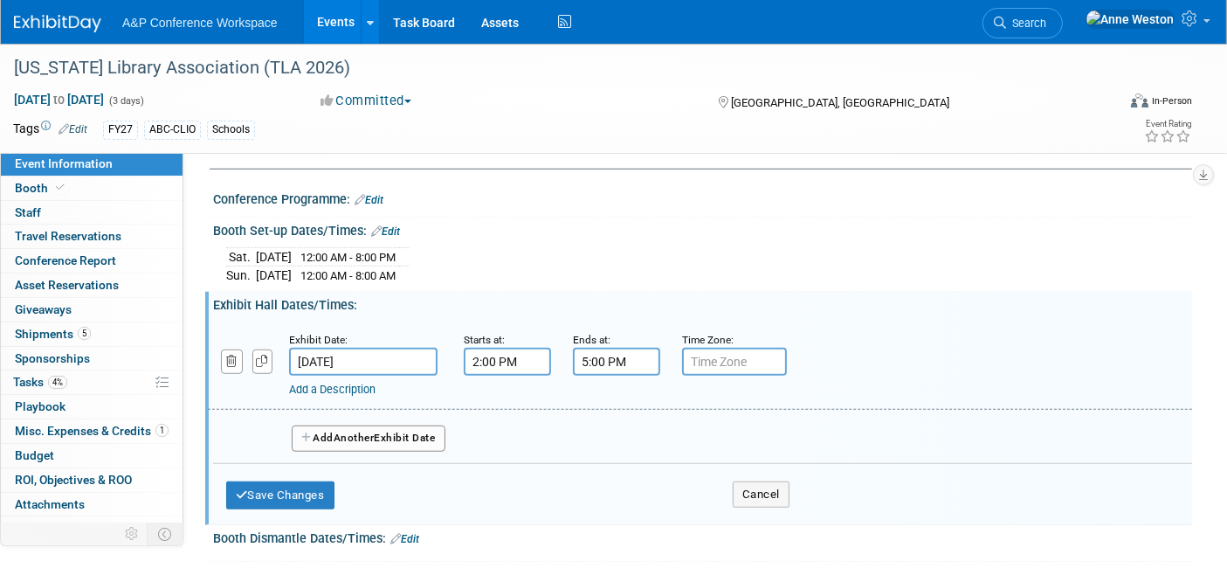
click at [389, 425] on button "Add Another Exhibit Date" at bounding box center [369, 438] width 154 height 26
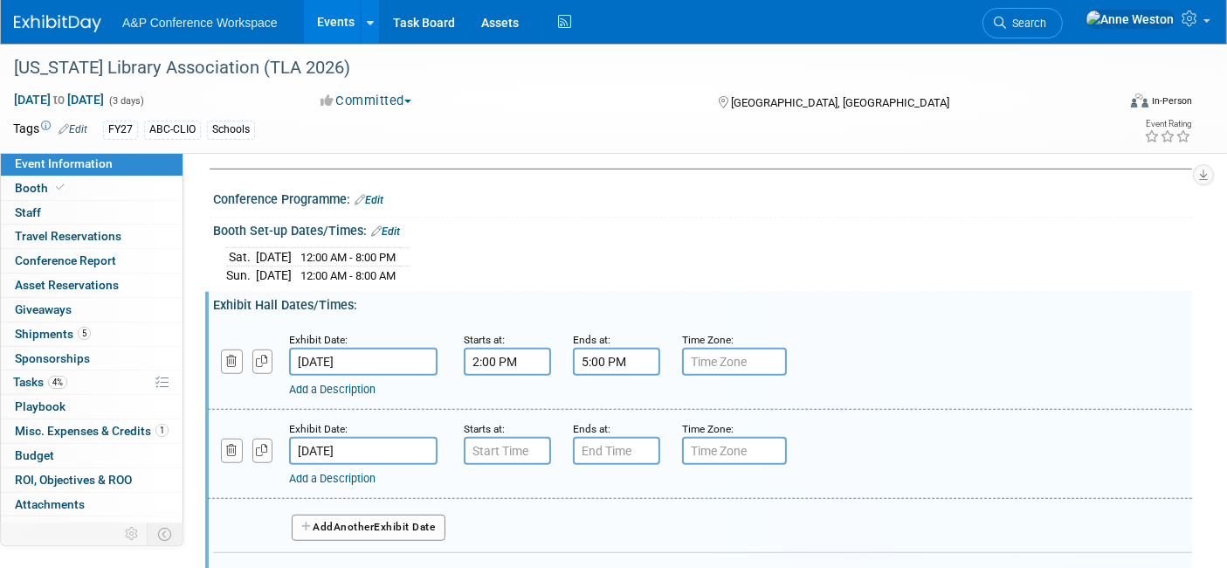
click at [394, 225] on link "Edit" at bounding box center [385, 231] width 29 height 12
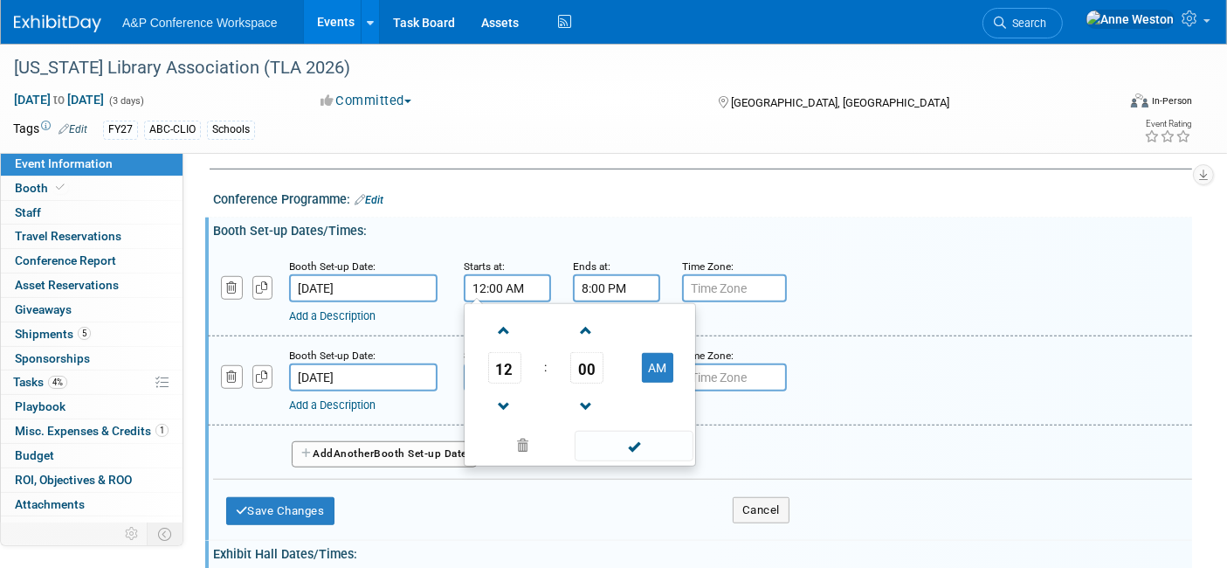
click at [504, 277] on input "12:00 AM" at bounding box center [507, 288] width 87 height 28
click at [646, 353] on button "AM" at bounding box center [657, 368] width 31 height 30
type input "12:00 PM"
click at [631, 432] on span at bounding box center [634, 446] width 118 height 31
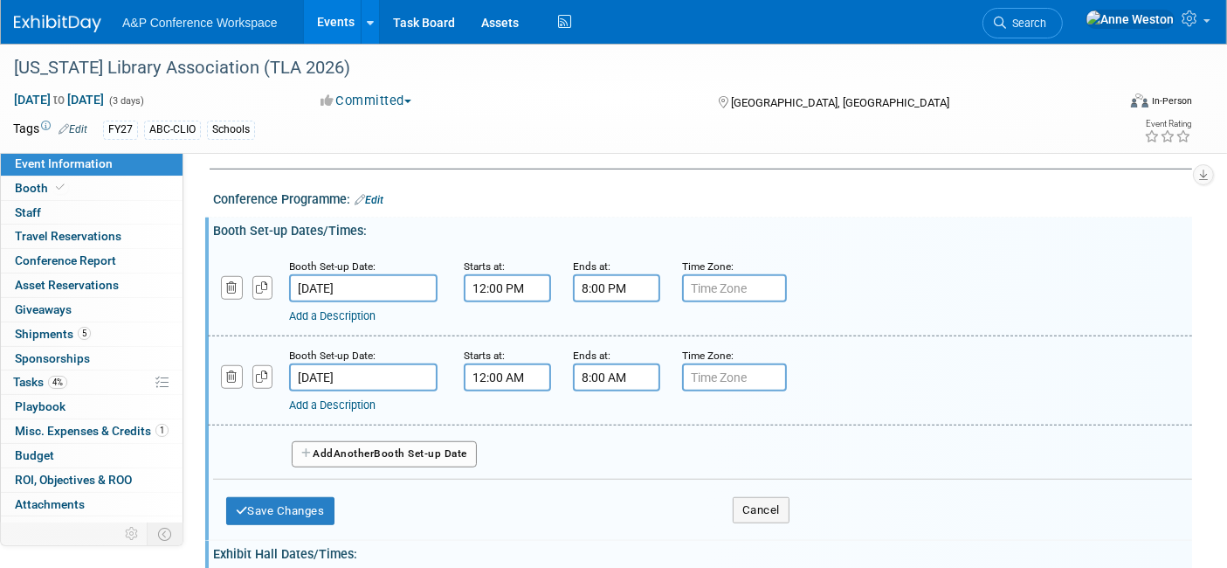
click at [524, 363] on input "12:00 AM" at bounding box center [507, 377] width 87 height 28
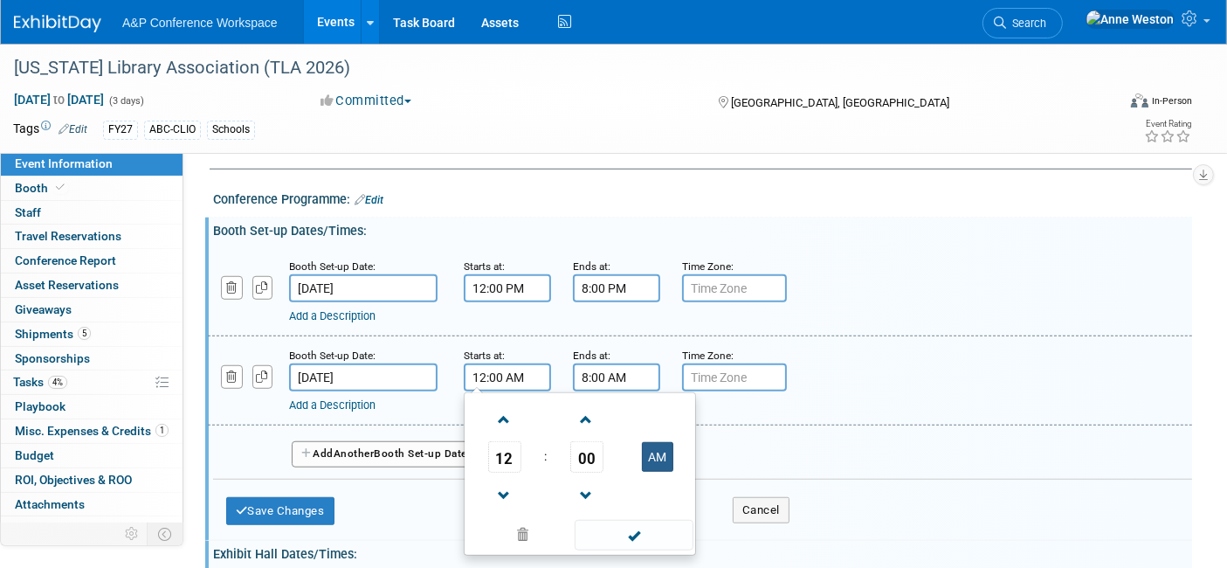
drag, startPoint x: 648, startPoint y: 443, endPoint x: 650, endPoint y: 453, distance: 10.6
click at [649, 443] on button "AM" at bounding box center [657, 457] width 31 height 30
type input "12:00 PM"
click at [639, 520] on span at bounding box center [634, 535] width 118 height 31
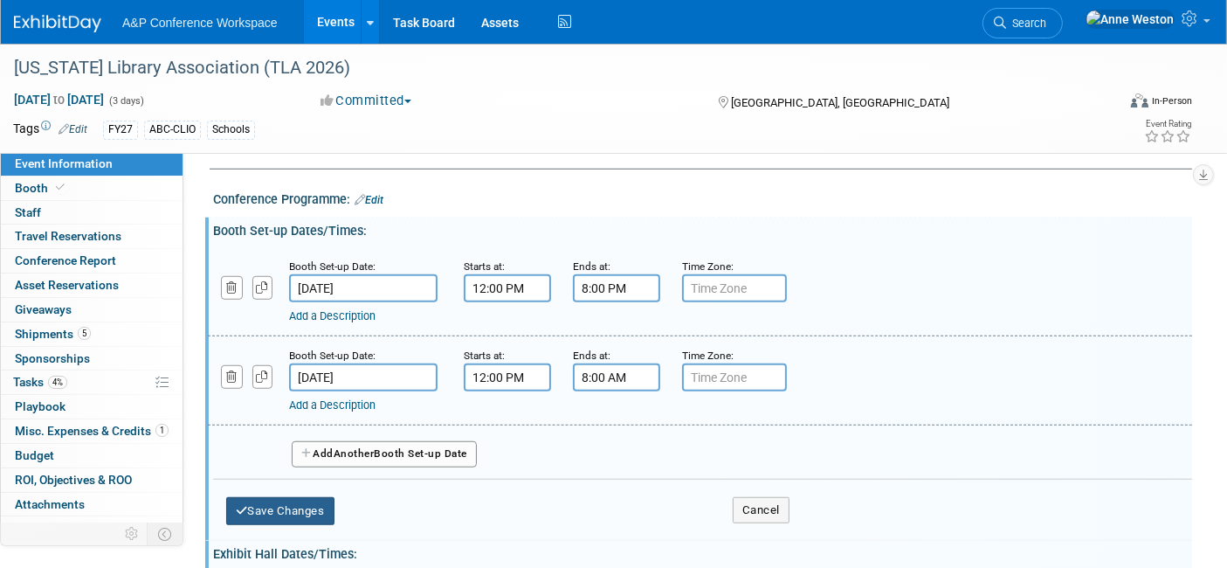
click at [300, 502] on button "Save Changes" at bounding box center [280, 511] width 108 height 28
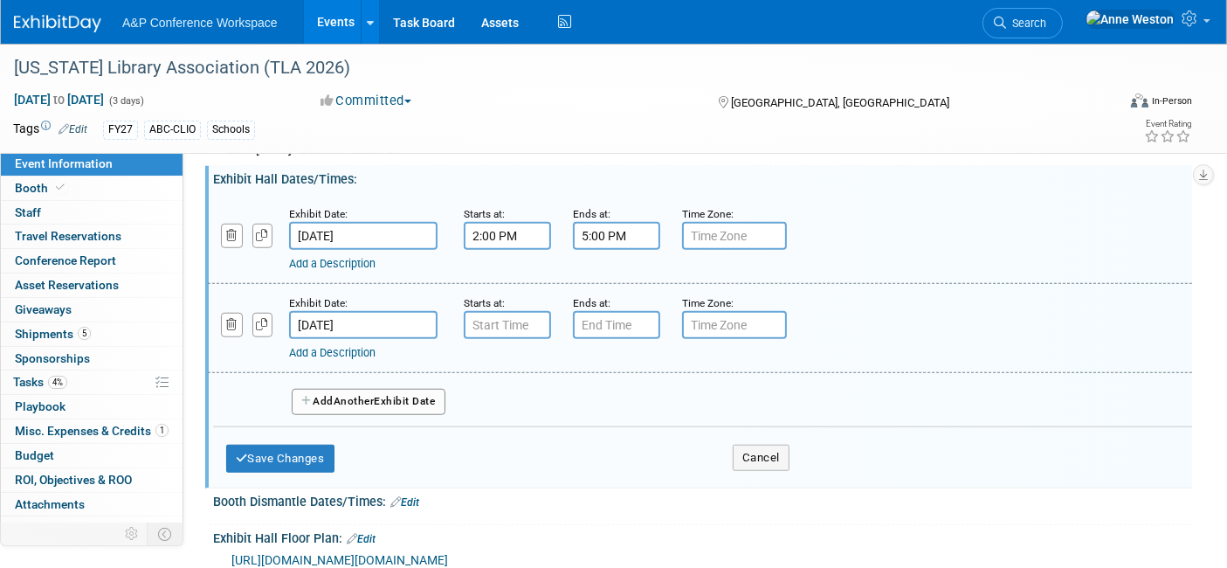
scroll to position [1425, 0]
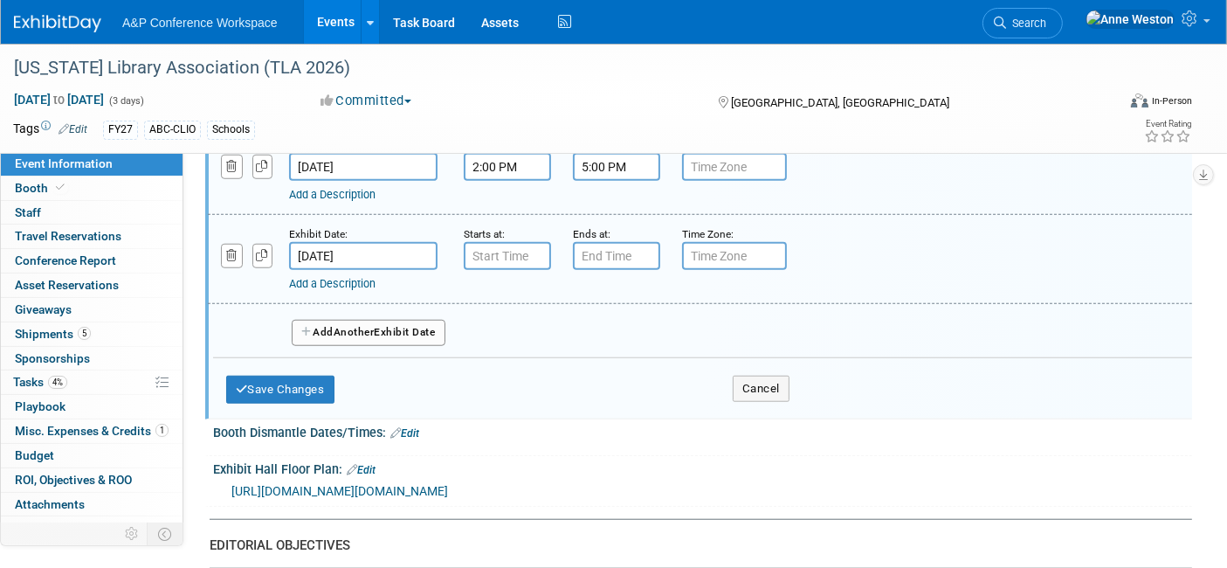
click at [391, 320] on button "Add Another Exhibit Date" at bounding box center [369, 333] width 154 height 26
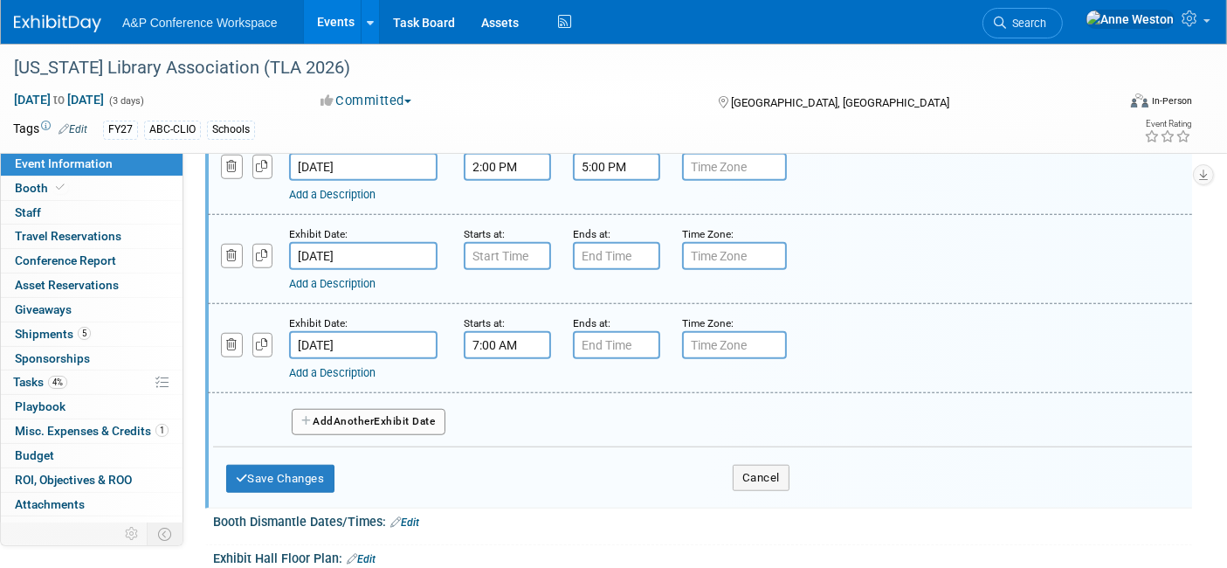
click at [473, 331] on input "7:00 AM" at bounding box center [507, 345] width 87 height 28
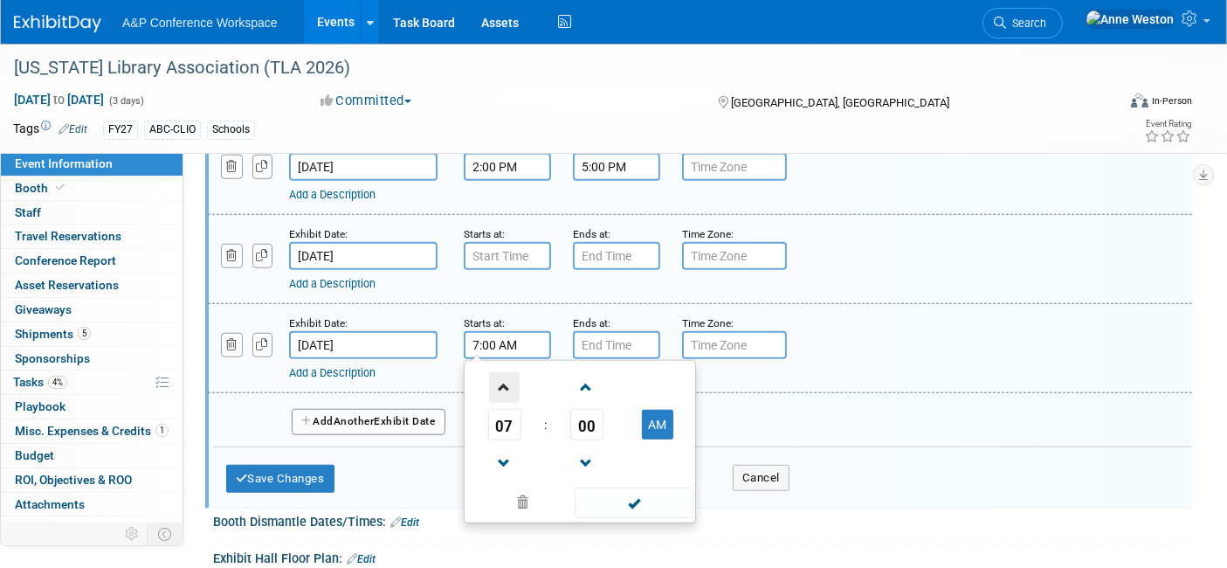
click at [505, 372] on span at bounding box center [504, 387] width 31 height 31
type input "10:00 AM"
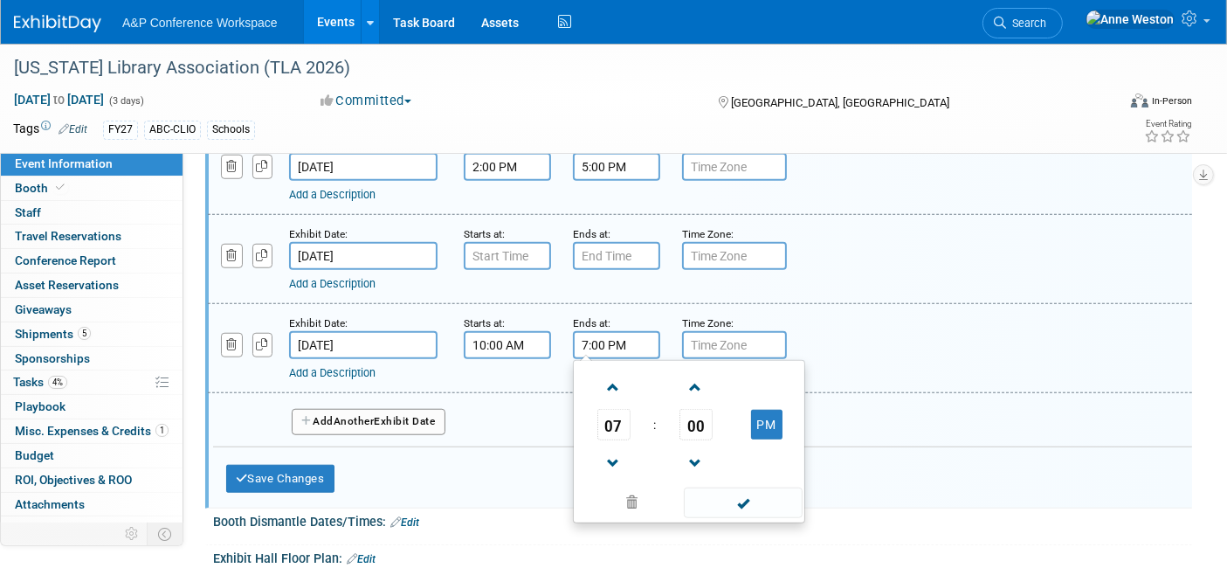
click at [594, 331] on input "7:00 PM" at bounding box center [616, 345] width 87 height 28
click at [612, 448] on span at bounding box center [613, 463] width 31 height 31
type input "5:00 PM"
click at [743, 487] on span at bounding box center [743, 502] width 118 height 31
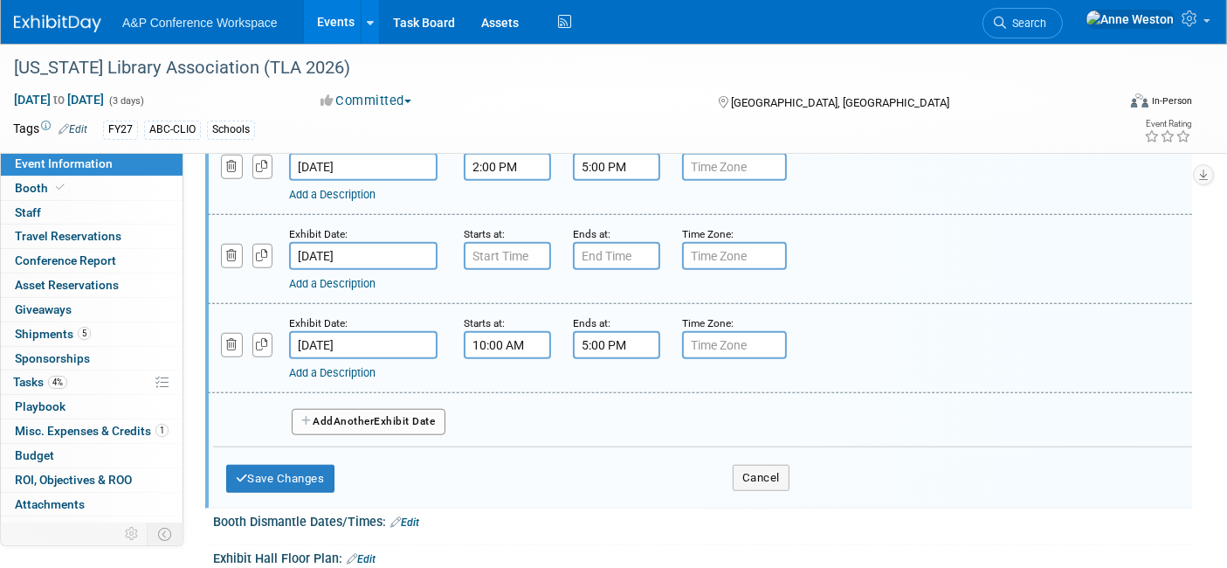
click at [360, 409] on button "Add Another Exhibit Date" at bounding box center [369, 422] width 154 height 26
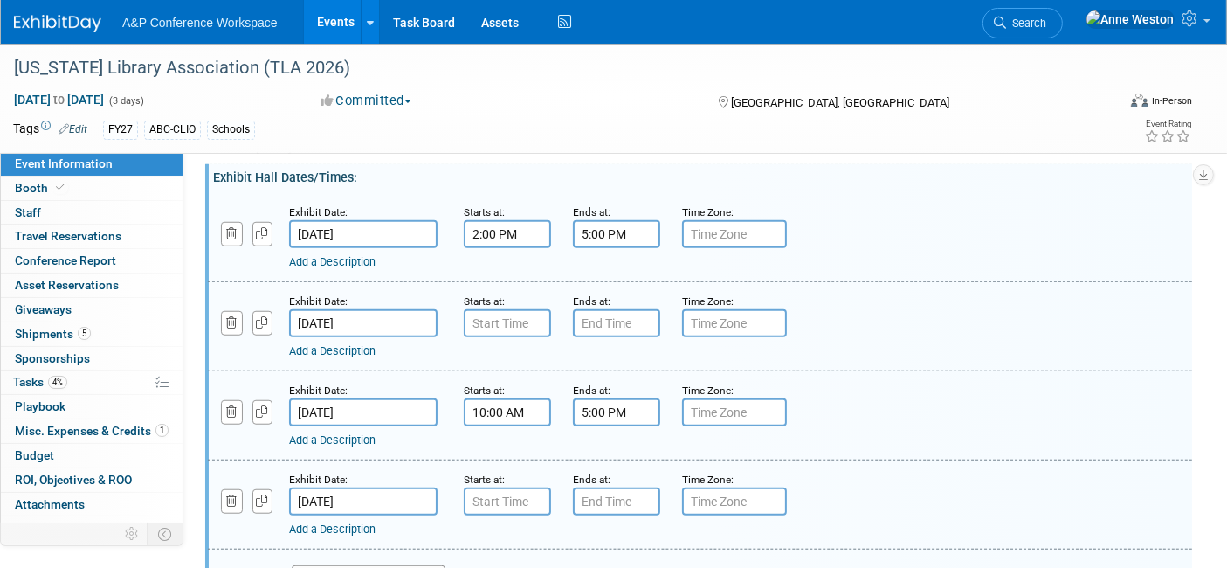
scroll to position [1328, 0]
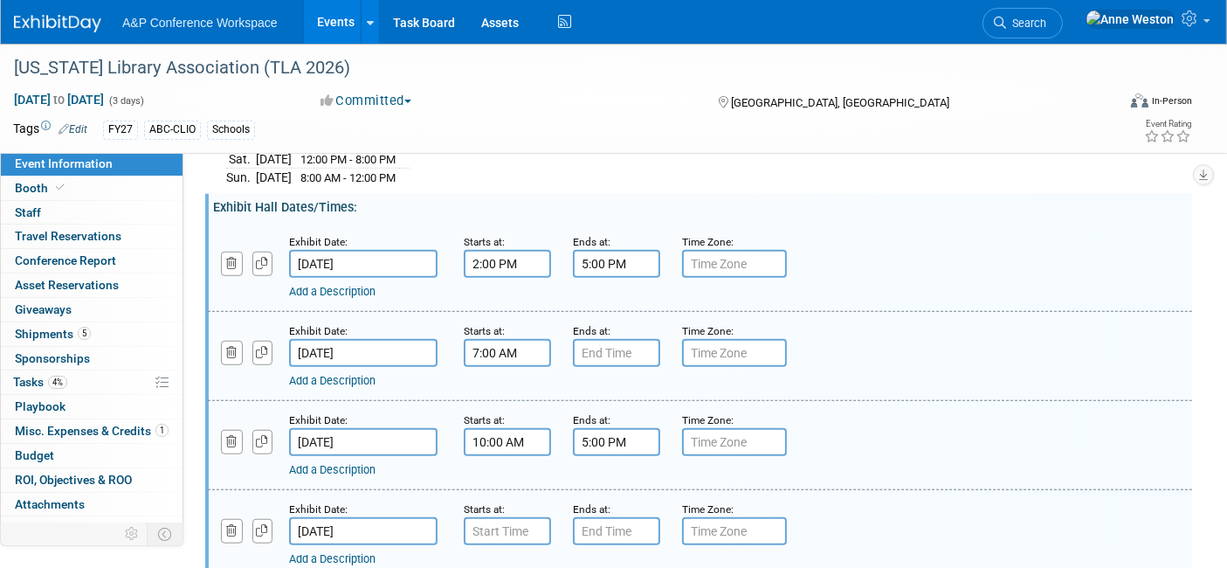
click at [479, 339] on input "7:00 AM" at bounding box center [507, 353] width 87 height 28
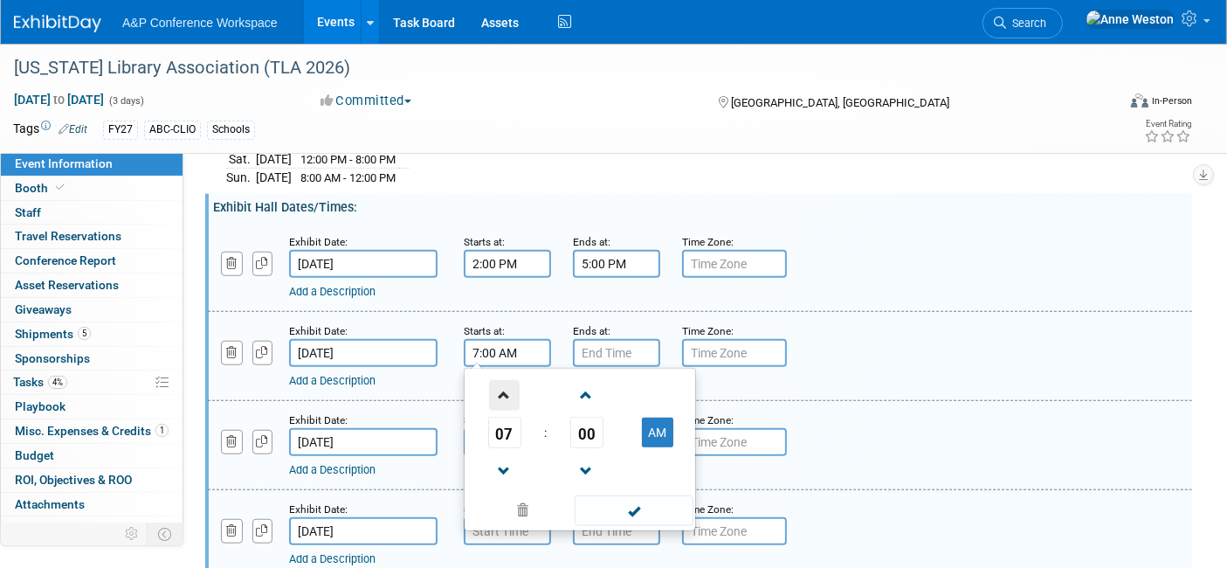
click at [507, 380] on span at bounding box center [504, 395] width 31 height 31
type input "10:00 AM"
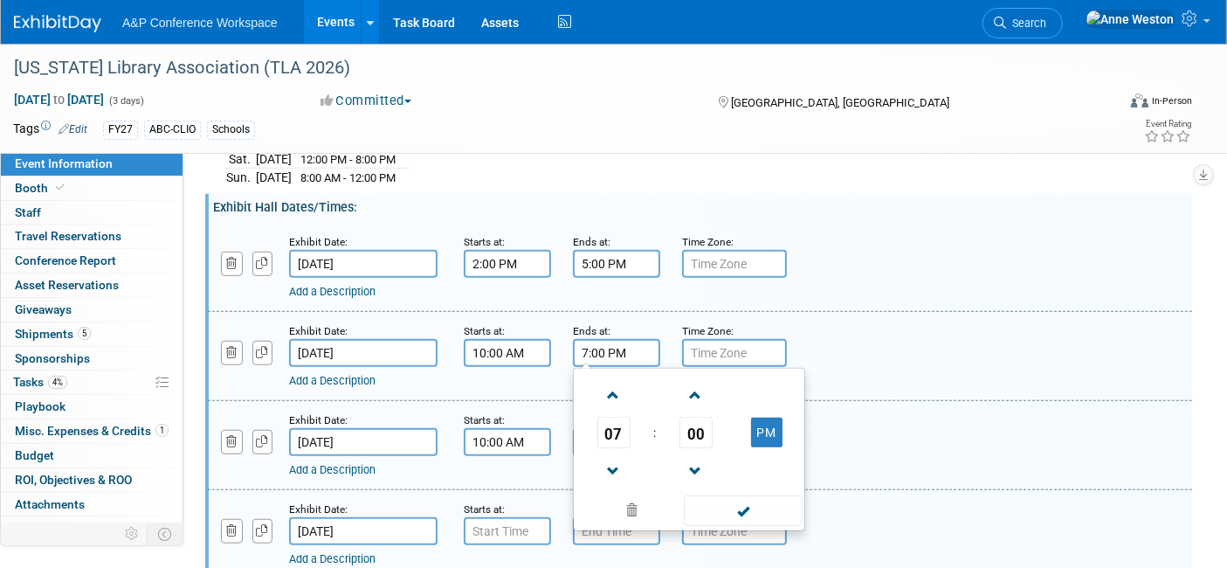
click at [595, 339] on input "7:00 PM" at bounding box center [616, 353] width 87 height 28
click at [605, 457] on span at bounding box center [613, 471] width 31 height 31
type input "5:00 PM"
click at [723, 495] on span at bounding box center [743, 510] width 118 height 31
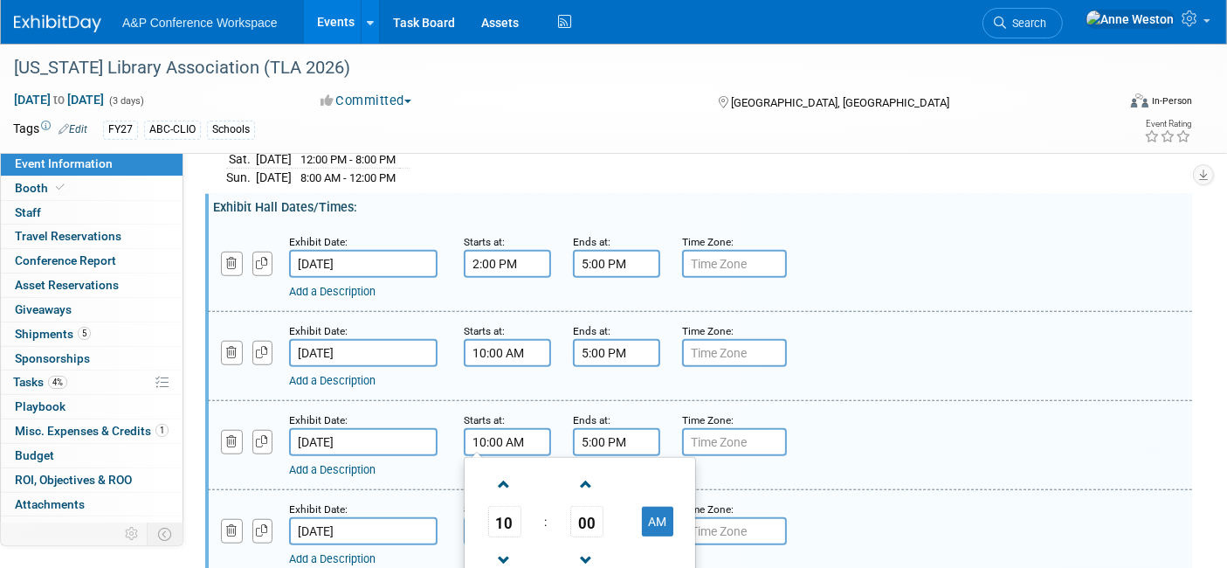
click at [490, 428] on input "10:00 AM" at bounding box center [507, 442] width 87 height 28
click at [497, 545] on span at bounding box center [504, 560] width 31 height 31
type input "9:00 AM"
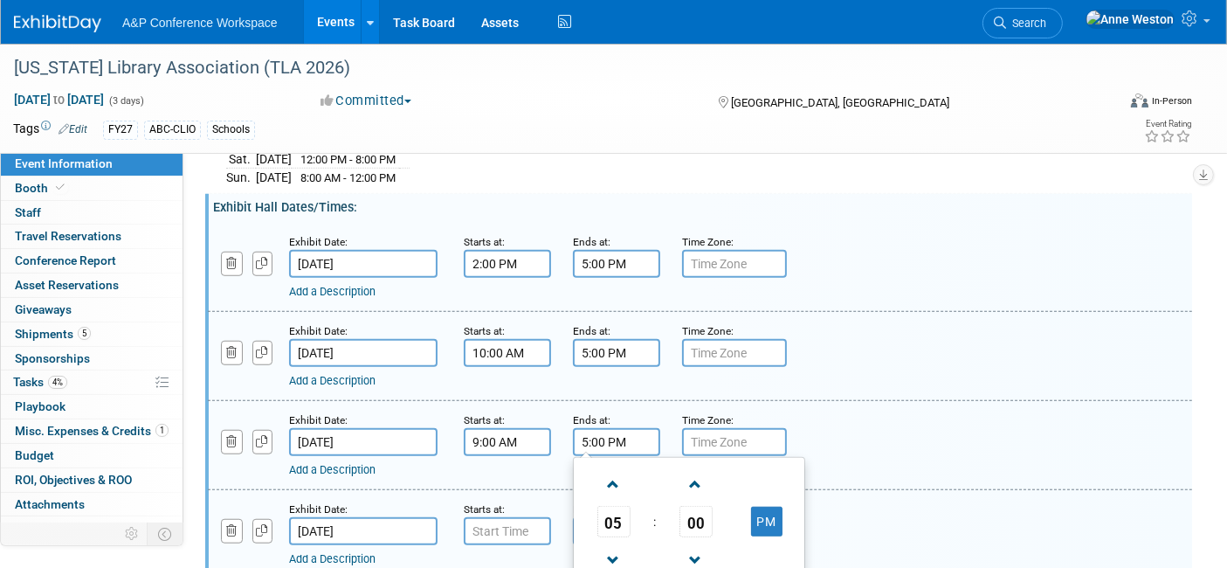
click at [595, 430] on input "5:00 PM" at bounding box center [616, 442] width 87 height 28
click at [612, 545] on span at bounding box center [613, 560] width 31 height 31
type input "2:00 PM"
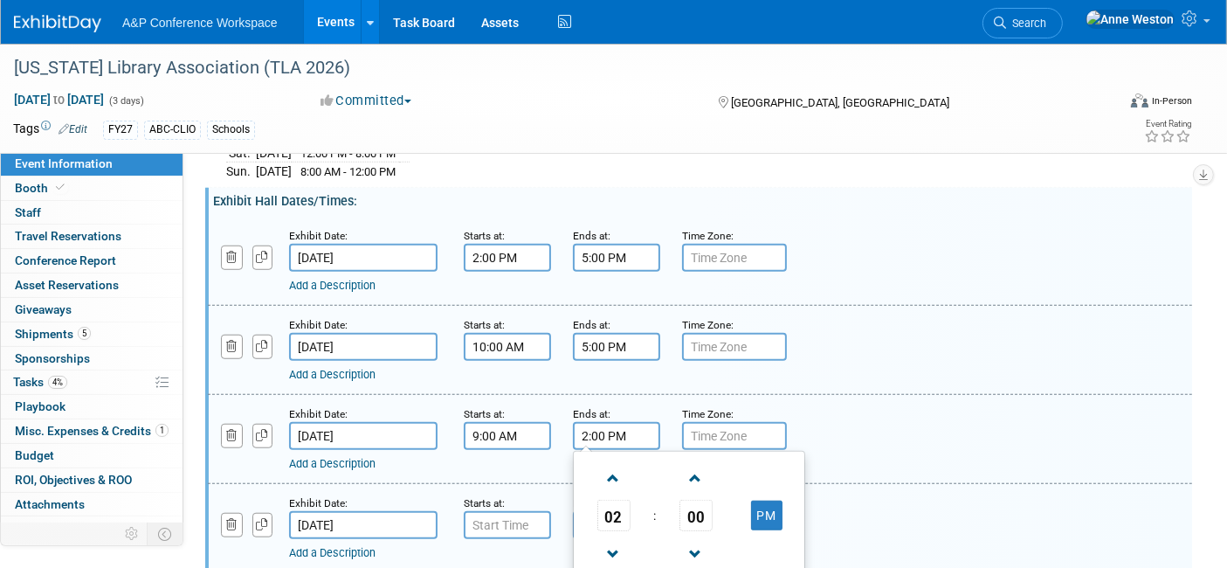
scroll to position [1425, 0]
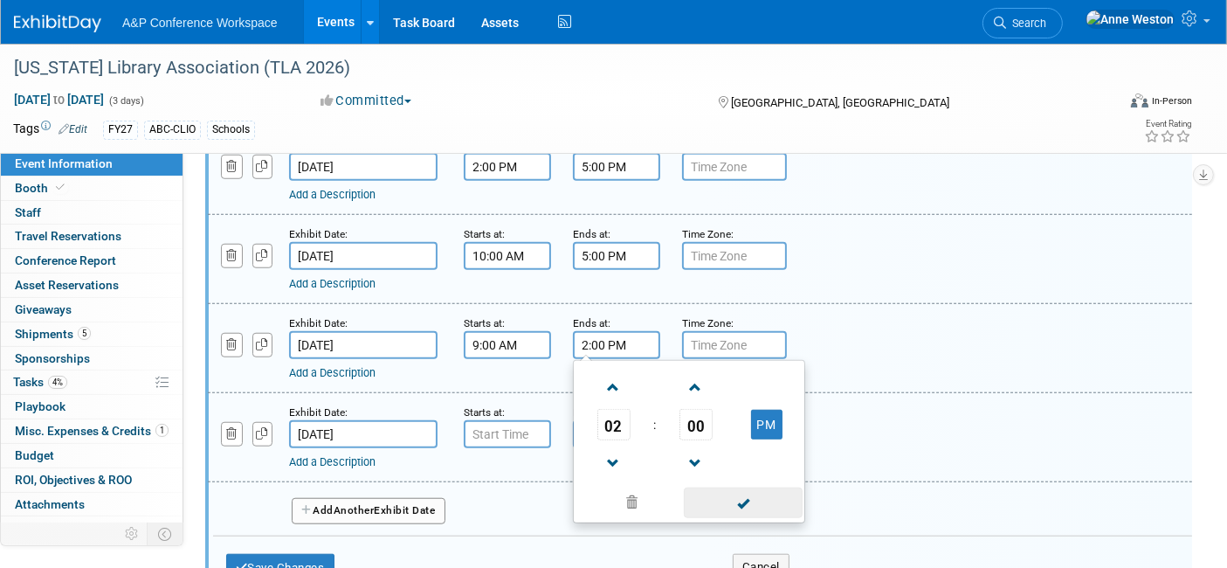
click at [744, 487] on span at bounding box center [743, 502] width 118 height 31
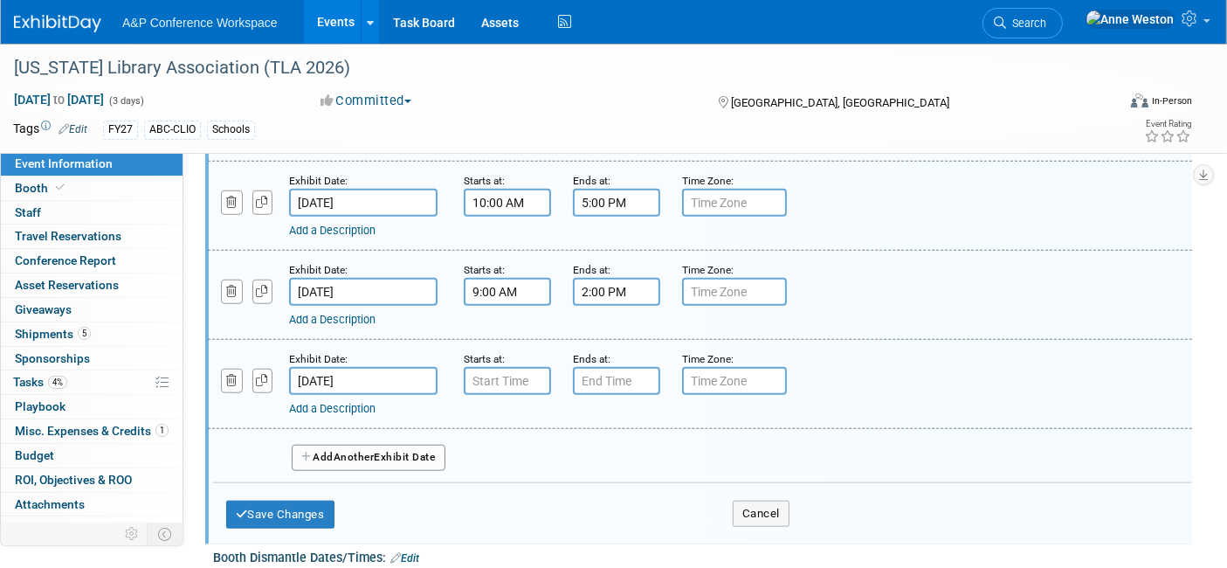
scroll to position [1522, 0]
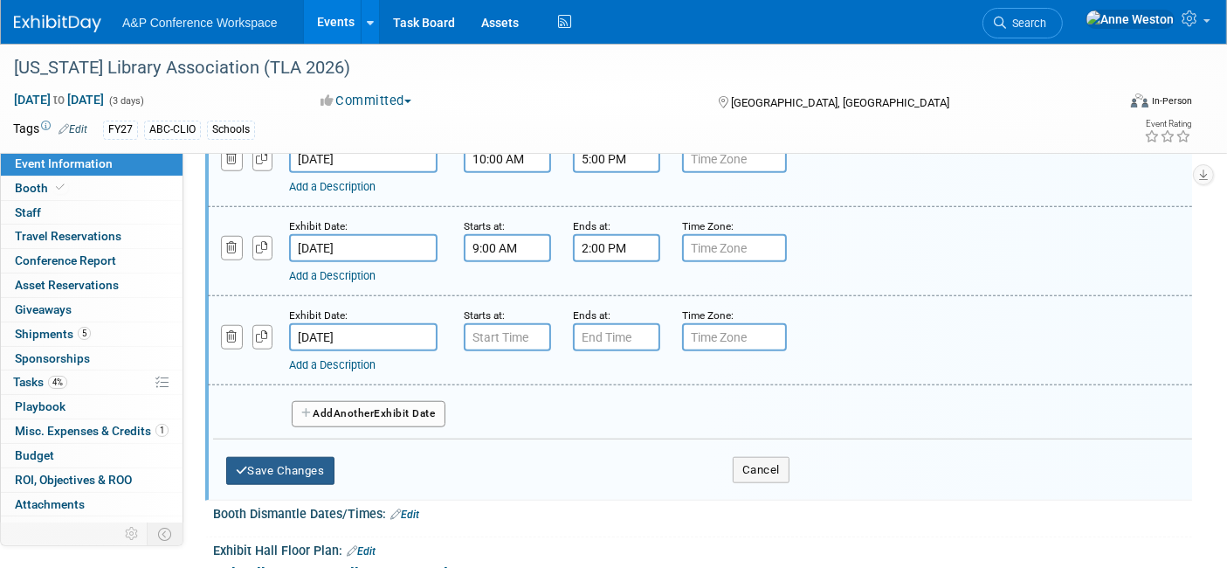
click at [266, 457] on button "Save Changes" at bounding box center [280, 471] width 108 height 28
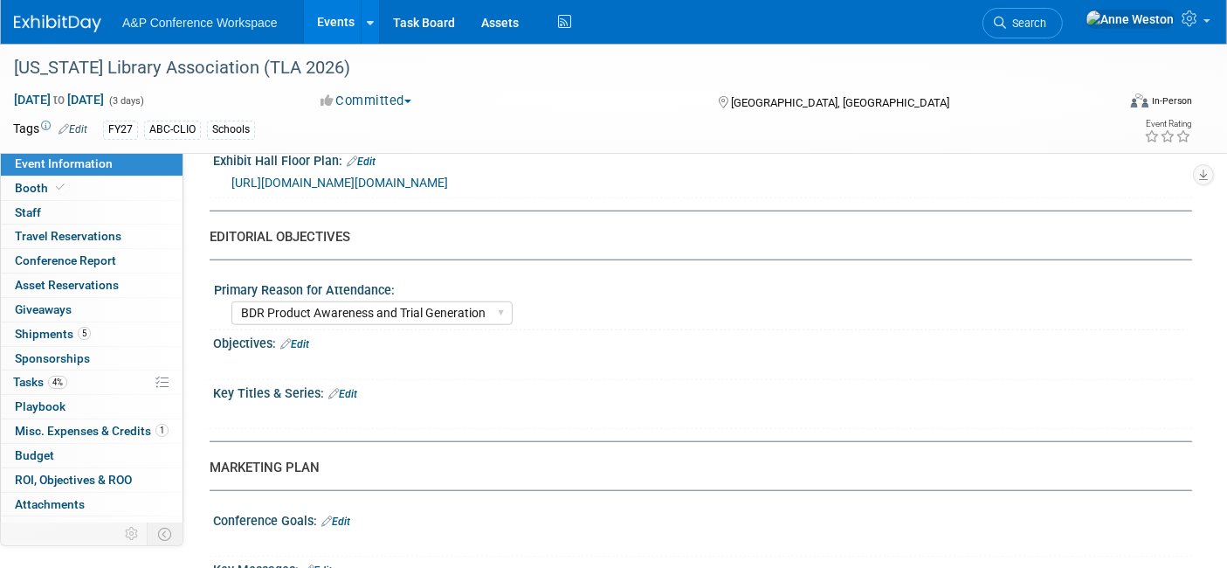
scroll to position [1206, 0]
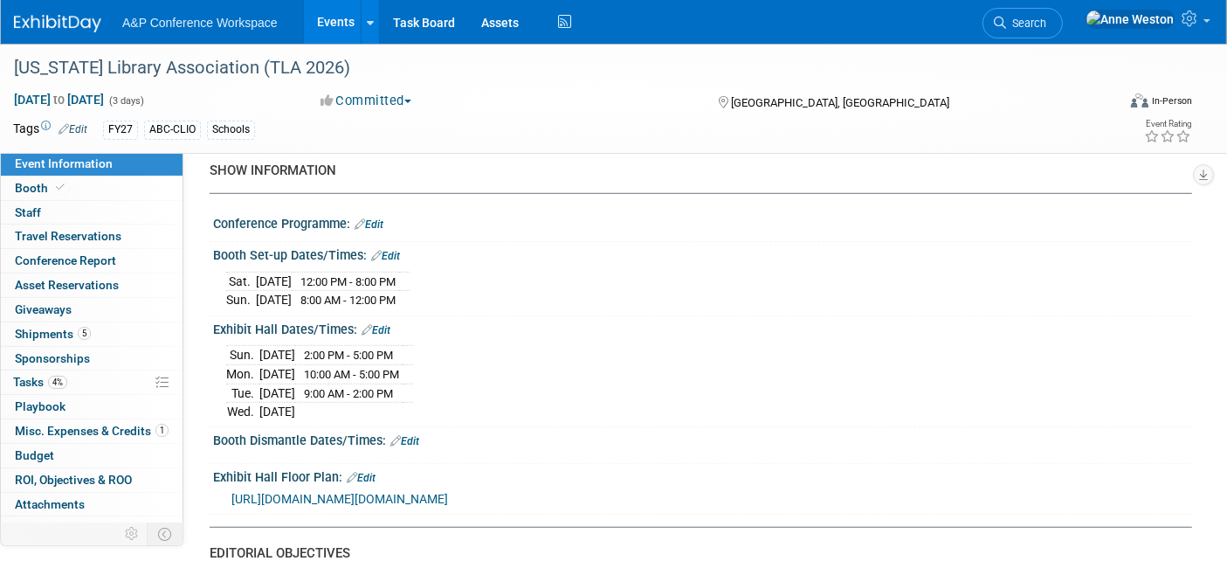
click at [381, 316] on div "Exhibit Hall Dates/Times: Edit" at bounding box center [702, 327] width 979 height 23
click at [379, 324] on link "Edit" at bounding box center [376, 330] width 29 height 12
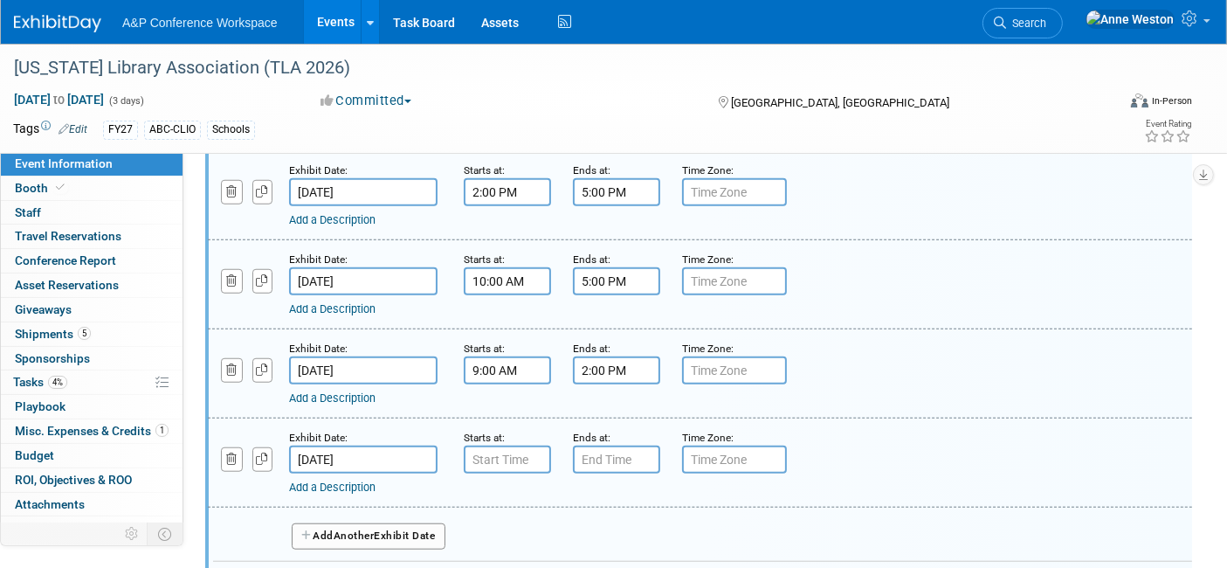
scroll to position [1594, 0]
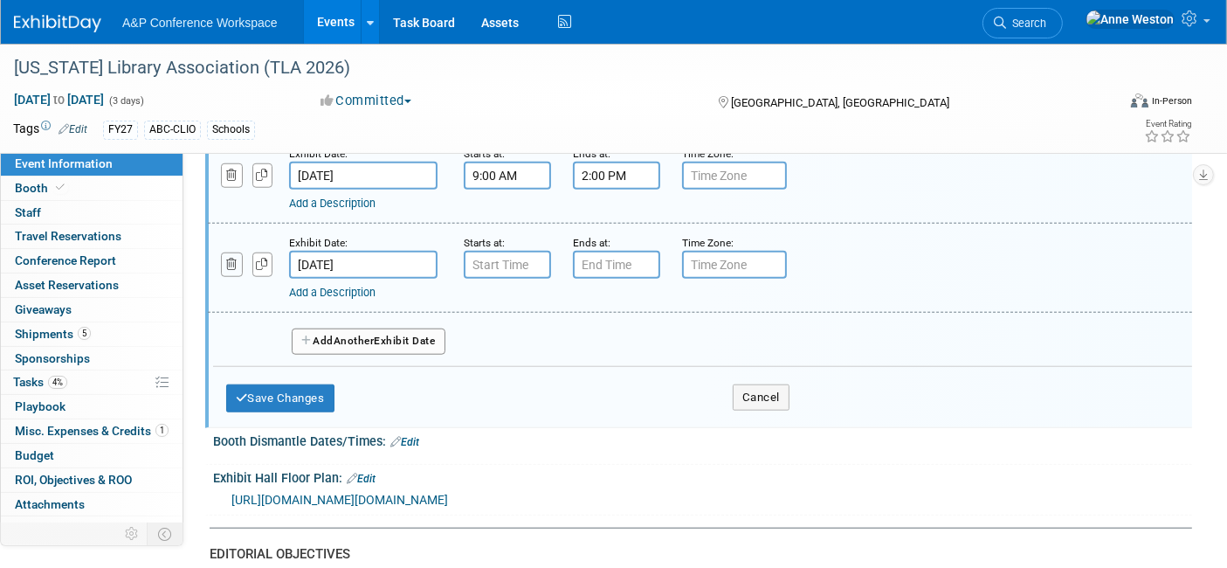
click at [226, 259] on icon "button" at bounding box center [231, 264] width 11 height 11
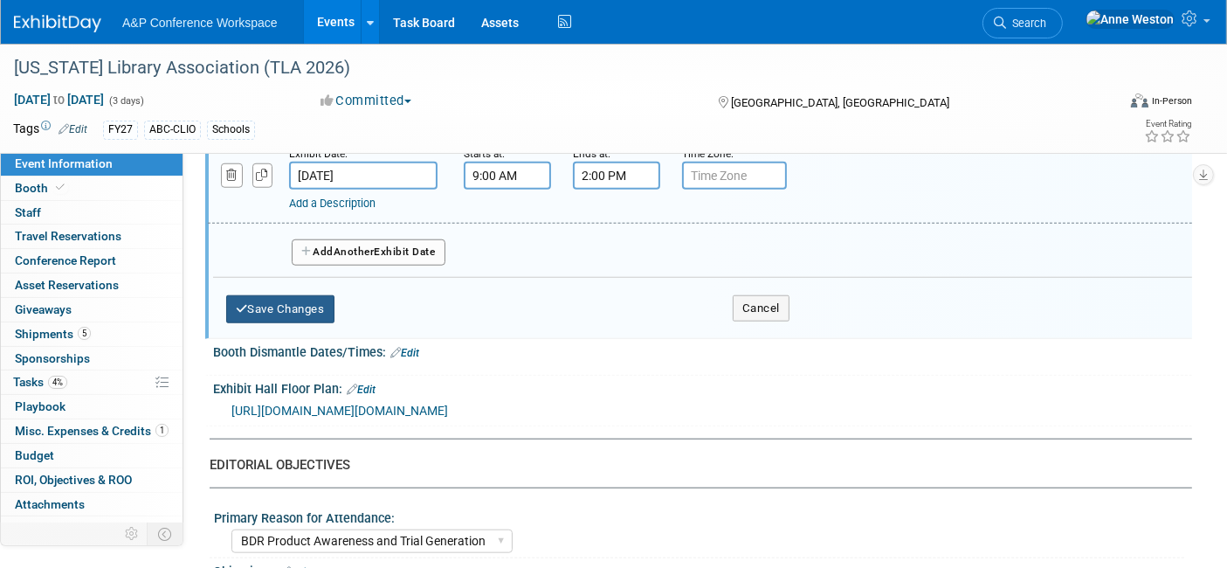
click at [284, 295] on button "Save Changes" at bounding box center [280, 309] width 108 height 28
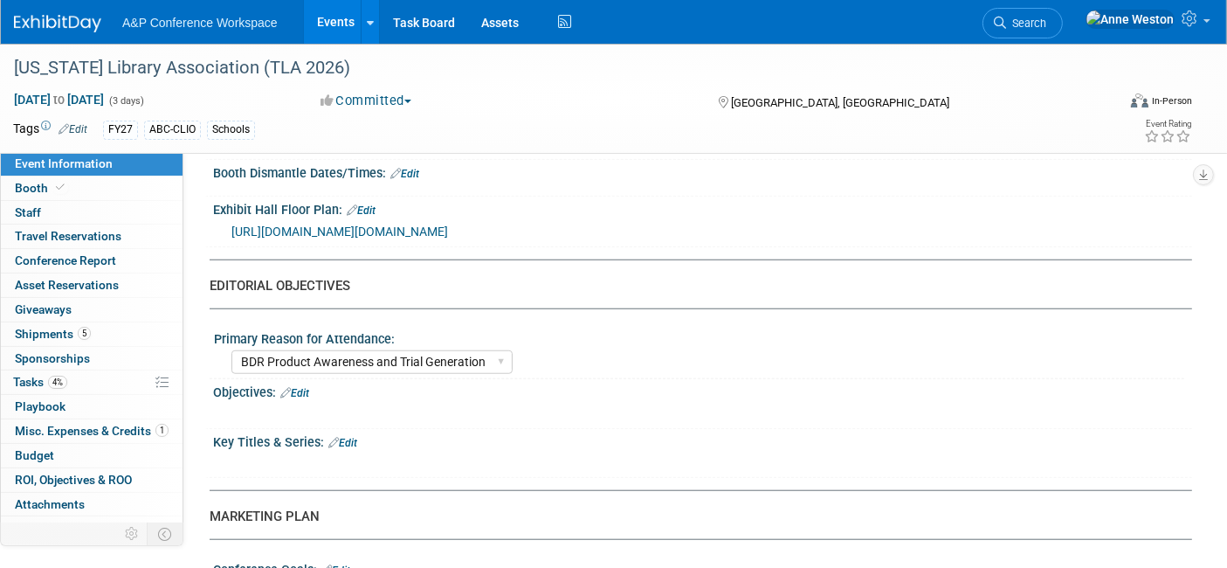
scroll to position [1362, 0]
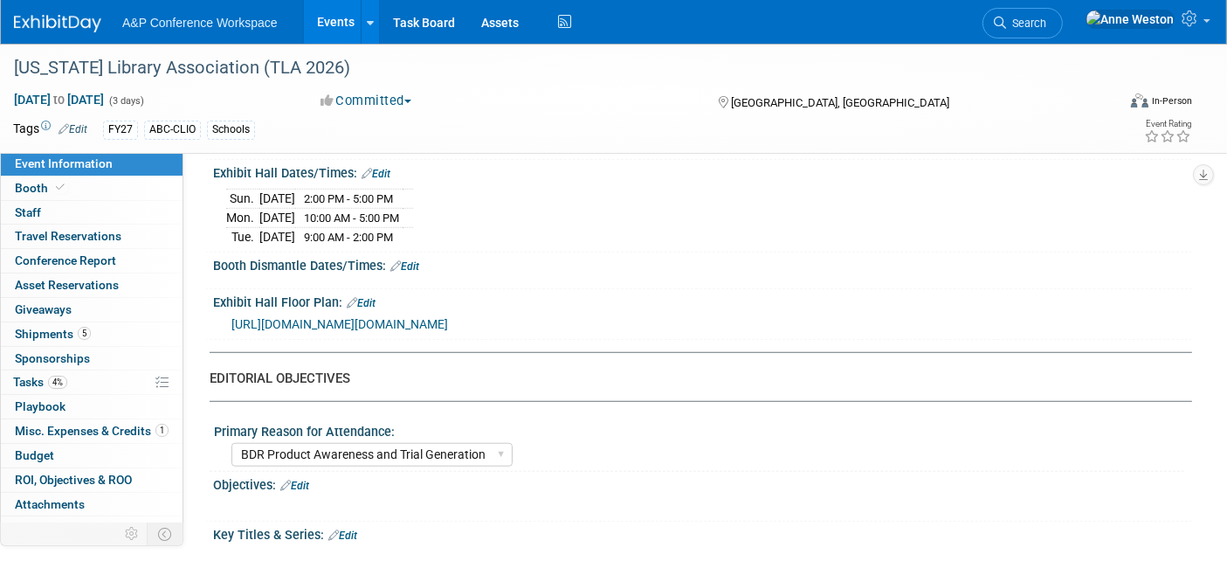
click at [412, 260] on link "Edit" at bounding box center [405, 266] width 29 height 12
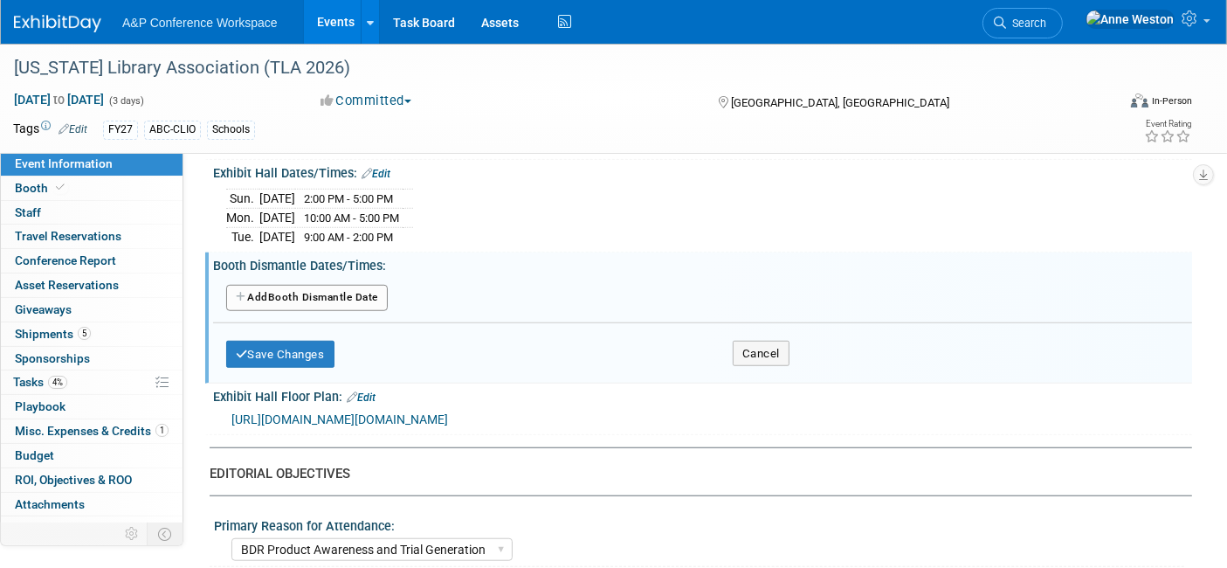
click at [334, 285] on button "Add Another Booth Dismantle Date" at bounding box center [307, 298] width 162 height 26
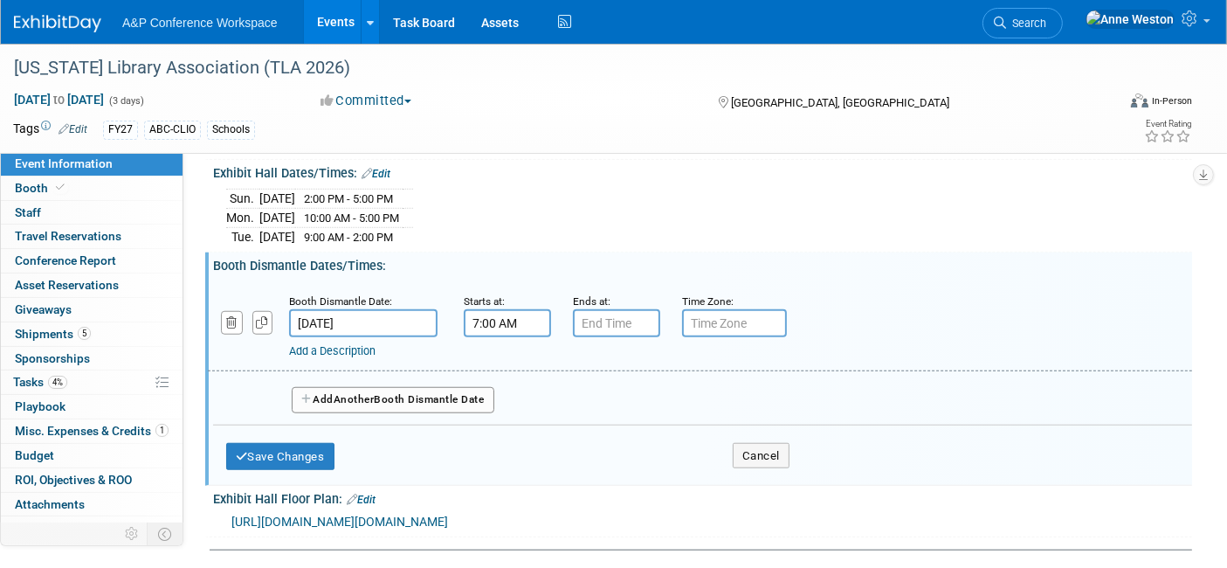
click at [481, 309] on input "7:00 AM" at bounding box center [507, 323] width 87 height 28
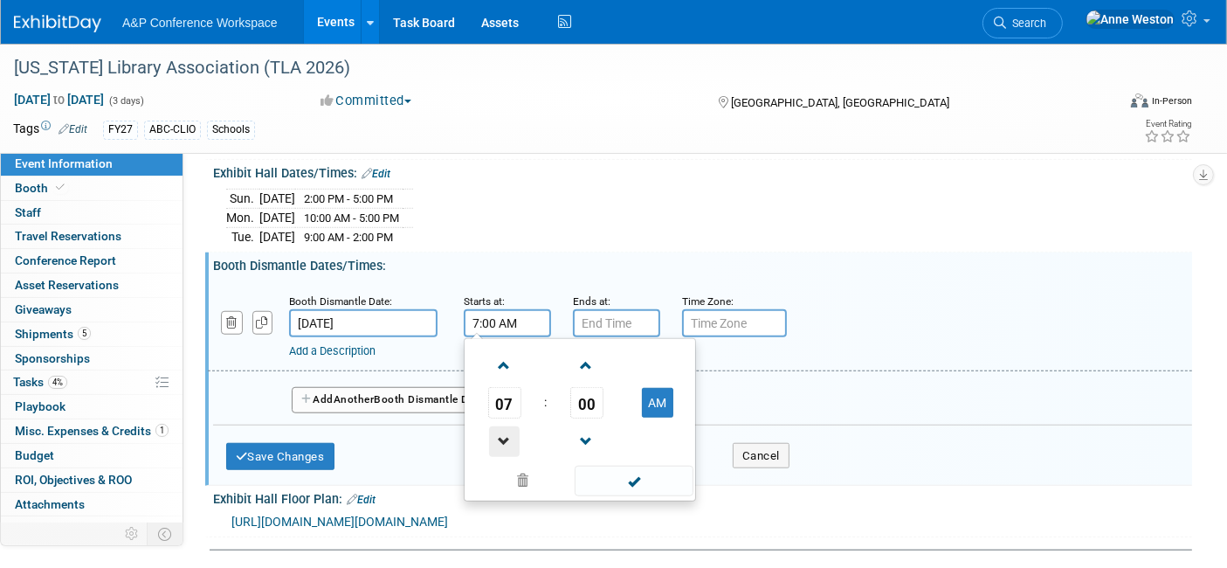
click at [504, 426] on span at bounding box center [504, 441] width 31 height 31
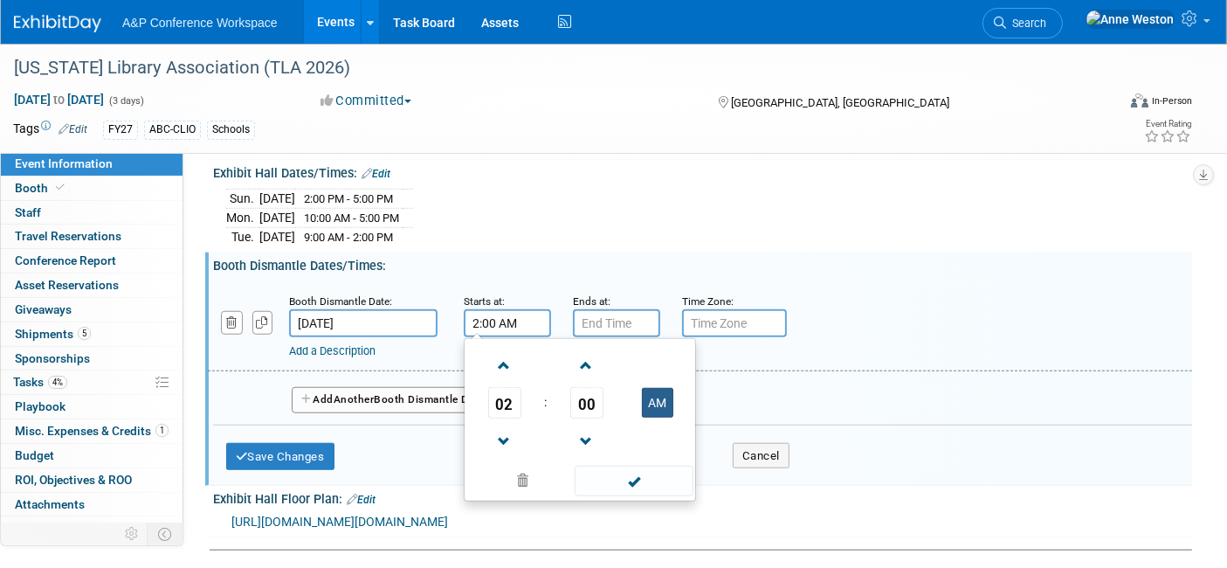
click at [649, 388] on button "AM" at bounding box center [657, 403] width 31 height 30
type input "2:00 PM"
click at [596, 309] on input "7:00 PM" at bounding box center [616, 323] width 87 height 28
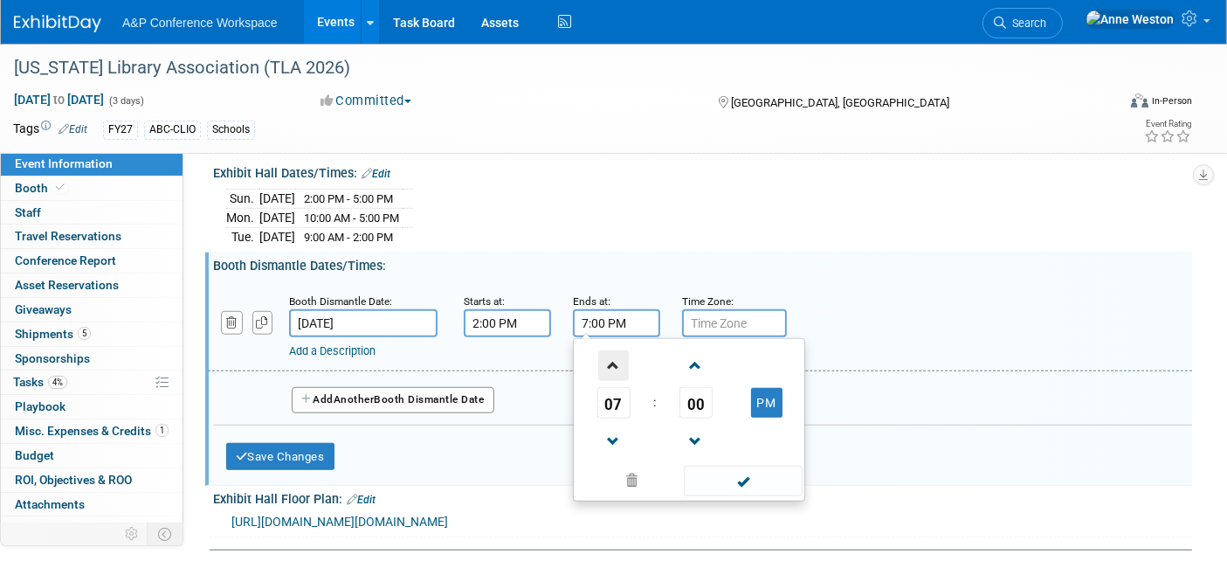
click at [611, 350] on span at bounding box center [613, 365] width 31 height 31
type input "8:00 PM"
click at [733, 466] on span at bounding box center [743, 481] width 118 height 31
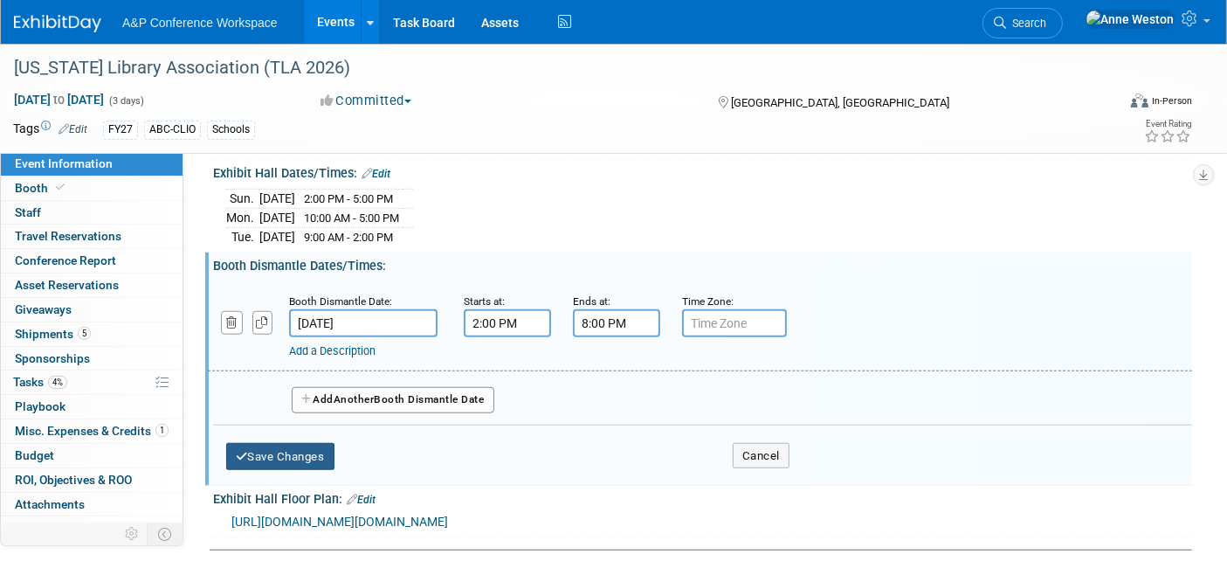
click at [300, 443] on button "Save Changes" at bounding box center [280, 457] width 108 height 28
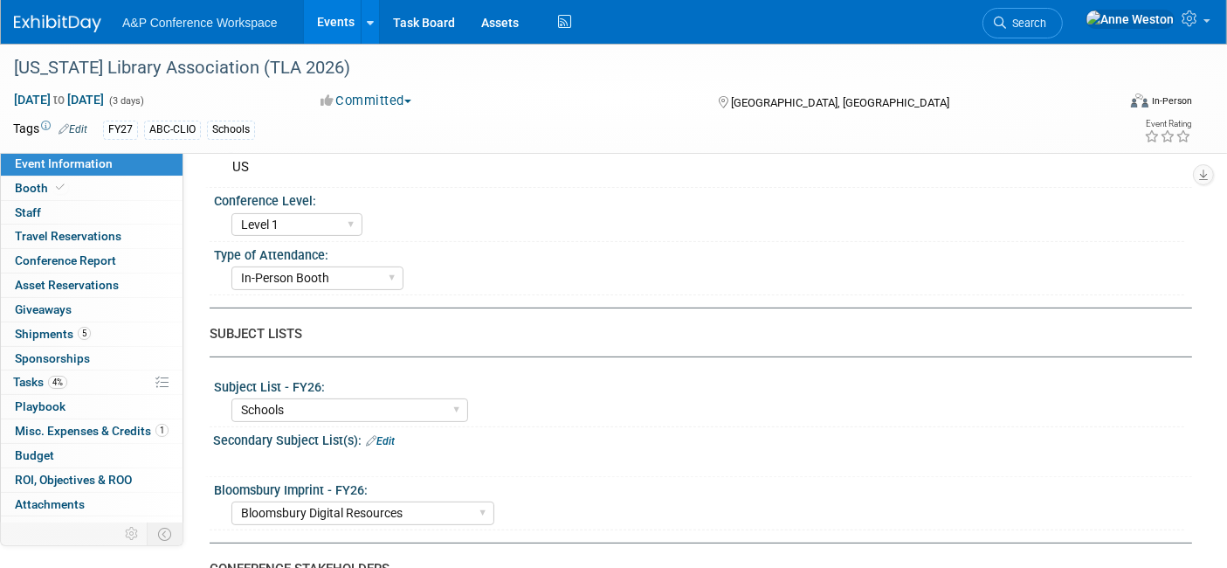
scroll to position [0, 0]
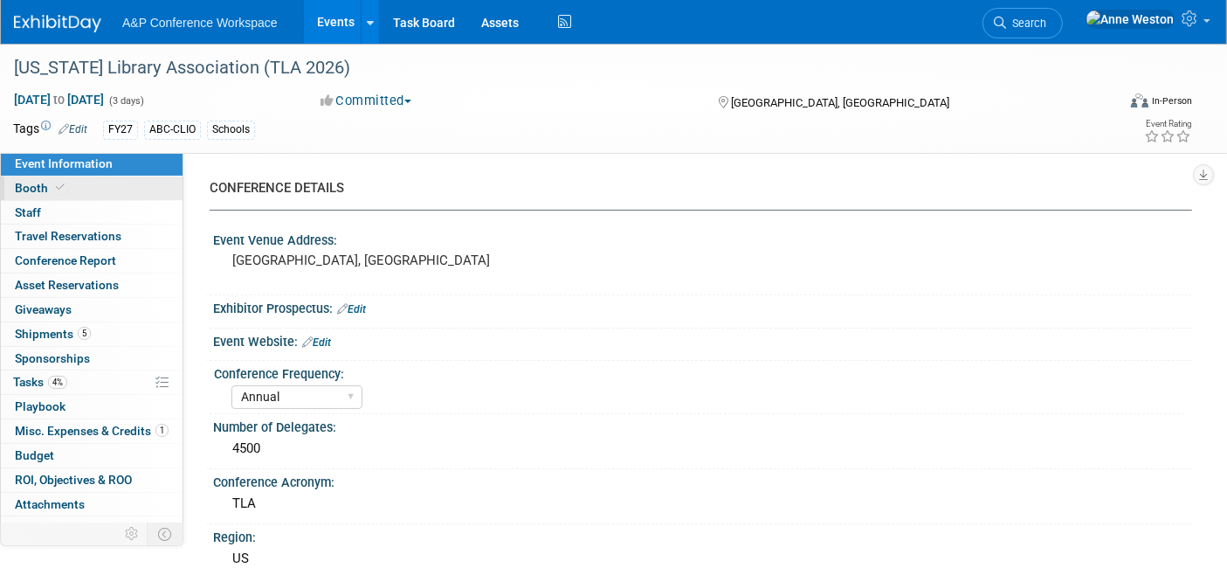
click at [82, 184] on link "Booth" at bounding box center [92, 188] width 182 height 24
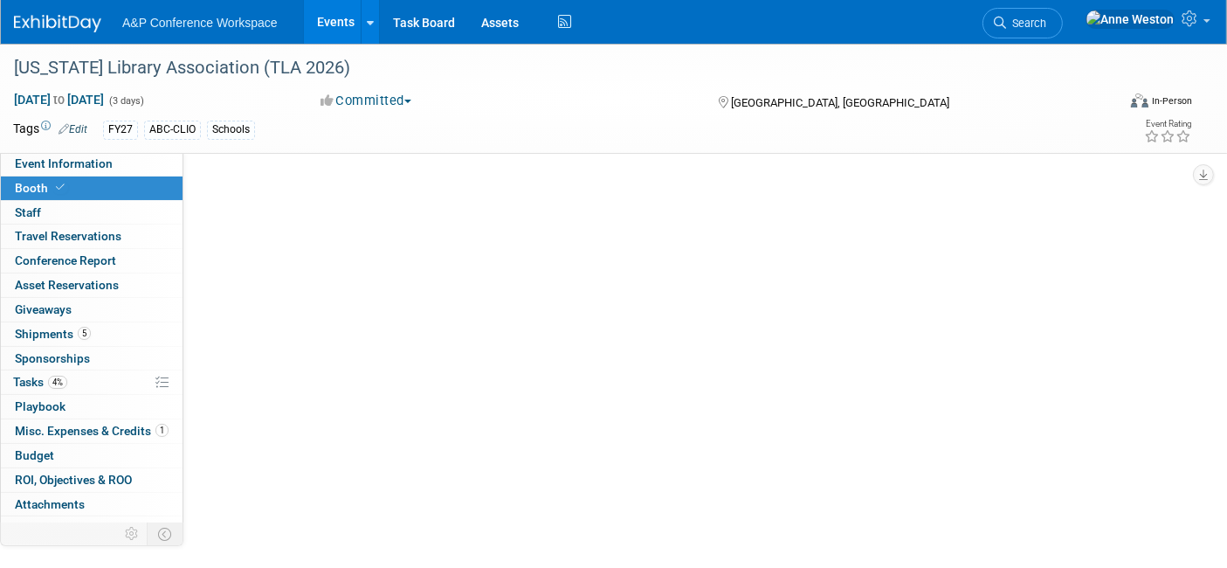
select select "CLDC - Digital/BDR"
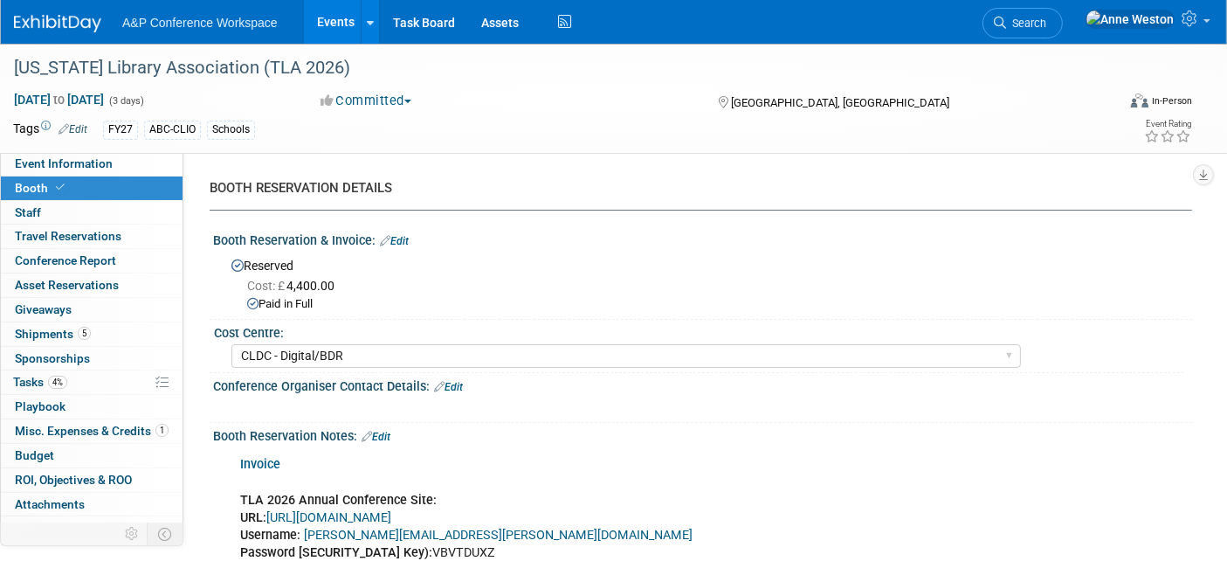
click at [402, 238] on link "Edit" at bounding box center [394, 241] width 29 height 12
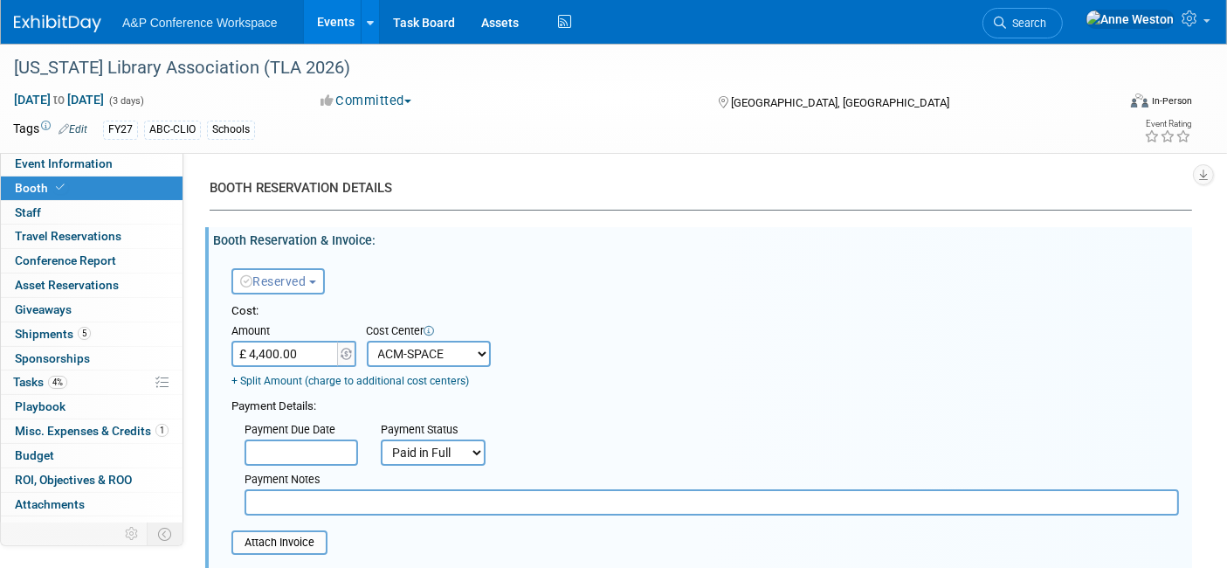
click at [312, 354] on input "£ 4,400.00" at bounding box center [286, 354] width 109 height 26
type input "£ 2,200.00"
click at [396, 406] on div "Payment Details:" at bounding box center [706, 404] width 948 height 21
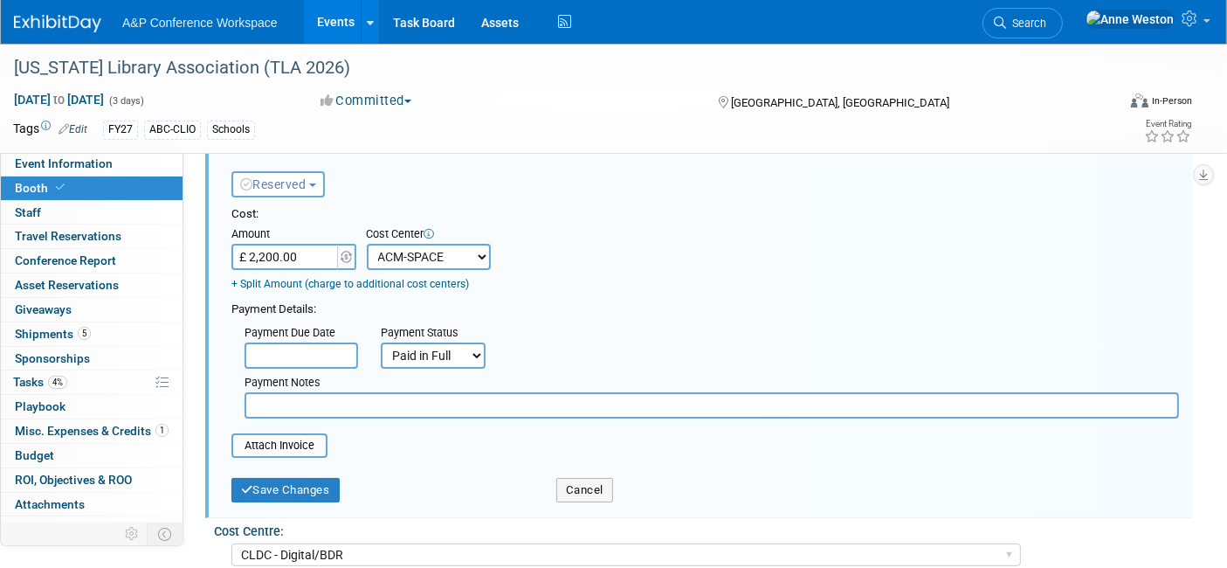
click at [285, 280] on link "+ Split Amount (charge to additional cost centers)" at bounding box center [351, 284] width 238 height 12
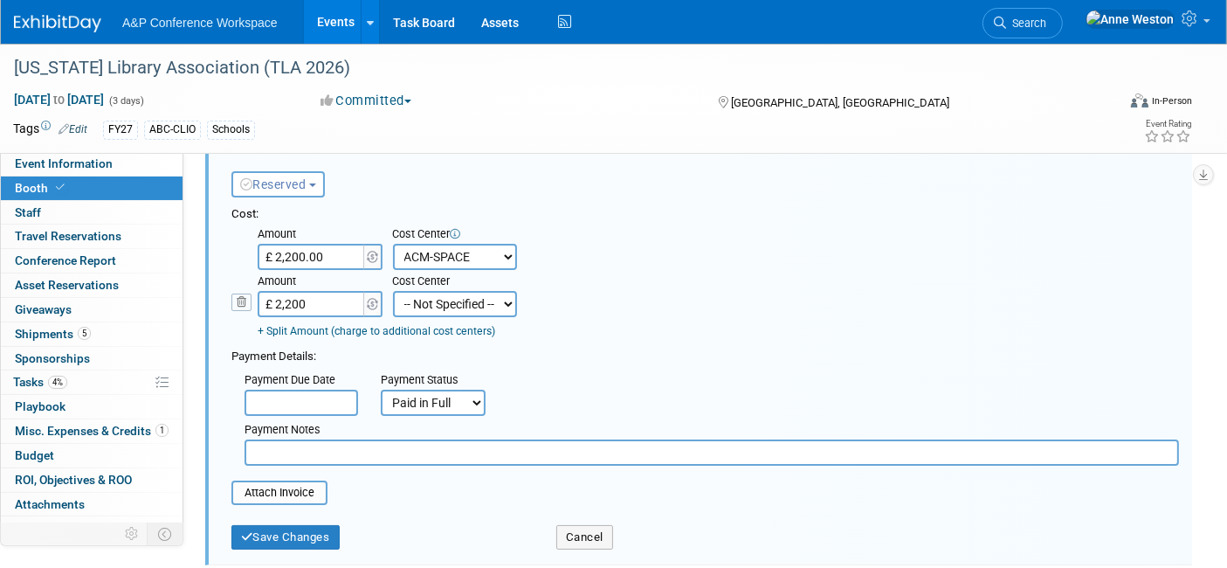
type input "£ 2,200.00"
click at [439, 306] on select "-- Not Specified -- ACE-ENTOTH ACE-HOTEL ACE-TRAVEL ACM-ADVERT ACM-ENTOTH ACM-F…" at bounding box center [455, 304] width 124 height 26
select select "18966355"
click at [393, 291] on select "-- Not Specified -- ACE-ENTOTH ACE-HOTEL ACE-TRAVEL ACM-ADVERT ACM-ENTOTH ACM-F…" at bounding box center [455, 304] width 124 height 26
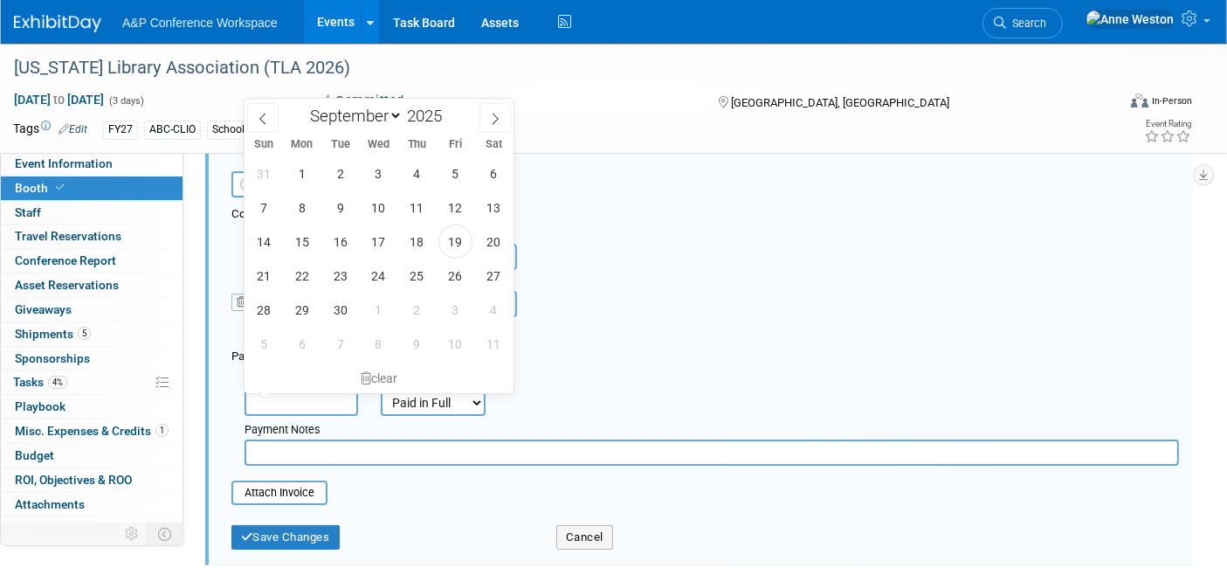
click at [272, 400] on input "text" at bounding box center [302, 403] width 114 height 26
click at [487, 118] on span at bounding box center [495, 118] width 31 height 30
select select "11"
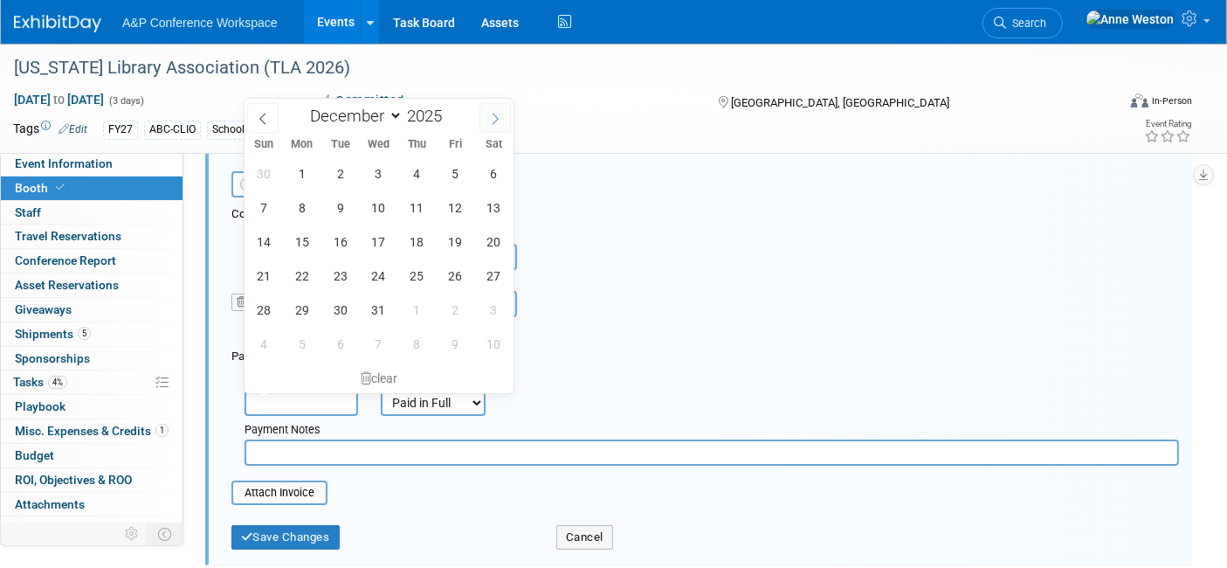
click at [487, 118] on span at bounding box center [495, 118] width 31 height 30
type input "2026"
select select "0"
click at [420, 244] on span "15" at bounding box center [417, 242] width 34 height 34
type input "Jan 15, 2026"
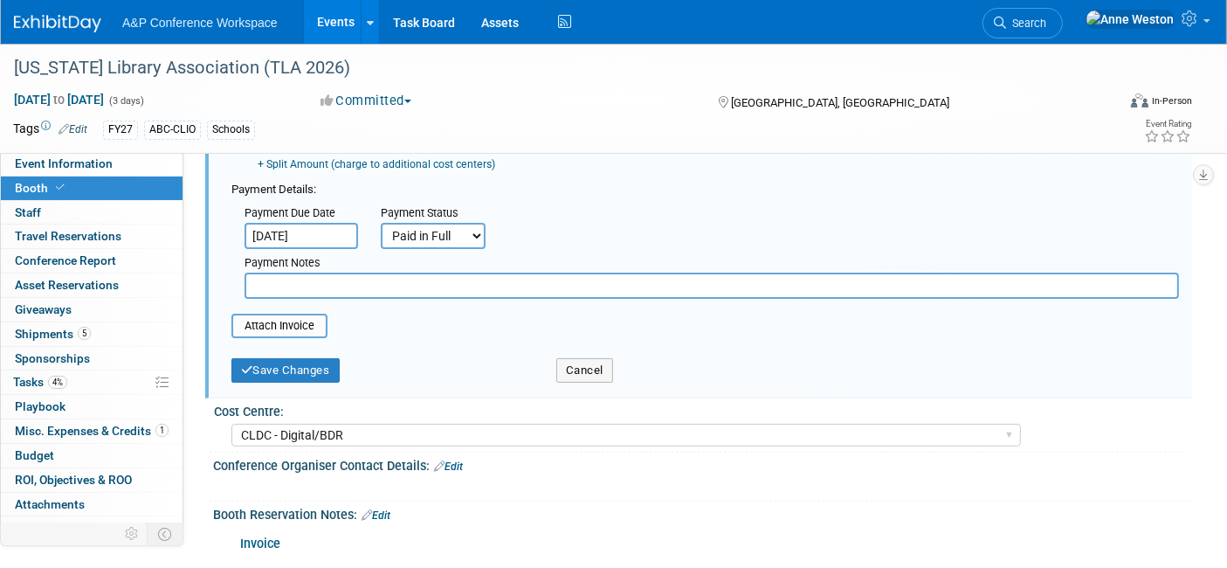
scroll to position [291, 0]
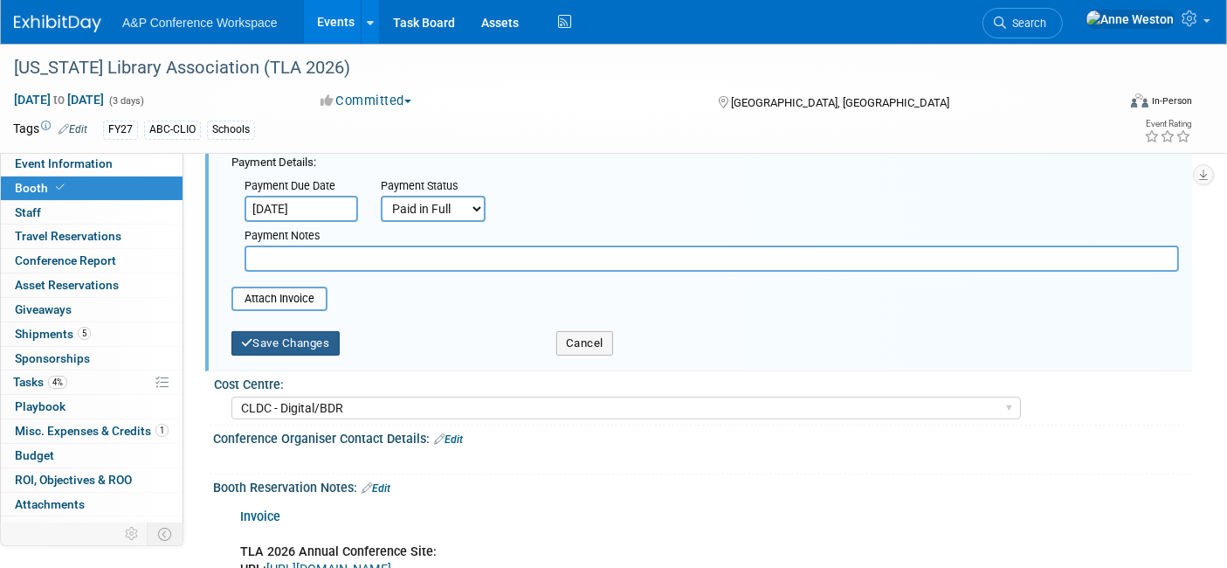
click at [262, 336] on button "Save Changes" at bounding box center [286, 343] width 108 height 24
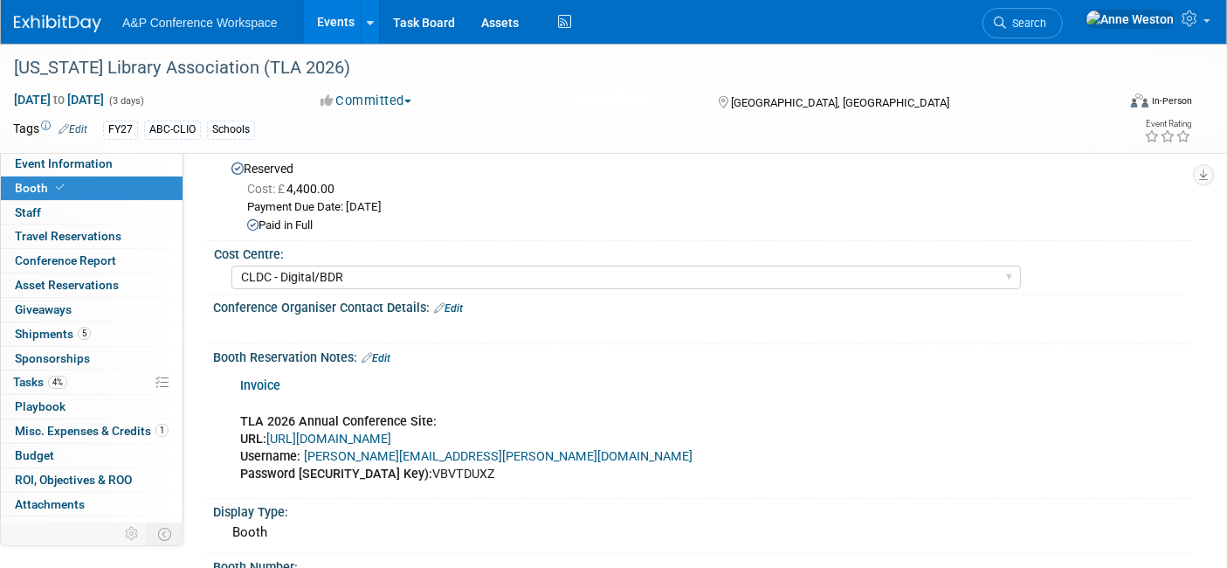
scroll to position [0, 0]
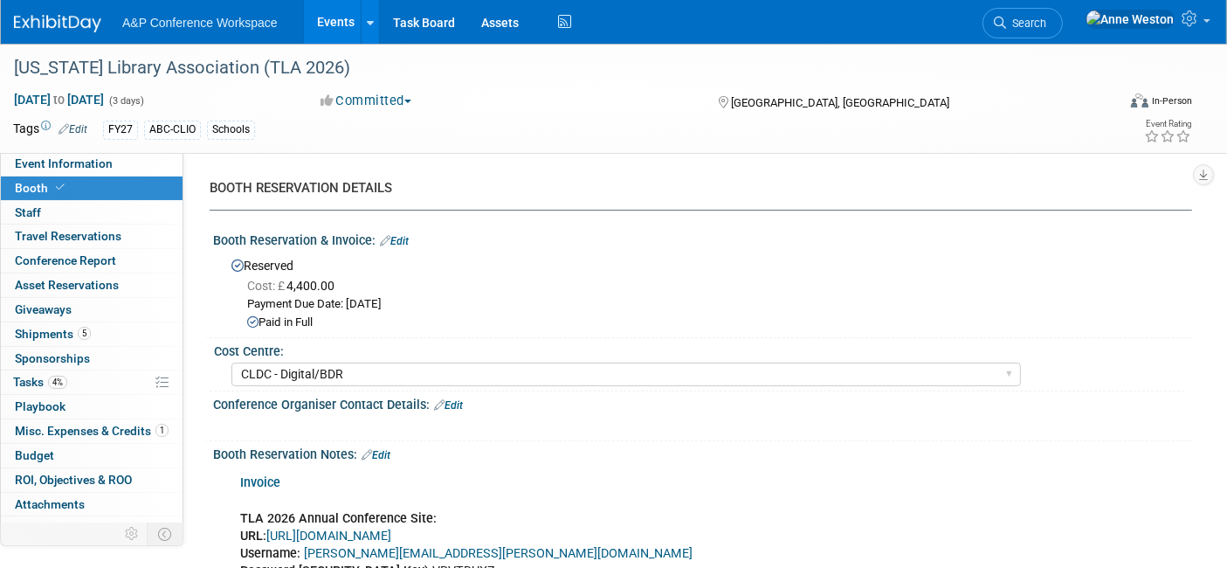
click at [399, 240] on link "Edit" at bounding box center [394, 241] width 29 height 12
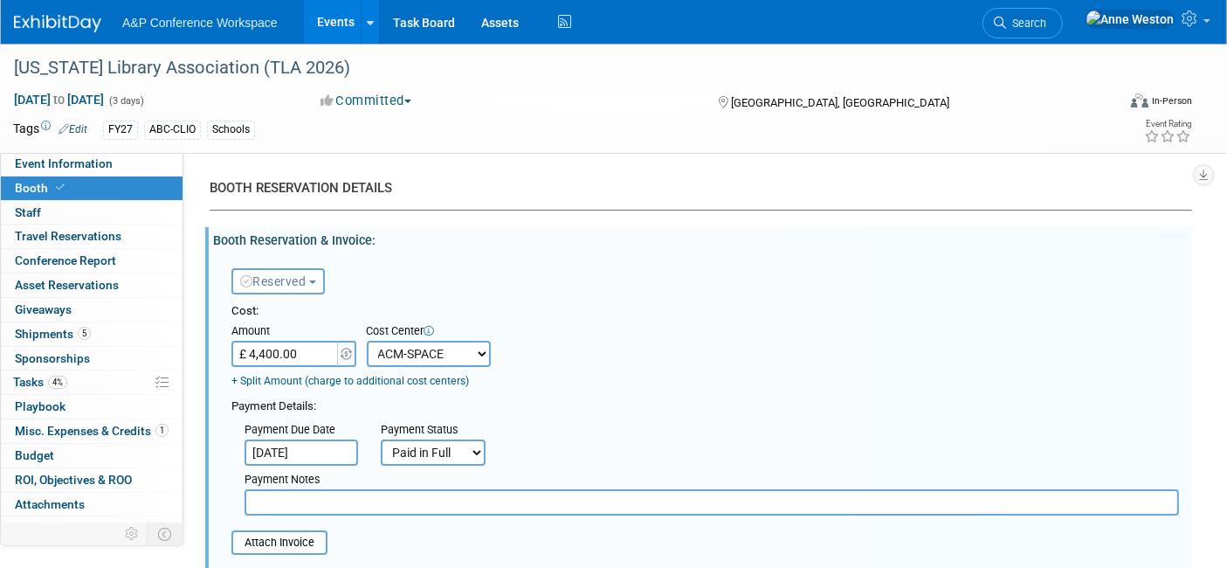
click at [426, 447] on select "Not Paid Yet Partially Paid Paid in Full" at bounding box center [433, 452] width 105 height 26
select select "2"
click at [381, 439] on select "Not Paid Yet Partially Paid Paid in Full" at bounding box center [433, 452] width 105 height 26
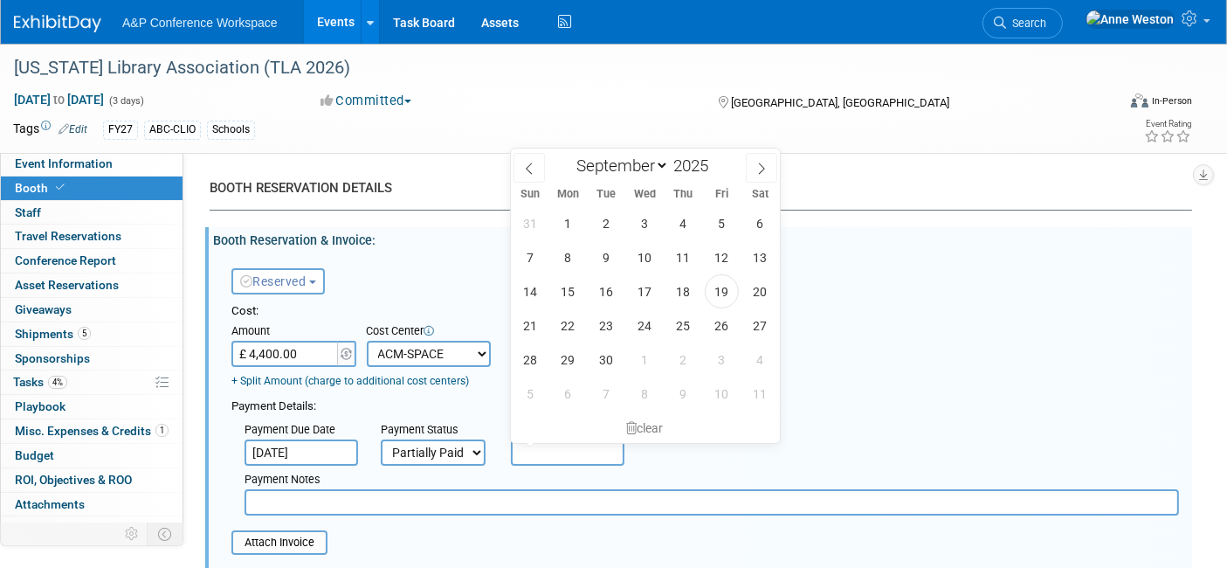
click at [536, 447] on input "text" at bounding box center [568, 452] width 114 height 26
click at [757, 166] on icon at bounding box center [762, 168] width 12 height 12
click at [756, 166] on icon at bounding box center [762, 168] width 12 height 12
select select "11"
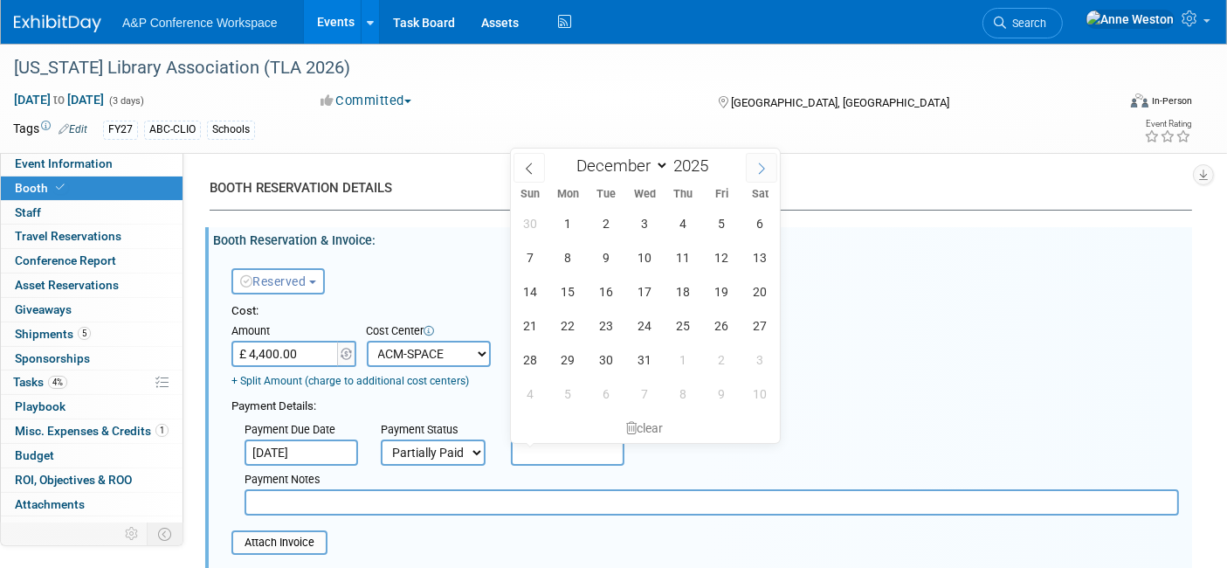
click at [756, 166] on icon at bounding box center [762, 168] width 12 height 12
type input "2026"
select select "0"
click at [690, 286] on span "15" at bounding box center [684, 291] width 34 height 34
type input "Jan 15, 2026"
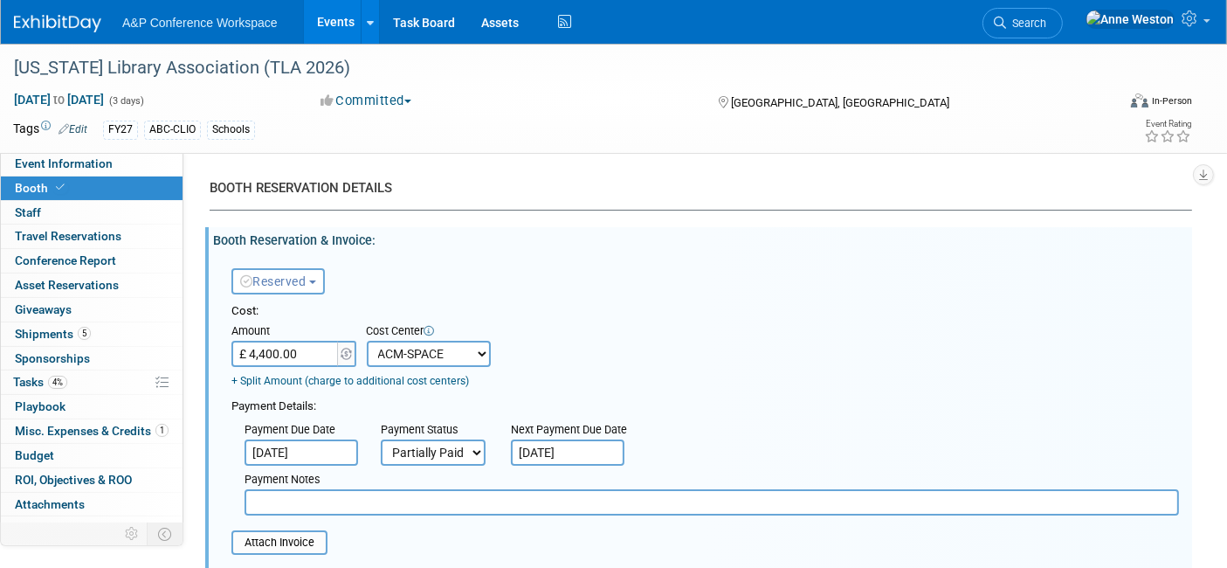
scroll to position [97, 0]
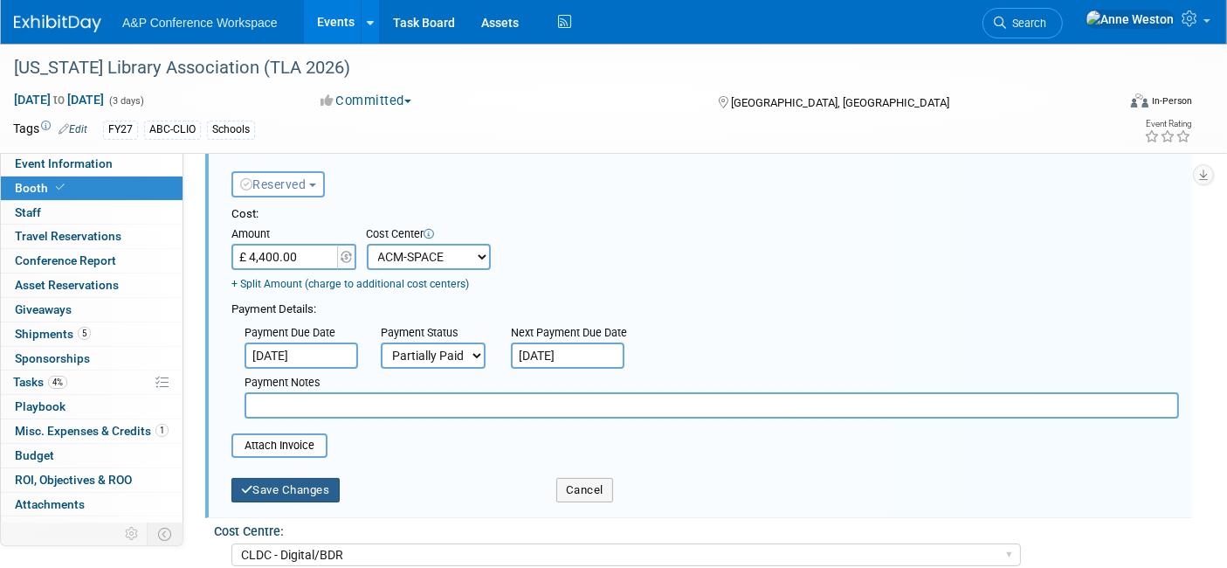
click at [266, 482] on button "Save Changes" at bounding box center [286, 490] width 108 height 24
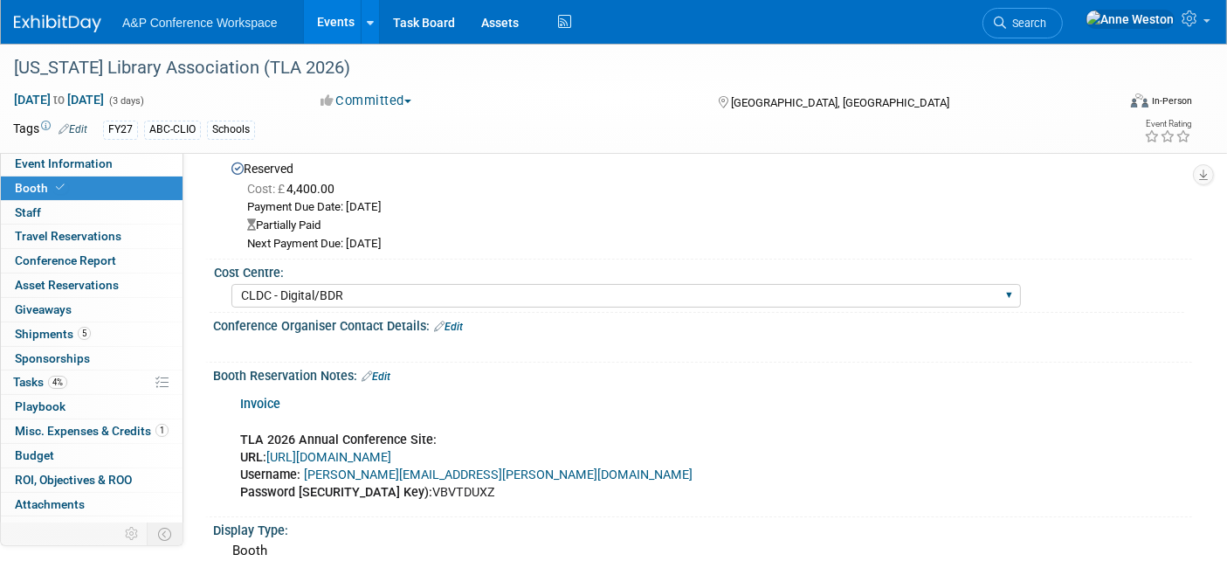
scroll to position [0, 0]
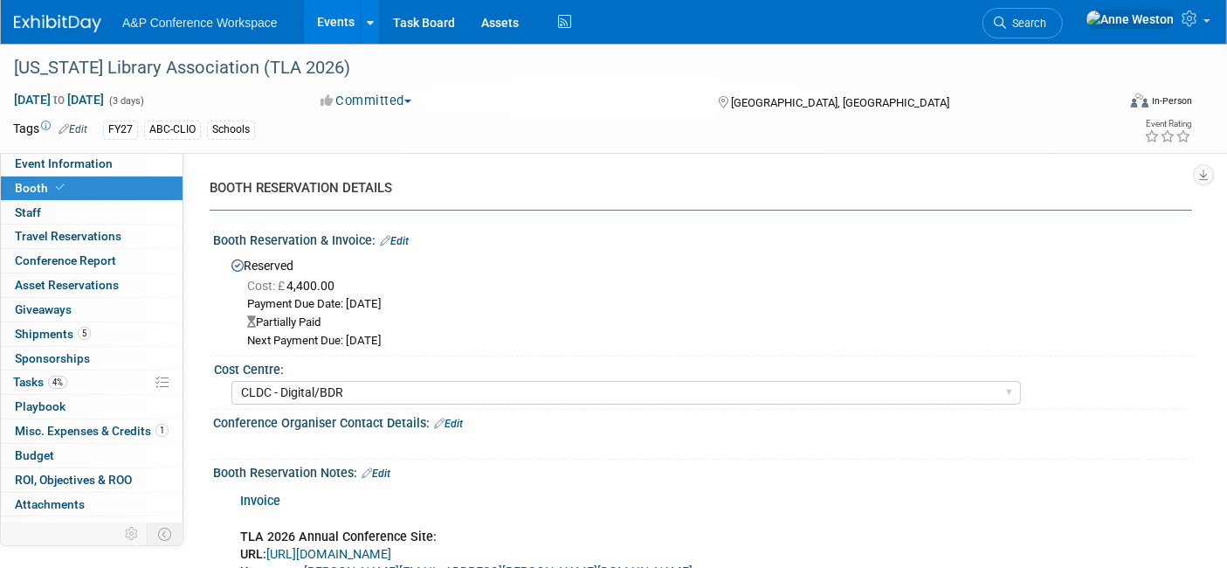
click at [404, 237] on link "Edit" at bounding box center [394, 241] width 29 height 12
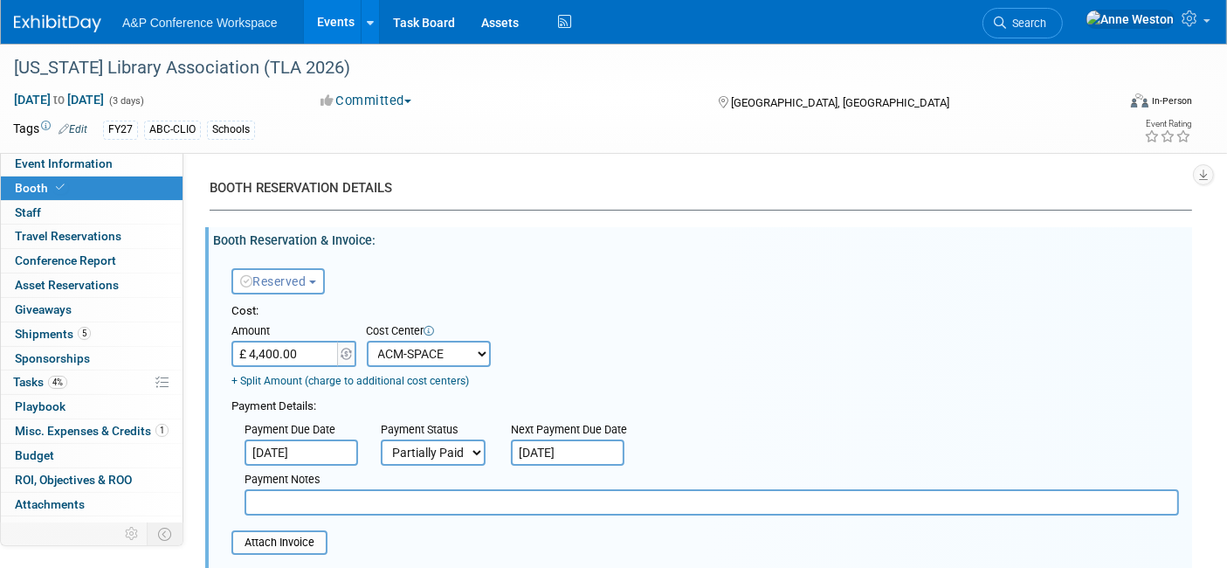
click at [359, 379] on link "+ Split Amount (charge to additional cost centers)" at bounding box center [351, 381] width 238 height 12
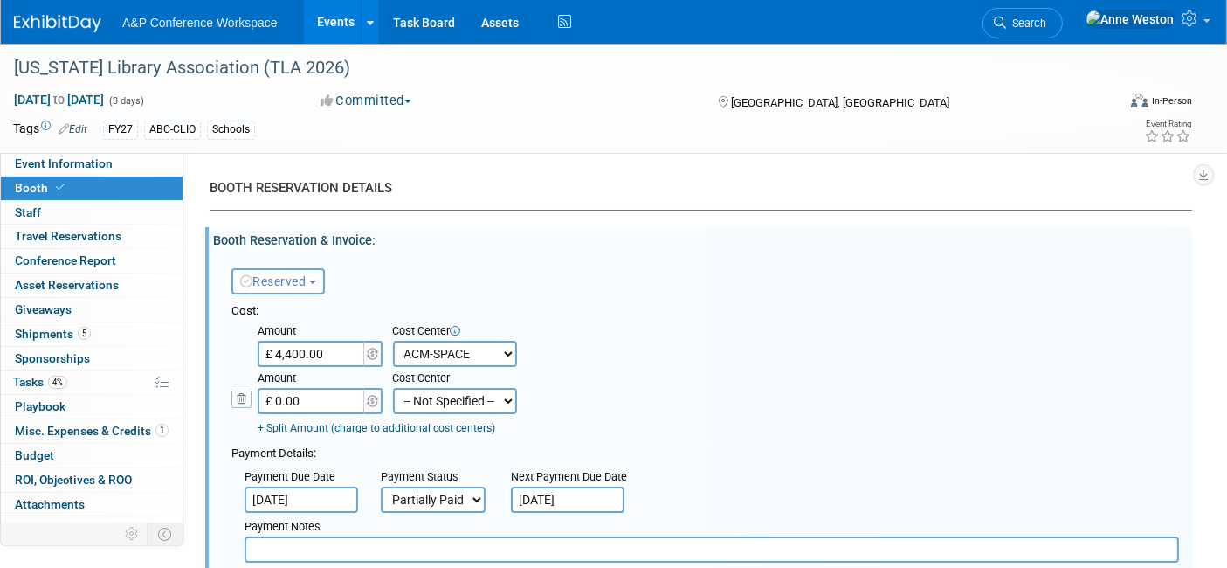
click at [554, 409] on div "Cost: Amount £ 4,400.00 Specify Cost Center Cost Center -- Not Specified -- ACE…" at bounding box center [706, 369] width 948 height 133
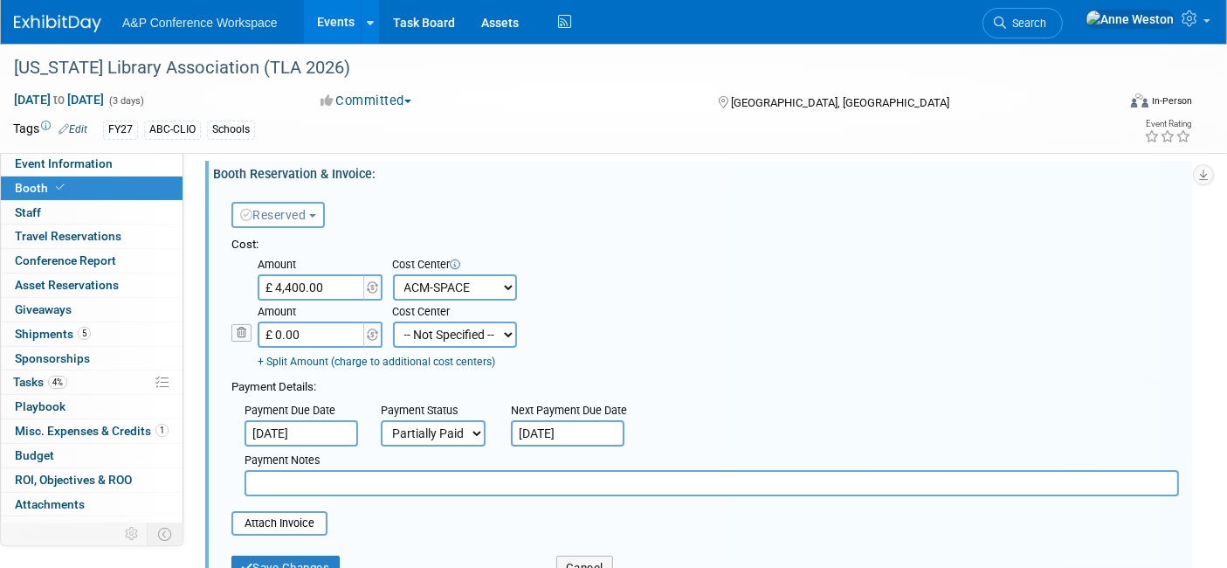
scroll to position [97, 0]
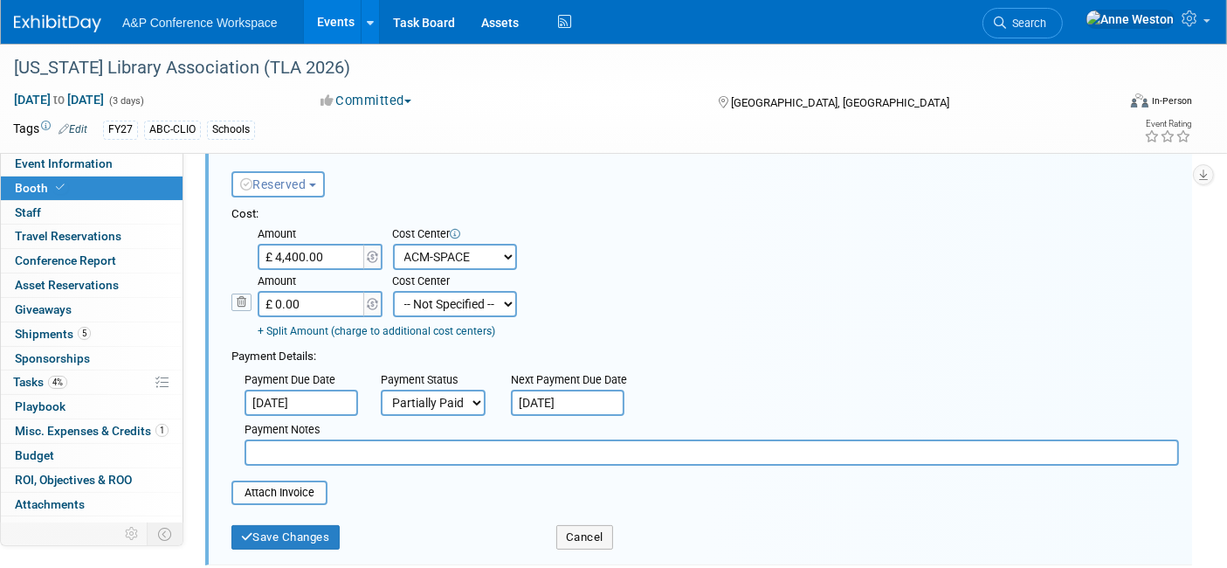
click at [293, 397] on input "Jan 15, 2026" at bounding box center [302, 403] width 114 height 26
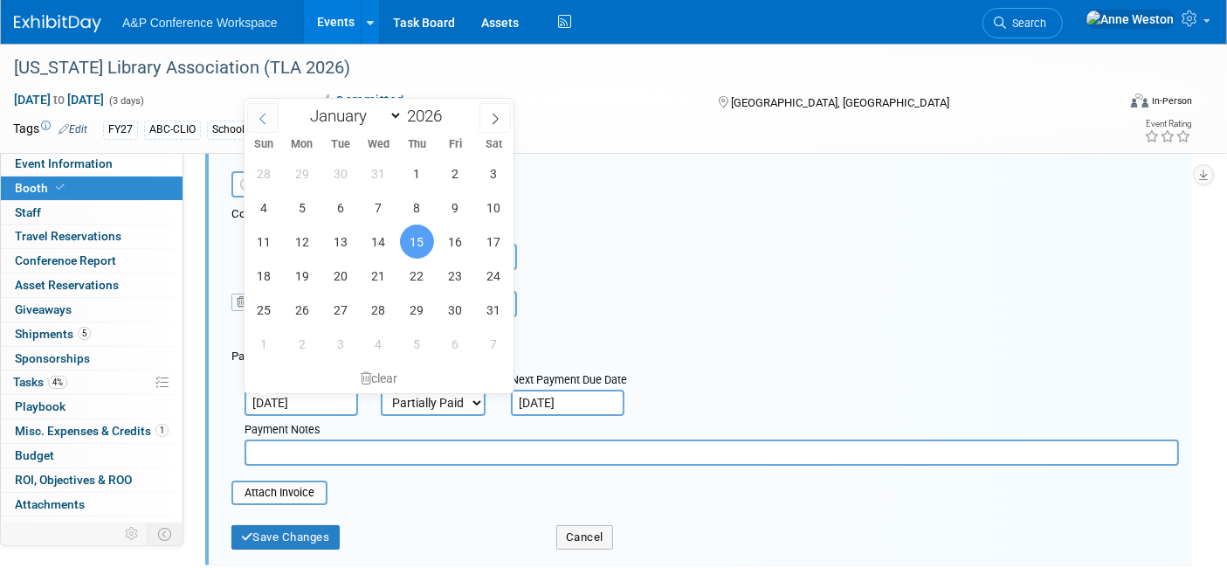
click at [261, 118] on icon at bounding box center [263, 119] width 12 height 12
select select "11"
type input "2025"
click at [261, 118] on icon at bounding box center [263, 119] width 12 height 12
click at [260, 117] on icon at bounding box center [263, 119] width 12 height 12
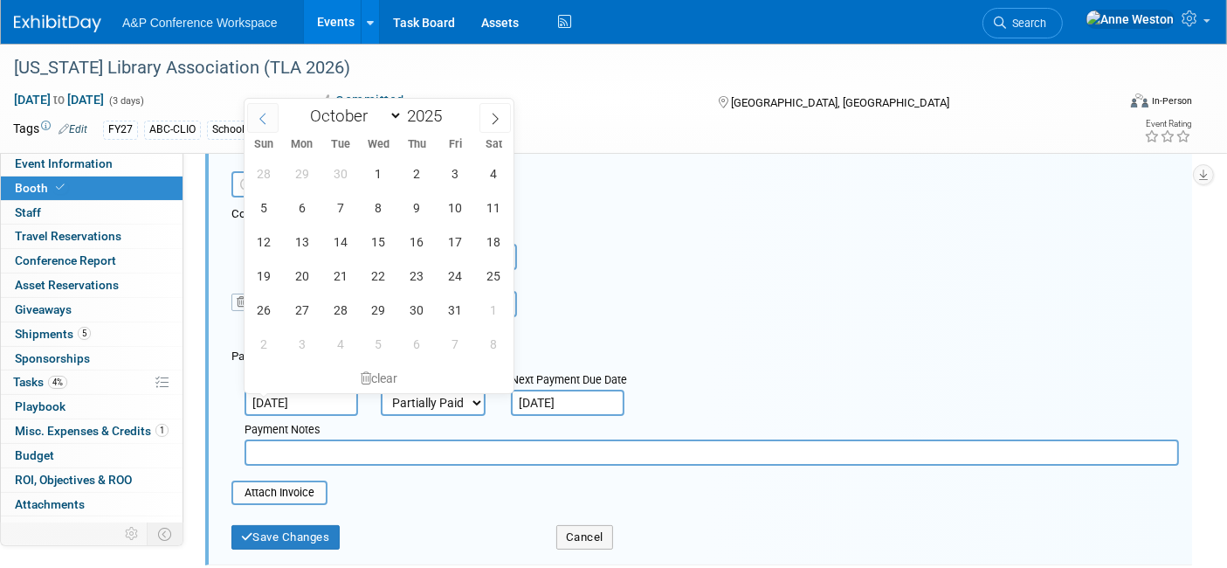
click at [260, 117] on icon at bounding box center [263, 119] width 12 height 12
select select "7"
click at [459, 203] on span "8" at bounding box center [456, 207] width 34 height 34
type input "Aug 8, 2025"
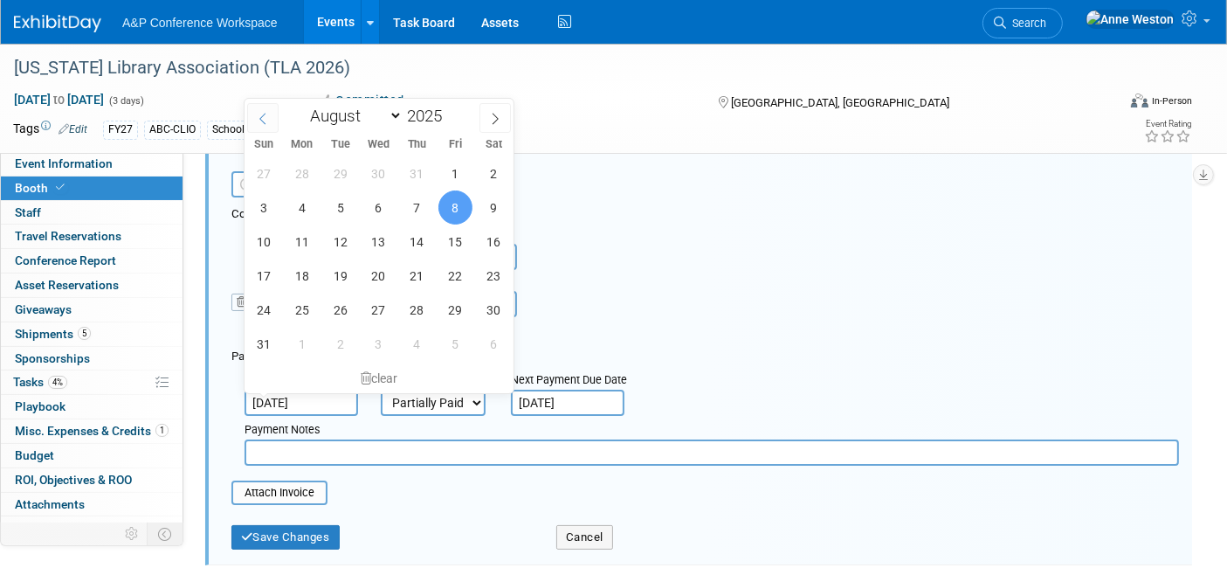
click at [258, 120] on icon at bounding box center [263, 119] width 12 height 12
select select "3"
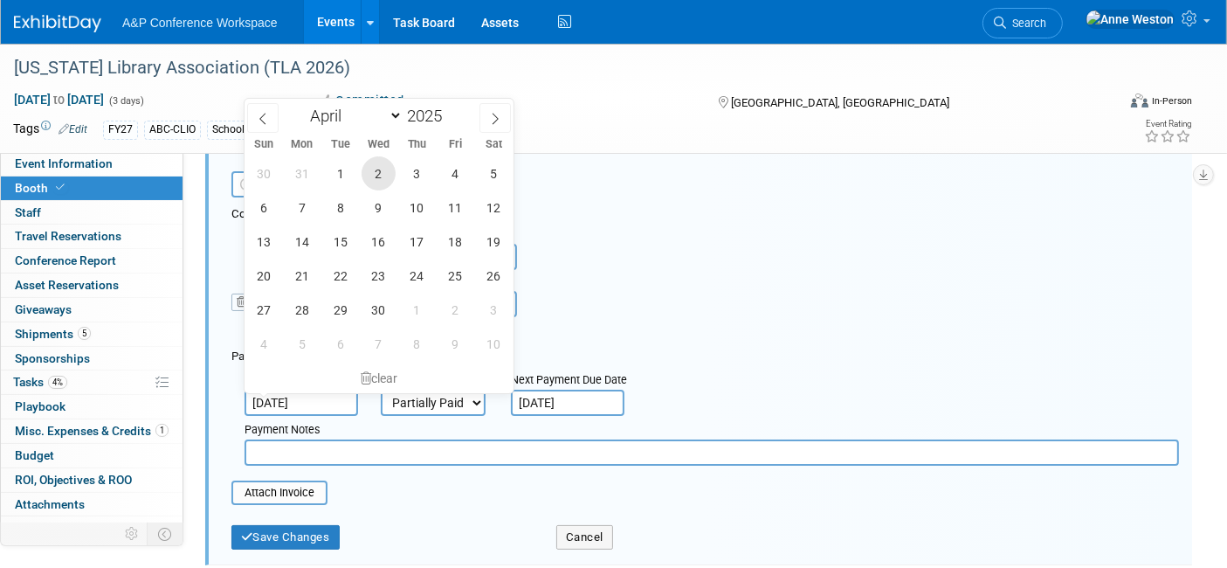
click at [381, 166] on span "2" at bounding box center [379, 173] width 34 height 34
type input "Apr 2, 2025"
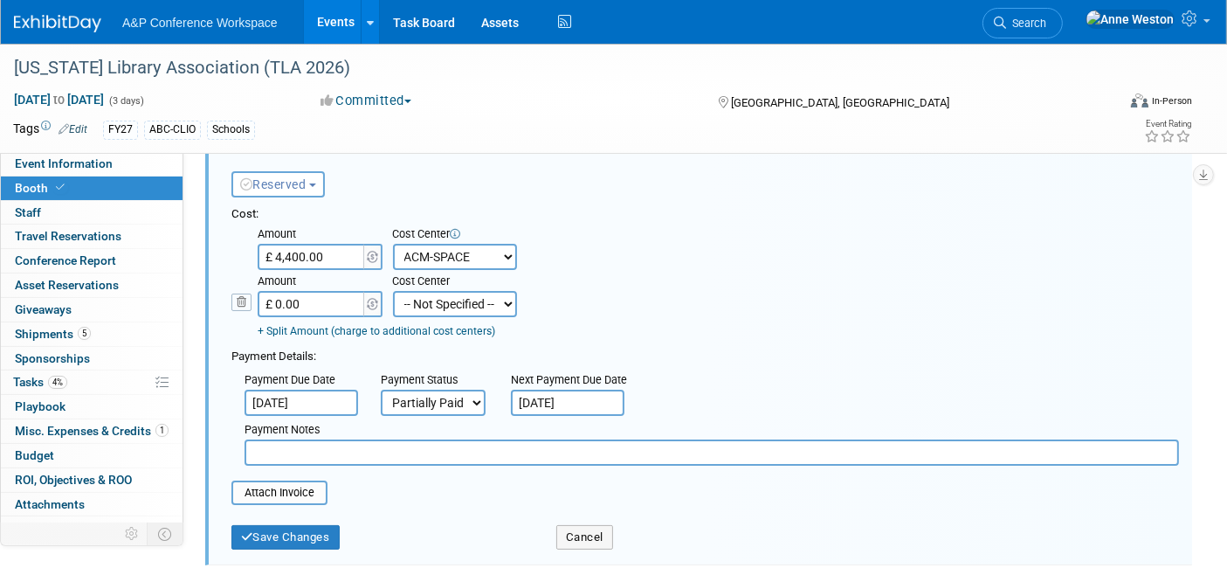
scroll to position [194, 0]
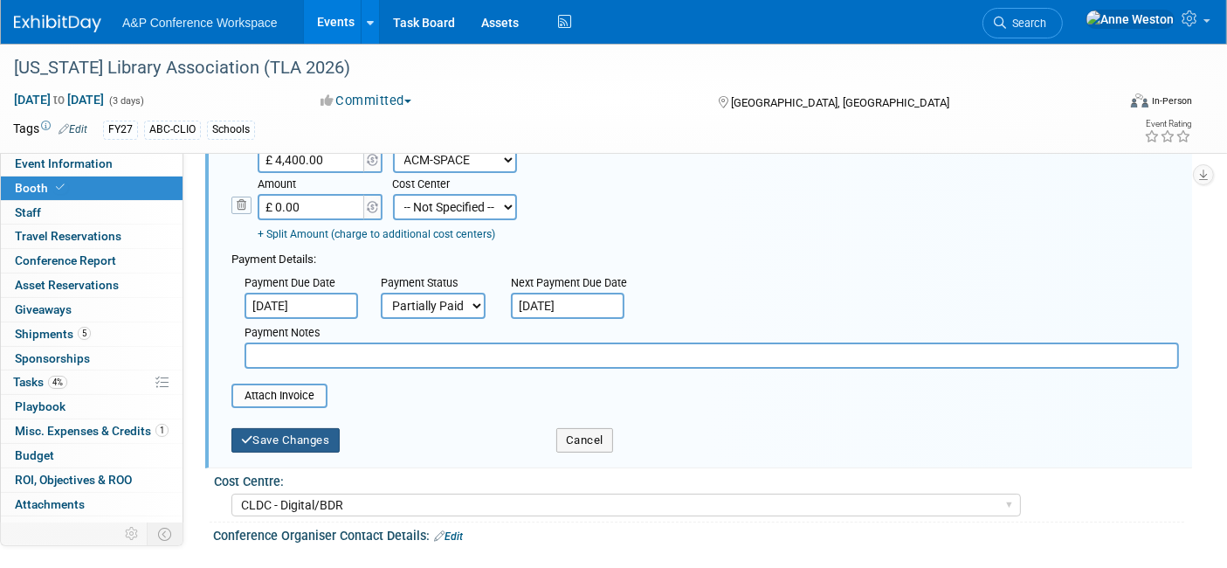
click at [312, 430] on button "Save Changes" at bounding box center [286, 440] width 108 height 24
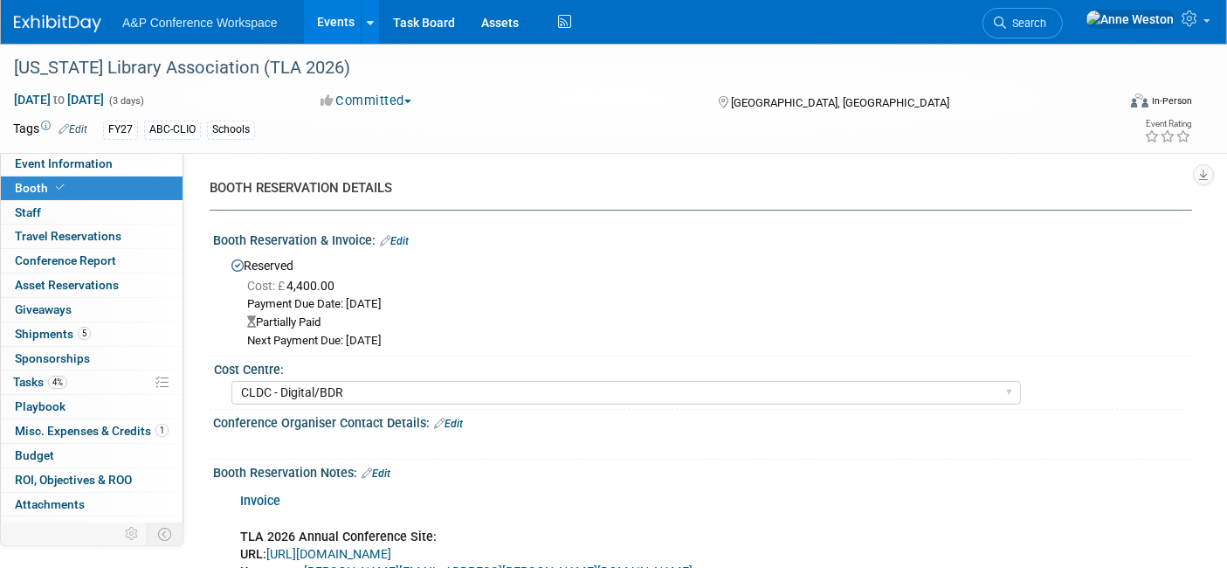
scroll to position [97, 0]
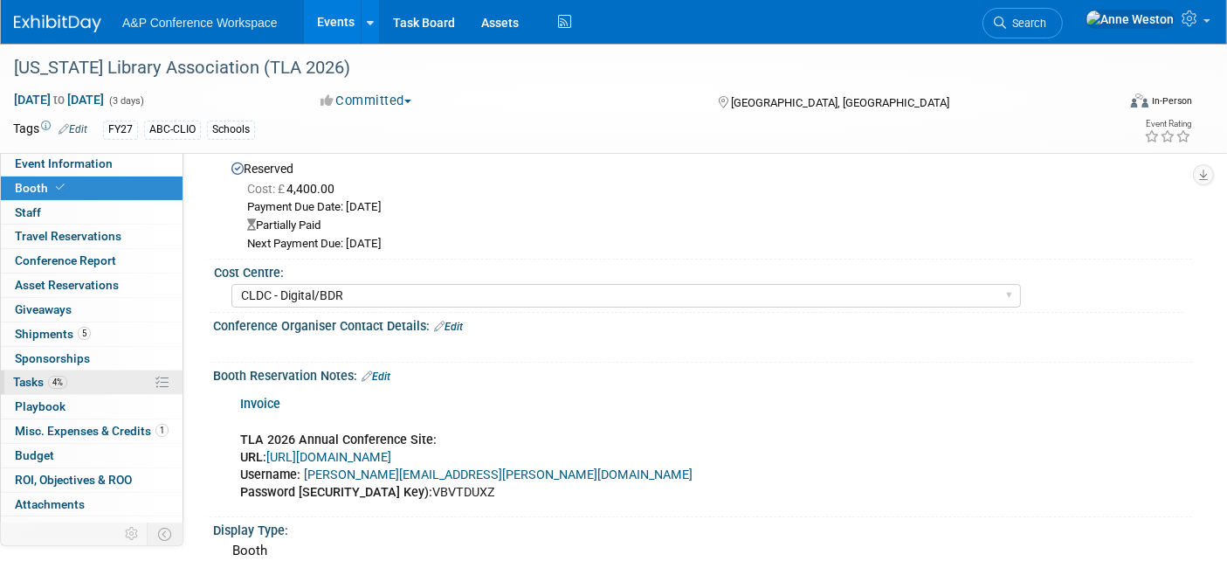
click at [54, 381] on span "4%" at bounding box center [57, 382] width 19 height 13
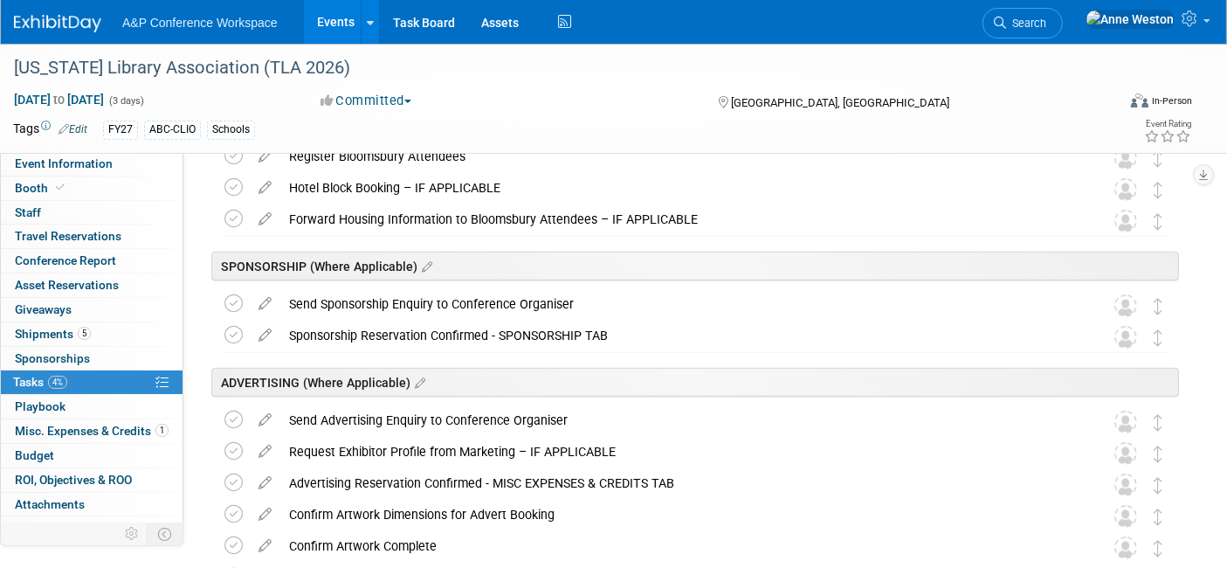
scroll to position [874, 0]
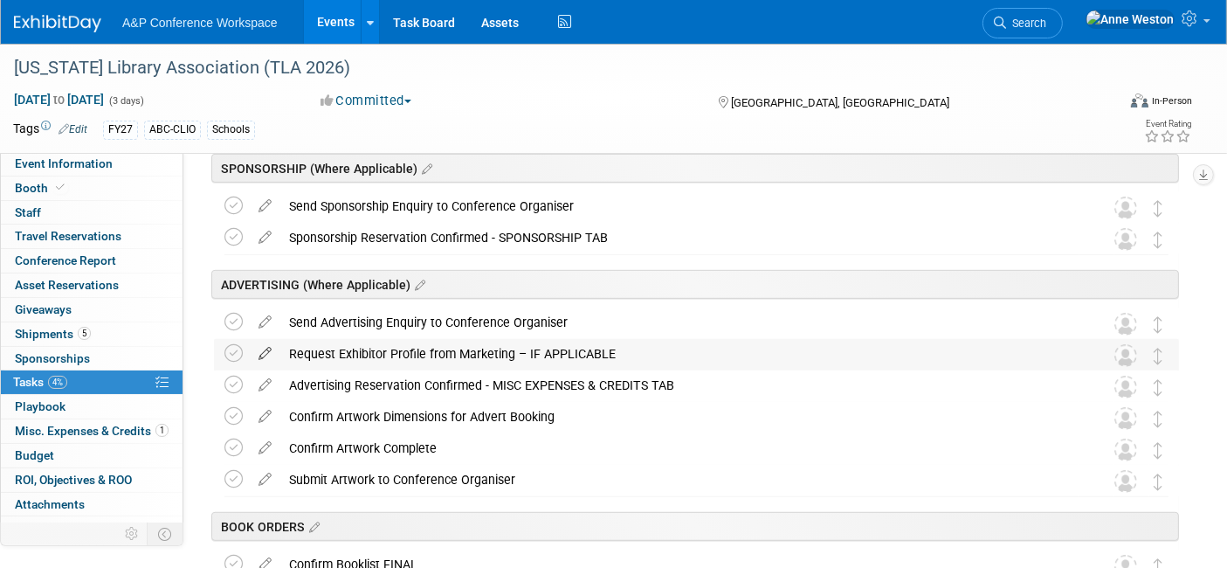
click at [261, 349] on icon at bounding box center [265, 350] width 31 height 22
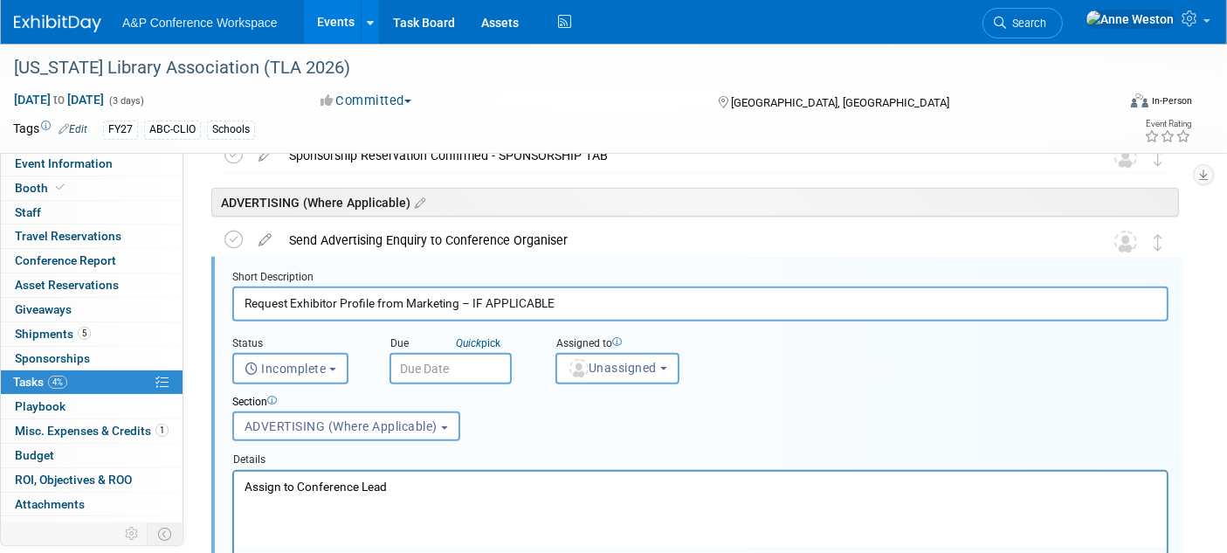
scroll to position [0, 0]
click at [596, 361] on span "Unassigned" at bounding box center [612, 368] width 89 height 14
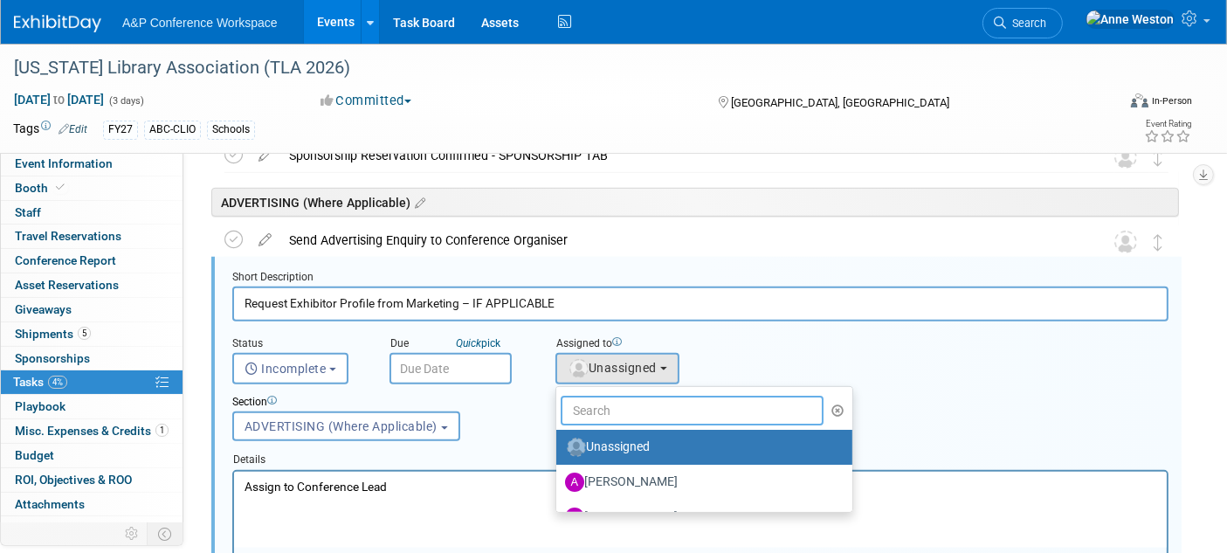
click at [596, 404] on input "text" at bounding box center [692, 411] width 263 height 30
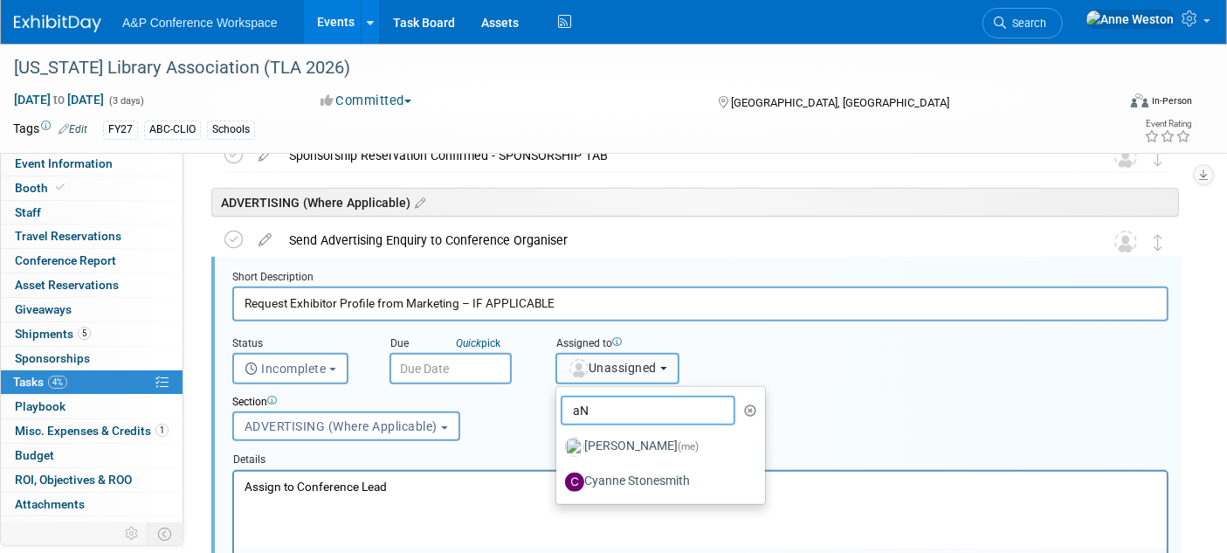
type input "a"
type input "m"
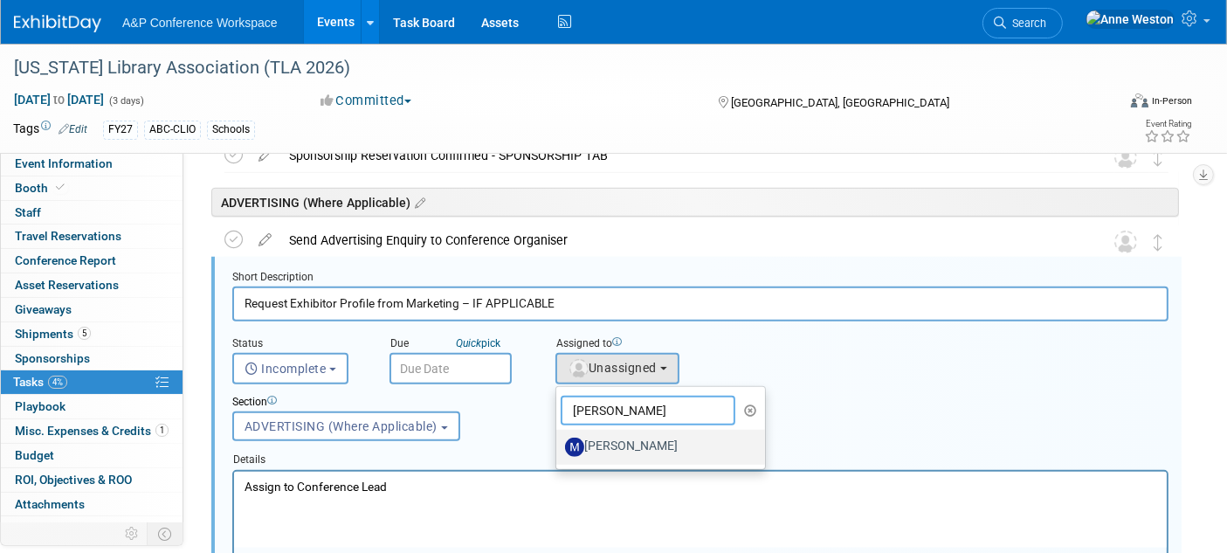
type input "Mark strong"
click at [594, 440] on label "[PERSON_NAME]" at bounding box center [656, 447] width 183 height 28
click at [559, 440] on input "[PERSON_NAME]" at bounding box center [553, 444] width 11 height 11
select select "aec16101-0bbe-4a1d-9049-4efe58aad6bf"
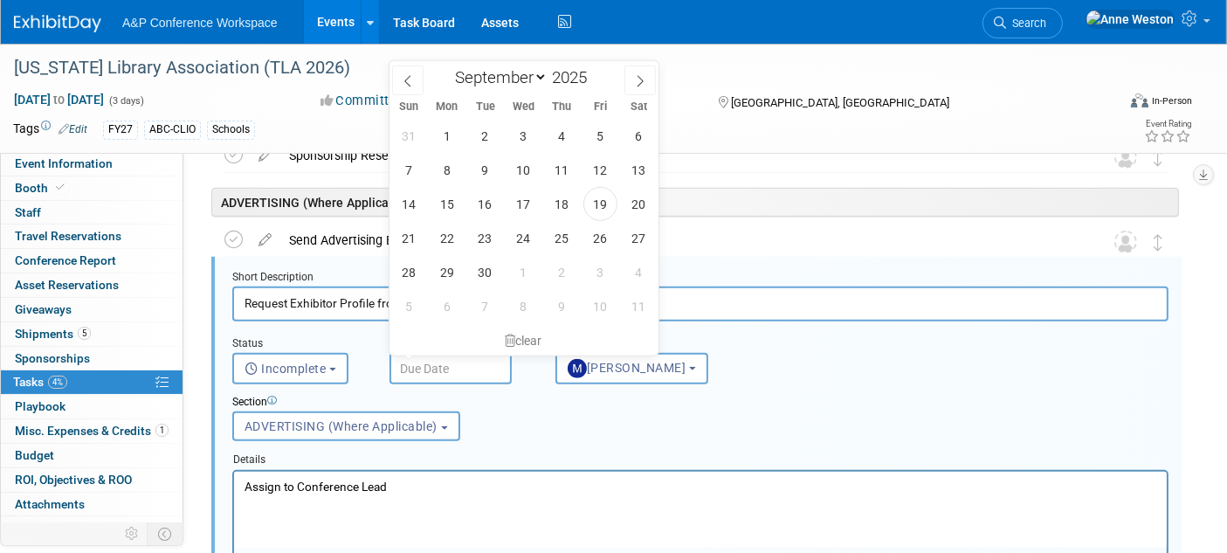
click at [425, 363] on input "text" at bounding box center [451, 368] width 122 height 31
click at [644, 77] on icon at bounding box center [640, 81] width 12 height 12
select select "11"
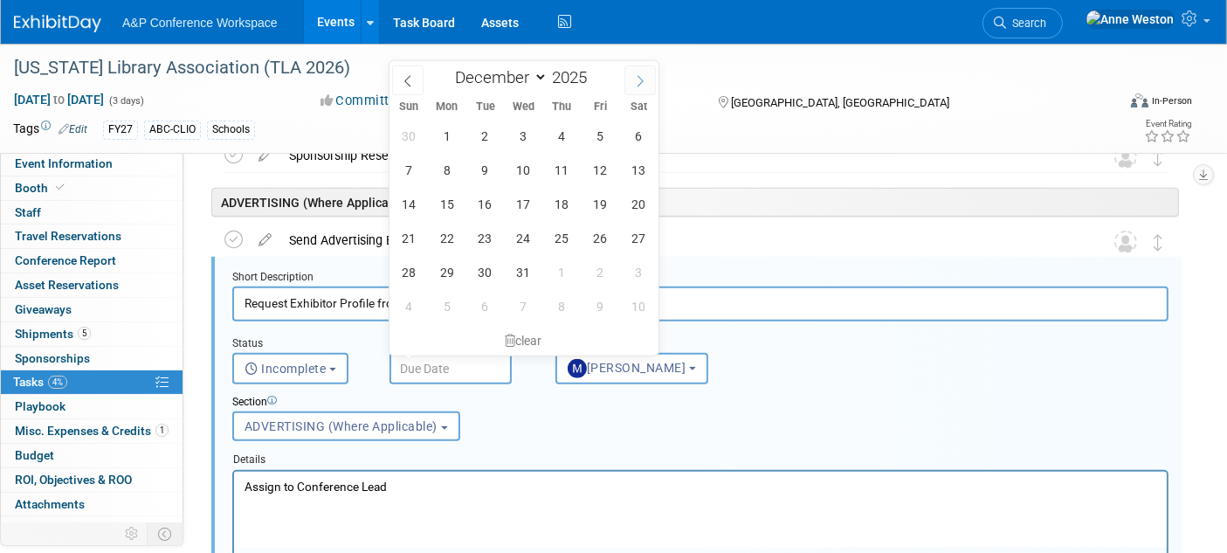
click at [643, 77] on icon at bounding box center [640, 81] width 12 height 12
type input "2026"
click at [643, 77] on icon at bounding box center [640, 81] width 12 height 12
select select "1"
click at [594, 232] on span "27" at bounding box center [601, 238] width 34 height 34
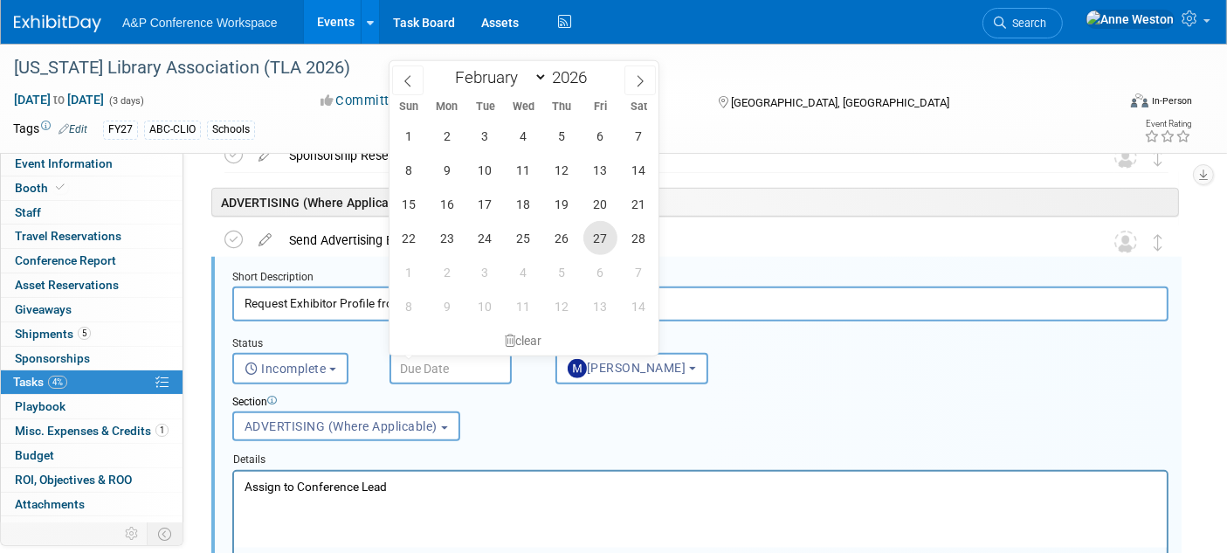
type input "Feb 27, 2026"
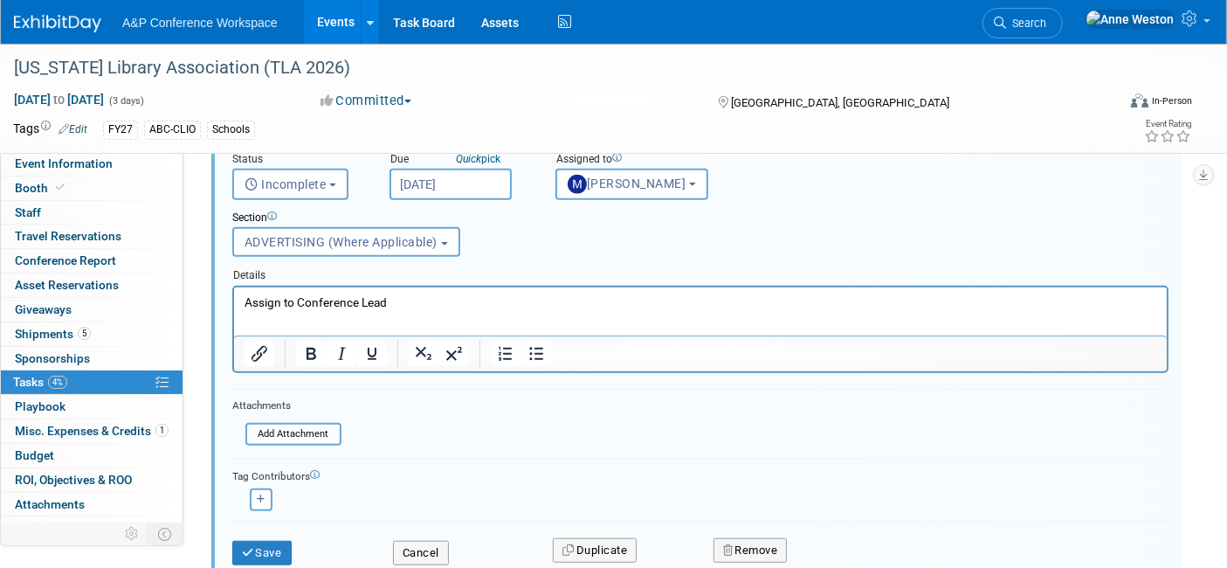
scroll to position [1151, 0]
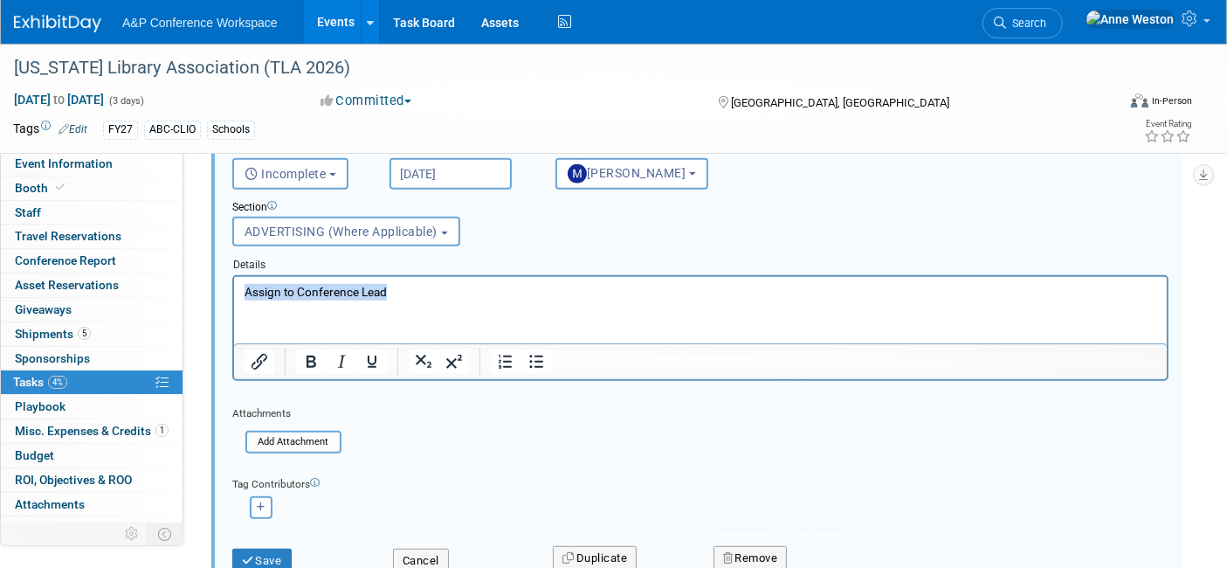
drag, startPoint x: 406, startPoint y: 289, endPoint x: 219, endPoint y: 273, distance: 187.7
click at [233, 276] on html "Assign to Conference Lead" at bounding box center [699, 288] width 933 height 24
paste body "Rich Text Area. Press ALT-0 for help."
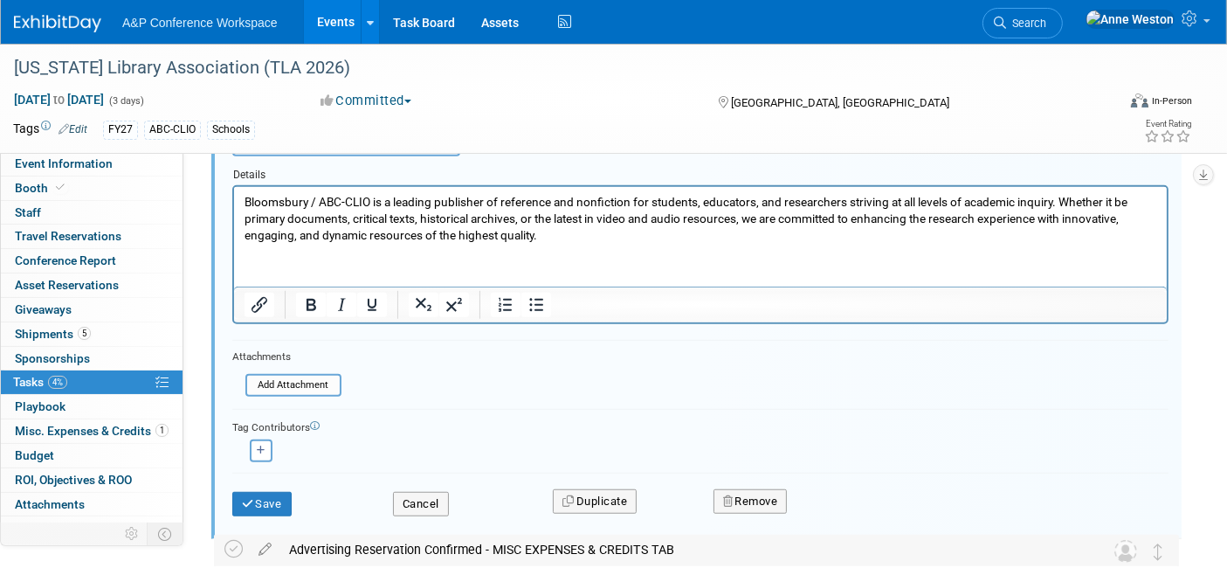
scroll to position [1344, 0]
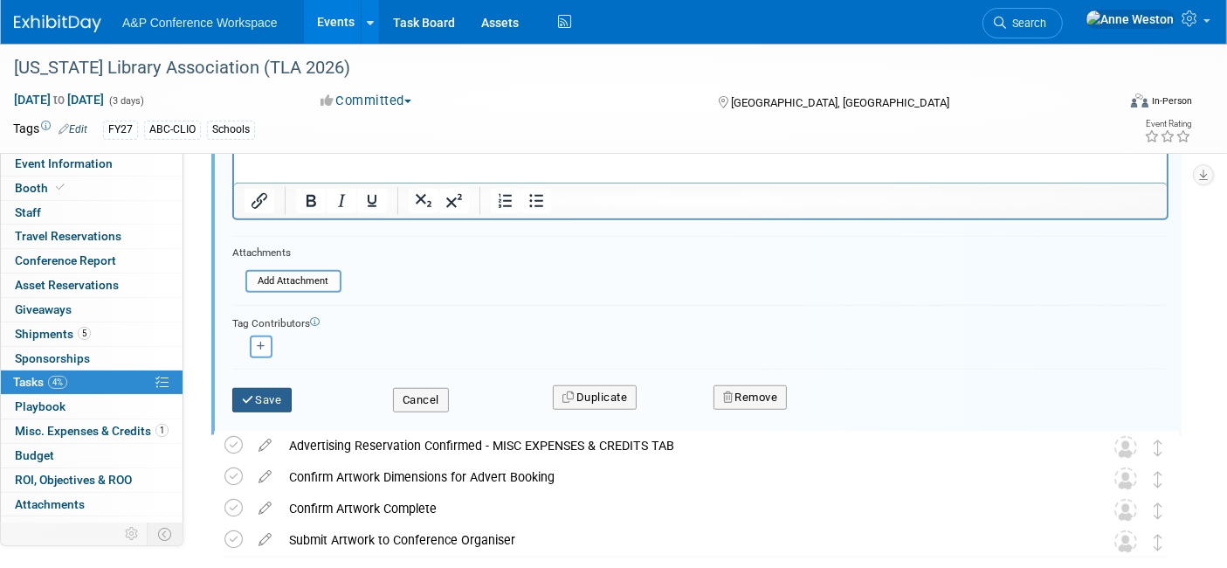
click at [267, 388] on button "Save" at bounding box center [261, 400] width 59 height 24
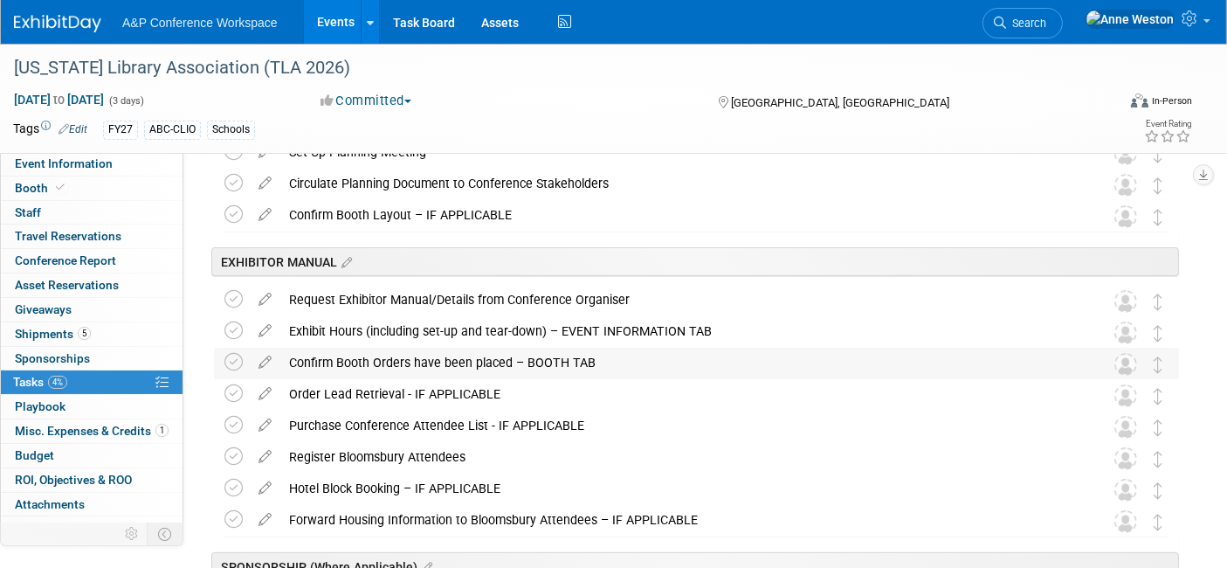
scroll to position [374, 0]
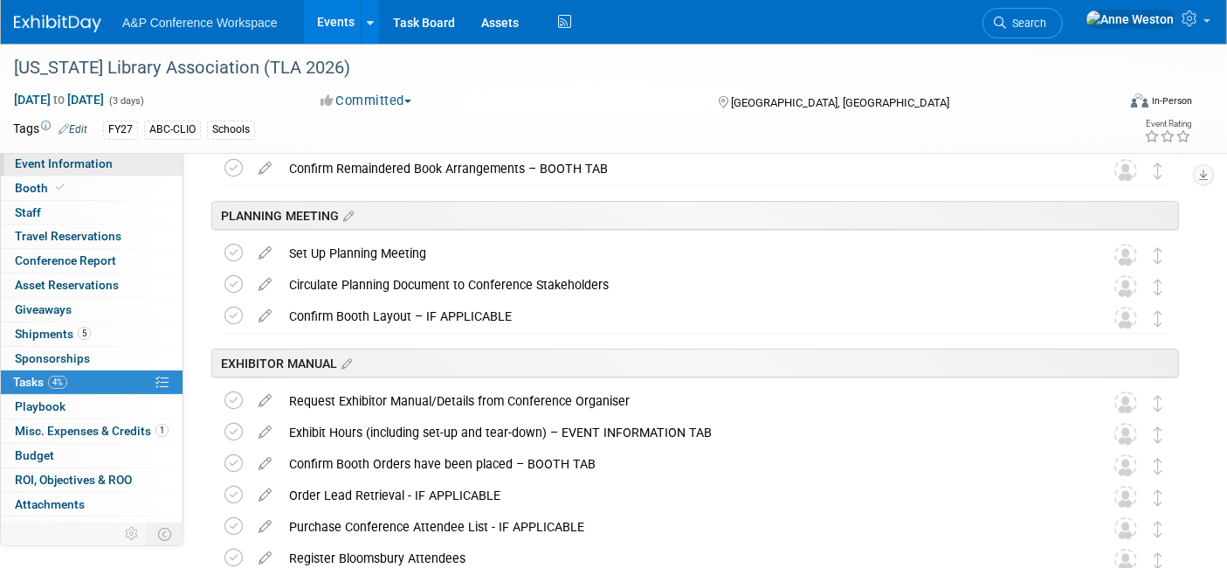
click at [23, 171] on link "Event Information" at bounding box center [92, 164] width 182 height 24
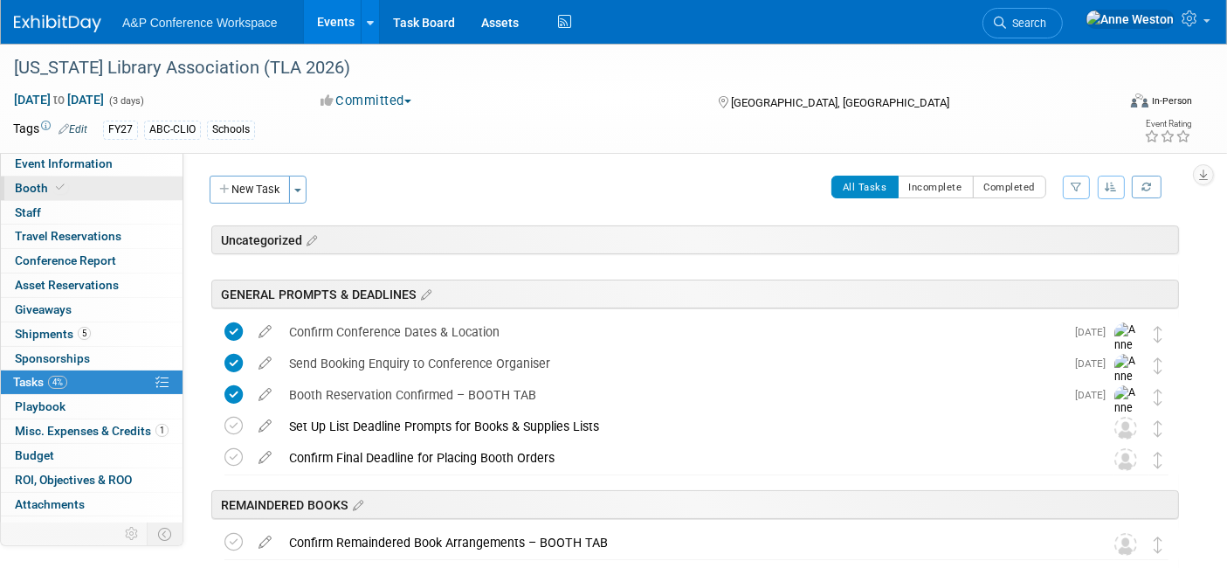
select select "Annual"
select select "Level 1"
select select "In-Person Booth"
select select "Schools"
select select "Bloomsbury Digital Resources"
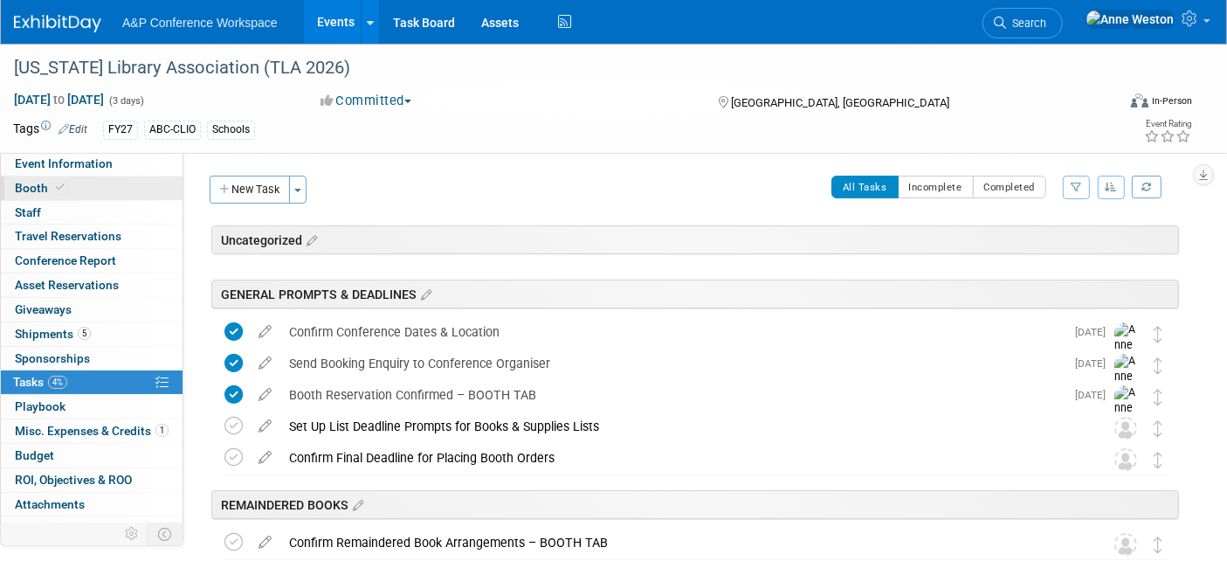
select select "[PERSON_NAME]"
select select "BDR Product Awareness and Trial Generation​"
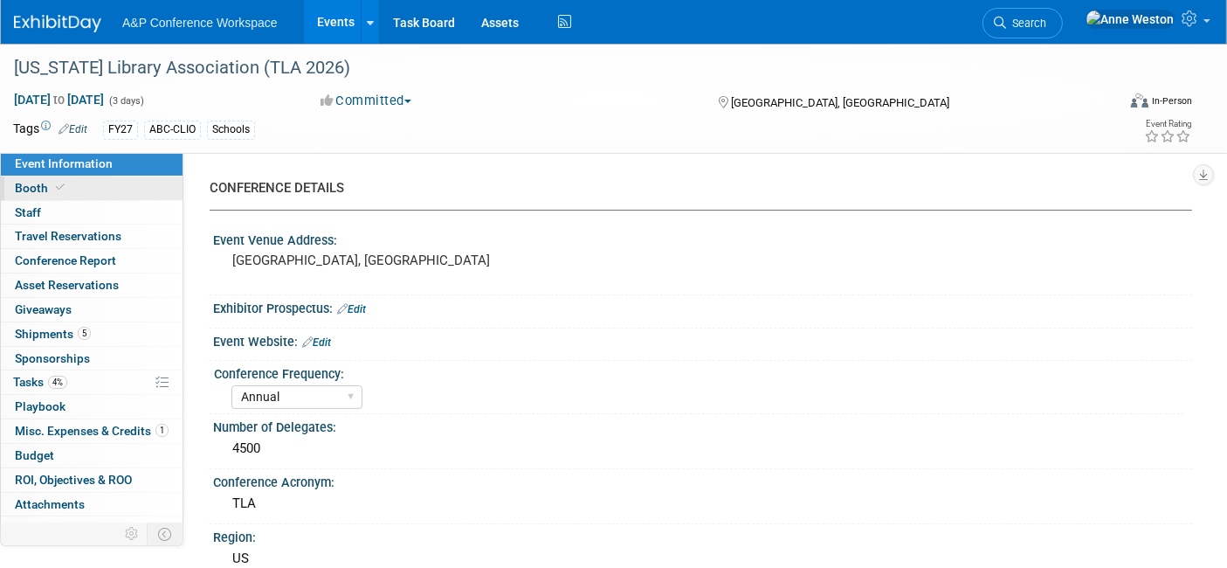
click at [30, 185] on span "Booth" at bounding box center [41, 188] width 53 height 14
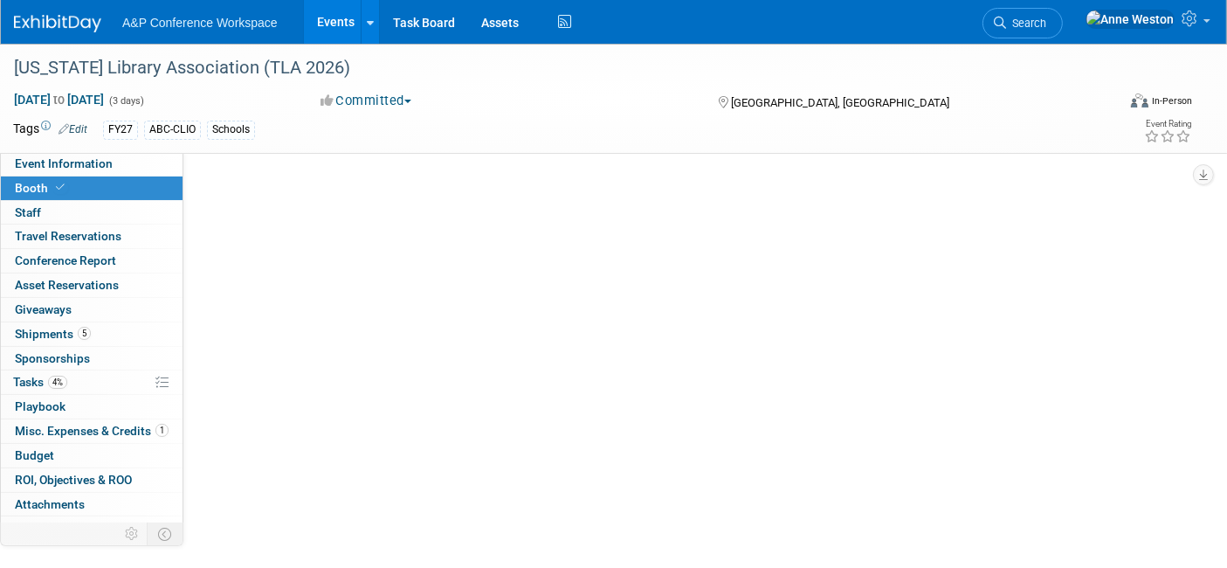
select select "CLDC - Digital/BDR"
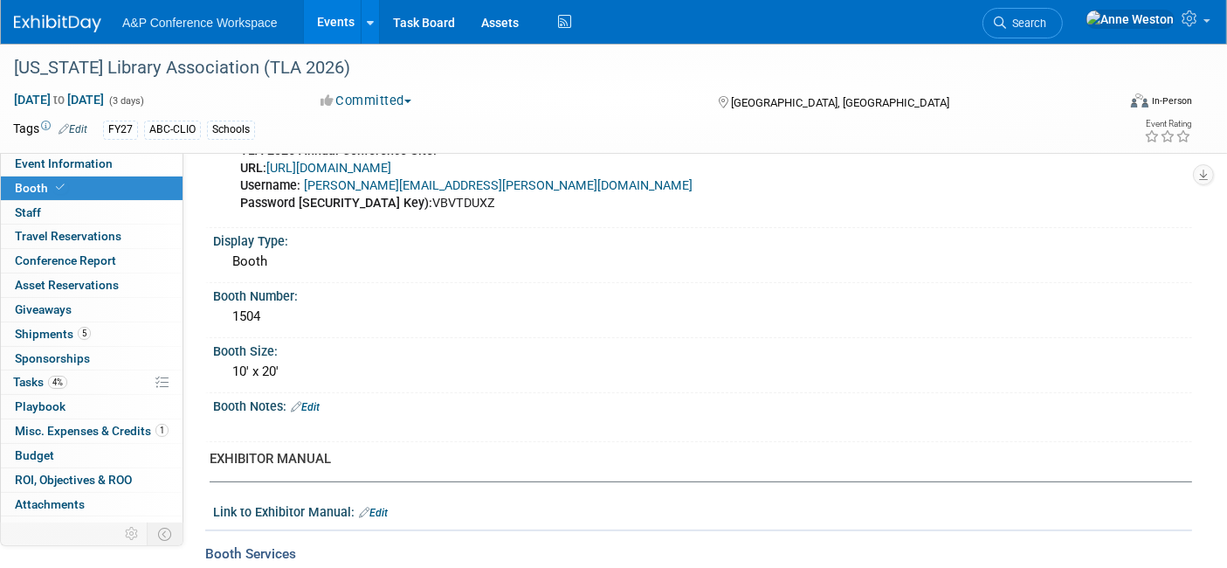
scroll to position [388, 0]
click at [313, 399] on link "Edit" at bounding box center [305, 405] width 29 height 12
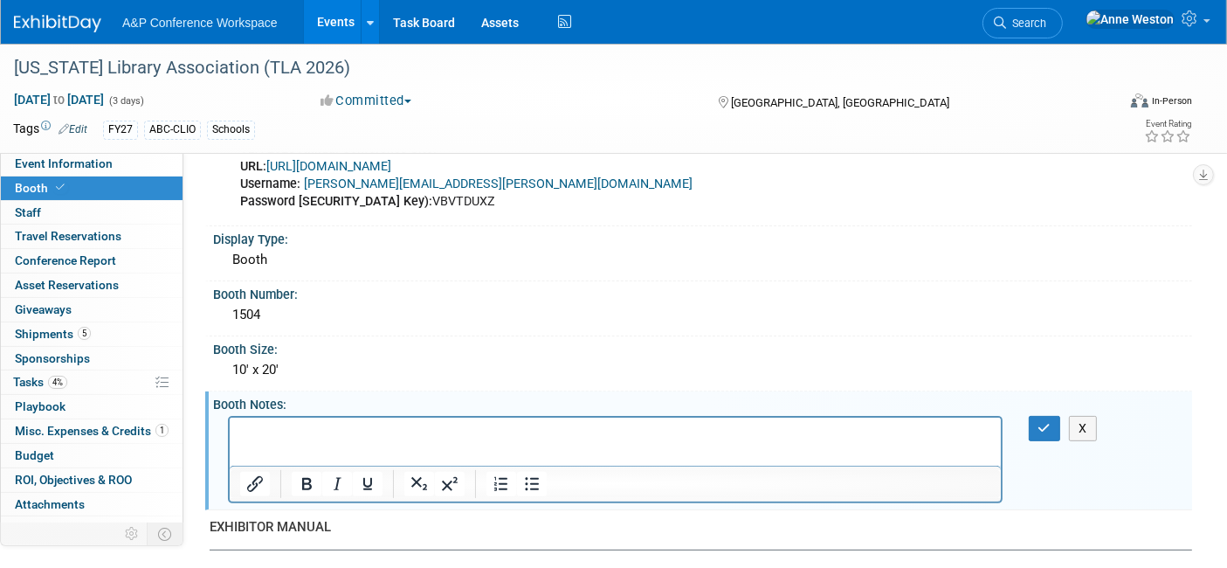
scroll to position [0, 0]
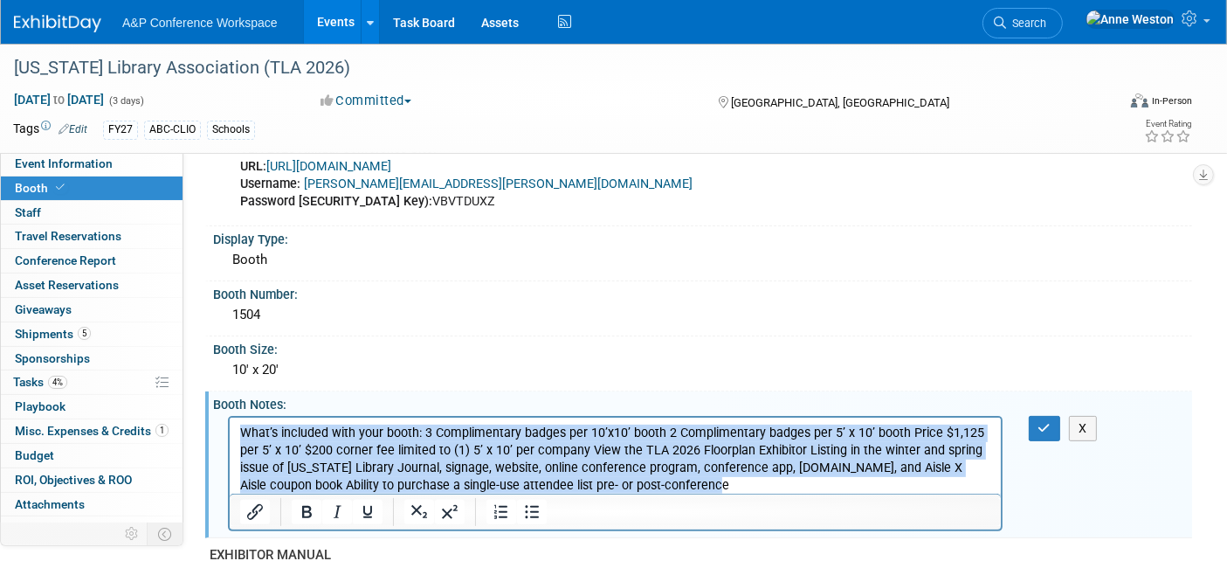
drag, startPoint x: 713, startPoint y: 479, endPoint x: 201, endPoint y: 418, distance: 515.6
click at [229, 418] on html "What’s included with your booth: 3 Complimentary badges per 10’x10’ booth 2 Com…" at bounding box center [614, 456] width 771 height 77
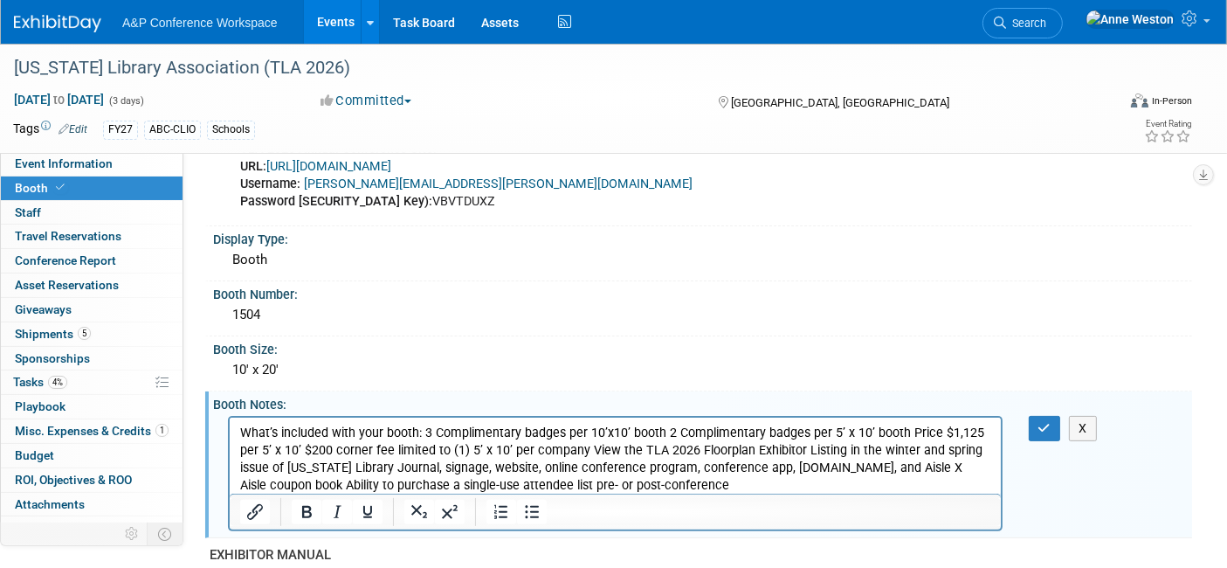
click at [419, 431] on p "What’s included with your booth: 3 Complimentary badges per 10’x10’ booth 2 Com…" at bounding box center [614, 460] width 751 height 70
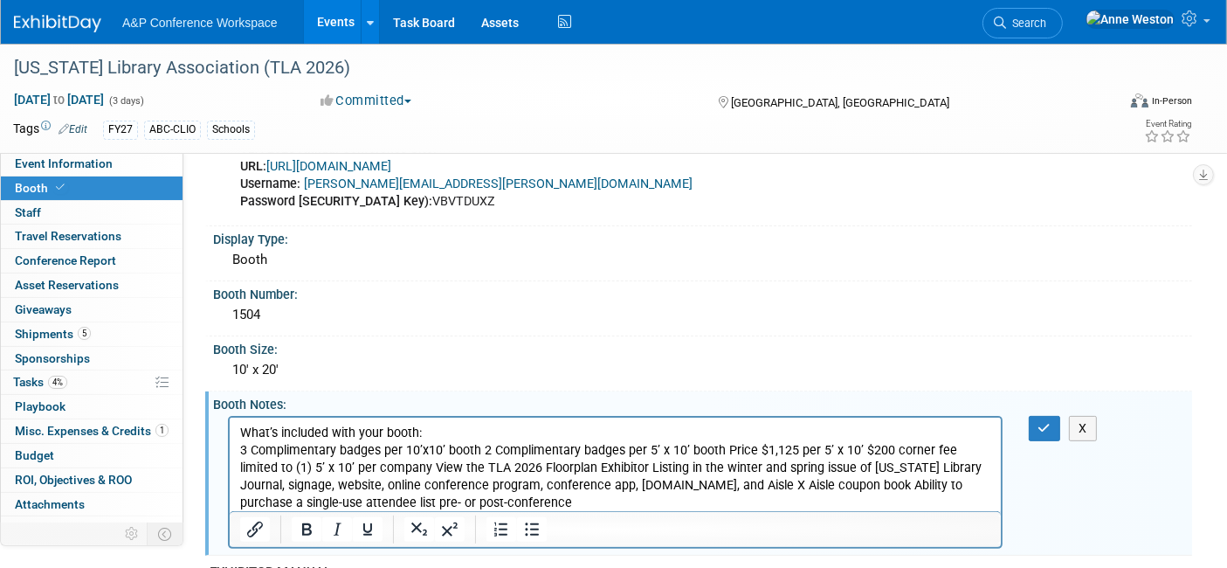
click at [479, 451] on p "3 Complimentary badges per 10’x10’ booth 2 Complimentary badges per 5’ x 10’ bo…" at bounding box center [614, 477] width 751 height 70
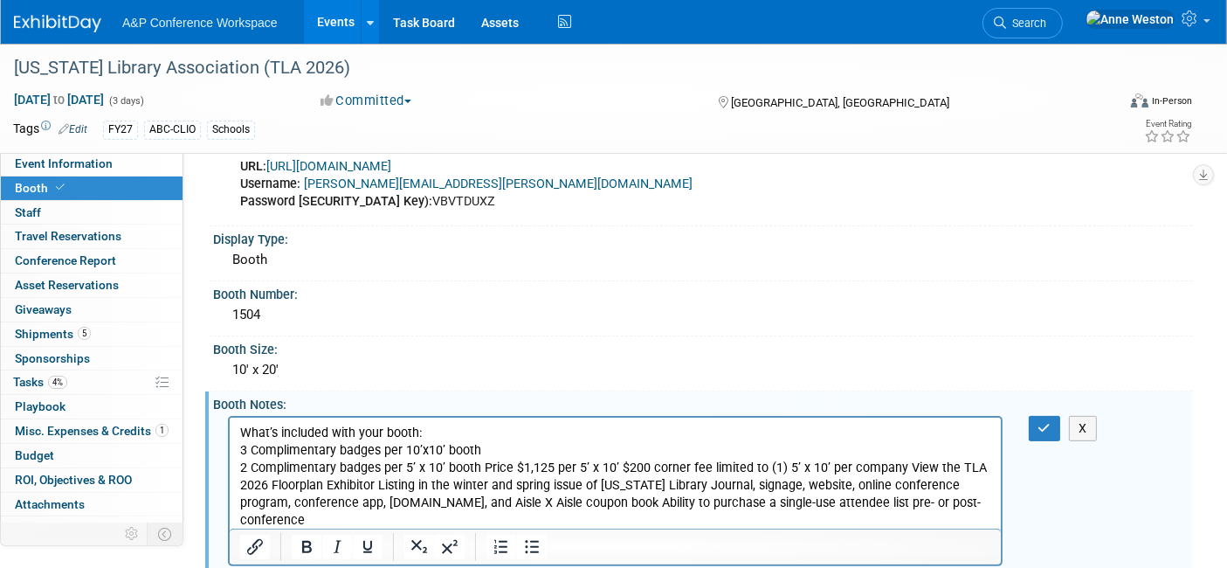
click at [482, 464] on p "2 Complimentary badges per 5’ x 10’ booth Price $1,125 per 5’ x 10’ $200 corner…" at bounding box center [614, 495] width 751 height 70
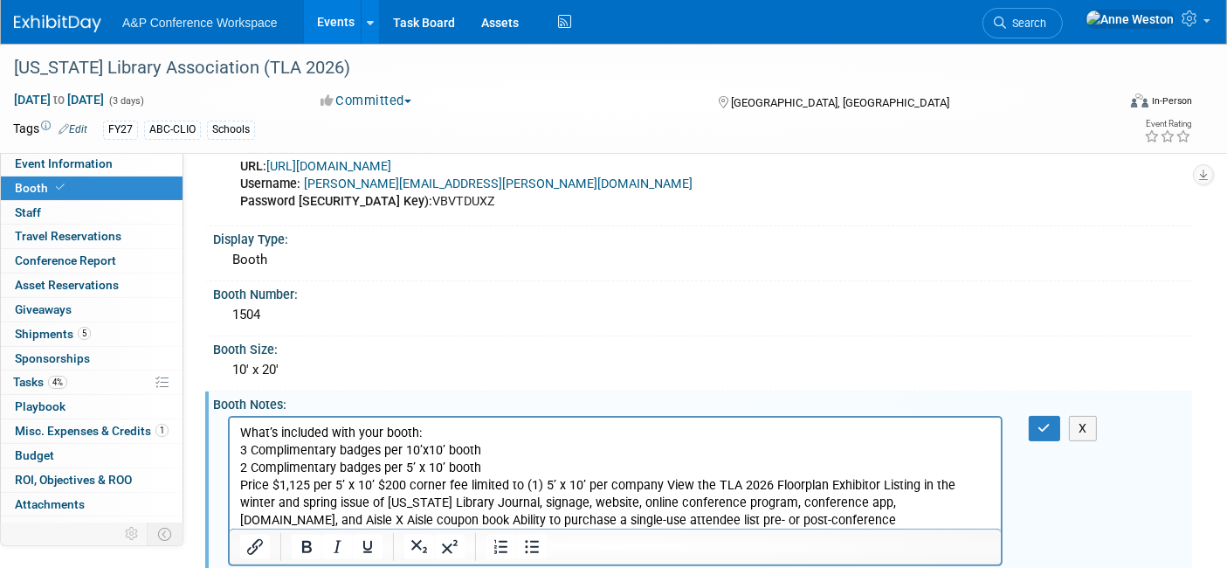
click at [655, 484] on p "Price $1,125 per 5’ x 10’ $200 corner fee limited to (1) 5’ x 10’ per company V…" at bounding box center [614, 503] width 751 height 52
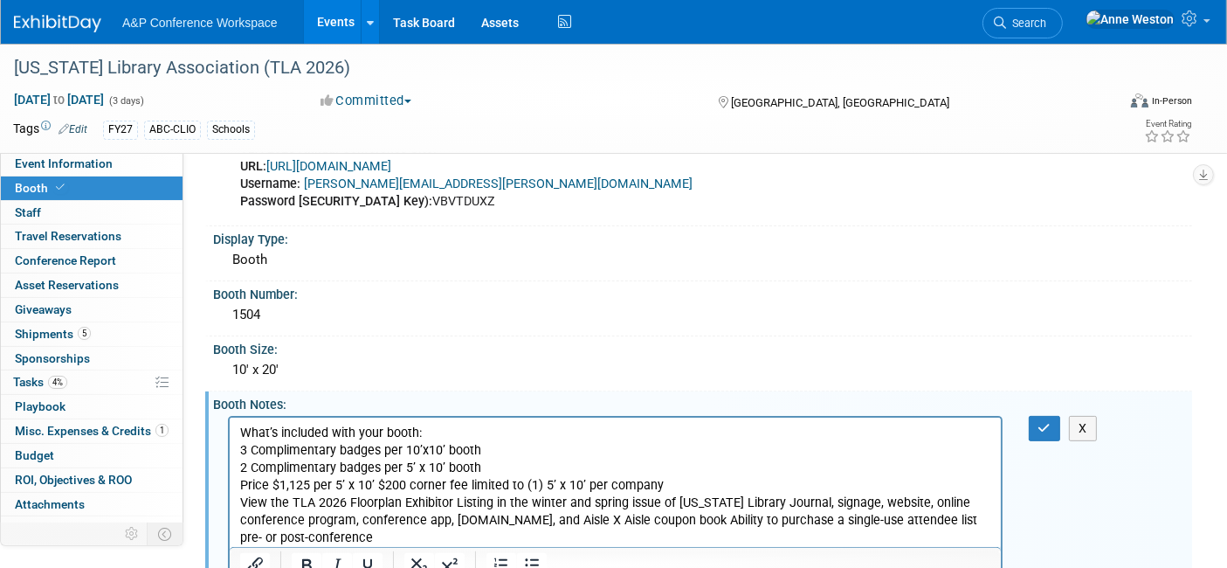
click at [470, 521] on p "View the TLA 2026 Floorplan Exhibitor Listing in the winter and spring issue of…" at bounding box center [614, 520] width 751 height 52
click at [740, 516] on p "View the TLA 2026 Floorplan Exhibitor Listing in the winter and spring issue of…" at bounding box center [614, 520] width 751 height 52
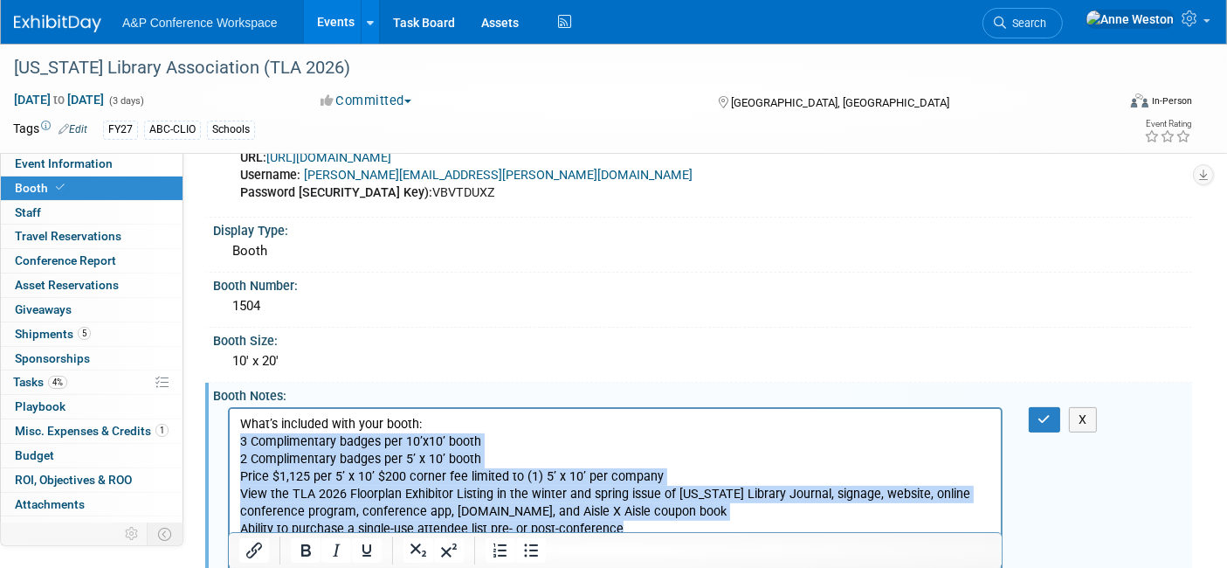
drag, startPoint x: 647, startPoint y: 535, endPoint x: 443, endPoint y: 876, distance: 398.1
click at [229, 443] on html "What’s included with your booth: 3 Complimentary badges per 10’x10’ booth 2 Com…" at bounding box center [614, 474] width 771 height 130
click at [530, 549] on icon "Bullet list" at bounding box center [530, 550] width 21 height 21
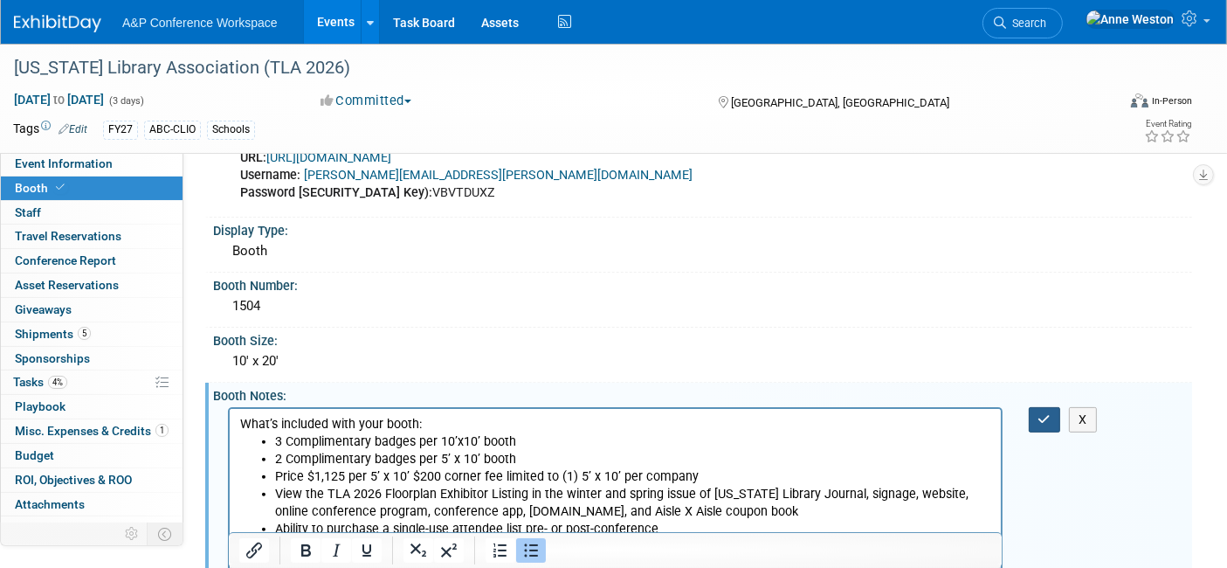
click at [1047, 413] on icon "button" at bounding box center [1045, 419] width 13 height 12
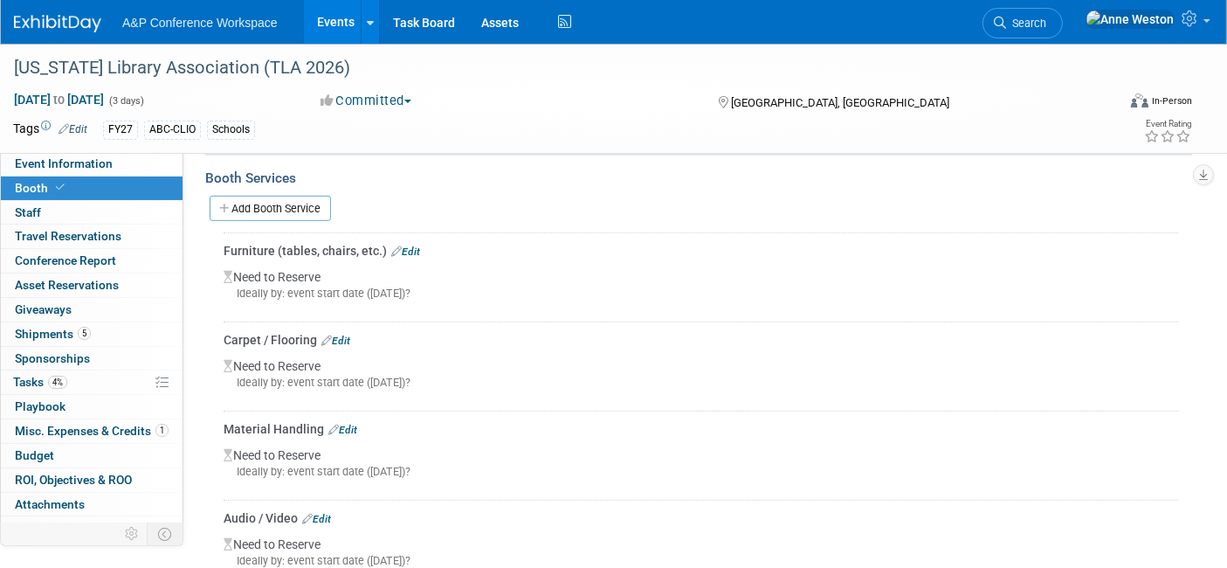
scroll to position [881, 0]
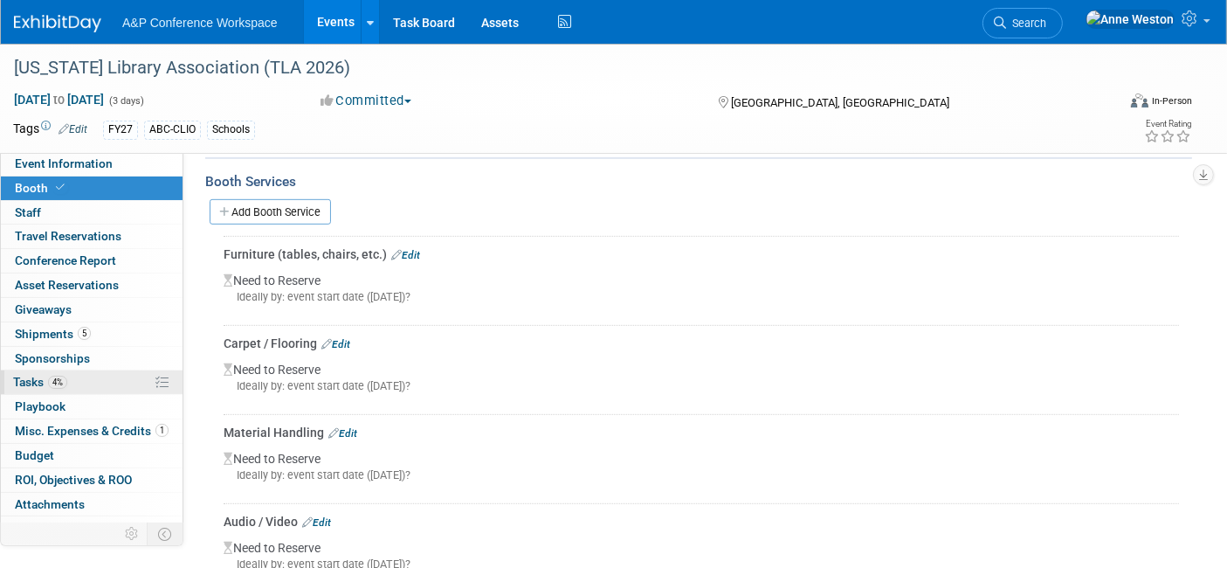
click at [63, 380] on span "4%" at bounding box center [57, 382] width 19 height 13
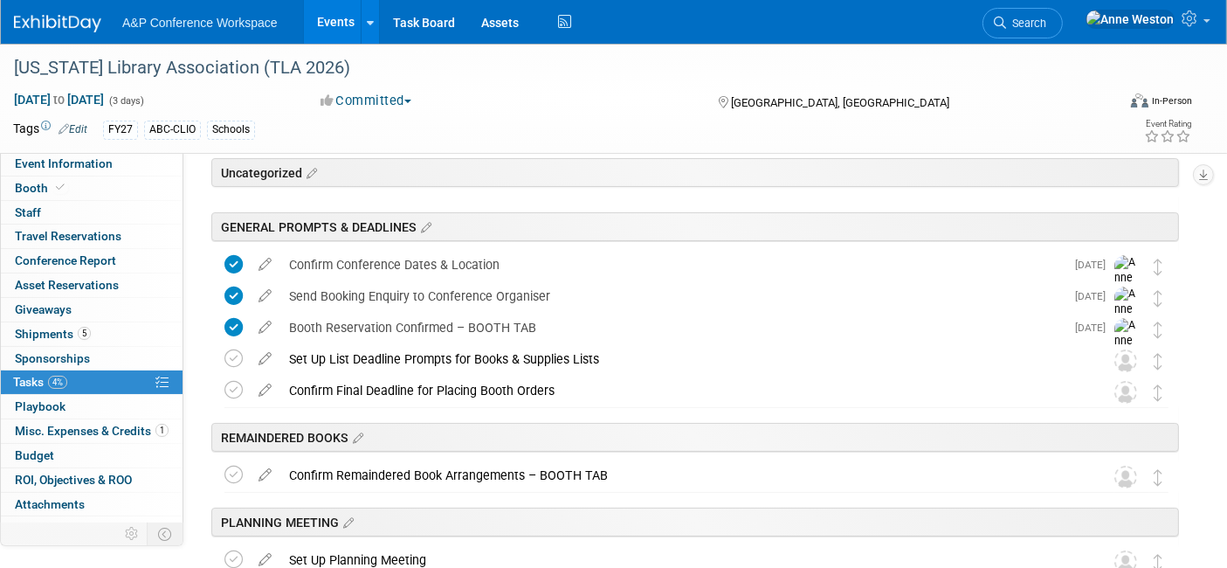
scroll to position [0, 0]
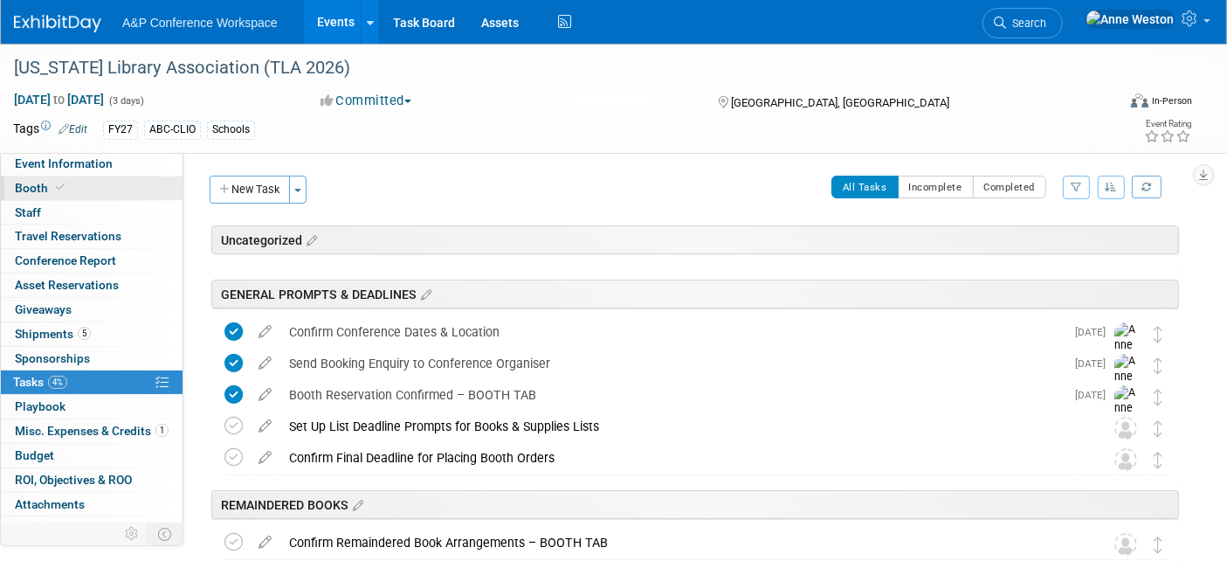
click at [25, 183] on span "Booth" at bounding box center [41, 188] width 53 height 14
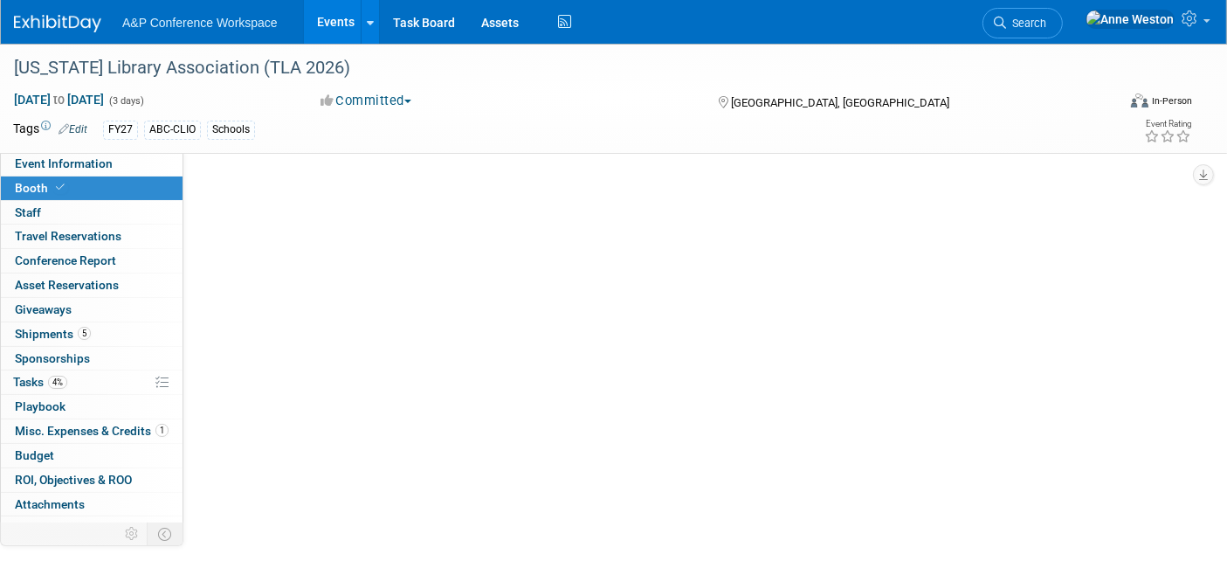
select select "CLDC - Digital/BDR"
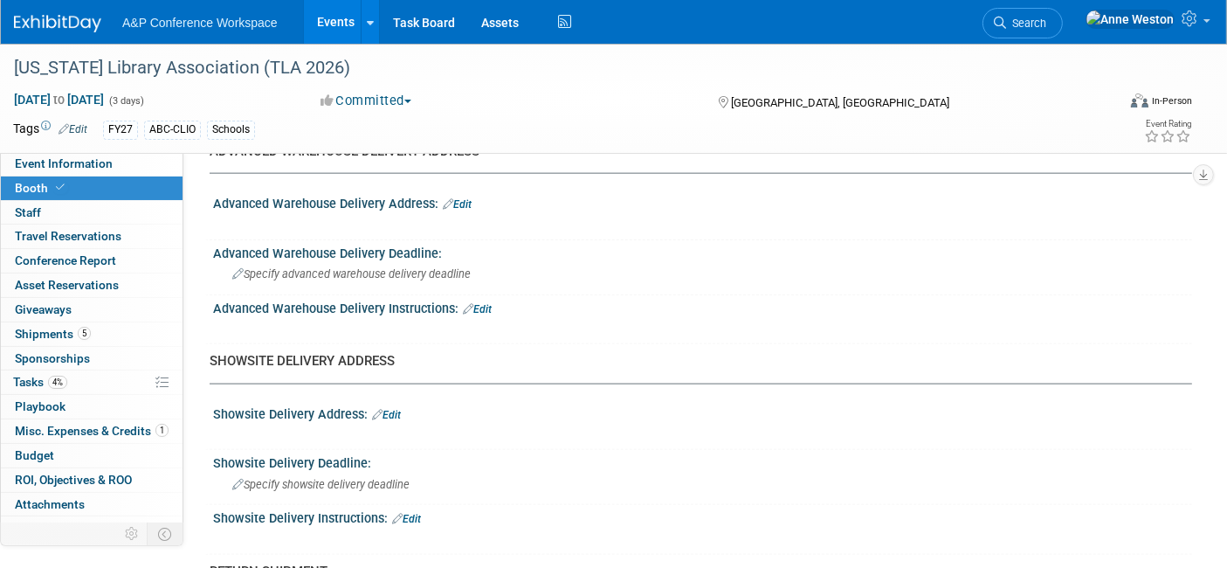
scroll to position [2329, 0]
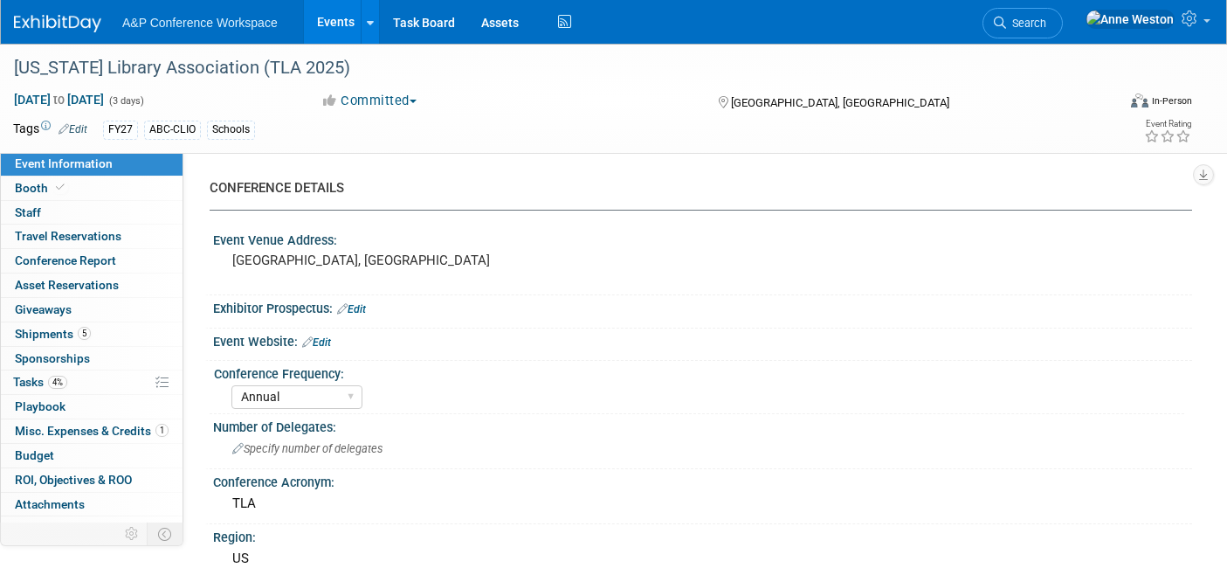
select select "Annual"
select select "Level 1"
select select "In-Person Booth"
select select "Schools"
select select "Bloomsbury Digital Resources"
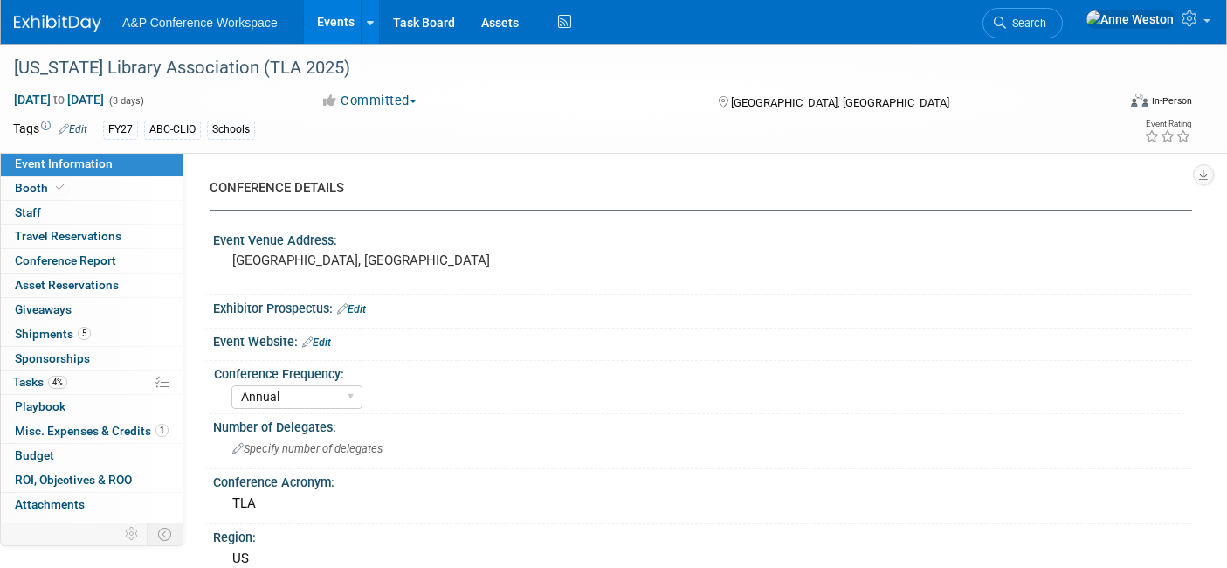
select select "[PERSON_NAME]"
select select "BDR Product Awareness and Trial Generation​"
click at [1047, 17] on span "Search" at bounding box center [1026, 23] width 40 height 13
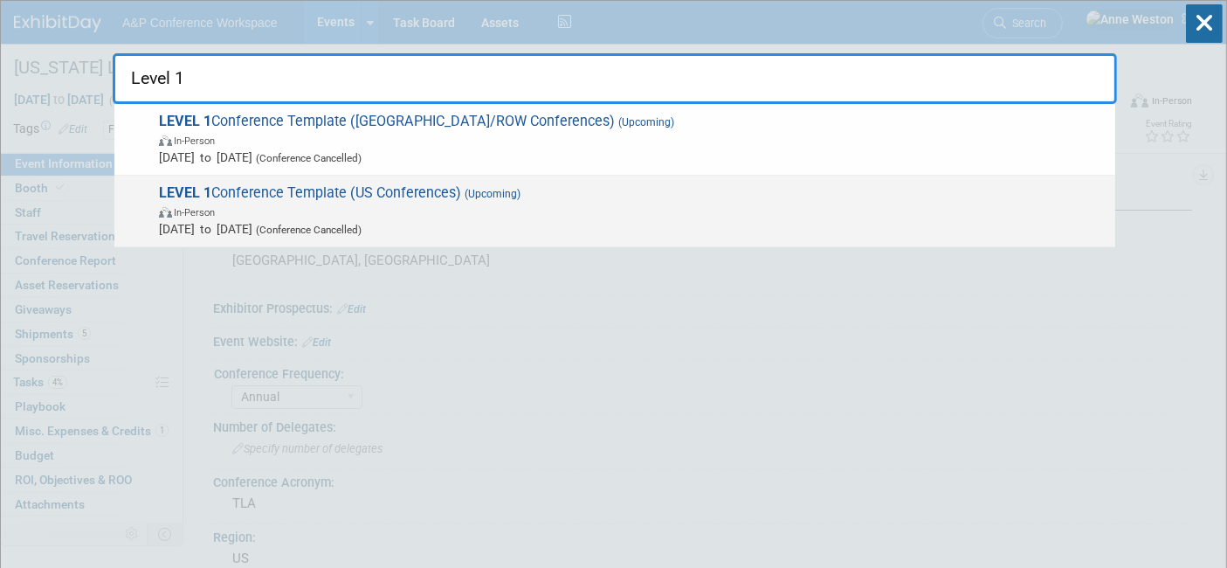
type input "Level 1"
click at [273, 188] on span "LEVEL 1 Conference Template (US Conferences) (Upcoming) In-Person [DATE] to [DA…" at bounding box center [630, 210] width 953 height 53
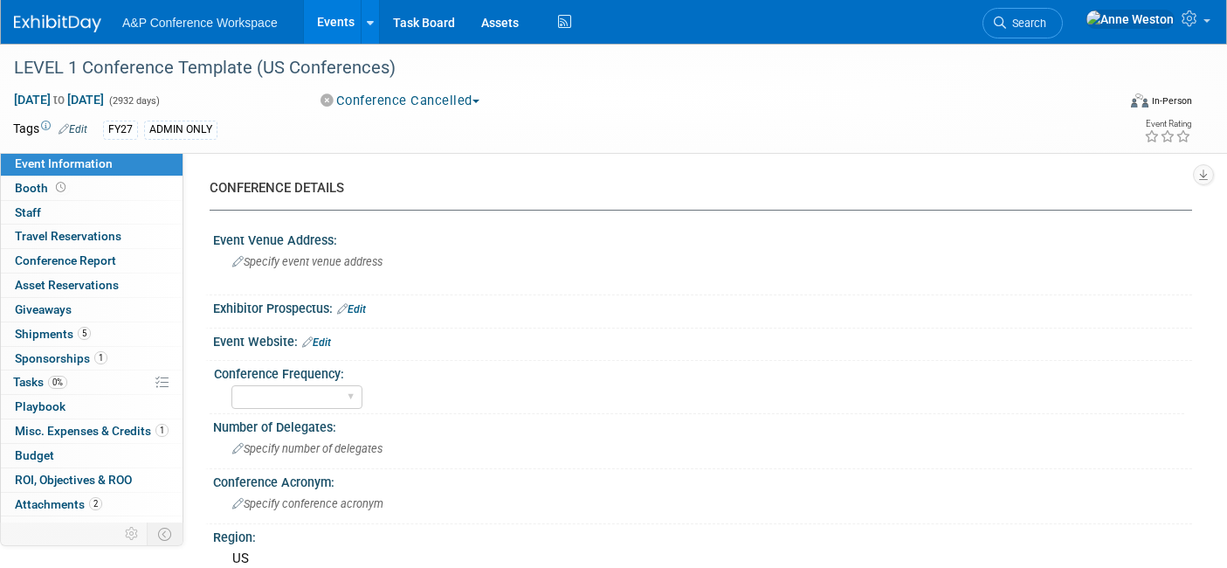
select select "Level 1"
select select "In-Person Booth"
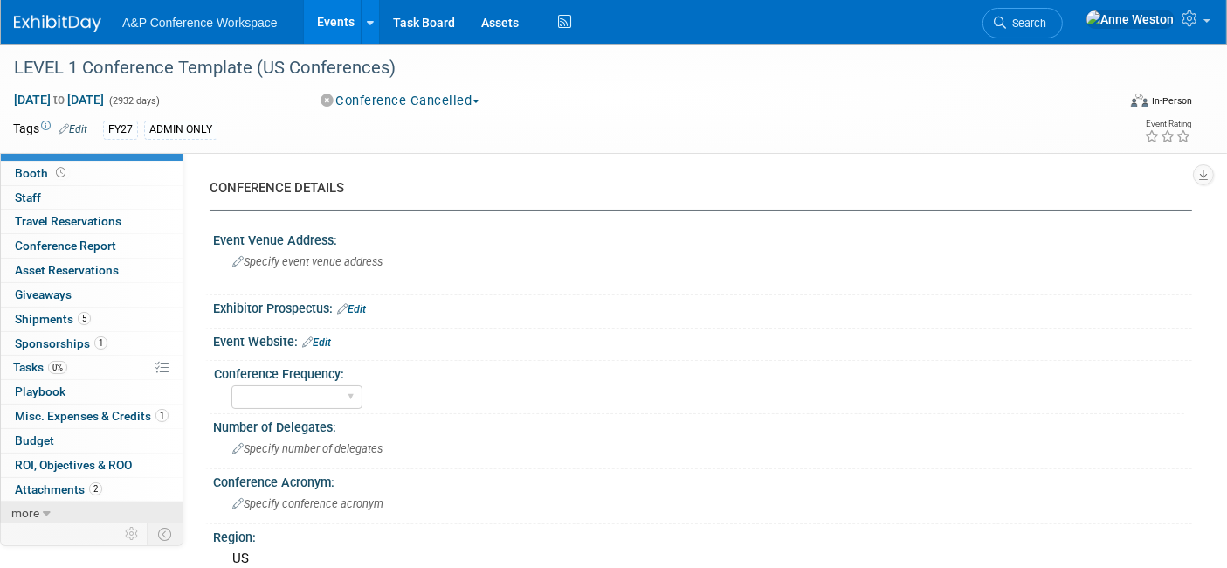
click at [45, 508] on icon at bounding box center [47, 514] width 8 height 12
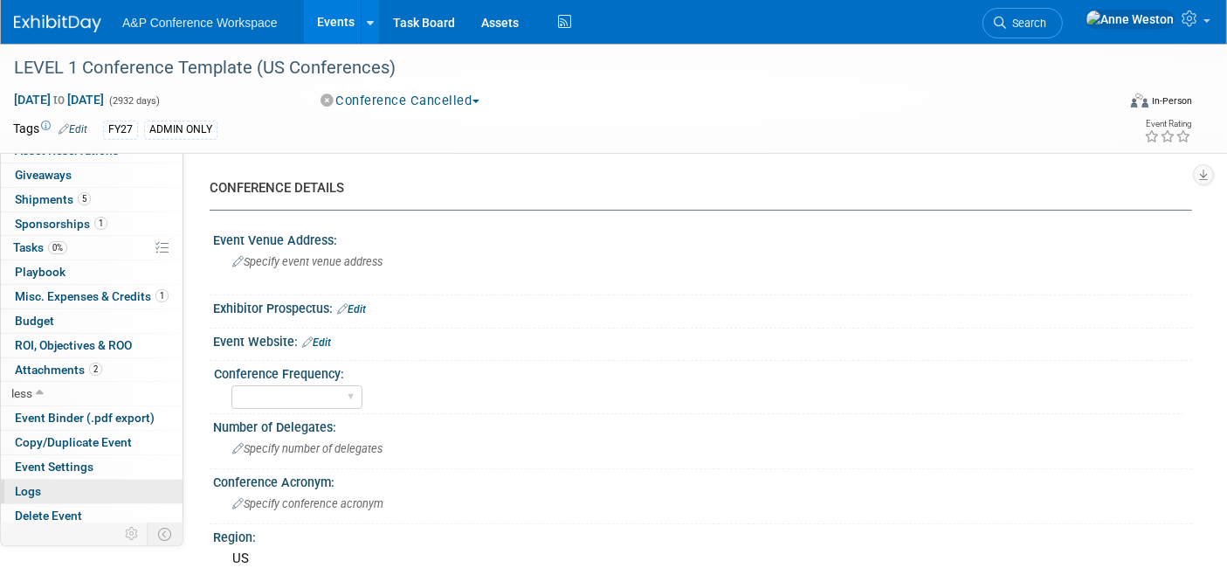
scroll to position [135, 0]
click at [69, 435] on span "Copy/Duplicate Event" at bounding box center [73, 442] width 117 height 14
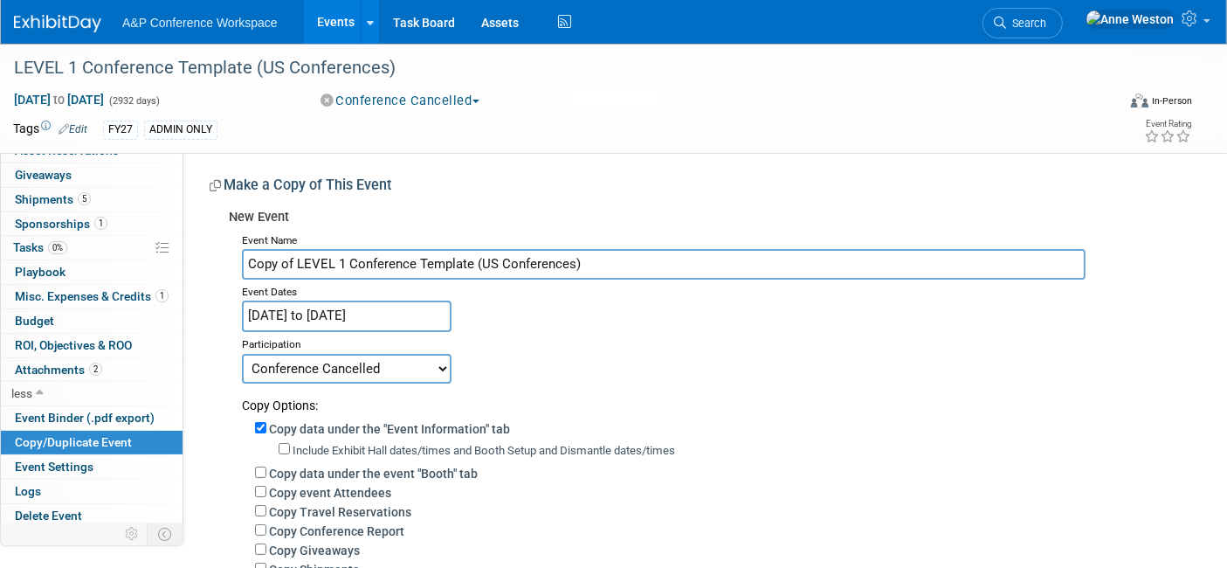
drag, startPoint x: 598, startPoint y: 258, endPoint x: 177, endPoint y: 261, distance: 421.1
click at [177, 261] on div "Event Information Event Info Booth Booth 0 Staff 0 Staff 0 Travel Reservations …" at bounding box center [613, 427] width 1227 height 767
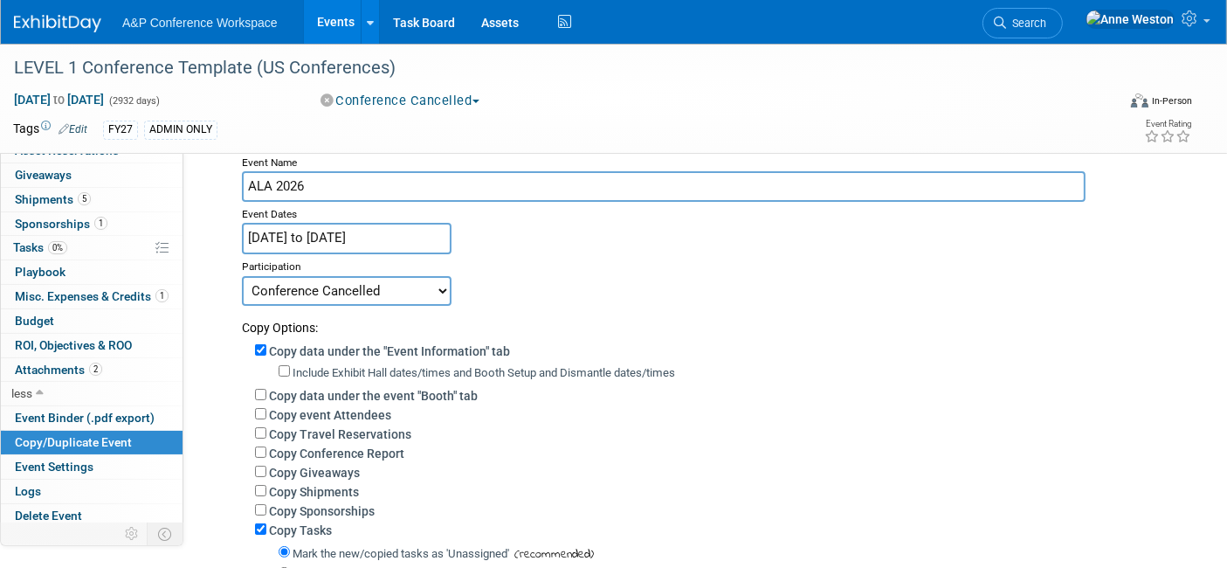
scroll to position [194, 0]
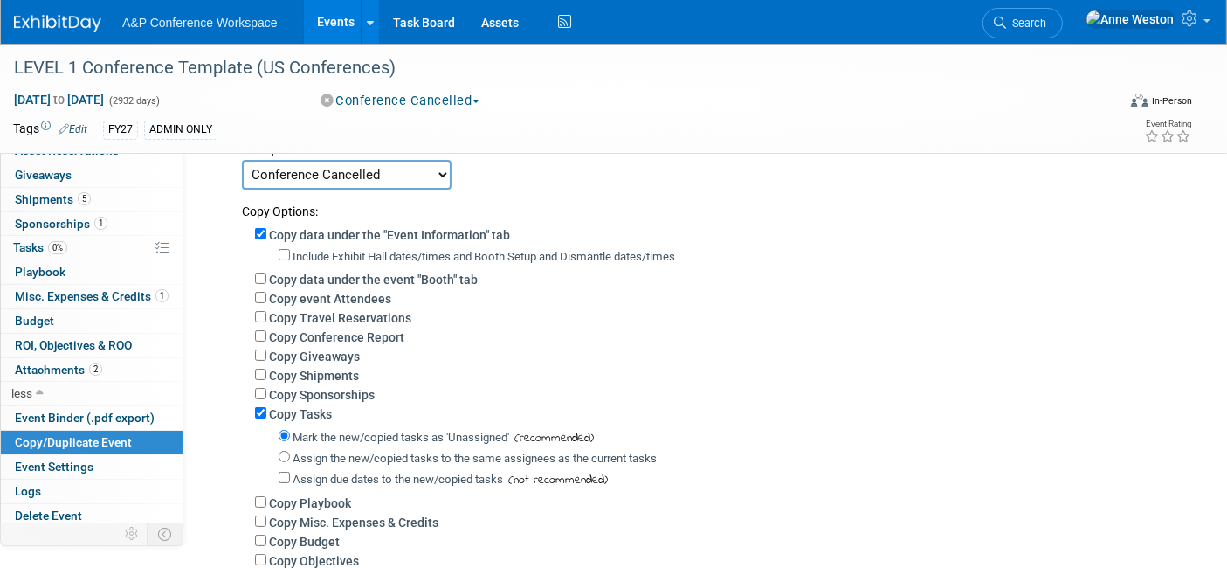
type input "ALA 2026"
click at [327, 173] on select "Committed Considering Not Going Conference Cancelled Conference Postponed Waiti…" at bounding box center [347, 175] width 210 height 30
select select "1"
click at [242, 160] on select "Committed Considering Not Going Conference Cancelled Conference Postponed Waiti…" at bounding box center [347, 175] width 210 height 30
click at [265, 280] on div "Copy data under the event "Booth" tab" at bounding box center [717, 278] width 924 height 19
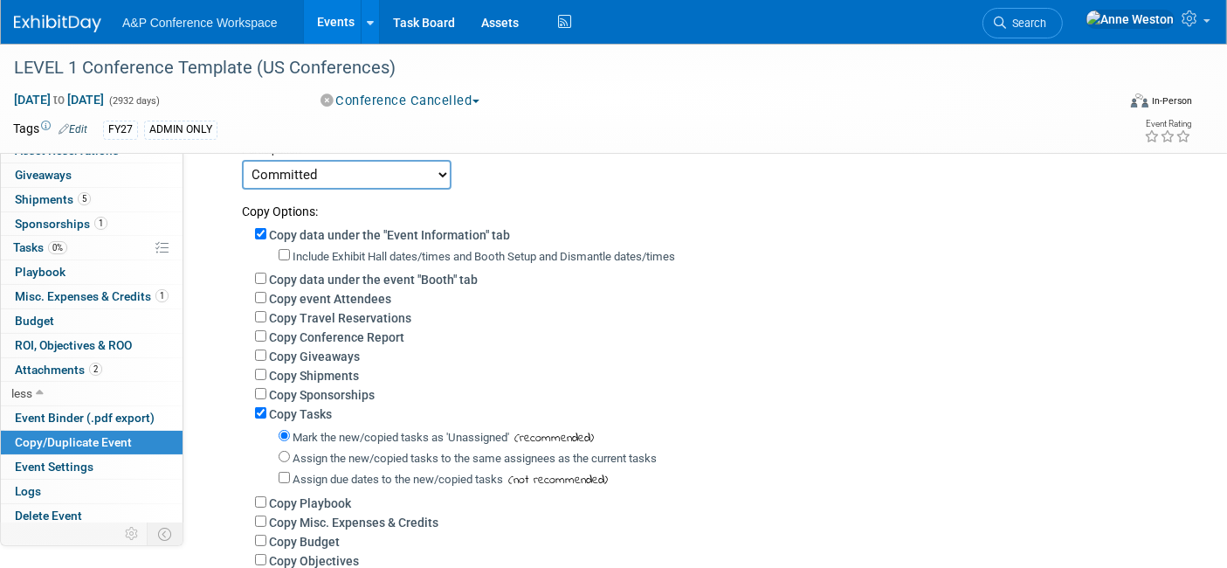
click at [269, 273] on label "Copy data under the event "Booth" tab" at bounding box center [373, 280] width 209 height 14
click at [266, 273] on input "Copy data under the event "Booth" tab" at bounding box center [260, 278] width 11 height 11
checkbox input "true"
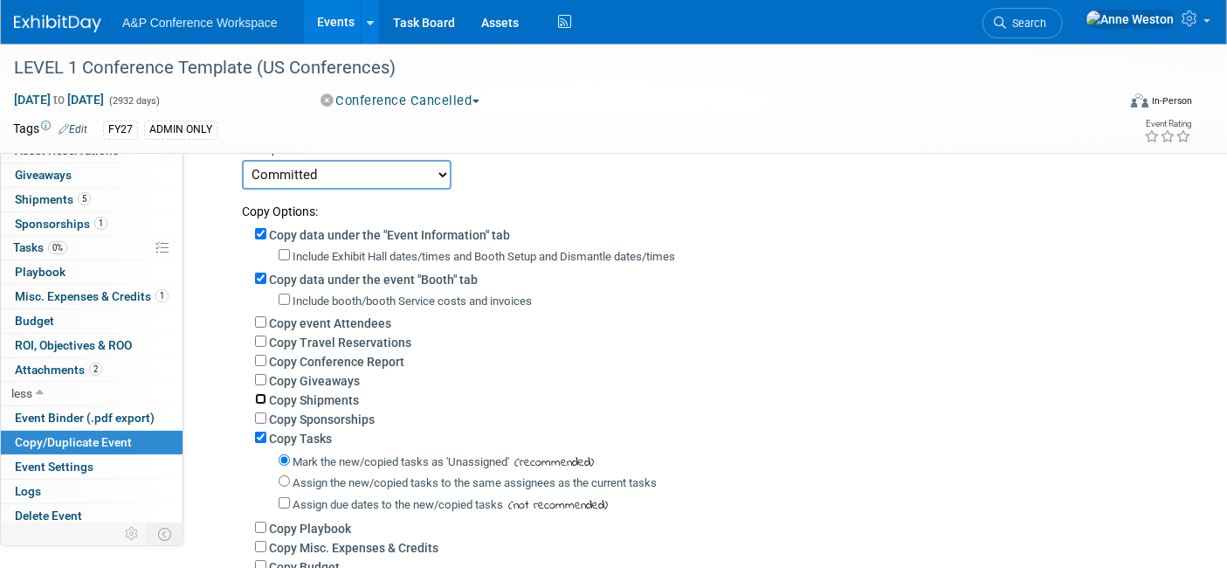
click at [262, 397] on input "Copy Shipments" at bounding box center [260, 398] width 11 height 11
checkbox input "true"
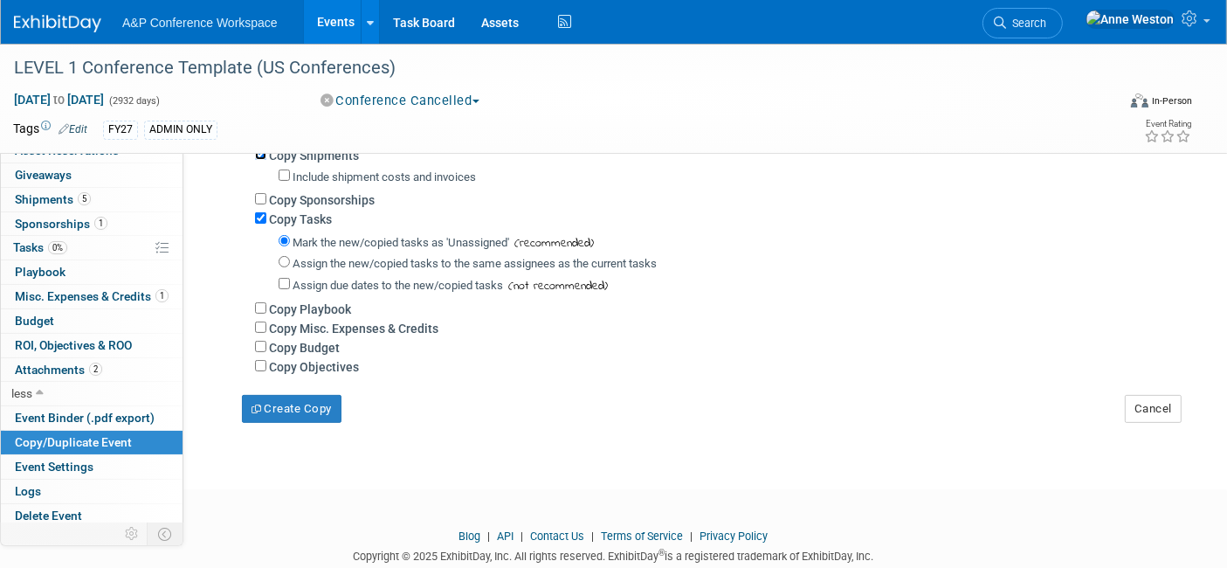
scroll to position [476, 0]
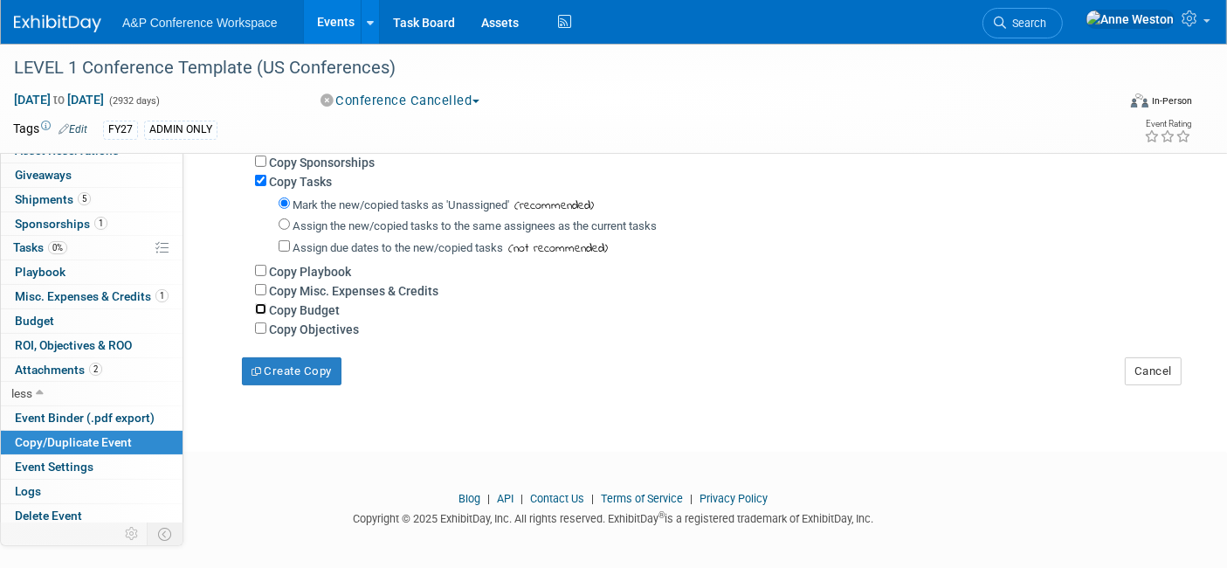
click at [262, 303] on input "Copy Budget" at bounding box center [260, 308] width 11 height 11
checkbox input "true"
click at [259, 284] on input "Copy Misc. Expenses & Credits" at bounding box center [260, 289] width 11 height 11
checkbox input "true"
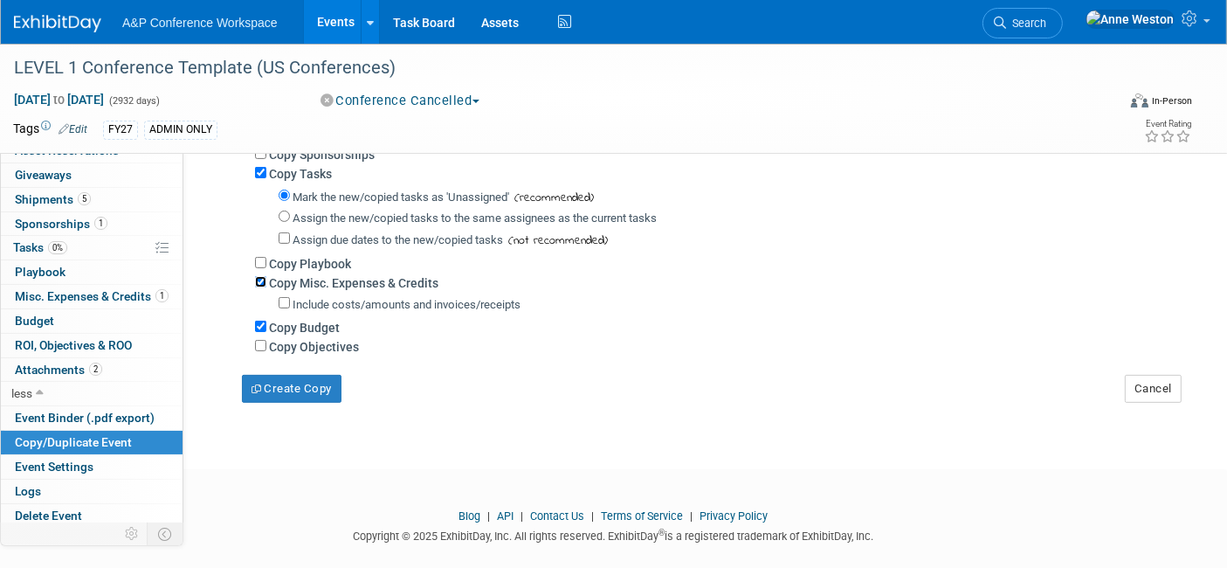
scroll to position [501, 0]
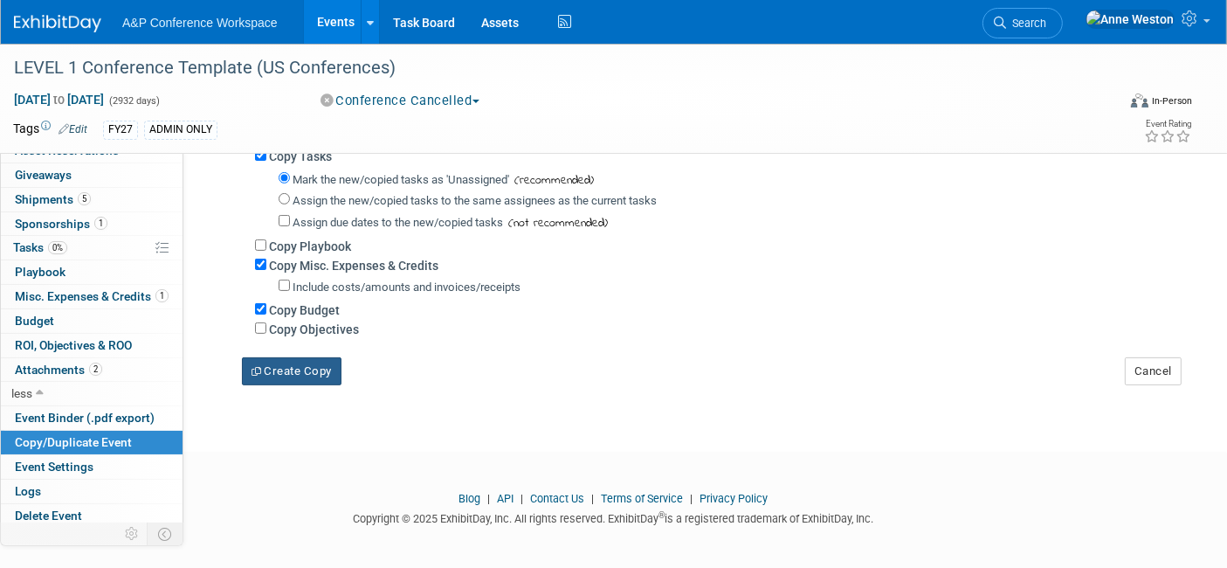
click at [304, 363] on button "Create Copy" at bounding box center [292, 371] width 100 height 28
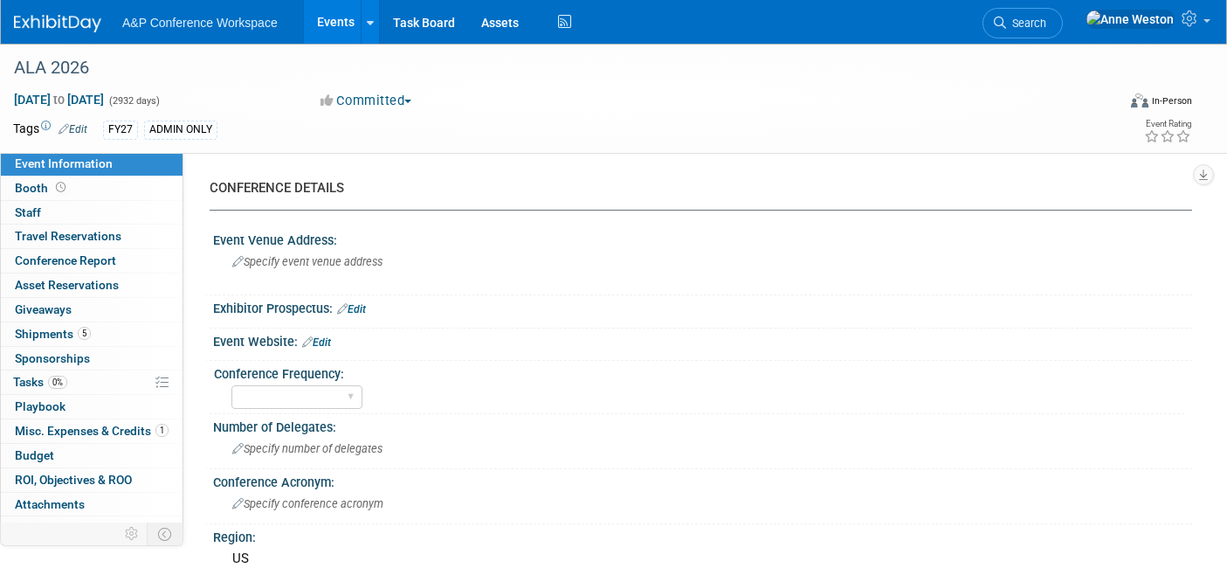
select select "Level 1"
select select "In-Person Booth"
click at [301, 393] on select "Annual Biennial Bi-Annual Triennial Quadrennial" at bounding box center [297, 397] width 131 height 24
select select "Annual"
click at [232, 385] on select "Annual Biennial Bi-Annual Triennial Quadrennial" at bounding box center [297, 397] width 131 height 24
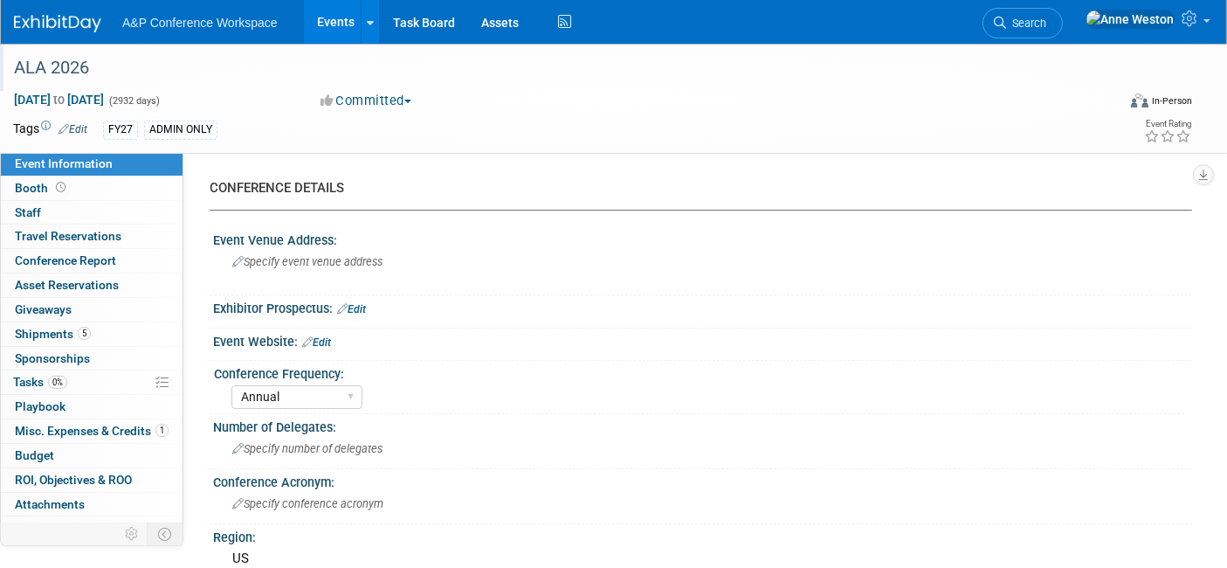
click at [74, 76] on div "ALA 2026" at bounding box center [550, 67] width 1084 height 31
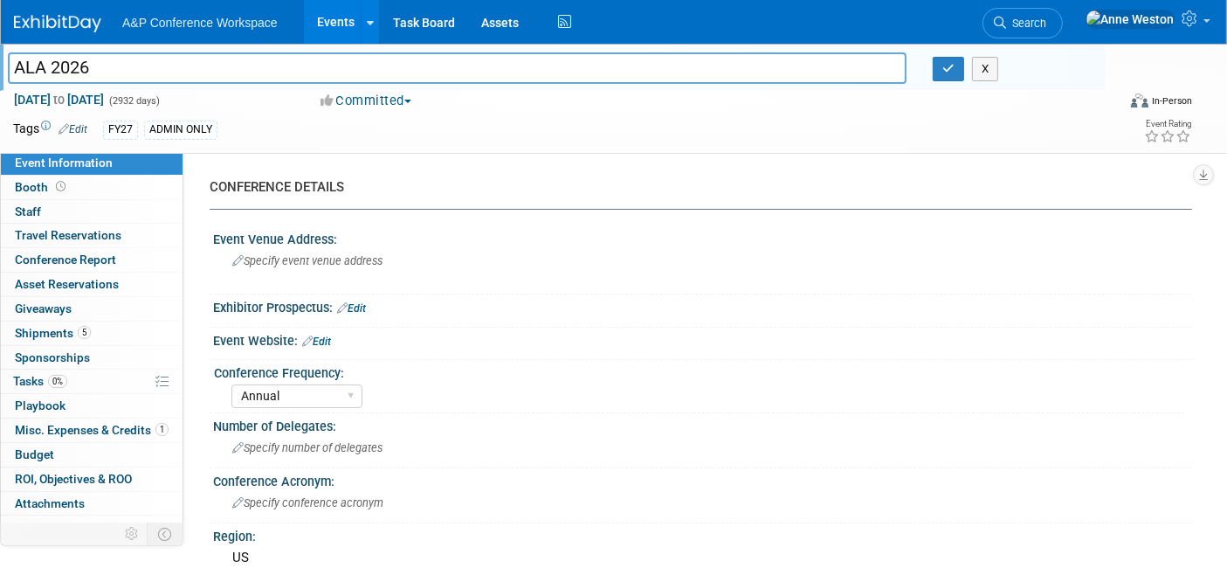
drag, startPoint x: 66, startPoint y: 66, endPoint x: 0, endPoint y: 66, distance: 66.4
click at [0, 66] on div "ALA 2026" at bounding box center [457, 70] width 925 height 26
type input "American Library Association (ALA 2026)"
click at [105, 95] on span "[DATE] to [DATE]" at bounding box center [59, 100] width 92 height 16
select select "9"
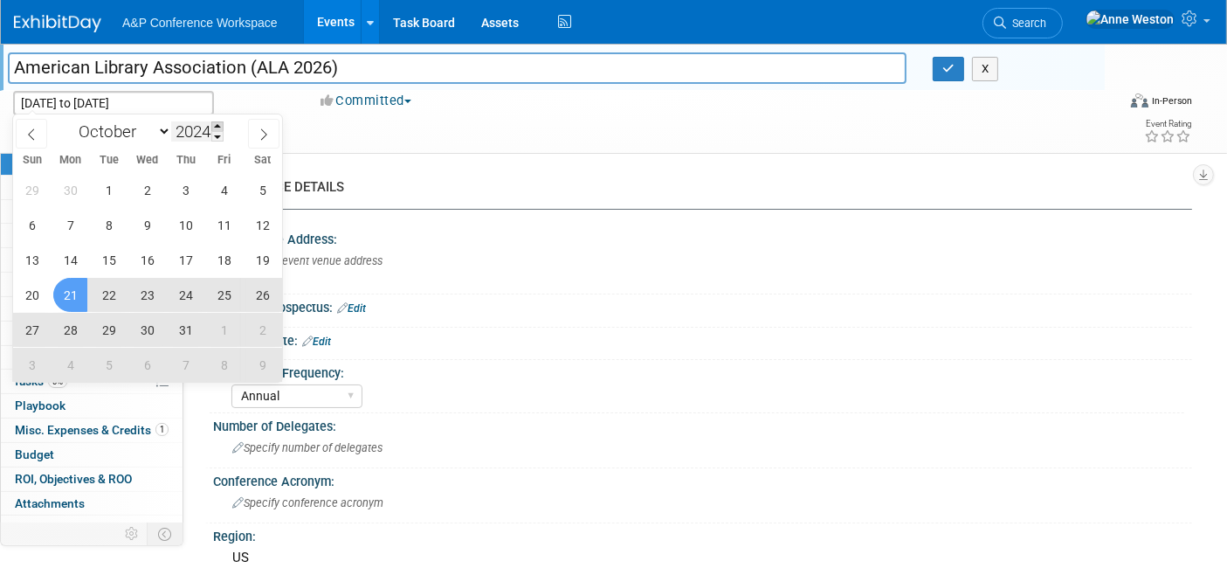
click at [217, 126] on span at bounding box center [217, 126] width 12 height 10
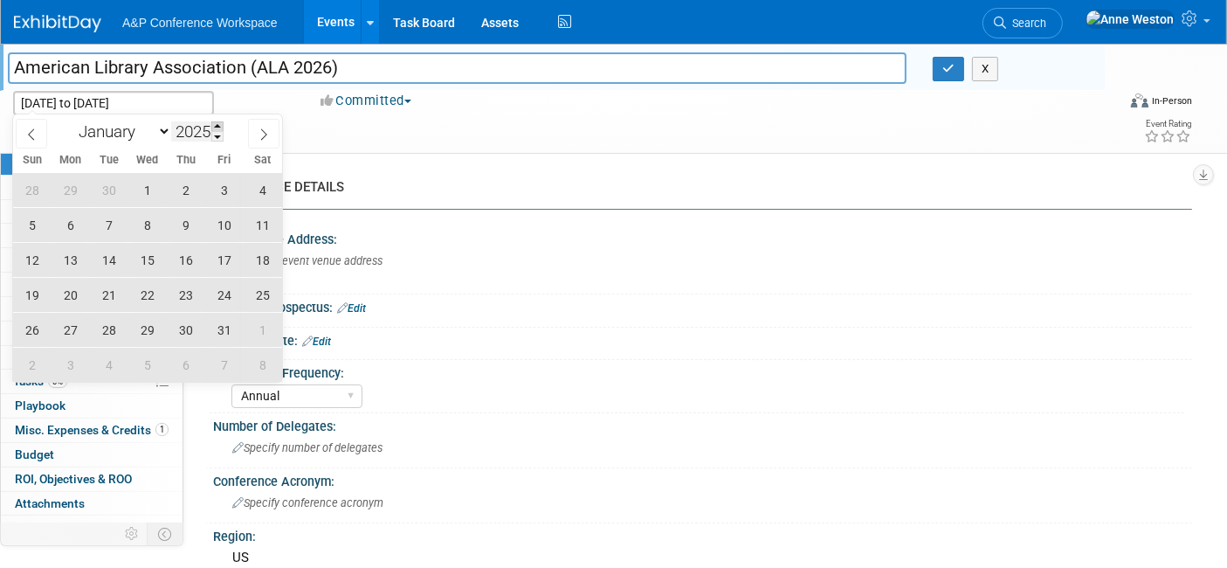
click at [217, 126] on span at bounding box center [217, 126] width 12 height 10
type input "2026"
click at [30, 128] on icon at bounding box center [31, 134] width 12 height 12
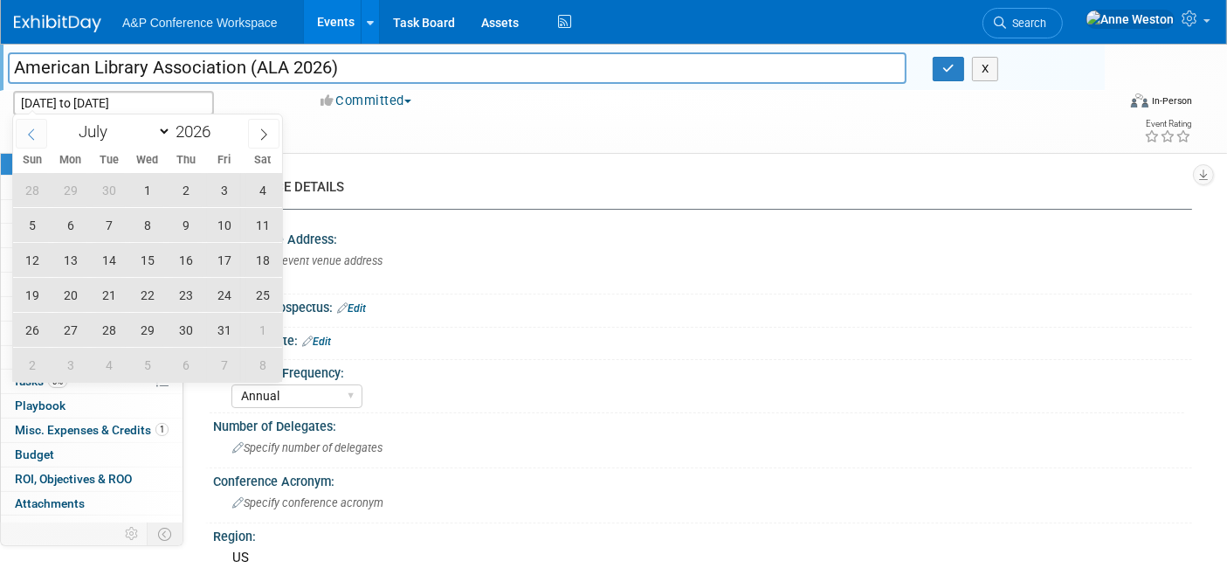
click at [30, 128] on icon at bounding box center [31, 134] width 12 height 12
select select "5"
click at [150, 295] on span "24" at bounding box center [147, 295] width 34 height 34
type input "[DATE]"
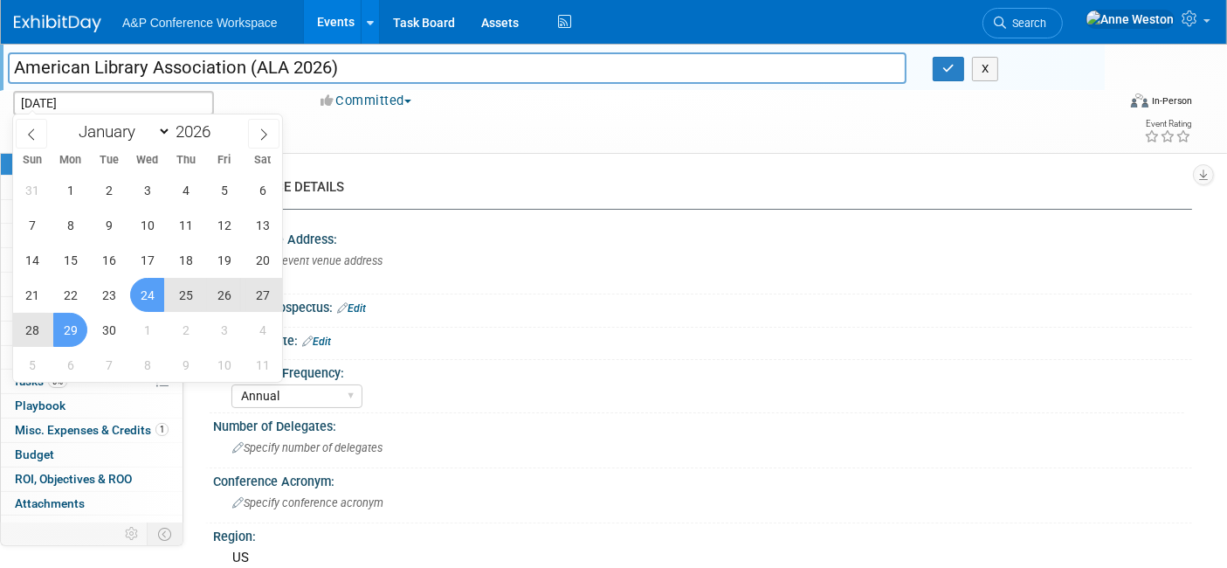
click at [58, 328] on span "29" at bounding box center [70, 330] width 34 height 34
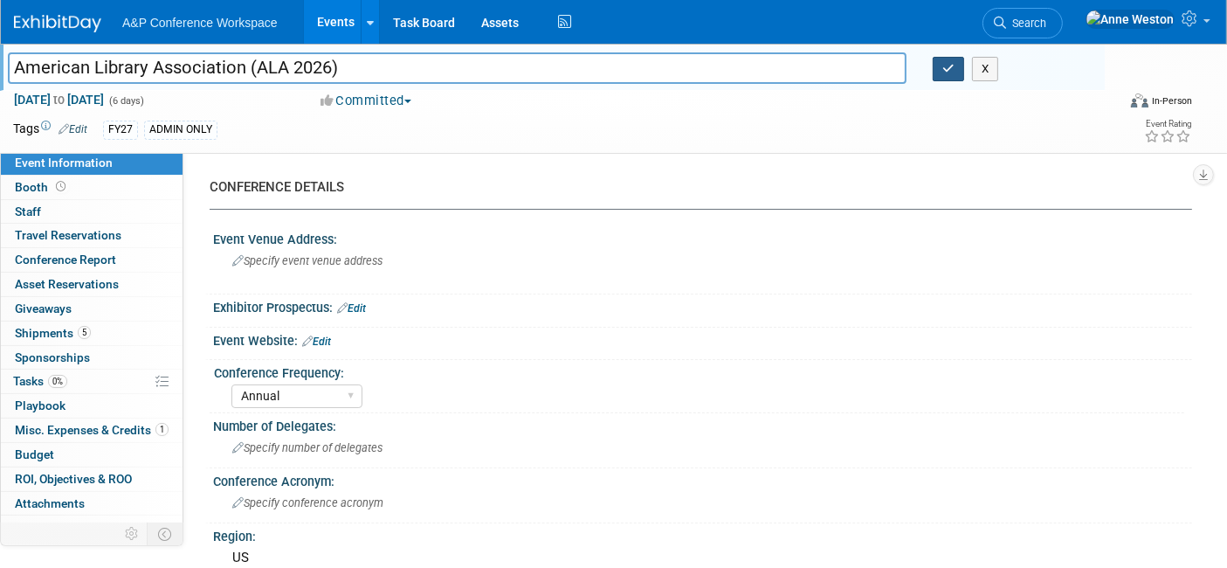
click at [947, 75] on button "button" at bounding box center [948, 69] width 31 height 24
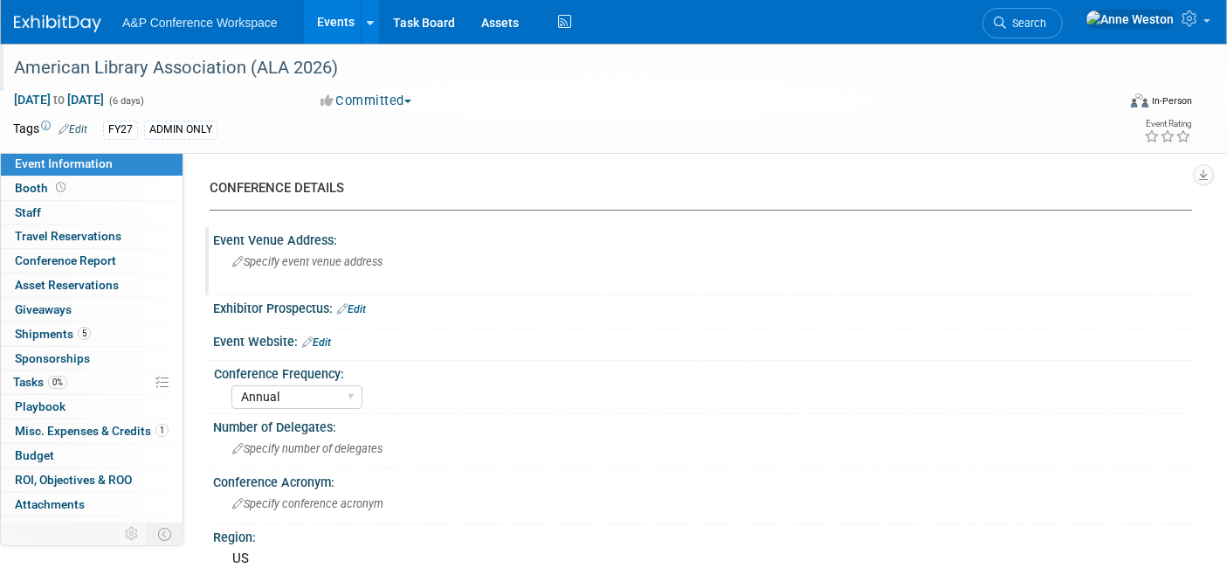
click at [315, 269] on div "Specify event venue address" at bounding box center [417, 268] width 382 height 40
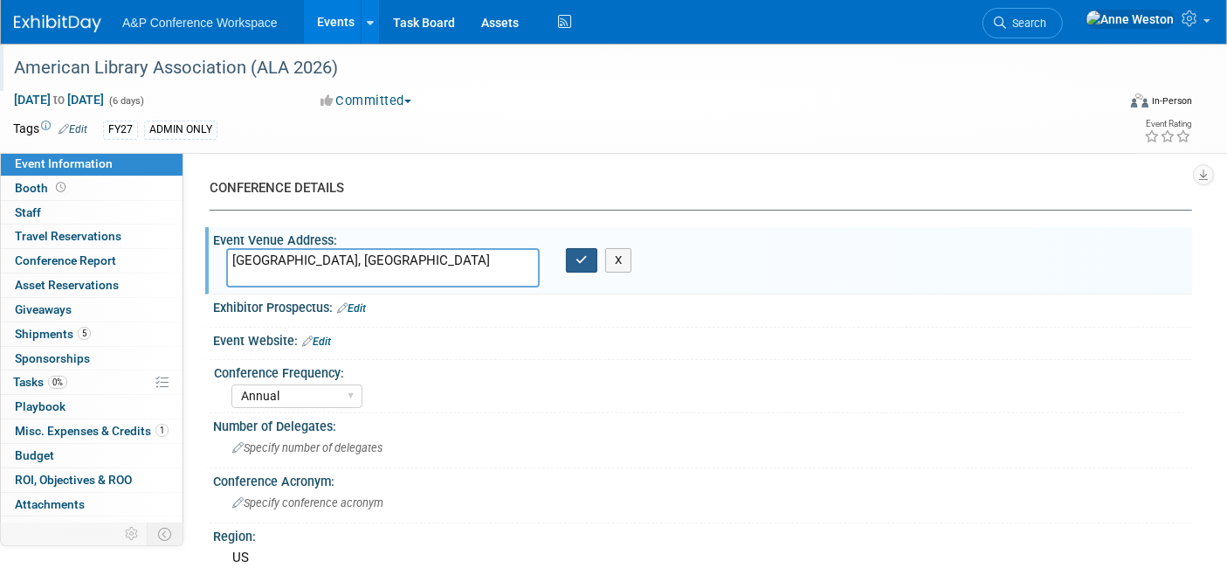
type textarea "[GEOGRAPHIC_DATA], [GEOGRAPHIC_DATA]"
click at [576, 259] on icon "button" at bounding box center [582, 259] width 12 height 11
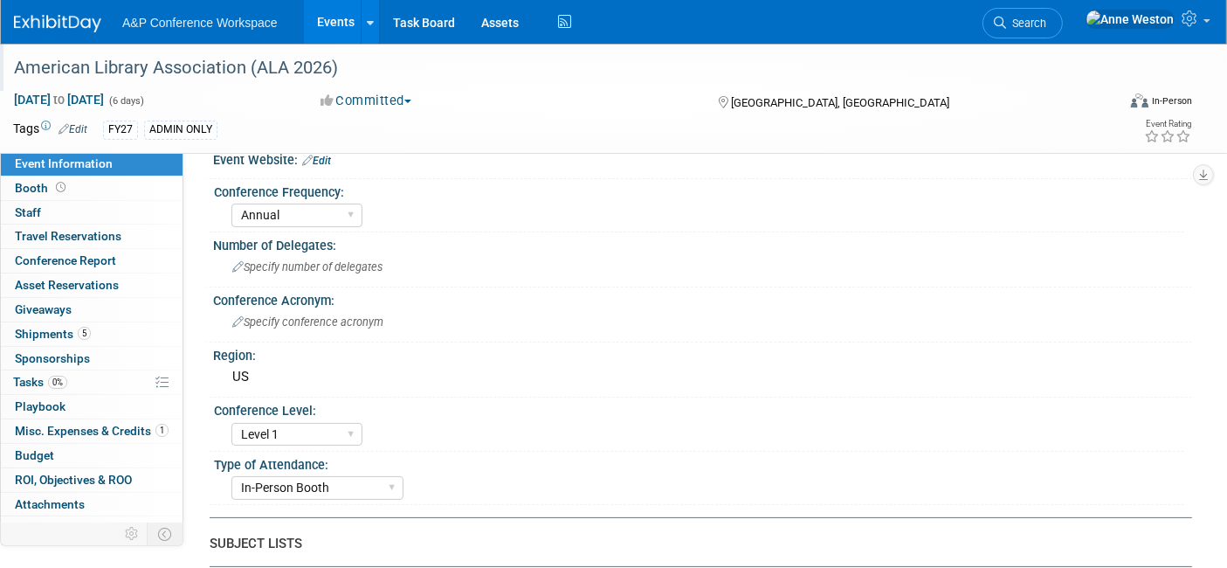
scroll to position [194, 0]
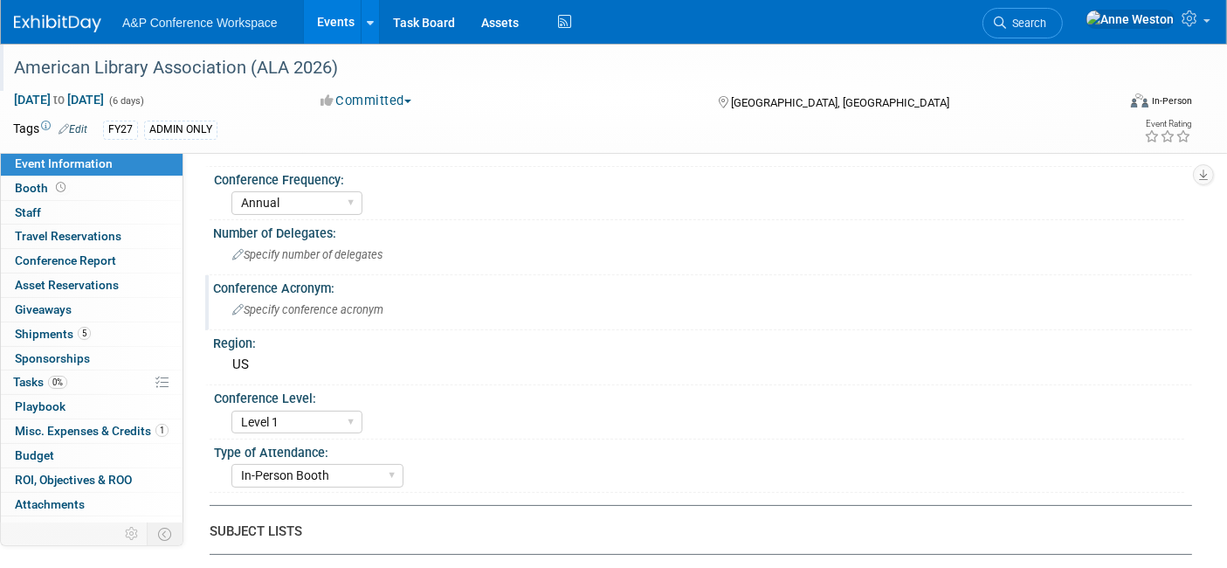
click at [297, 315] on div "Specify conference acronym" at bounding box center [702, 309] width 953 height 27
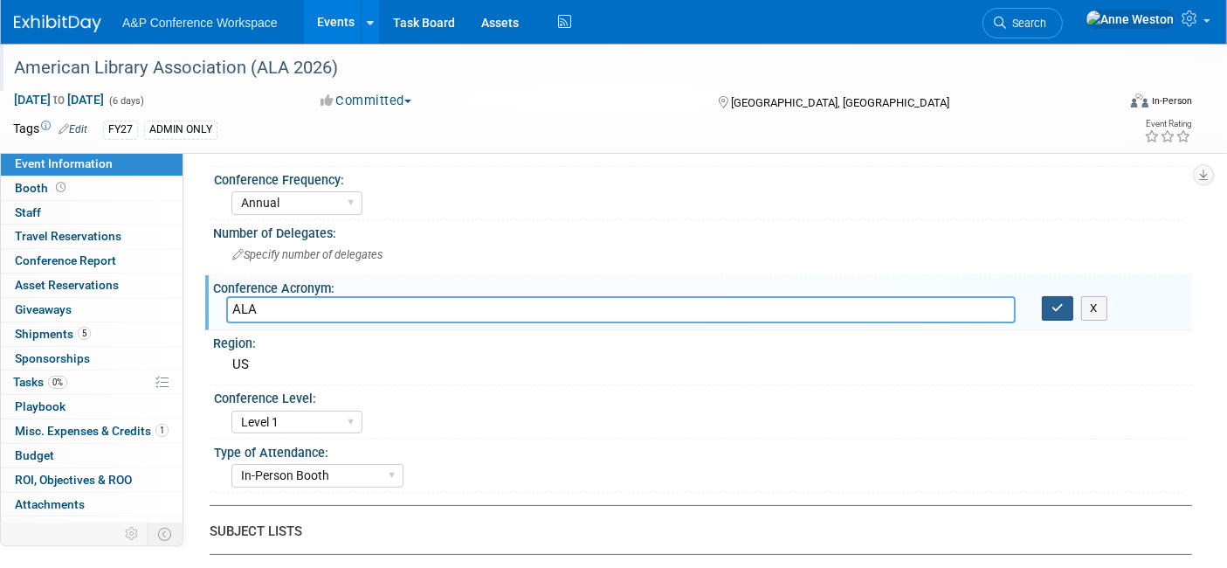
type input "ALA"
click at [1044, 303] on button "button" at bounding box center [1057, 308] width 31 height 24
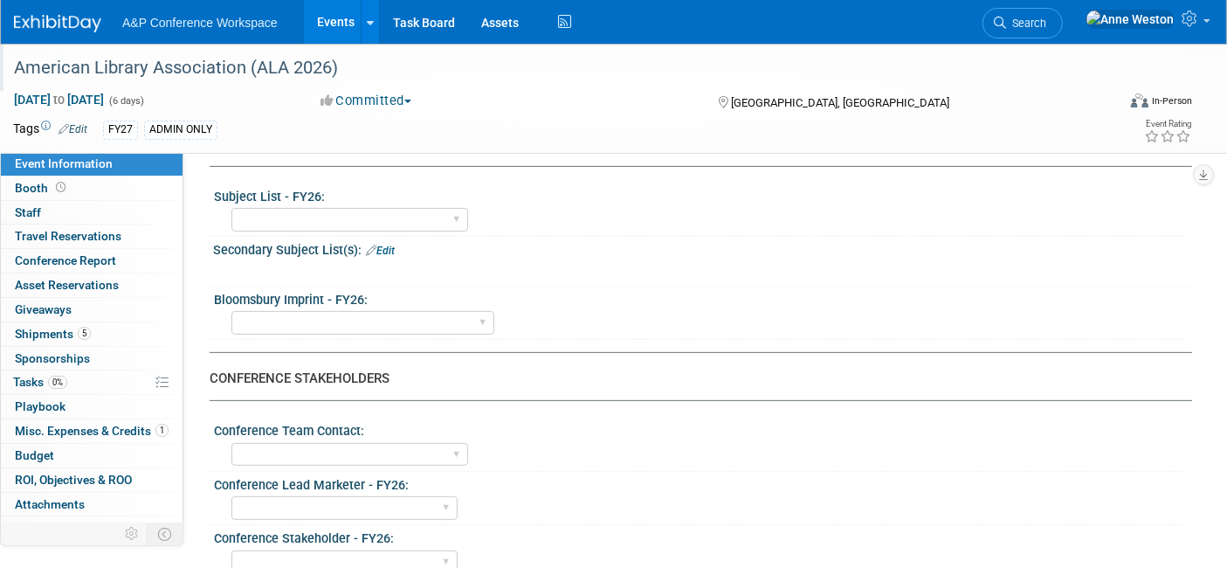
scroll to position [485, 0]
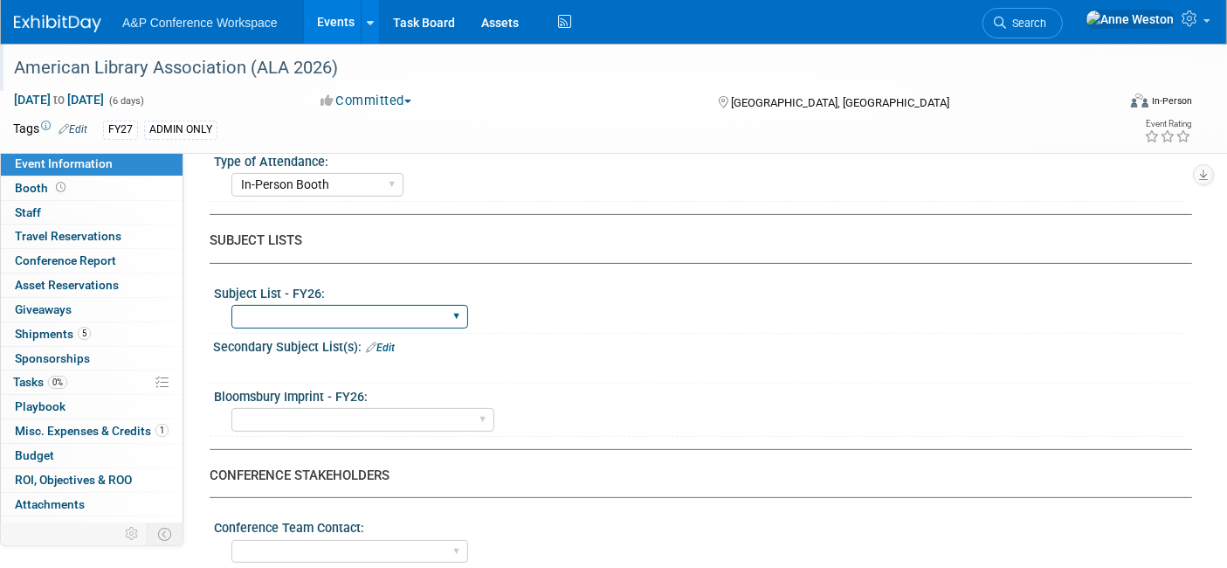
click at [346, 305] on select "ABC-CLIO Reference African Studies Anthropology Archaeology Architecture Archiv…" at bounding box center [350, 317] width 237 height 24
select select "Libraries"
click at [232, 305] on select "ABC-CLIO Reference African Studies Anthropology Archaeology Architecture Archiv…" at bounding box center [350, 317] width 237 height 24
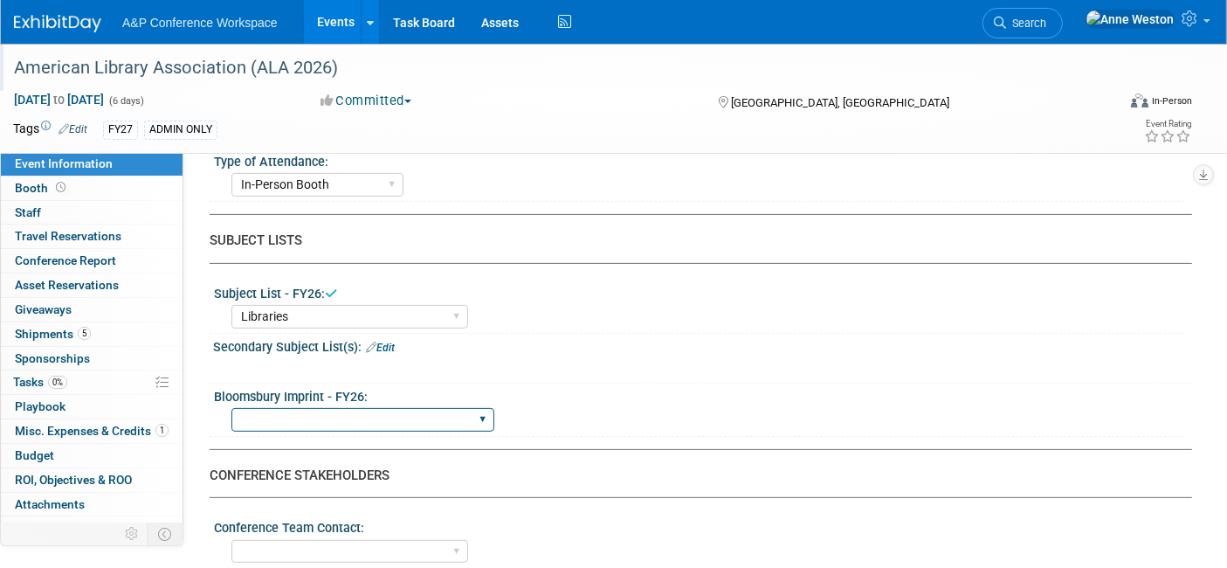
click at [331, 418] on select "Backbeat Bloomsbury Bloomsbury Academic Bloomsbury Digital Resources Bloomsbury…" at bounding box center [363, 420] width 263 height 24
select select "Bloomsbury Digital Resources"
click at [232, 408] on select "Backbeat Bloomsbury Bloomsbury Academic Bloomsbury Digital Resources Bloomsbury…" at bounding box center [363, 420] width 263 height 24
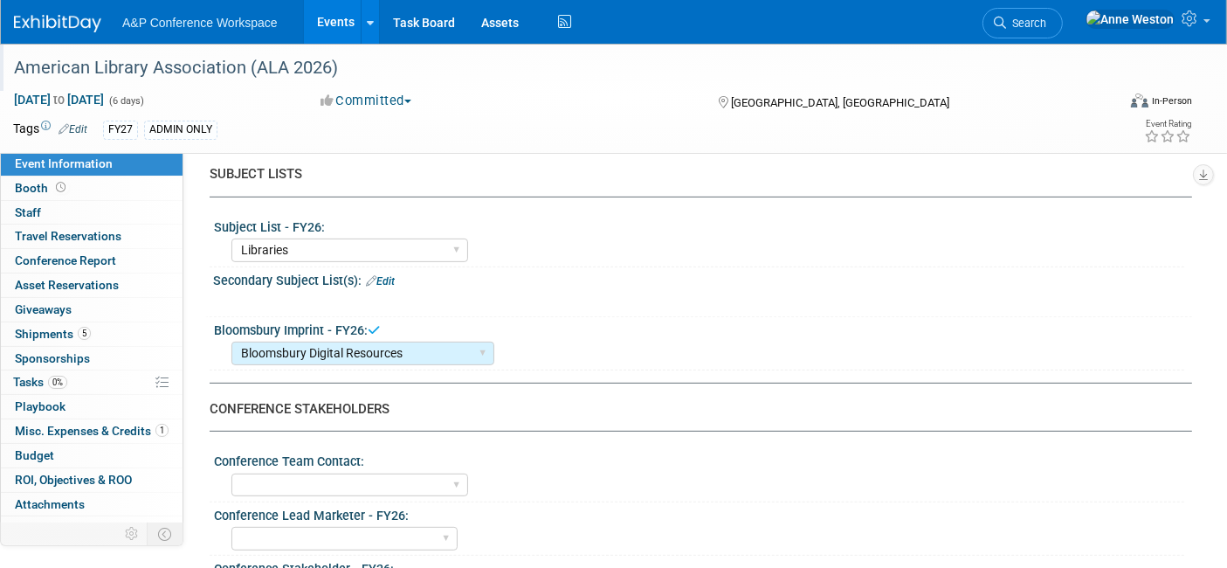
scroll to position [582, 0]
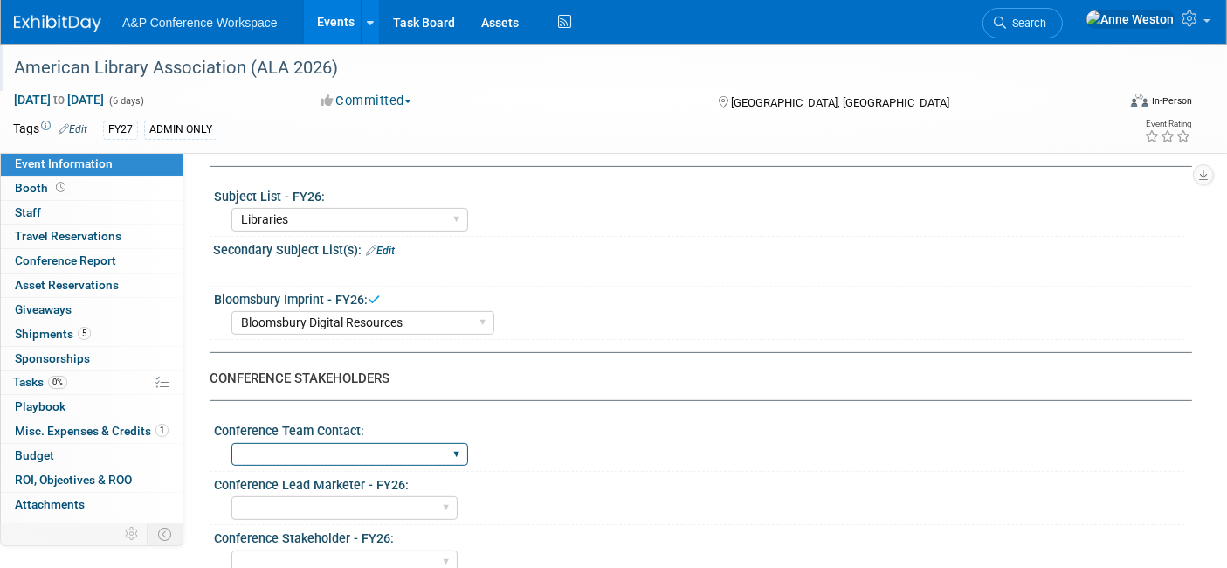
click at [375, 443] on select "[PERSON_NAME] [PERSON_NAME] [PERSON_NAME] [PERSON_NAME] & [PERSON_NAME] [PERSON…" at bounding box center [350, 455] width 237 height 24
select select "[PERSON_NAME]"
click at [232, 443] on select "[PERSON_NAME] [PERSON_NAME] [PERSON_NAME] [PERSON_NAME] & [PERSON_NAME] [PERSON…" at bounding box center [350, 455] width 237 height 24
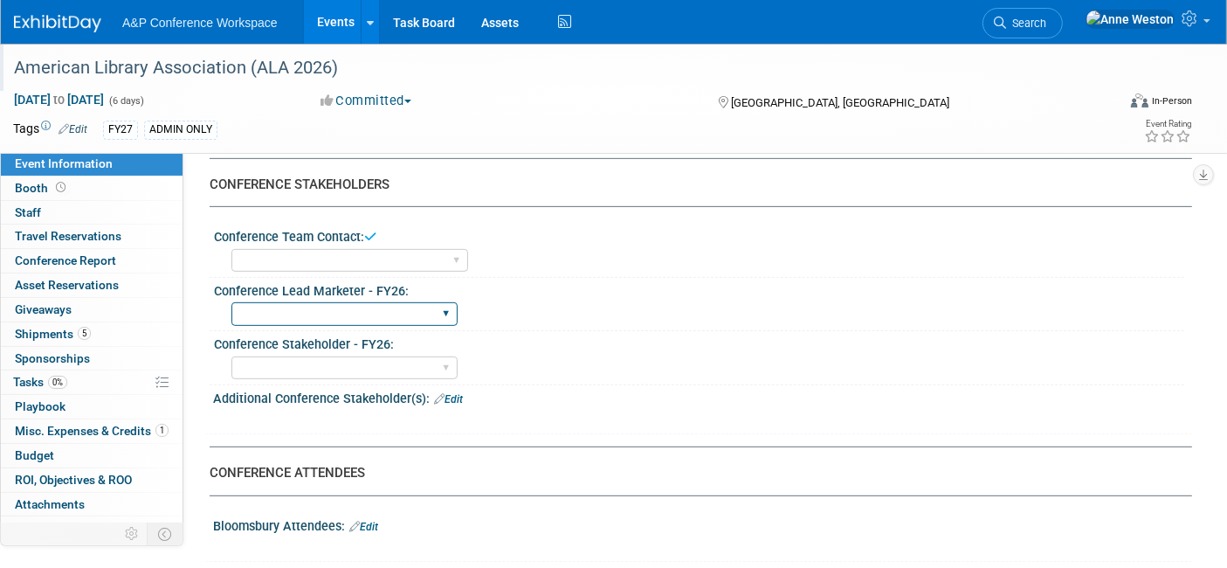
click at [332, 302] on select "[PERSON_NAME] [PERSON_NAME] [PERSON_NAME] [PERSON_NAME] [PERSON_NAME] [PERSON_N…" at bounding box center [345, 314] width 226 height 24
select select "[PERSON_NAME]"
click at [232, 302] on select "[PERSON_NAME] [PERSON_NAME] [PERSON_NAME] [PERSON_NAME] [PERSON_NAME] [PERSON_N…" at bounding box center [345, 314] width 226 height 24
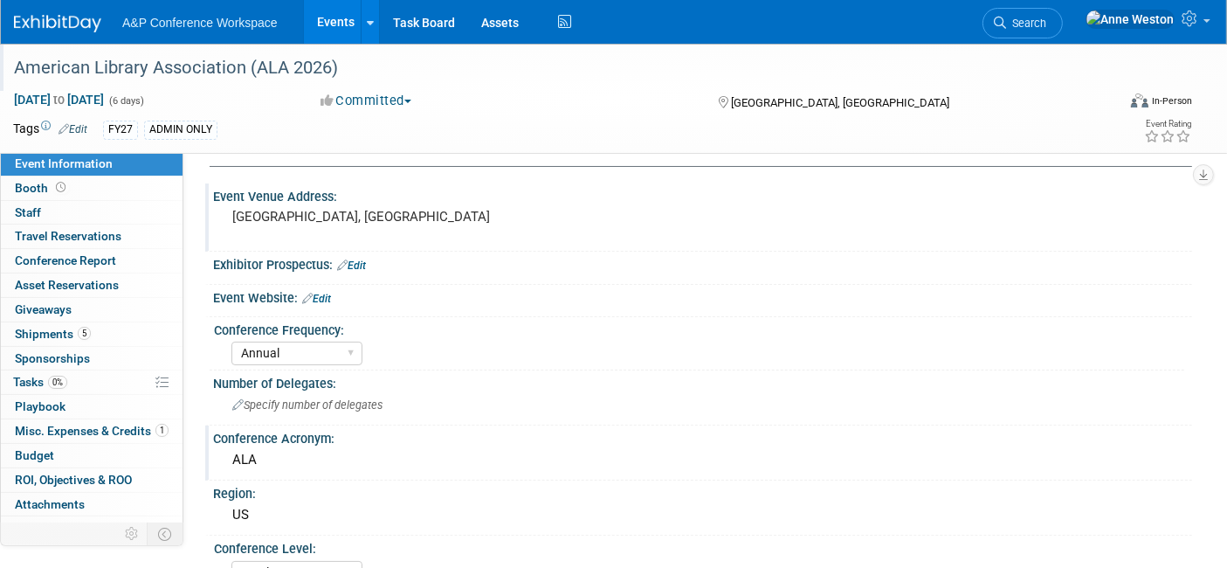
scroll to position [0, 0]
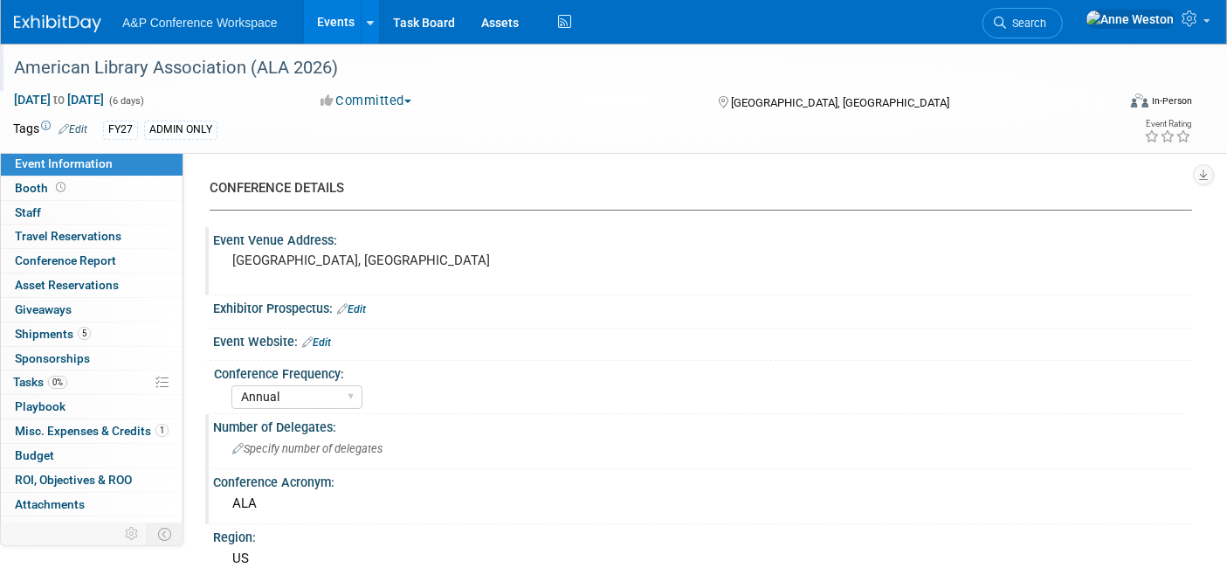
click at [317, 451] on span "Specify number of delegates" at bounding box center [307, 448] width 150 height 13
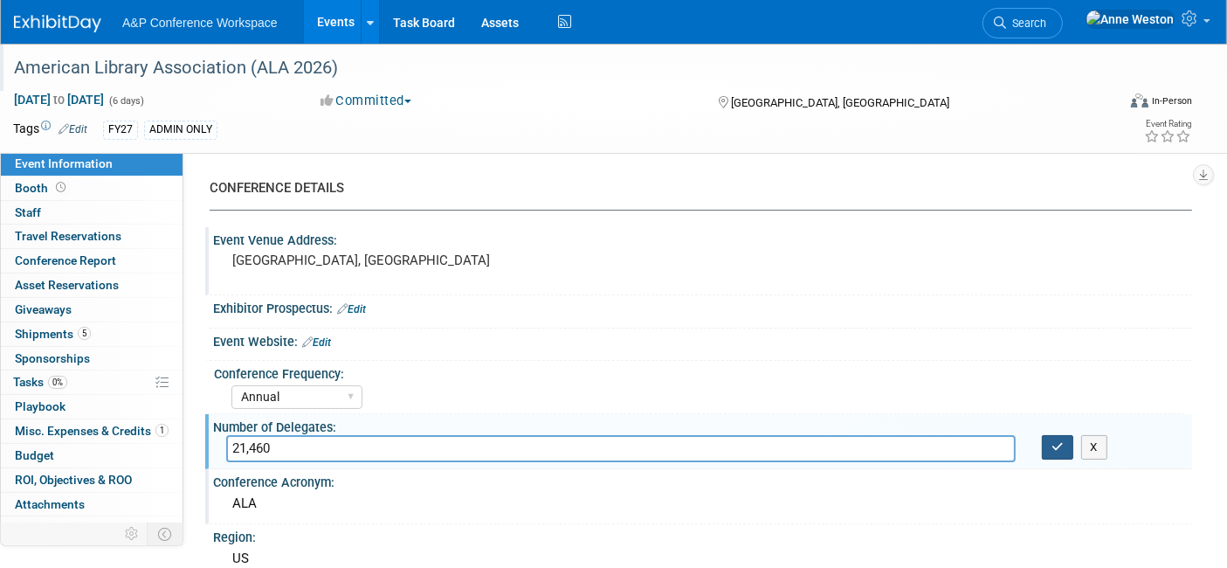
type input "21,460"
click at [1052, 441] on icon "button" at bounding box center [1058, 446] width 12 height 11
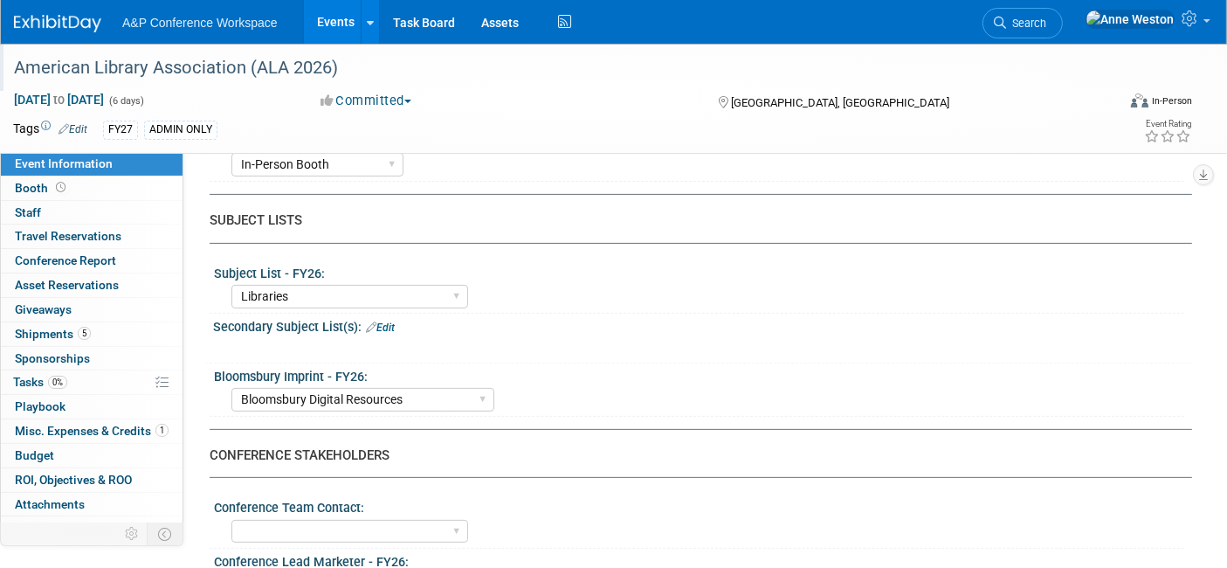
scroll to position [485, 0]
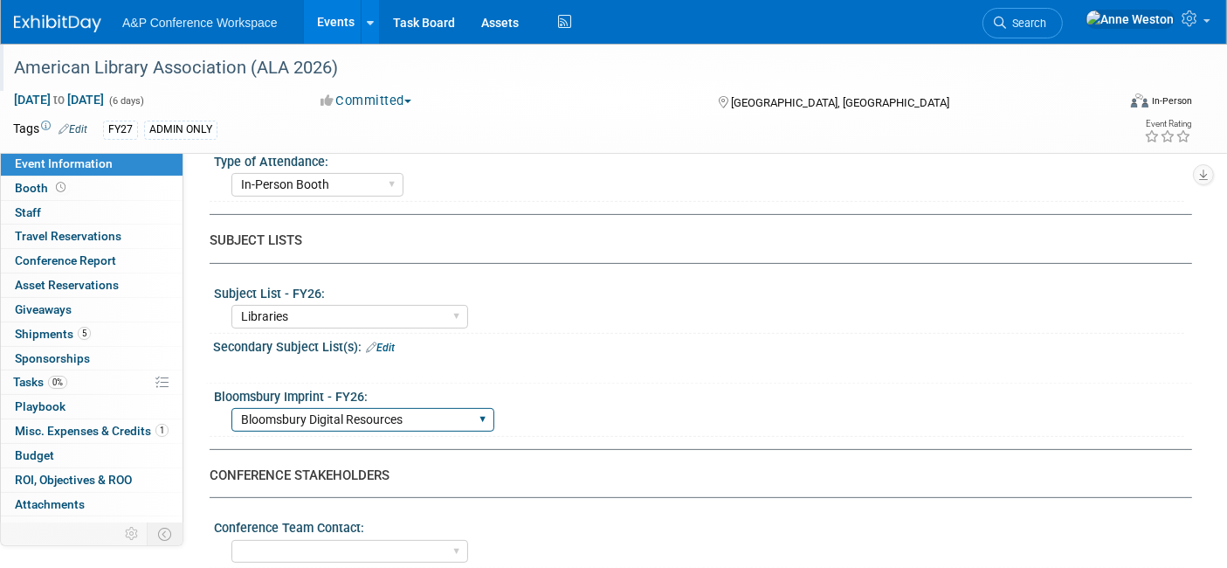
click at [370, 419] on select "Backbeat Bloomsbury Bloomsbury Academic Bloomsbury Digital Resources Bloomsbury…" at bounding box center [363, 420] width 263 height 24
select select "Bloomsbury"
click at [232, 408] on select "Backbeat Bloomsbury Bloomsbury Academic Bloomsbury Digital Resources Bloomsbury…" at bounding box center [363, 420] width 263 height 24
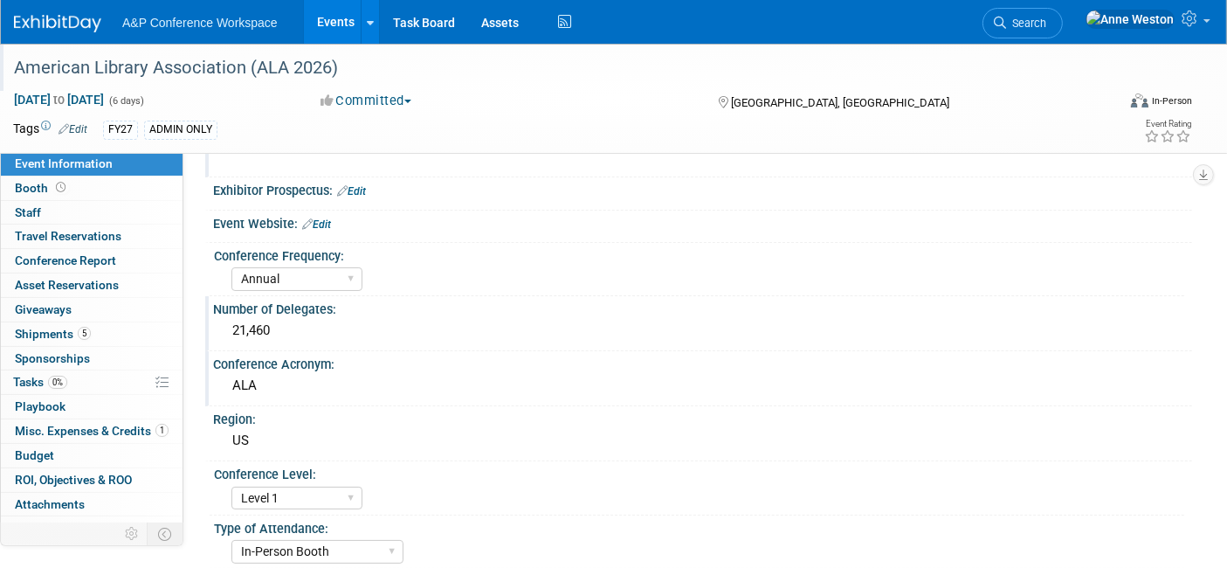
scroll to position [0, 0]
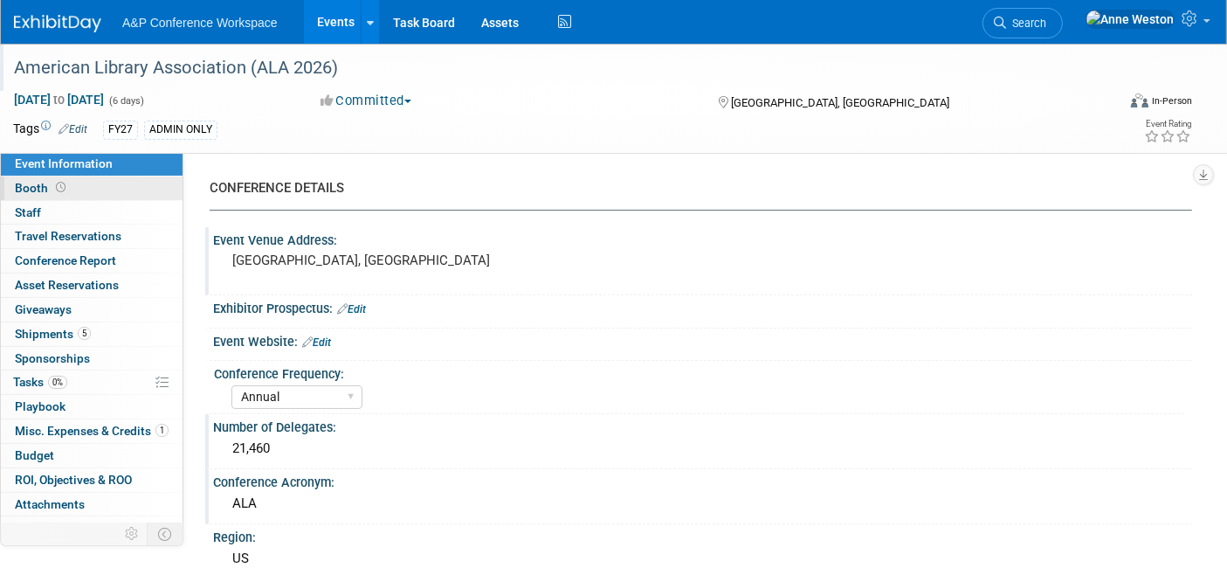
click at [65, 185] on span at bounding box center [60, 187] width 17 height 13
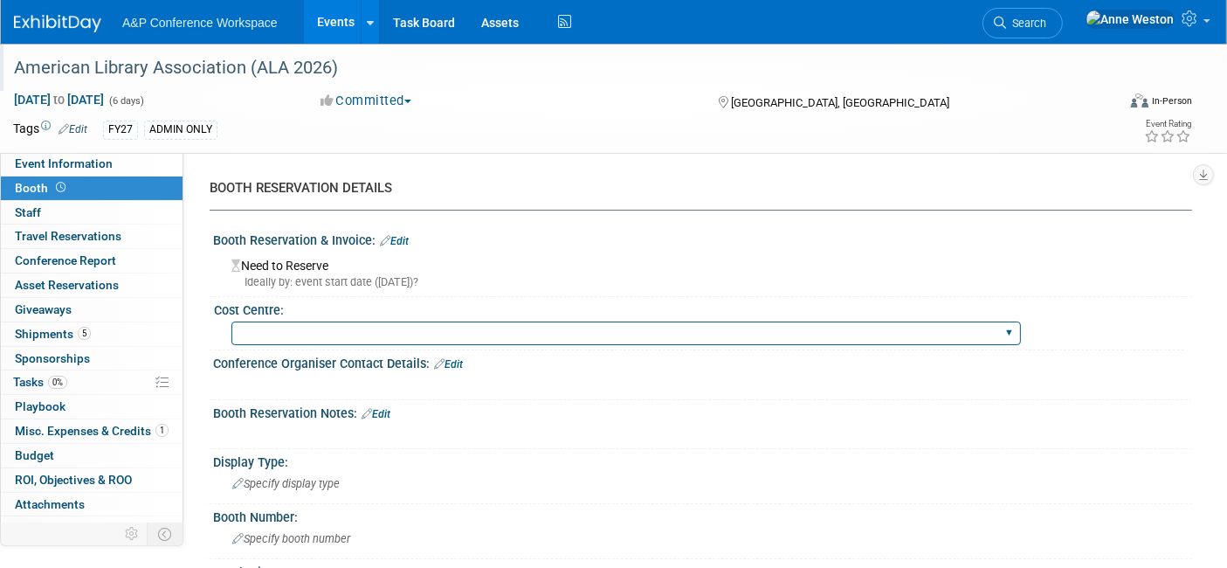
click at [373, 330] on select "BGBG BLRG BPDL BUAV BUIB BUMD COBA COMD CUAP FBAP HART IBIB RGP DIGI BUHA ABC-C…" at bounding box center [627, 333] width 790 height 24
select select "DIGI"
click at [232, 321] on select "BGBG BLRG BPDL BUAV BUIB BUMD COBA COMD CUAP FBAP HART IBIB RGP DIGI BUHA ABC-C…" at bounding box center [627, 333] width 790 height 24
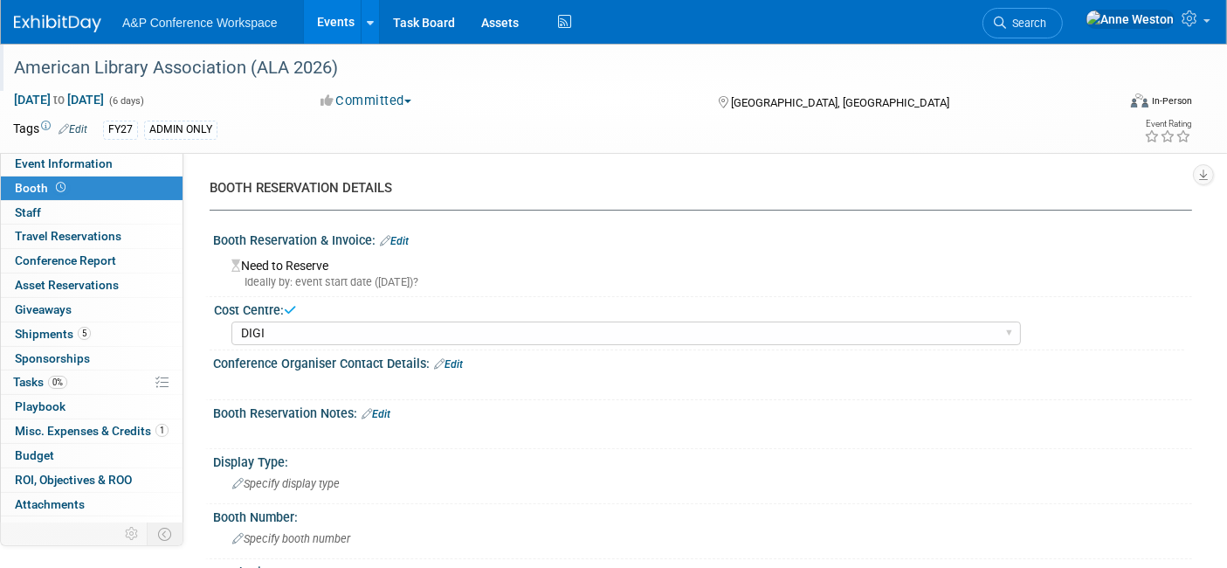
click at [402, 238] on link "Edit" at bounding box center [394, 241] width 29 height 12
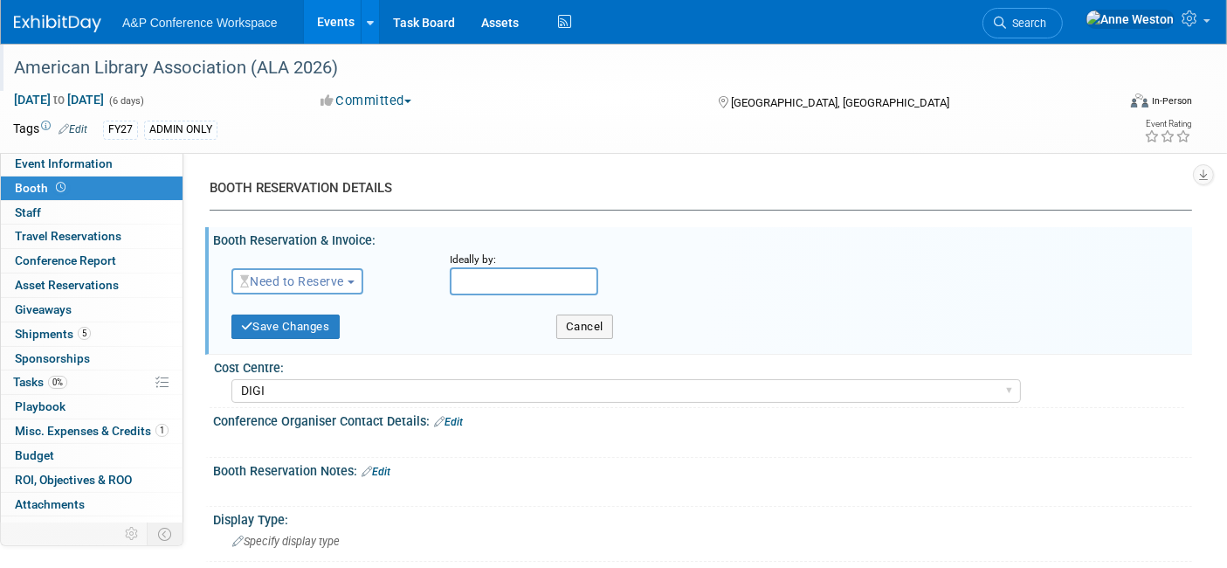
click at [292, 280] on span "Need to Reserve" at bounding box center [292, 281] width 104 height 14
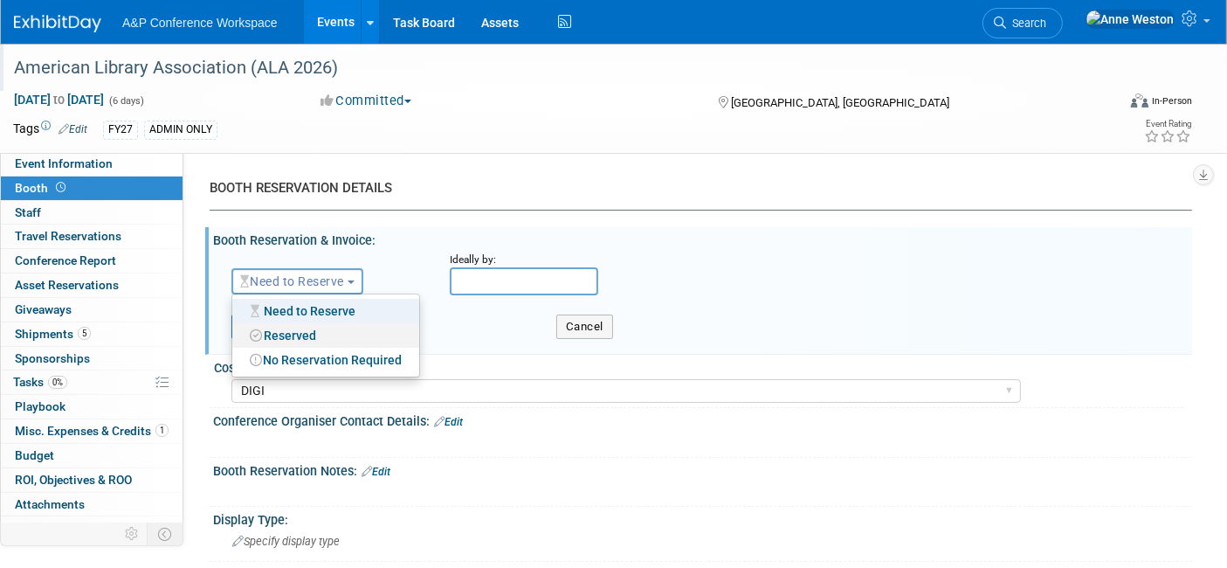
click at [284, 336] on link "Reserved" at bounding box center [325, 335] width 187 height 24
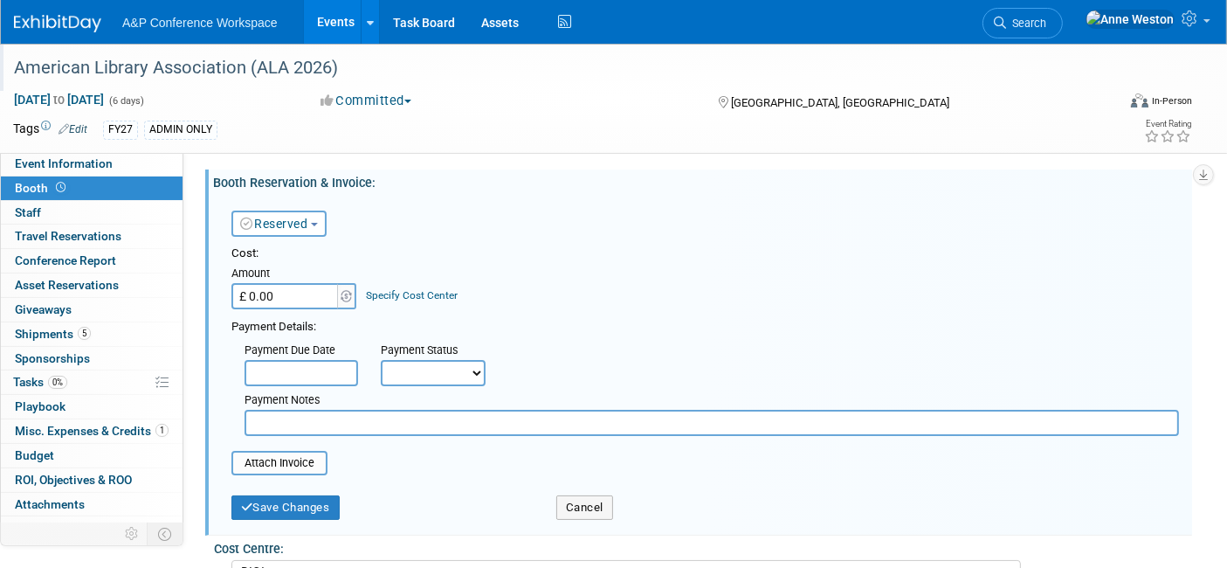
scroll to position [97, 0]
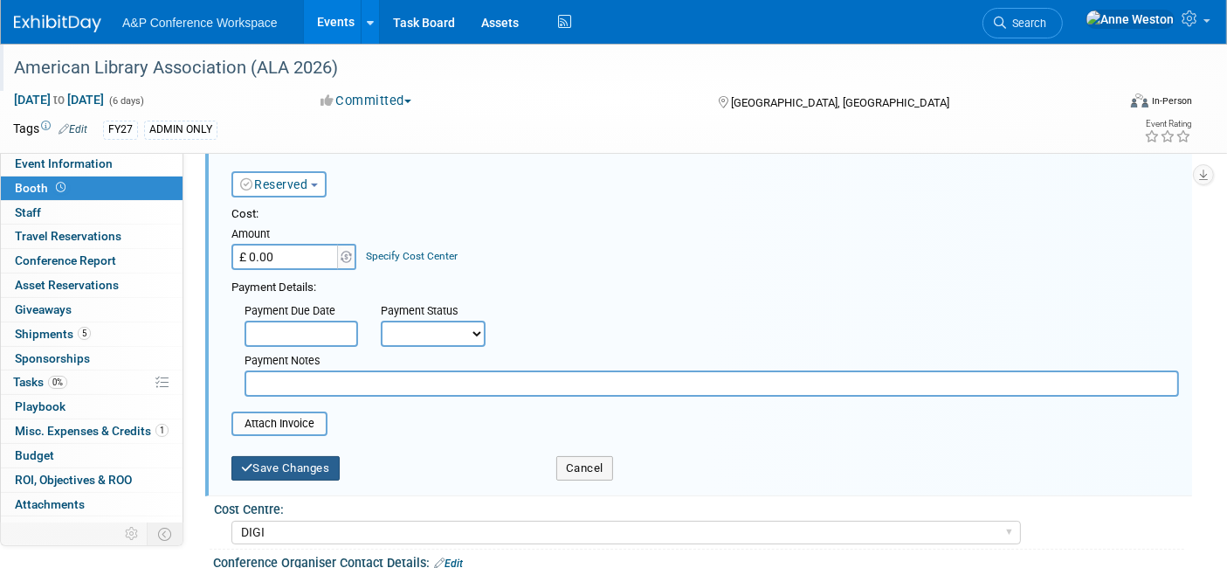
click at [304, 458] on button "Save Changes" at bounding box center [286, 468] width 108 height 24
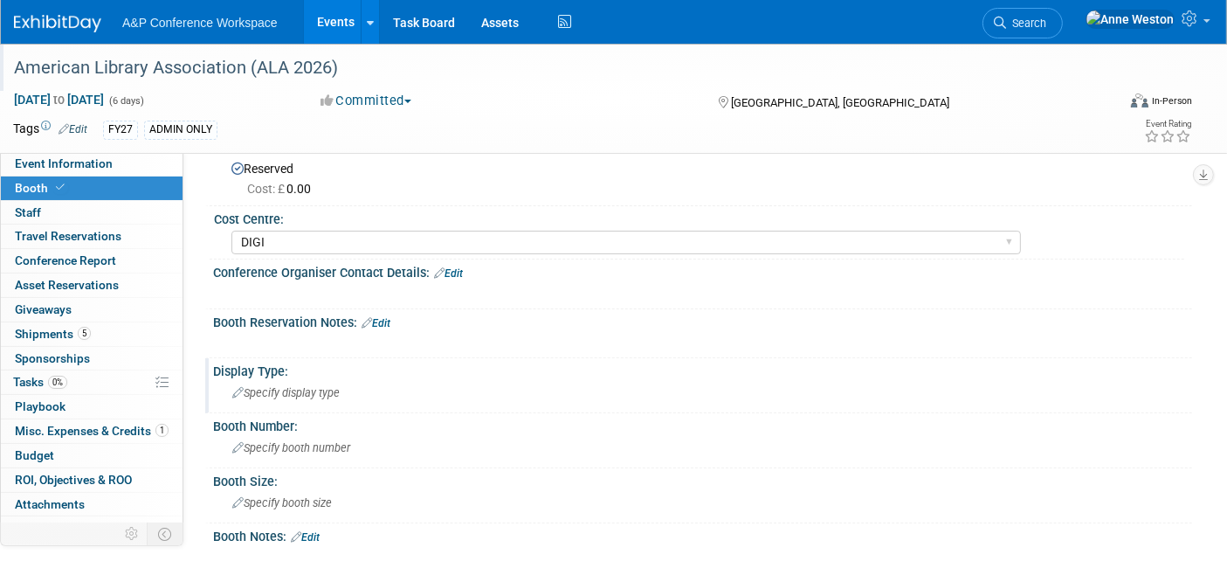
click at [315, 393] on span "Specify display type" at bounding box center [285, 392] width 107 height 13
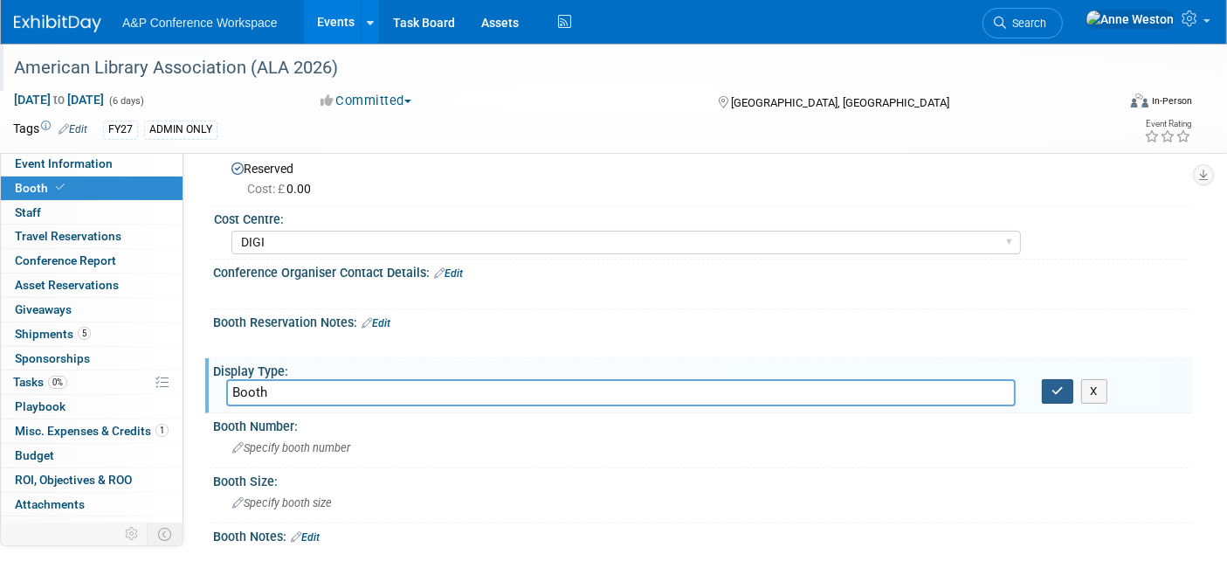
type input "Booth"
click at [1053, 385] on icon "button" at bounding box center [1058, 390] width 12 height 11
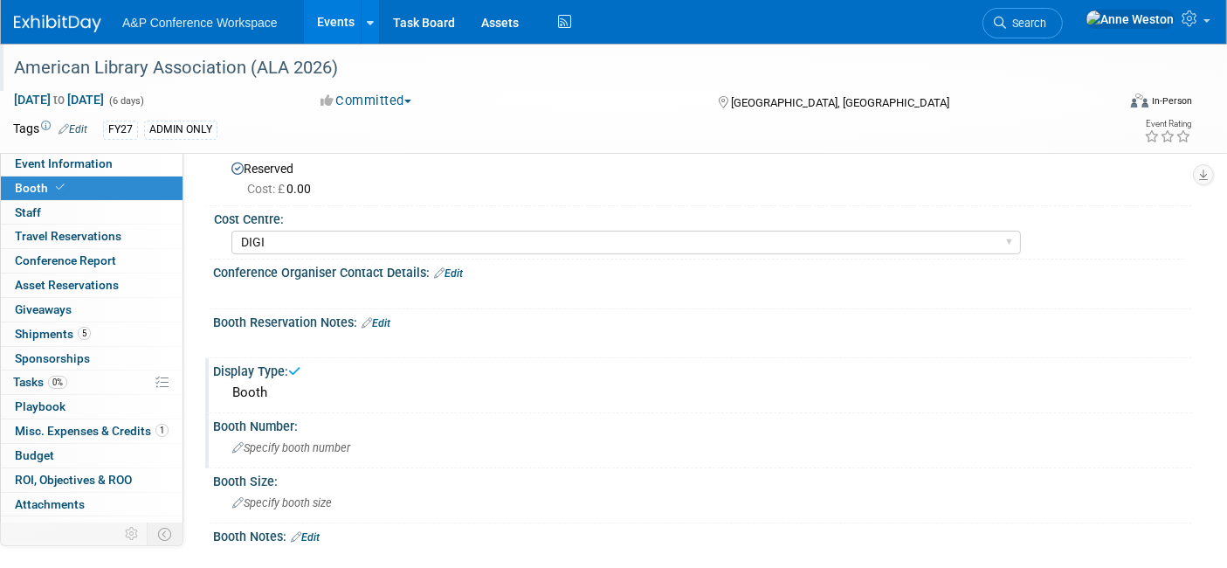
click at [417, 437] on div "Specify booth number" at bounding box center [702, 447] width 953 height 27
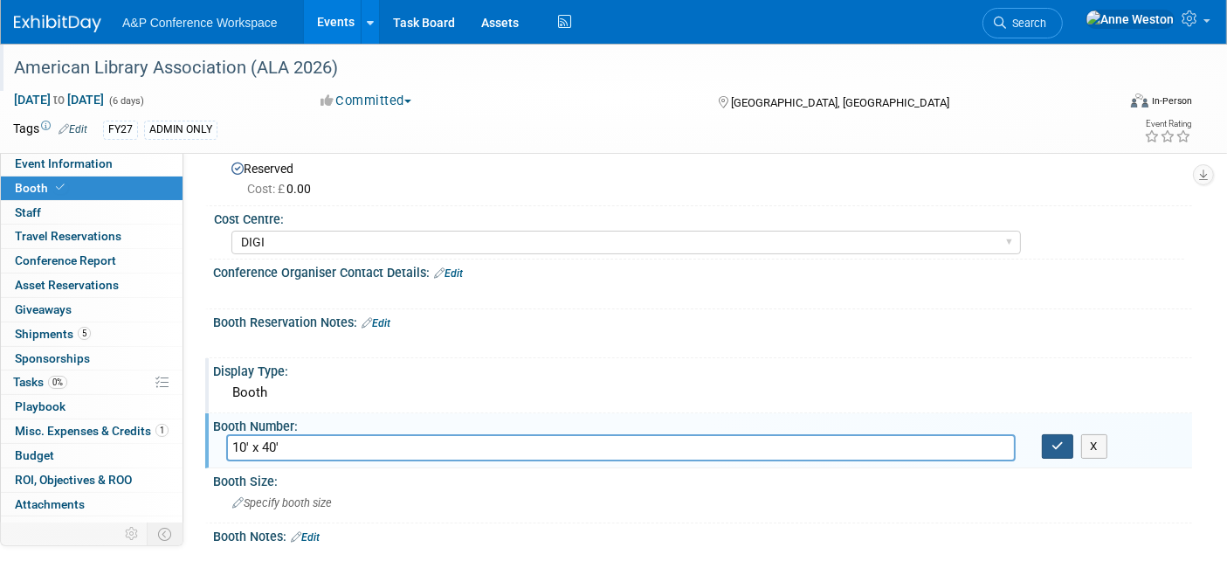
type input "10' x 40'"
click at [1047, 441] on button "button" at bounding box center [1057, 446] width 31 height 24
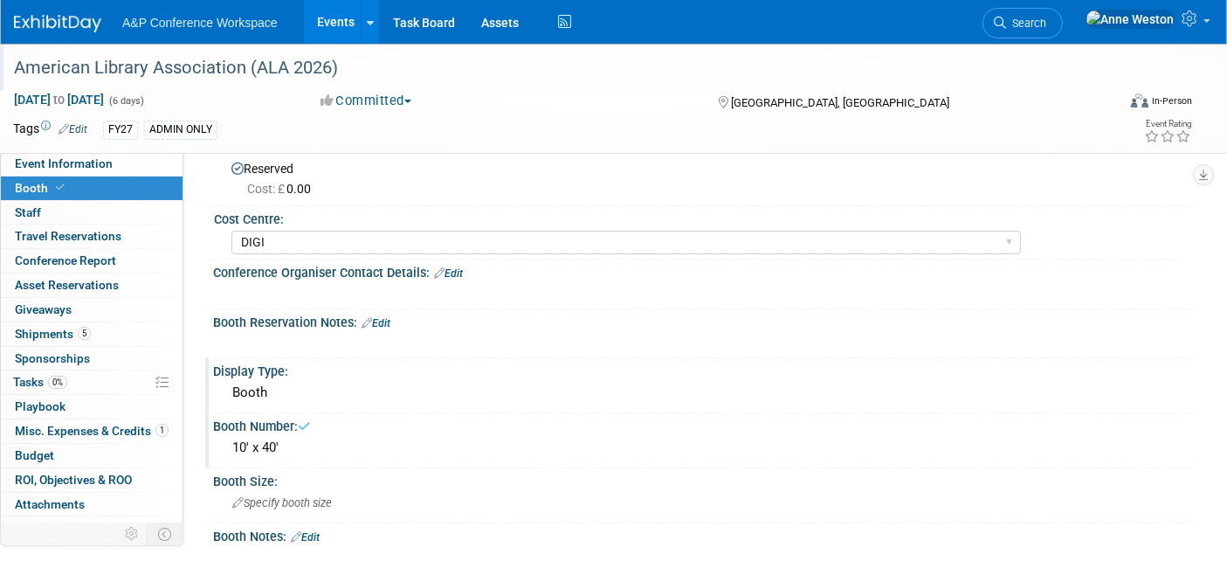
click at [321, 445] on div "10' x 40'" at bounding box center [702, 447] width 953 height 27
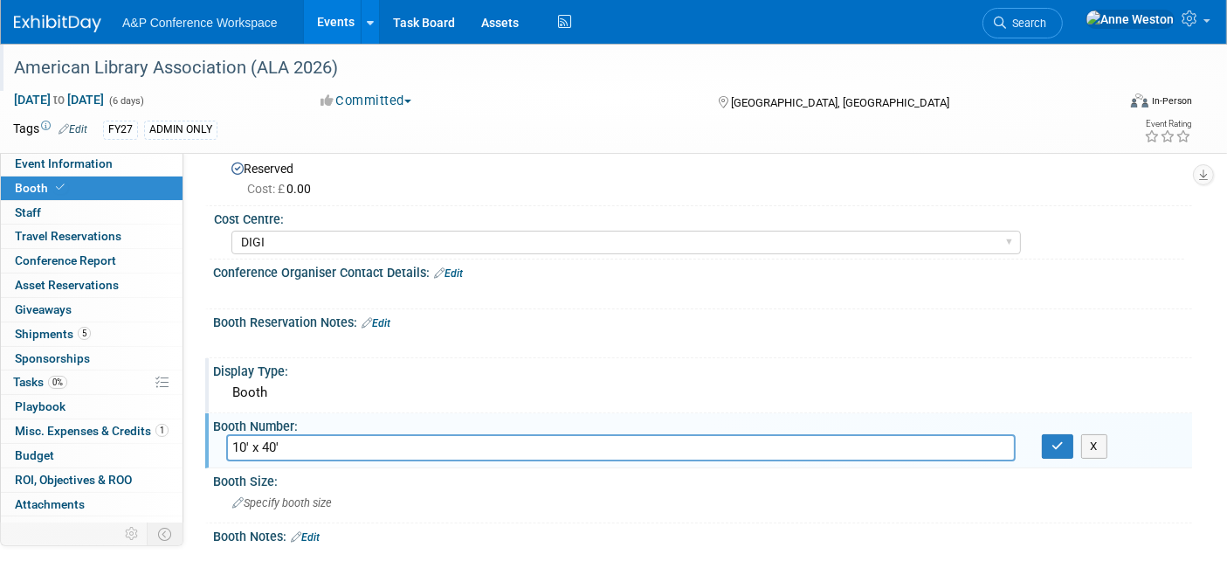
drag, startPoint x: 257, startPoint y: 443, endPoint x: 196, endPoint y: 446, distance: 61.2
click at [257, 497] on span "Specify booth size" at bounding box center [282, 502] width 100 height 13
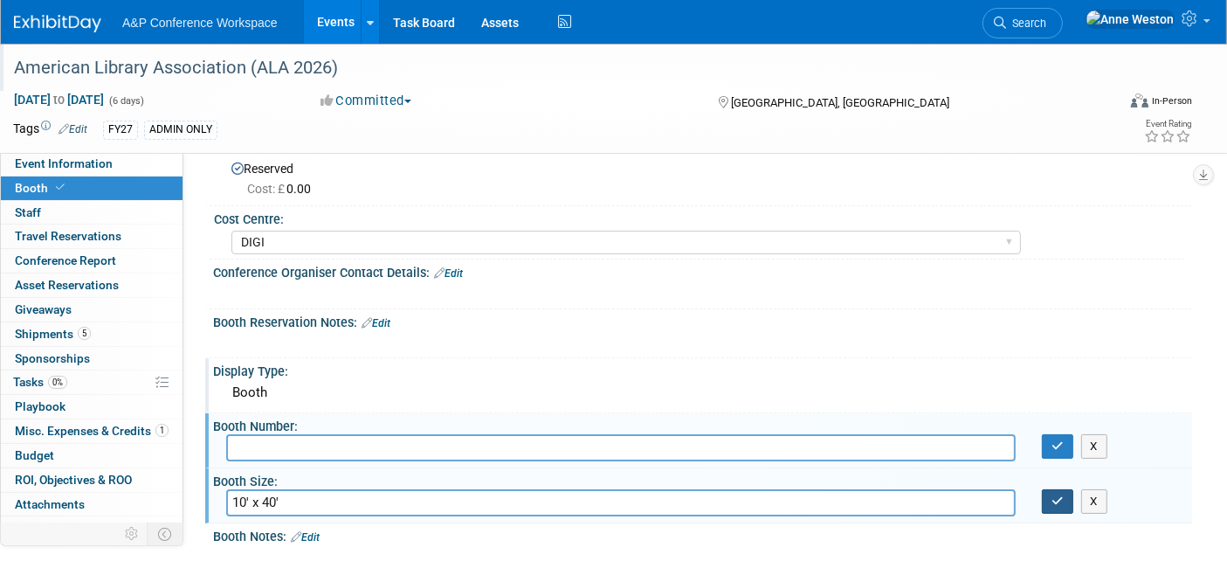
type input "10' x 40'"
click at [1050, 495] on button "button" at bounding box center [1057, 501] width 31 height 24
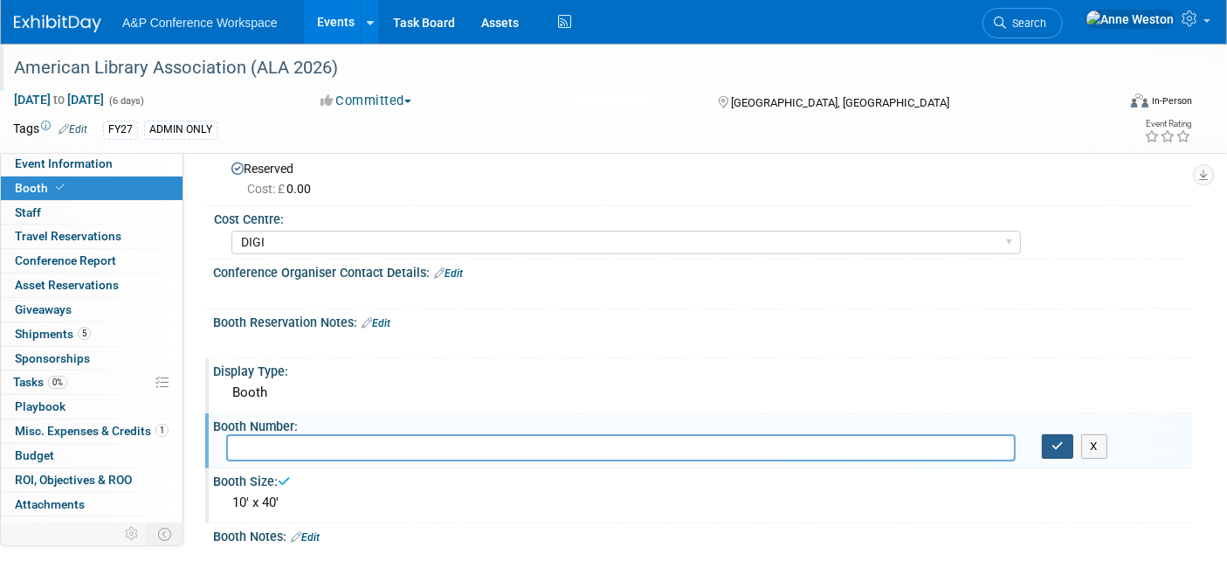
click at [1061, 440] on icon "button" at bounding box center [1058, 445] width 12 height 11
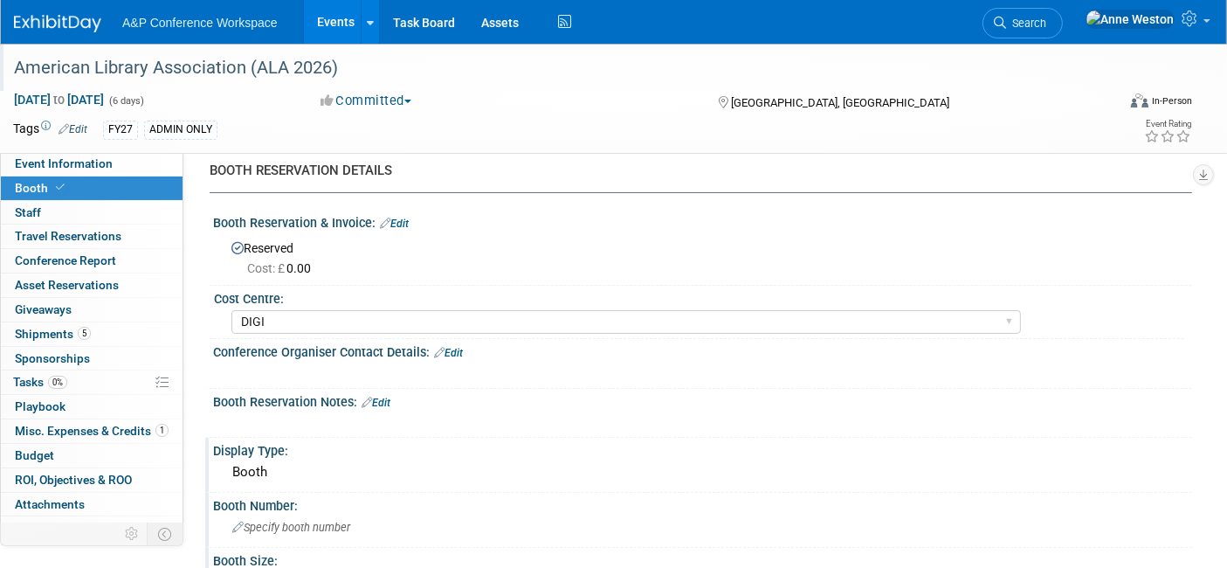
scroll to position [0, 0]
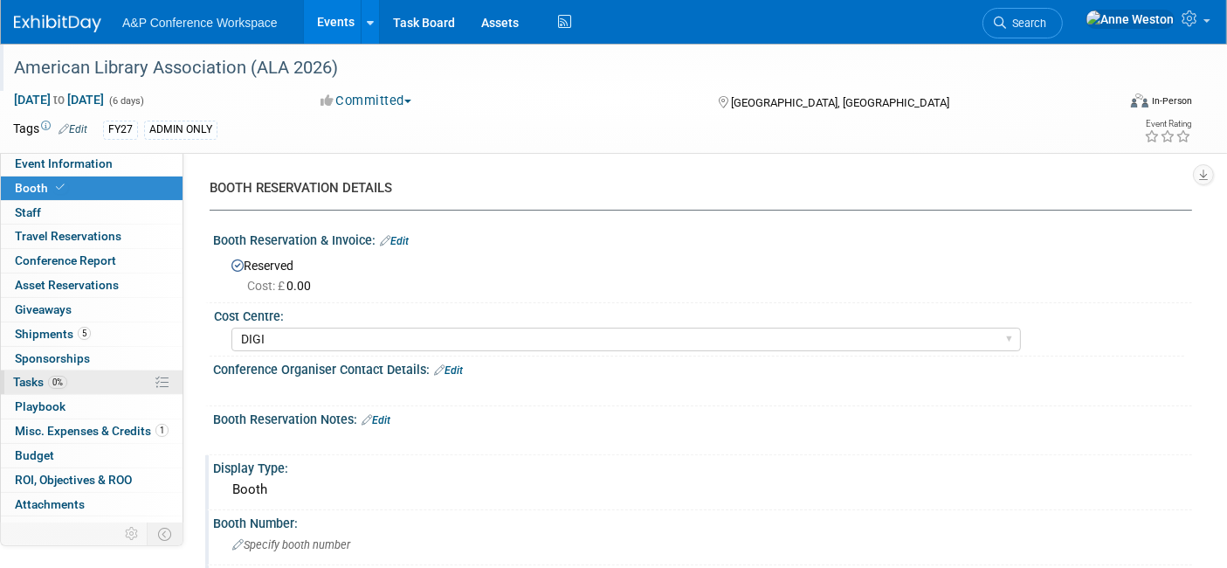
click at [60, 376] on span "0%" at bounding box center [57, 382] width 19 height 13
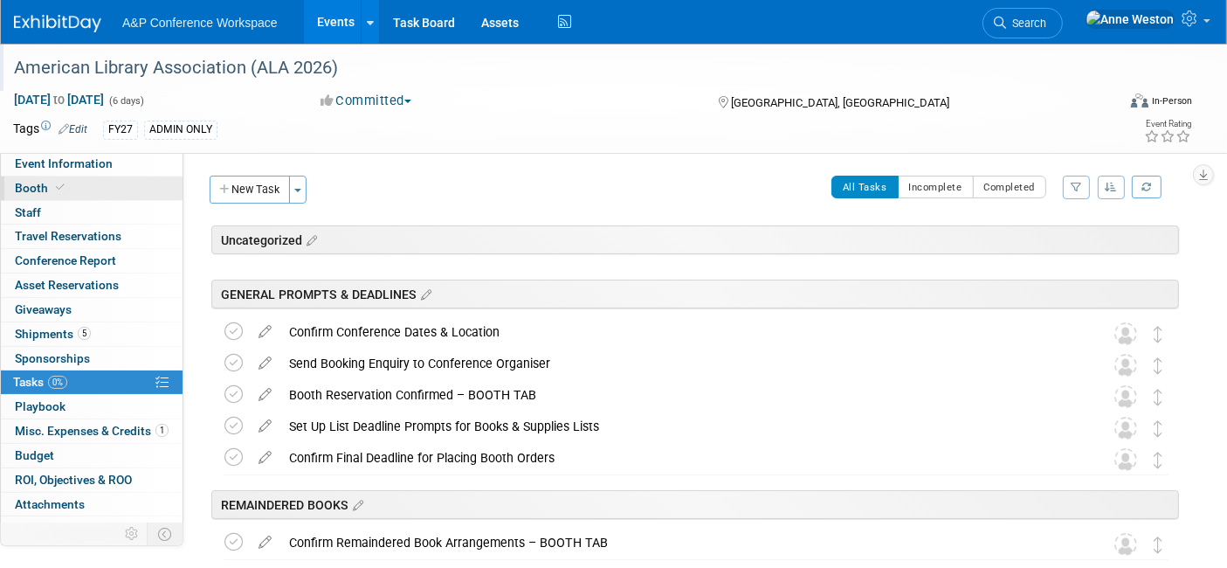
click at [59, 183] on icon at bounding box center [60, 188] width 9 height 10
select select "DIGI"
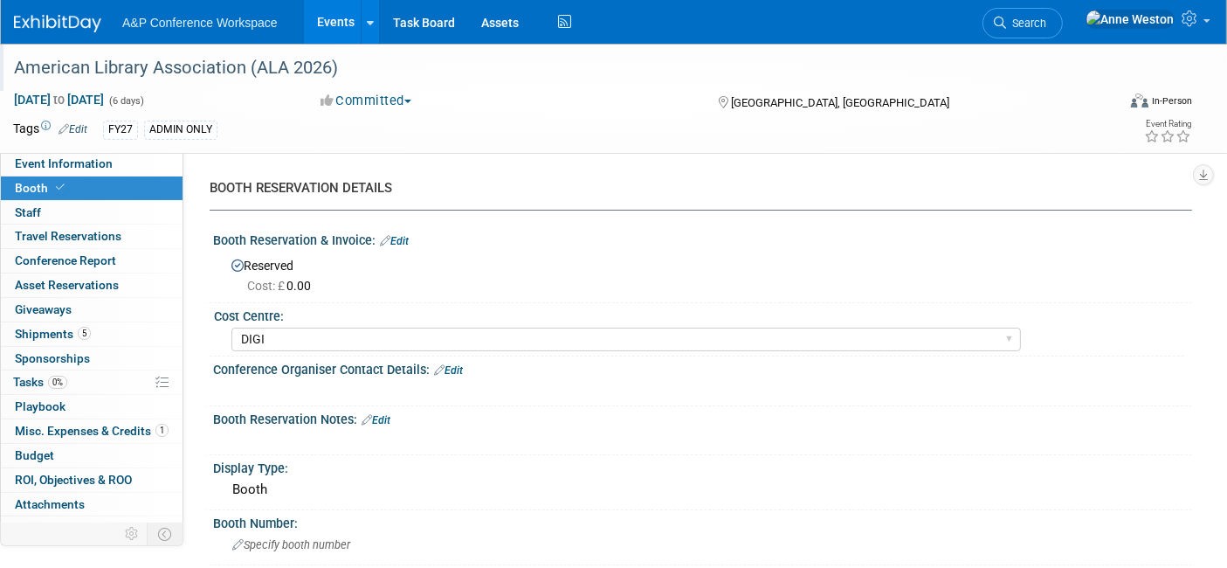
click at [398, 238] on link "Edit" at bounding box center [394, 241] width 29 height 12
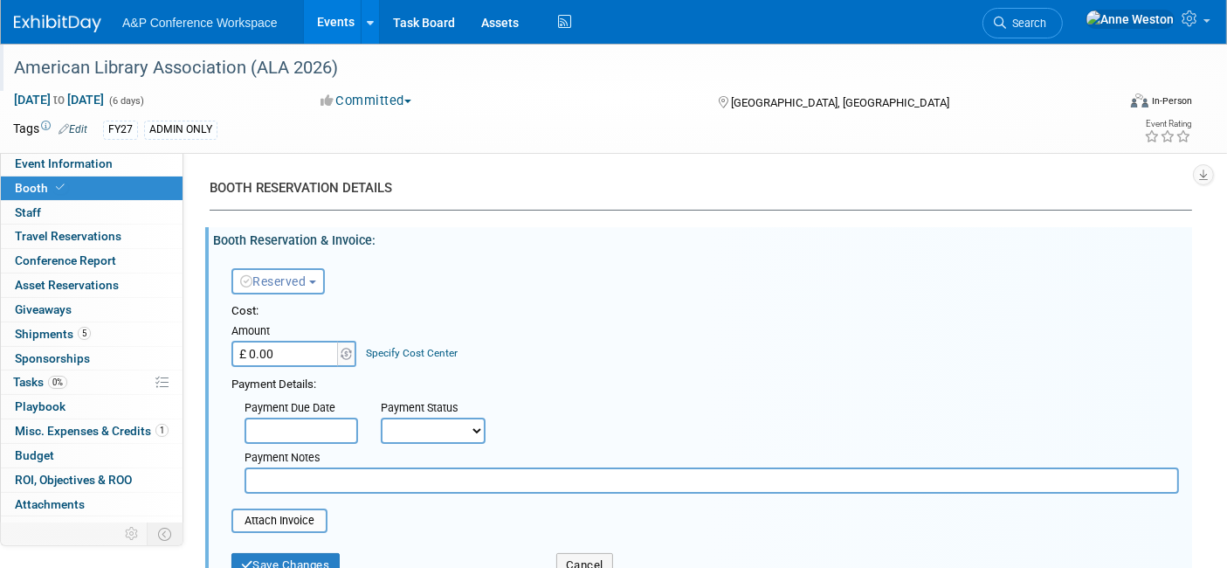
click at [286, 349] on input "£ 0.00" at bounding box center [286, 354] width 109 height 26
type input "£ 6,425.00"
click at [391, 353] on link "Specify Cost Center" at bounding box center [413, 353] width 92 height 12
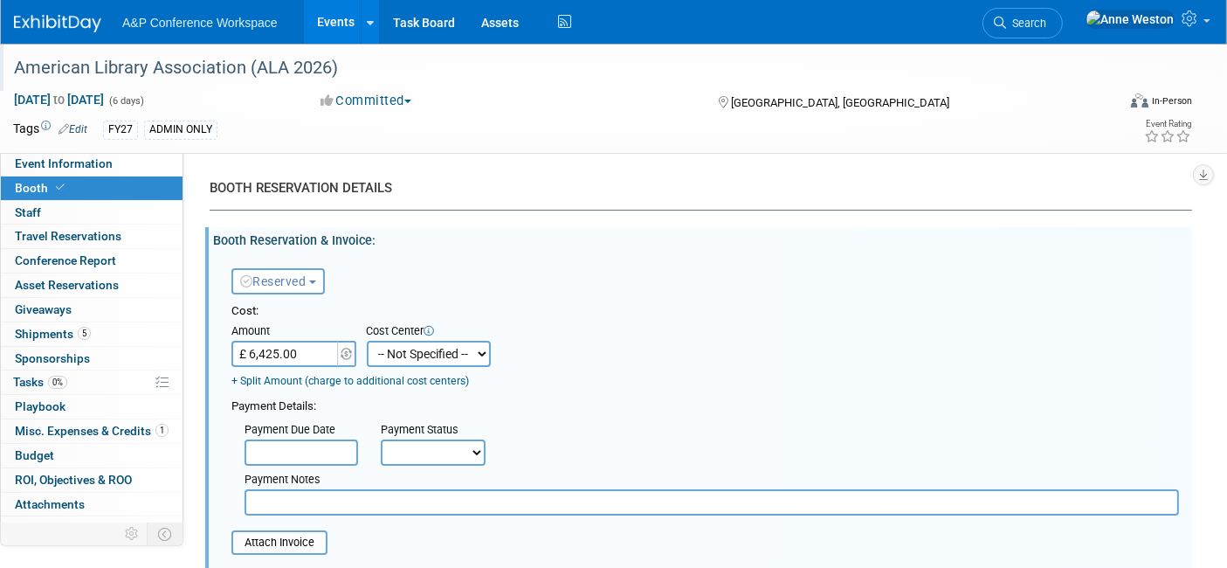
click at [391, 350] on select "-- Not Specified -- ACE-ENTOTH ACE-HOTEL ACE-TRAVEL ACM-ADVERT ACM-ENTOTH ACM-F…" at bounding box center [429, 354] width 124 height 26
select select "18966355"
click at [367, 341] on select "-- Not Specified -- ACE-ENTOTH ACE-HOTEL ACE-TRAVEL ACM-ADVERT ACM-ENTOTH ACM-F…" at bounding box center [429, 354] width 124 height 26
click at [424, 452] on select "Not Paid Yet Partially Paid Paid in Full" at bounding box center [433, 452] width 105 height 26
select select "2"
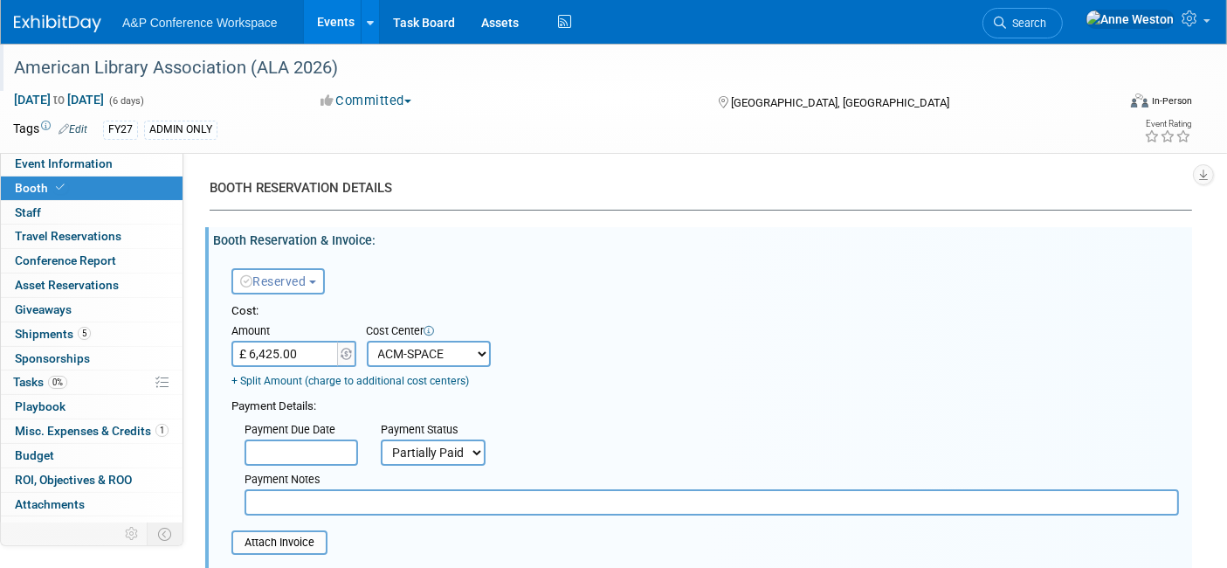
click at [381, 439] on select "Not Paid Yet Partially Paid Paid in Full" at bounding box center [433, 452] width 105 height 26
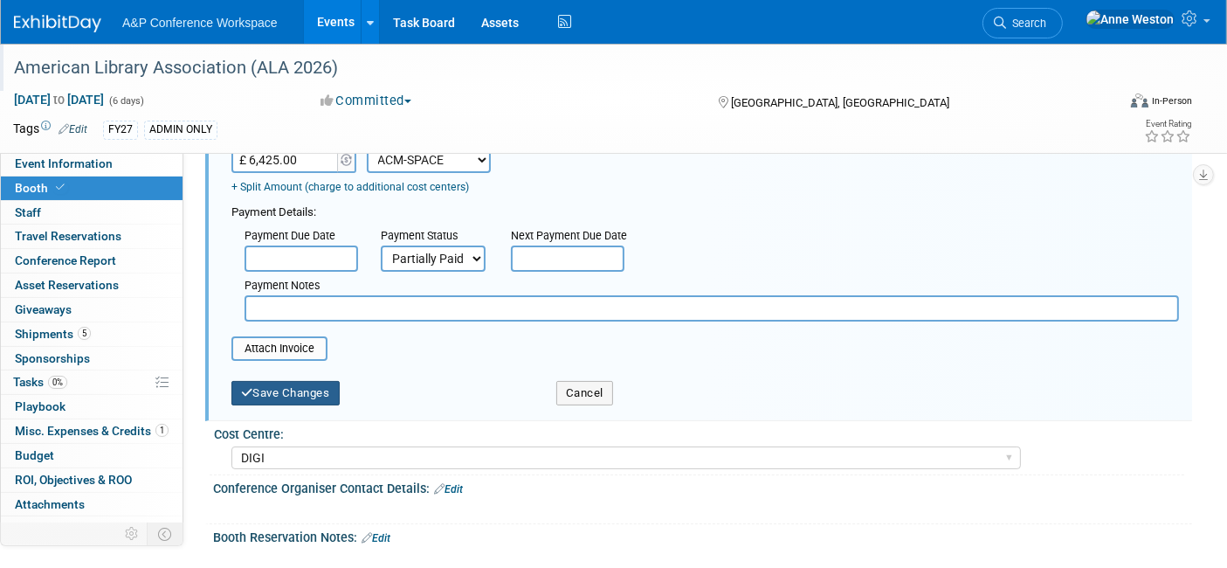
click at [268, 386] on button "Save Changes" at bounding box center [286, 393] width 108 height 24
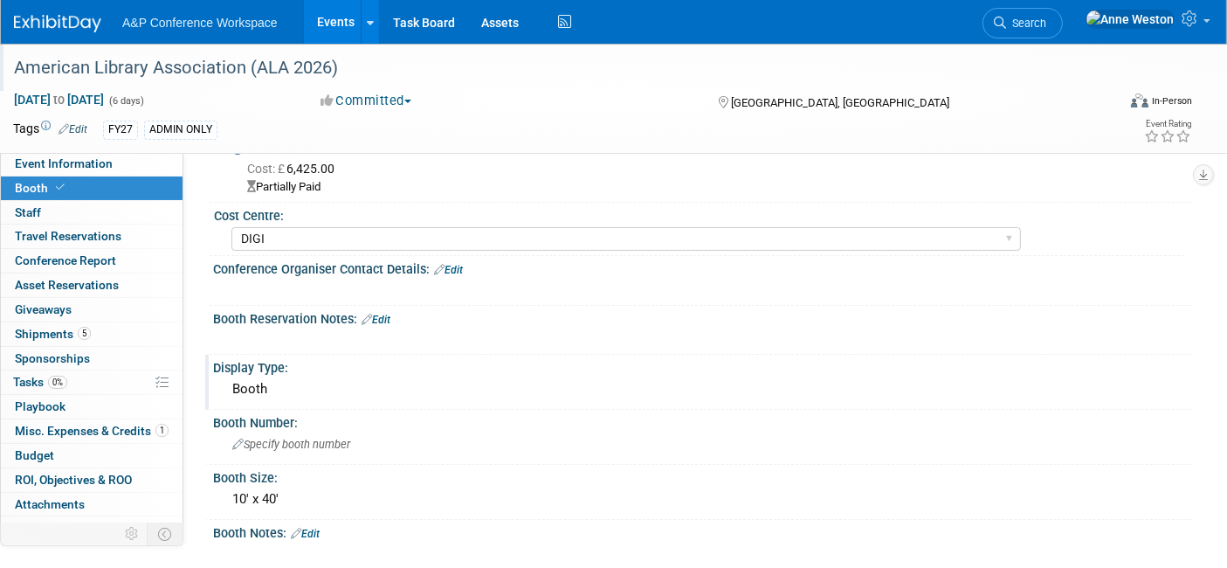
scroll to position [291, 0]
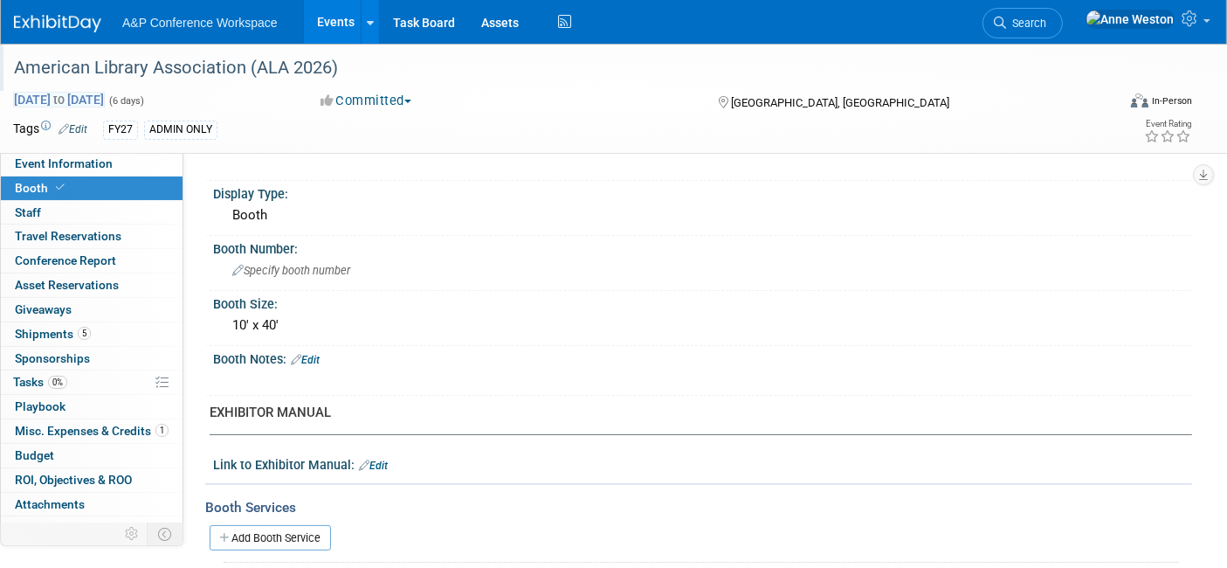
click at [76, 98] on span "Jun 24, 2026 to Jun 29, 2026" at bounding box center [59, 100] width 92 height 16
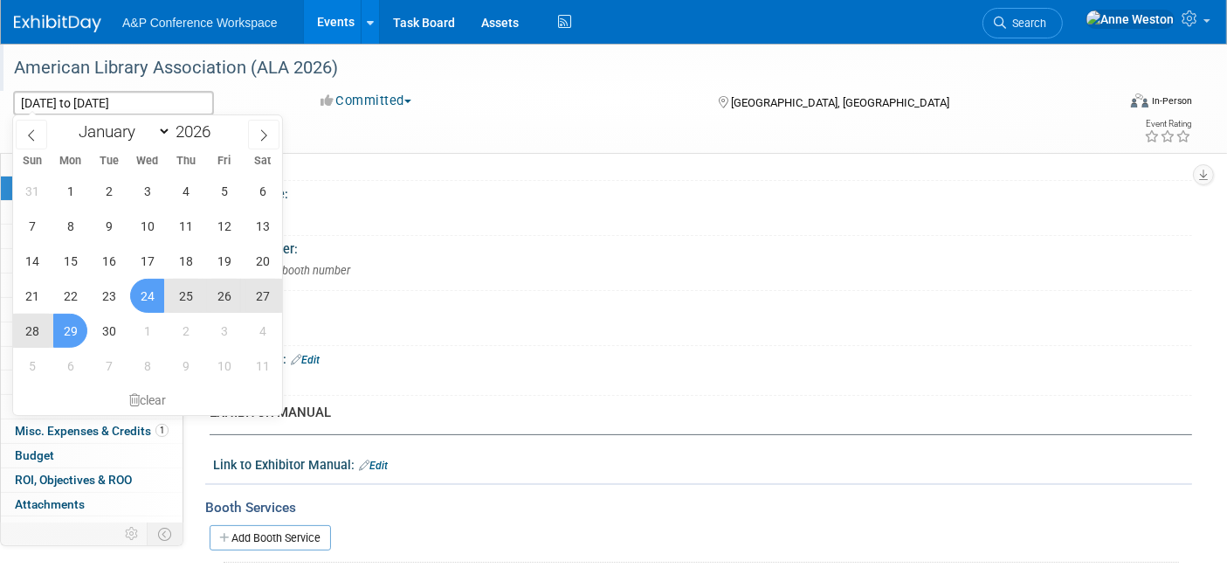
click at [181, 286] on span "25" at bounding box center [186, 296] width 34 height 34
type input "Jun 25, 2026"
click at [61, 329] on span "29" at bounding box center [70, 331] width 34 height 34
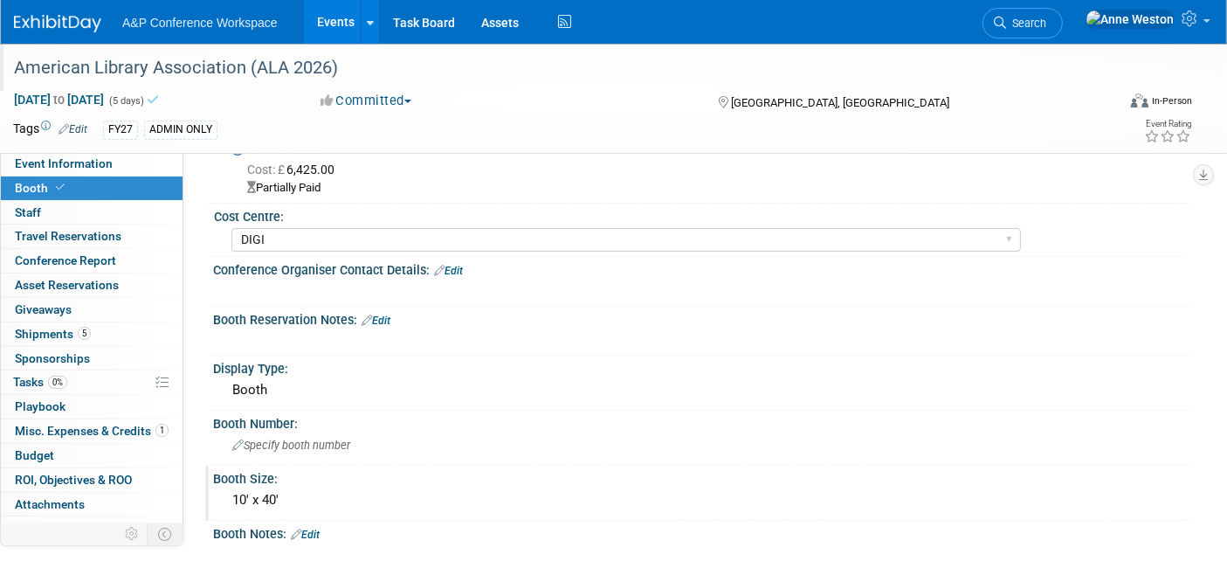
scroll to position [0, 0]
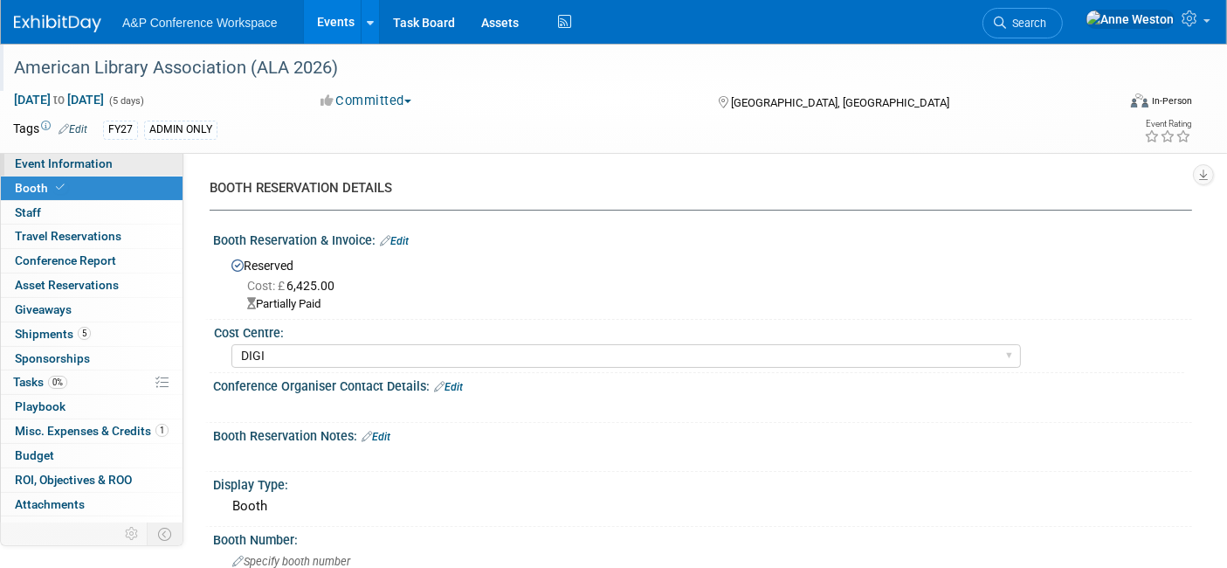
click at [55, 167] on span "Event Information" at bounding box center [64, 163] width 98 height 14
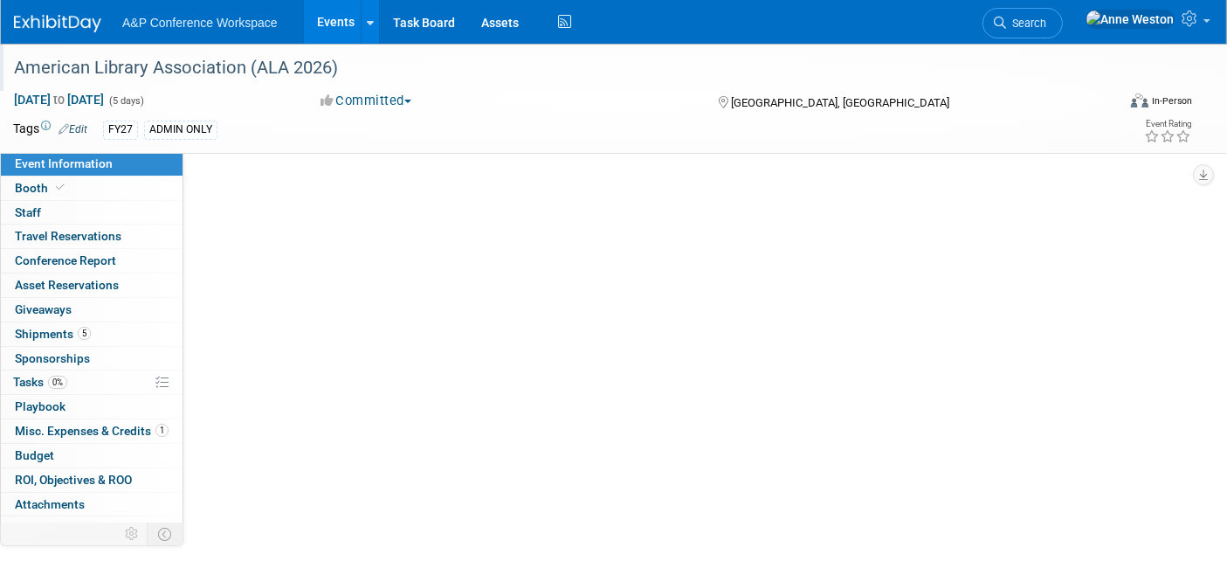
select select "Annual"
select select "Level 1"
select select "In-Person Booth"
select select "Libraries"
select select "Bloomsbury"
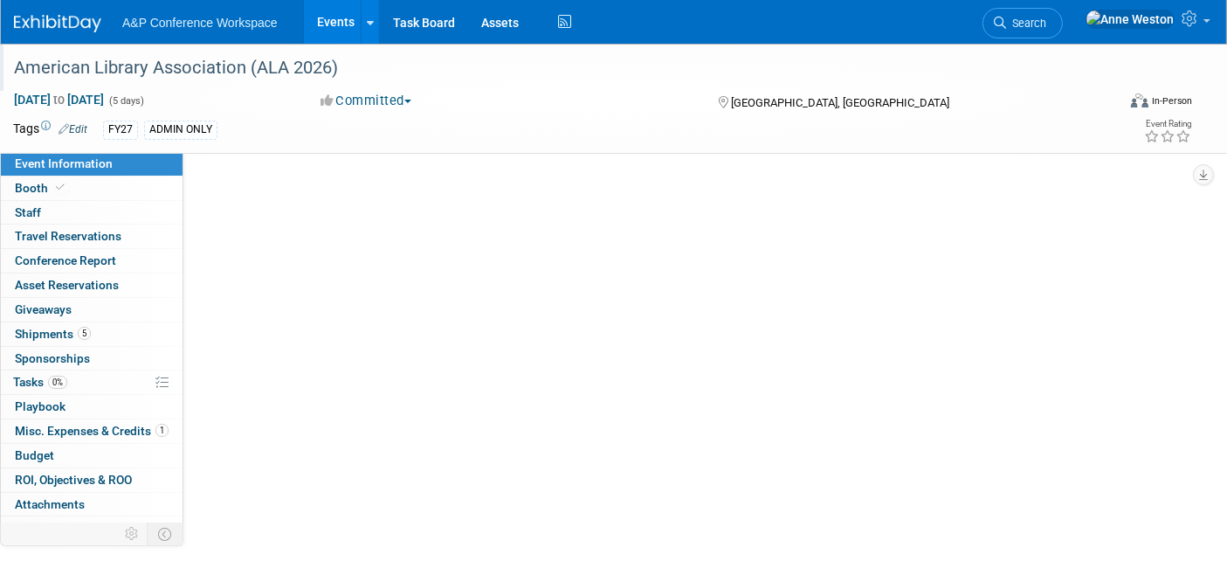
select select "[PERSON_NAME]"
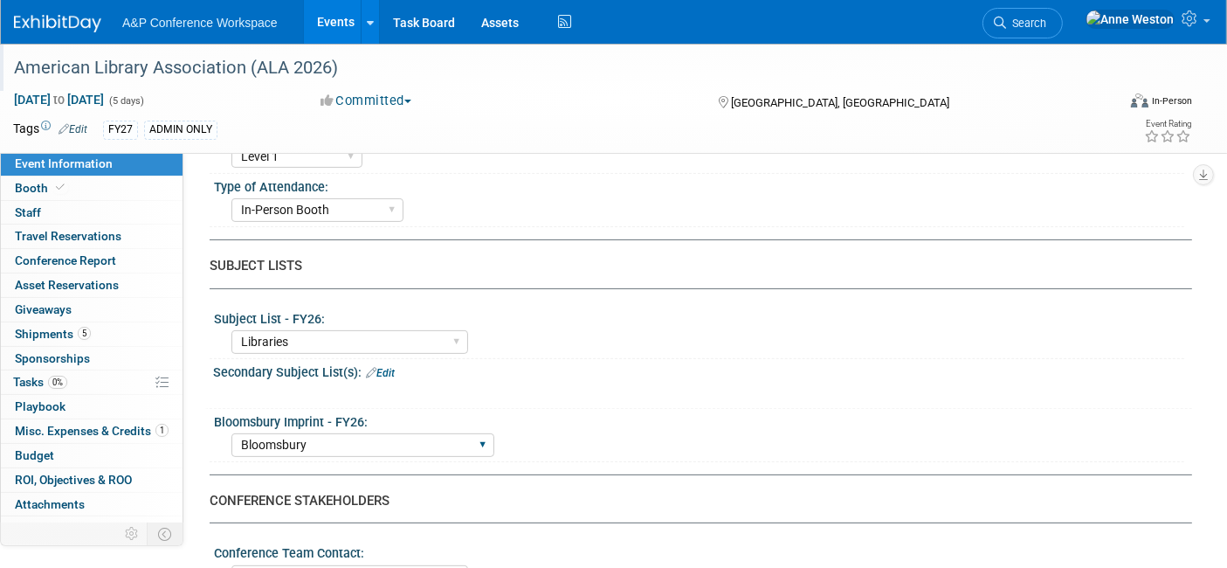
scroll to position [485, 0]
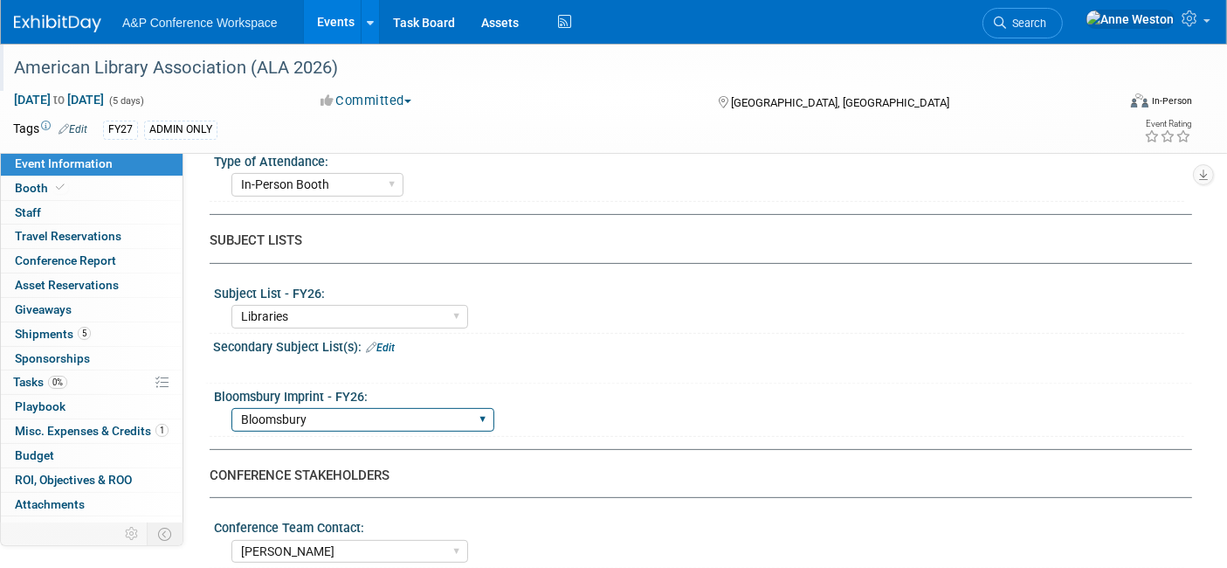
click at [356, 411] on select "Backbeat Bloomsbury Bloomsbury Academic Bloomsbury Digital Resources Bloomsbury…" at bounding box center [363, 420] width 263 height 24
select select "Bloomsbury Academic"
click at [232, 408] on select "Backbeat Bloomsbury Bloomsbury Academic Bloomsbury Digital Resources Bloomsbury…" at bounding box center [363, 420] width 263 height 24
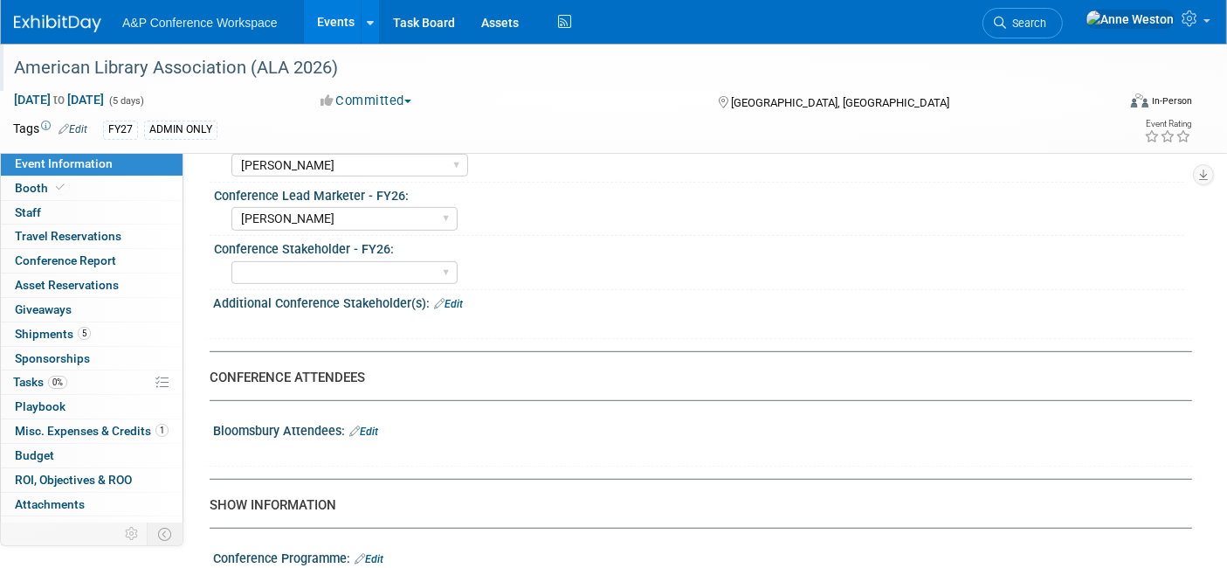
scroll to position [874, 0]
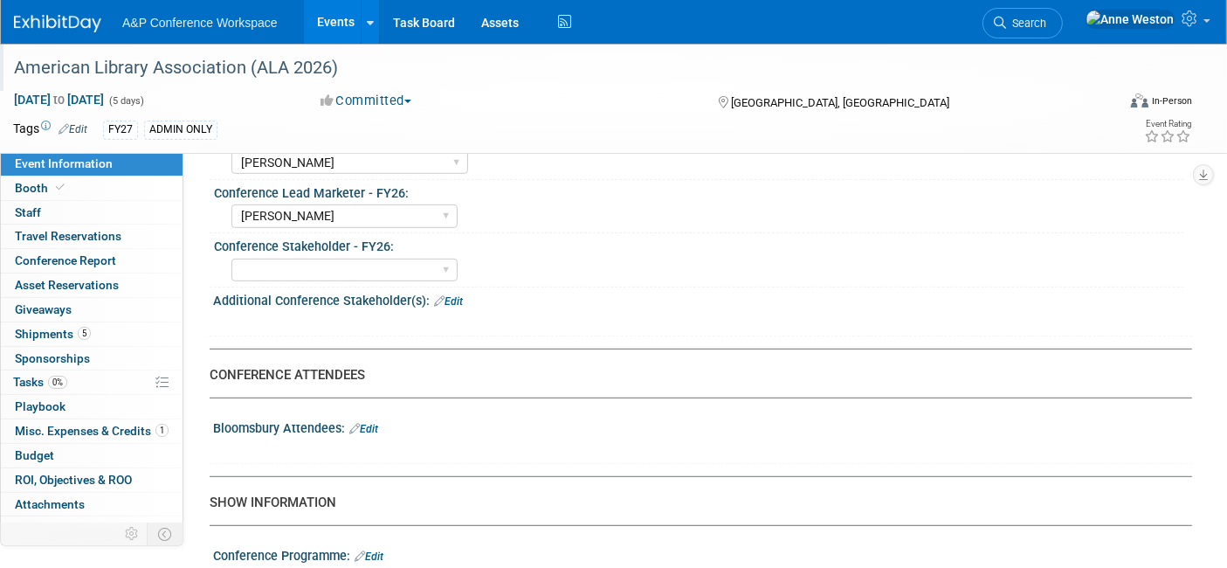
click at [377, 423] on link "Edit" at bounding box center [363, 429] width 29 height 12
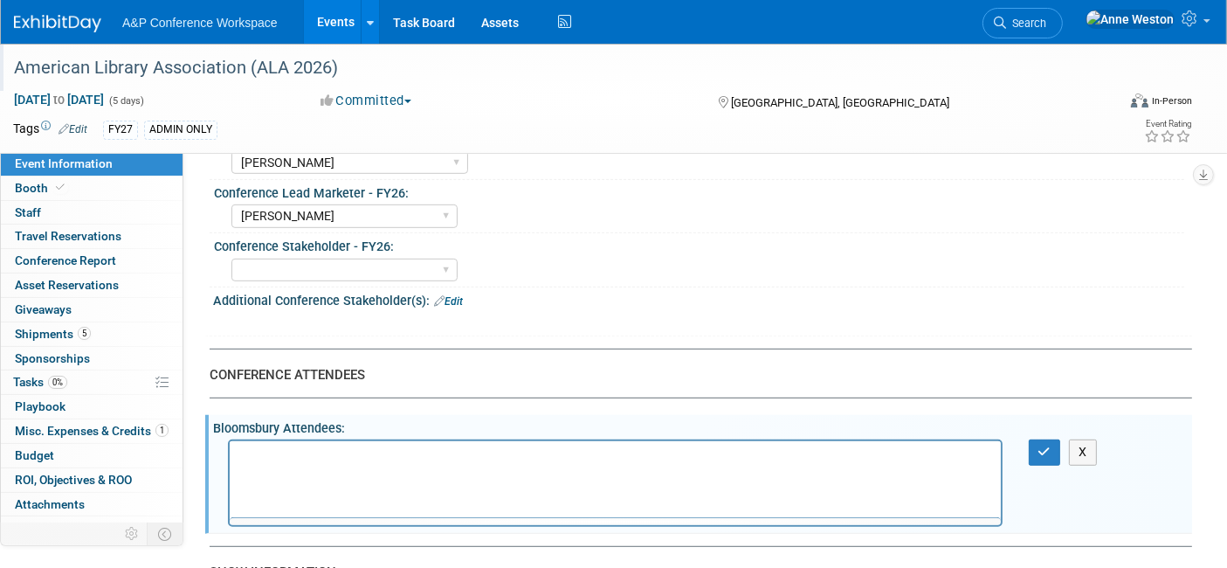
scroll to position [0, 0]
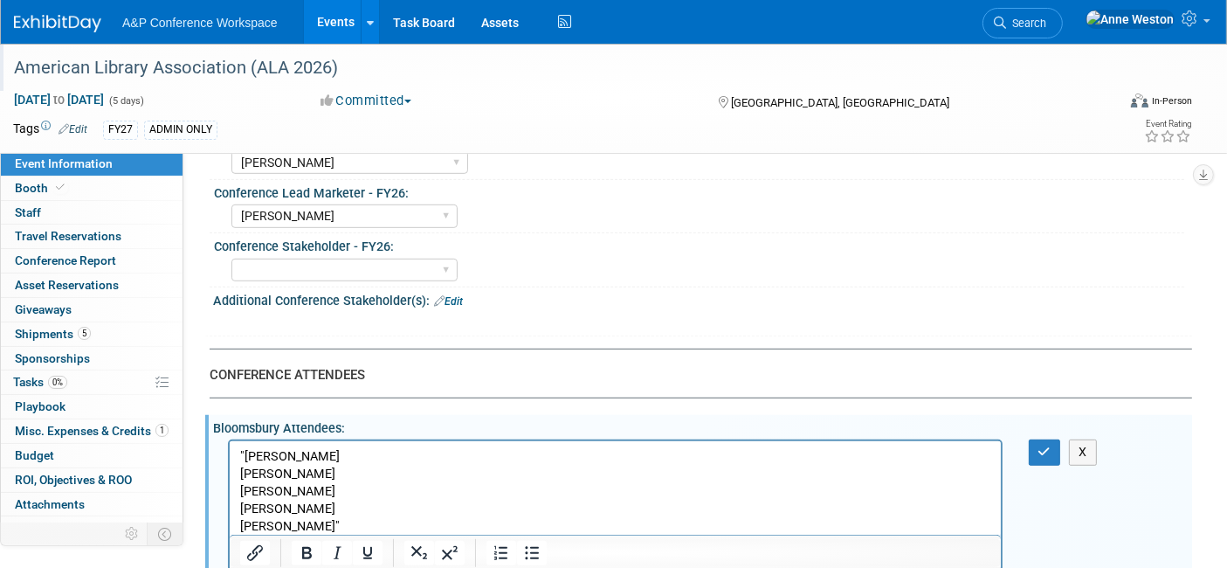
drag, startPoint x: 244, startPoint y: 450, endPoint x: 258, endPoint y: 452, distance: 14.1
click at [245, 451] on p ""Dominick Pagan Lenny Allen Michelle Kelly Matt Buser Lynsay Williams"" at bounding box center [614, 491] width 751 height 87
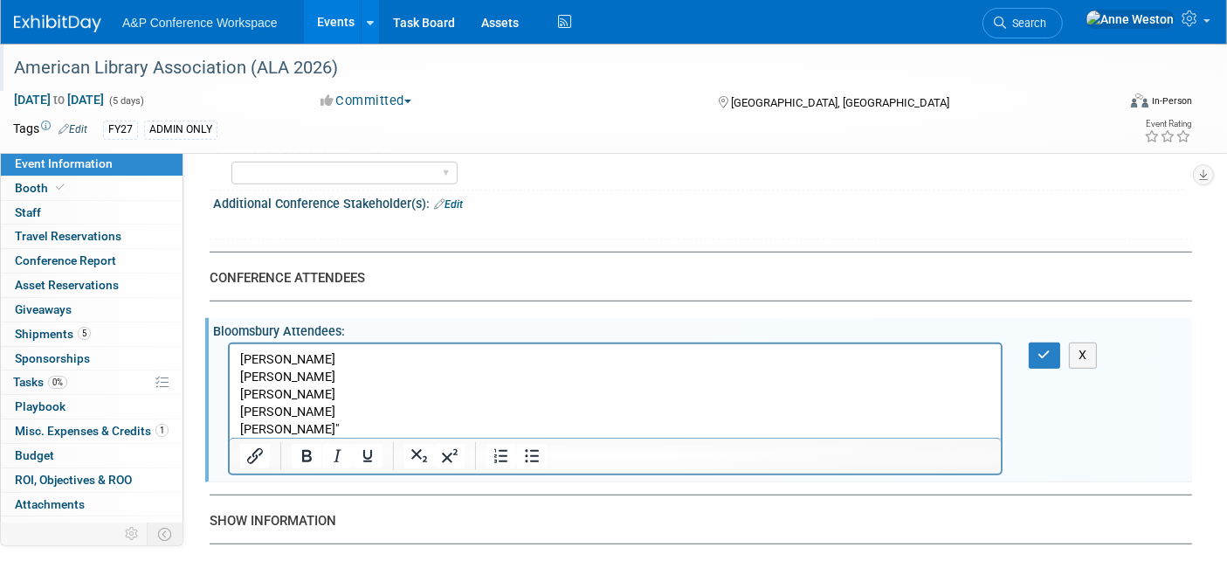
click at [367, 427] on p "Dominick Pagan Lenny Allen Michelle Kelly Matt Buser Lynsay Williams"" at bounding box center [614, 394] width 751 height 87
click at [1047, 349] on icon "button" at bounding box center [1045, 355] width 13 height 12
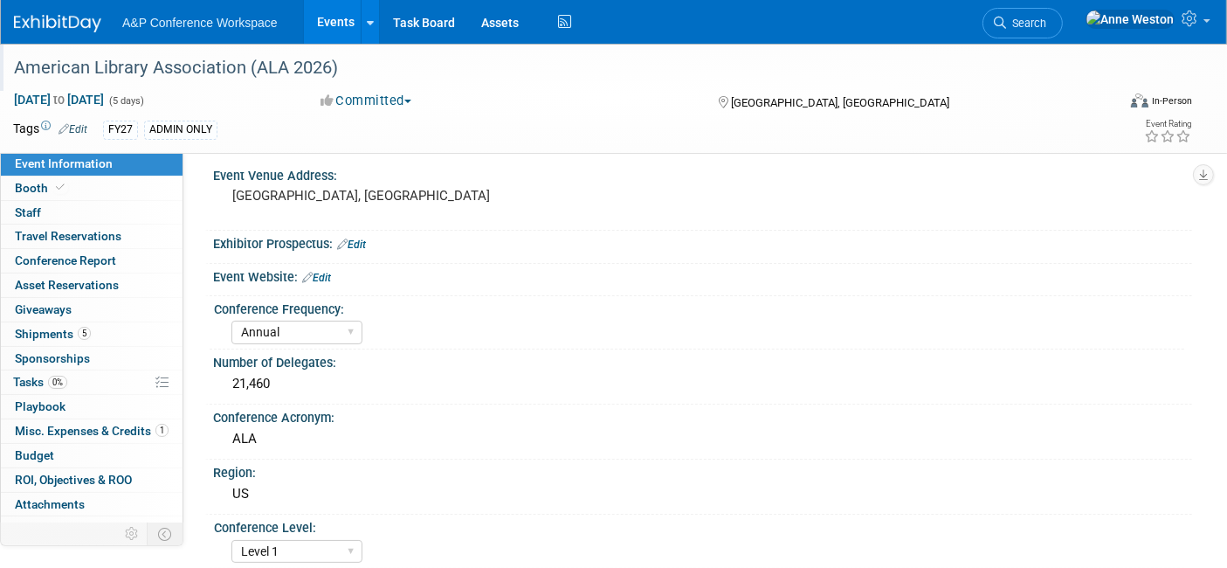
scroll to position [0, 0]
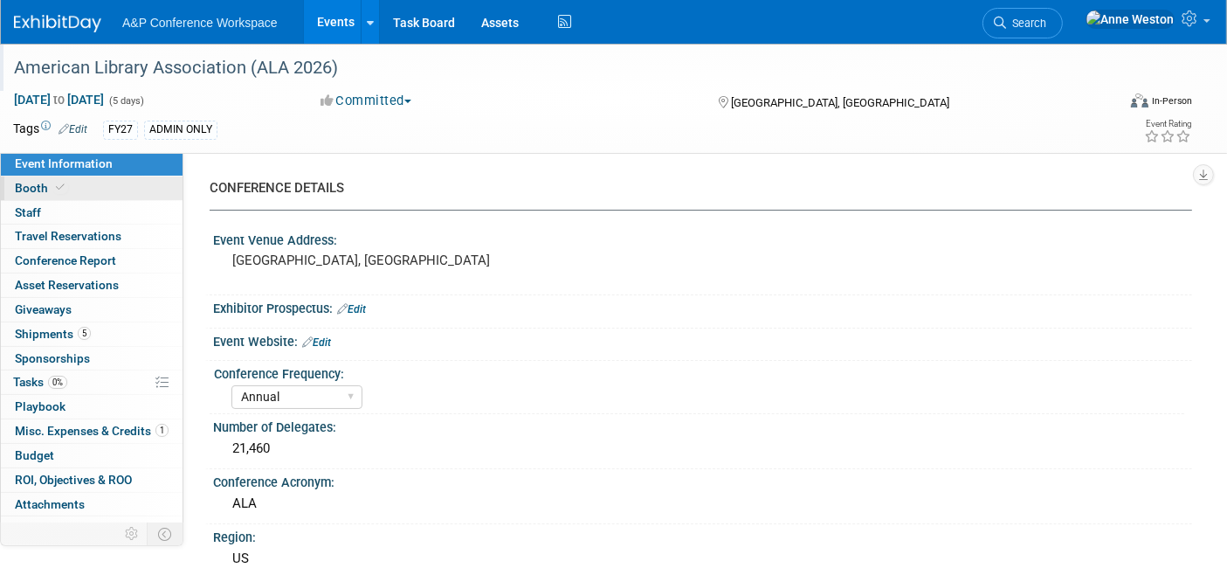
click at [65, 191] on span "Booth" at bounding box center [41, 188] width 53 height 14
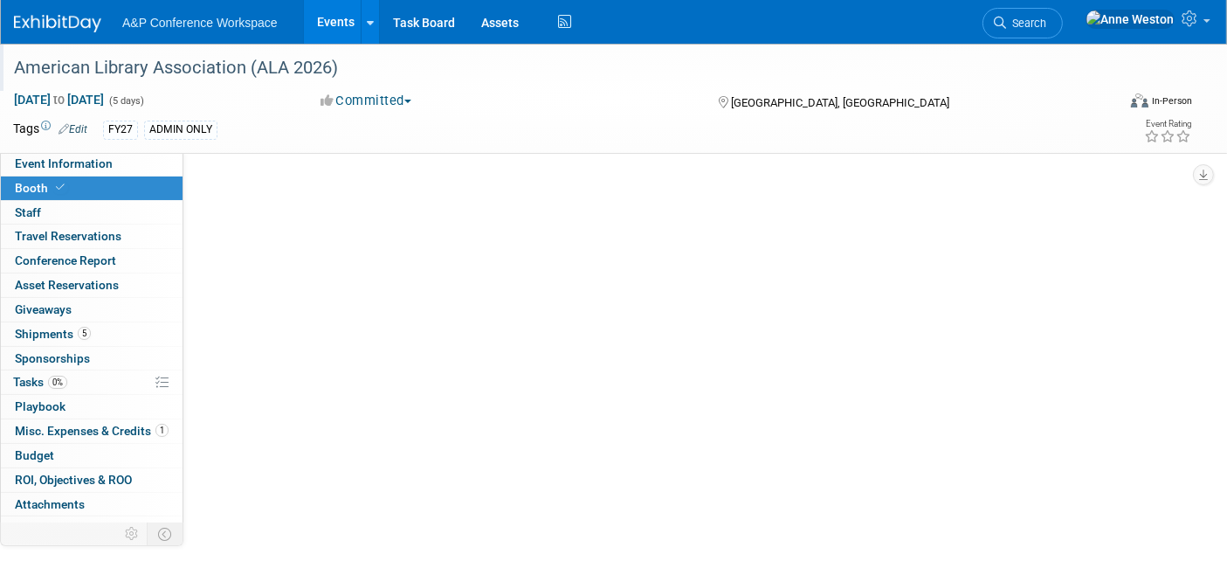
select select "DIGI"
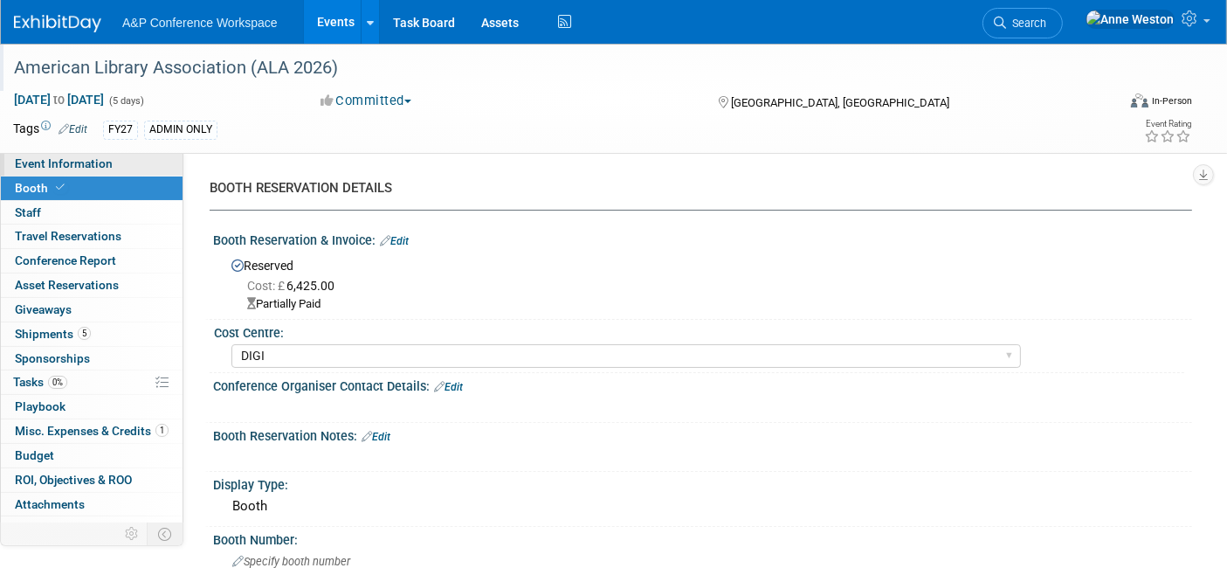
click at [115, 168] on link "Event Information" at bounding box center [92, 164] width 182 height 24
select select "Annual"
select select "Level 1"
select select "In-Person Booth"
select select "Libraries"
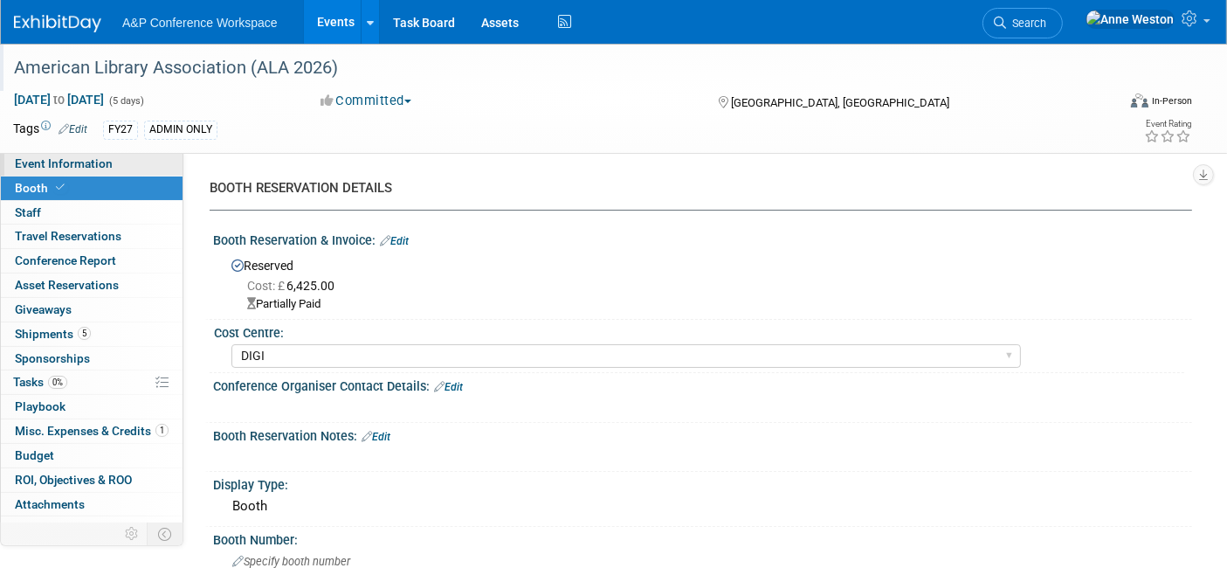
select select "Bloomsbury Academic"
select select "[PERSON_NAME]"
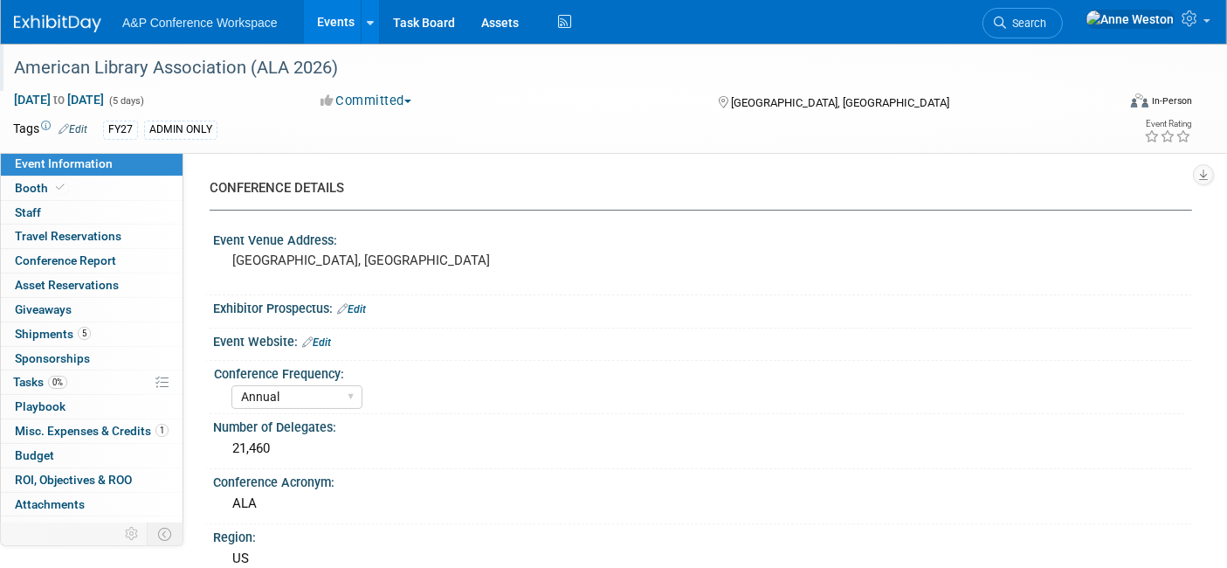
click at [315, 338] on link "Edit" at bounding box center [316, 342] width 29 height 12
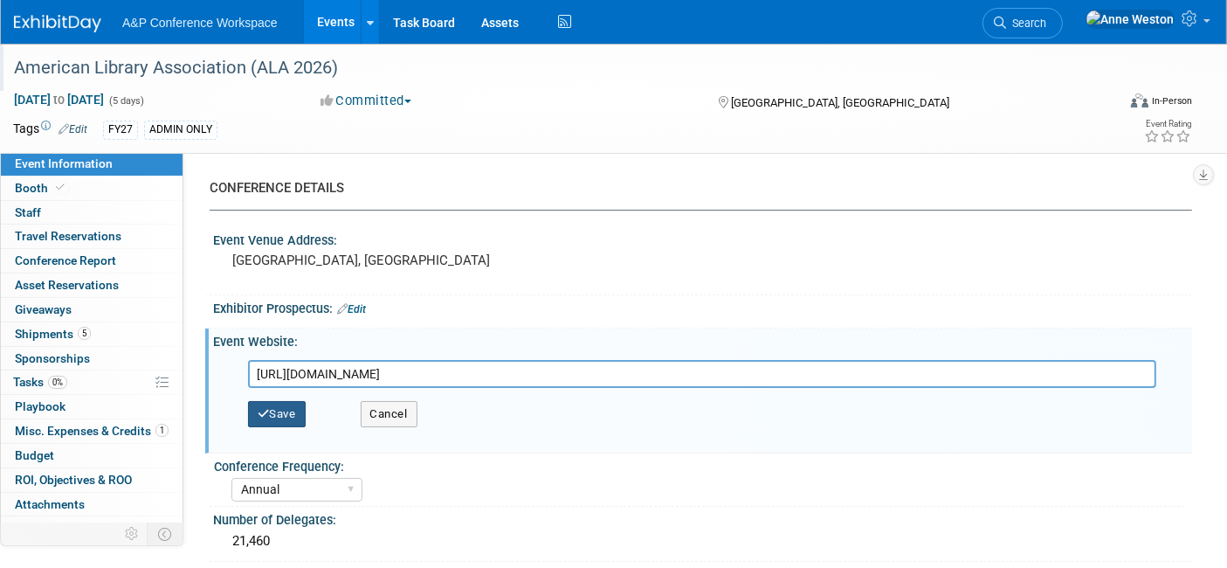
type input "[URL][DOMAIN_NAME]"
click at [294, 407] on button "Save" at bounding box center [277, 414] width 58 height 26
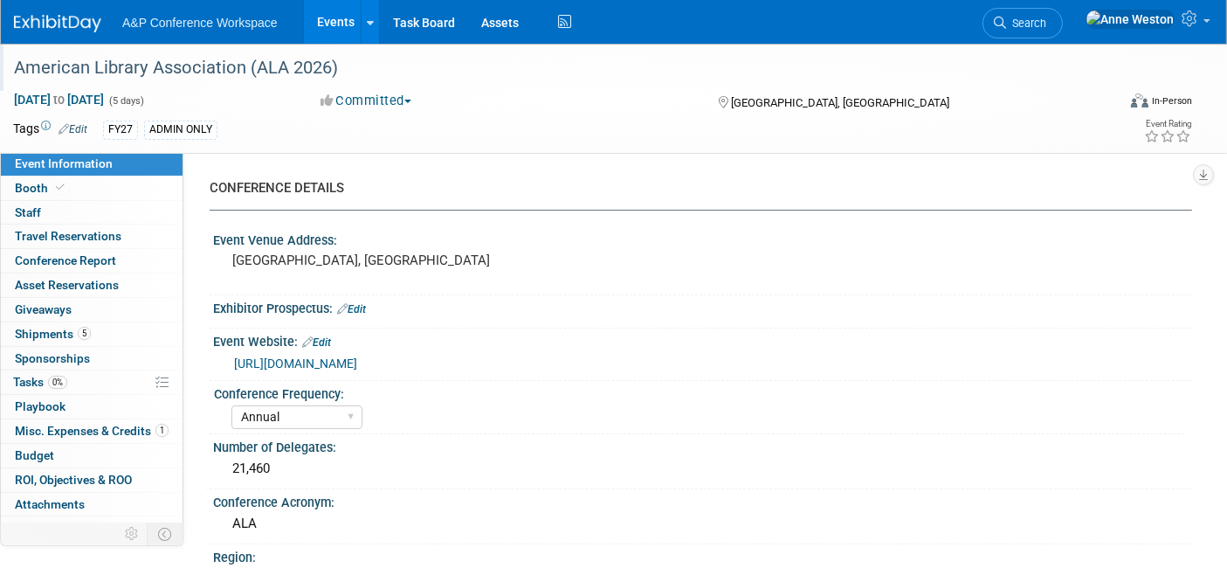
click at [356, 303] on link "Edit" at bounding box center [351, 309] width 29 height 12
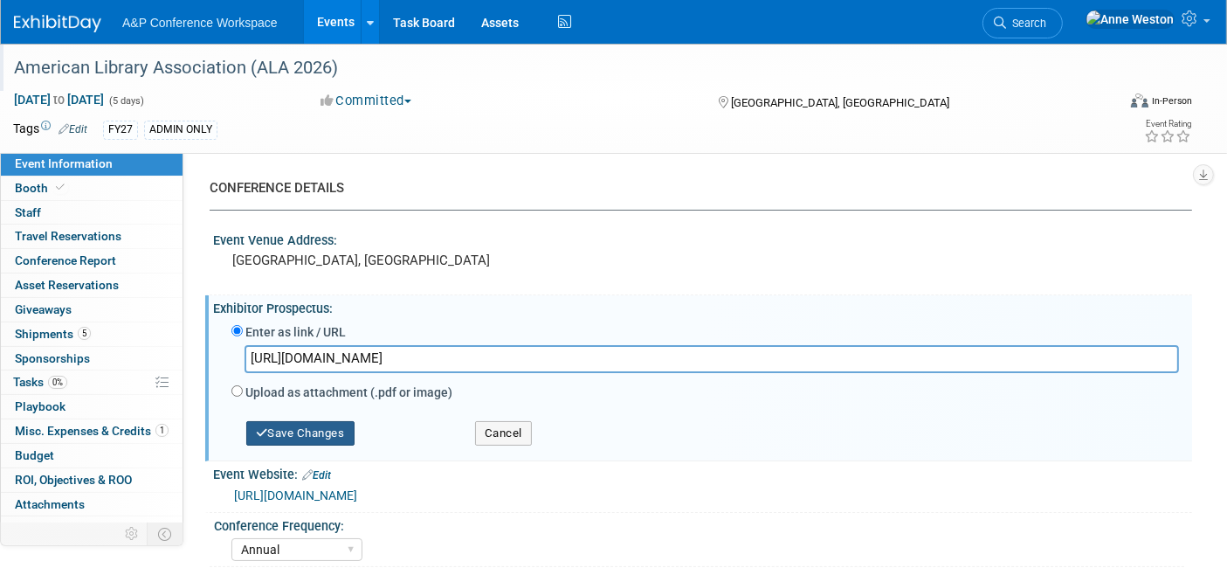
type input "[URL][DOMAIN_NAME]"
click at [316, 423] on button "Save Changes" at bounding box center [300, 433] width 108 height 24
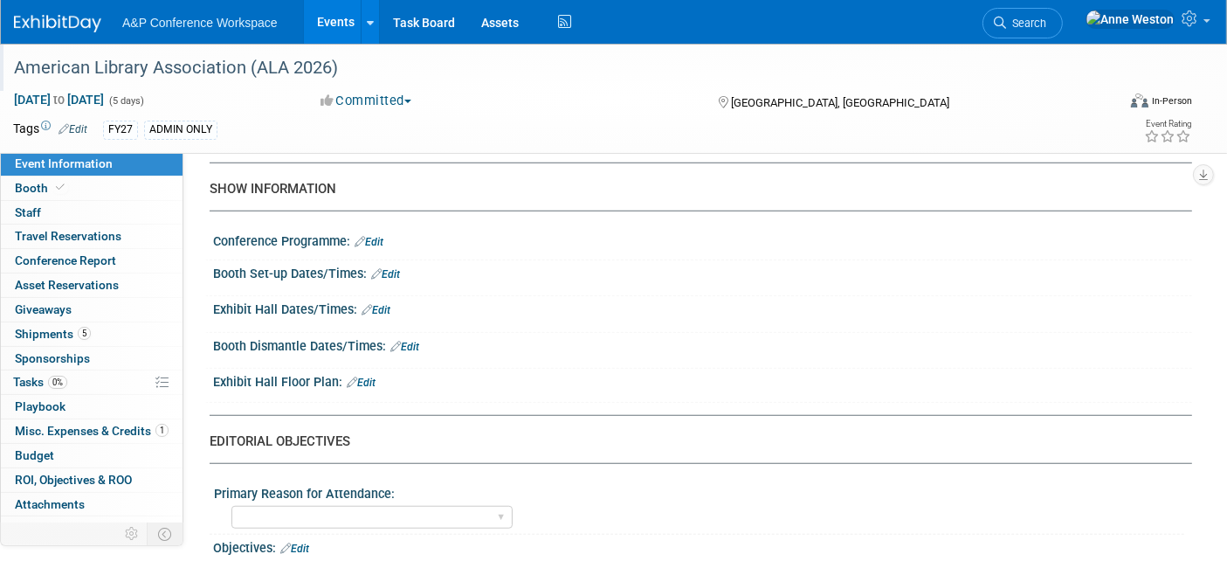
scroll to position [1358, 0]
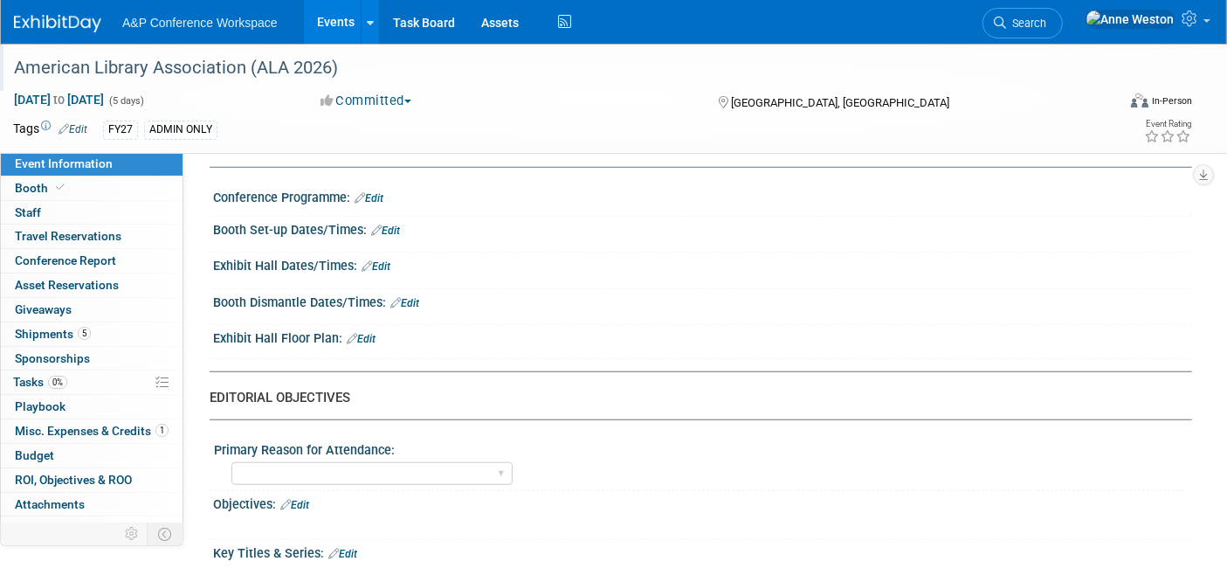
click at [367, 333] on link "Edit" at bounding box center [361, 339] width 29 height 12
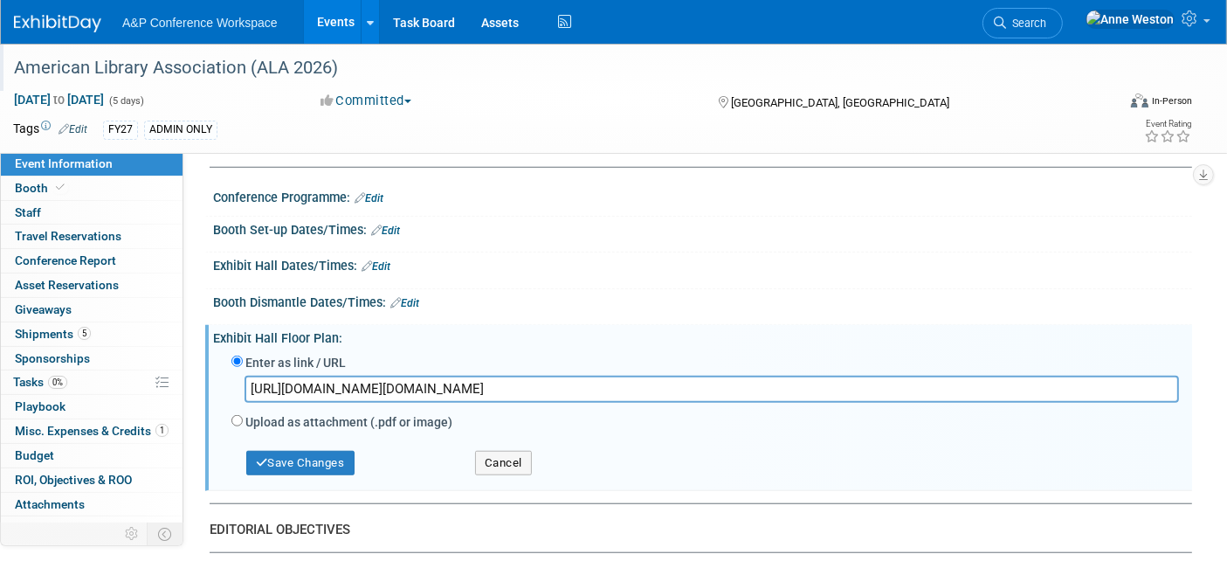
scroll to position [0, 82]
type input "[URL][DOMAIN_NAME][DOMAIN_NAME]"
click at [286, 455] on button "Save Changes" at bounding box center [300, 463] width 108 height 24
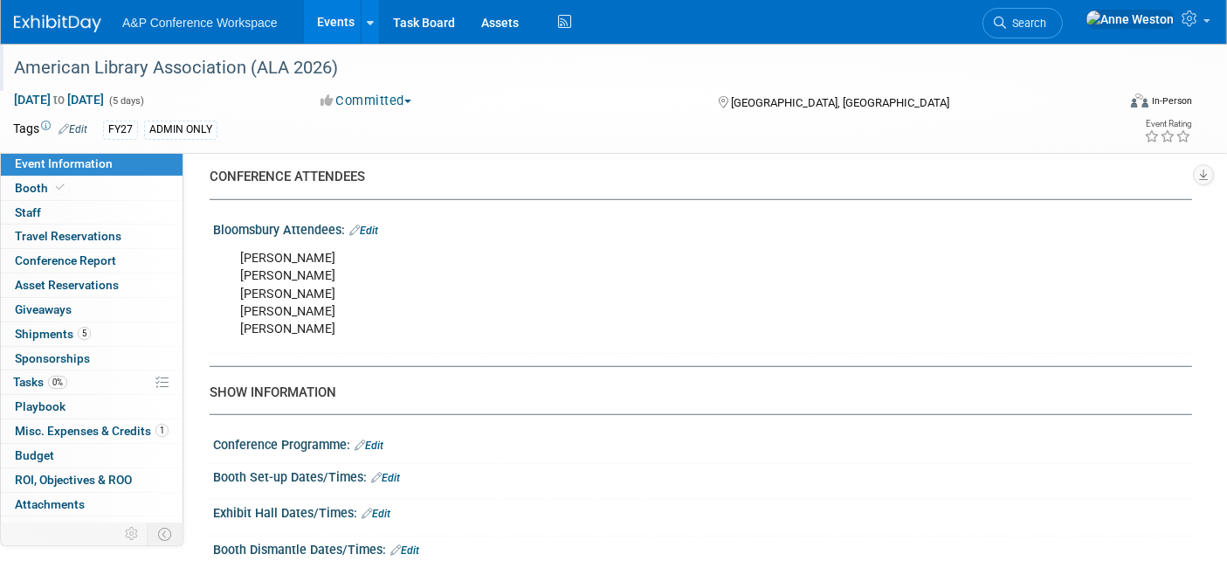
scroll to position [1208, 0]
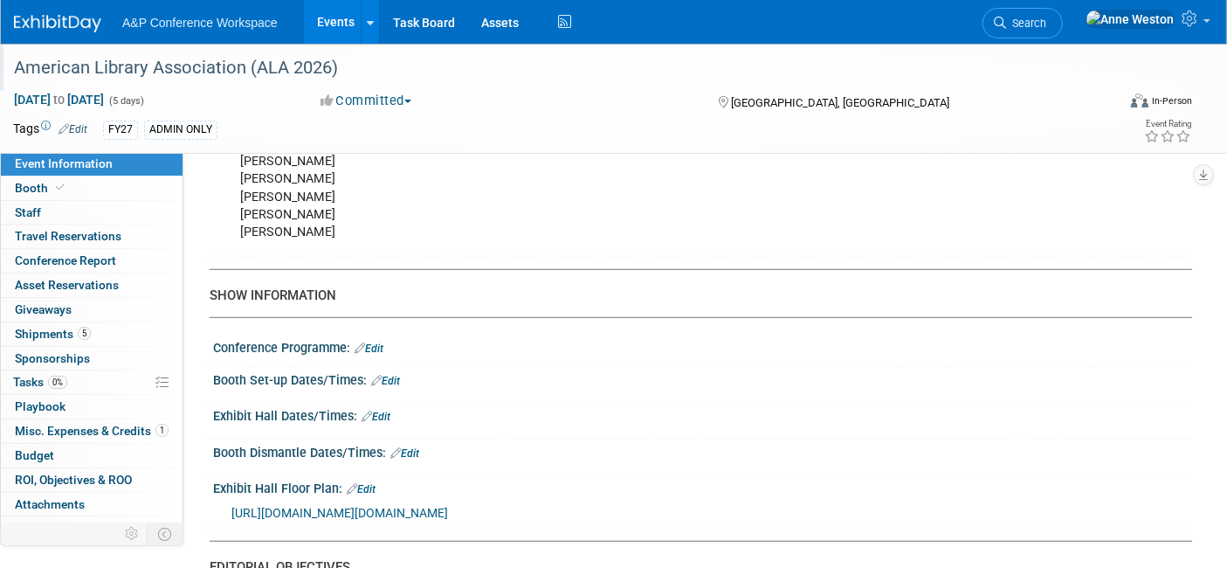
click at [397, 375] on link "Edit" at bounding box center [385, 381] width 29 height 12
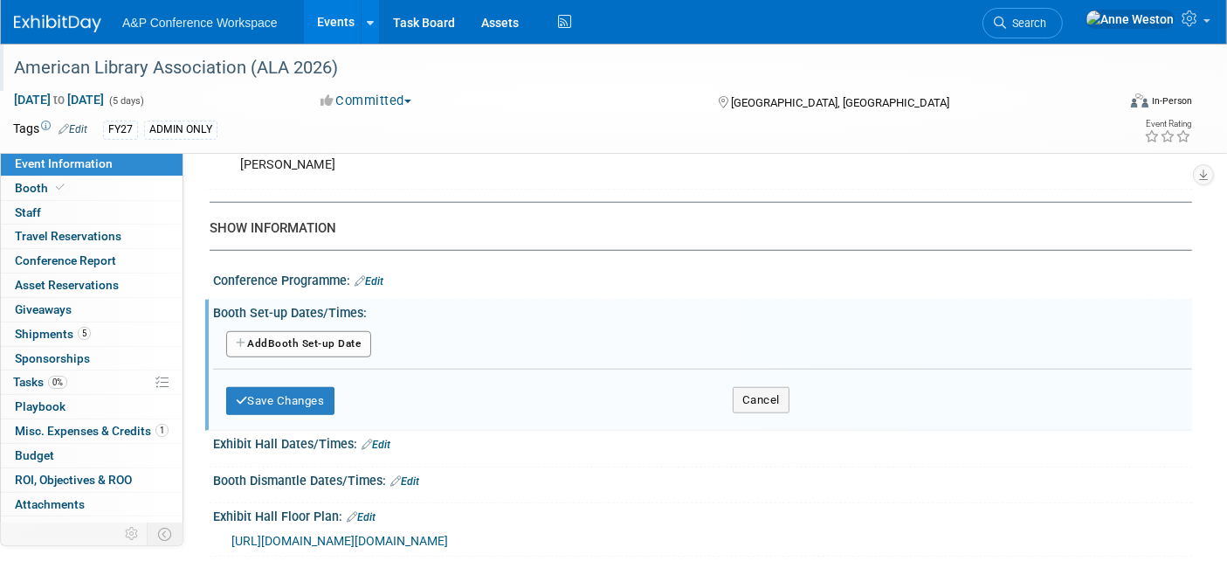
scroll to position [1305, 0]
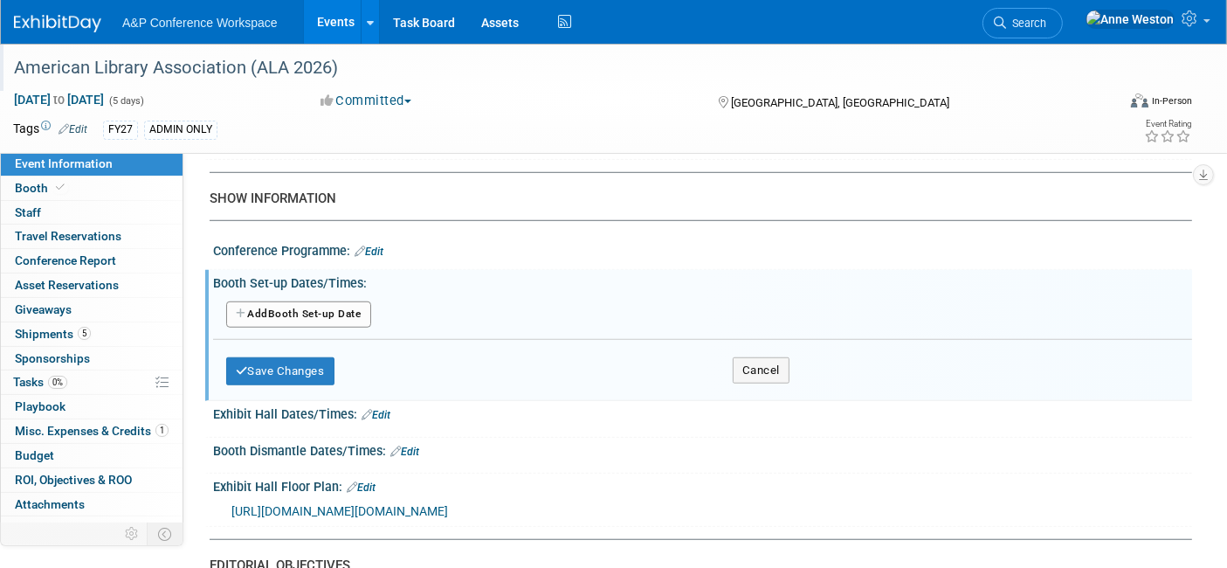
click at [301, 308] on button "Add Another Booth Set-up Date" at bounding box center [298, 314] width 145 height 26
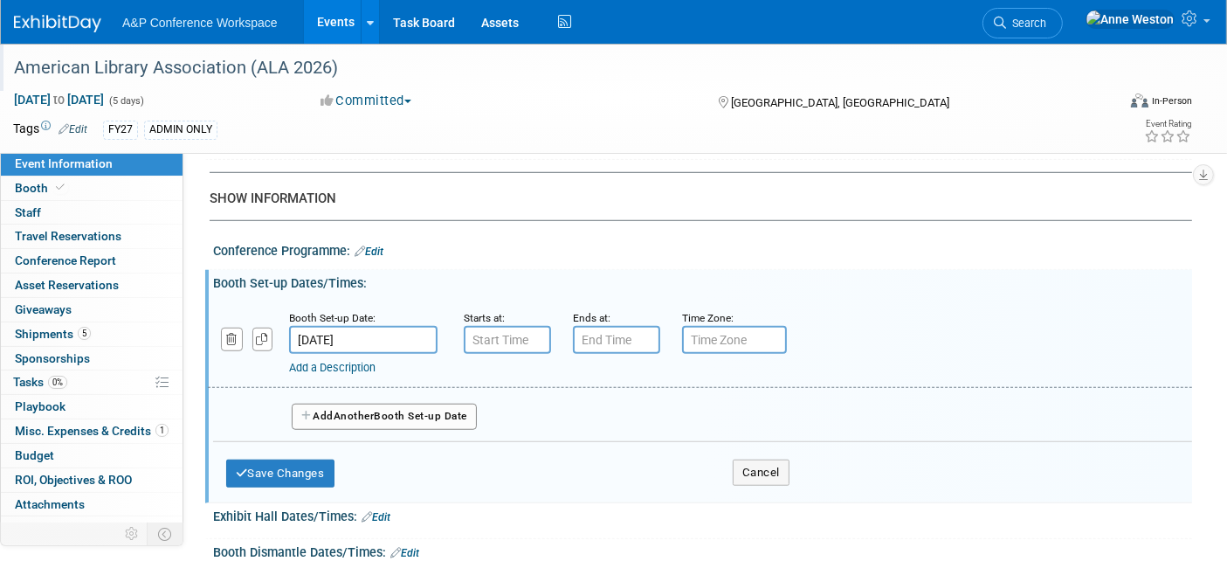
click at [321, 329] on input "[DATE]" at bounding box center [363, 340] width 149 height 28
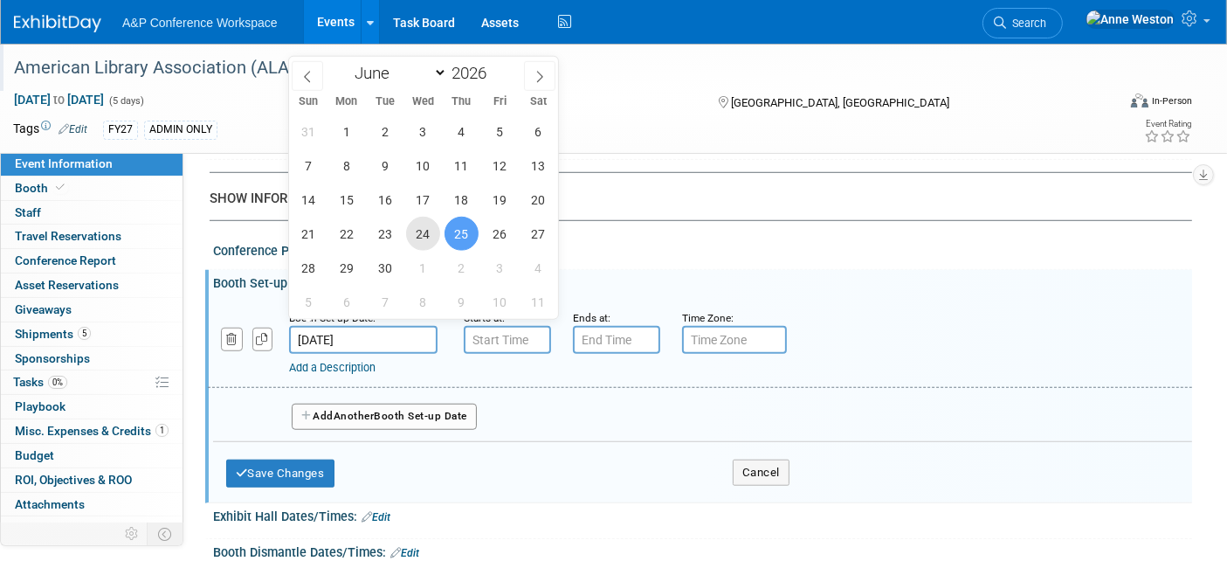
click at [421, 232] on span "24" at bounding box center [423, 234] width 34 height 34
type input "[DATE]"
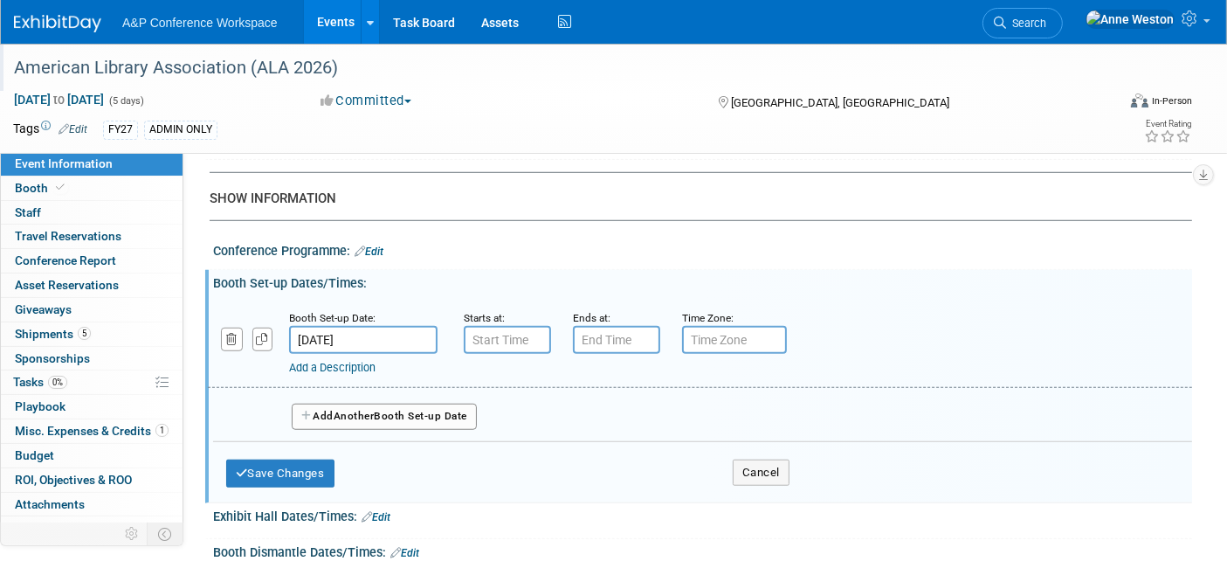
click at [356, 410] on span "Another" at bounding box center [354, 416] width 41 height 12
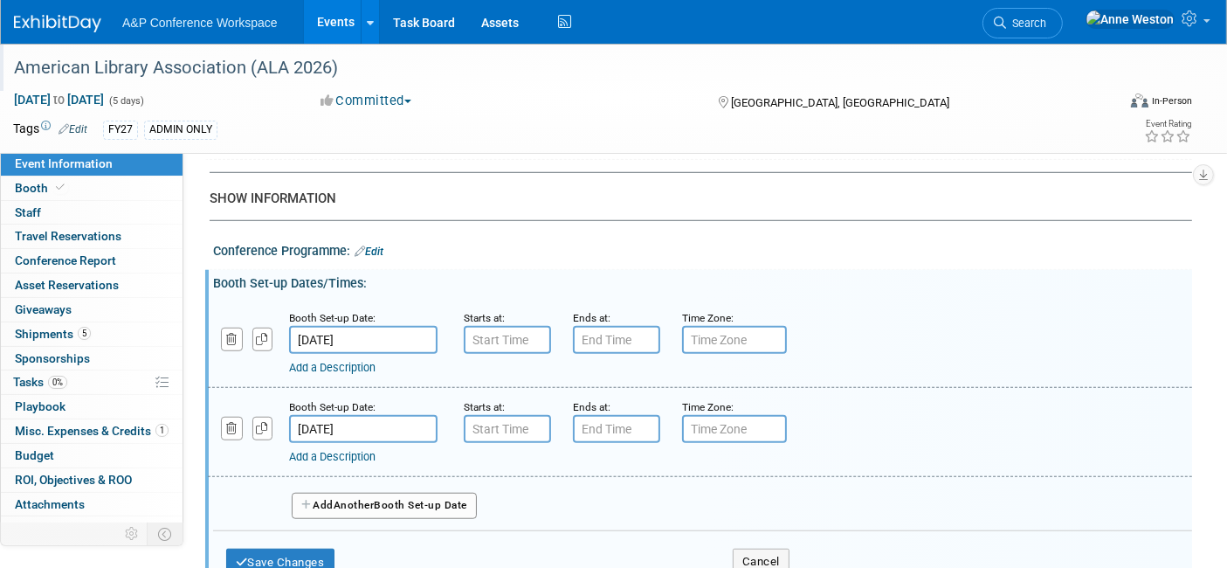
click at [356, 499] on span "Another" at bounding box center [354, 505] width 41 height 12
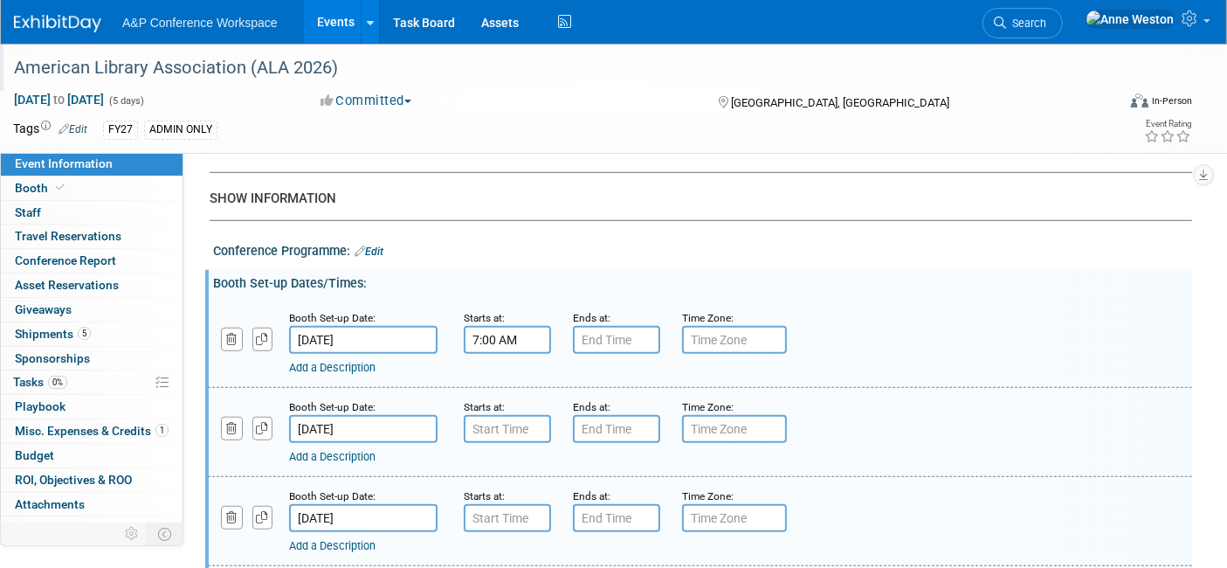
click at [491, 326] on input "7:00 AM" at bounding box center [507, 340] width 87 height 28
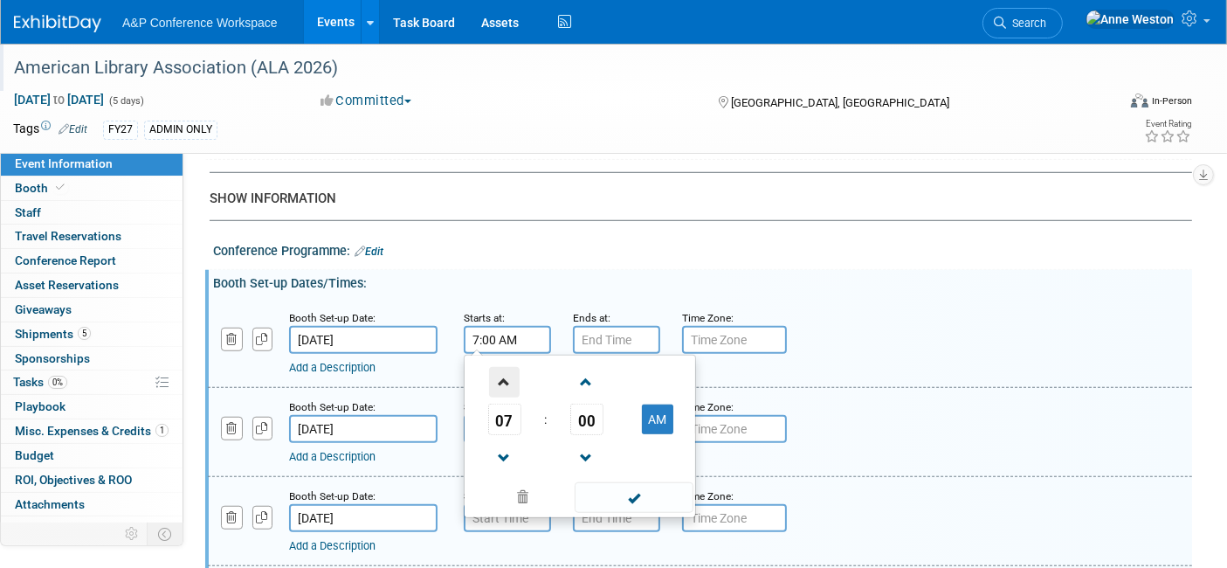
click at [500, 367] on span at bounding box center [504, 382] width 31 height 31
type input "8:00 AM"
click at [608, 330] on input "7:00 PM" at bounding box center [616, 340] width 87 height 28
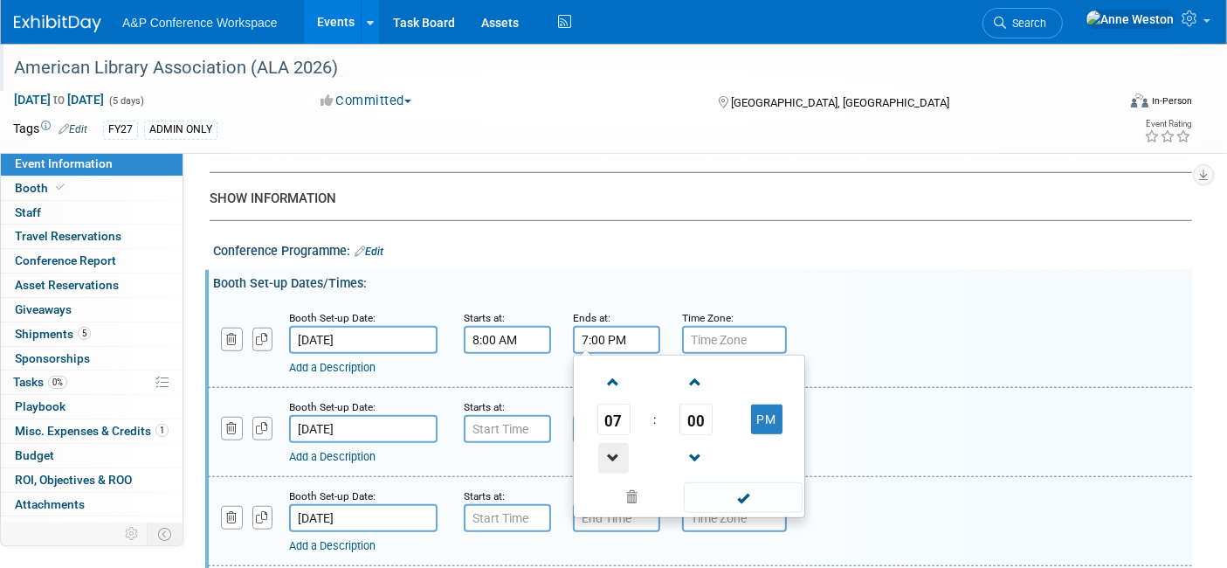
click at [615, 445] on span at bounding box center [613, 458] width 31 height 31
click at [618, 443] on span at bounding box center [613, 458] width 31 height 31
click at [612, 443] on span at bounding box center [613, 458] width 31 height 31
click at [681, 406] on span "00" at bounding box center [696, 419] width 33 height 31
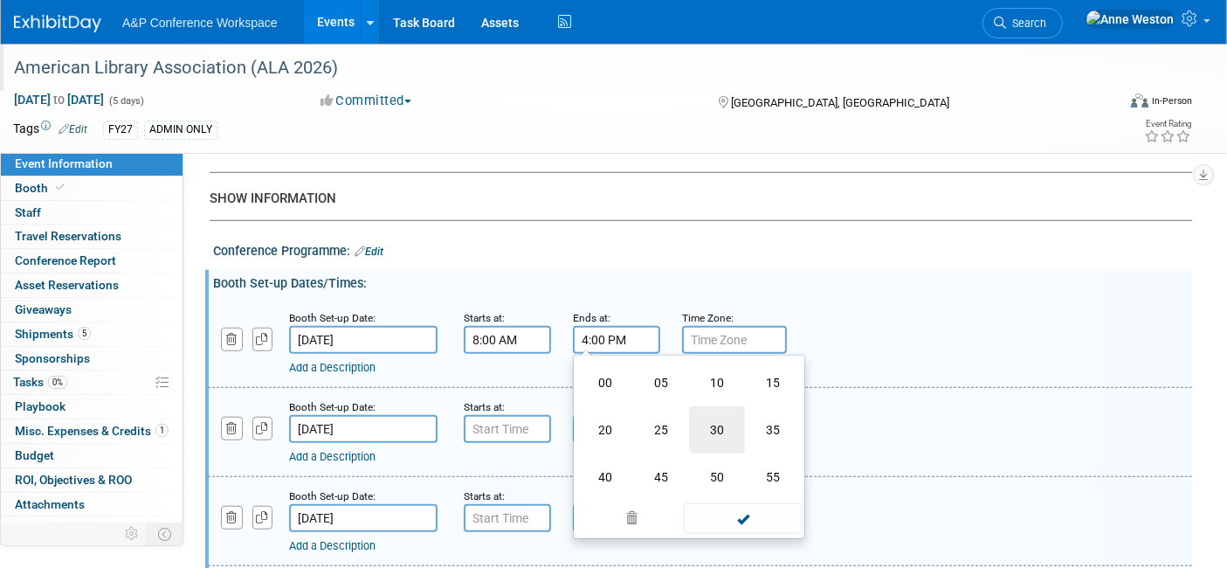
click at [712, 411] on td "30" at bounding box center [717, 429] width 56 height 47
type input "4:30 PM"
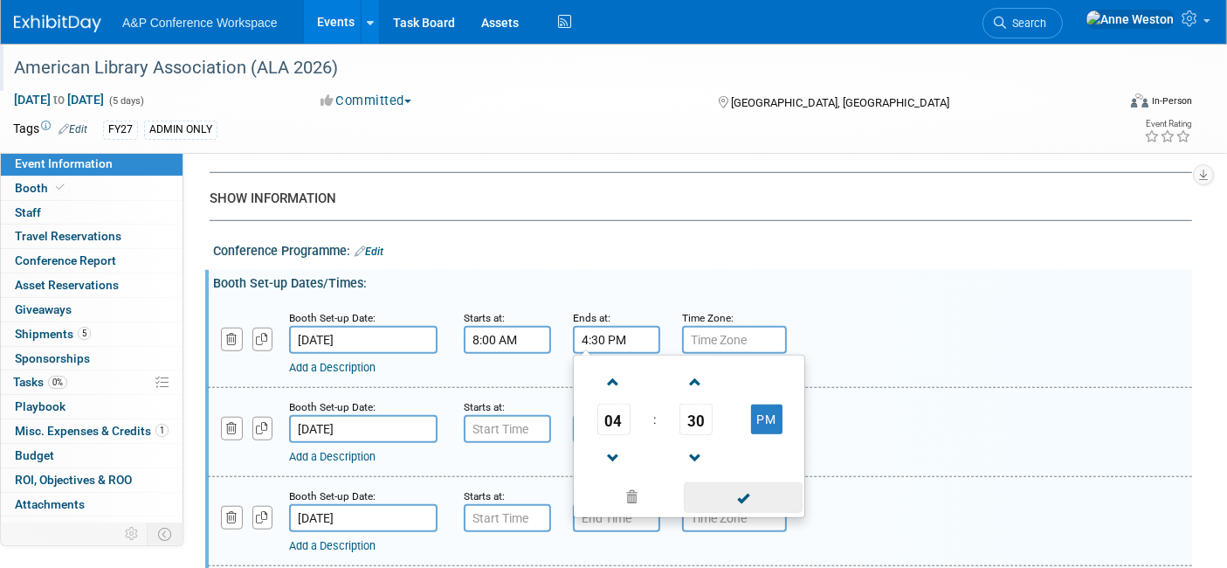
click at [737, 482] on span at bounding box center [743, 497] width 118 height 31
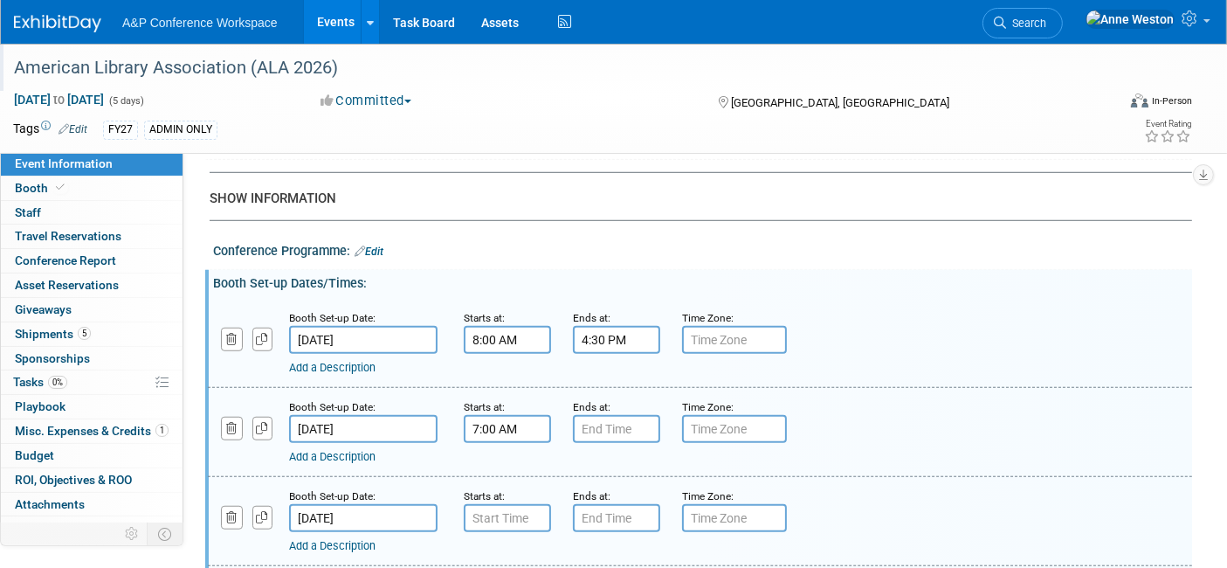
click at [487, 421] on input "7:00 AM" at bounding box center [507, 429] width 87 height 28
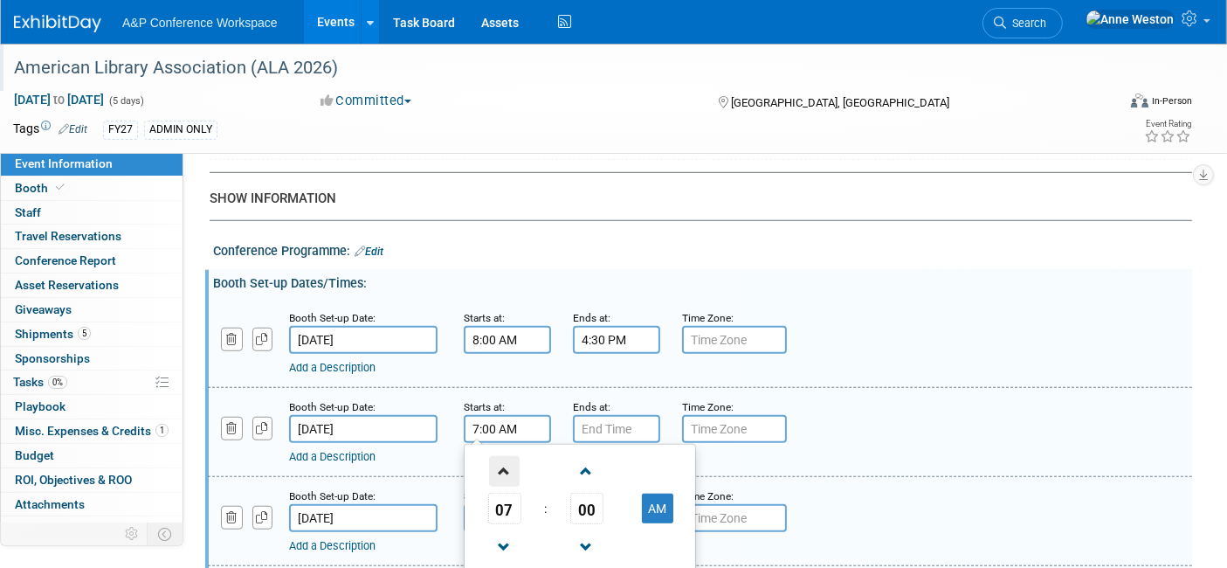
click at [503, 460] on span at bounding box center [504, 471] width 31 height 31
type input "8:00 AM"
click at [612, 421] on input "7:00 PM" at bounding box center [616, 429] width 87 height 28
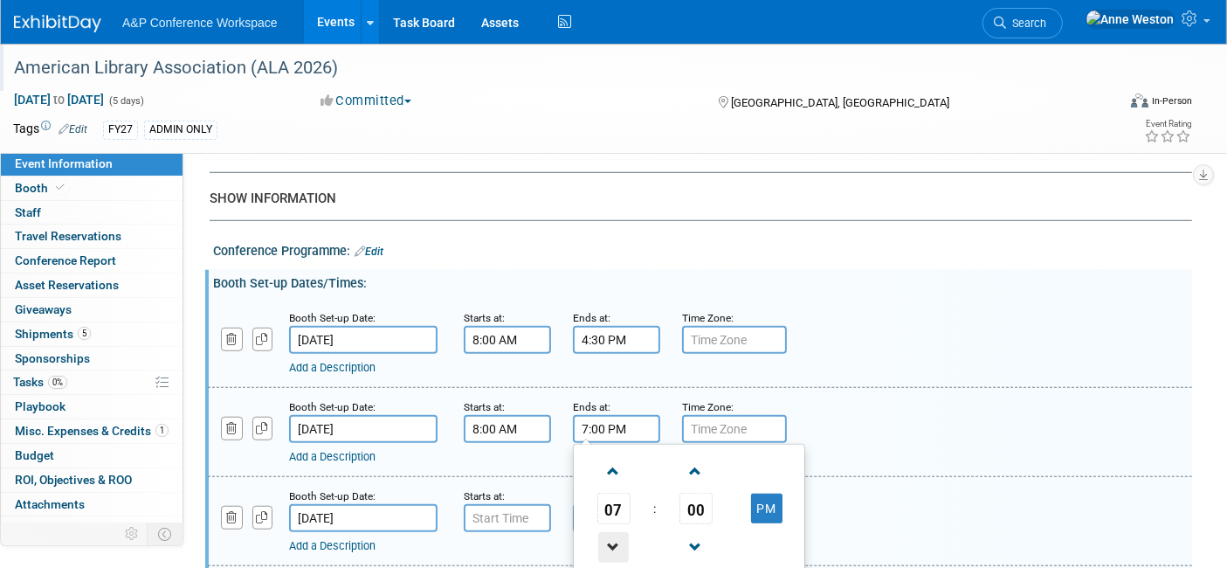
click at [605, 535] on span at bounding box center [613, 547] width 31 height 31
click at [605, 532] on span at bounding box center [613, 547] width 31 height 31
click at [696, 493] on span "00" at bounding box center [696, 508] width 33 height 31
click at [716, 500] on td "30" at bounding box center [717, 518] width 56 height 47
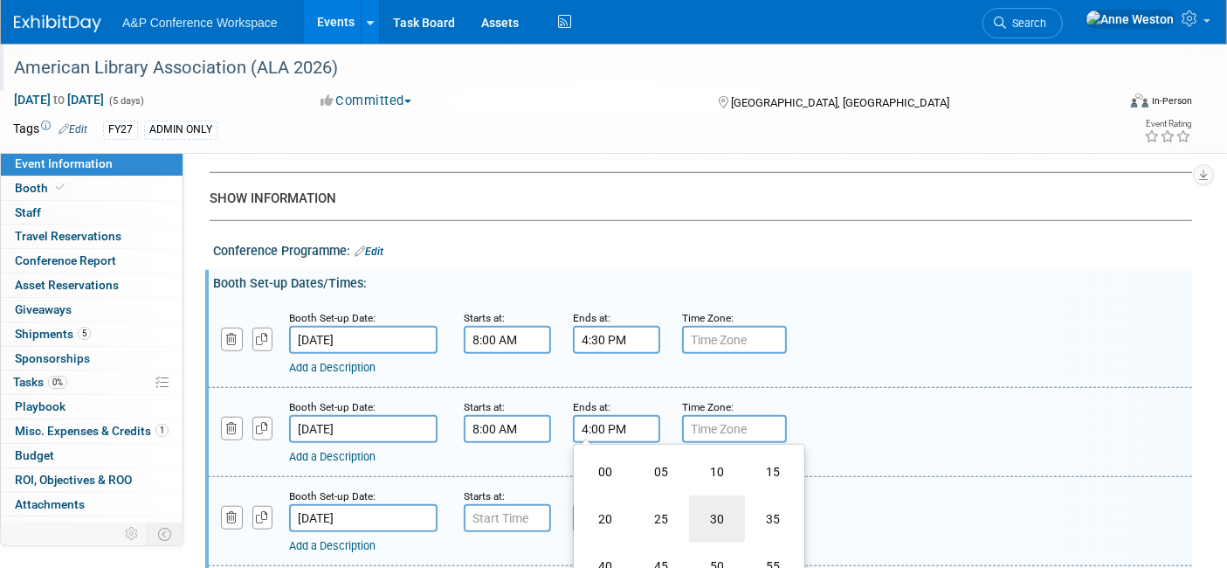
type input "4:30 PM"
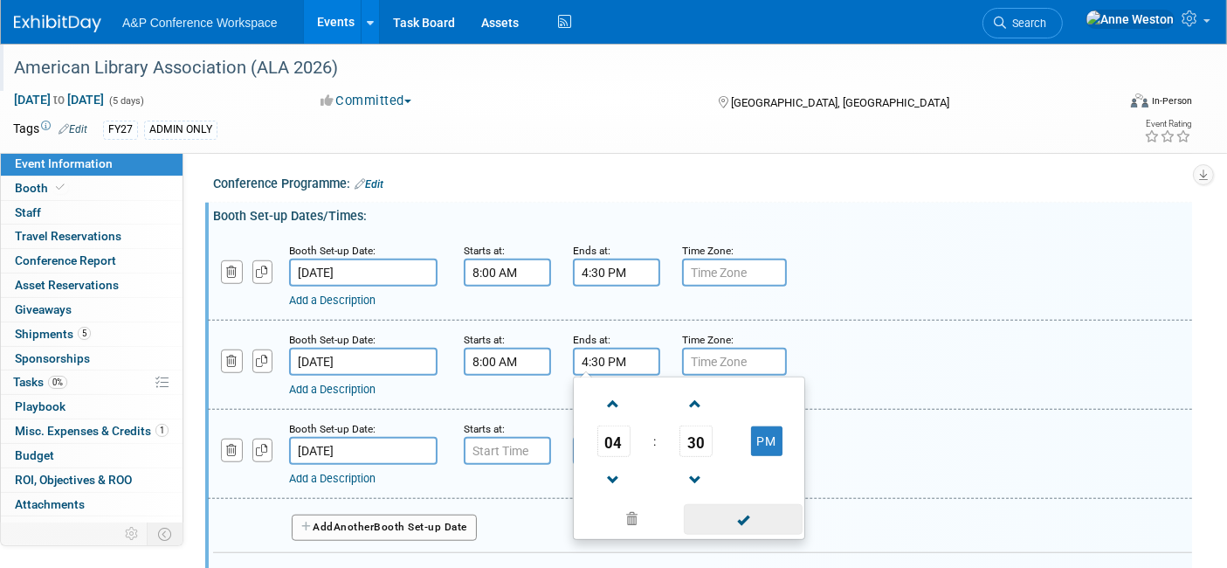
scroll to position [1402, 0]
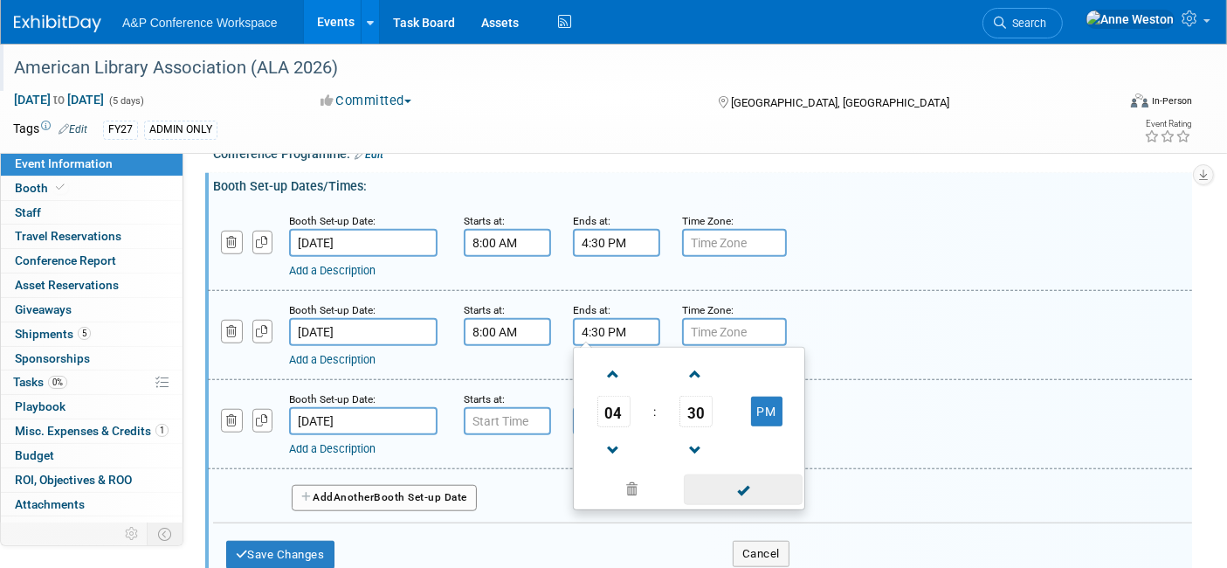
click at [758, 485] on span at bounding box center [743, 489] width 118 height 31
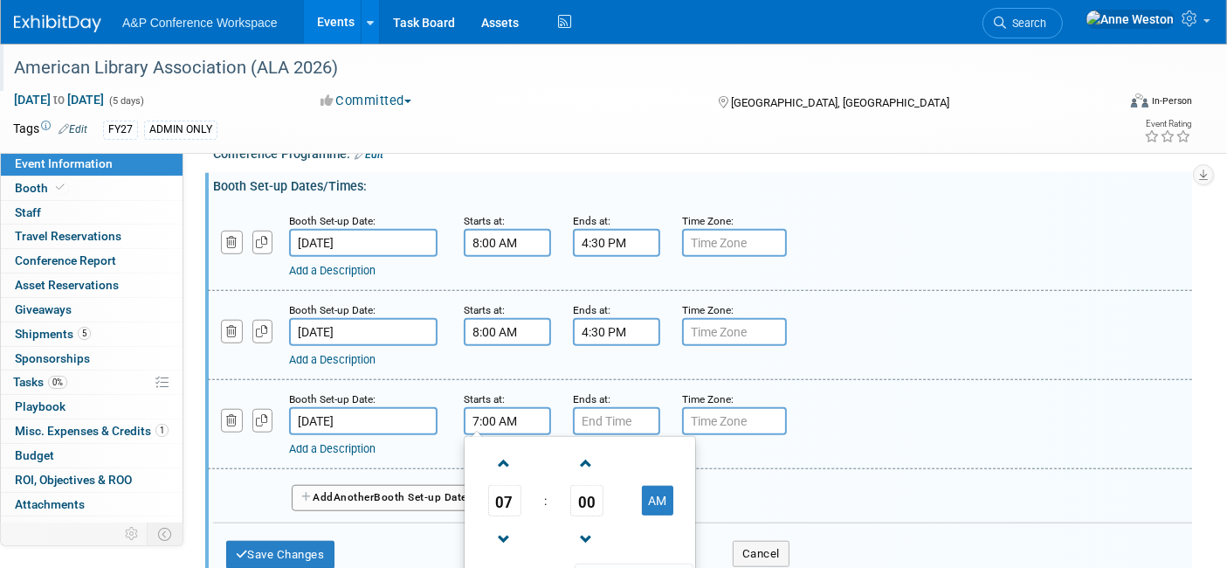
click at [504, 407] on input "7:00 AM" at bounding box center [507, 421] width 87 height 28
click at [504, 448] on span at bounding box center [504, 463] width 31 height 31
type input "8:00 AM"
click at [596, 411] on input "7:00 PM" at bounding box center [616, 421] width 87 height 28
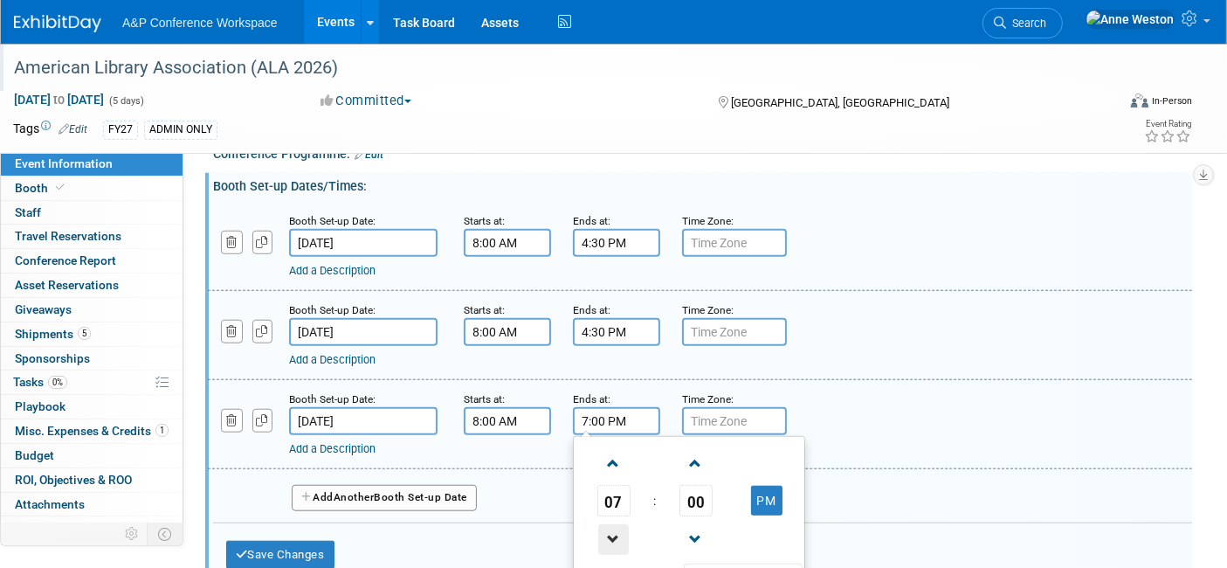
click at [611, 524] on span at bounding box center [613, 539] width 31 height 31
type input "3:00 PM"
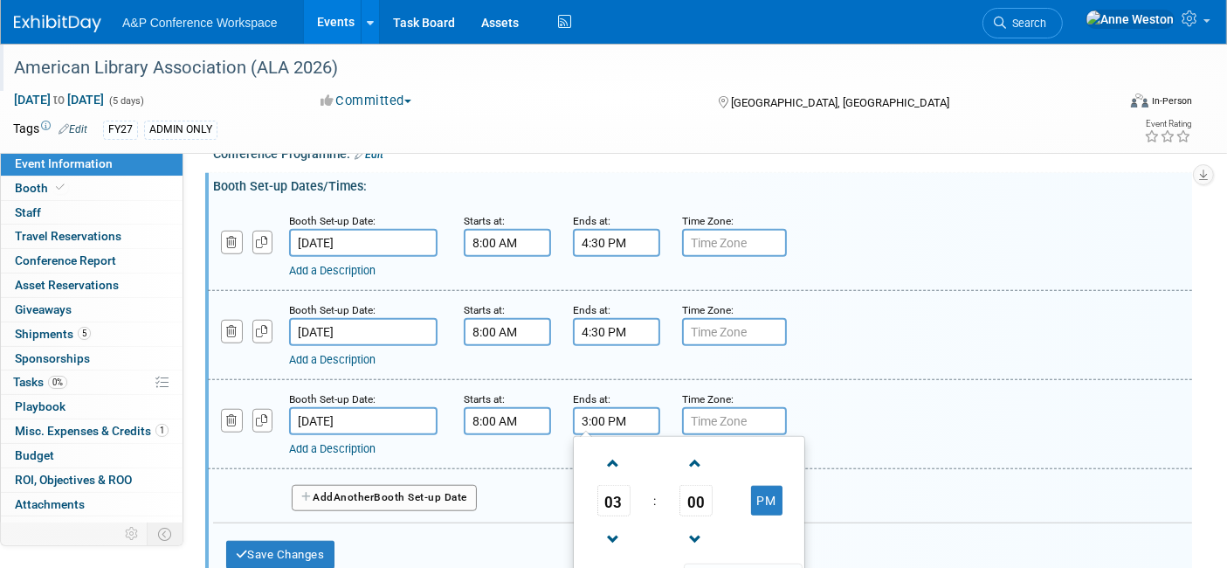
click at [863, 416] on div "Add a Description Description:" at bounding box center [700, 423] width 1011 height 67
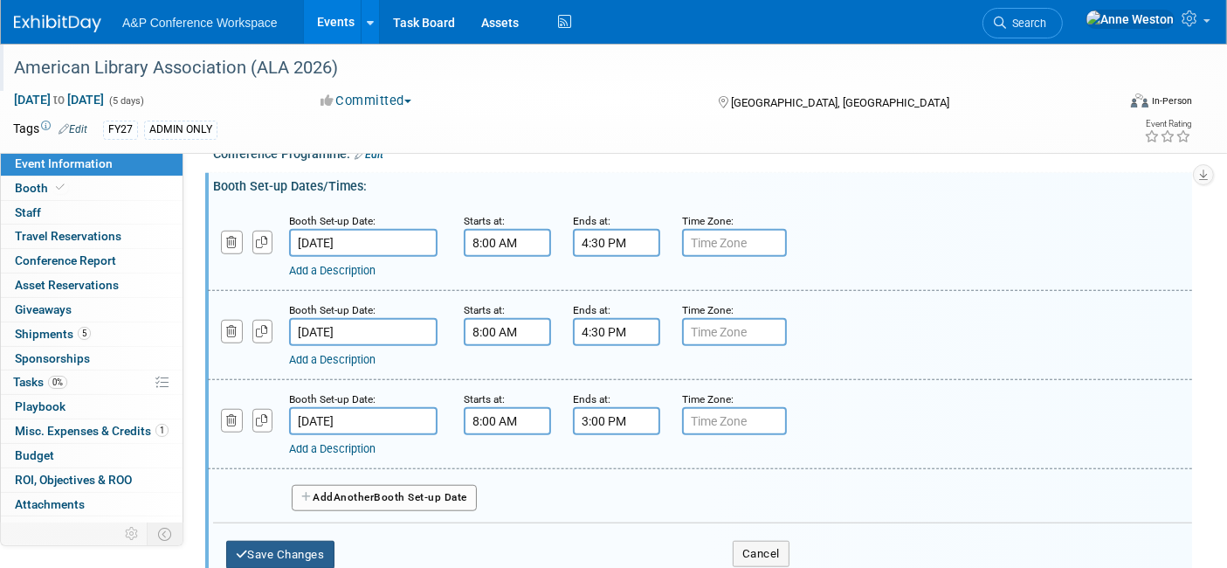
click at [280, 541] on button "Save Changes" at bounding box center [280, 555] width 108 height 28
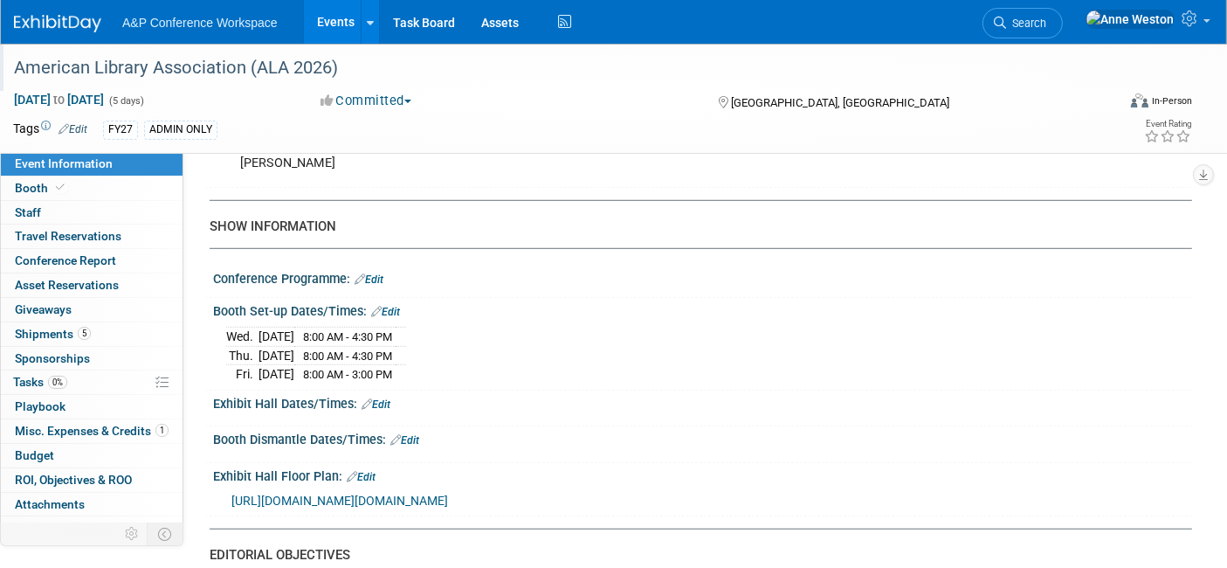
scroll to position [1305, 0]
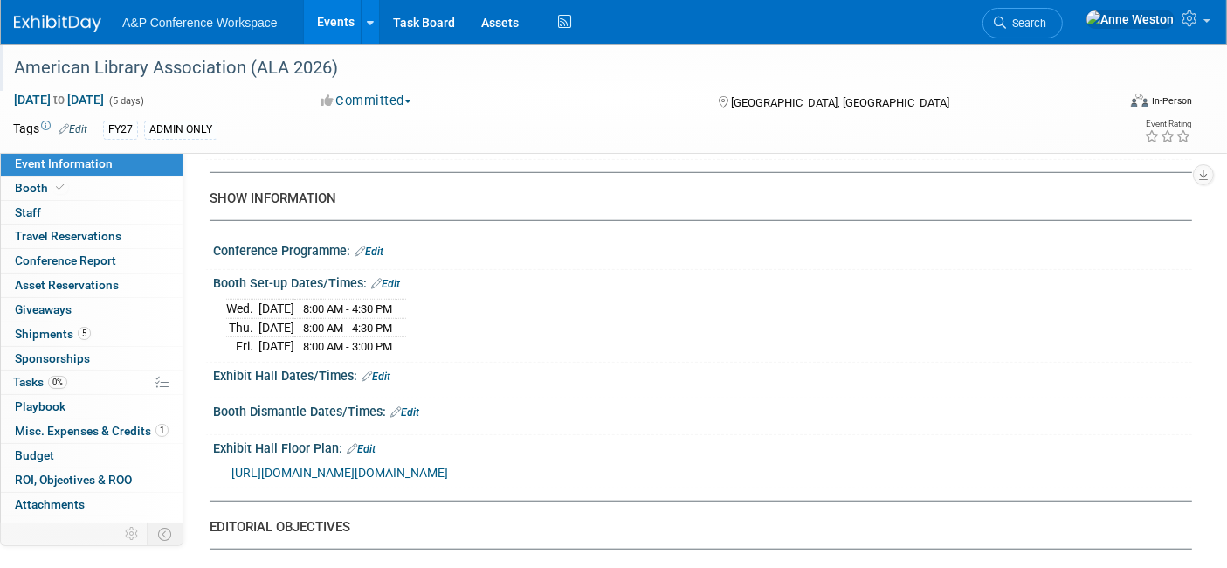
click at [384, 370] on link "Edit" at bounding box center [376, 376] width 29 height 12
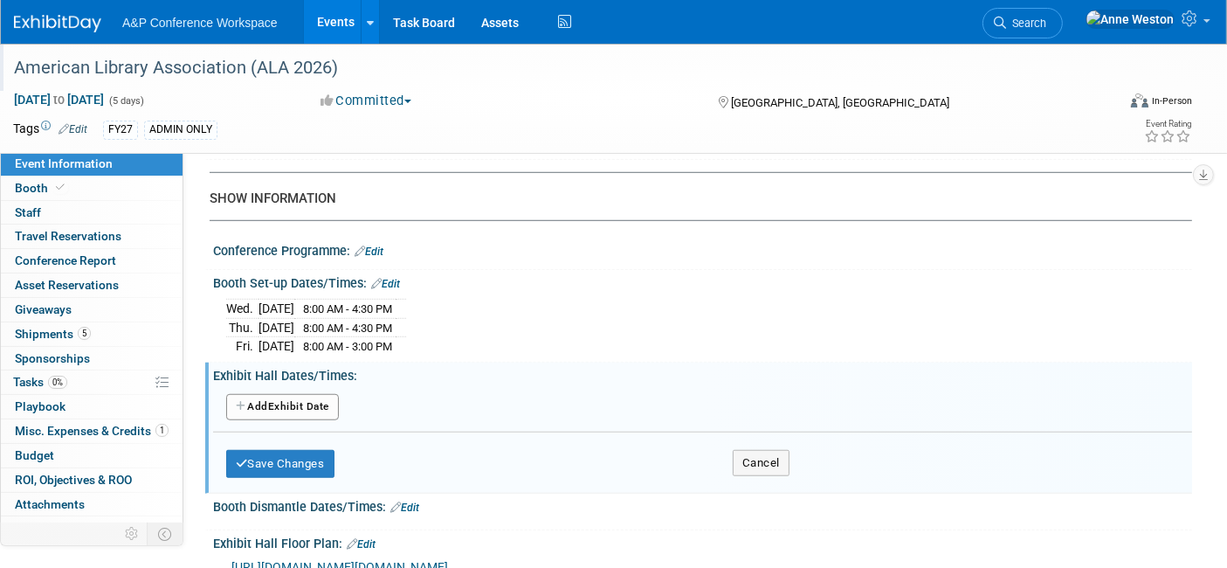
scroll to position [1402, 0]
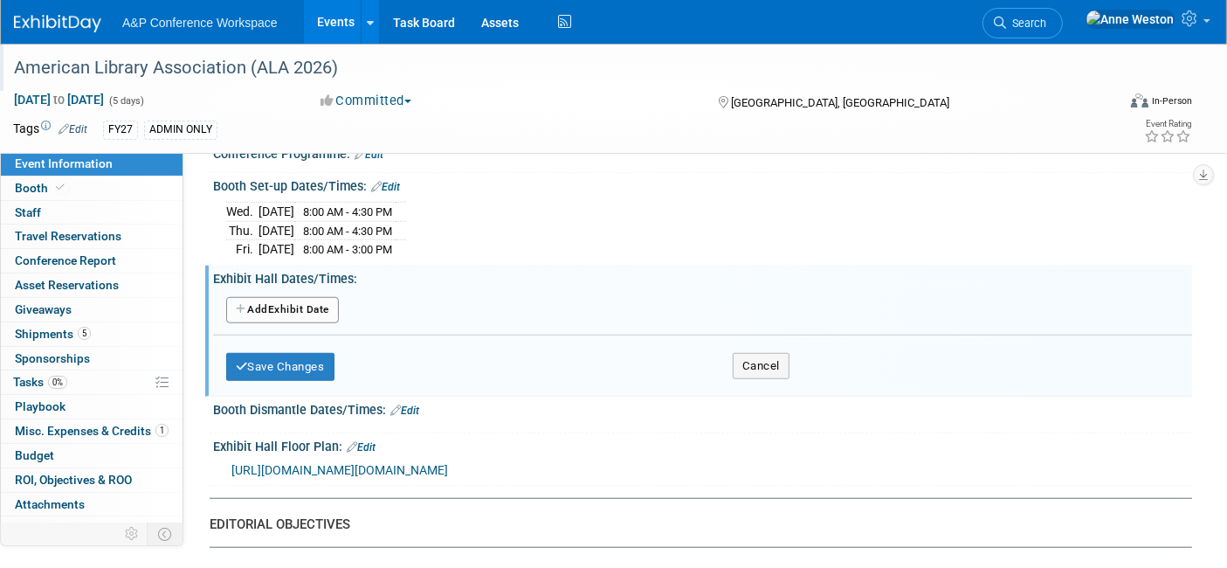
click at [284, 300] on button "Add Another Exhibit Date" at bounding box center [282, 310] width 113 height 26
select select "5"
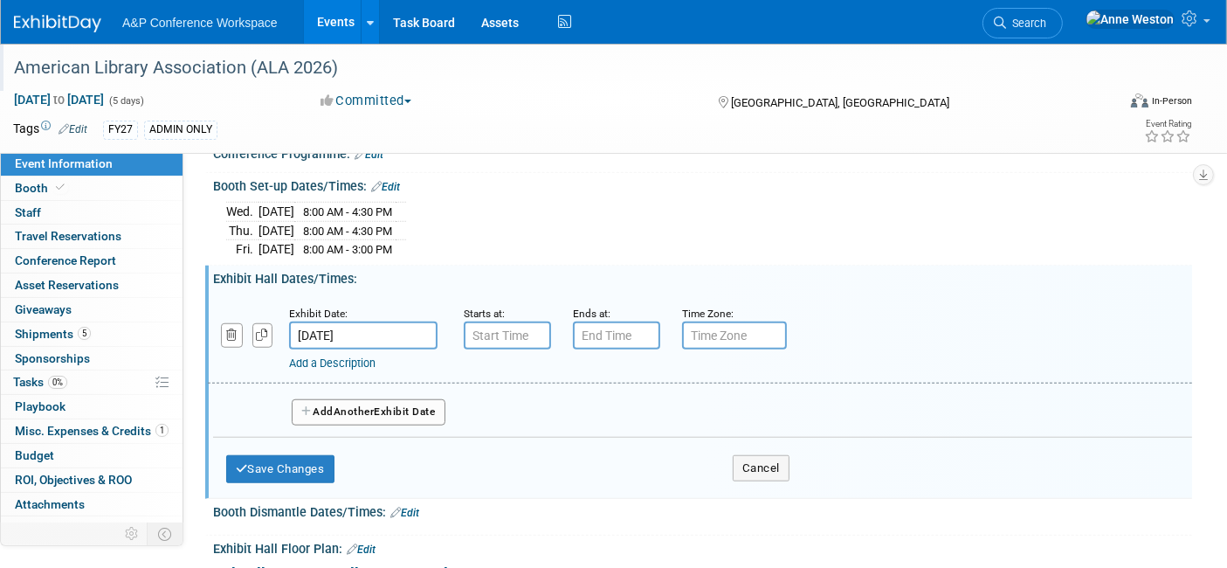
click at [342, 323] on input "Jun 25, 2026" at bounding box center [363, 335] width 149 height 28
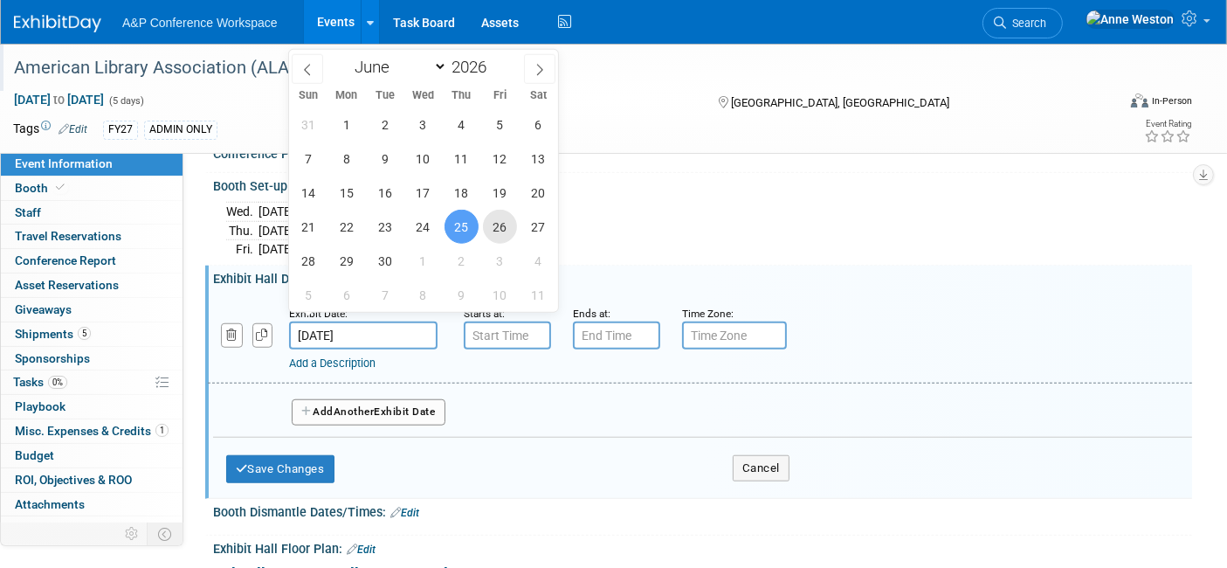
click at [498, 225] on span "26" at bounding box center [500, 227] width 34 height 34
type input "Jun 26, 2026"
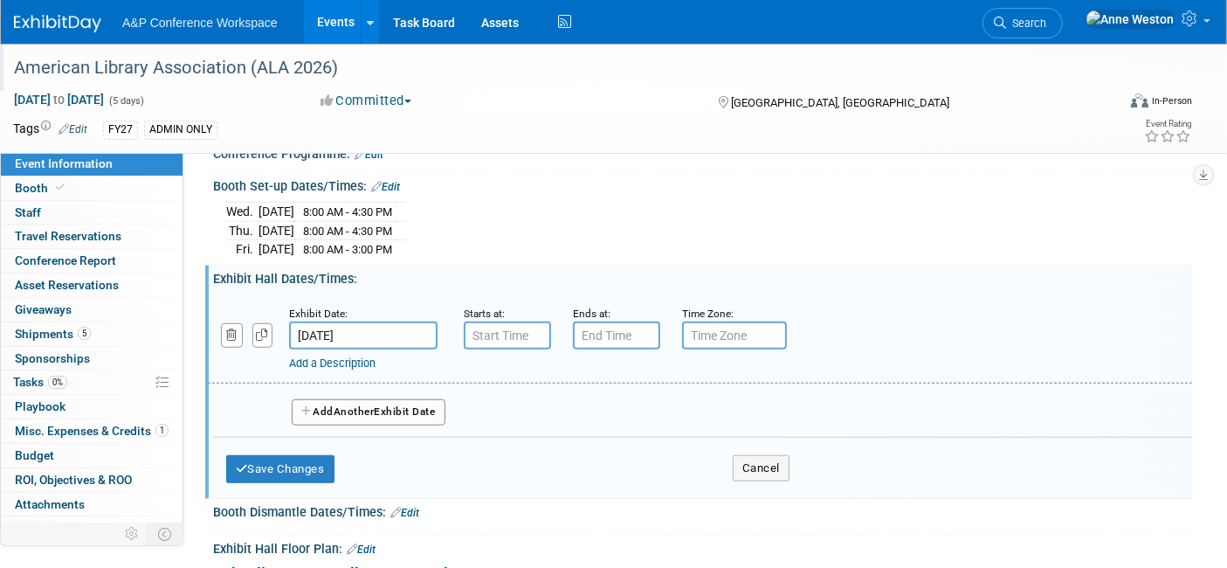
click at [377, 399] on button "Add Another Exhibit Date" at bounding box center [369, 412] width 154 height 26
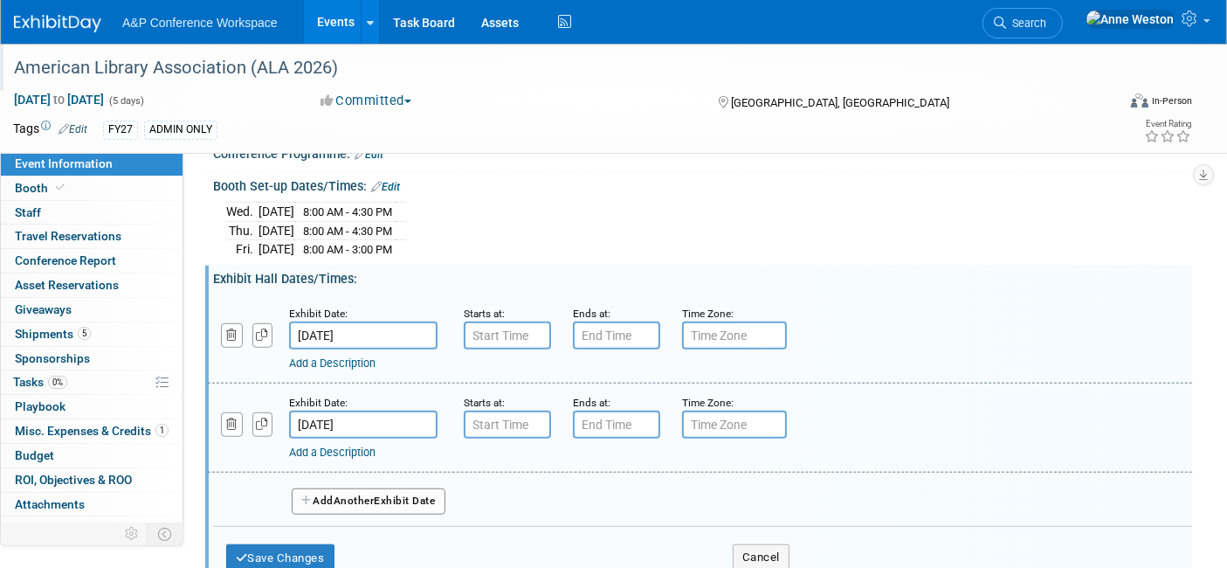
click at [355, 488] on button "Add Another Exhibit Date" at bounding box center [369, 501] width 154 height 26
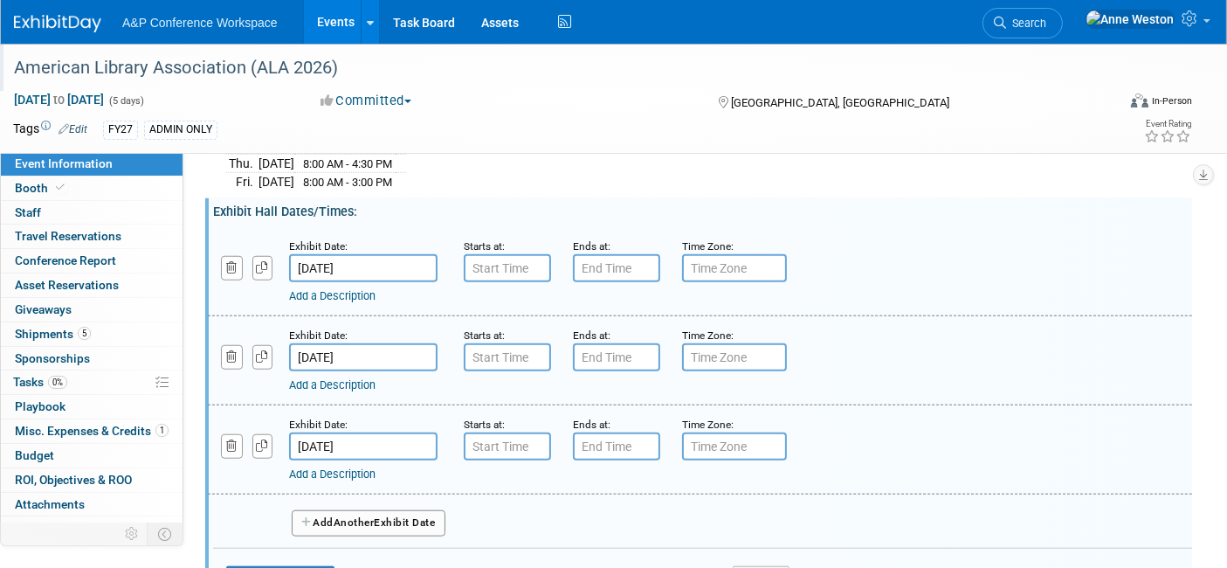
scroll to position [1500, 0]
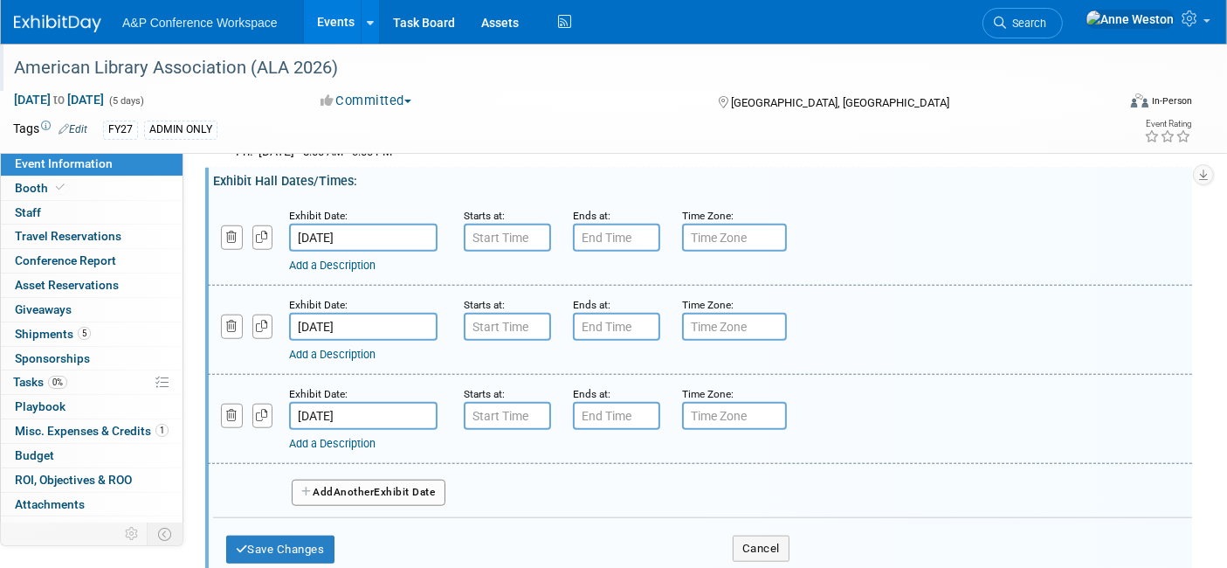
click at [357, 486] on span "Another" at bounding box center [354, 492] width 41 height 12
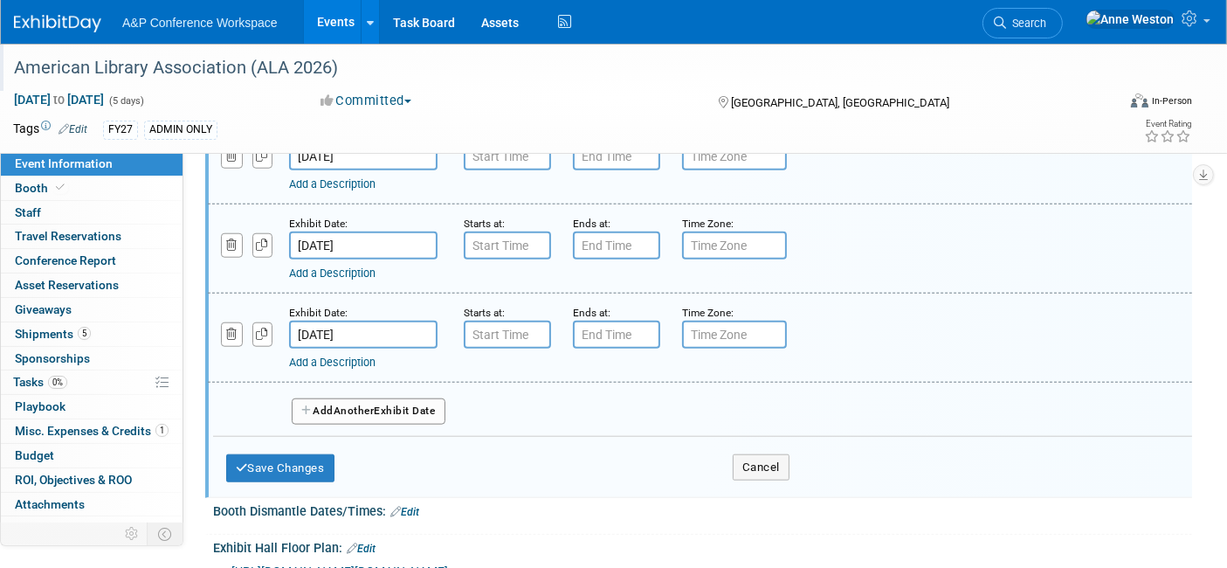
scroll to position [1694, 0]
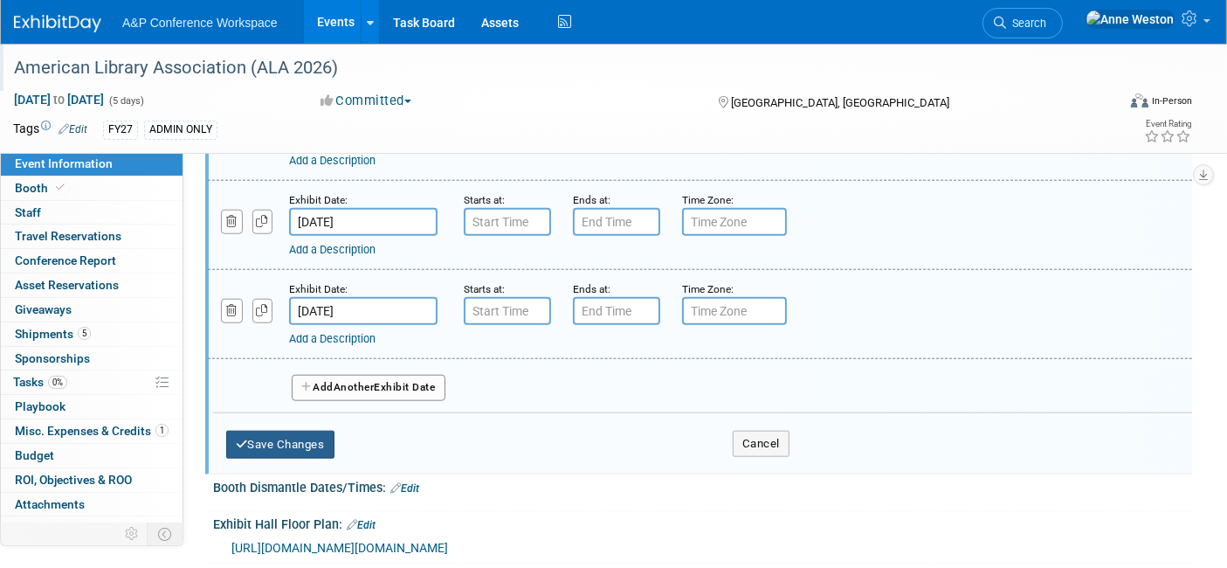
click at [302, 431] on button "Save Changes" at bounding box center [280, 445] width 108 height 28
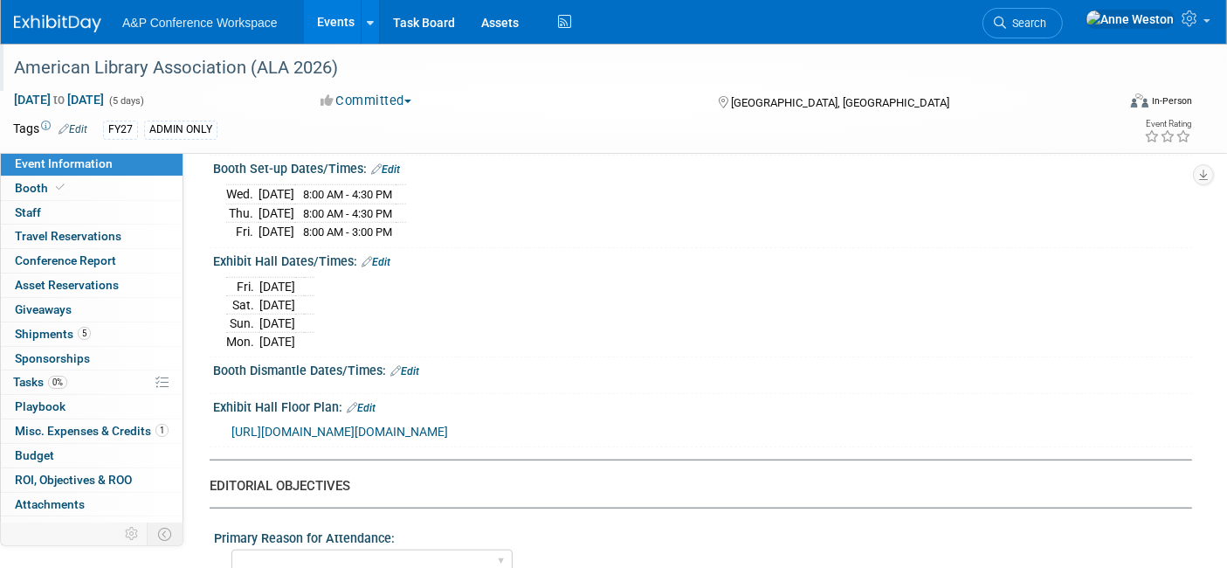
scroll to position [1433, 0]
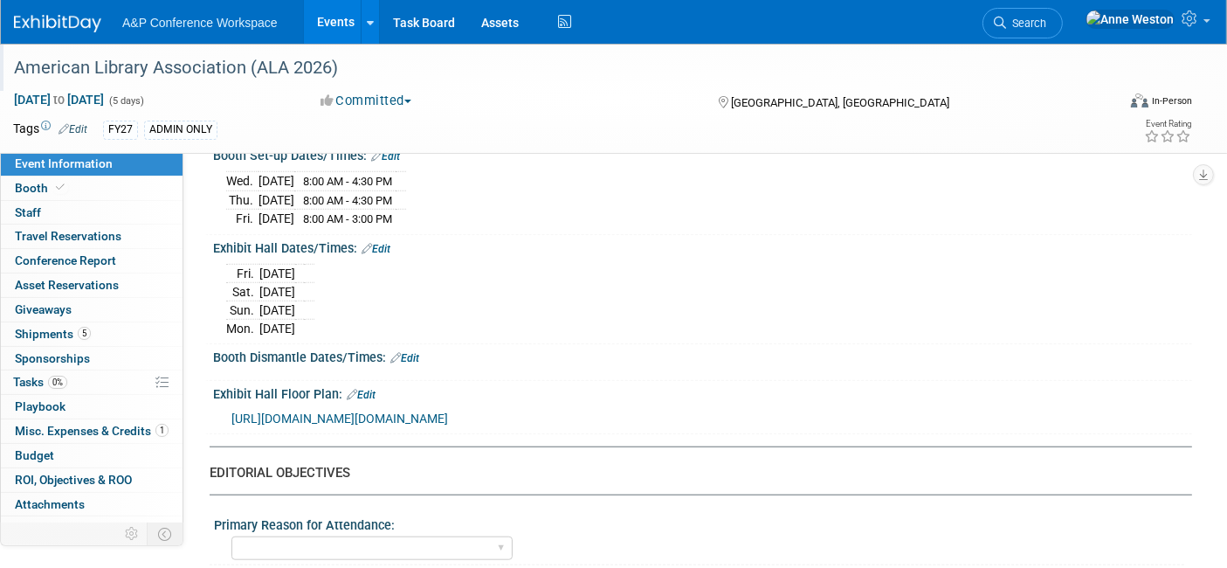
click at [411, 352] on link "Edit" at bounding box center [405, 358] width 29 height 12
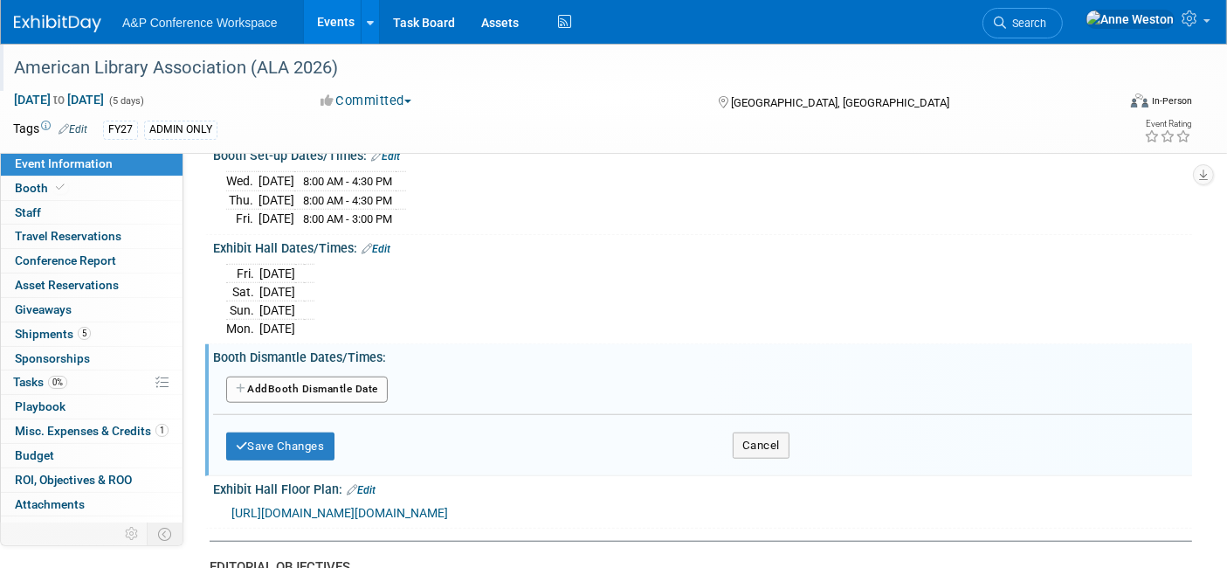
click at [347, 377] on button "Add Another Booth Dismantle Date" at bounding box center [307, 390] width 162 height 26
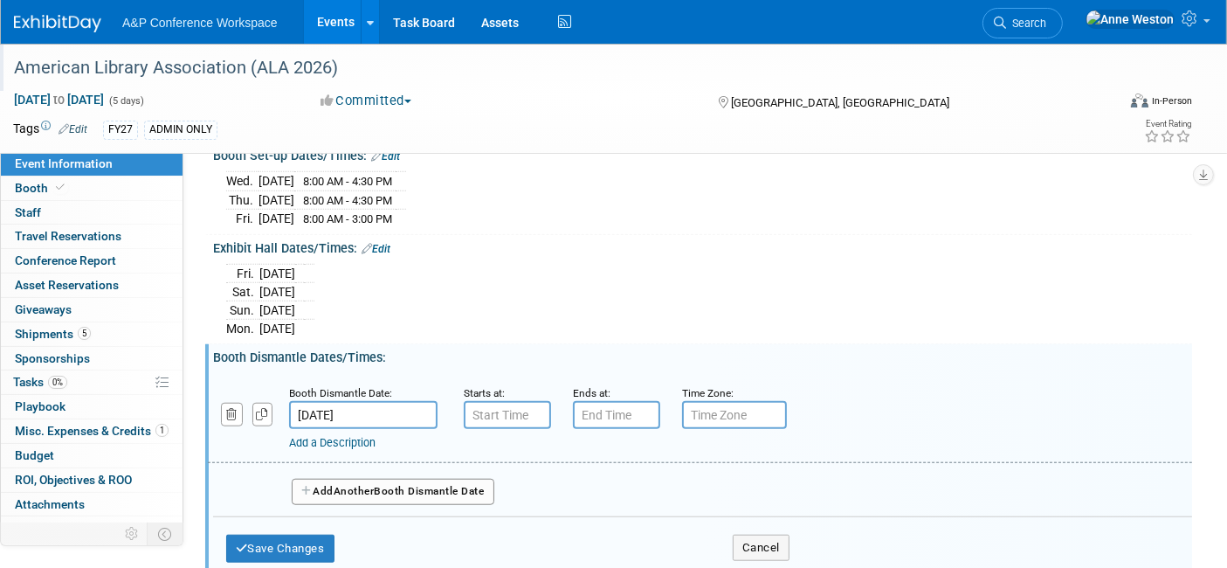
click at [351, 479] on button "Add Another Booth Dismantle Date" at bounding box center [393, 492] width 203 height 26
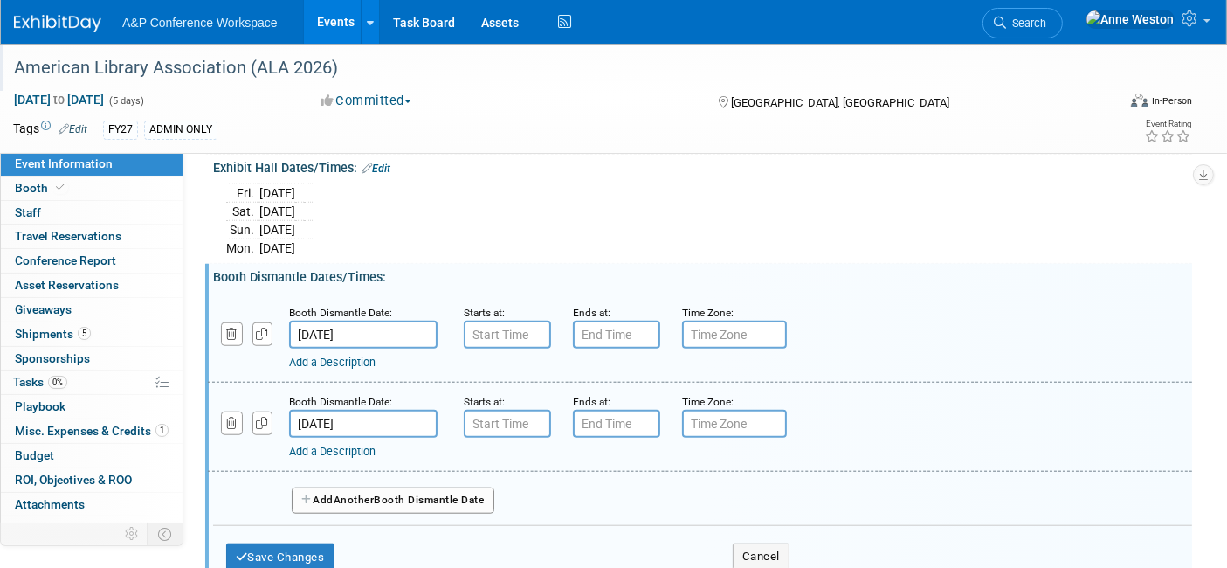
scroll to position [1627, 0]
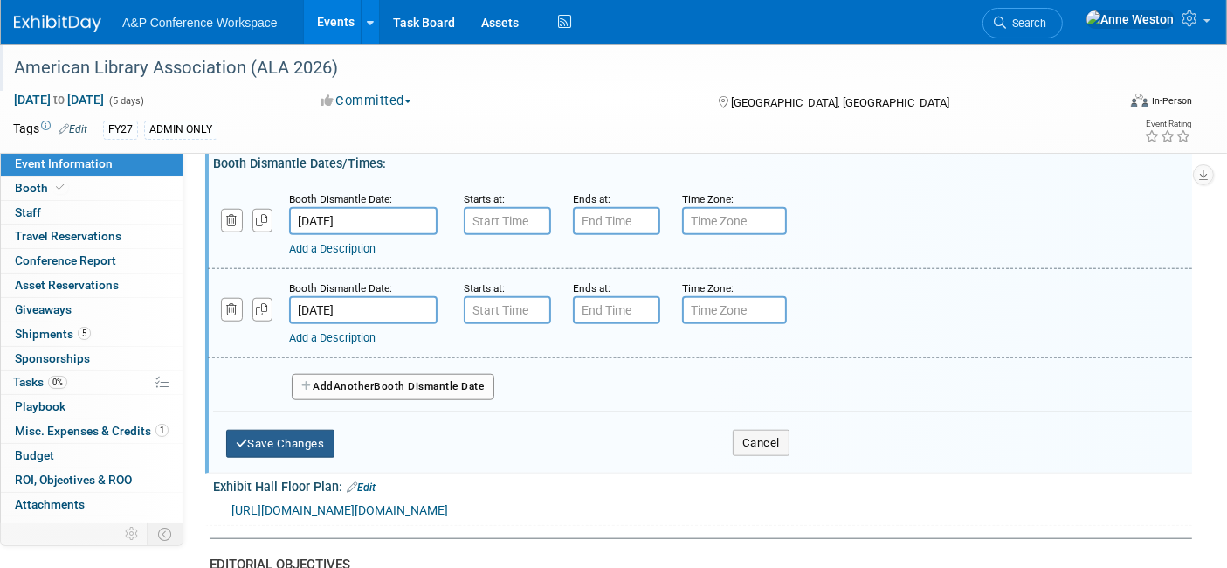
click at [290, 430] on button "Save Changes" at bounding box center [280, 444] width 108 height 28
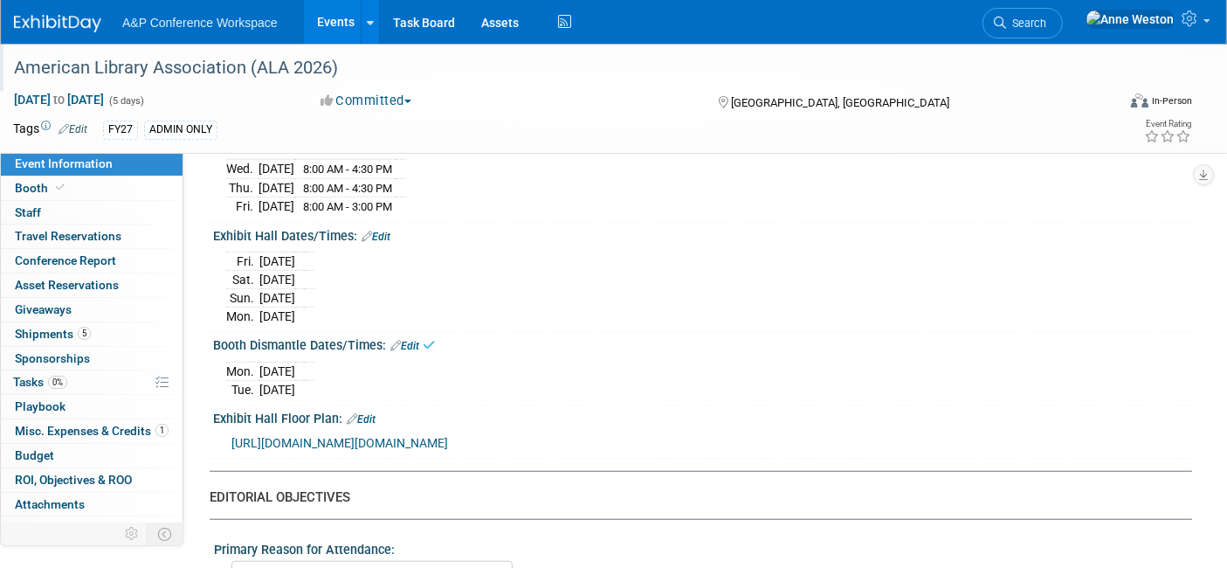
scroll to position [1335, 0]
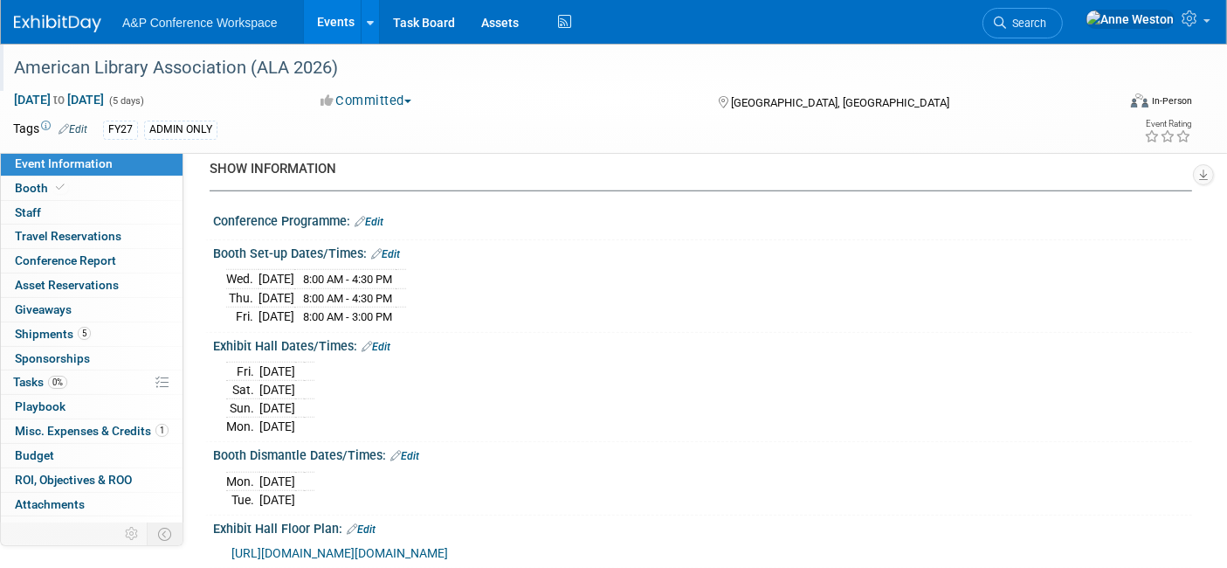
click at [379, 333] on div "Exhibit Hall Dates/Times: Edit" at bounding box center [702, 344] width 979 height 23
click at [382, 341] on link "Edit" at bounding box center [376, 347] width 29 height 12
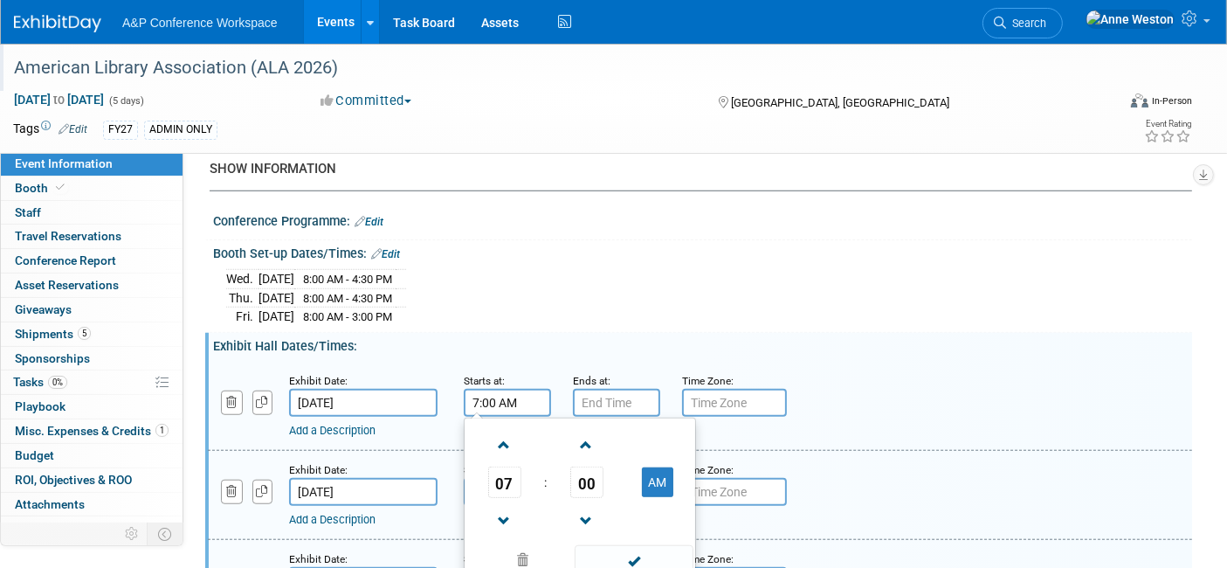
click at [487, 389] on input "7:00 AM" at bounding box center [507, 403] width 87 height 28
click at [507, 506] on span at bounding box center [504, 521] width 31 height 31
click at [580, 470] on span "00" at bounding box center [586, 482] width 33 height 31
click at [609, 470] on td "30" at bounding box center [608, 492] width 56 height 47
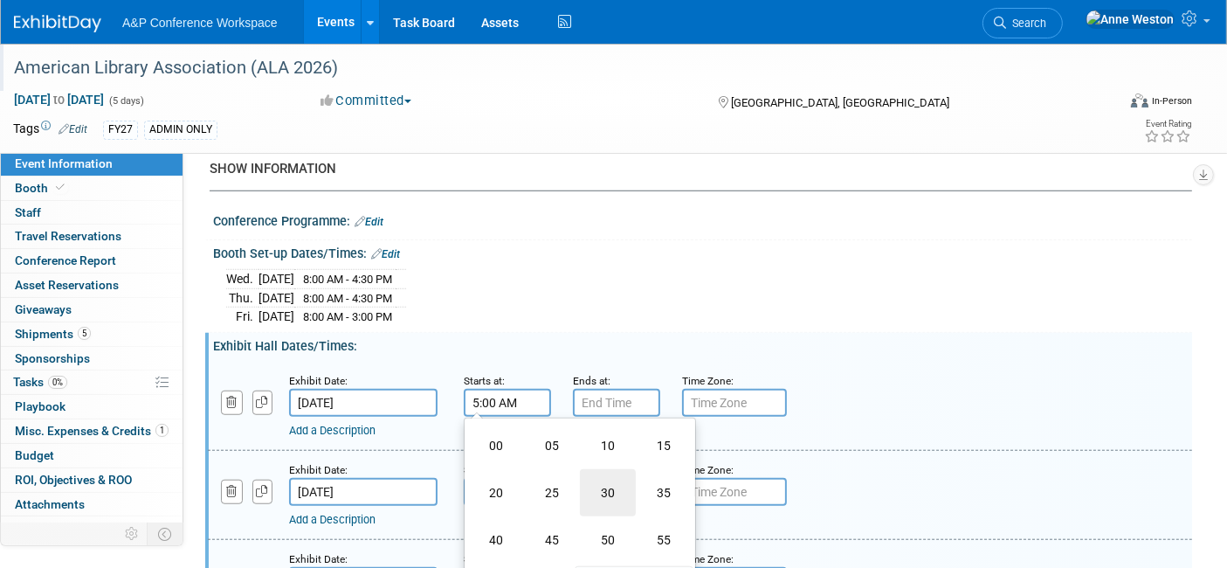
type input "5:30 AM"
type input "7:00 PM"
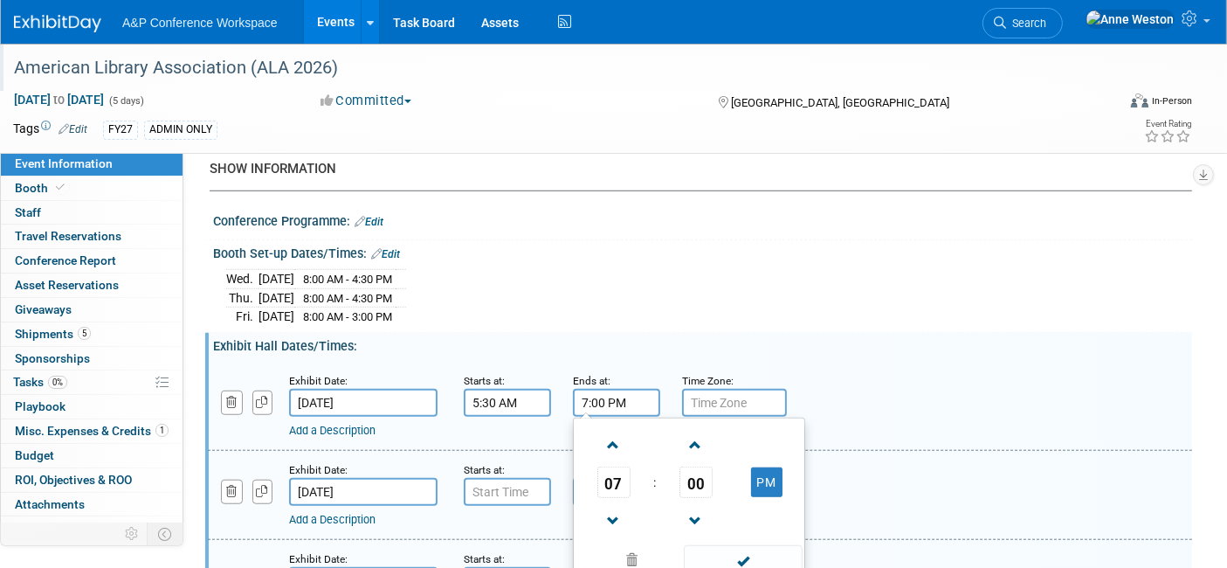
click at [577, 397] on input "7:00 PM" at bounding box center [616, 403] width 87 height 28
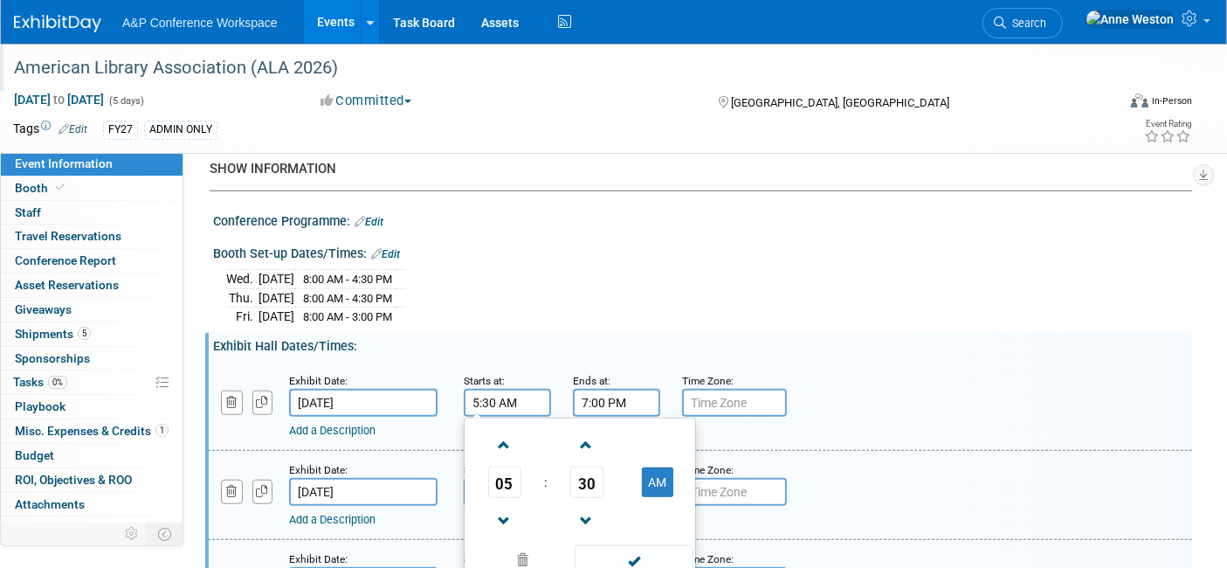
click at [515, 389] on input "5:30 AM" at bounding box center [507, 403] width 87 height 28
click at [656, 473] on button "AM" at bounding box center [657, 482] width 31 height 30
type input "5:30 PM"
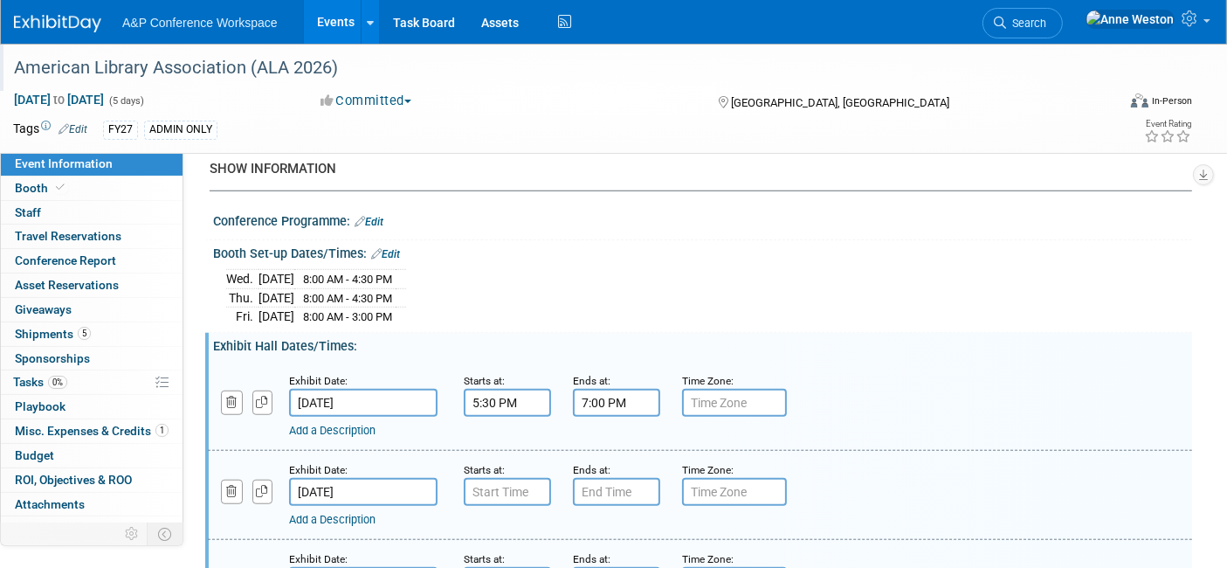
click at [808, 451] on div "Exhibit Date: Jun 27, 2026 Starts at: Ends at: Time Zone: Apply to all Add a De…" at bounding box center [700, 495] width 985 height 89
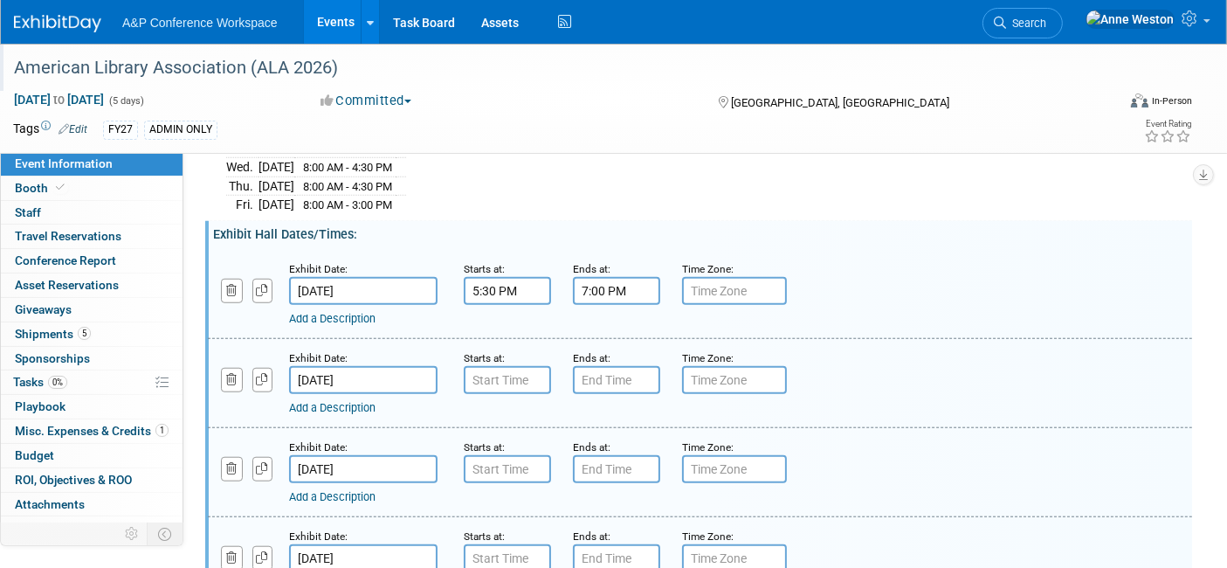
scroll to position [1530, 0]
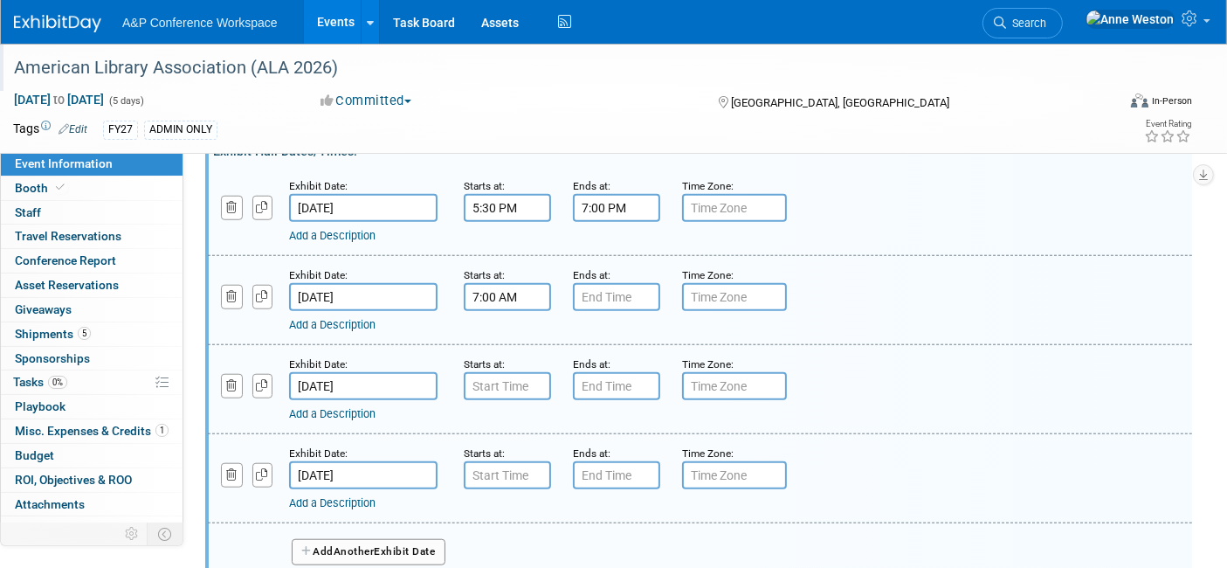
click at [503, 283] on input "7:00 AM" at bounding box center [507, 297] width 87 height 28
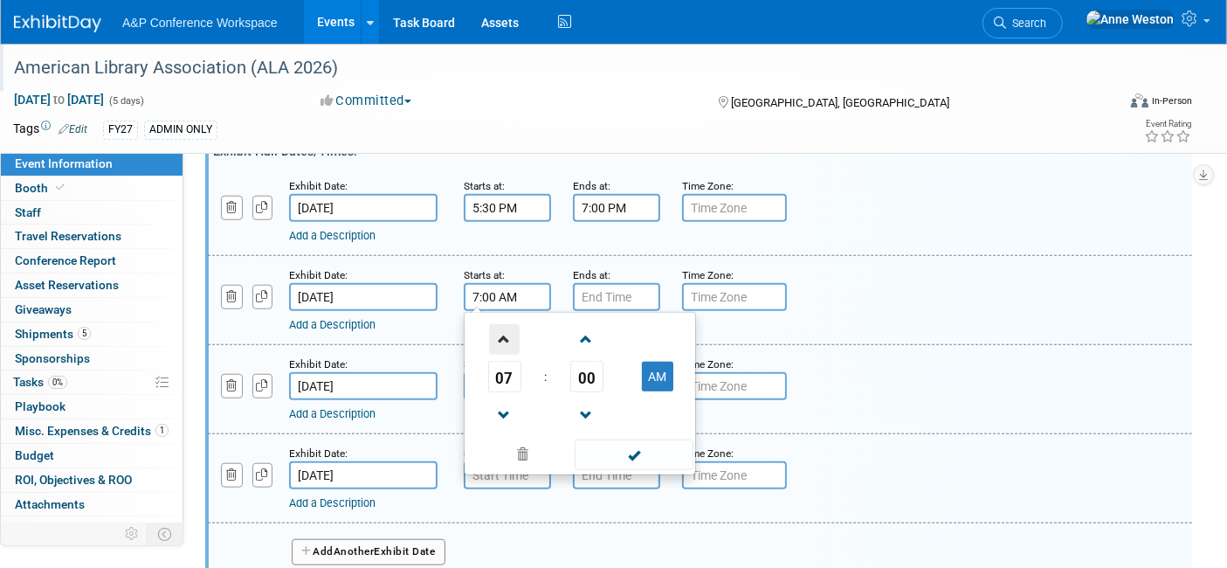
click at [496, 324] on span at bounding box center [504, 339] width 31 height 31
click at [497, 324] on span at bounding box center [504, 339] width 31 height 31
type input "9:00 AM"
click at [646, 446] on span at bounding box center [634, 454] width 118 height 31
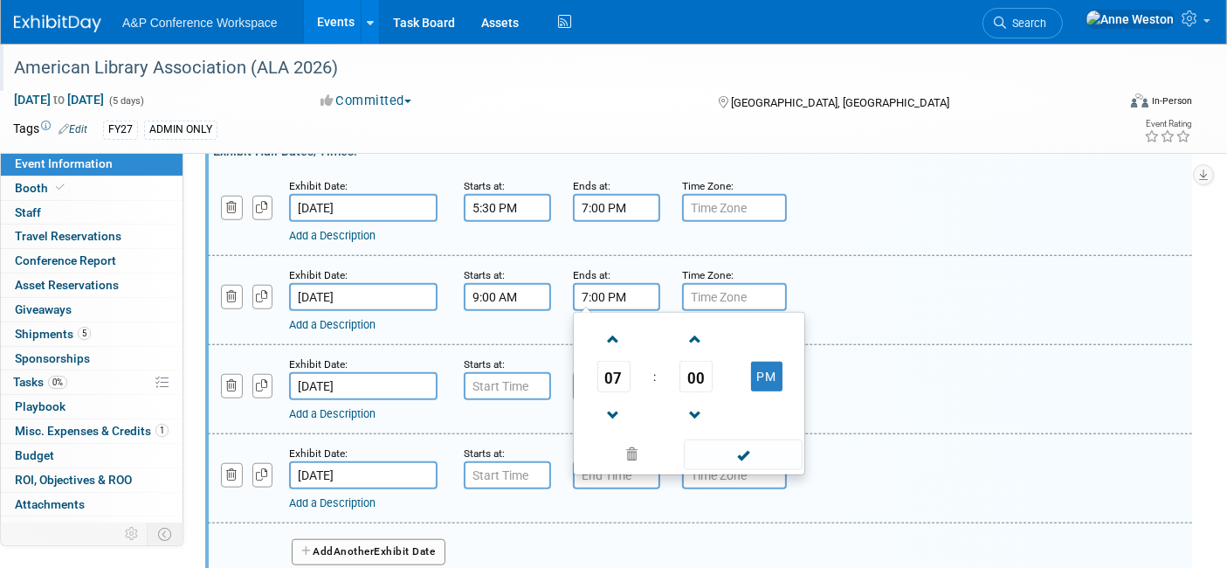
click at [598, 287] on input "7:00 PM" at bounding box center [616, 297] width 87 height 28
click at [608, 400] on span at bounding box center [613, 415] width 31 height 31
type input "5:00 PM"
click at [755, 439] on span at bounding box center [743, 454] width 118 height 31
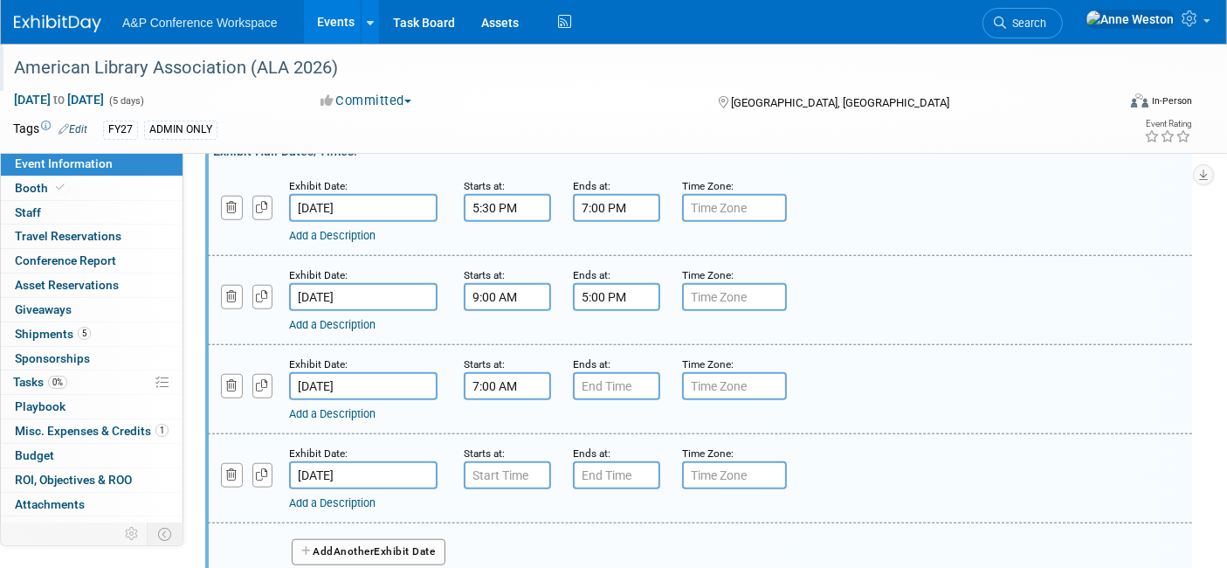
click at [495, 378] on input "7:00 AM" at bounding box center [507, 386] width 87 height 28
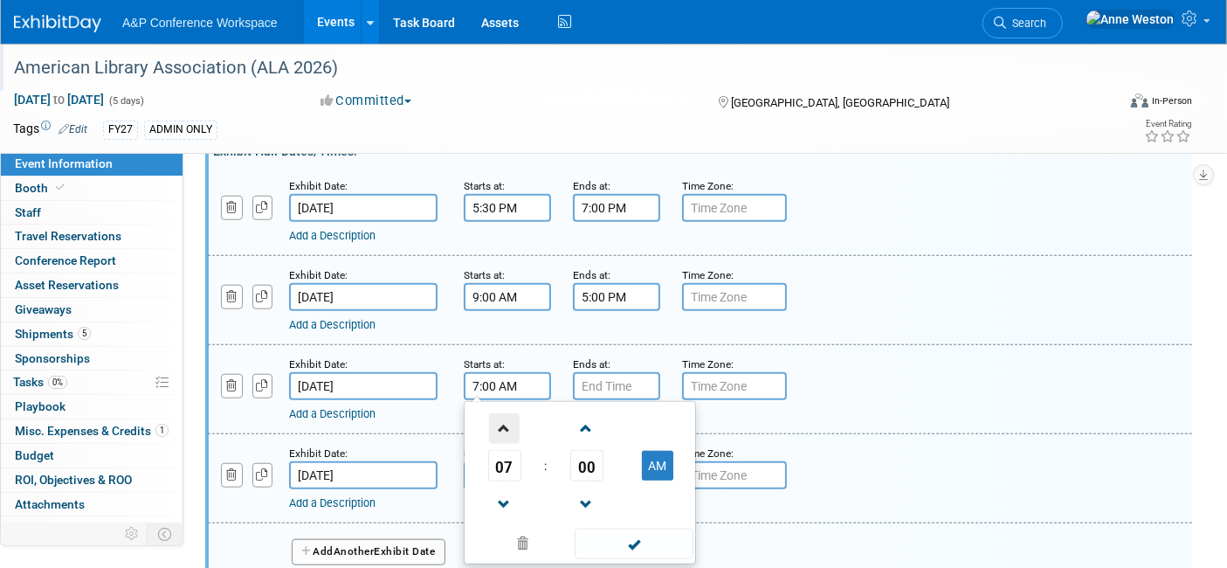
click at [508, 415] on span at bounding box center [504, 428] width 31 height 31
click at [506, 413] on span at bounding box center [504, 428] width 31 height 31
type input "9:00 AM"
click at [577, 372] on input "7:00 PM" at bounding box center [616, 386] width 87 height 28
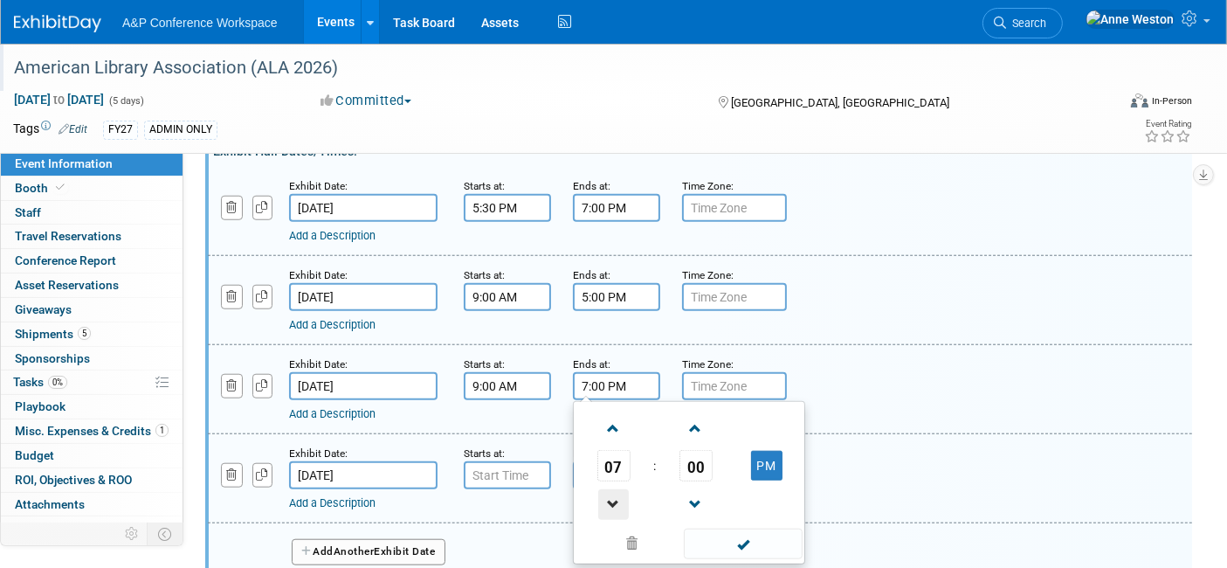
click at [612, 489] on span at bounding box center [613, 504] width 31 height 31
click at [613, 489] on span at bounding box center [613, 504] width 31 height 31
type input "5:00 PM"
click at [749, 529] on span at bounding box center [743, 544] width 118 height 31
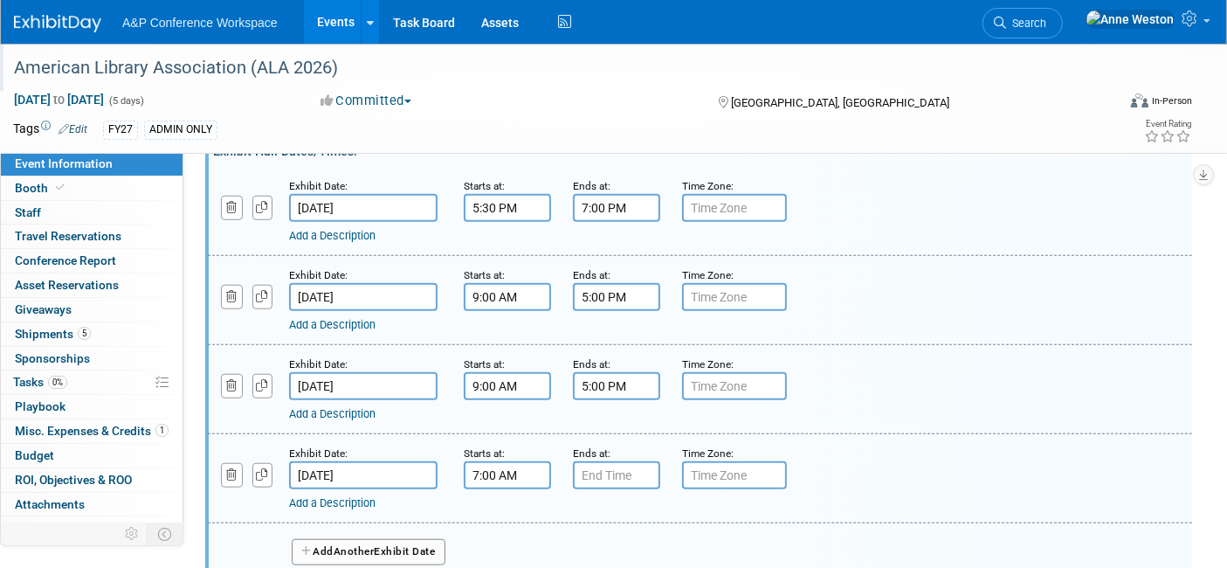
click at [484, 461] on input "7:00 AM" at bounding box center [507, 475] width 87 height 28
click at [508, 502] on span at bounding box center [504, 517] width 31 height 31
click at [507, 502] on span at bounding box center [504, 517] width 31 height 31
type input "9:00 AM"
click at [605, 461] on input "7:00 PM" at bounding box center [616, 475] width 87 height 28
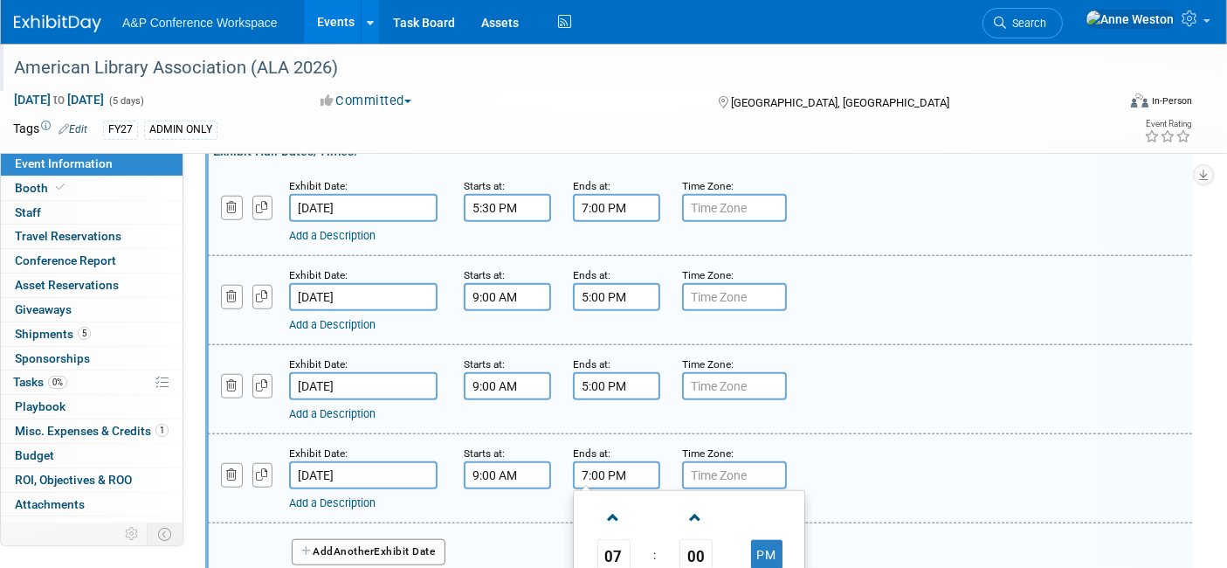
scroll to position [1627, 0]
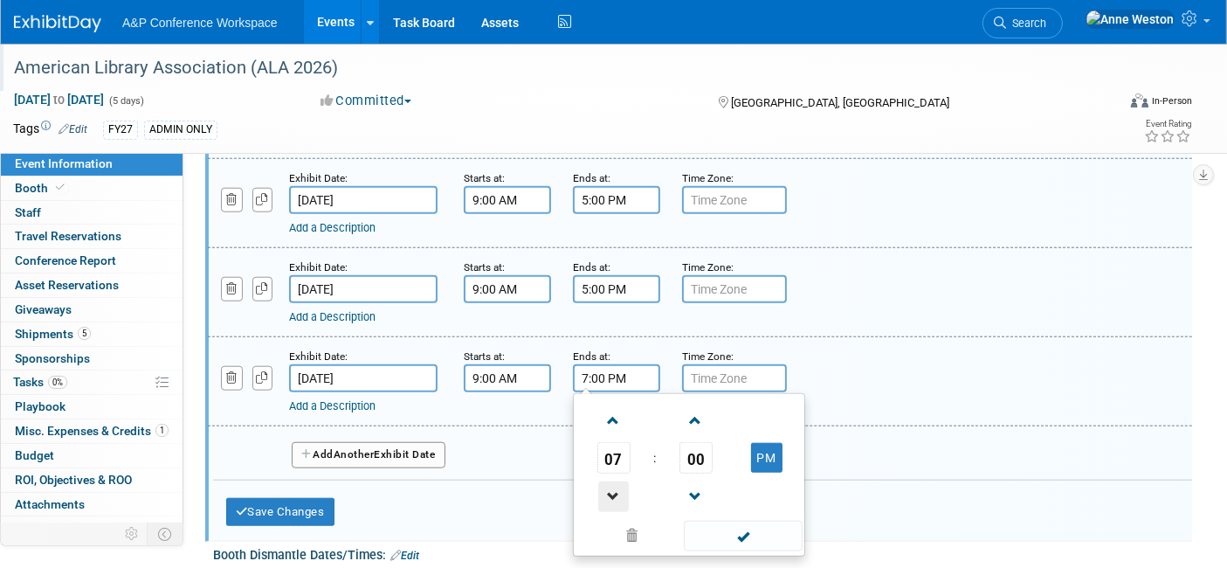
click at [618, 481] on span at bounding box center [613, 496] width 31 height 31
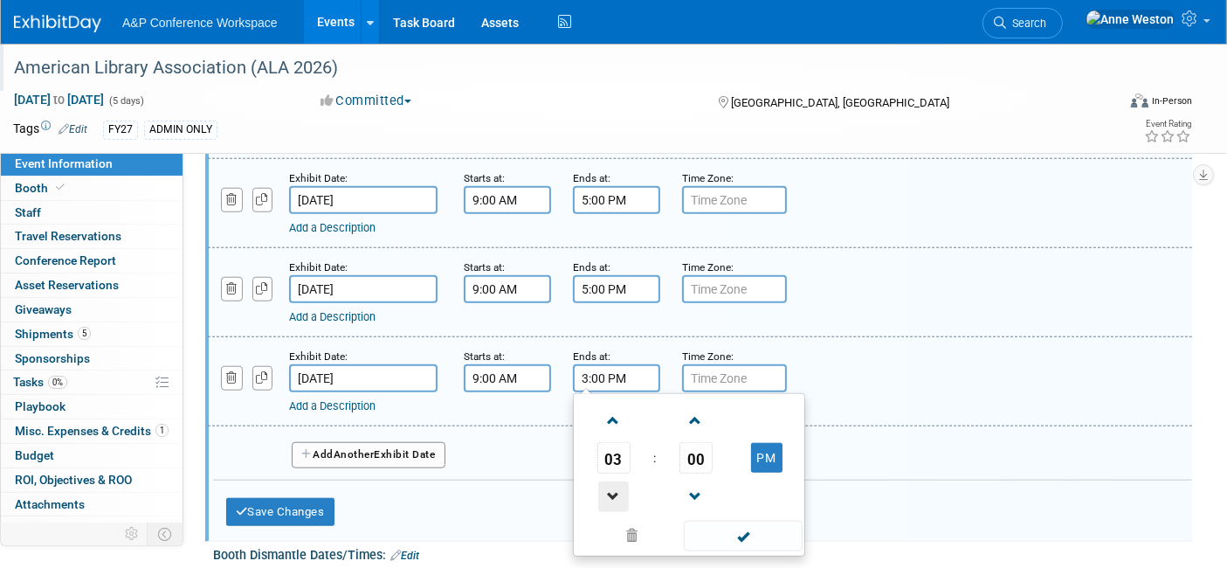
type input "2:00 PM"
click at [716, 521] on span at bounding box center [743, 536] width 118 height 31
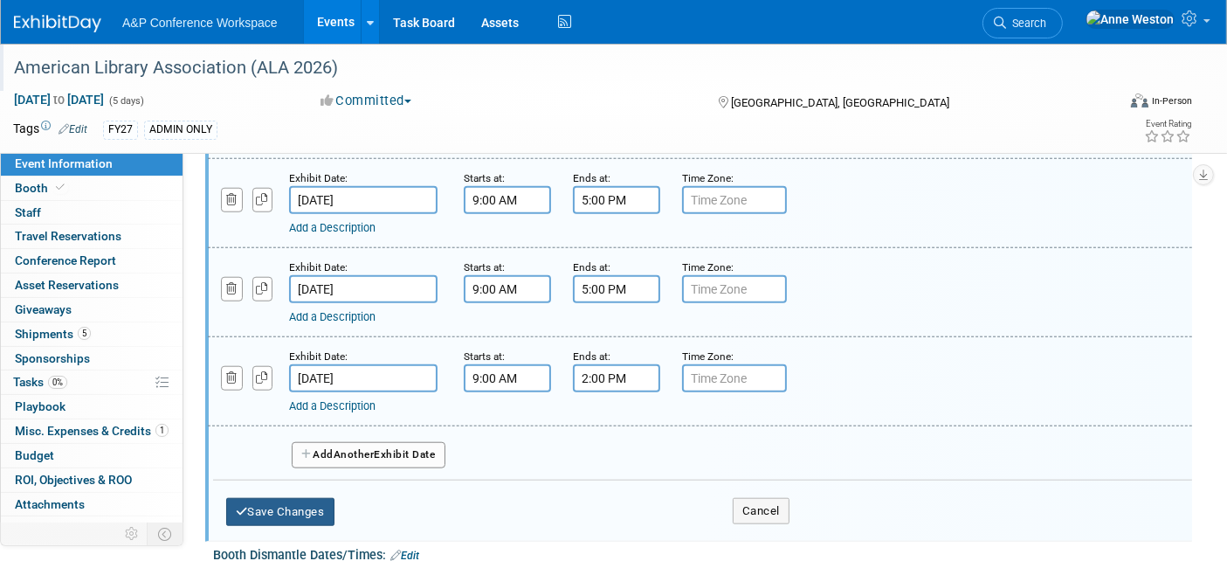
click at [273, 498] on button "Save Changes" at bounding box center [280, 512] width 108 height 28
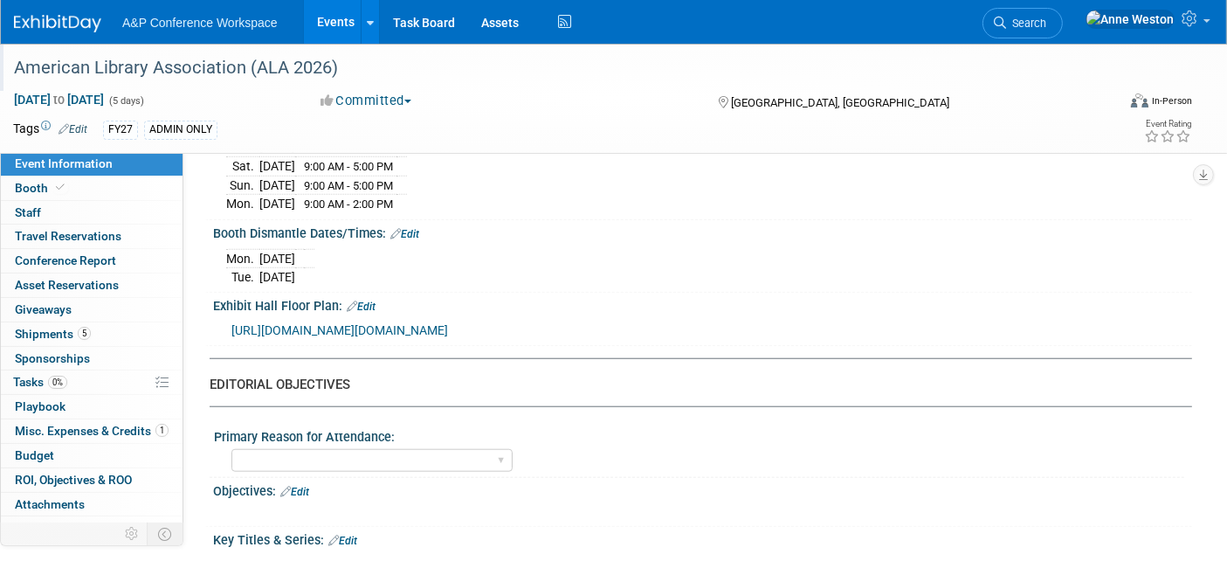
scroll to position [1530, 0]
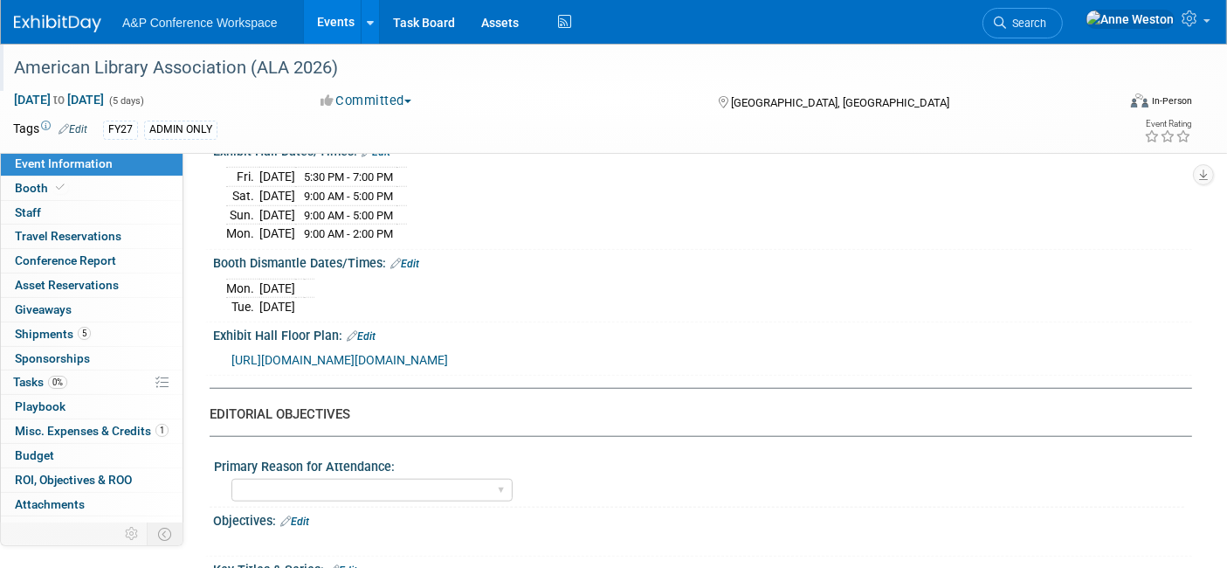
click at [415, 258] on link "Edit" at bounding box center [405, 264] width 29 height 12
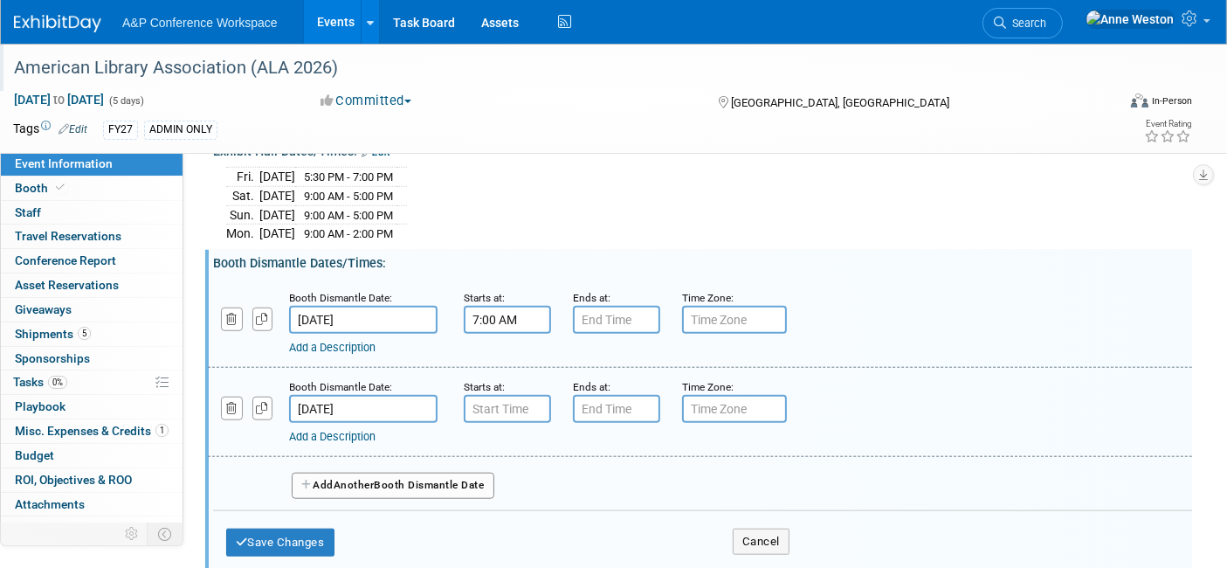
click at [475, 306] on input "7:00 AM" at bounding box center [507, 320] width 87 height 28
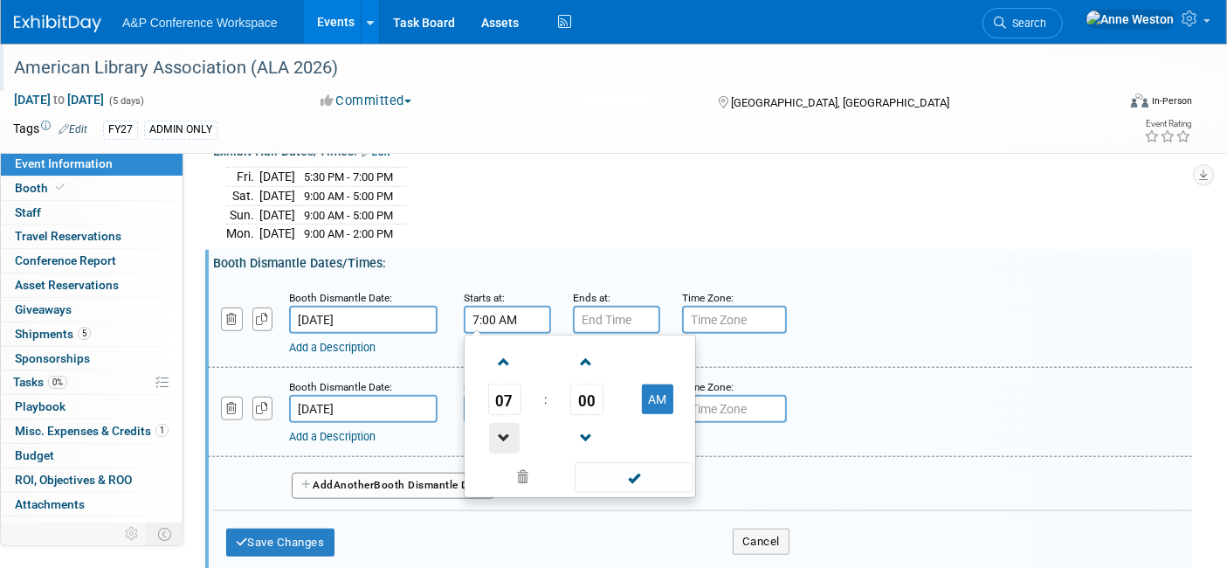
click at [499, 423] on span at bounding box center [504, 438] width 31 height 31
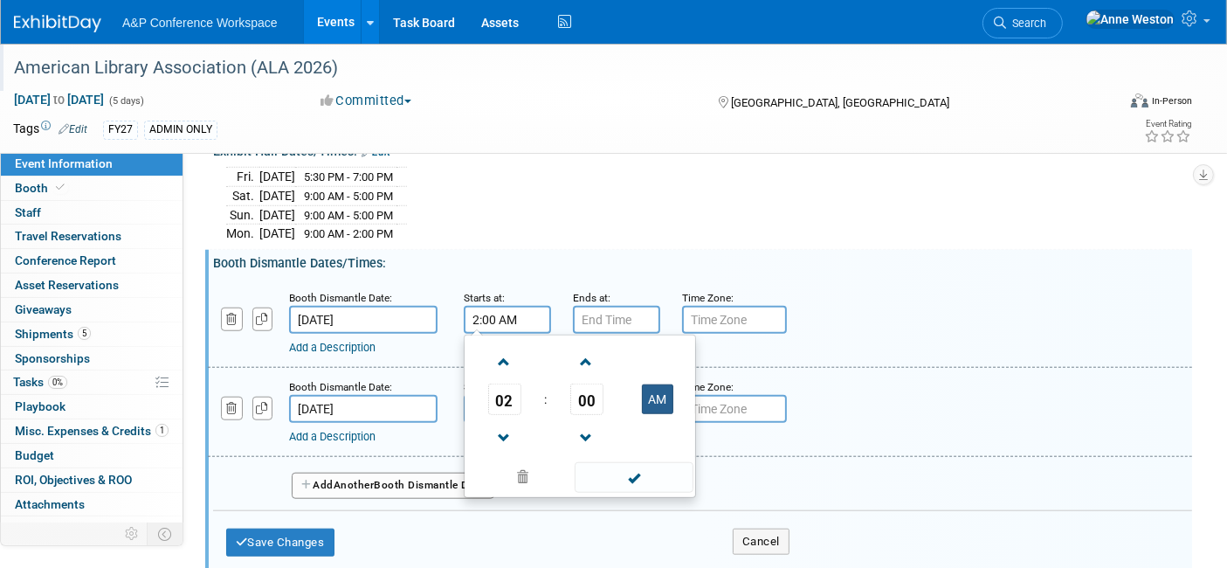
click at [645, 384] on button "AM" at bounding box center [657, 399] width 31 height 30
type input "2:00 PM"
click at [605, 306] on input "7:00 PM" at bounding box center [616, 320] width 87 height 28
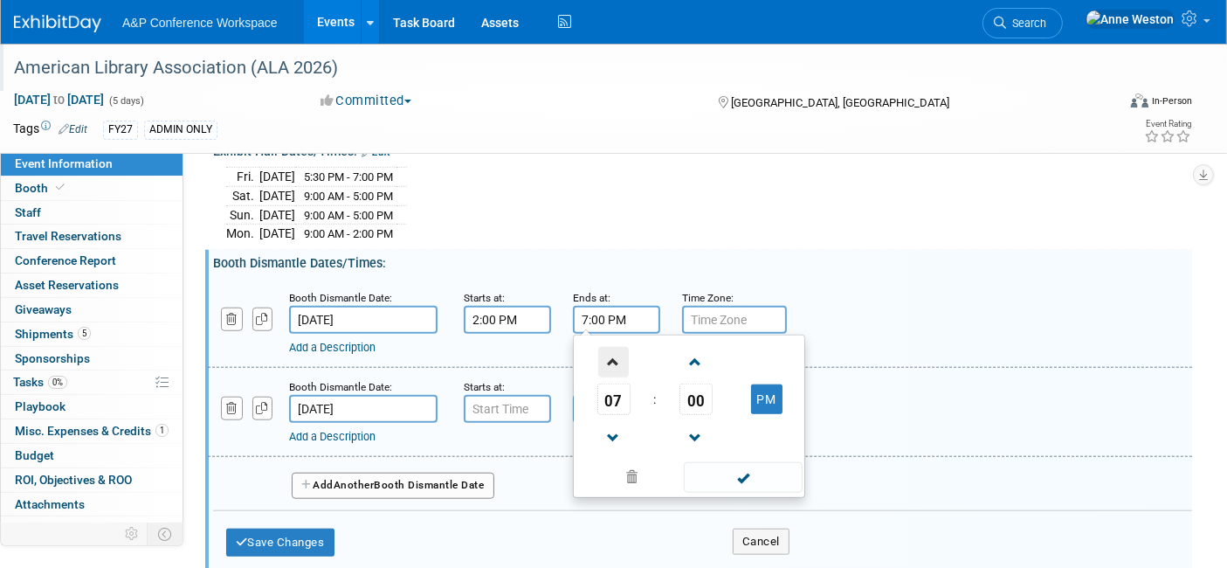
click at [614, 348] on span at bounding box center [613, 362] width 31 height 31
type input "8:00 PM"
click at [757, 465] on span at bounding box center [743, 477] width 118 height 31
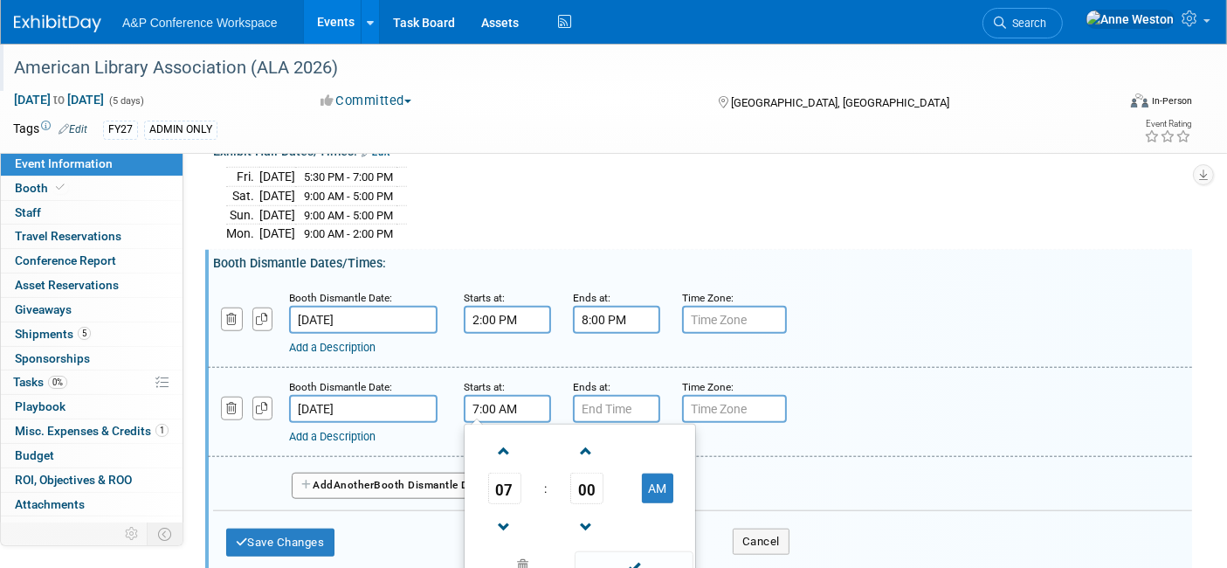
click at [484, 395] on input "7:00 AM" at bounding box center [507, 409] width 87 height 28
click at [507, 439] on span at bounding box center [504, 451] width 31 height 31
type input "8:00 AM"
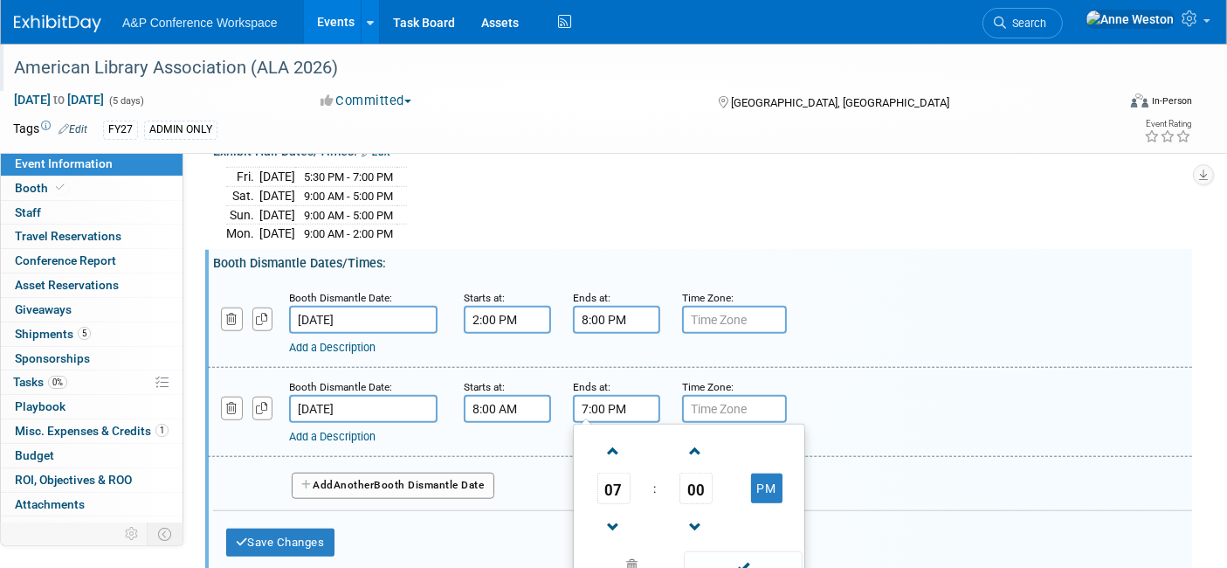
click at [617, 401] on input "7:00 PM" at bounding box center [616, 409] width 87 height 28
click at [609, 436] on span at bounding box center [613, 451] width 31 height 31
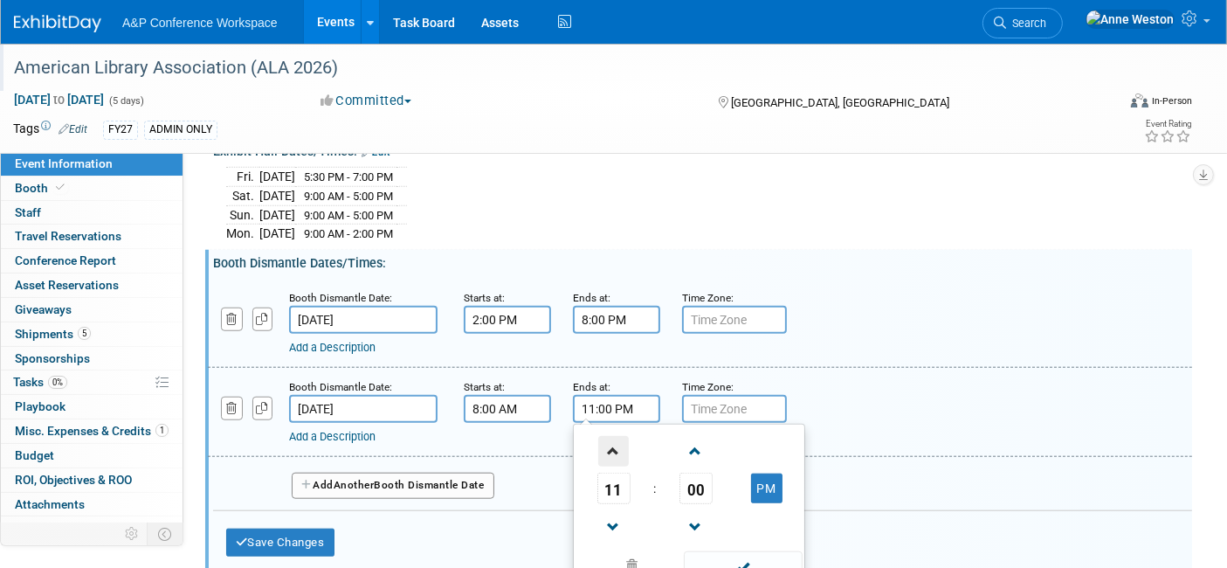
click at [609, 436] on span at bounding box center [613, 451] width 31 height 31
click at [770, 473] on button "AM" at bounding box center [766, 488] width 31 height 30
type input "12:00 PM"
click at [757, 551] on span at bounding box center [743, 566] width 118 height 31
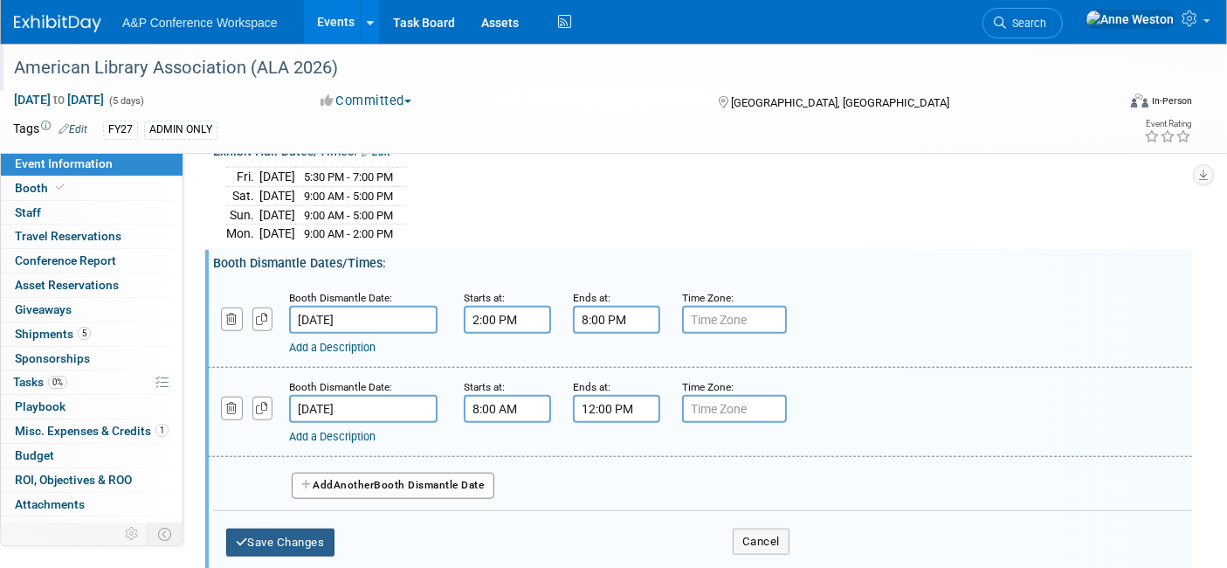
click at [303, 529] on button "Save Changes" at bounding box center [280, 543] width 108 height 28
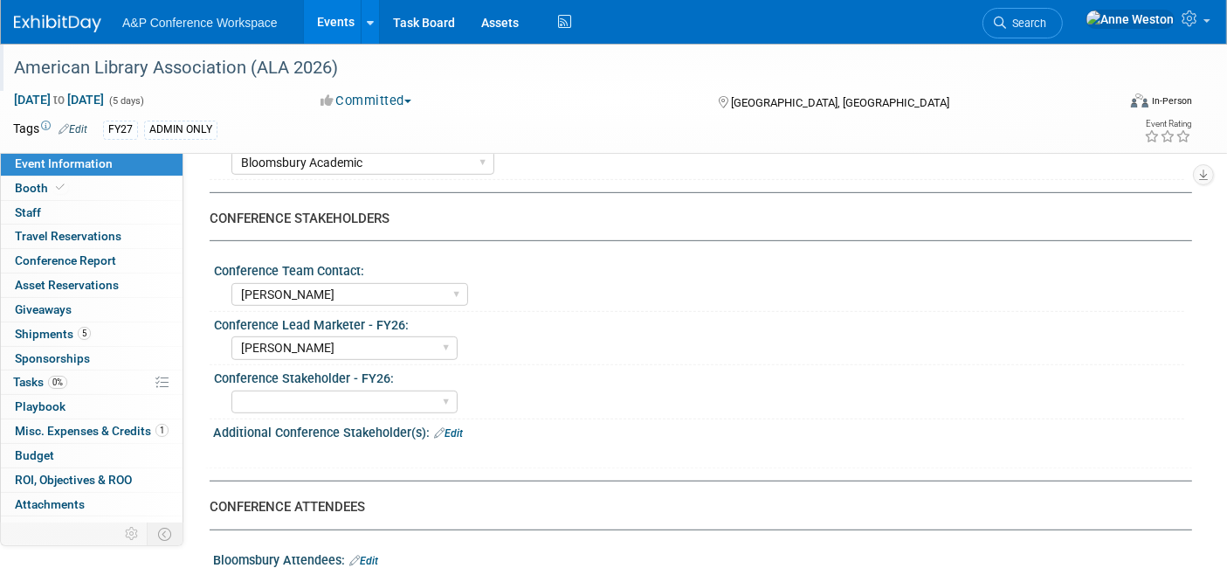
scroll to position [753, 0]
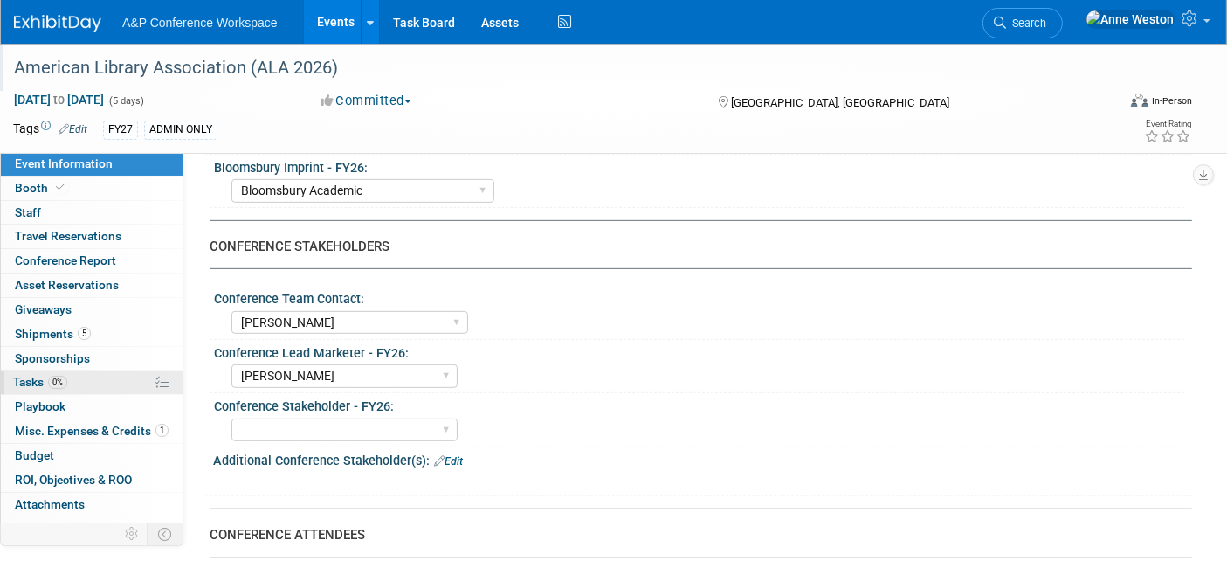
click at [122, 381] on link "0% Tasks 0%" at bounding box center [92, 382] width 182 height 24
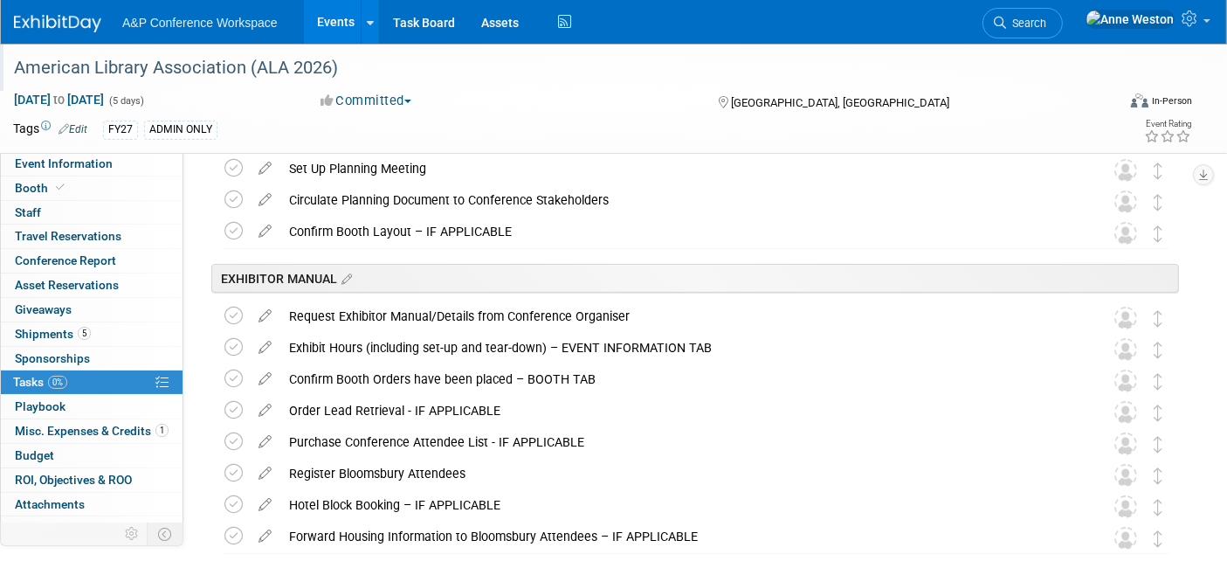
scroll to position [485, 0]
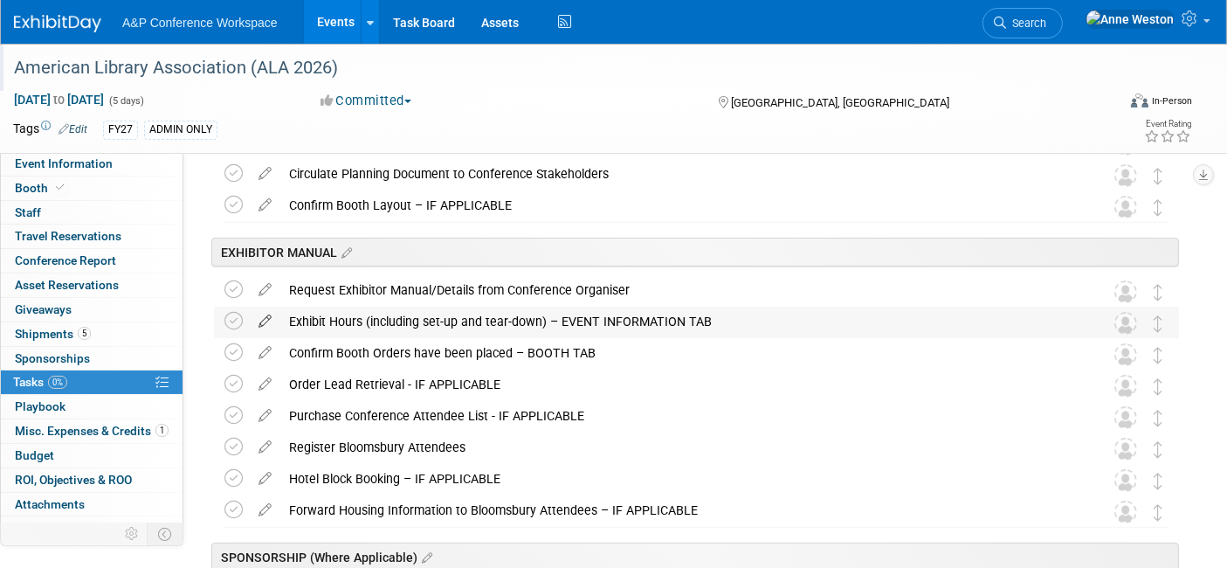
click at [260, 315] on icon at bounding box center [265, 318] width 31 height 22
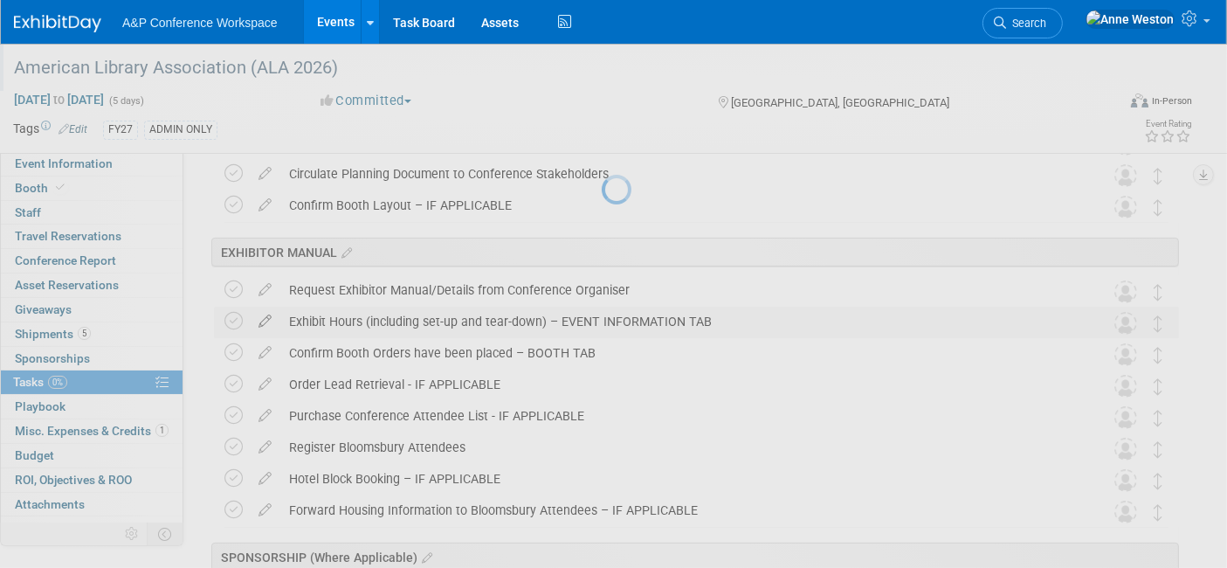
select select "8"
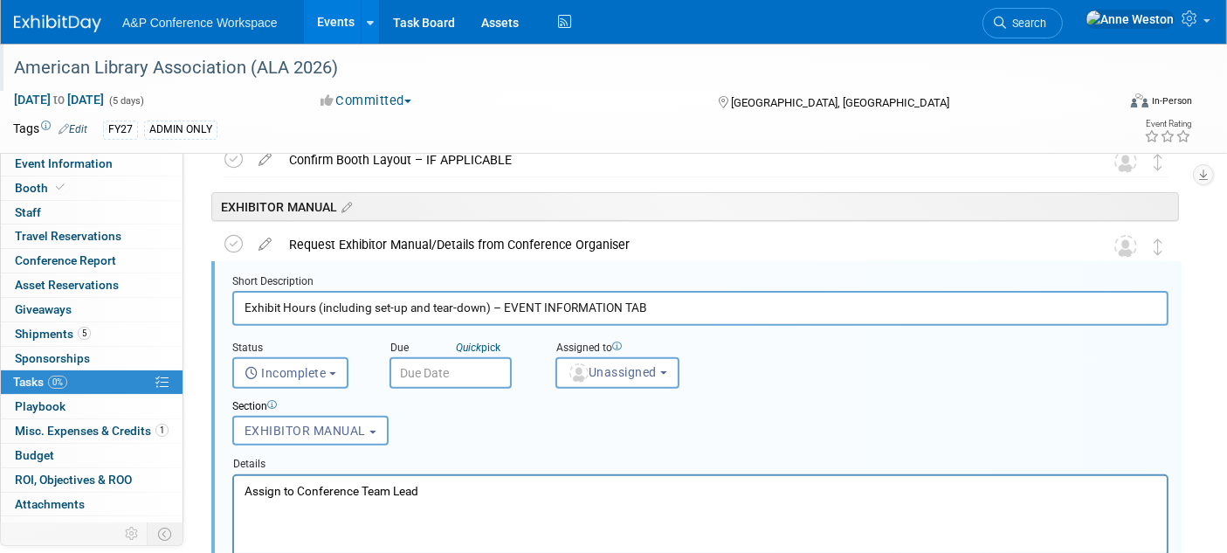
scroll to position [535, 0]
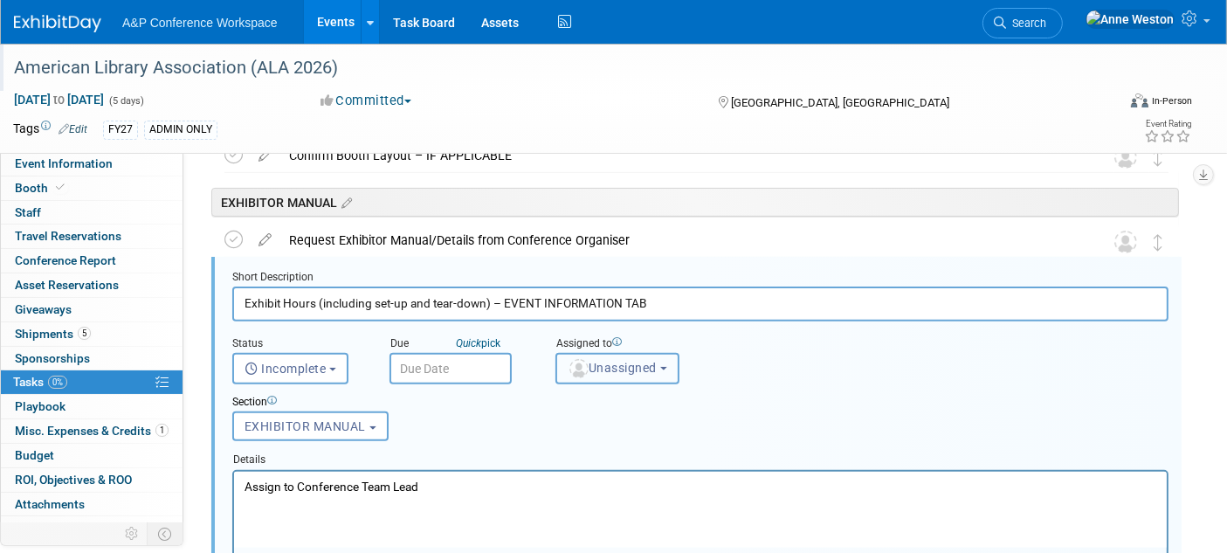
click at [619, 370] on span "Unassigned" at bounding box center [612, 368] width 89 height 14
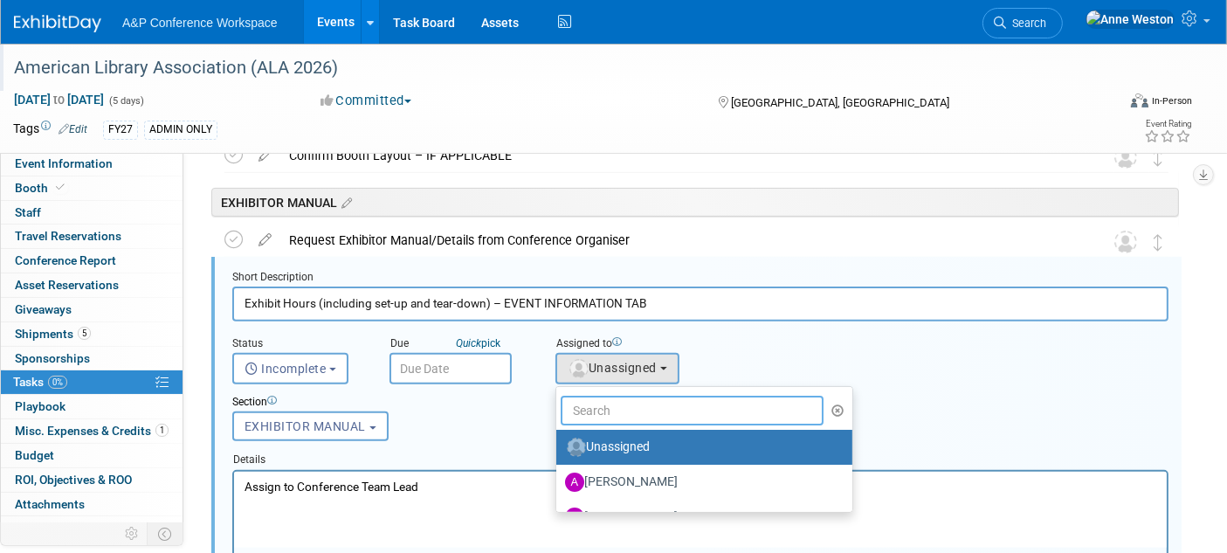
click at [612, 413] on input "text" at bounding box center [692, 411] width 263 height 30
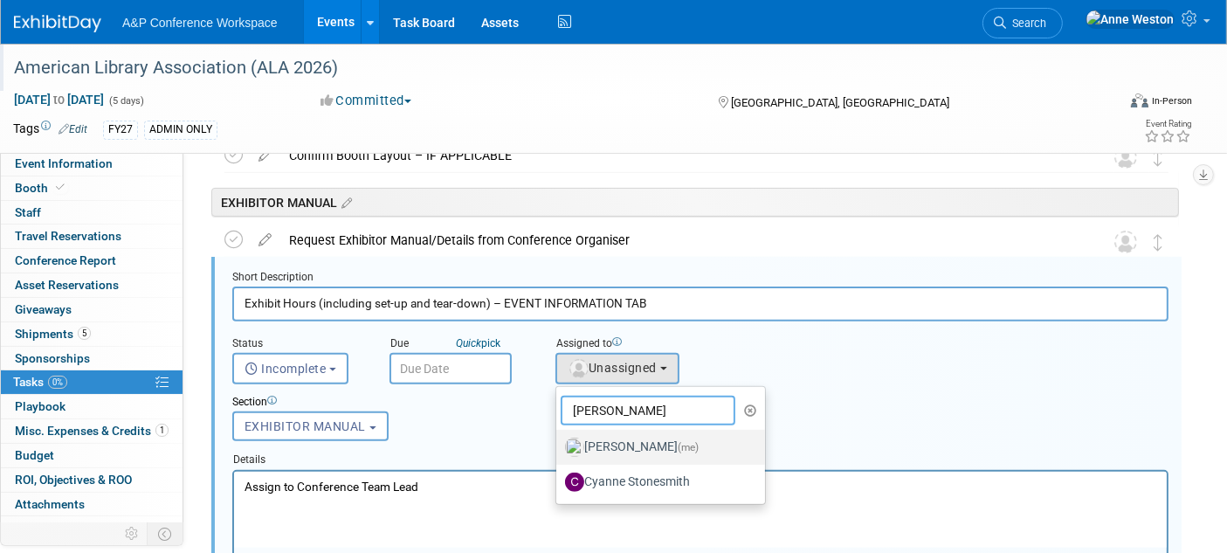
type input "Anne"
click at [617, 440] on label "Anne Weston (me)" at bounding box center [656, 447] width 183 height 28
click at [559, 440] on input "Anne Weston (me)" at bounding box center [553, 444] width 11 height 11
select select "c29719a7-47ff-44fe-b37a-21211f595519"
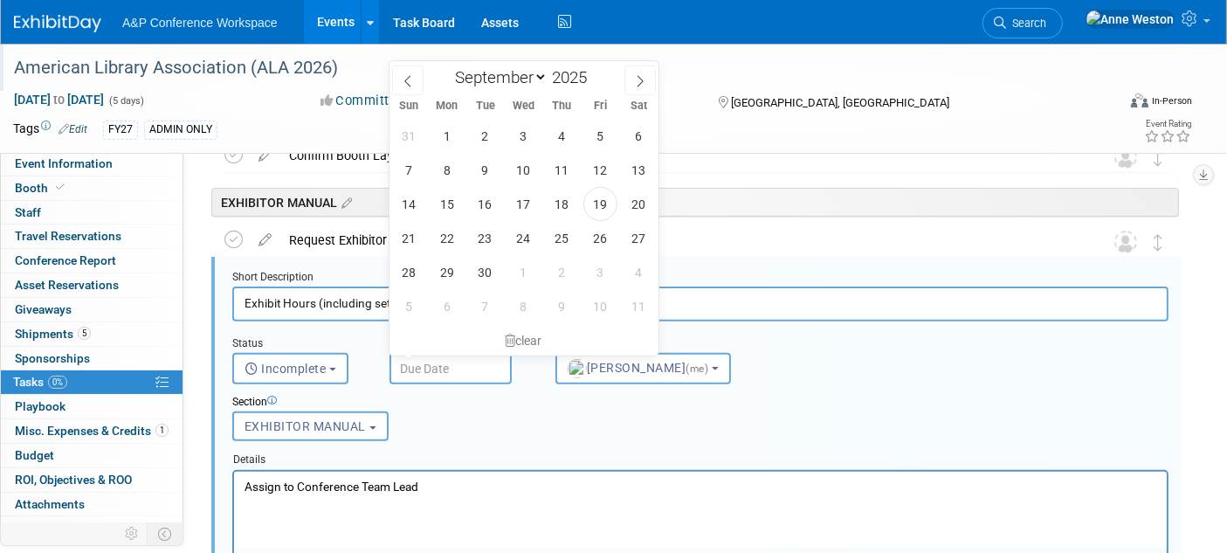
click at [406, 363] on input "text" at bounding box center [451, 368] width 122 height 31
click at [598, 208] on span "19" at bounding box center [601, 204] width 34 height 34
type input "Sep 19, 2025"
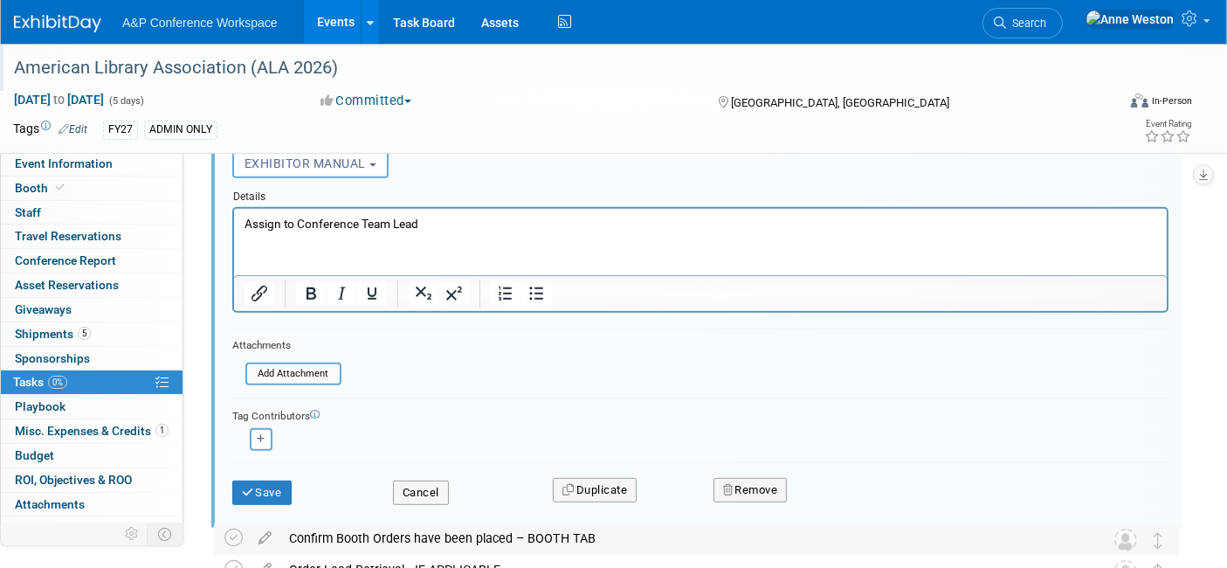
scroll to position [826, 0]
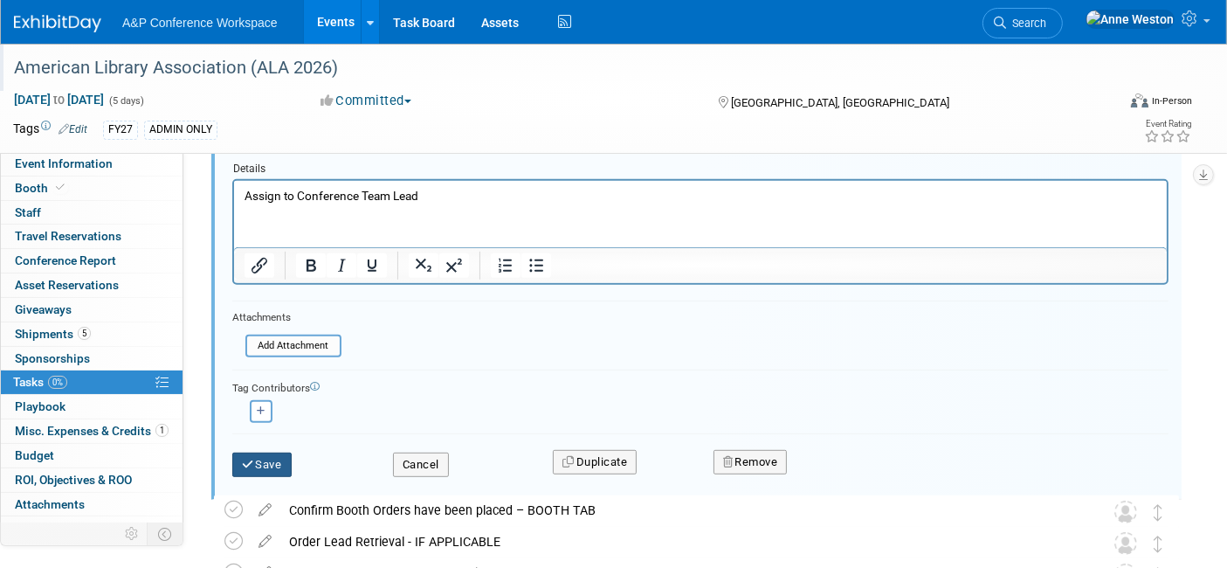
click at [259, 460] on button "Save" at bounding box center [261, 465] width 59 height 24
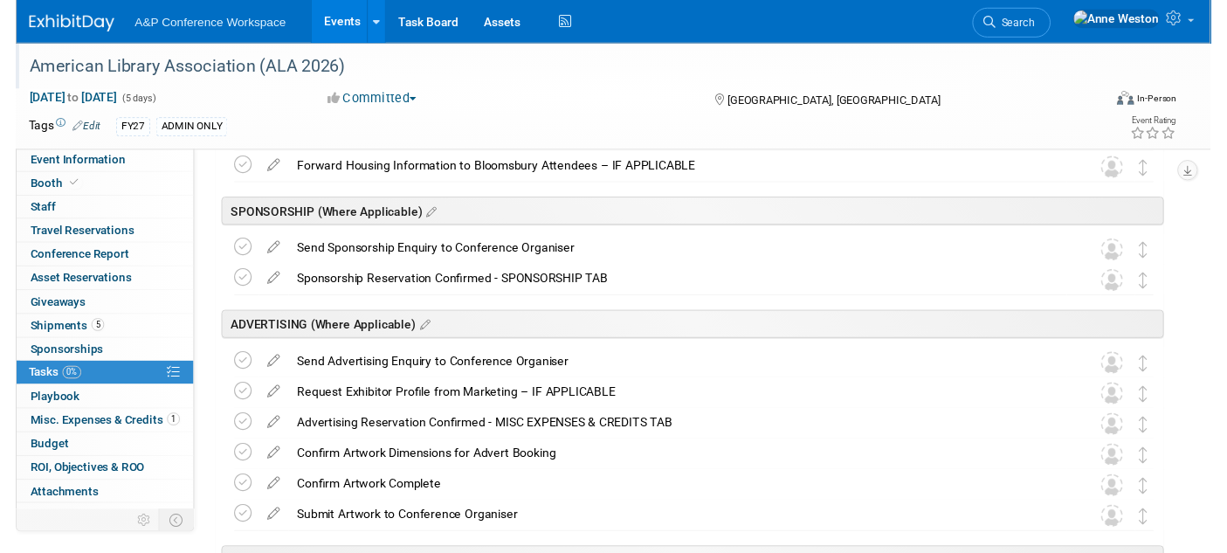
scroll to position [535, 0]
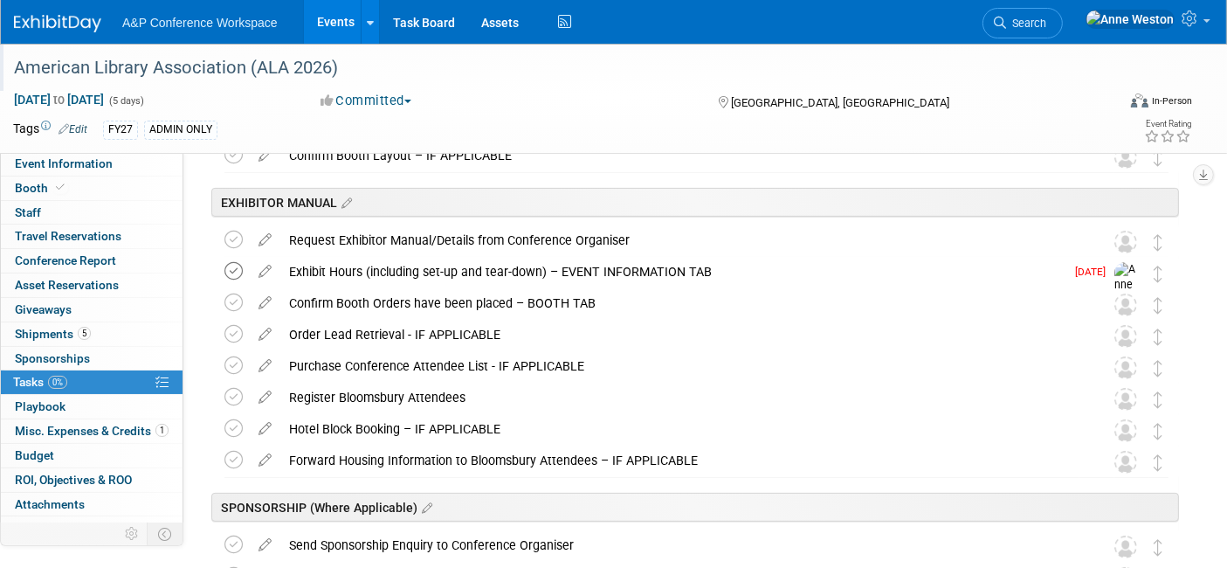
click at [231, 270] on icon at bounding box center [234, 271] width 18 height 18
click at [264, 421] on icon at bounding box center [265, 425] width 31 height 22
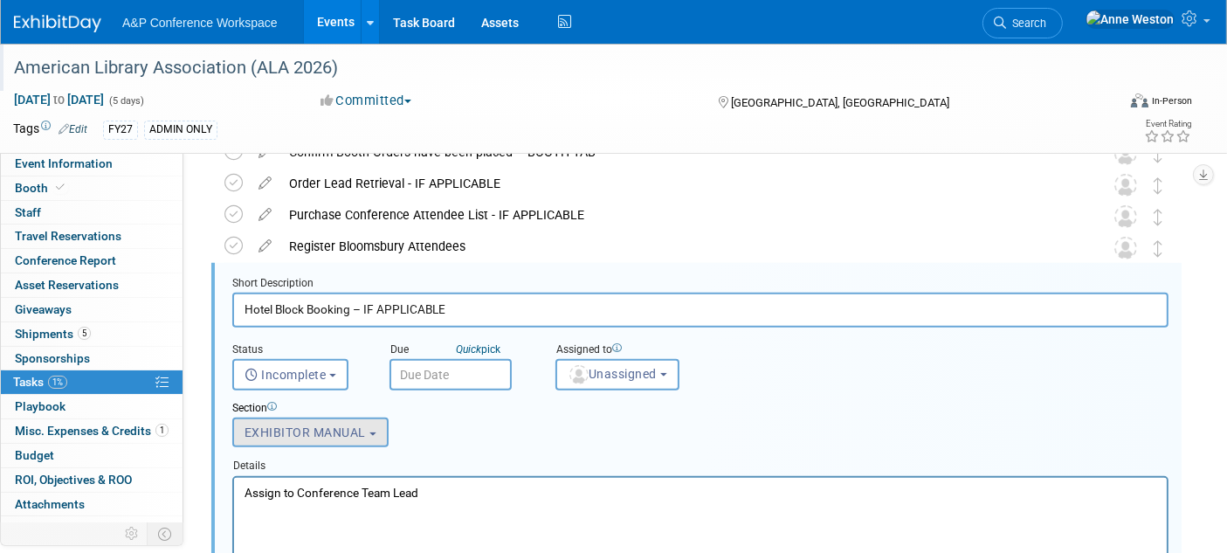
scroll to position [0, 0]
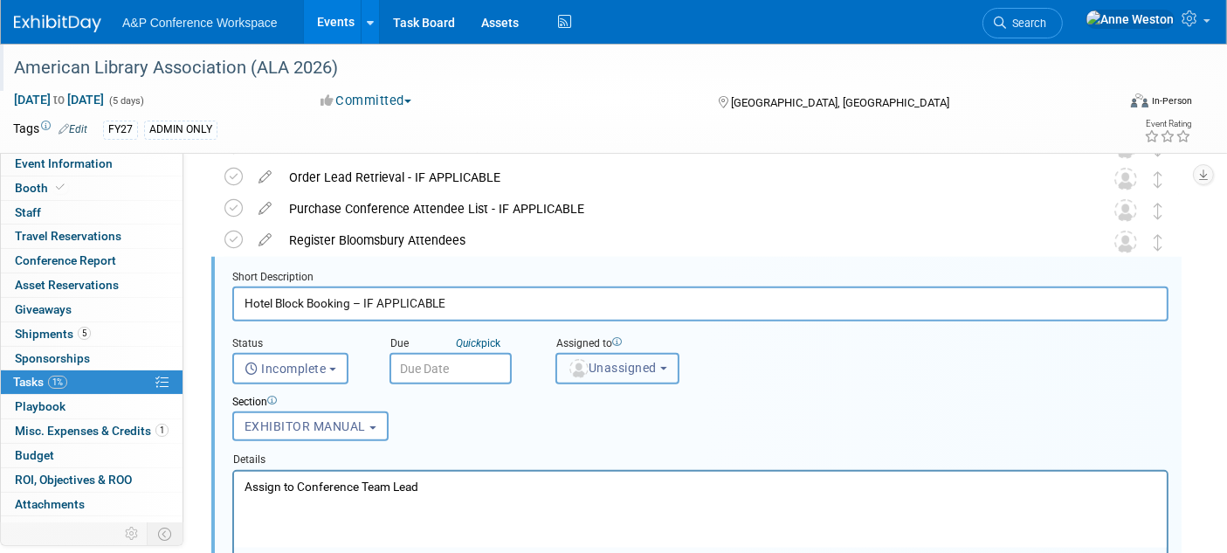
click at [609, 363] on span "Unassigned" at bounding box center [612, 368] width 89 height 14
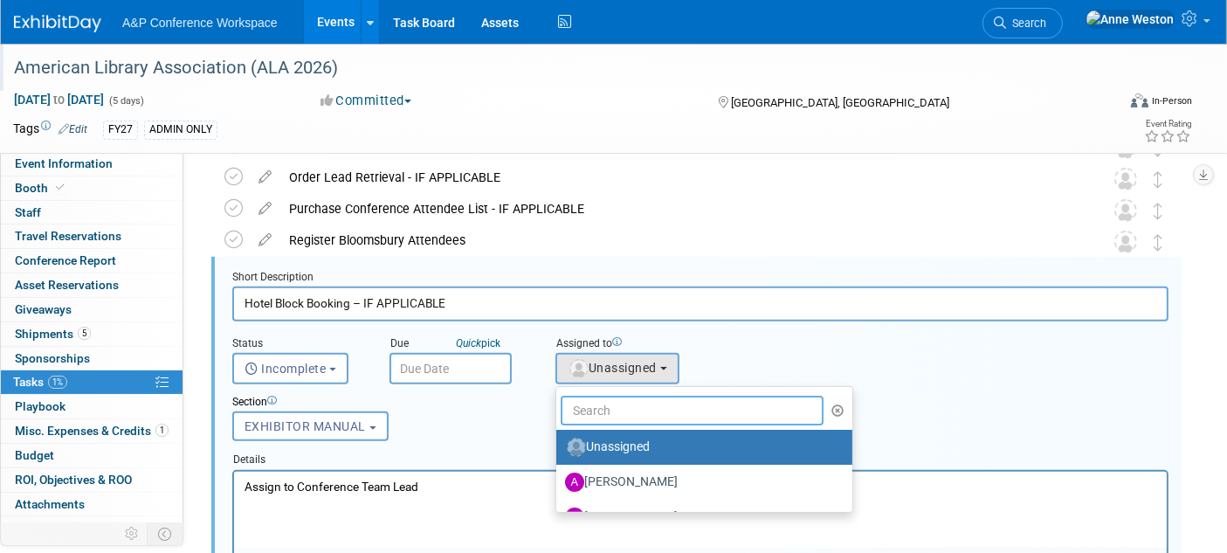
click at [635, 410] on input "text" at bounding box center [692, 411] width 263 height 30
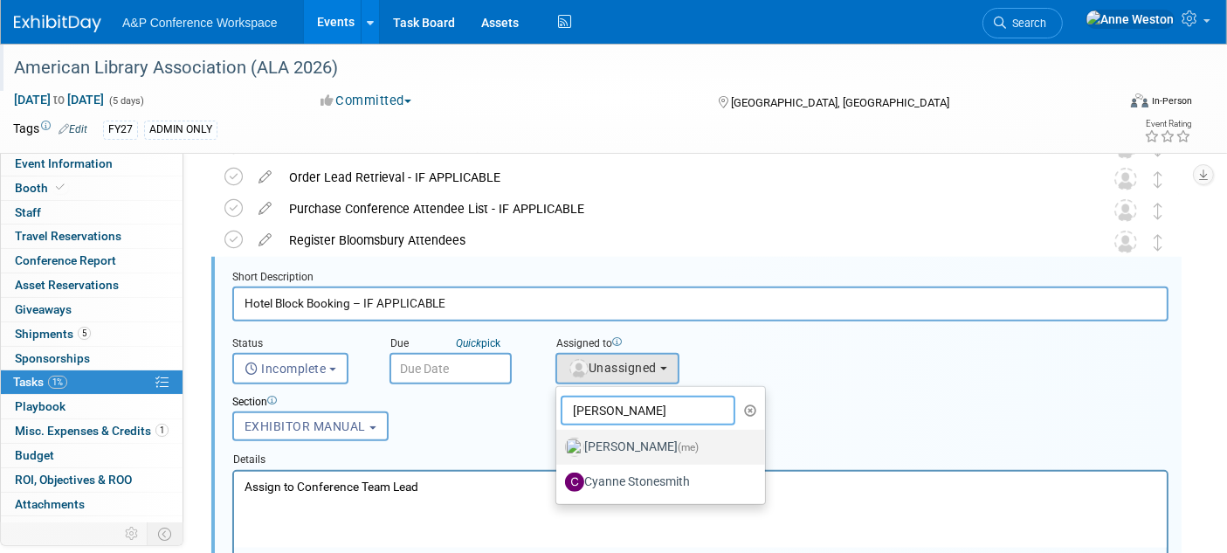
type input "Anne"
click at [632, 445] on label "Anne Weston (me)" at bounding box center [656, 447] width 183 height 28
click at [559, 445] on input "Anne Weston (me)" at bounding box center [553, 444] width 11 height 11
select select "c29719a7-47ff-44fe-b37a-21211f595519"
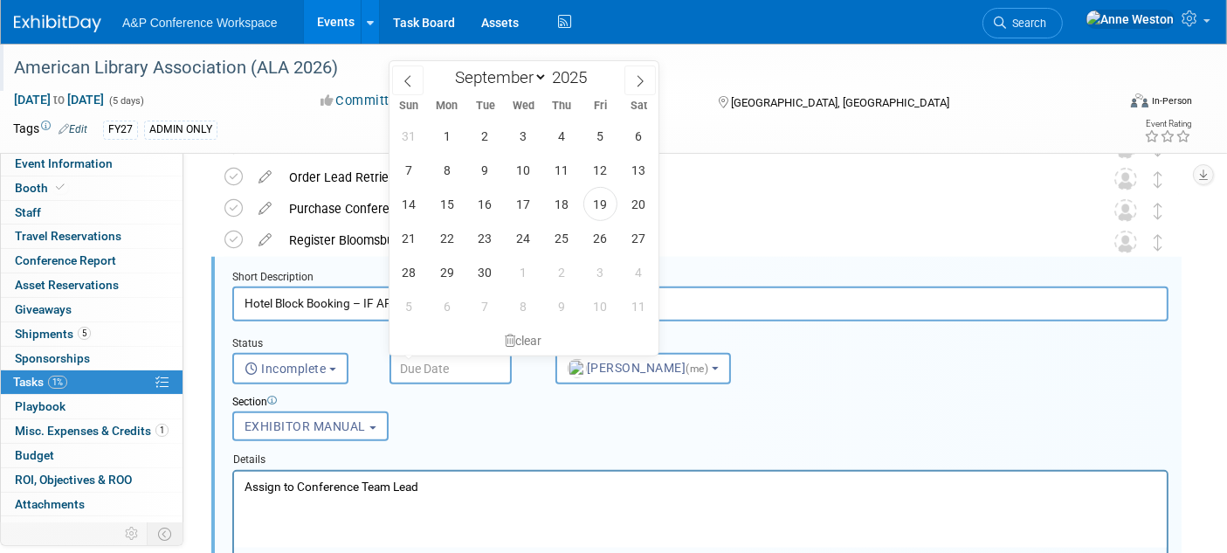
click at [411, 356] on input "text" at bounding box center [451, 368] width 122 height 31
click at [644, 76] on icon at bounding box center [640, 81] width 12 height 12
click at [643, 80] on icon at bounding box center [640, 81] width 12 height 12
click at [642, 81] on icon at bounding box center [640, 81] width 12 height 12
select select "11"
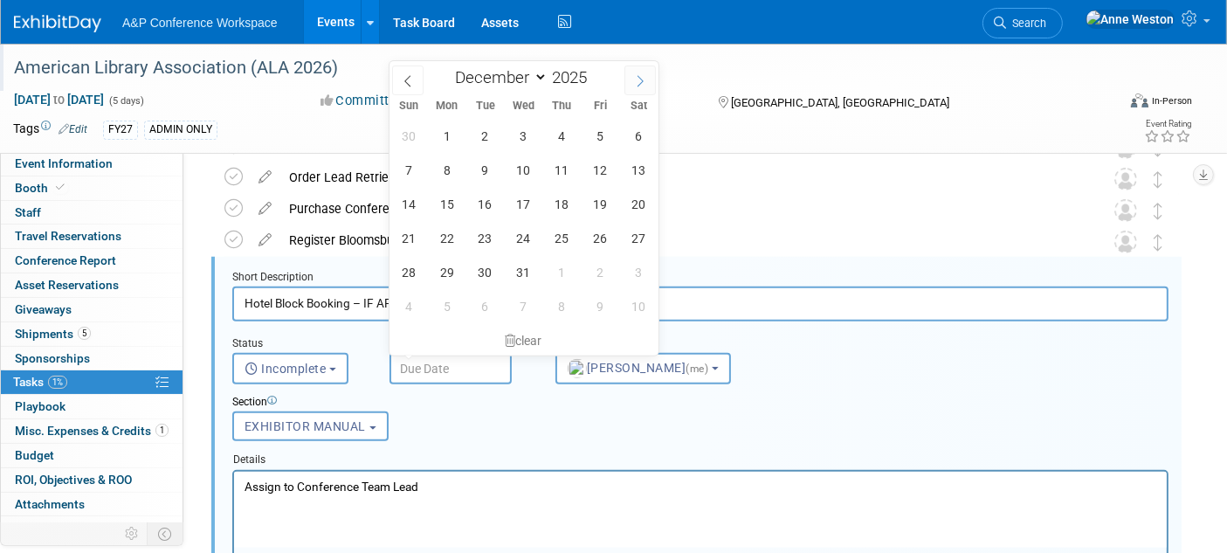
click at [642, 81] on icon at bounding box center [640, 81] width 12 height 12
type input "2026"
click at [642, 82] on icon at bounding box center [640, 81] width 12 height 12
select select "1"
click at [440, 131] on span "2" at bounding box center [447, 136] width 34 height 34
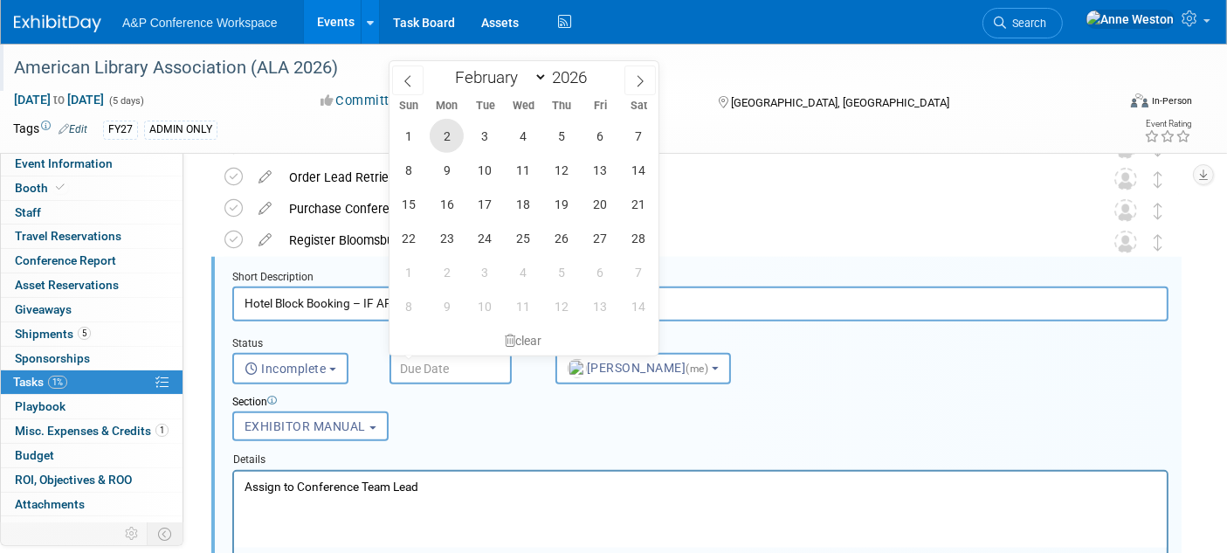
type input "Feb 2, 2026"
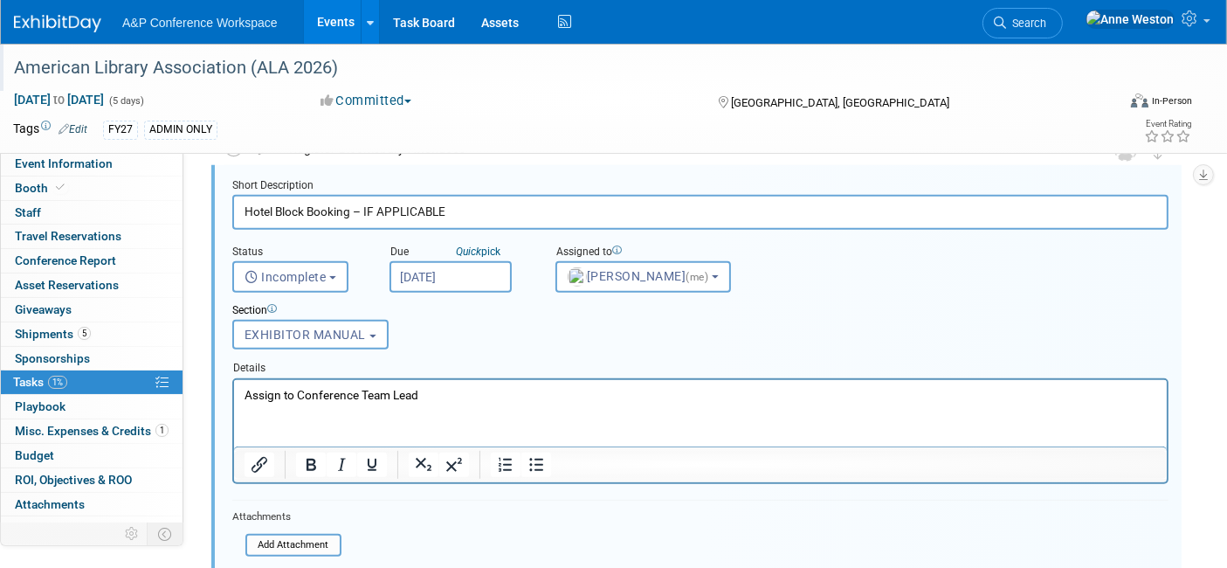
scroll to position [886, 0]
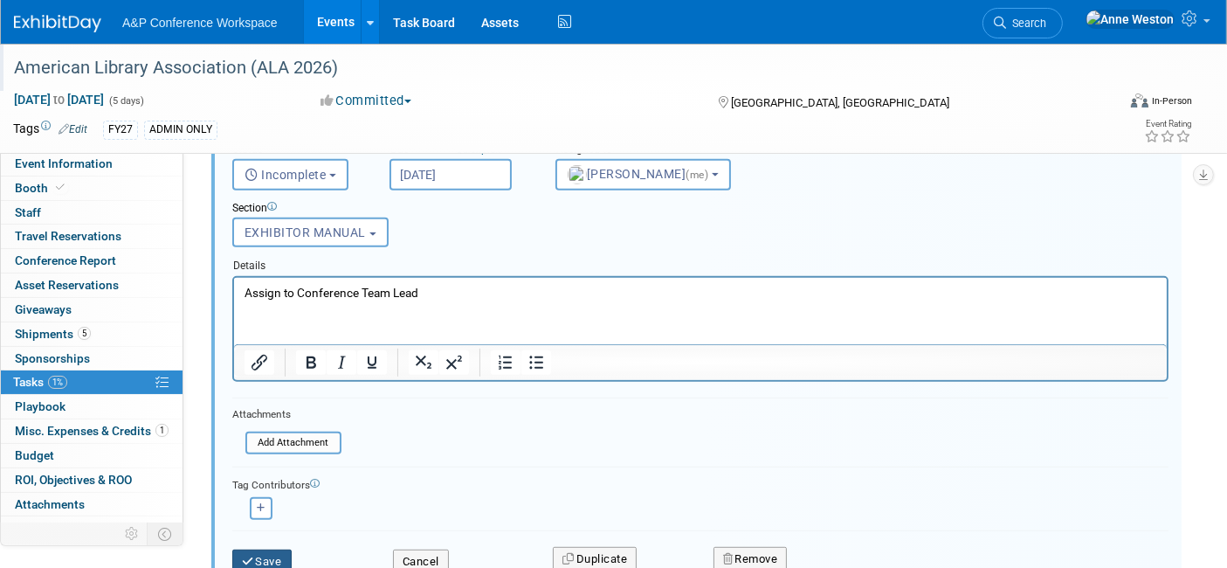
click at [274, 550] on button "Save" at bounding box center [261, 562] width 59 height 24
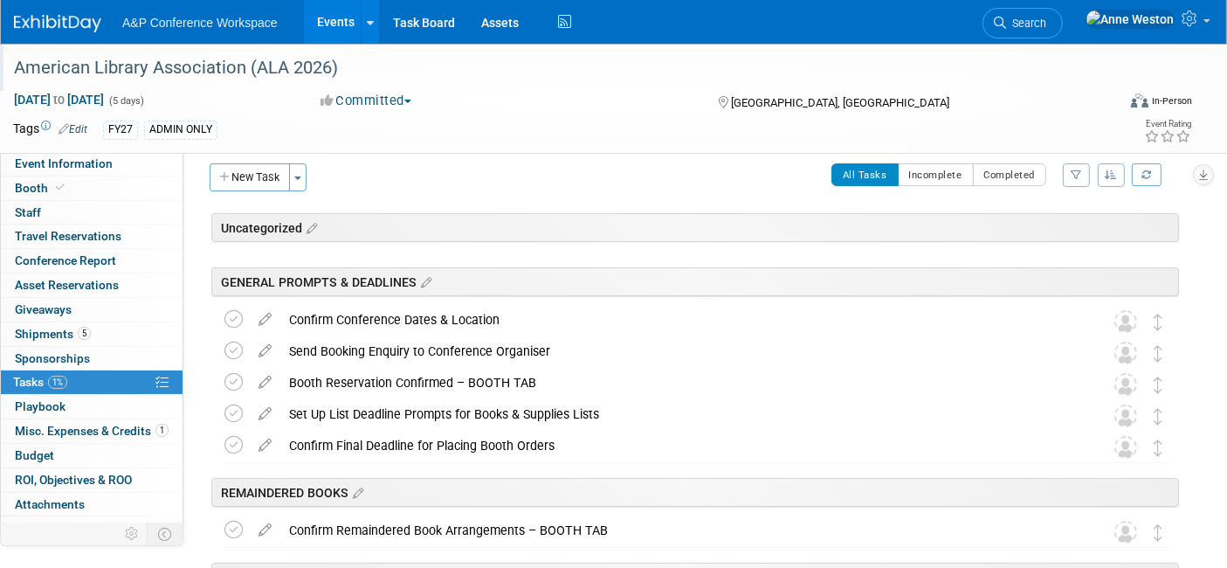
scroll to position [0, 0]
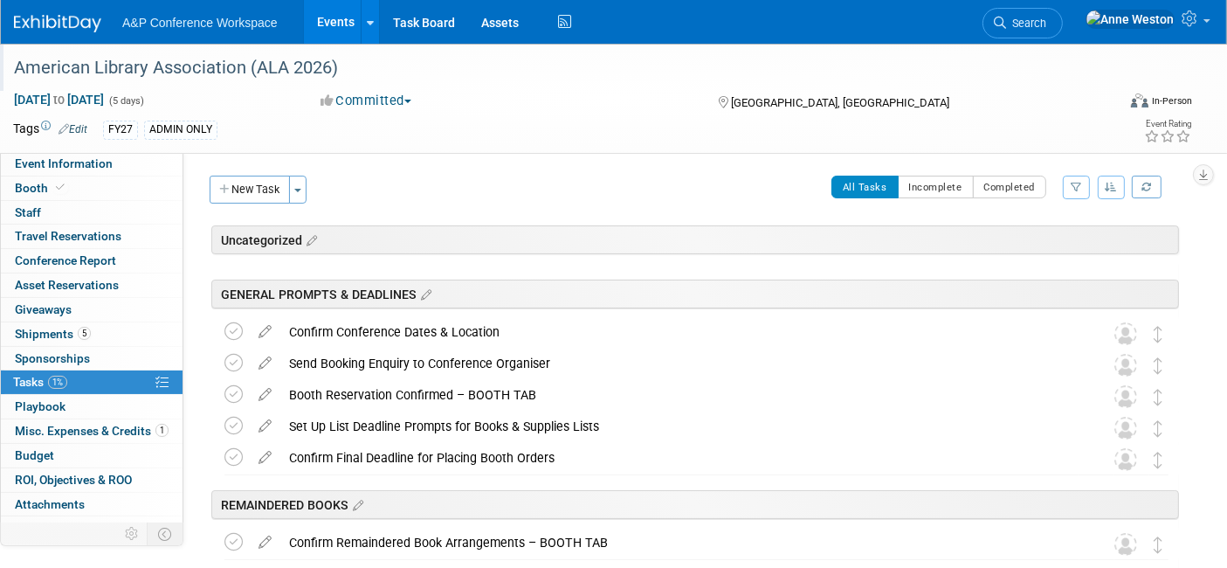
click at [261, 324] on icon at bounding box center [265, 328] width 31 height 22
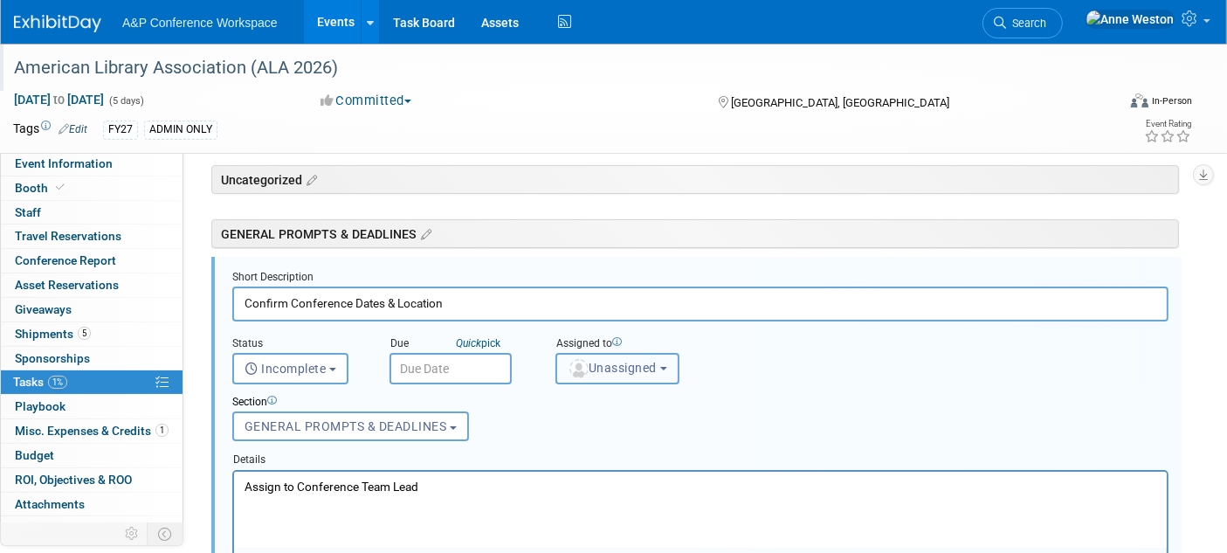
click at [604, 364] on span "Unassigned" at bounding box center [612, 368] width 89 height 14
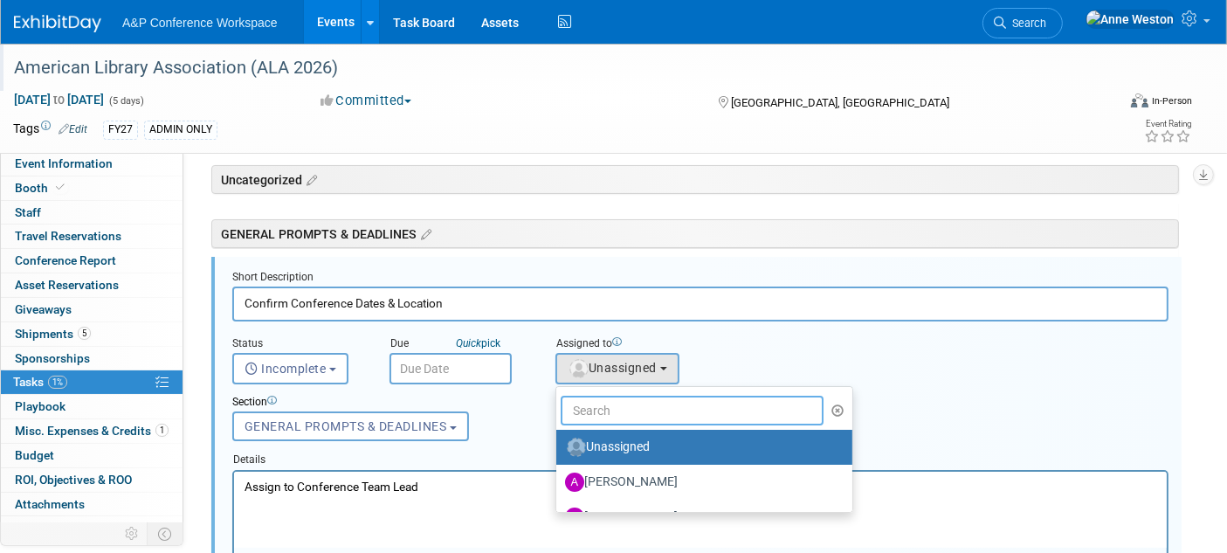
click at [626, 412] on input "text" at bounding box center [692, 411] width 263 height 30
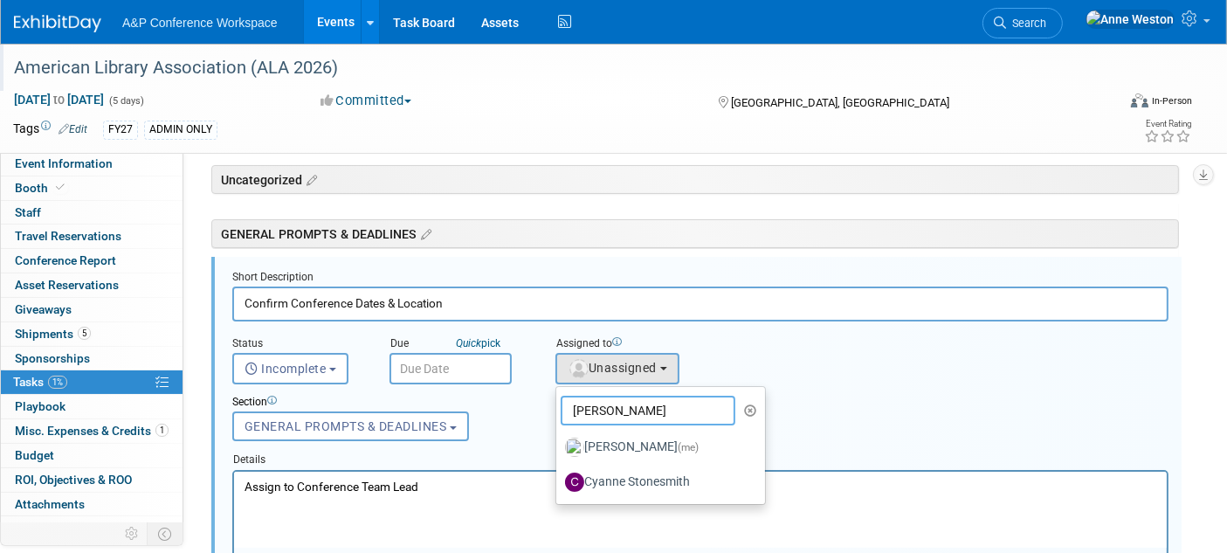
type input "Anne"
click at [619, 441] on label "Anne Weston (me)" at bounding box center [656, 447] width 183 height 28
click at [559, 441] on input "Anne Weston (me)" at bounding box center [553, 444] width 11 height 11
select select "c29719a7-47ff-44fe-b37a-21211f595519"
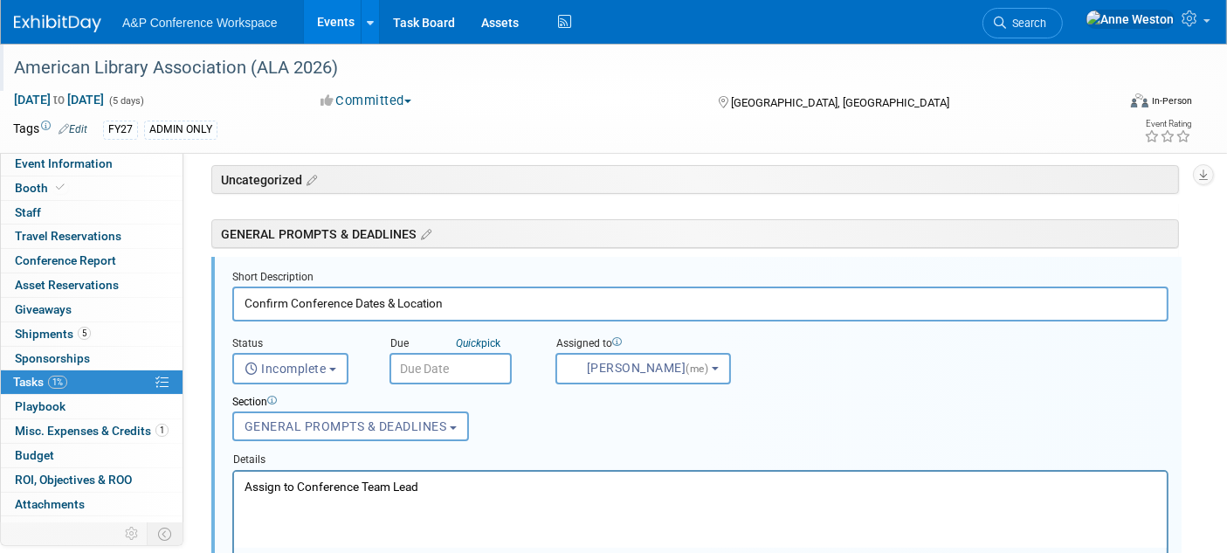
click at [406, 356] on input "text" at bounding box center [451, 368] width 122 height 31
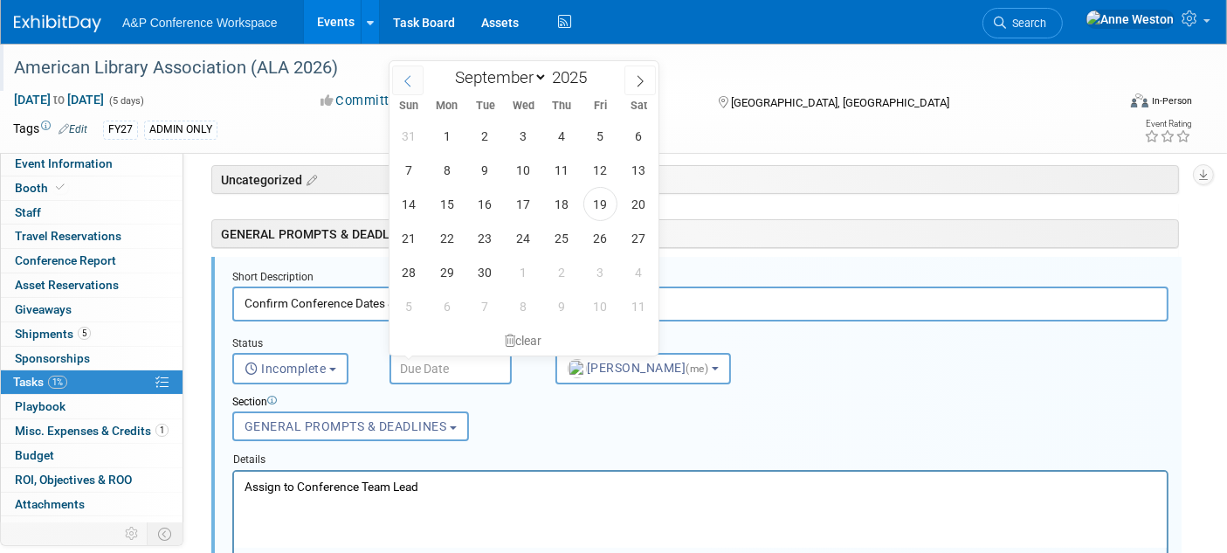
click at [402, 80] on icon at bounding box center [408, 81] width 12 height 12
select select "5"
click at [444, 135] on span "2" at bounding box center [447, 136] width 34 height 34
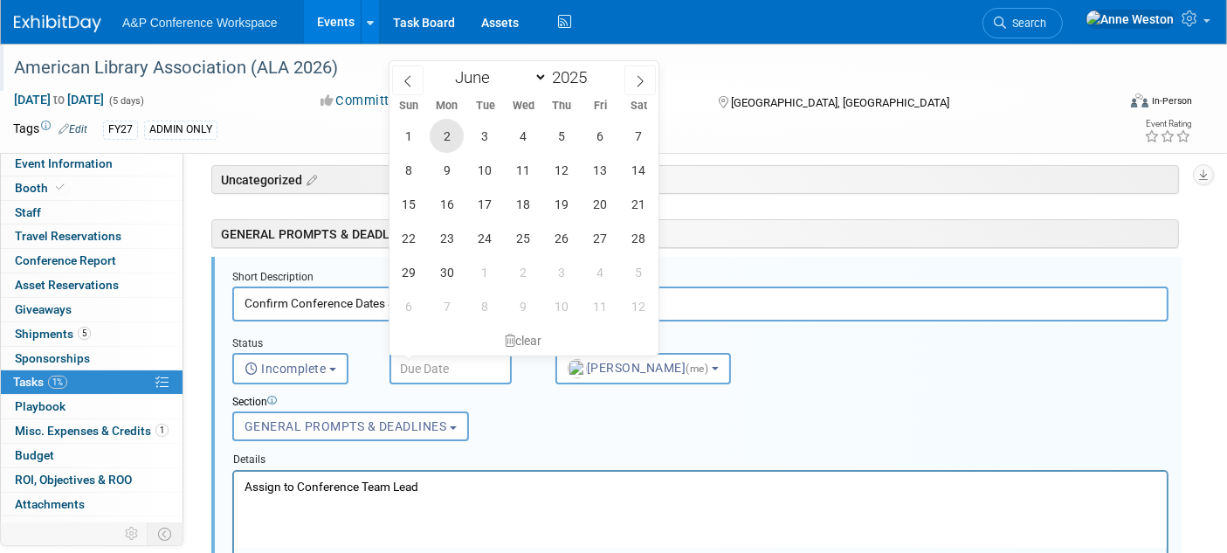
type input "Jun 2, 2025"
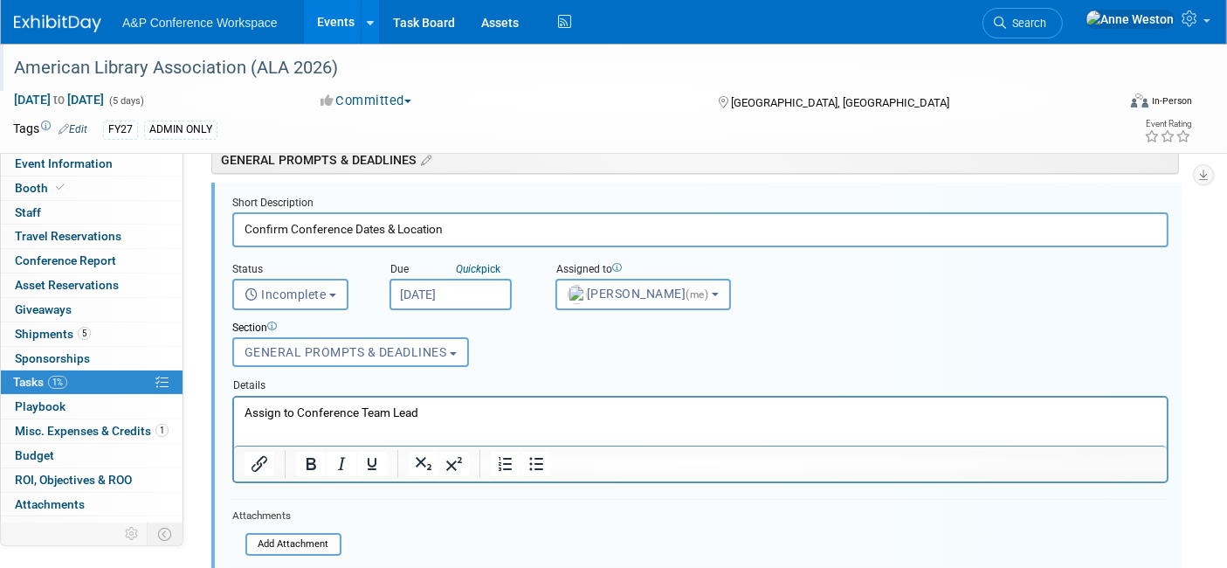
scroll to position [254, 0]
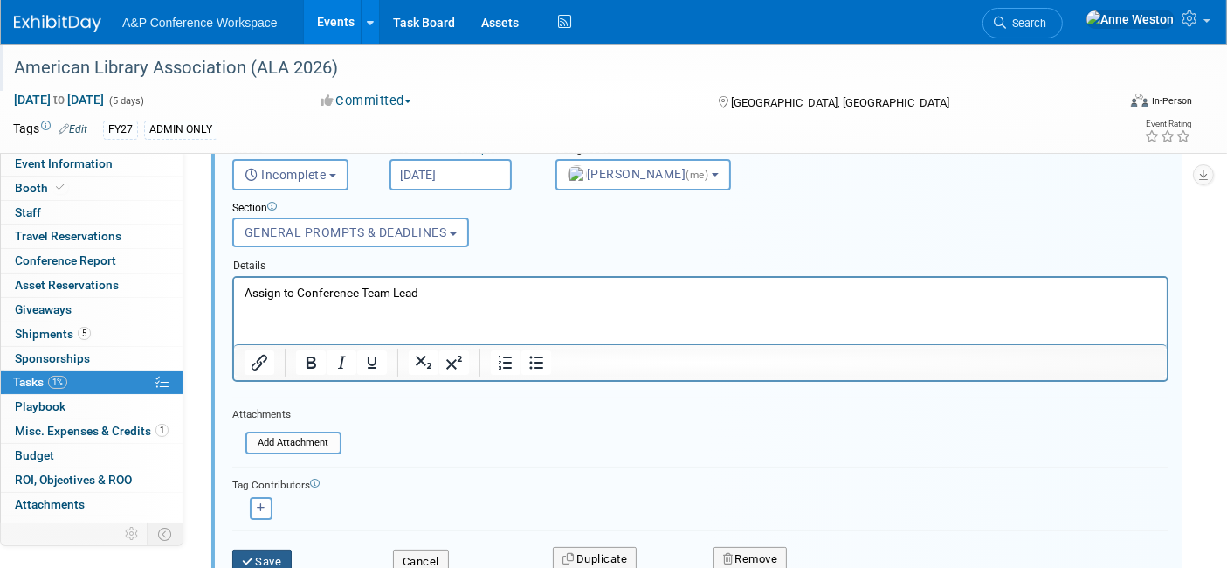
click at [270, 551] on button "Save" at bounding box center [261, 562] width 59 height 24
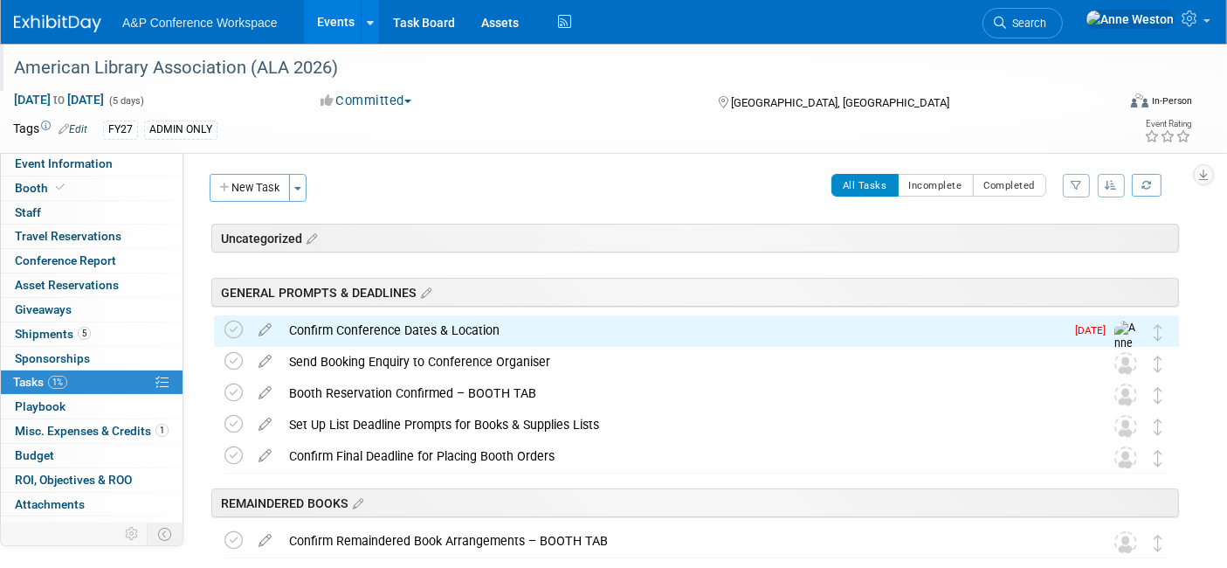
scroll to position [0, 0]
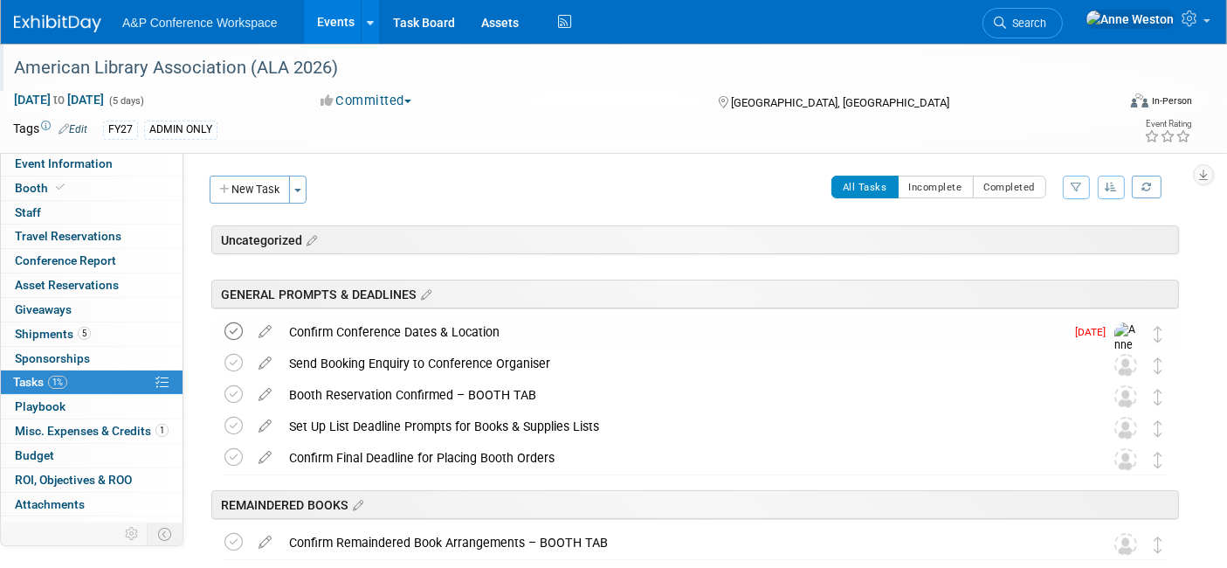
click at [238, 332] on icon at bounding box center [234, 331] width 18 height 18
click at [262, 356] on icon at bounding box center [265, 360] width 31 height 22
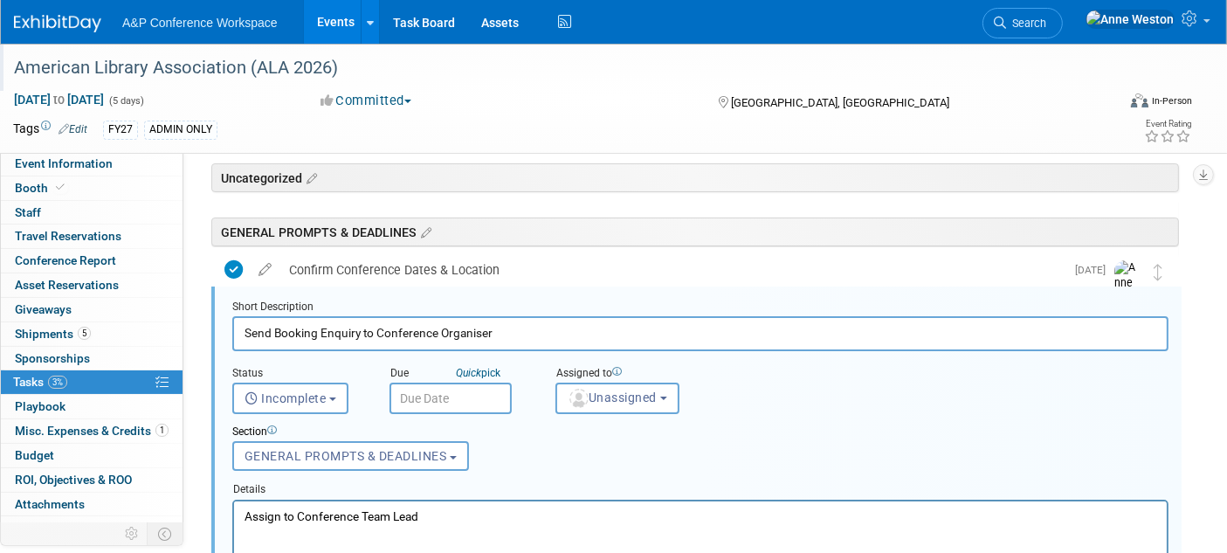
scroll to position [92, 0]
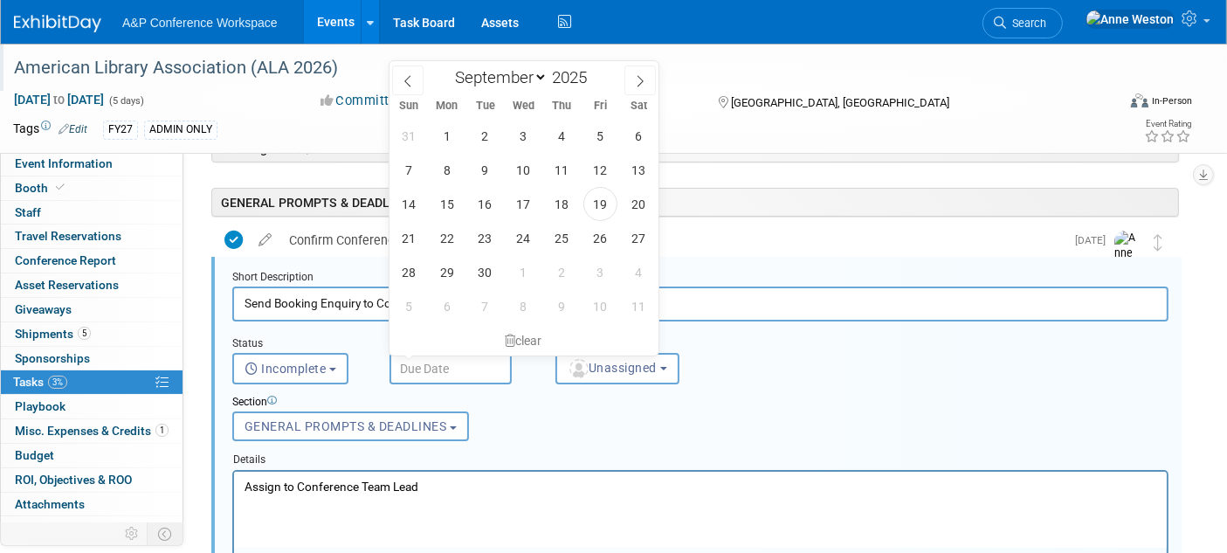
click at [447, 357] on input "text" at bounding box center [451, 368] width 122 height 31
click at [409, 76] on icon at bounding box center [408, 81] width 12 height 12
click at [403, 75] on icon at bounding box center [408, 81] width 12 height 12
select select "5"
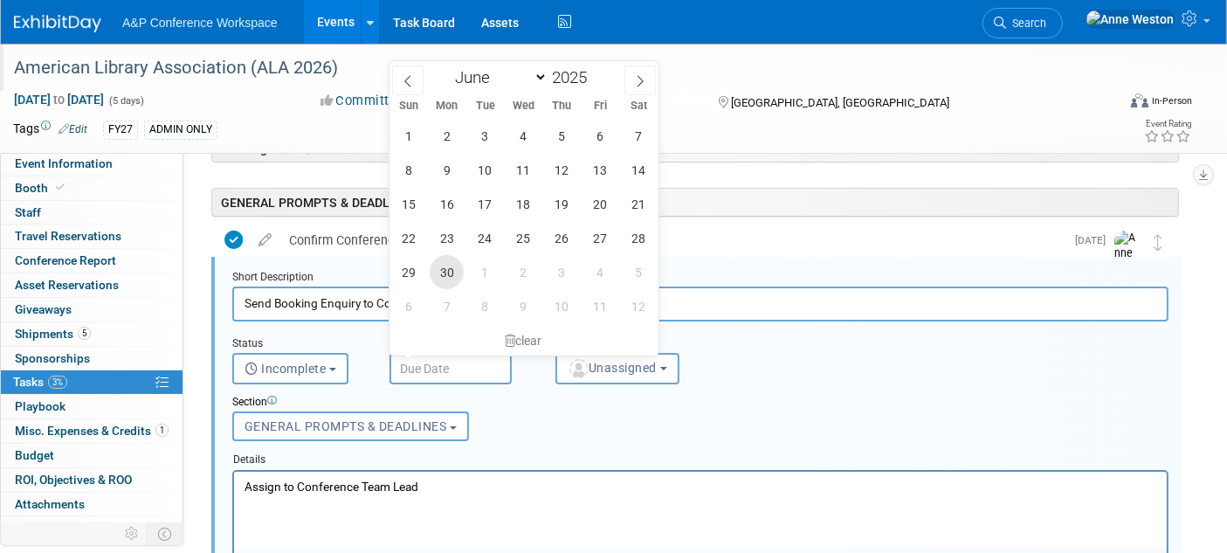
click at [446, 265] on span "30" at bounding box center [447, 272] width 34 height 34
type input "Jun 30, 2025"
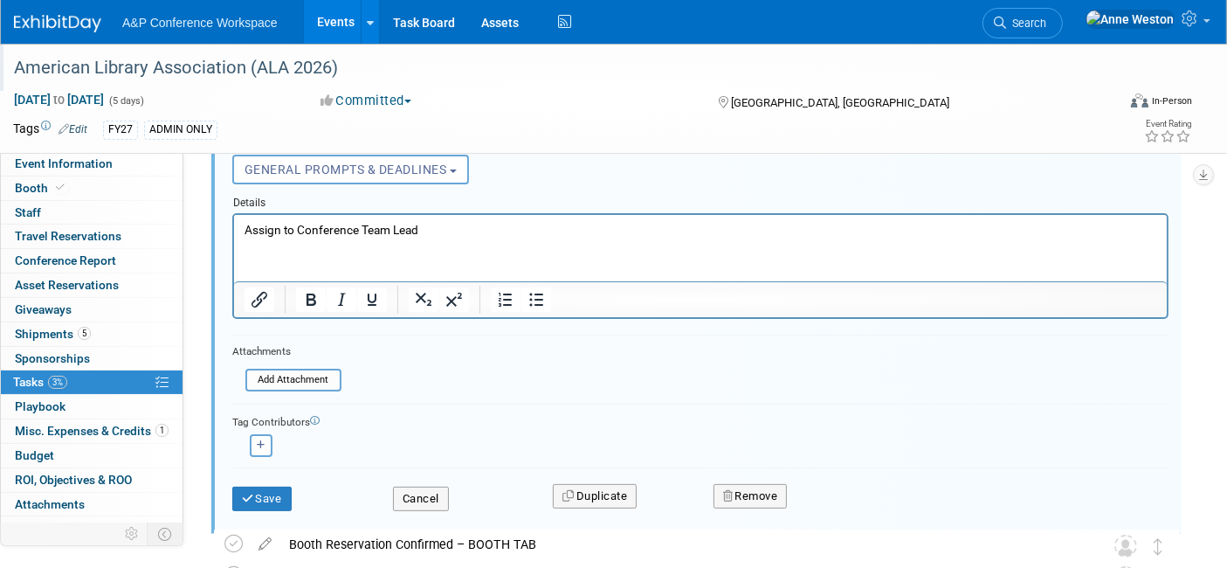
scroll to position [384, 0]
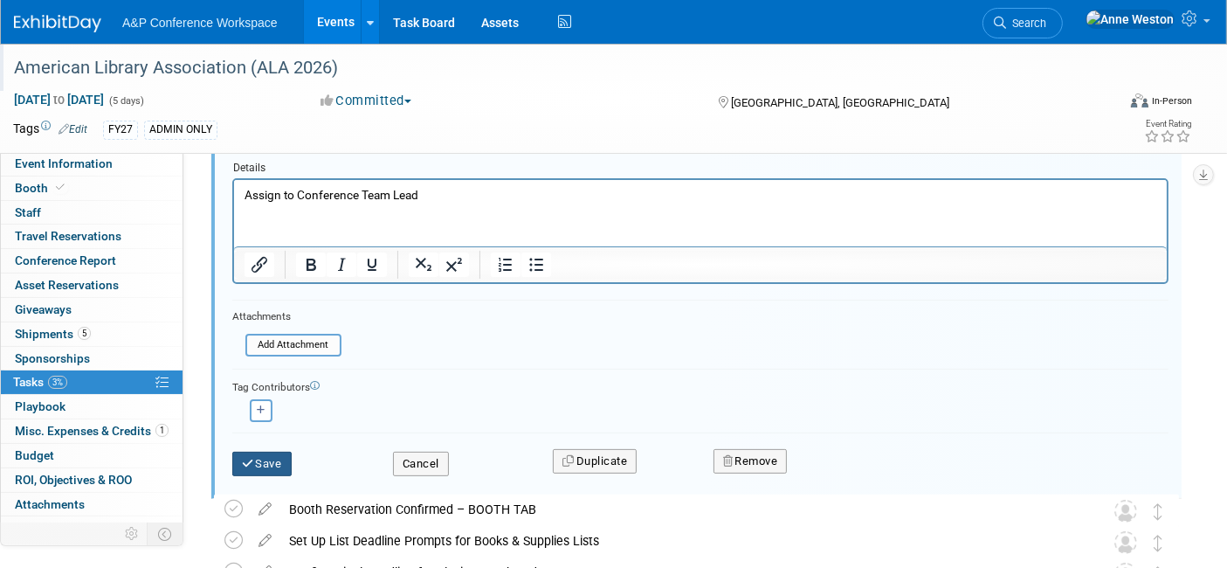
click at [255, 466] on button "Save" at bounding box center [261, 464] width 59 height 24
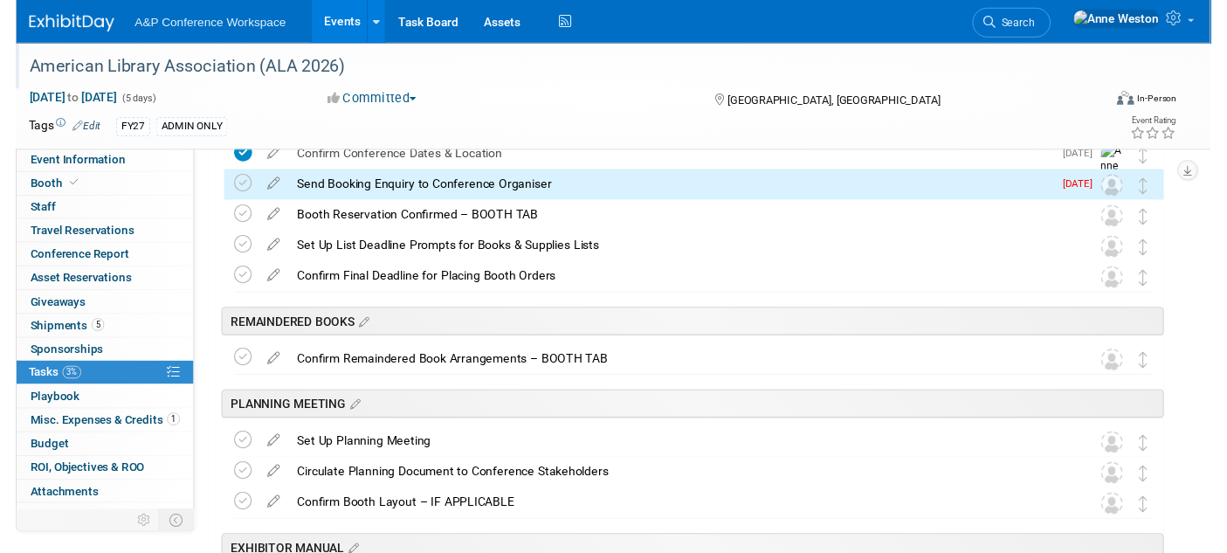
scroll to position [92, 0]
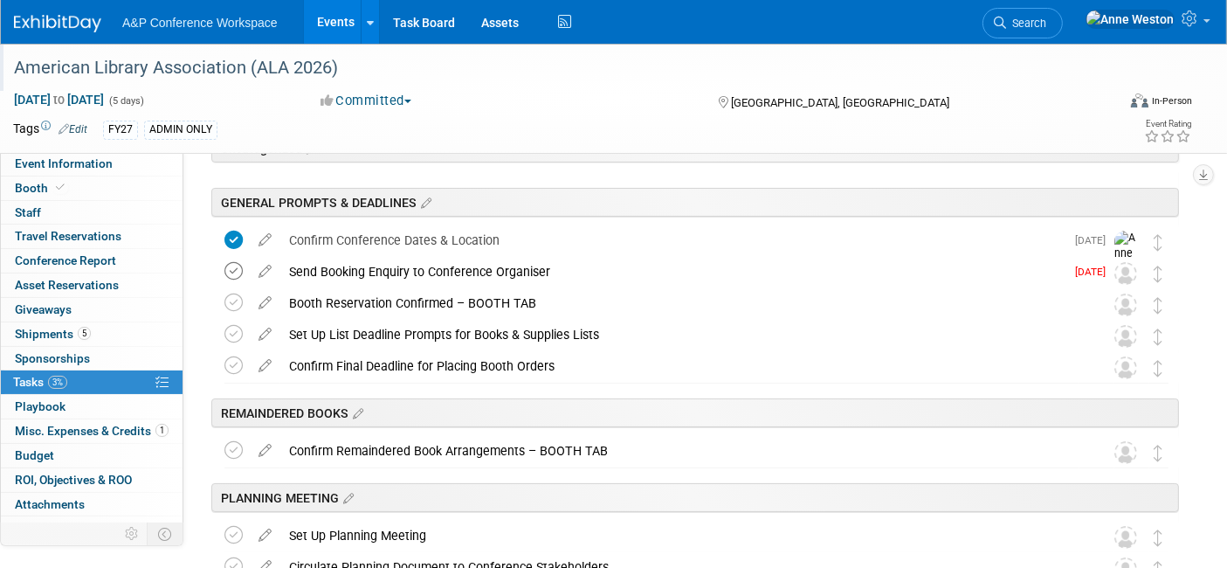
click at [238, 265] on icon at bounding box center [234, 271] width 18 height 18
click at [259, 300] on icon at bounding box center [265, 299] width 31 height 22
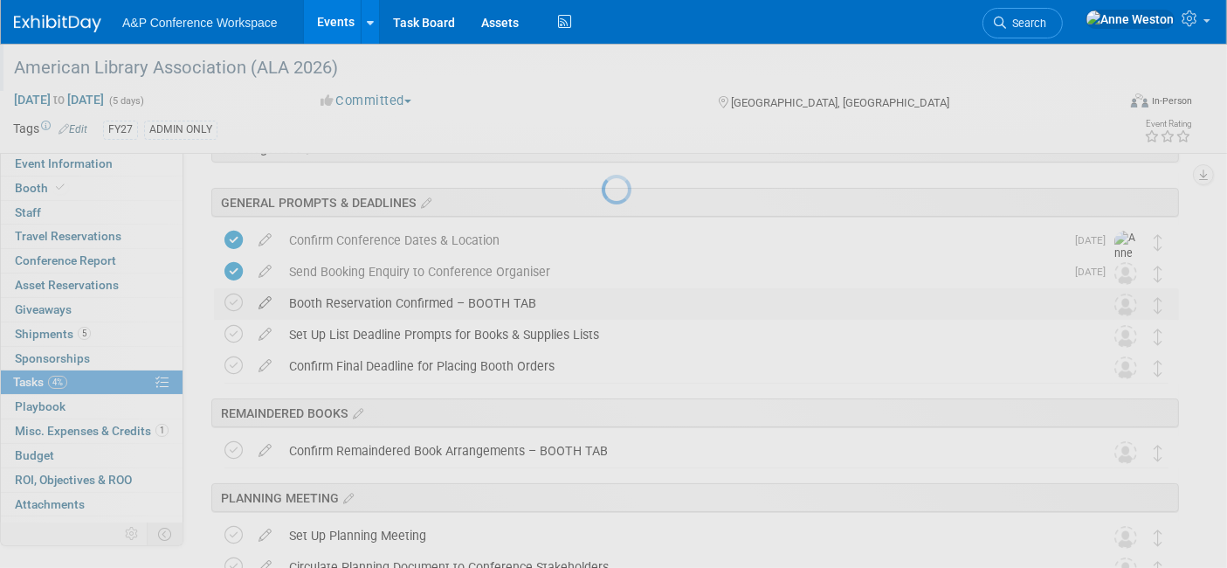
select select "8"
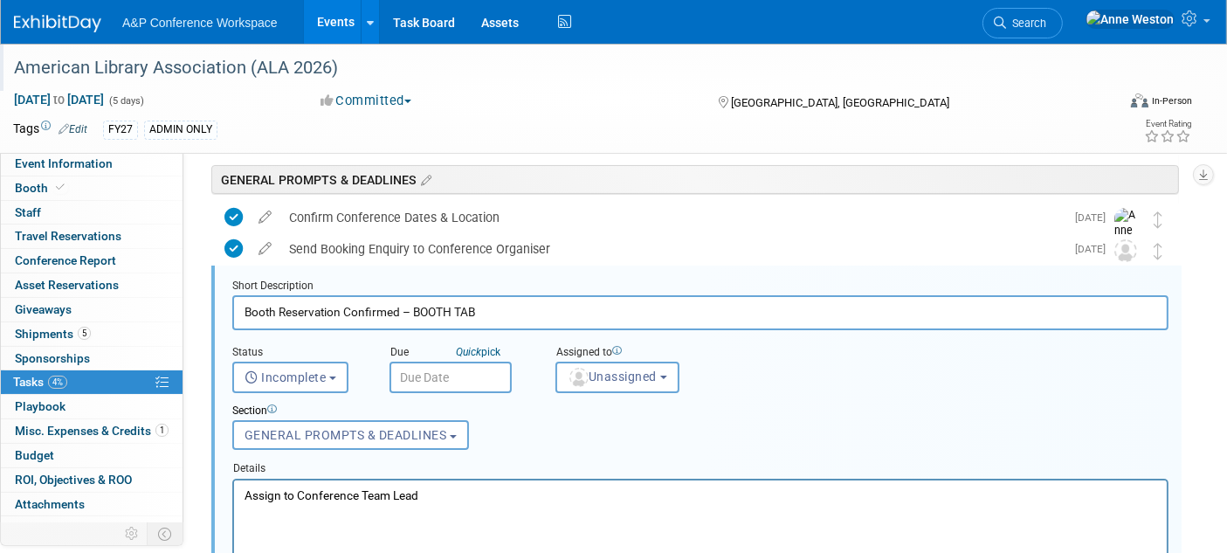
scroll to position [0, 0]
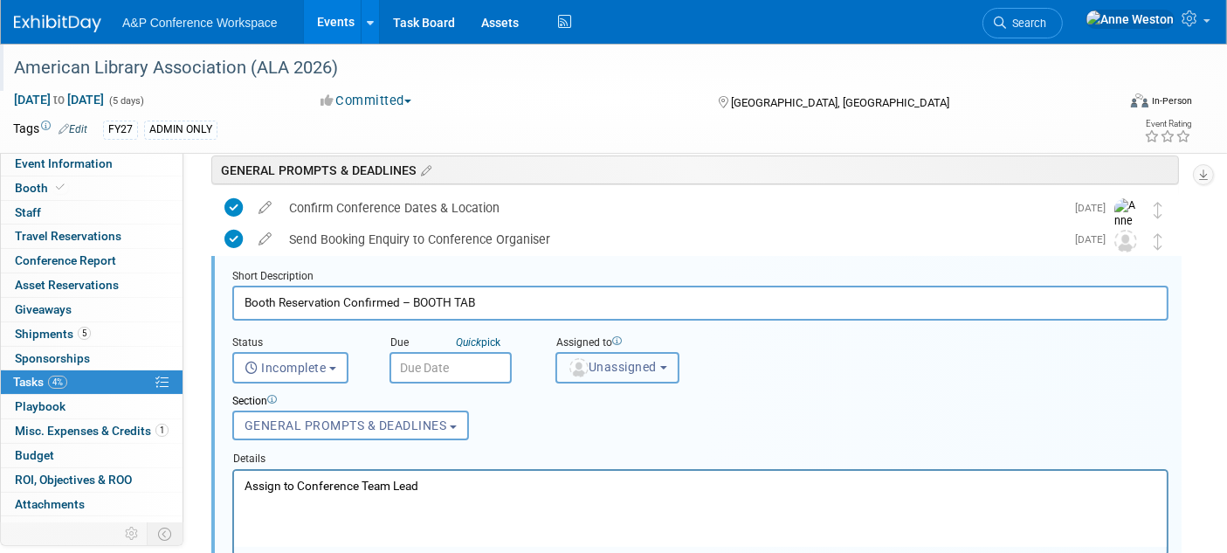
click at [571, 355] on button "Unassigned" at bounding box center [618, 367] width 124 height 31
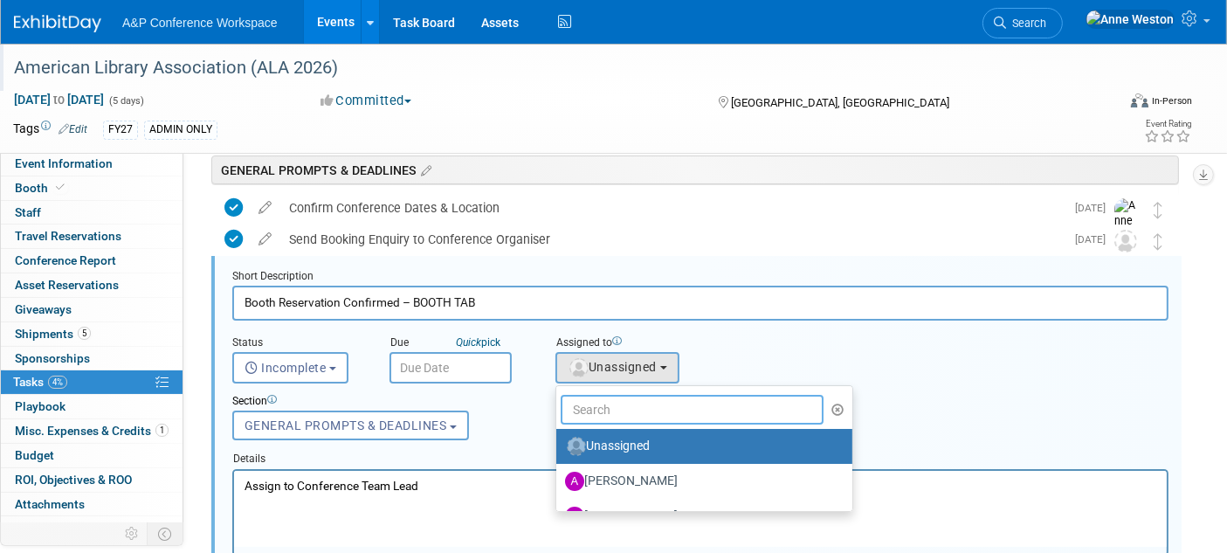
click at [608, 400] on input "text" at bounding box center [692, 410] width 263 height 30
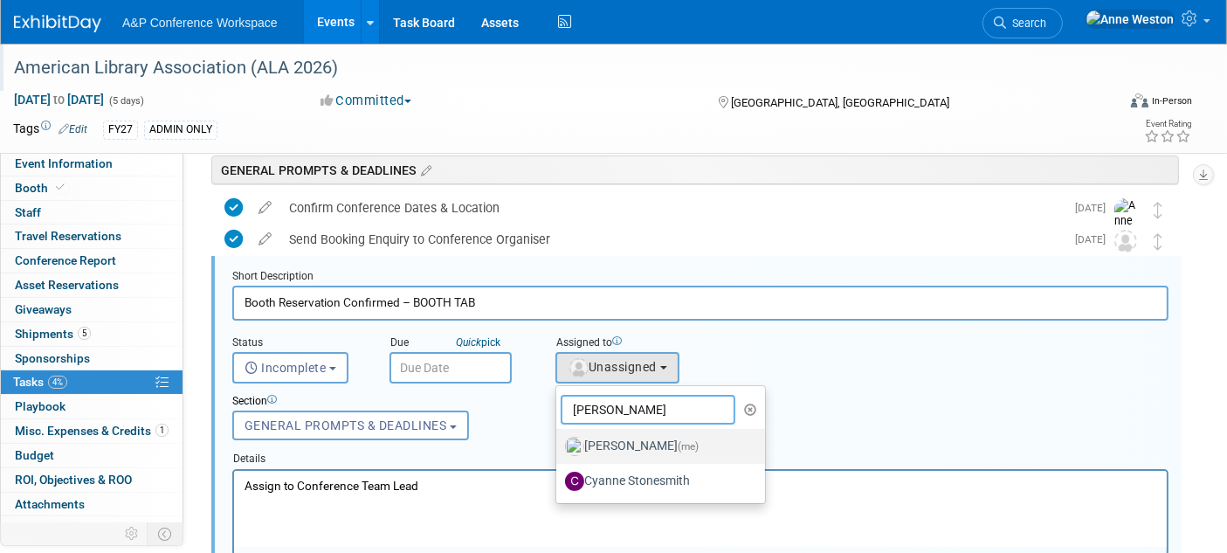
type input "Anne"
click at [603, 438] on label "Anne Weston (me)" at bounding box center [656, 446] width 183 height 28
click at [559, 439] on input "Anne Weston (me)" at bounding box center [553, 444] width 11 height 11
select select "c29719a7-47ff-44fe-b37a-21211f595519"
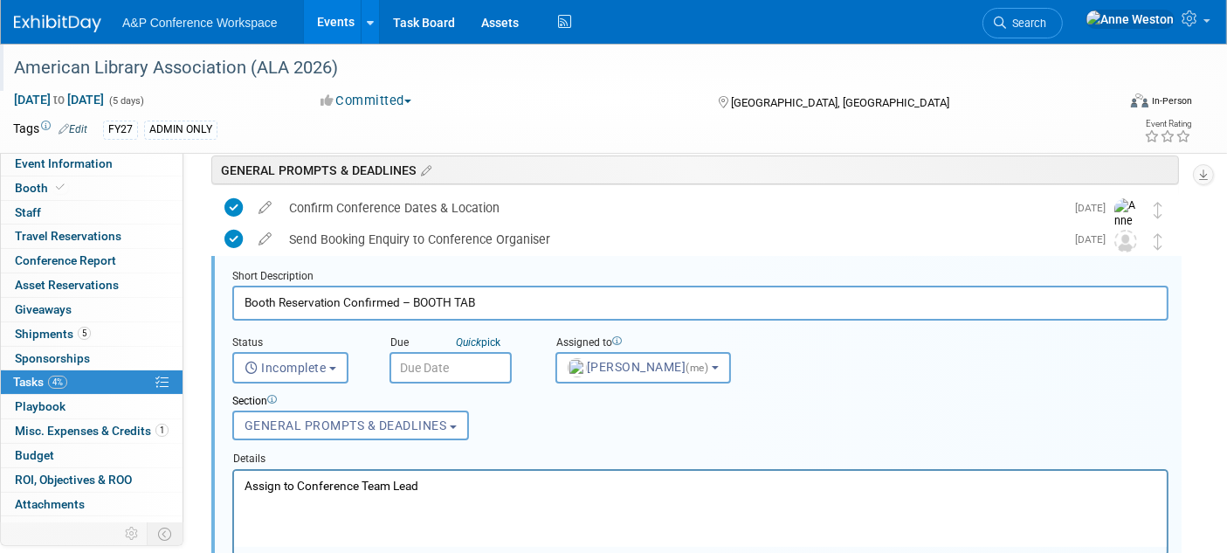
click at [455, 368] on input "text" at bounding box center [451, 367] width 122 height 31
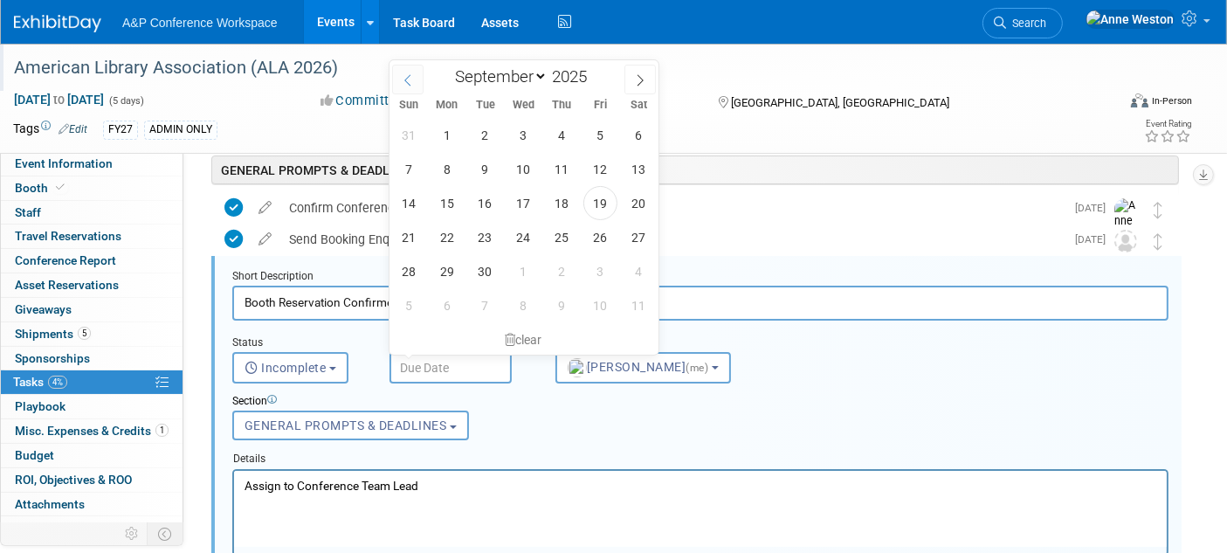
click at [409, 75] on icon at bounding box center [408, 80] width 12 height 12
select select "6"
click at [527, 164] on span "9" at bounding box center [524, 169] width 34 height 34
type input "Jul 9, 2025"
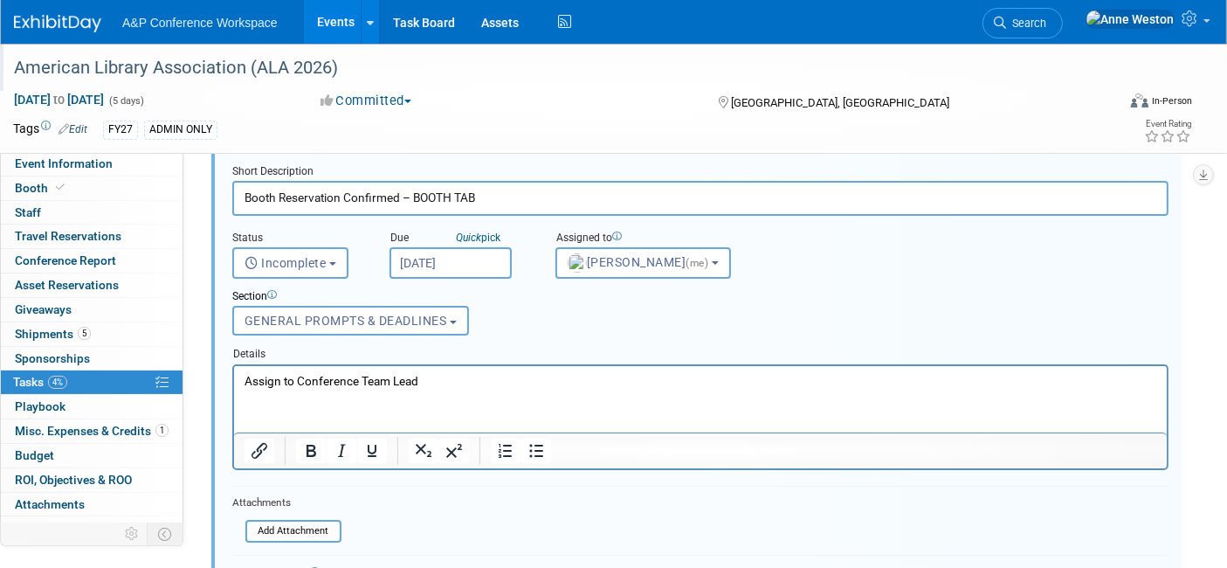
scroll to position [318, 0]
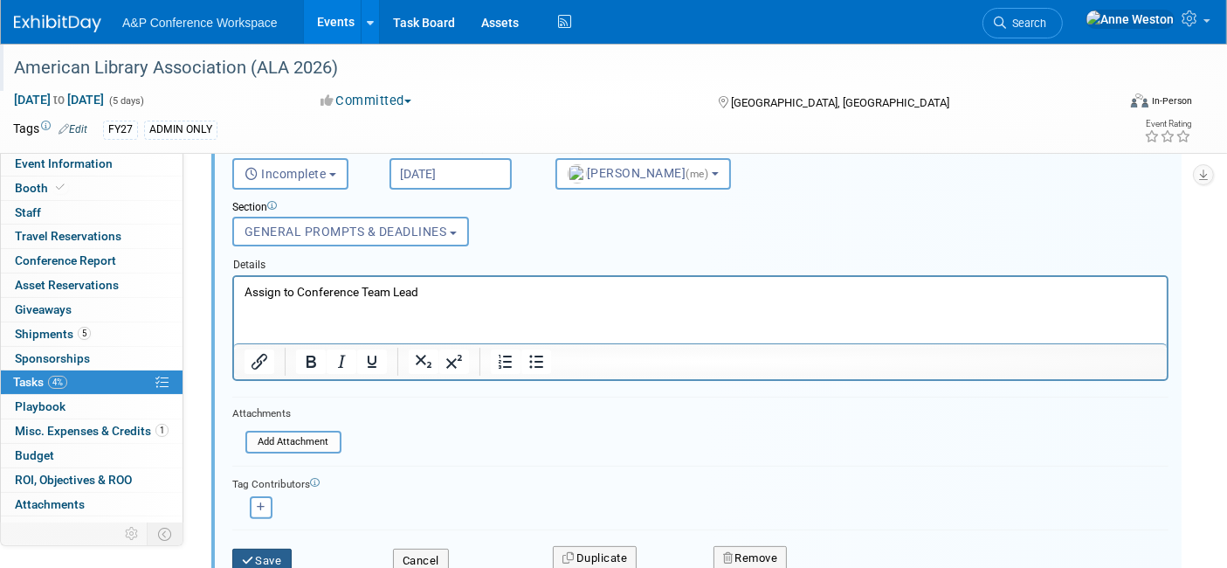
click at [235, 549] on button "Save" at bounding box center [261, 561] width 59 height 24
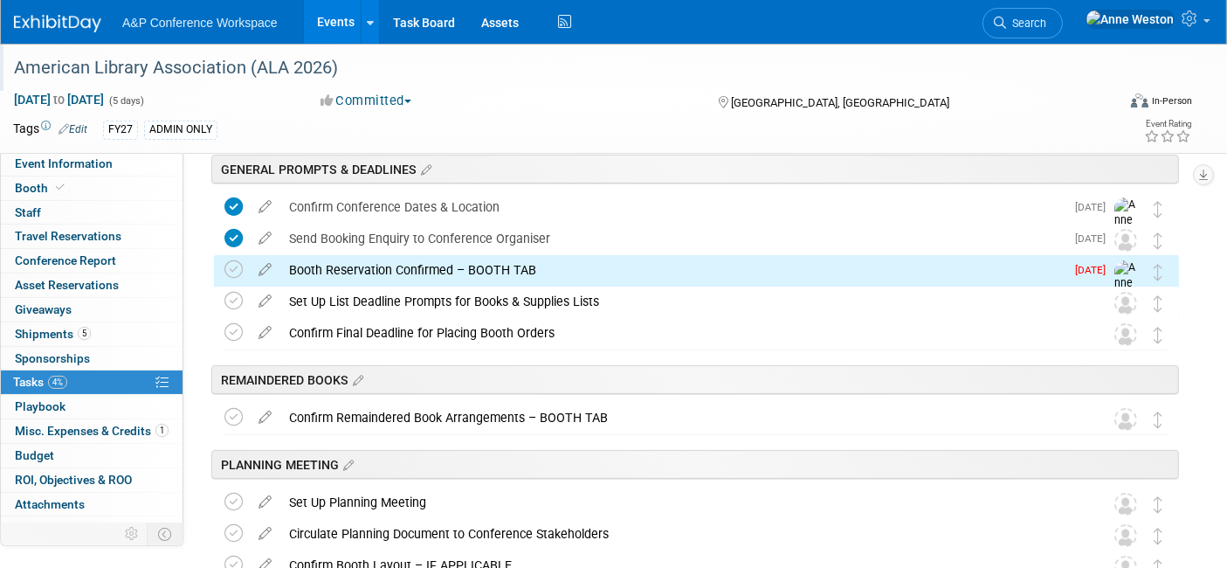
scroll to position [124, 0]
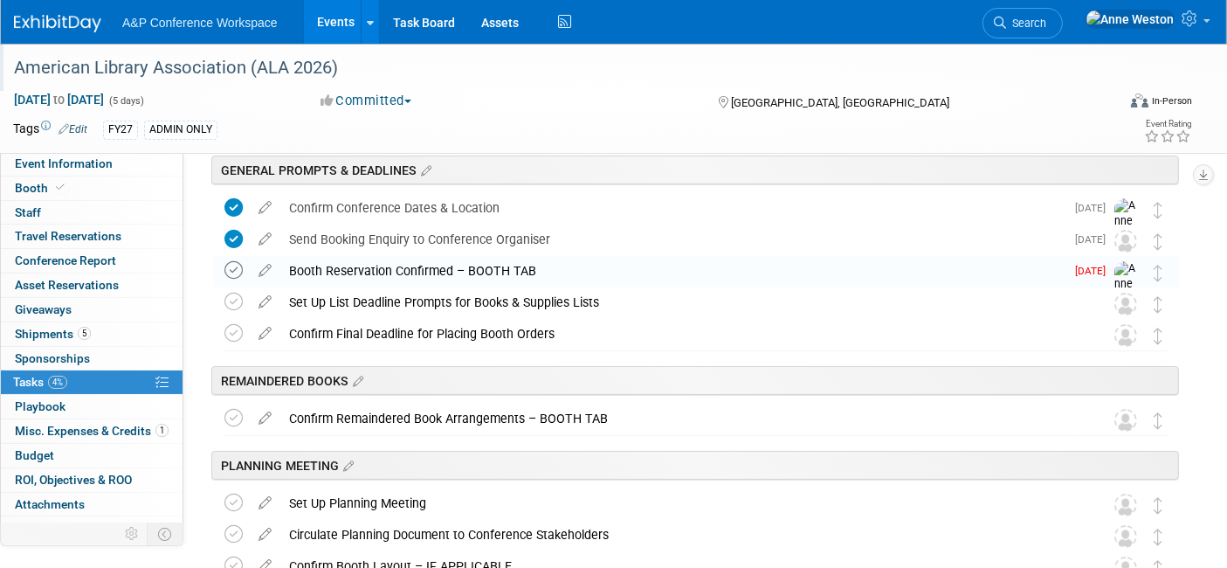
click at [228, 265] on icon at bounding box center [234, 270] width 18 height 18
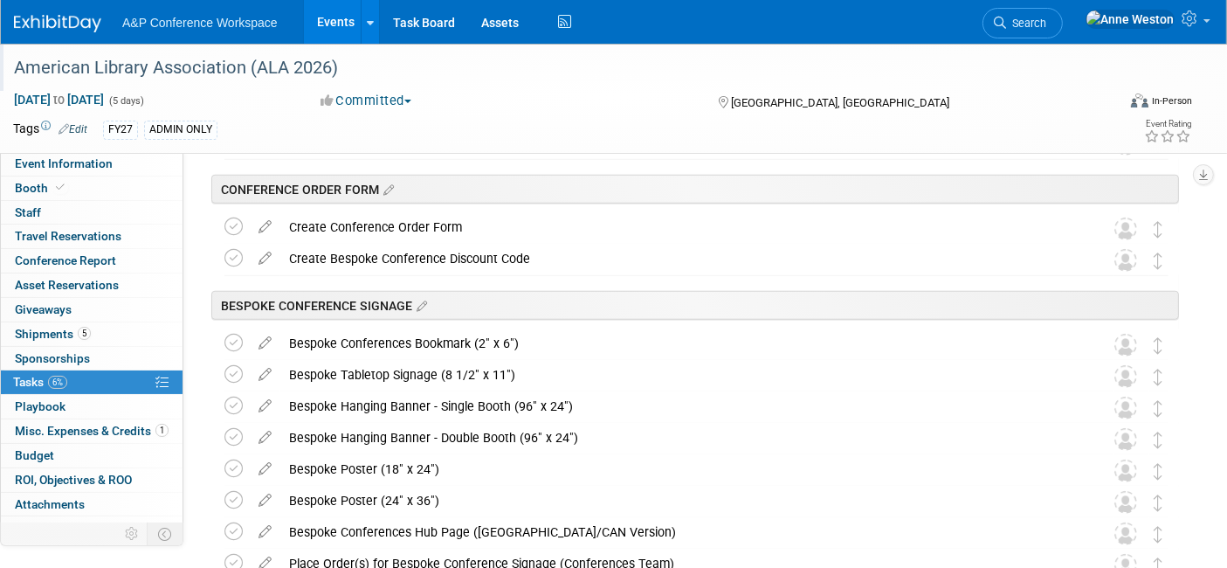
scroll to position [1205, 0]
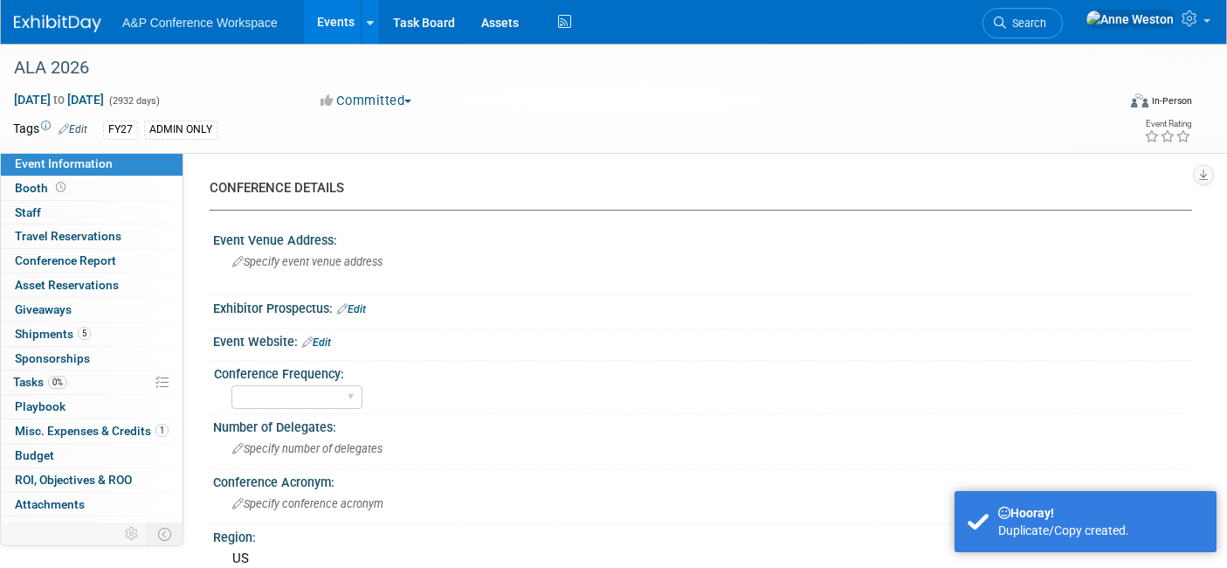
select select "Level 1"
select select "In-Person Booth"
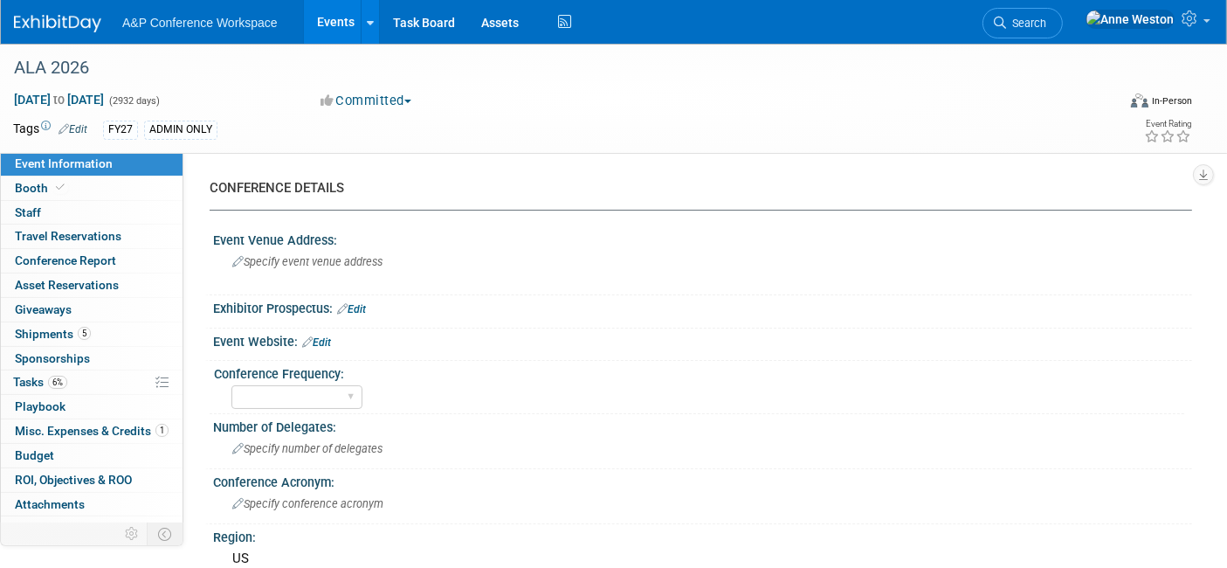
click at [1047, 23] on span "Search" at bounding box center [1026, 23] width 40 height 13
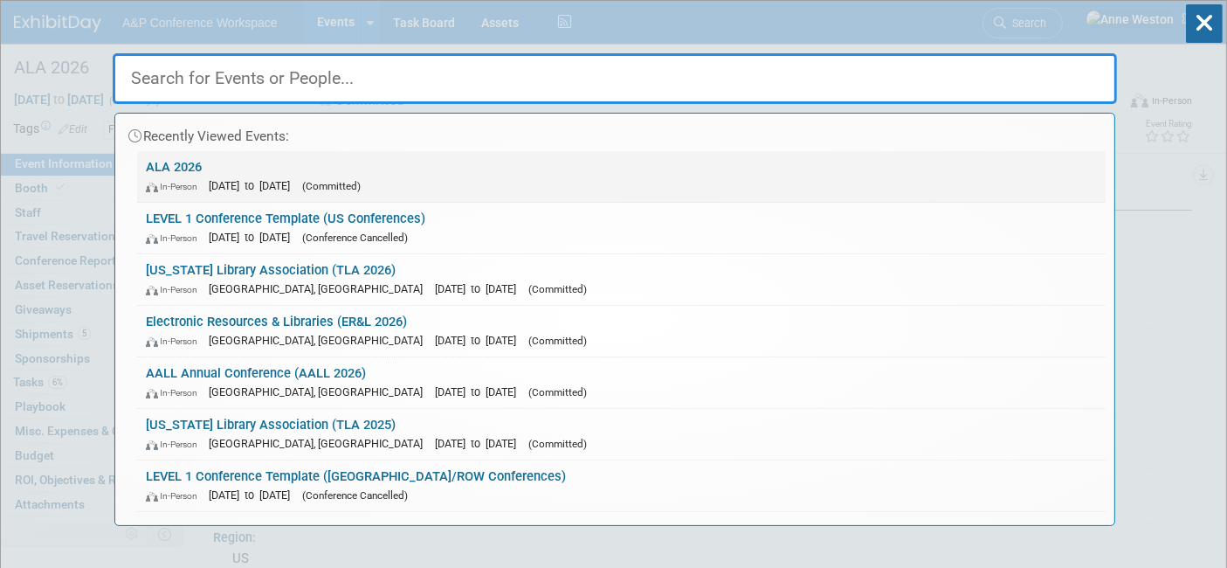
click at [176, 178] on div "In-Person [DATE] to [DATE] (Committed)" at bounding box center [621, 185] width 951 height 18
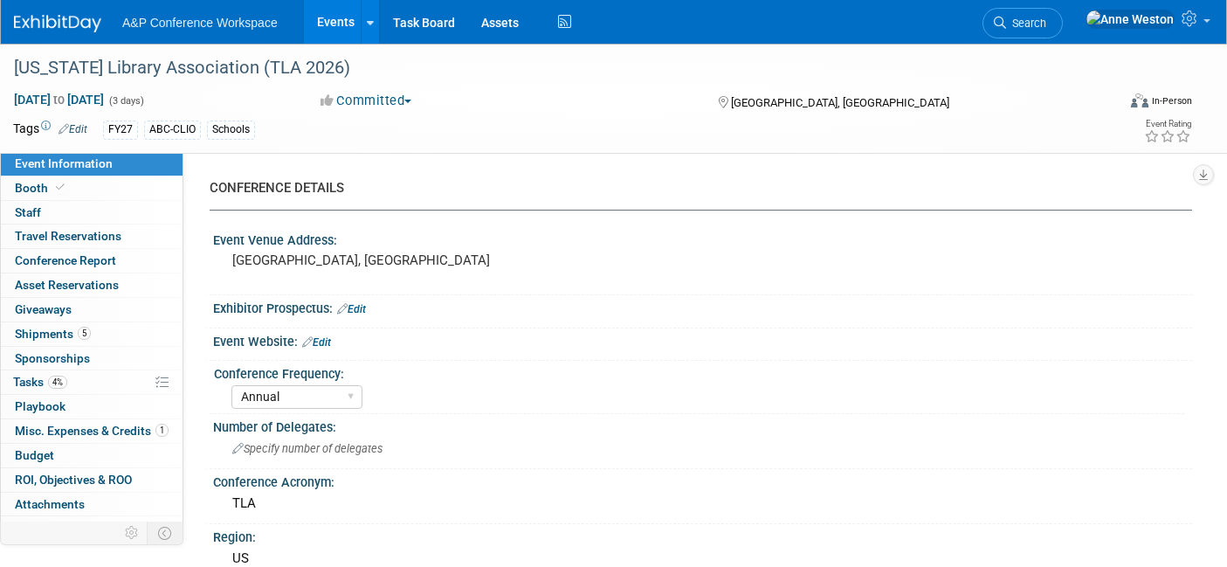
select select "Annual"
select select "Level 1"
select select "In-Person Booth"
select select "Schools"
select select "Bloomsbury Digital Resources"
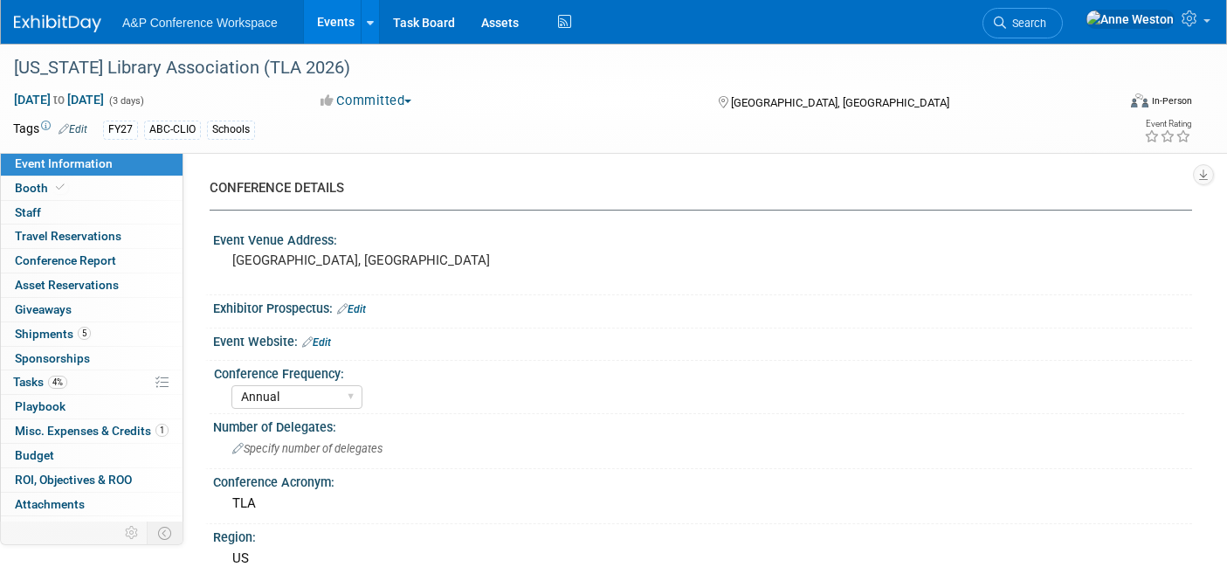
select select "[PERSON_NAME]"
select select "BDR Product Awareness and Trial Generation​"
click at [1047, 18] on span "Search" at bounding box center [1026, 23] width 40 height 13
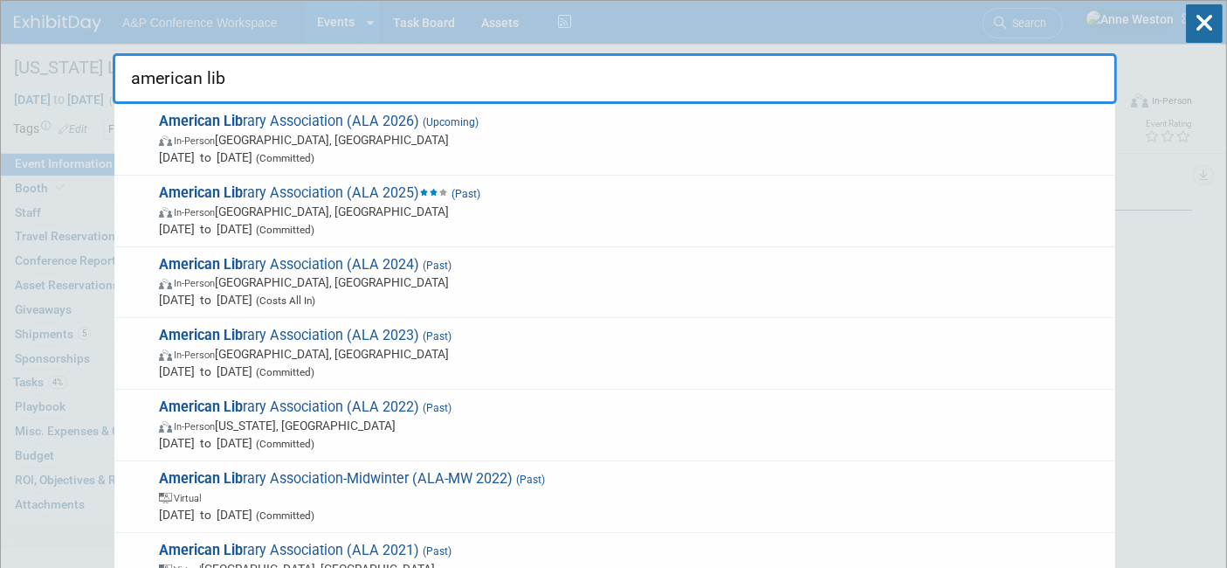
type input "american libr"
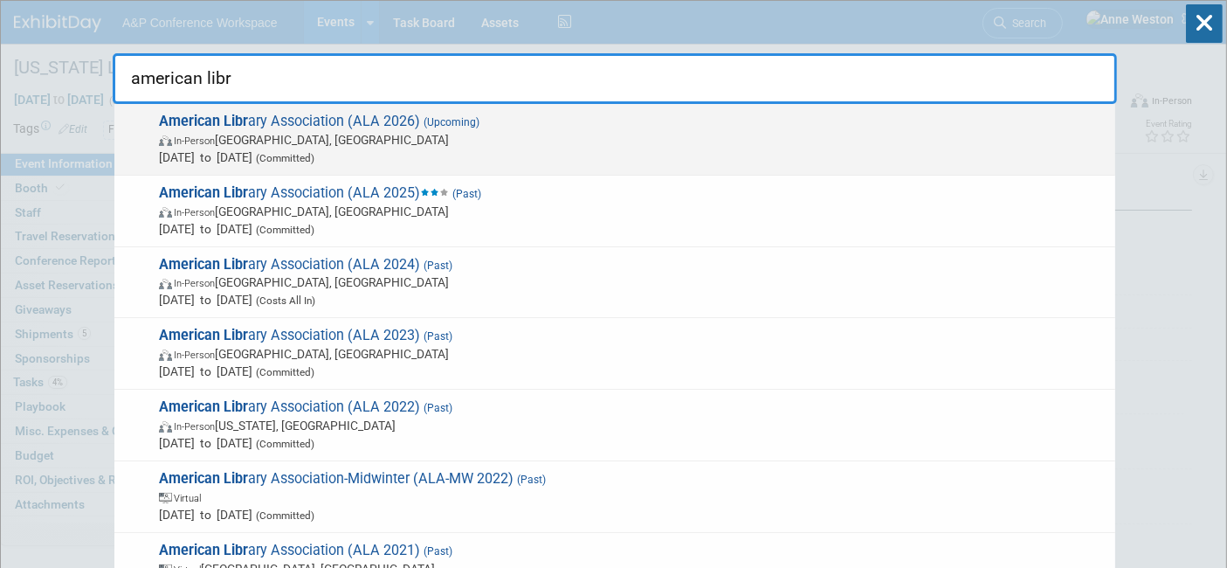
click at [316, 132] on span "In-Person [GEOGRAPHIC_DATA], [GEOGRAPHIC_DATA]" at bounding box center [633, 139] width 948 height 17
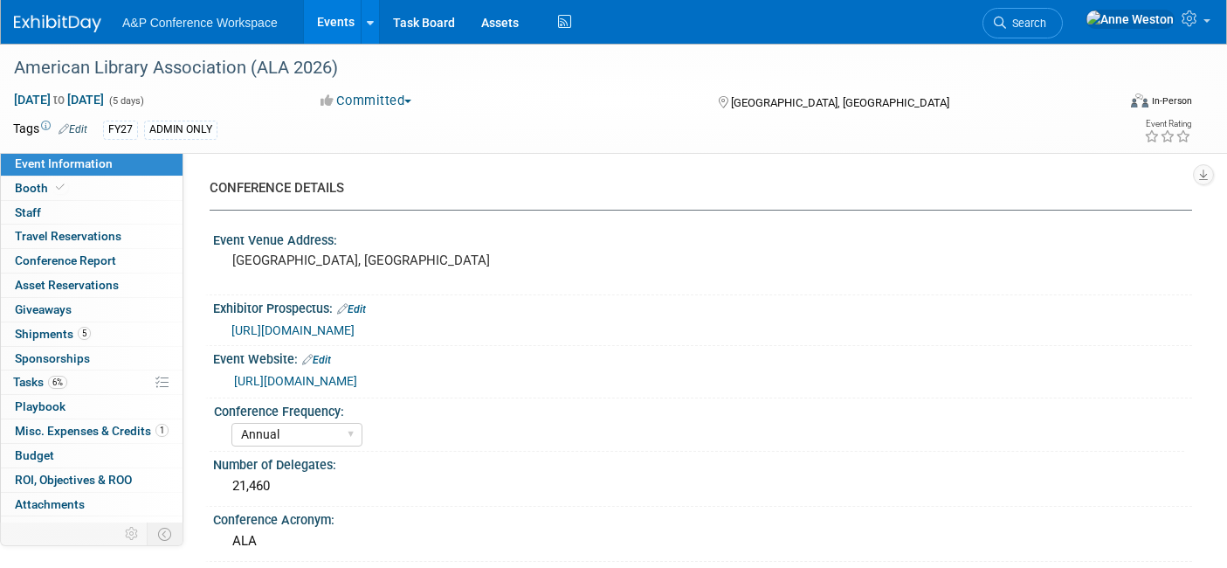
select select "Annual"
select select "Level 1"
select select "In-Person Booth"
select select "Libraries"
select select "Bloomsbury Academic"
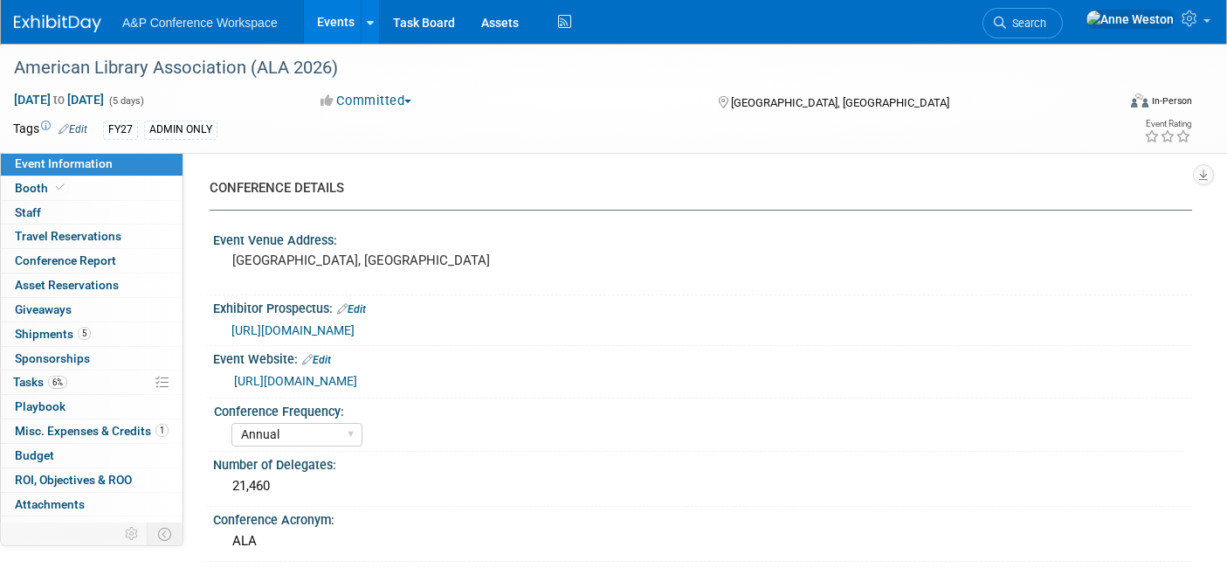
select select "[PERSON_NAME]"
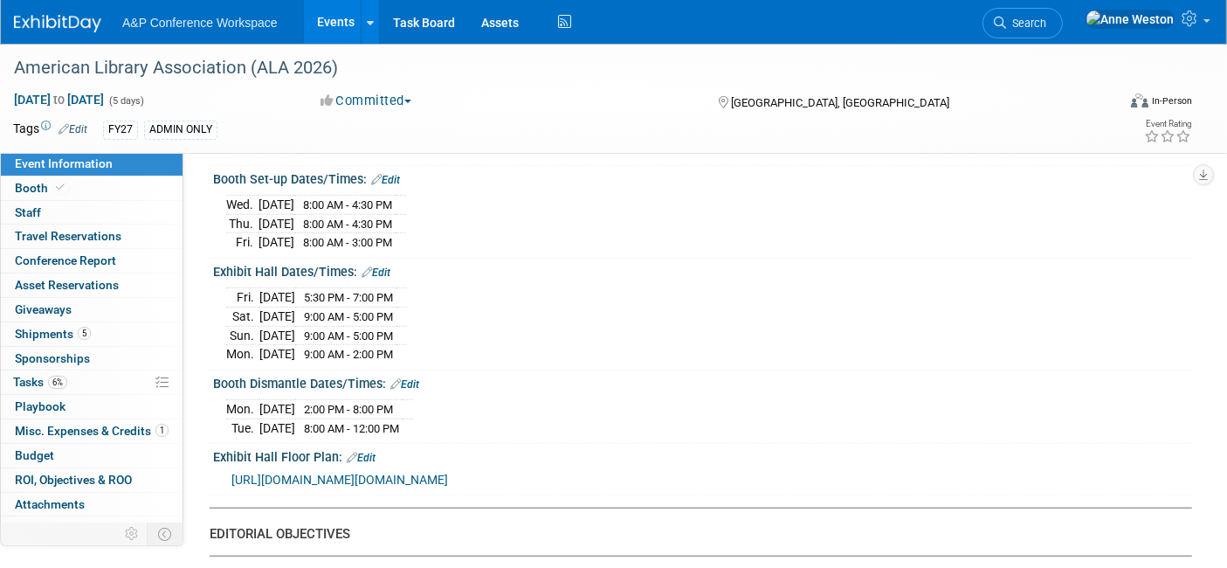
scroll to position [1747, 0]
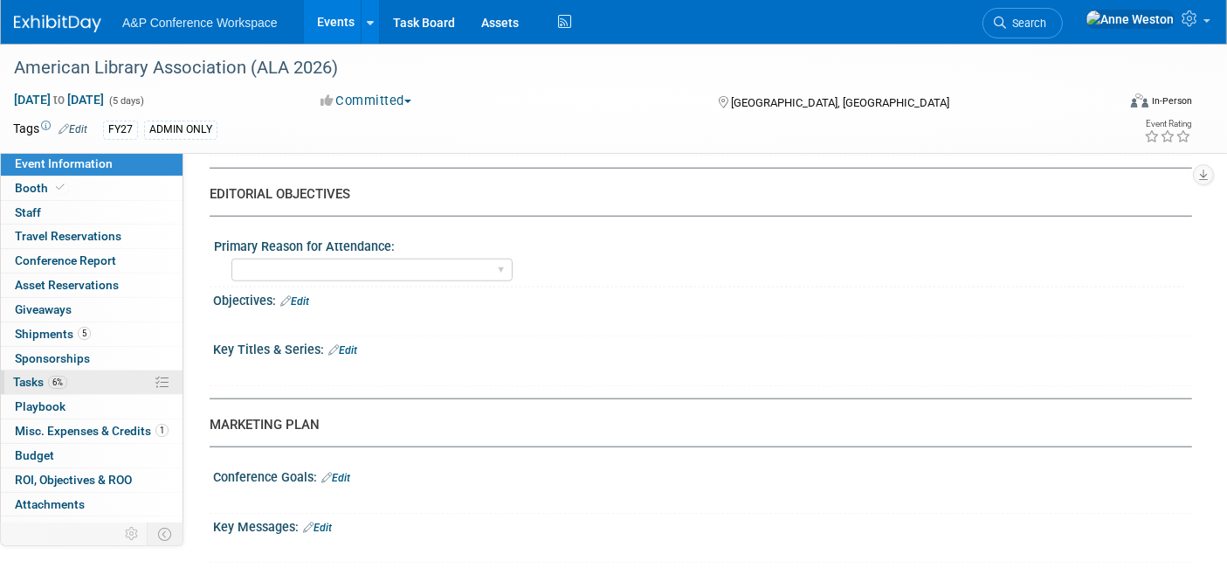
click at [83, 370] on link "6% Tasks 6%" at bounding box center [92, 382] width 182 height 24
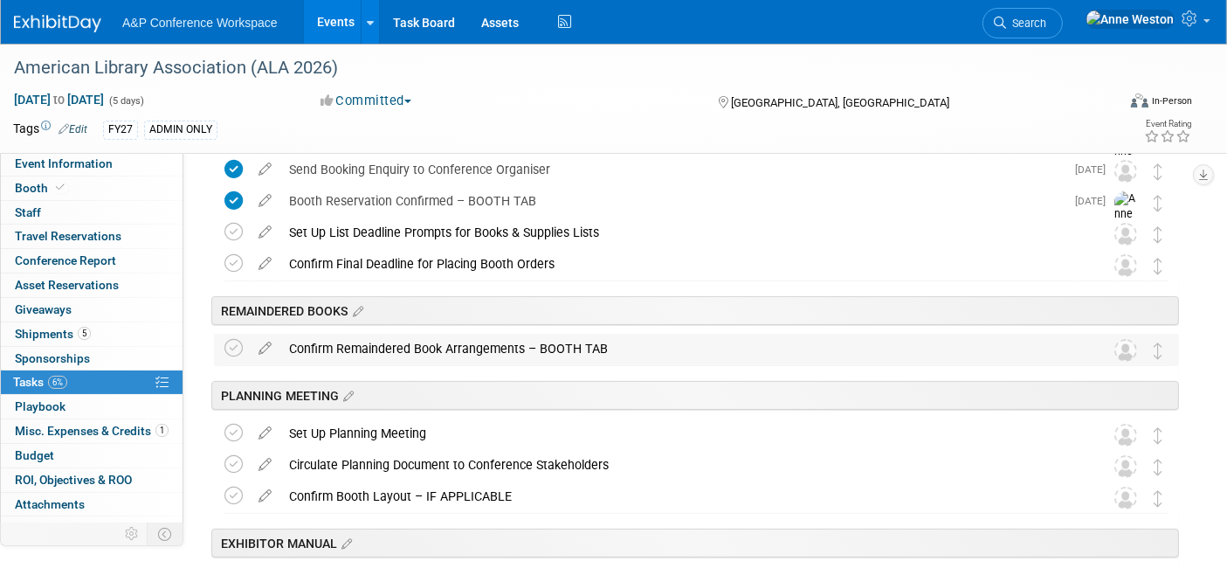
scroll to position [0, 0]
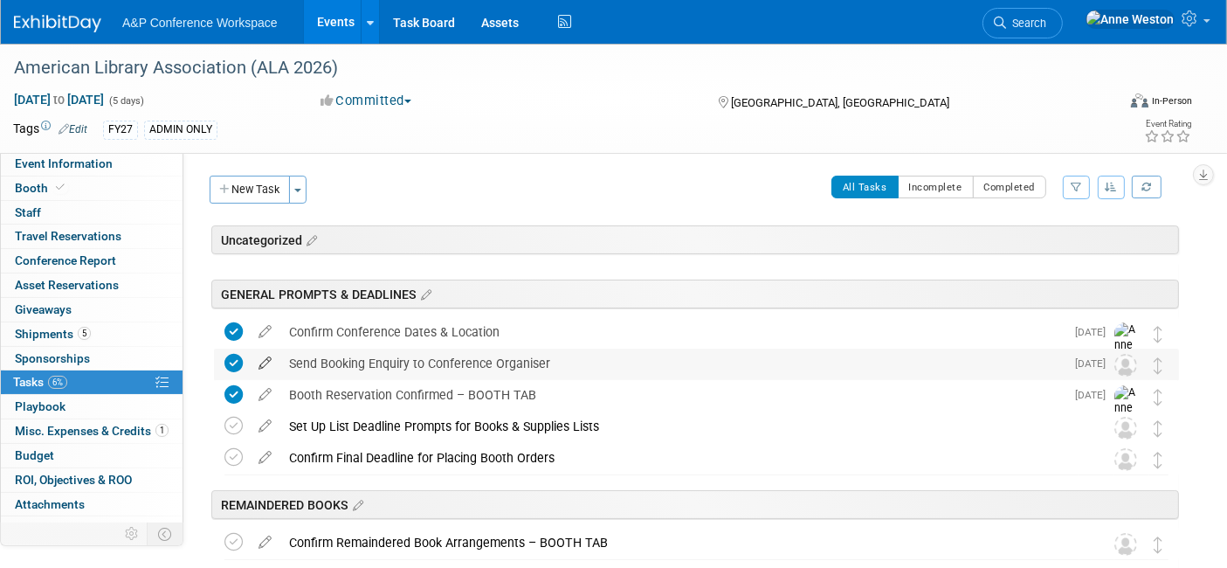
click at [274, 358] on icon at bounding box center [265, 360] width 31 height 22
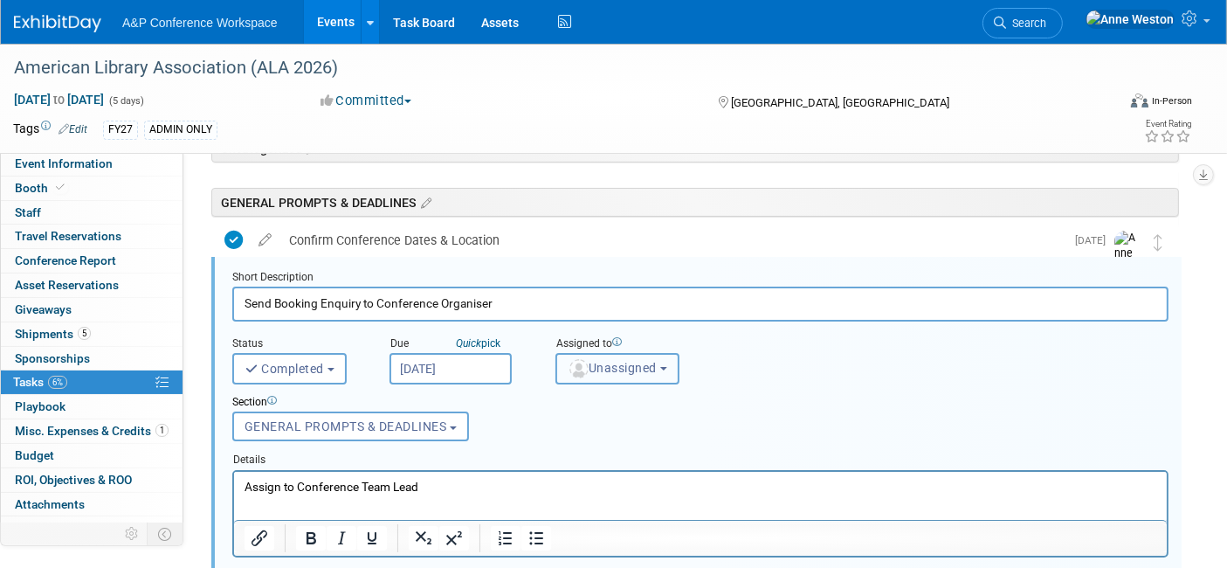
click at [612, 369] on span "Unassigned" at bounding box center [612, 368] width 89 height 14
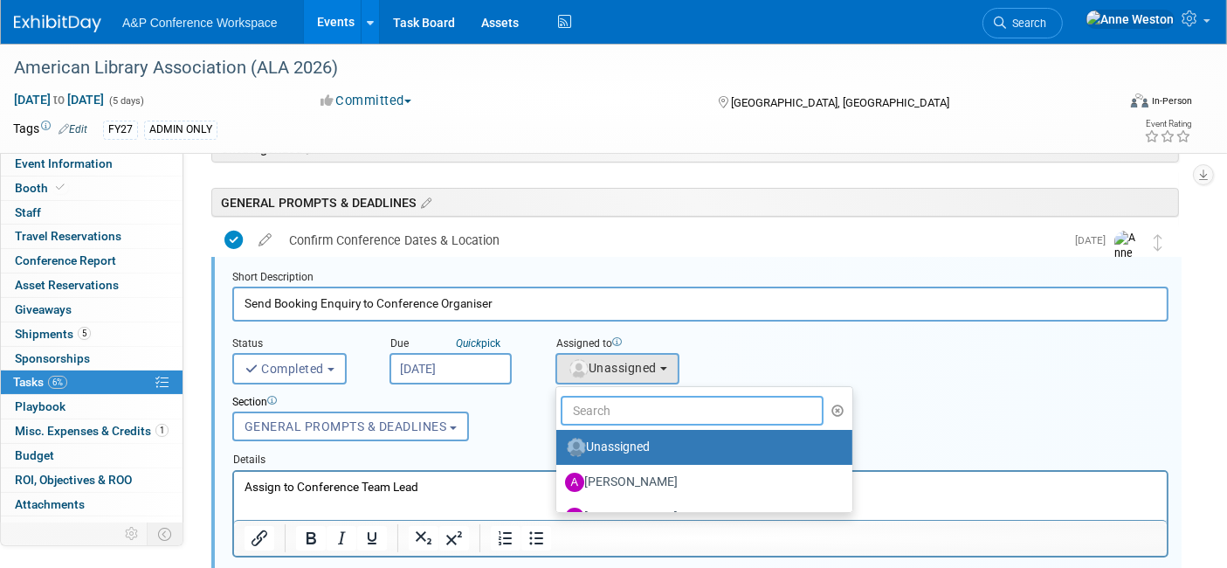
click at [624, 407] on input "text" at bounding box center [692, 411] width 263 height 30
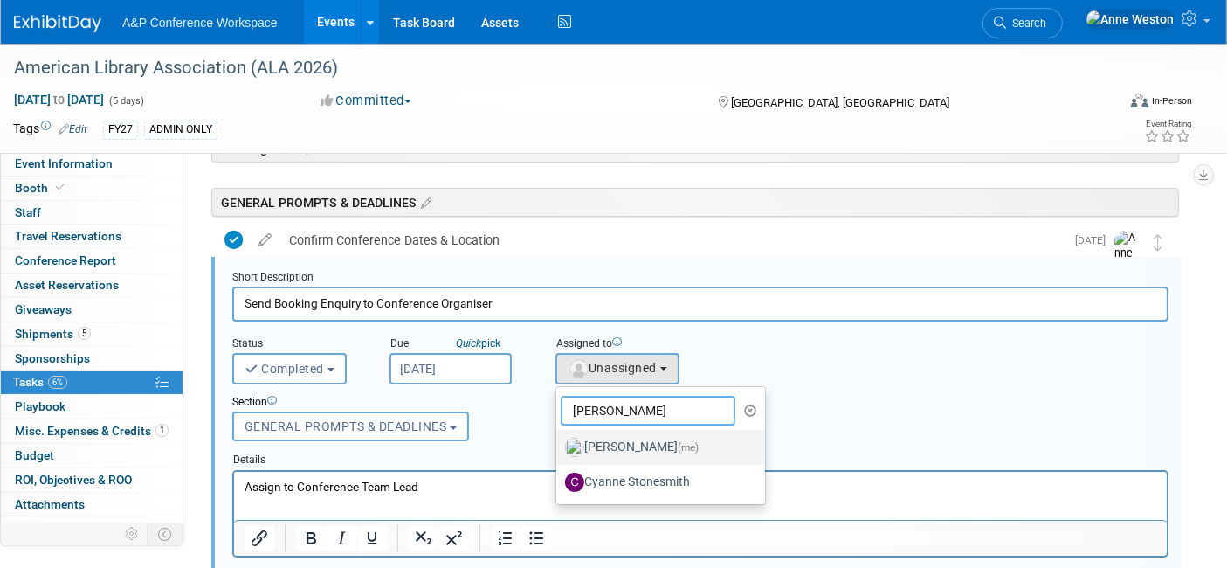
type input "[PERSON_NAME]"
click at [624, 440] on label "[PERSON_NAME] (me)" at bounding box center [656, 447] width 183 height 28
click at [559, 440] on input "[PERSON_NAME] (me)" at bounding box center [553, 444] width 11 height 11
select select "c29719a7-47ff-44fe-b37a-21211f595519"
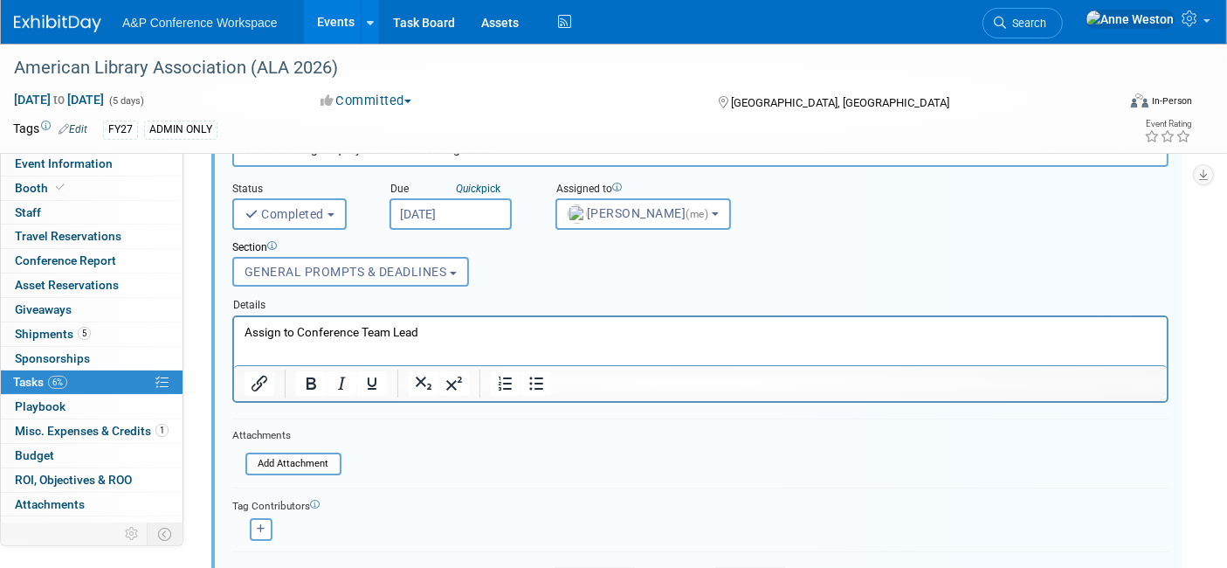
scroll to position [287, 0]
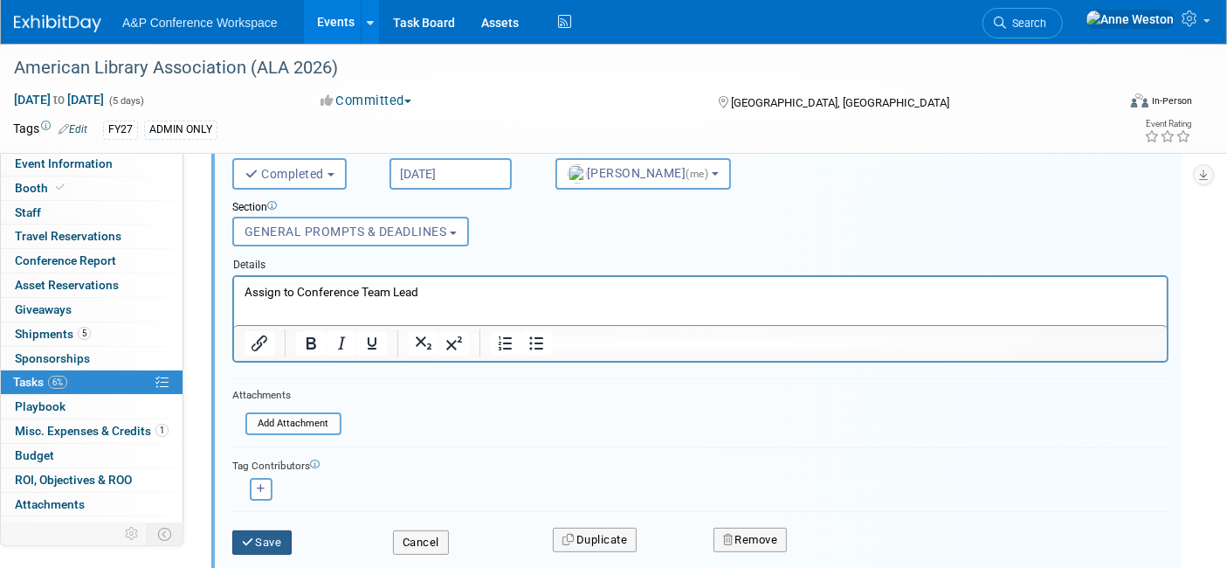
click at [271, 533] on button "Save" at bounding box center [261, 542] width 59 height 24
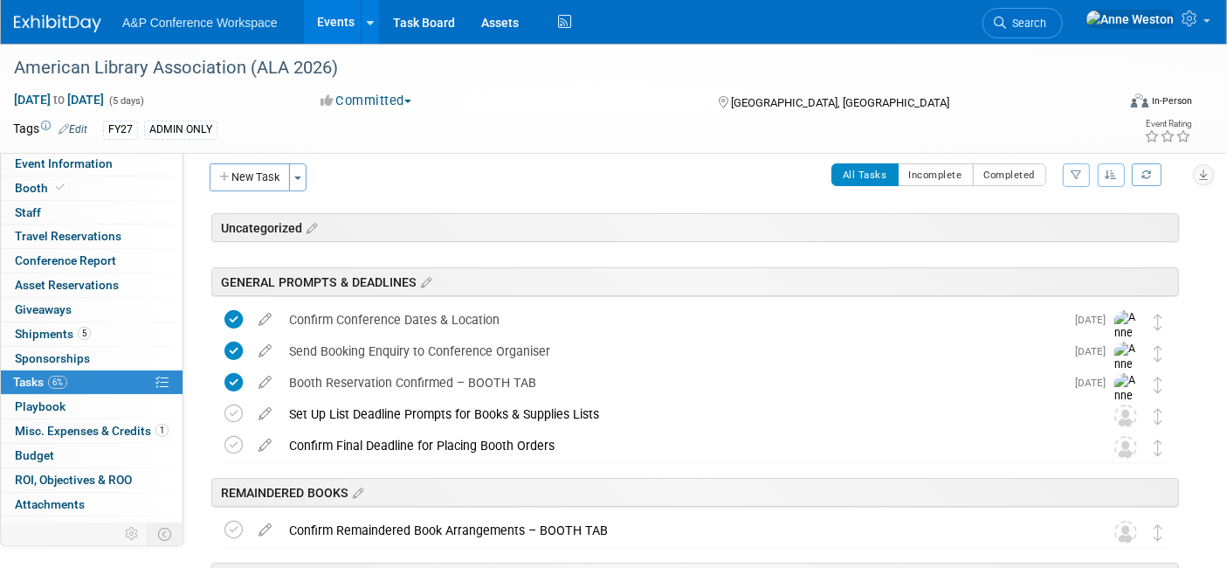
scroll to position [0, 0]
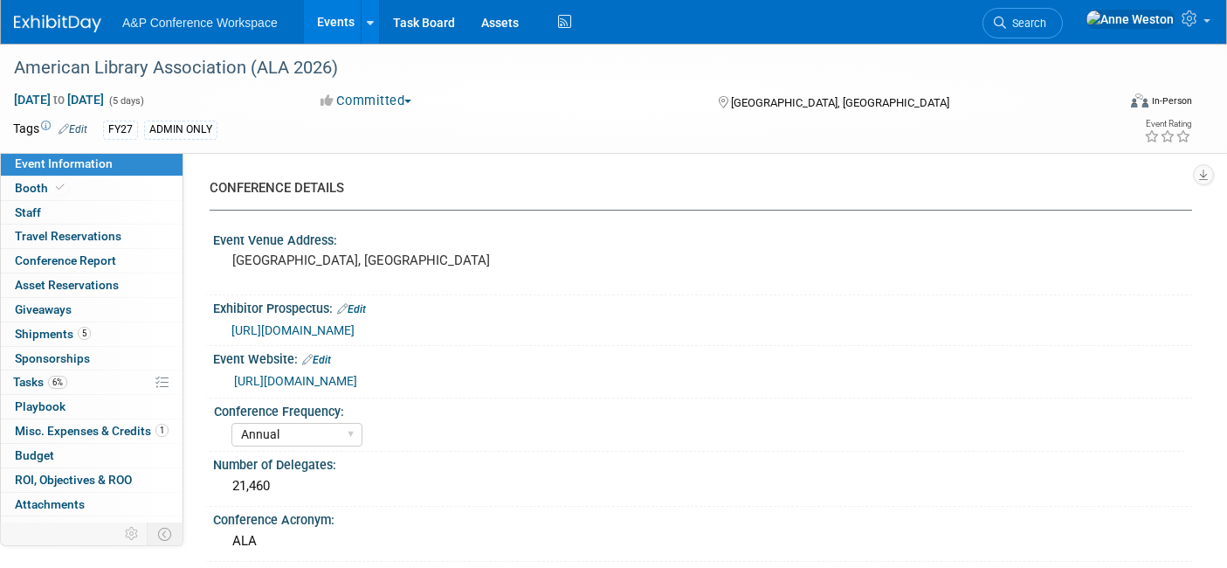
select select "Annual"
select select "Level 1"
select select "In-Person Booth"
select select "Libraries"
select select "Bloomsbury Academic"
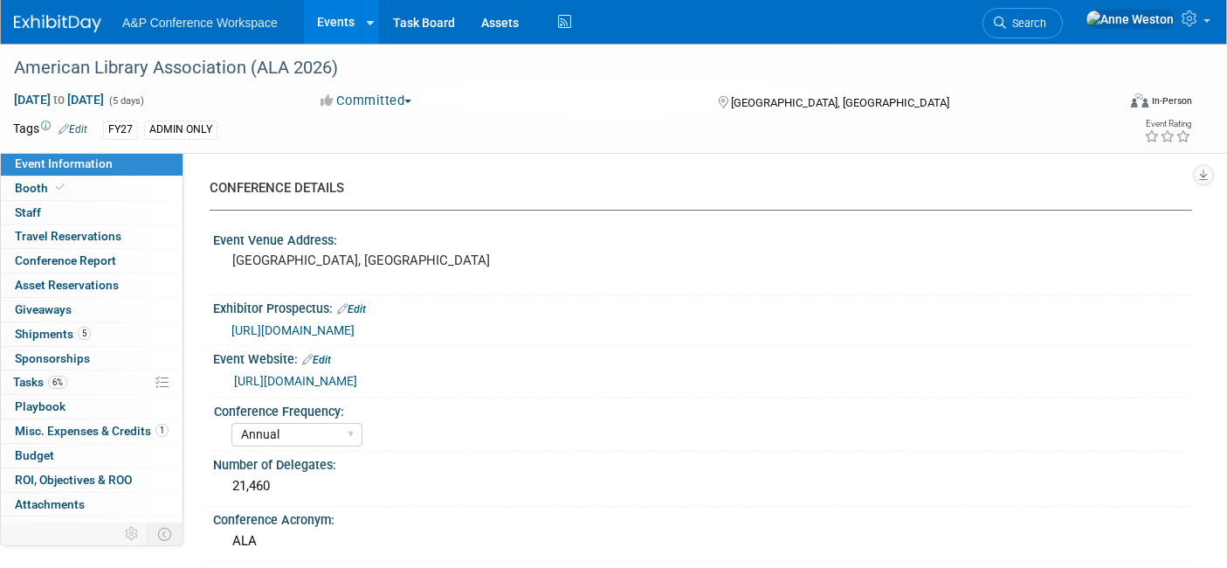
select select "[PERSON_NAME]"
click at [1006, 21] on icon at bounding box center [1000, 23] width 12 height 12
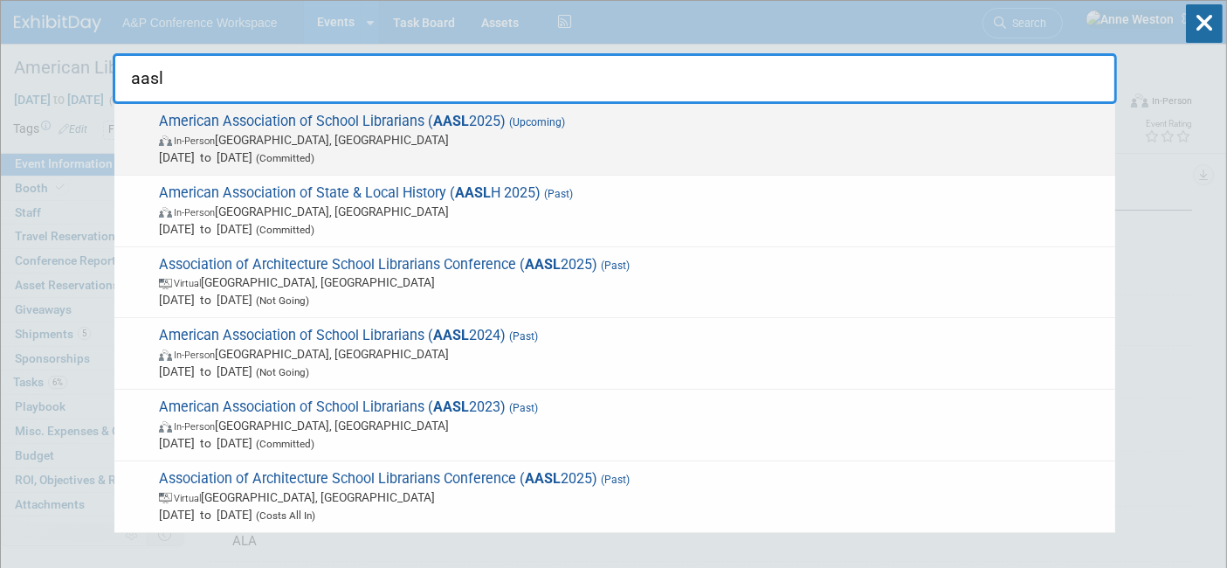
type input "aasl"
click at [207, 123] on span "American Association of School Librarians ( AASL 2025) (Upcoming) In-Person [GE…" at bounding box center [630, 139] width 953 height 53
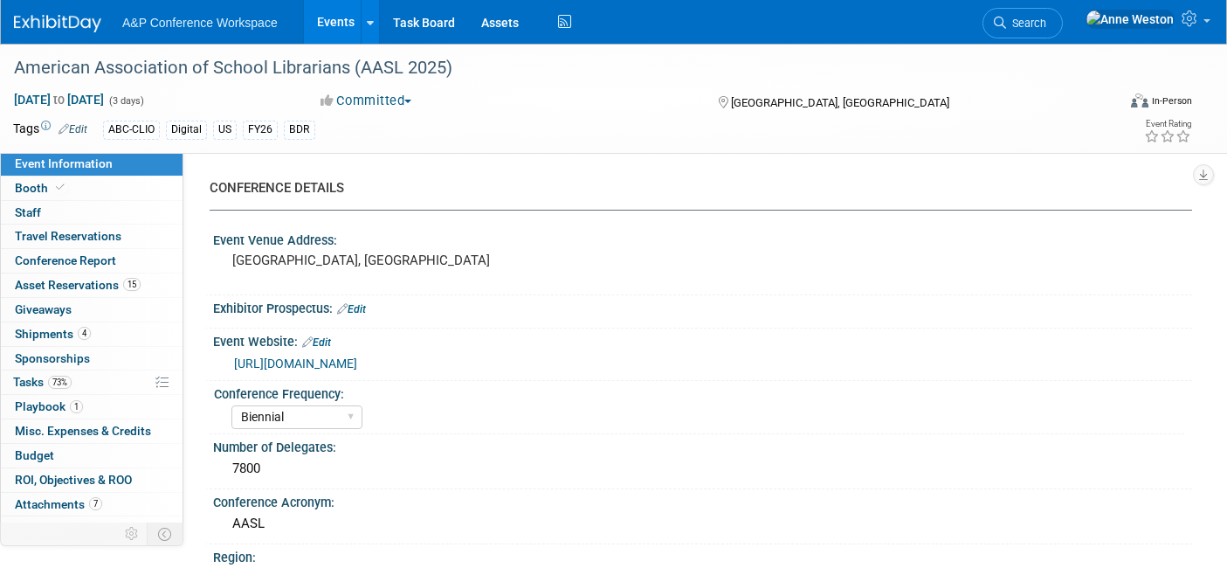
select select "Biennial"
select select "Level 1"
select select "In-Person Booth"
select select "Schools"
select select "Bloomsbury Digital Resources"
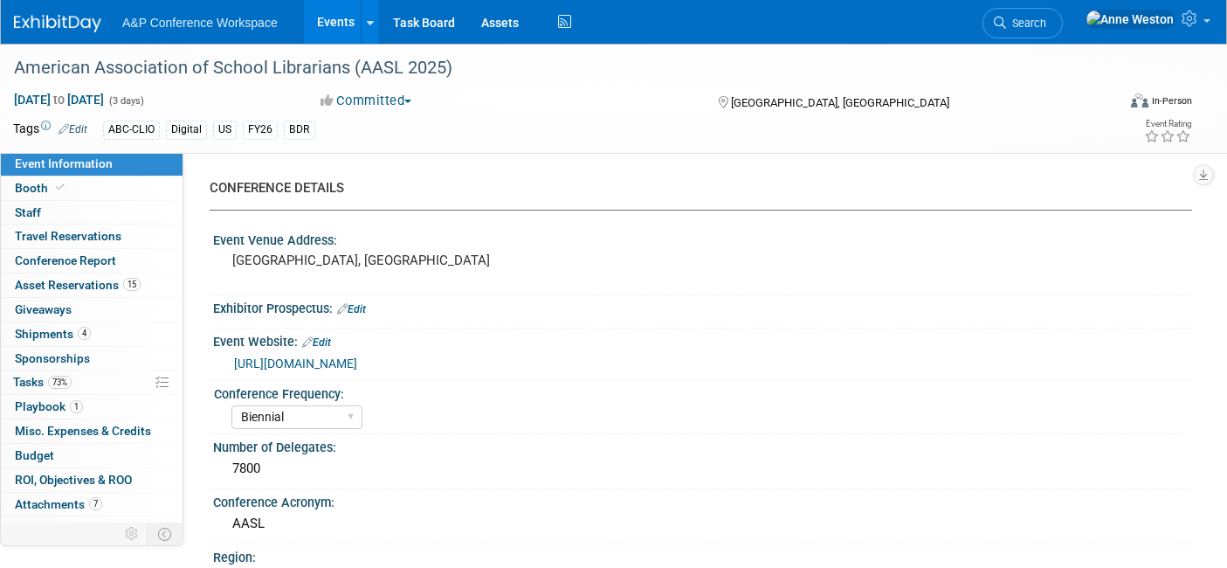
select select "[PERSON_NAME]"
select select "BDR Product Awareness and Trial Generation​"
click at [67, 381] on span "73%" at bounding box center [60, 382] width 24 height 13
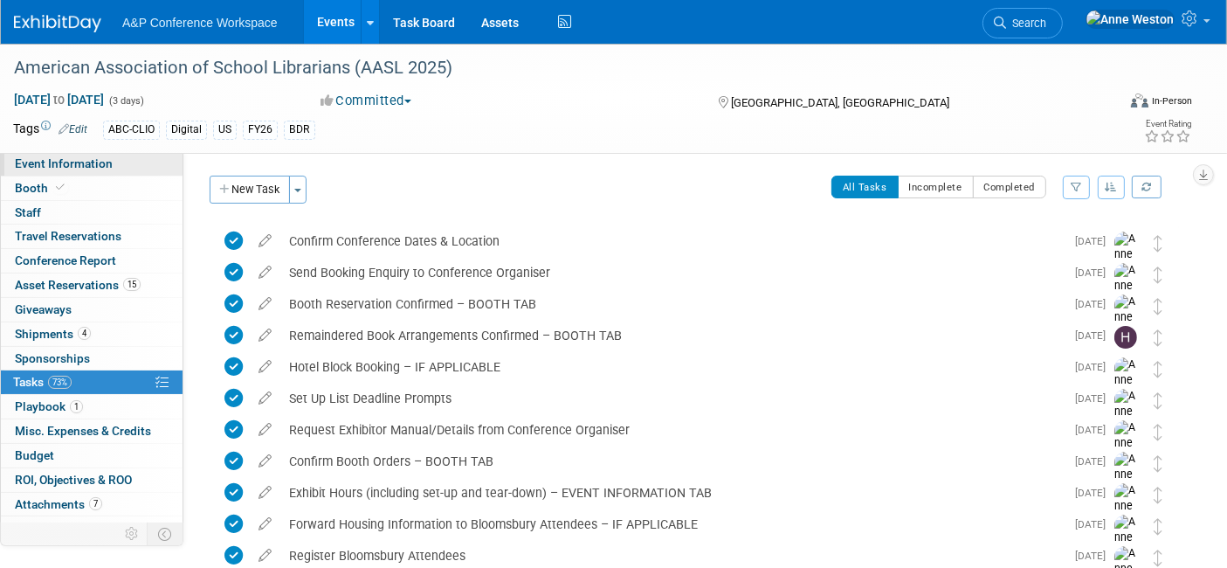
click at [57, 166] on span "Event Information" at bounding box center [64, 163] width 98 height 14
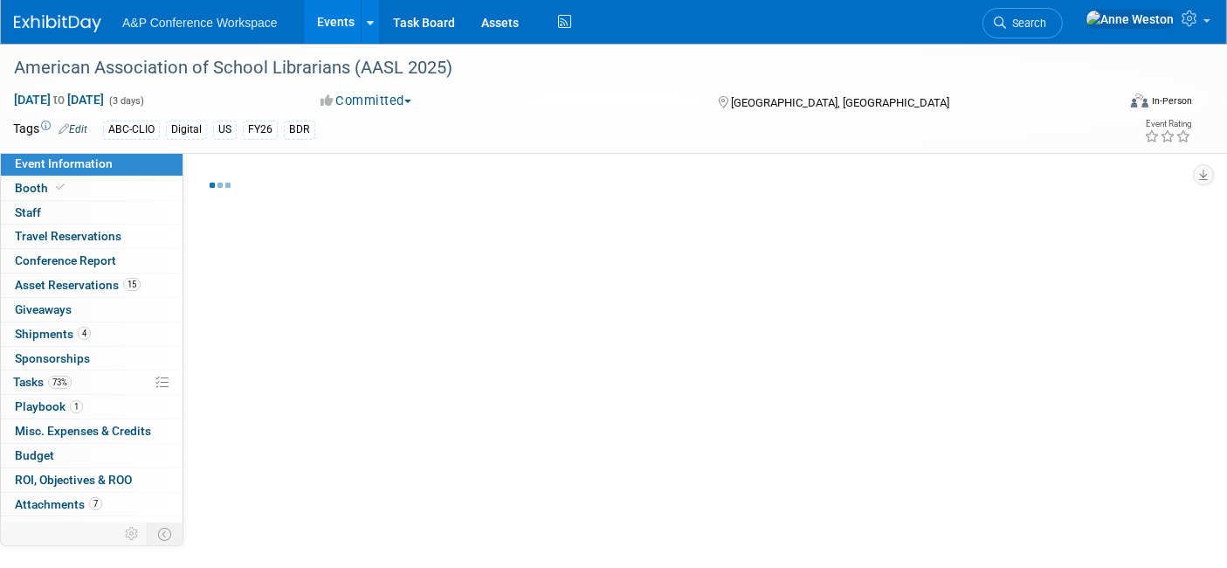
select select "Biennial"
select select "Level 1"
select select "In-Person Booth"
select select "Schools"
select select "Bloomsbury Digital Resources"
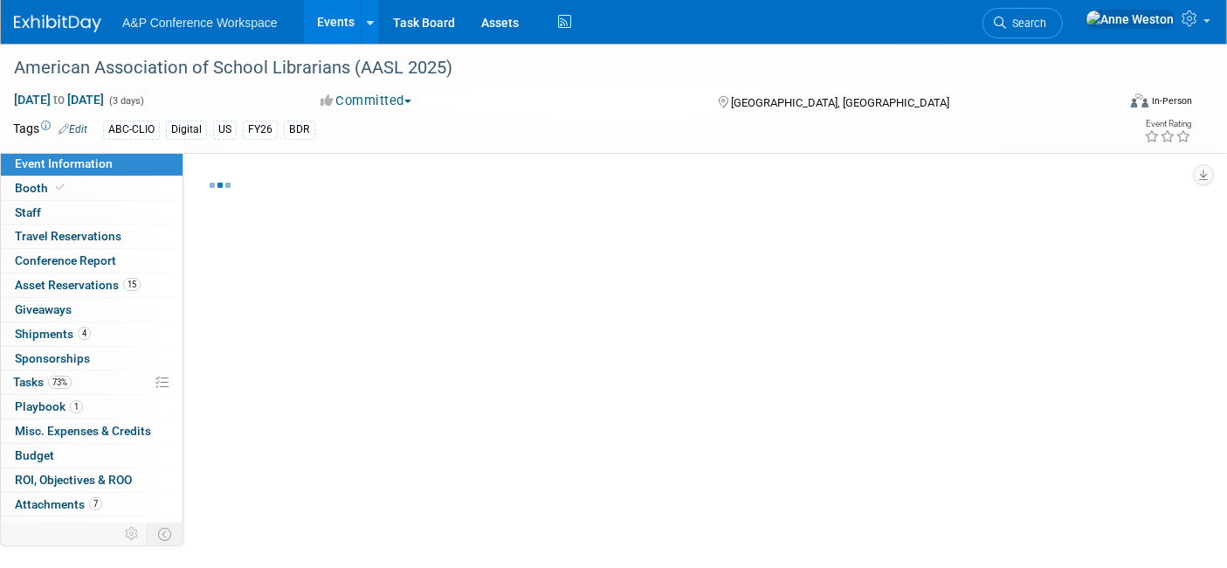
select select "[PERSON_NAME]"
select select "BDR Product Awareness and Trial Generation​"
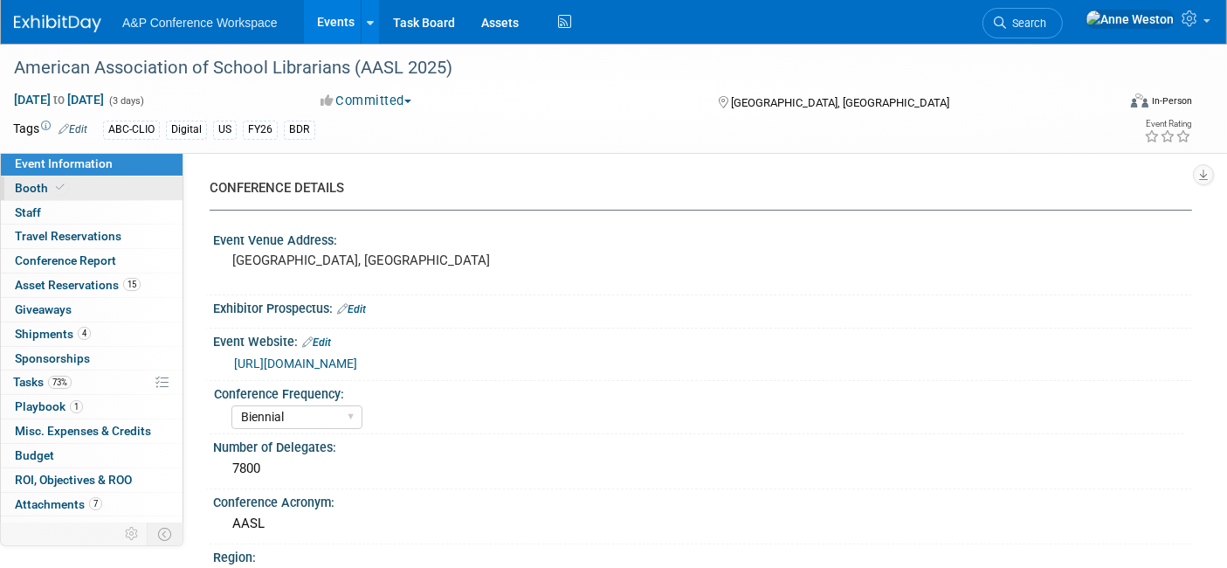
click at [56, 188] on icon at bounding box center [60, 188] width 9 height 10
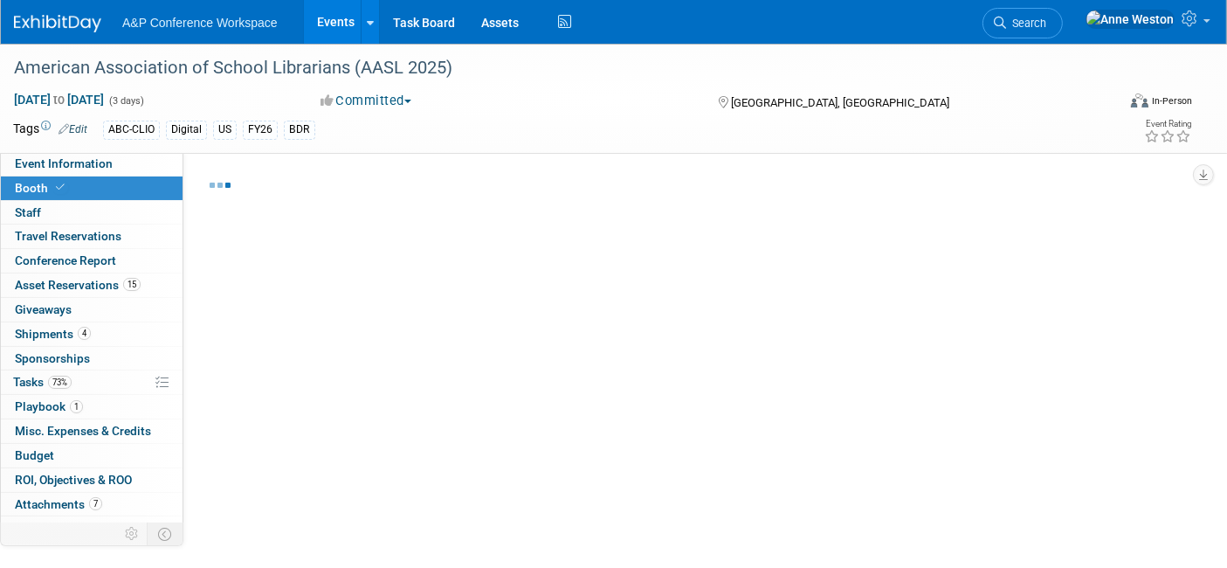
select select "CLDC - Digital/BDR"
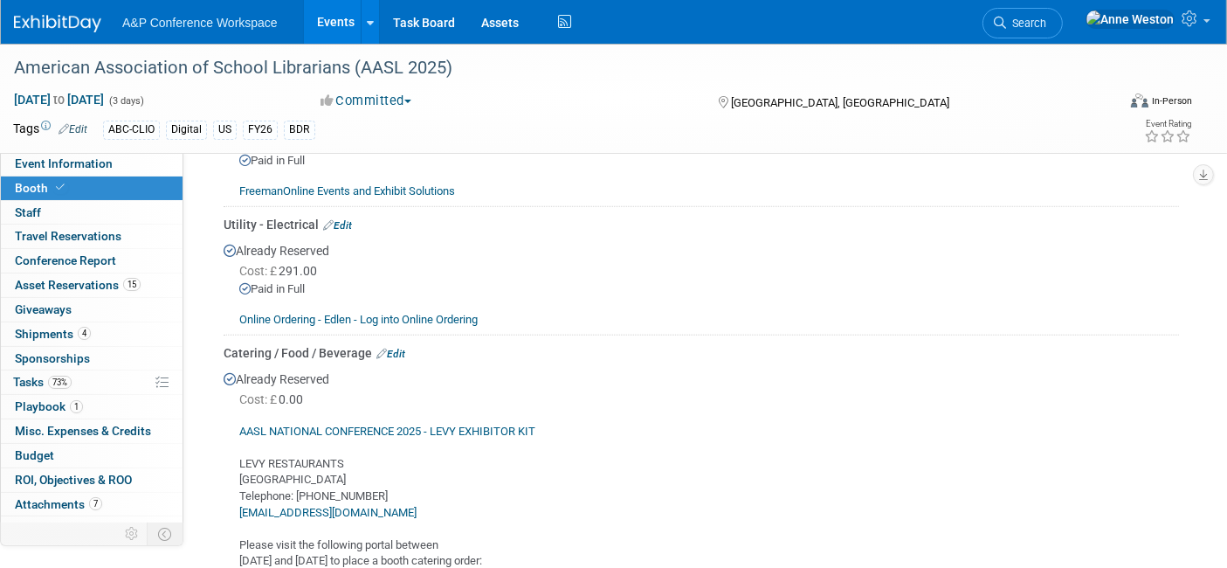
scroll to position [971, 0]
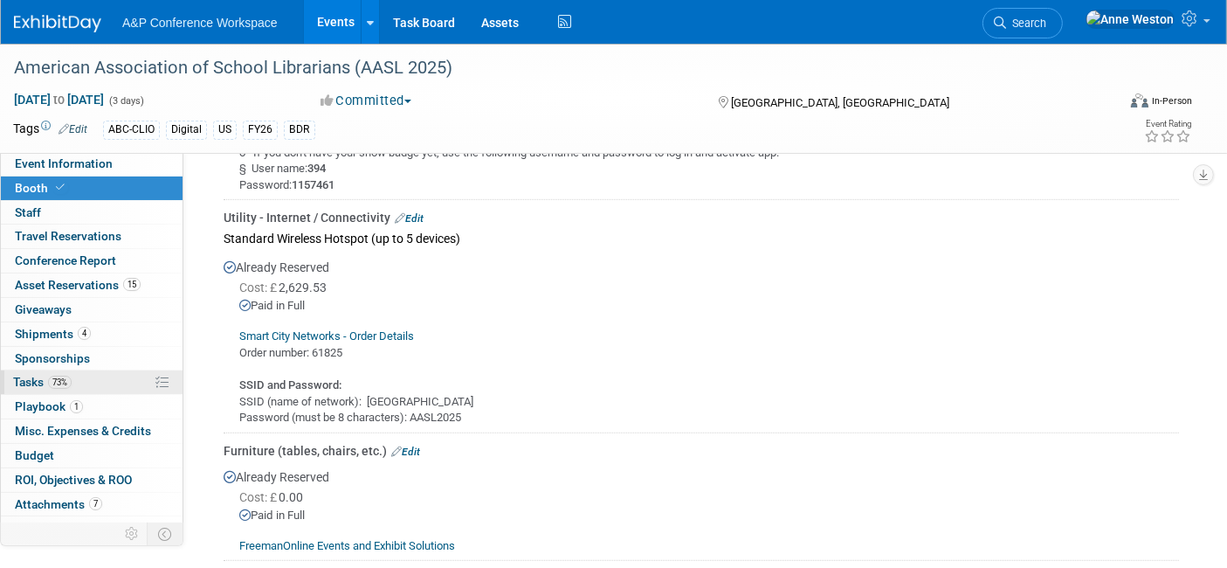
click at [78, 386] on link "73% Tasks 73%" at bounding box center [92, 382] width 182 height 24
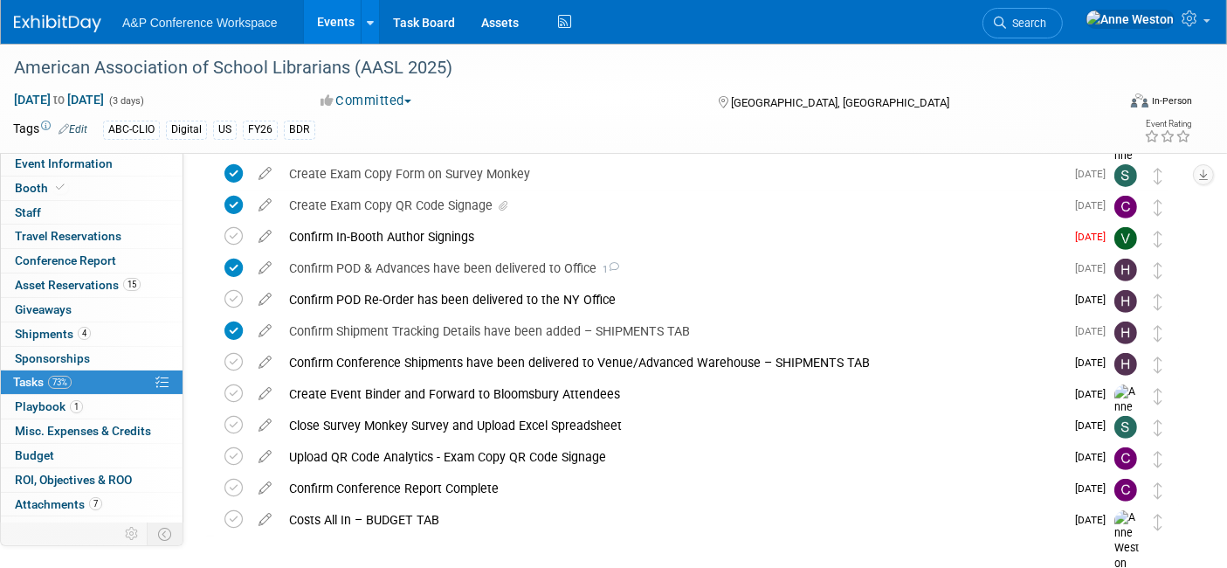
scroll to position [514, 0]
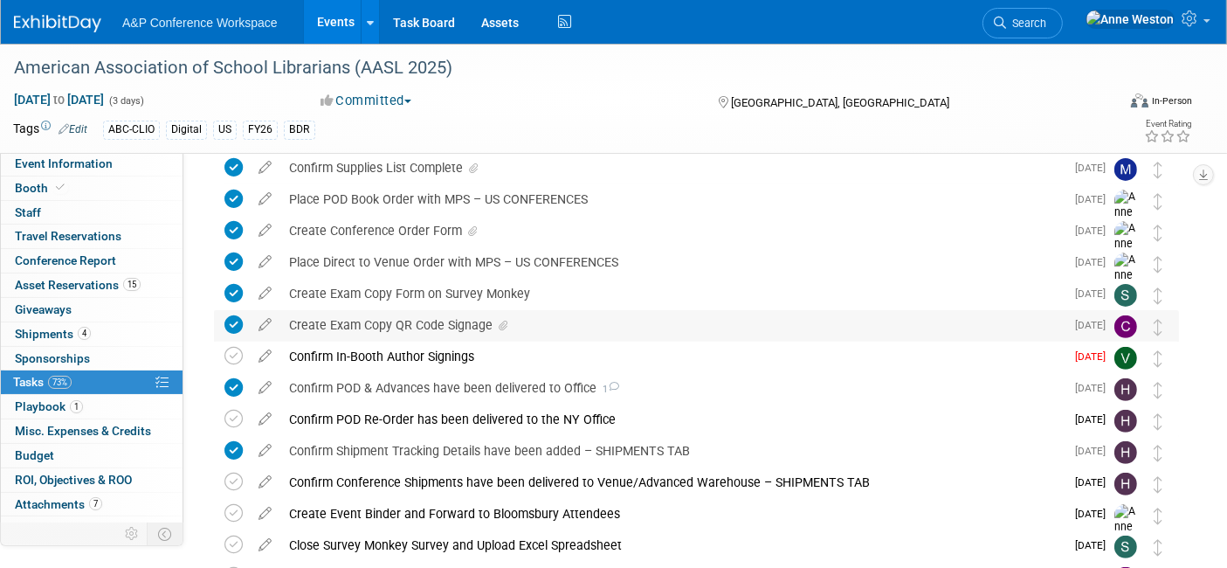
click at [396, 318] on div "Create Exam Copy QR Code Signage" at bounding box center [672, 325] width 785 height 30
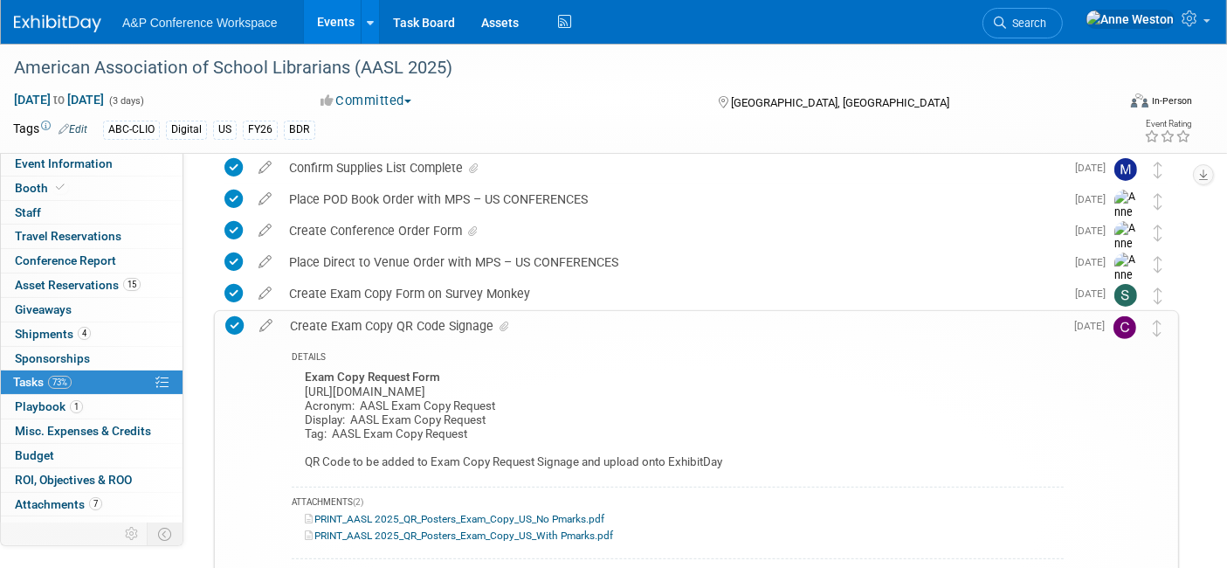
scroll to position [611, 0]
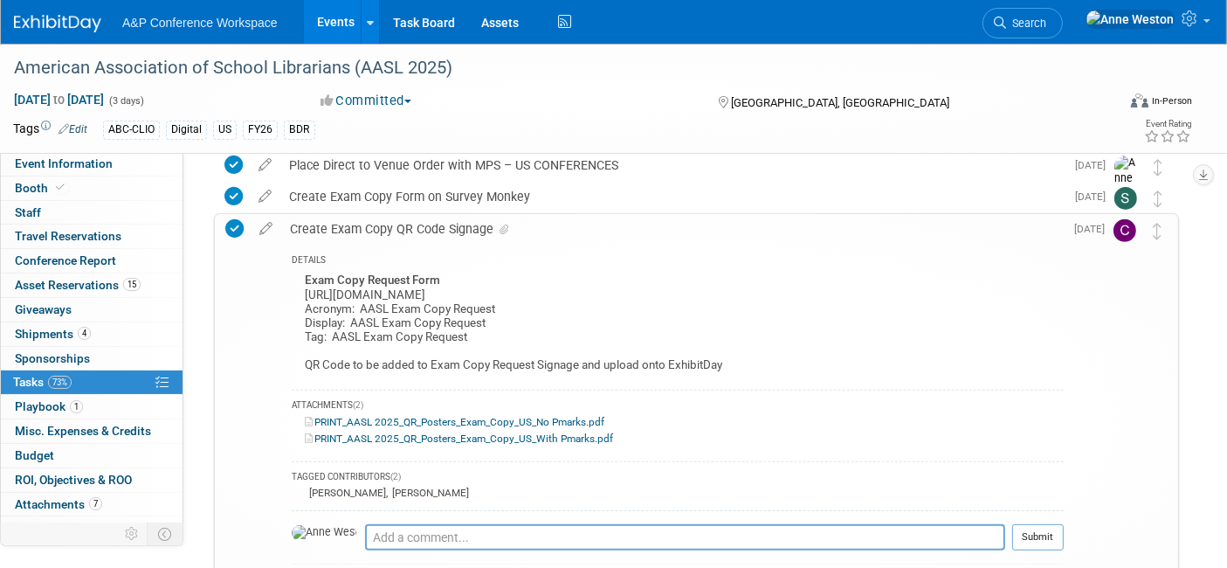
click at [389, 226] on div "Create Exam Copy QR Code Signage" at bounding box center [672, 229] width 783 height 30
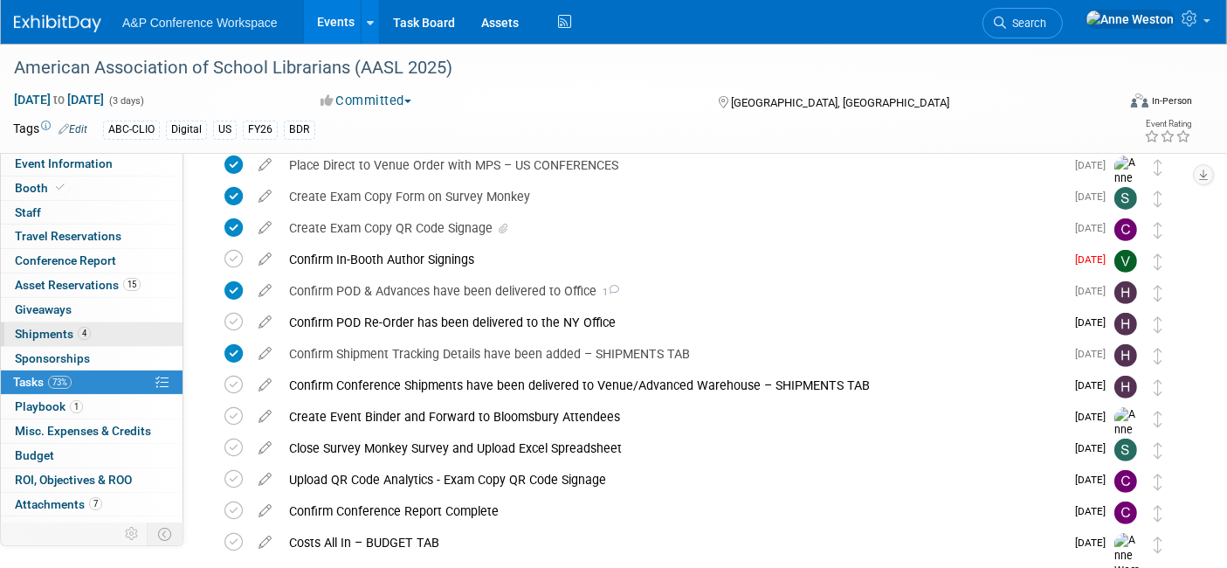
click at [50, 333] on span "Shipments 4" at bounding box center [53, 334] width 76 height 14
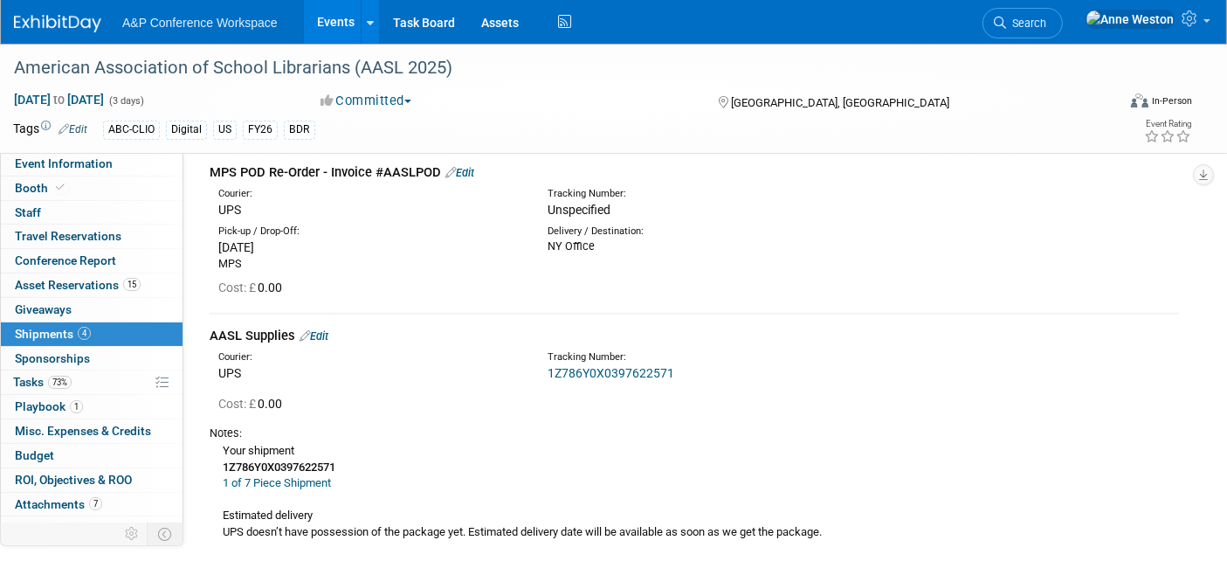
scroll to position [874, 0]
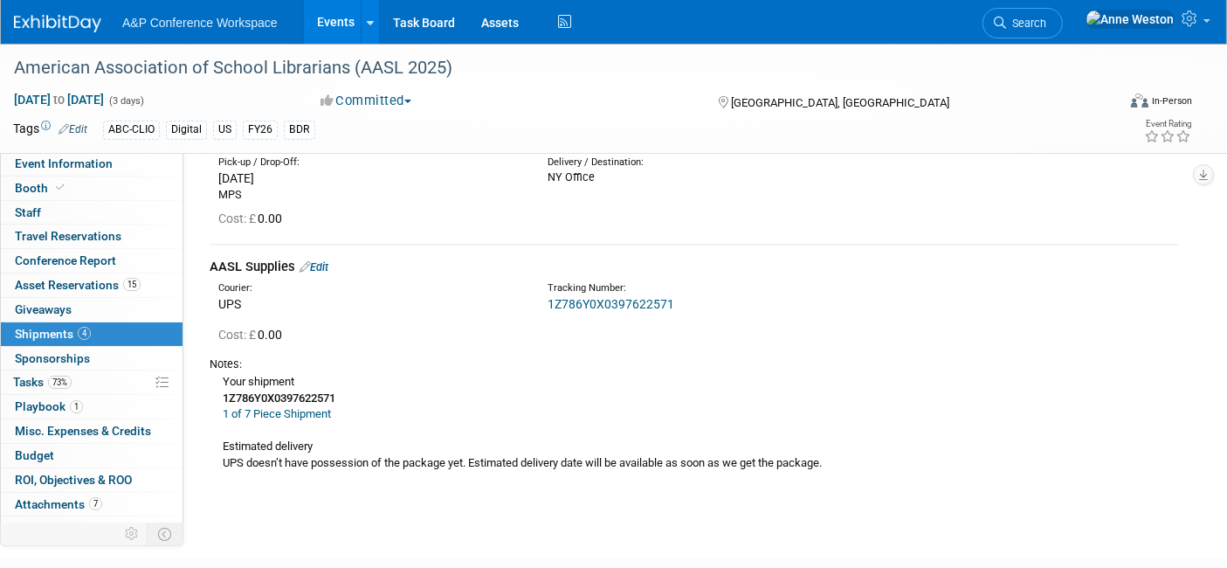
click at [605, 297] on link "1Z786Y0X0397622571" at bounding box center [611, 304] width 127 height 14
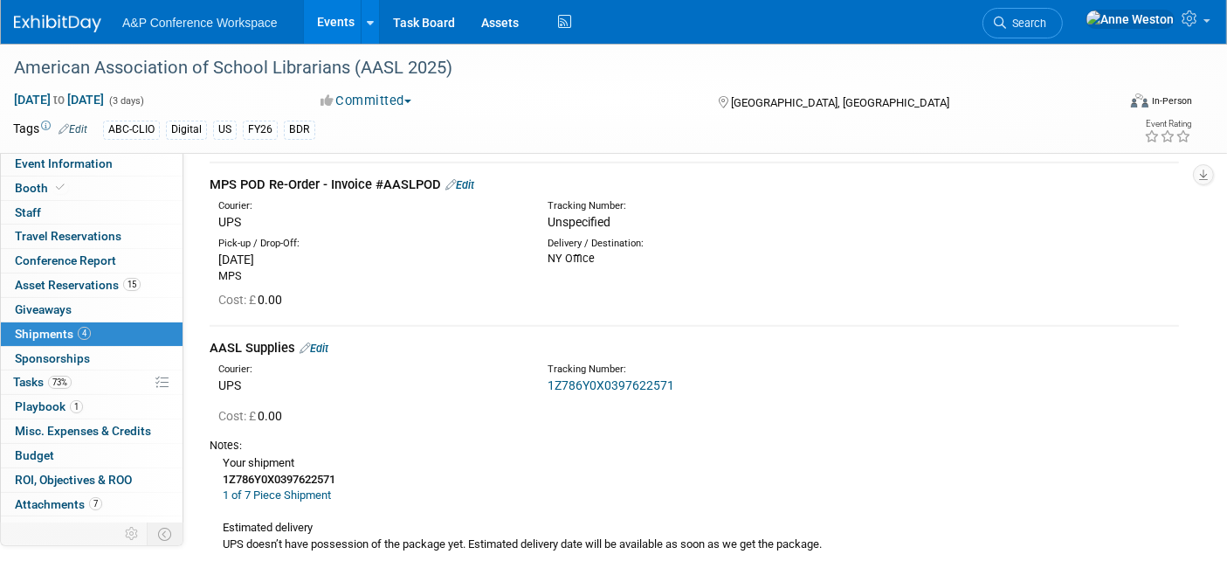
scroll to position [679, 0]
